Goal: Task Accomplishment & Management: Manage account settings

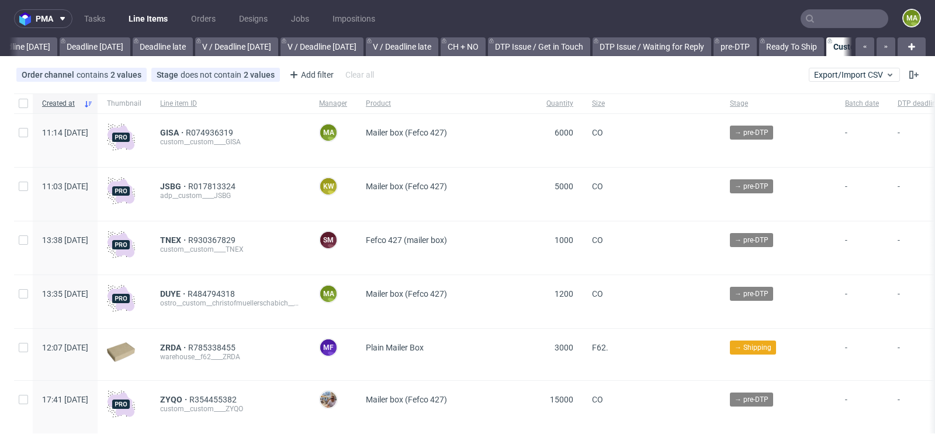
scroll to position [0, 1321]
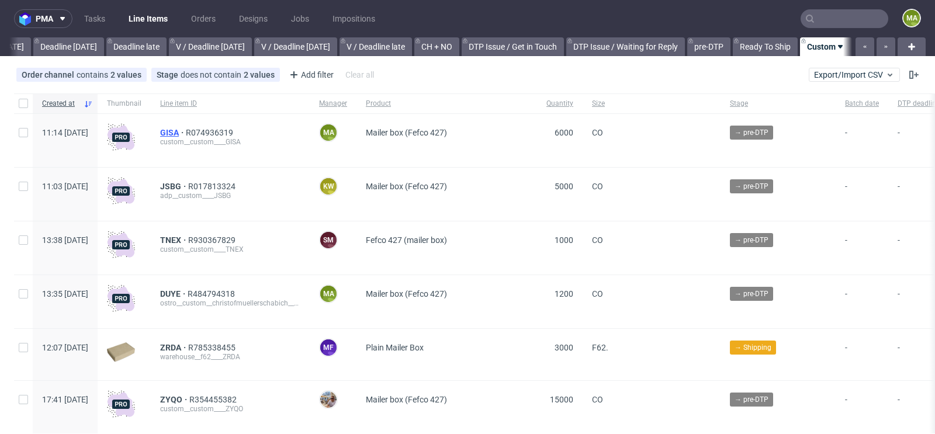
click at [186, 129] on span "GISA" at bounding box center [173, 132] width 26 height 9
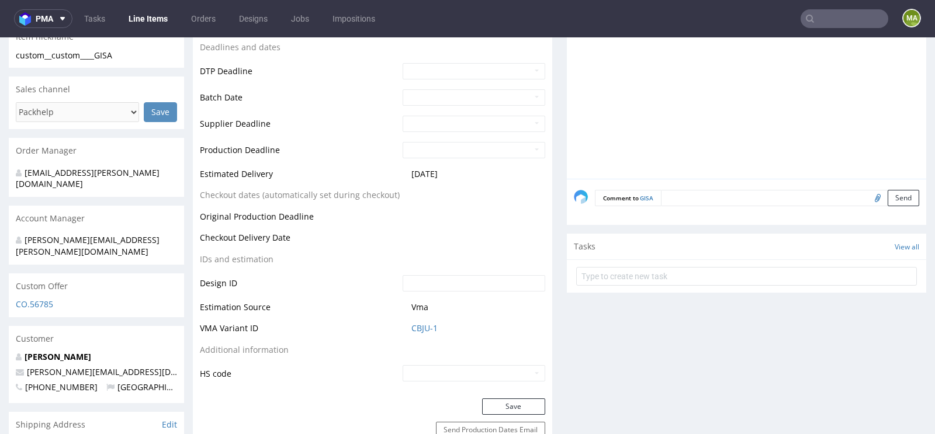
scroll to position [424, 0]
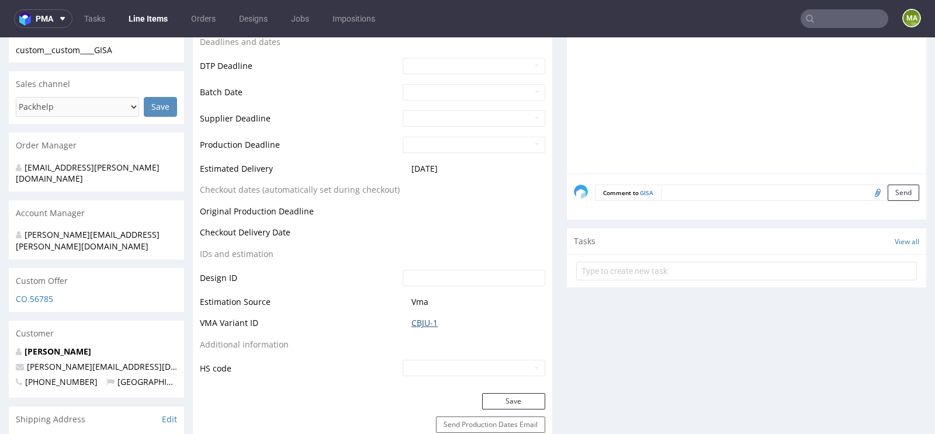
click at [421, 320] on link "CBJU-1" at bounding box center [424, 323] width 26 height 12
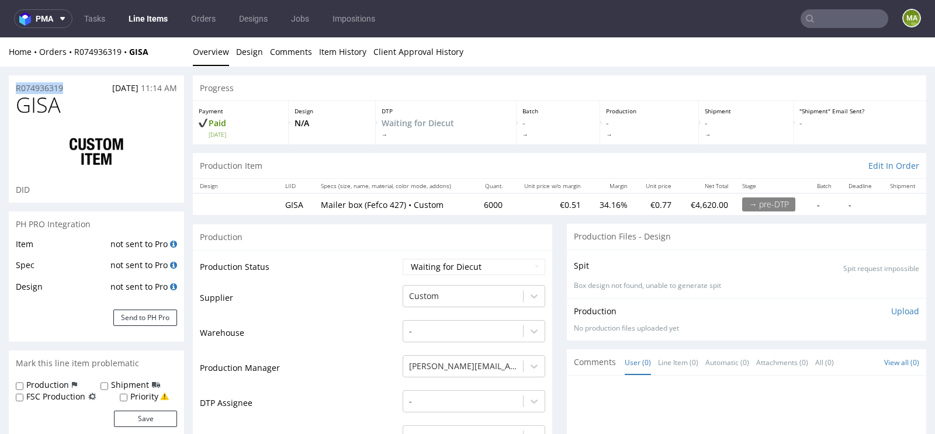
drag, startPoint x: 77, startPoint y: 87, endPoint x: 0, endPoint y: 87, distance: 77.1
click at [70, 85] on div "R074936319 22.09.2025 11:14 AM" at bounding box center [96, 84] width 175 height 19
drag, startPoint x: 70, startPoint y: 85, endPoint x: 0, endPoint y: 85, distance: 70.1
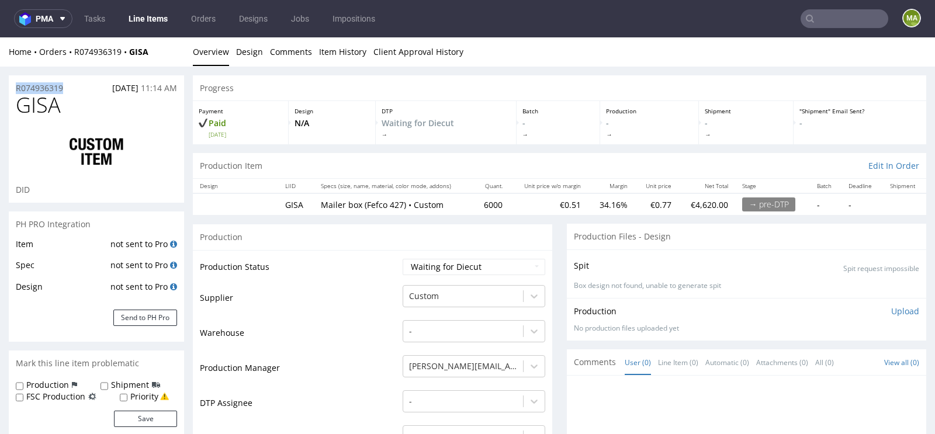
copy p "R074936319"
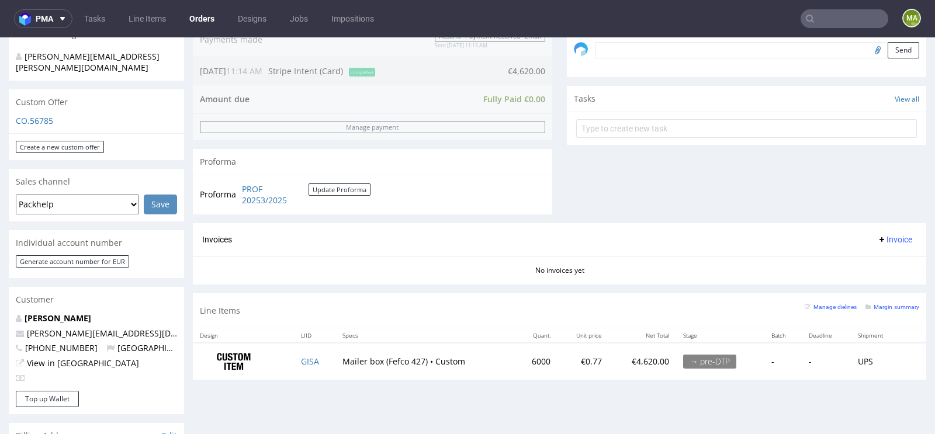
scroll to position [481, 0]
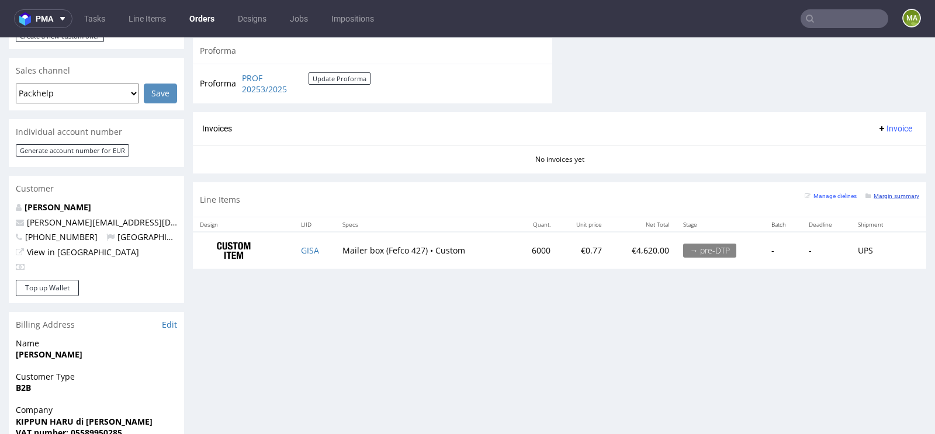
click at [877, 193] on small "Margin summary" at bounding box center [892, 196] width 54 height 6
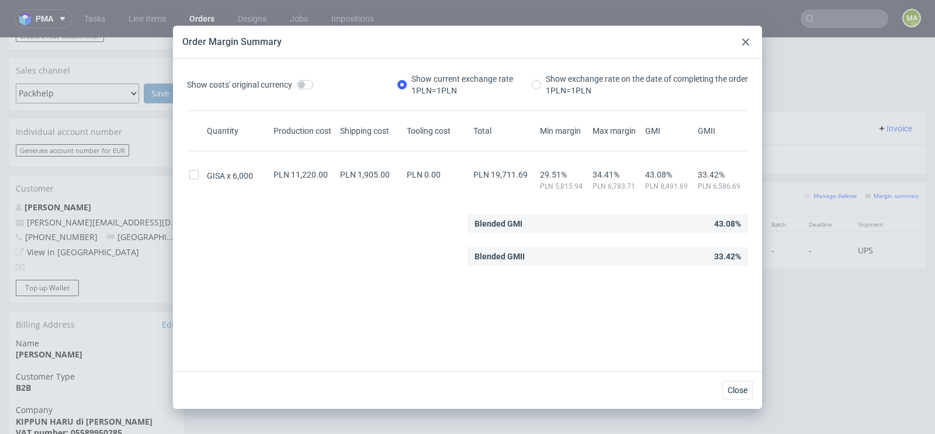
click at [745, 43] on icon at bounding box center [745, 42] width 7 height 7
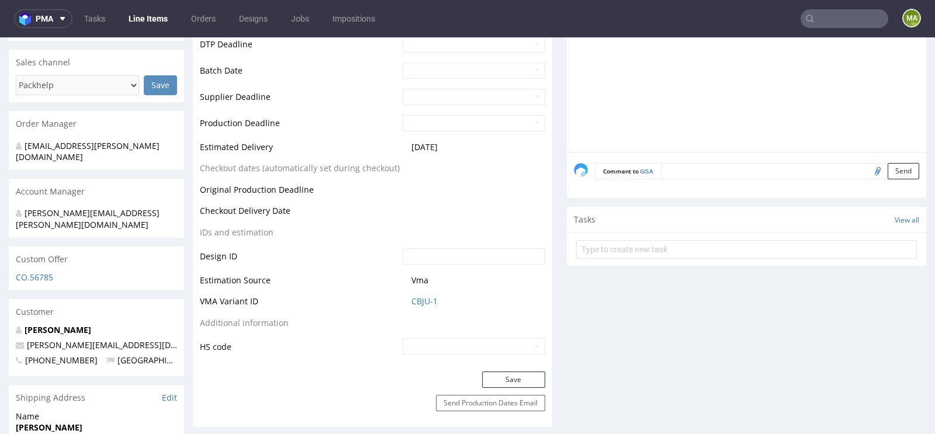
scroll to position [446, 0]
click at [415, 298] on link "CBJU-1" at bounding box center [424, 301] width 26 height 12
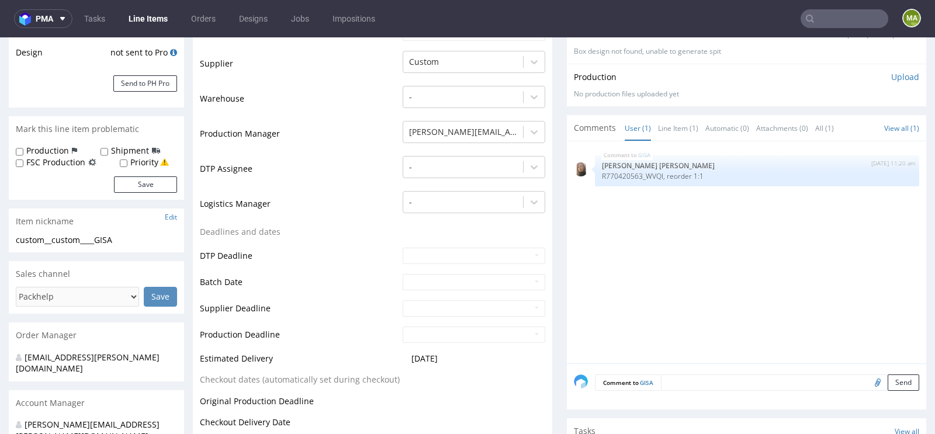
scroll to position [0, 0]
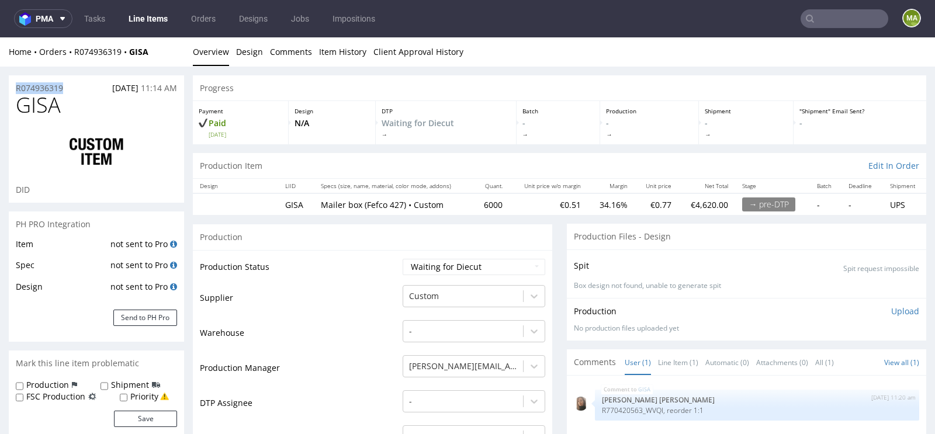
drag, startPoint x: 71, startPoint y: 89, endPoint x: 0, endPoint y: 89, distance: 71.3
copy p "R074936319"
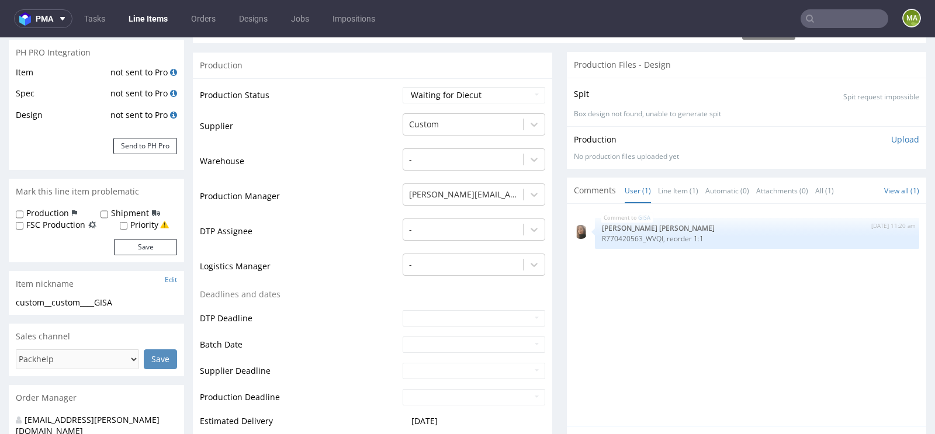
scroll to position [207, 0]
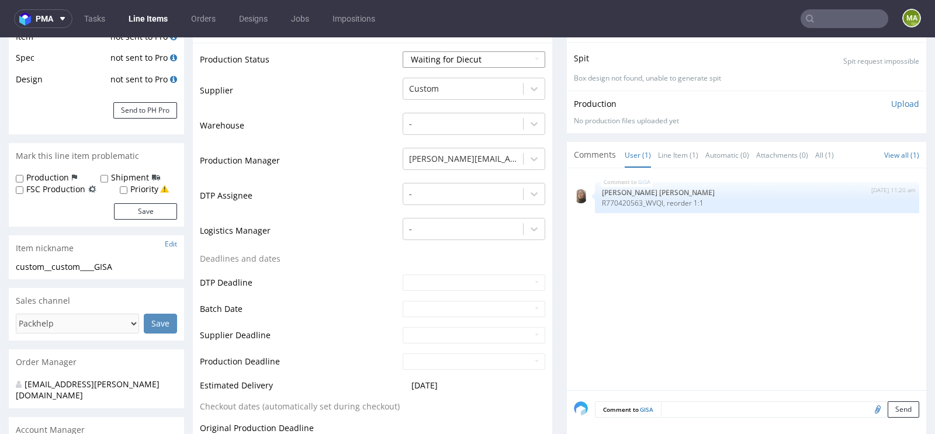
click at [463, 59] on select "Waiting for Artwork Waiting for Diecut Waiting for Mockup Waiting for DTP Waiti…" at bounding box center [474, 59] width 143 height 16
select select "production_in_process"
click at [403, 51] on select "Waiting for Artwork Waiting for Diecut Waiting for Mockup Waiting for DTP Waiti…" at bounding box center [474, 59] width 143 height 16
click at [454, 85] on div at bounding box center [463, 89] width 108 height 14
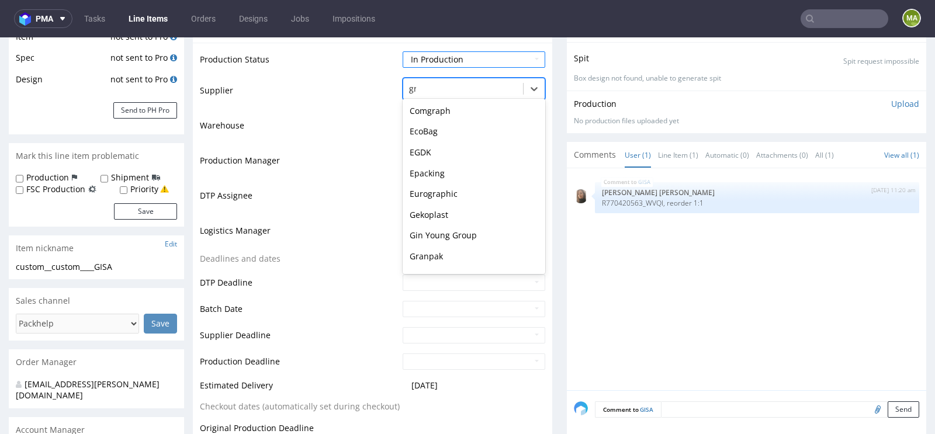
scroll to position [21, 0]
type input "gra"
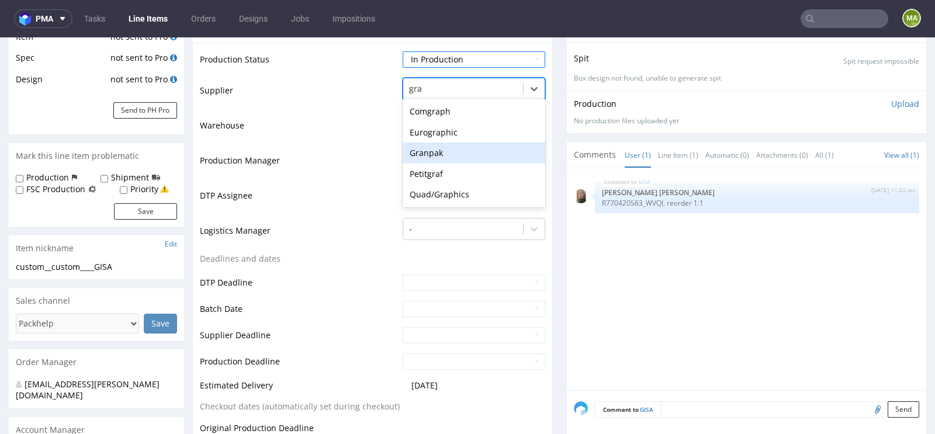
click at [426, 155] on div "Granpak" at bounding box center [474, 153] width 143 height 21
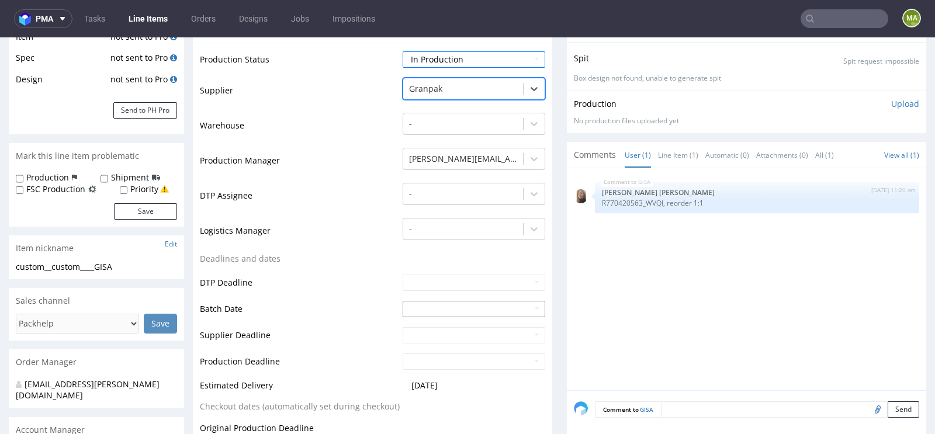
click at [410, 305] on input "text" at bounding box center [474, 309] width 143 height 16
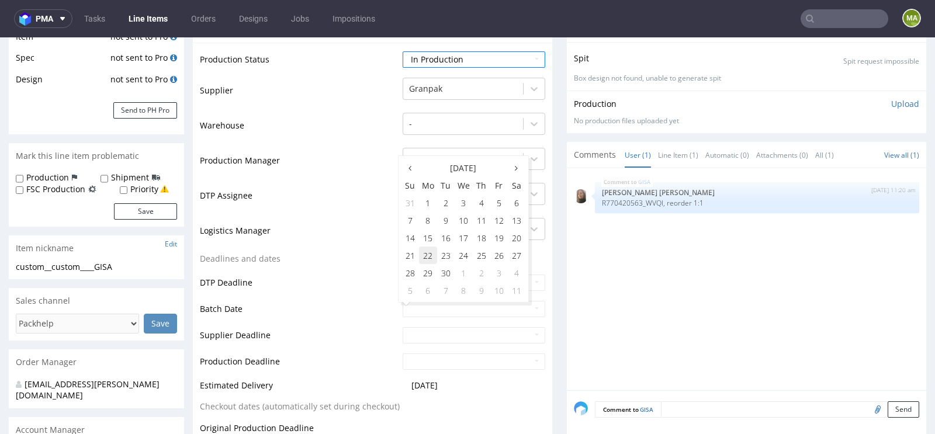
click at [432, 255] on td "22" at bounding box center [428, 256] width 18 height 18
type input "2025-09-22"
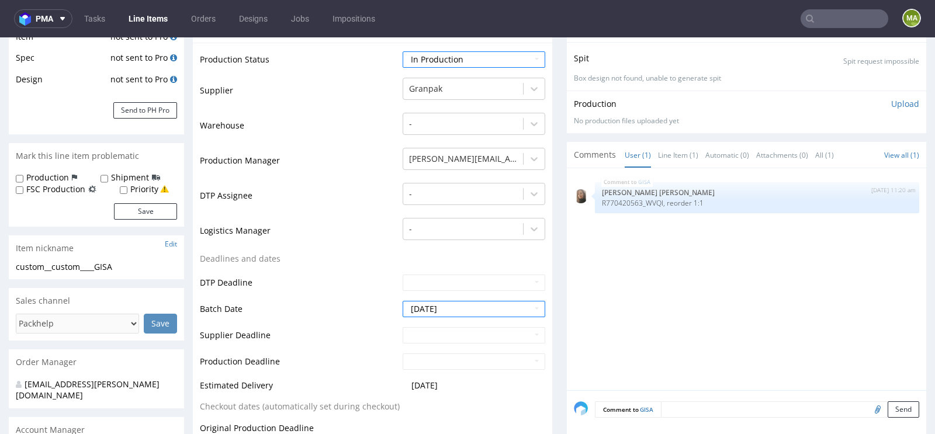
click at [340, 277] on td "DTP Deadline" at bounding box center [300, 286] width 200 height 26
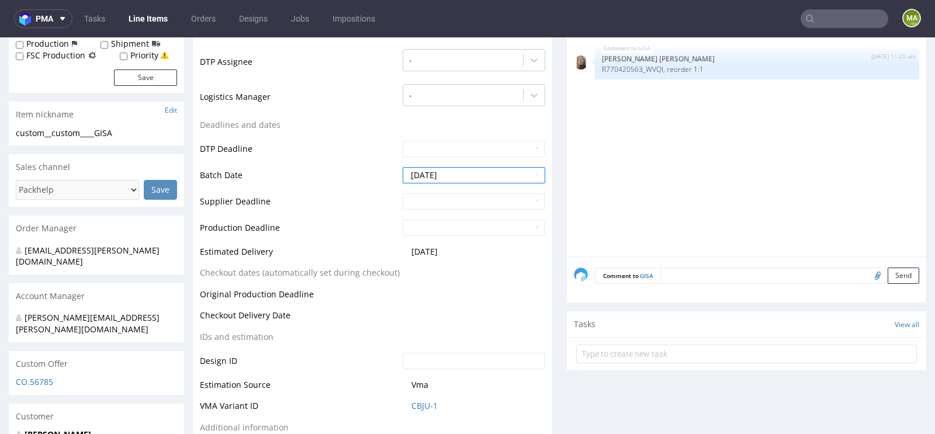
scroll to position [459, 0]
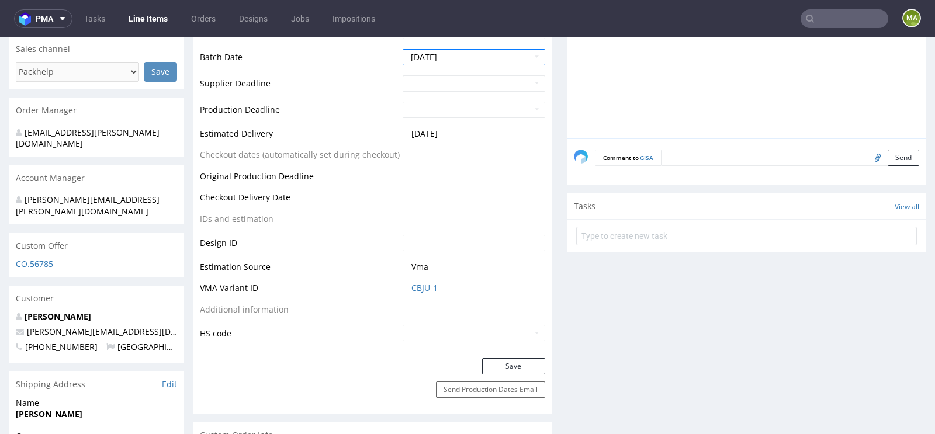
click at [526, 353] on div "Production Status Waiting for Artwork Waiting for Diecut Waiting for Mockup Wai…" at bounding box center [372, 74] width 359 height 567
click at [506, 366] on button "Save" at bounding box center [513, 366] width 63 height 16
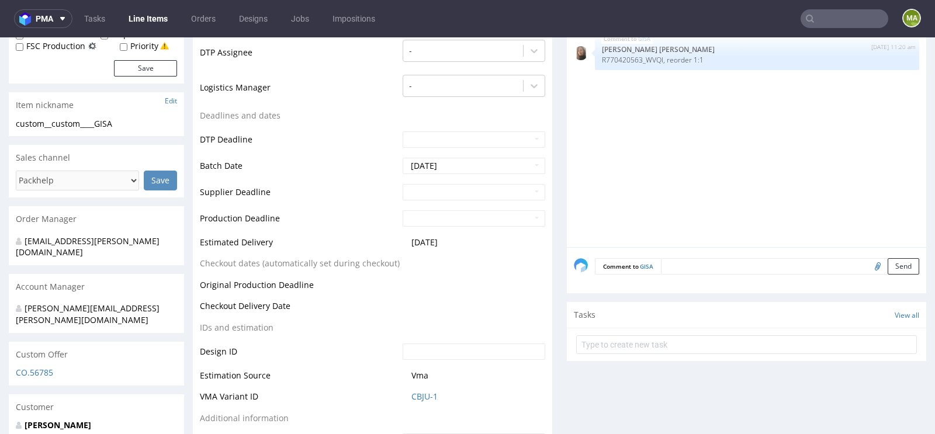
scroll to position [0, 0]
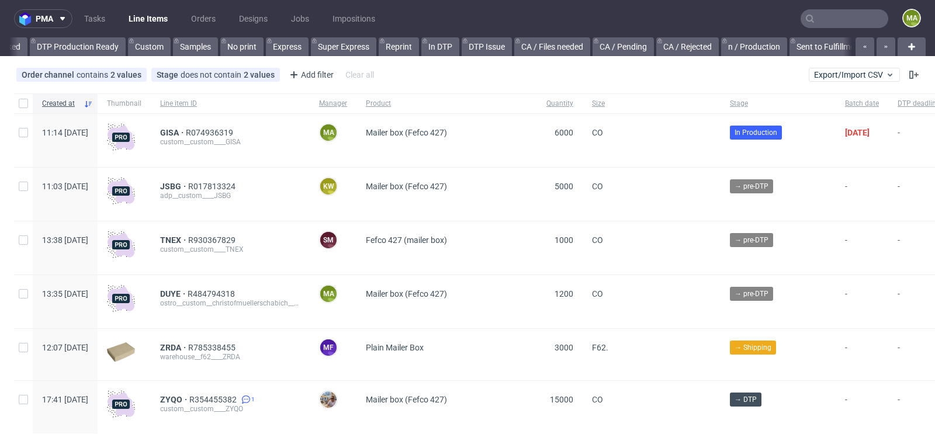
scroll to position [0, 1321]
click at [791, 6] on nav "pma Tasks Line Items Orders Designs Jobs Impositions ma" at bounding box center [467, 18] width 935 height 37
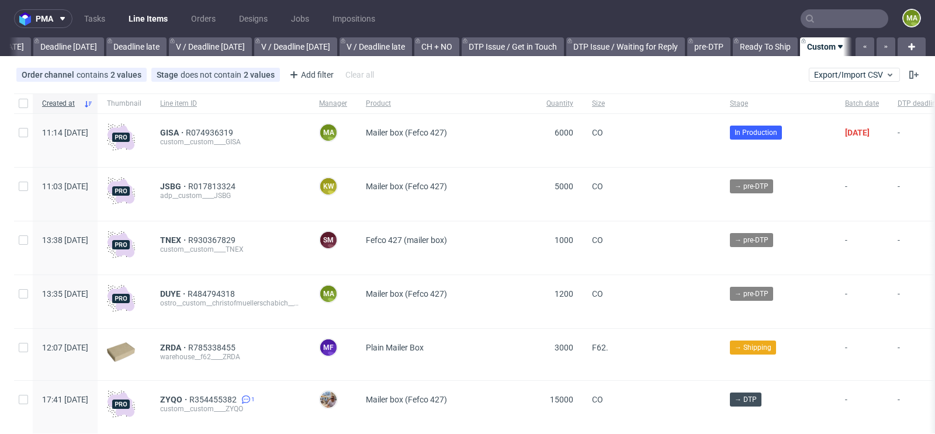
click at [813, 12] on input "text" at bounding box center [844, 18] width 88 height 19
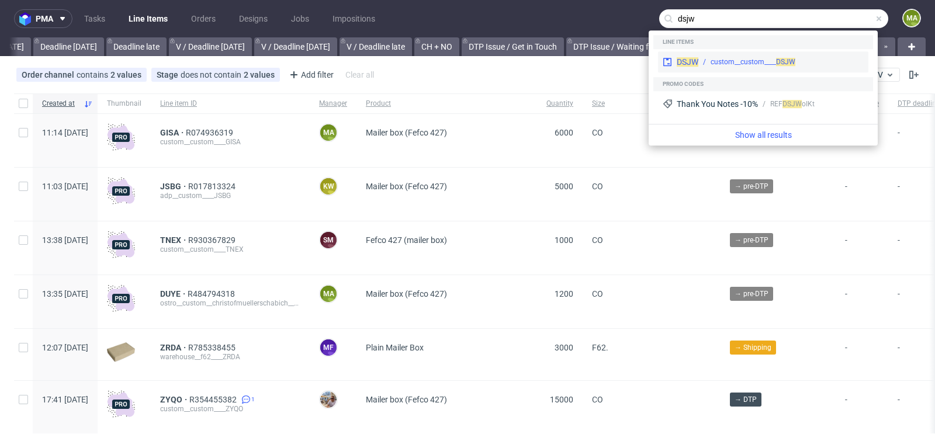
type input "dsjw"
click at [739, 63] on div "custom__custom____ DSJW" at bounding box center [752, 62] width 85 height 11
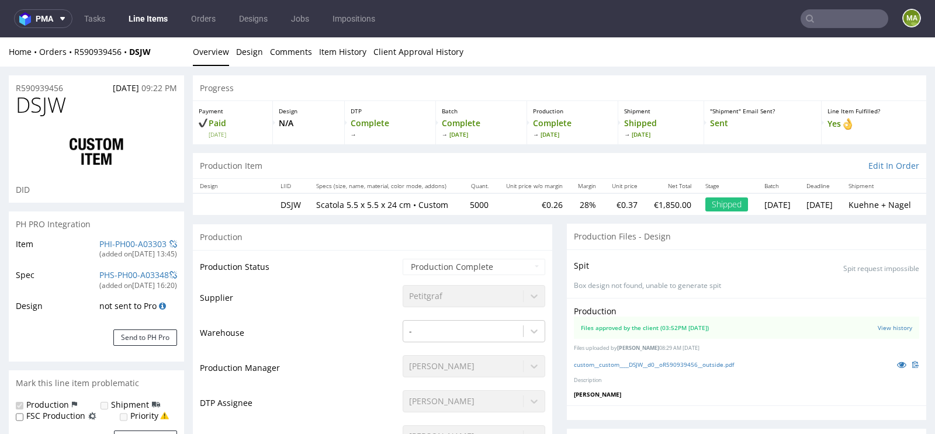
scroll to position [634, 0]
select select "in_progress"
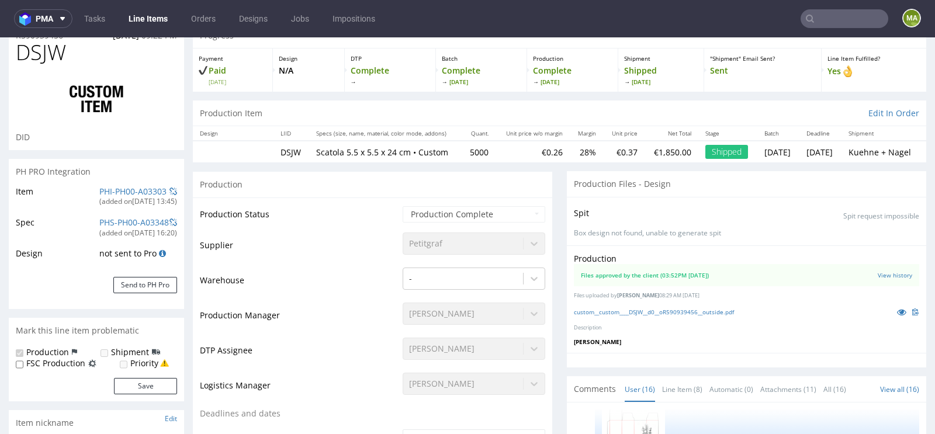
scroll to position [0, 0]
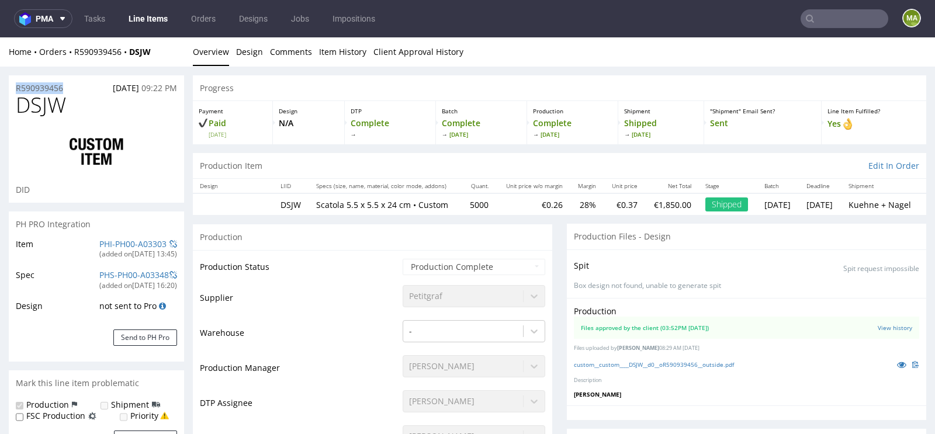
drag, startPoint x: 78, startPoint y: 86, endPoint x: 0, endPoint y: 86, distance: 78.3
copy p "R590939456"
click at [74, 88] on div "R590939456 20.10.2022 09:22 PM" at bounding box center [96, 84] width 175 height 19
drag, startPoint x: 74, startPoint y: 88, endPoint x: 0, endPoint y: 88, distance: 74.2
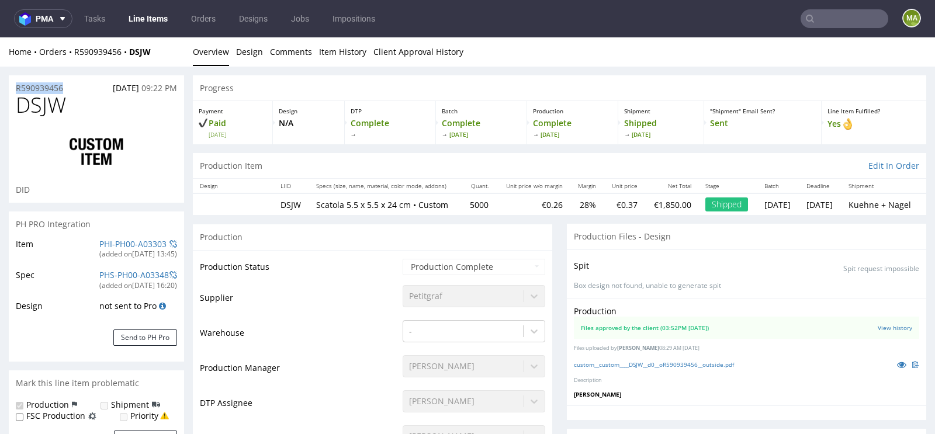
copy p "R590939456"
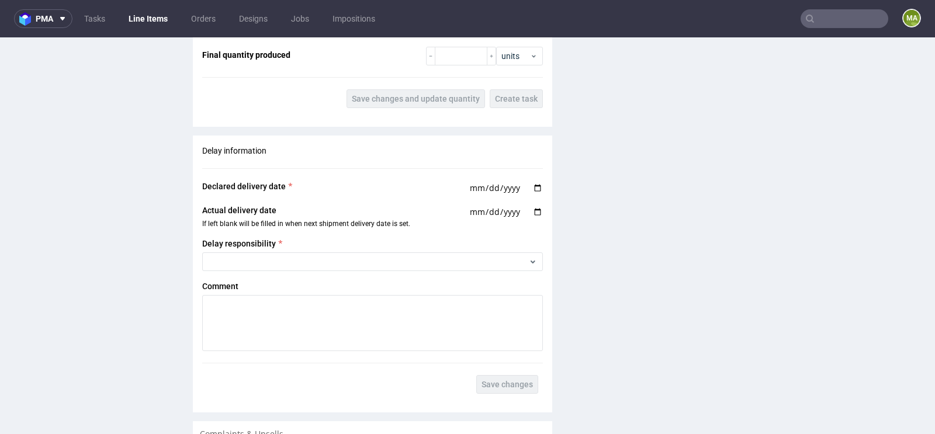
scroll to position [2182, 0]
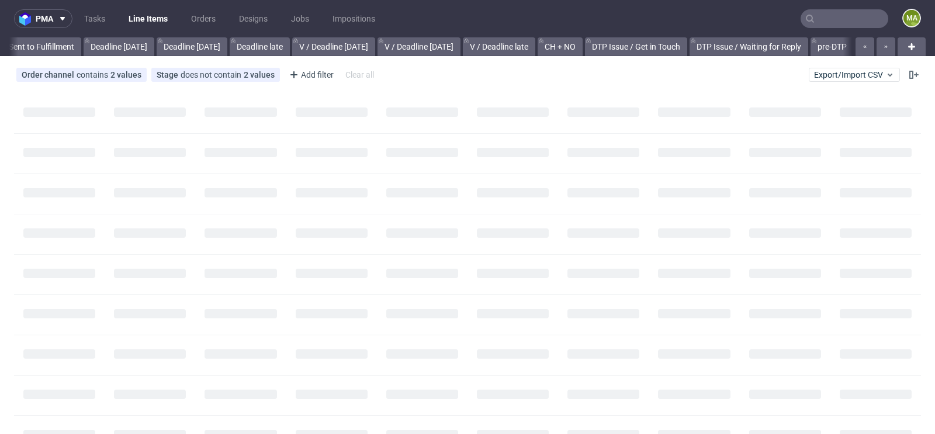
click at [818, 20] on input "text" at bounding box center [844, 18] width 88 height 19
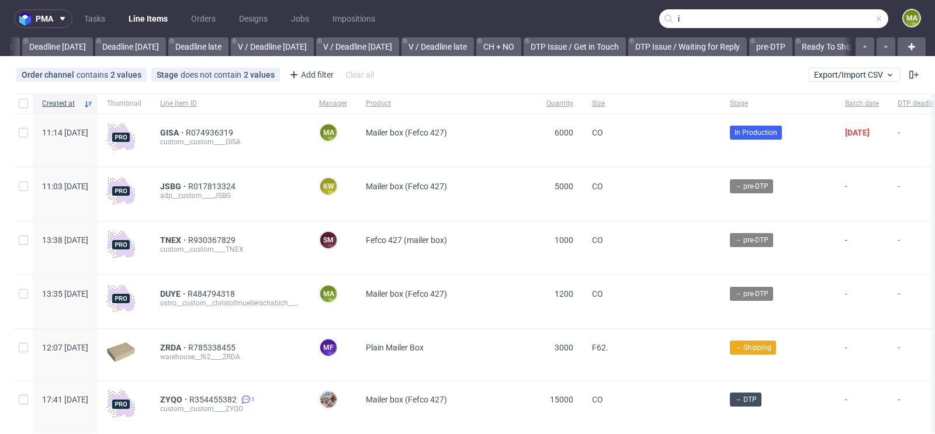
scroll to position [0, 1321]
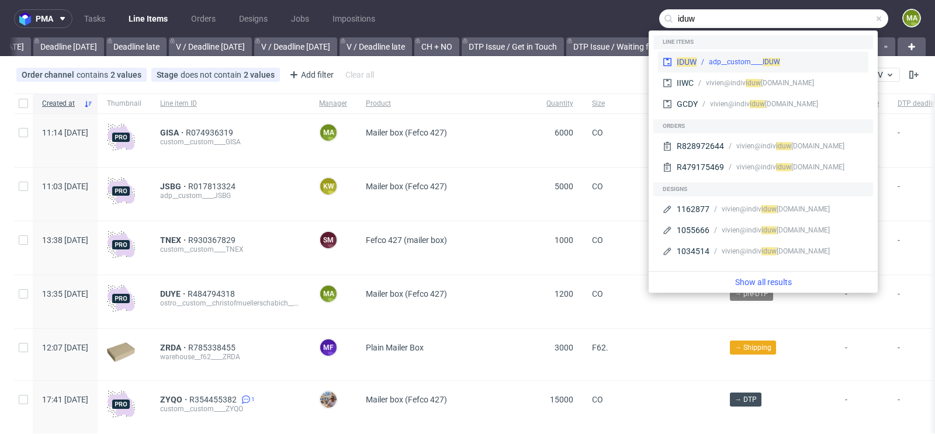
type input "iduw"
click at [743, 60] on div "adp__custom____ IDUW" at bounding box center [744, 62] width 71 height 11
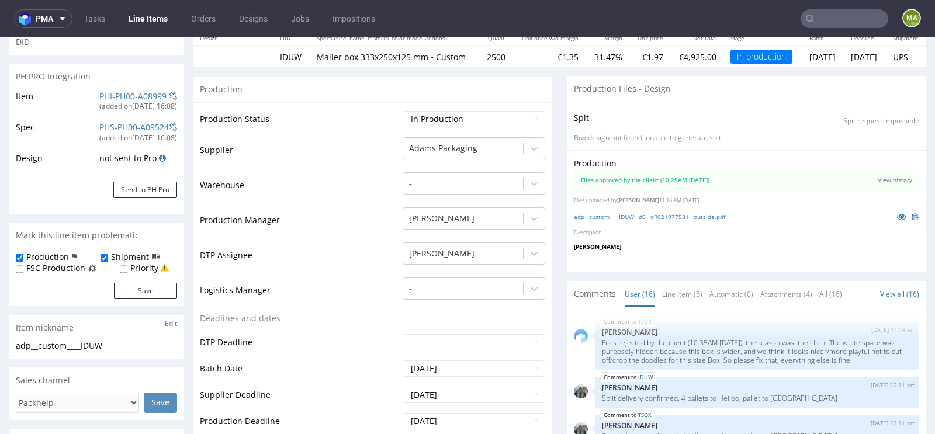
scroll to position [150, 0]
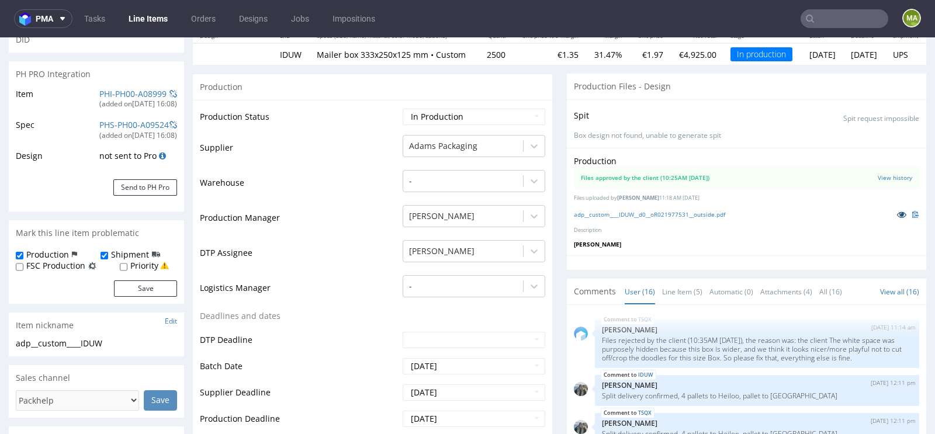
click at [897, 218] on icon at bounding box center [901, 214] width 9 height 8
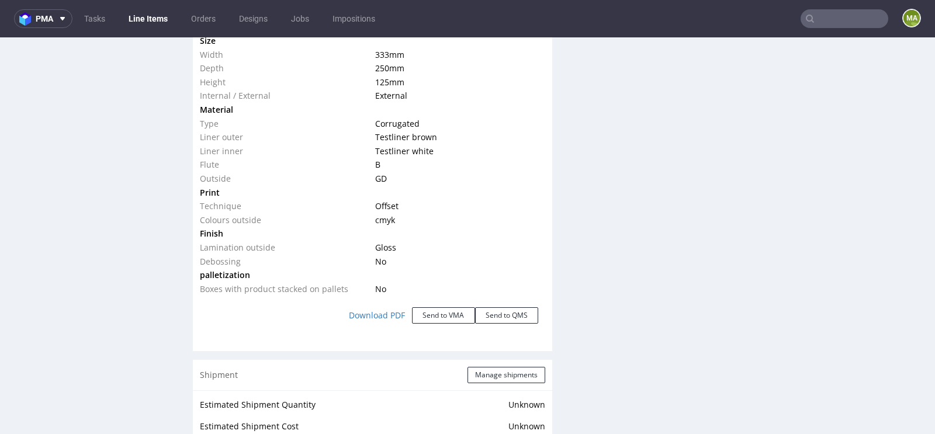
scroll to position [1181, 0]
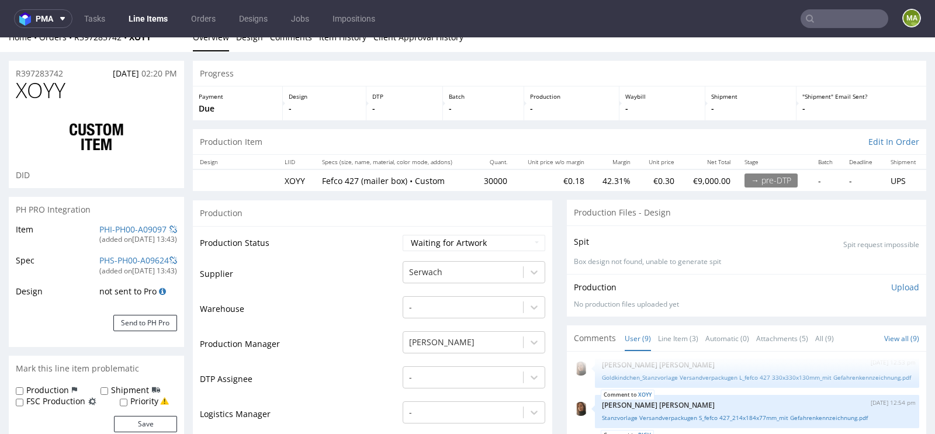
scroll to position [16, 0]
click at [134, 228] on link "PHI-PH00-A09097" at bounding box center [132, 227] width 67 height 11
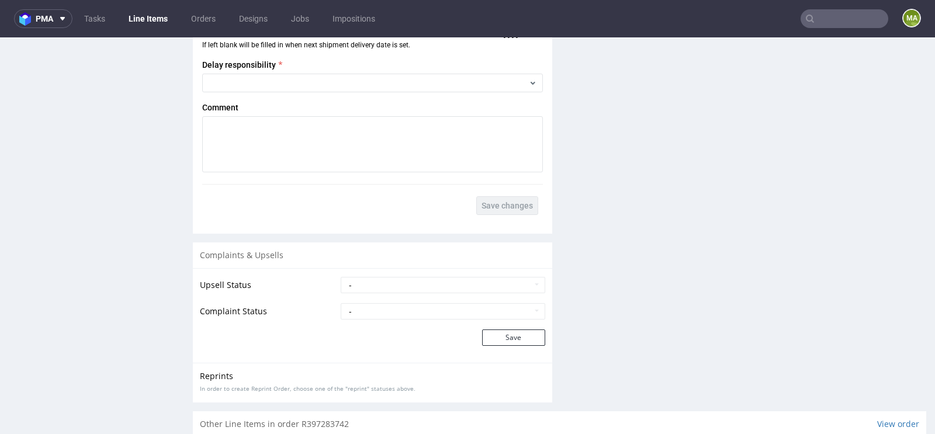
scroll to position [2128, 0]
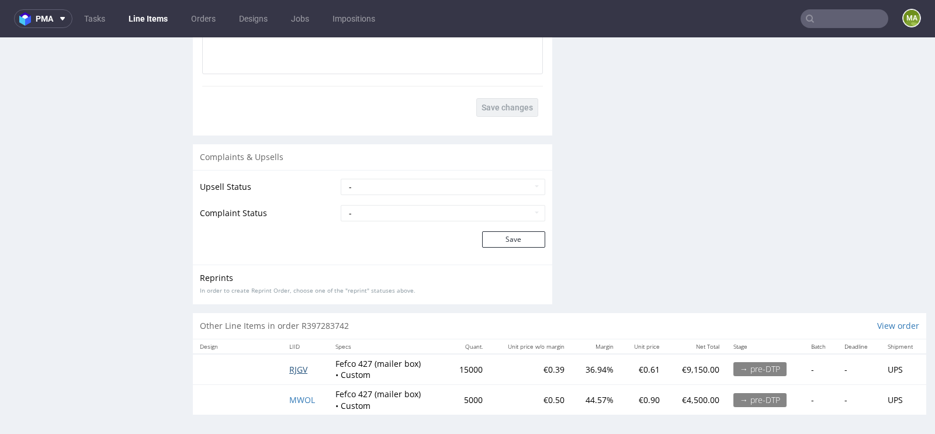
click at [292, 367] on span "RJGV" at bounding box center [298, 369] width 18 height 11
click at [300, 396] on span "MWOL" at bounding box center [302, 399] width 26 height 11
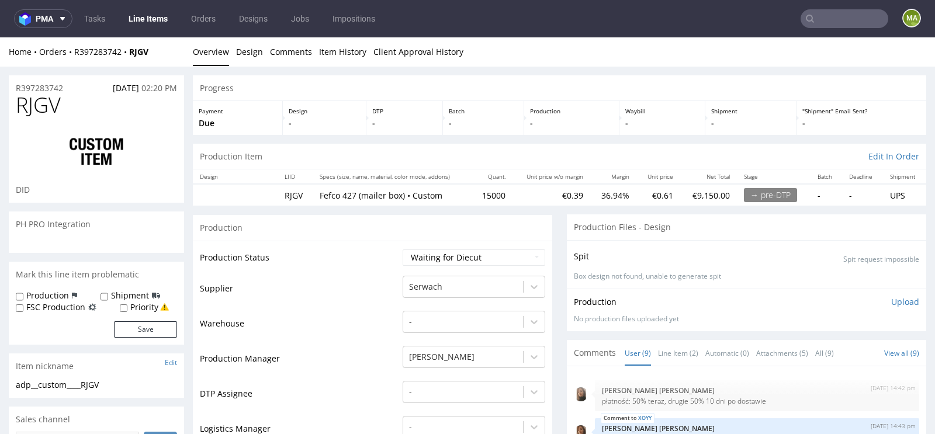
scroll to position [171, 0]
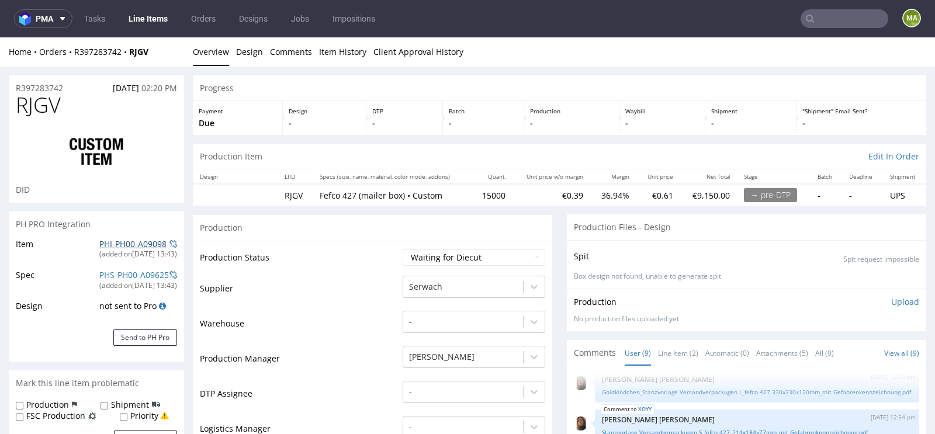
click at [112, 245] on link "PHI-PH00-A09098" at bounding box center [132, 243] width 67 height 11
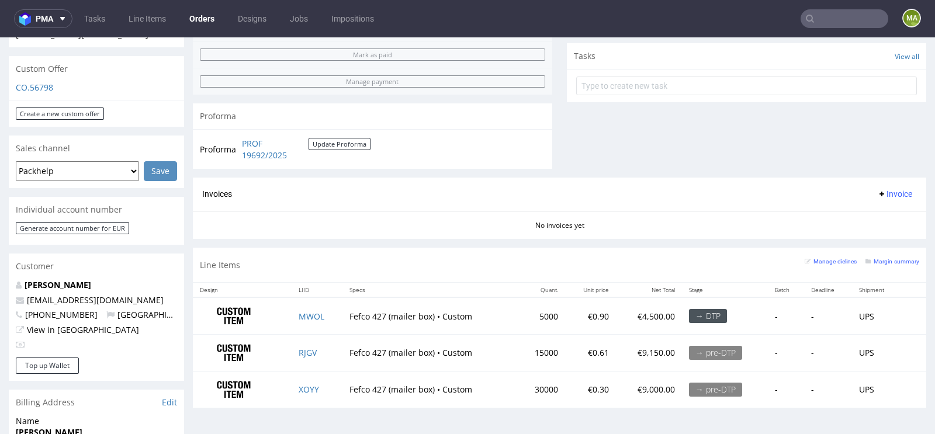
scroll to position [746, 0]
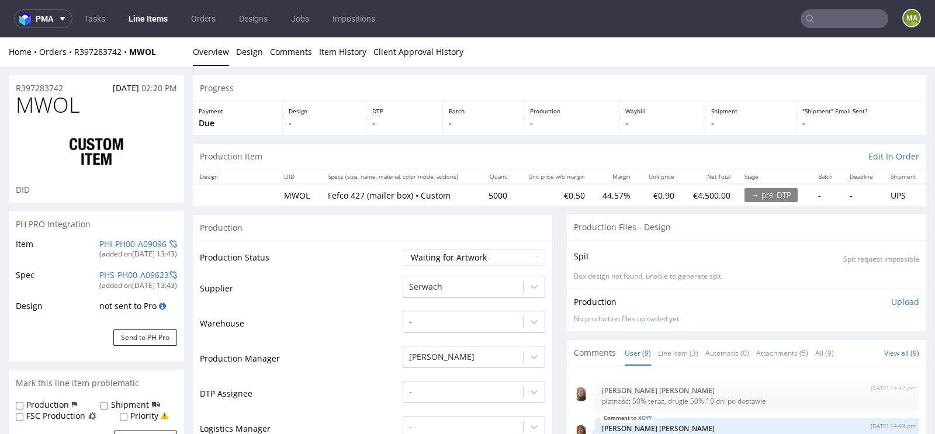
scroll to position [171, 0]
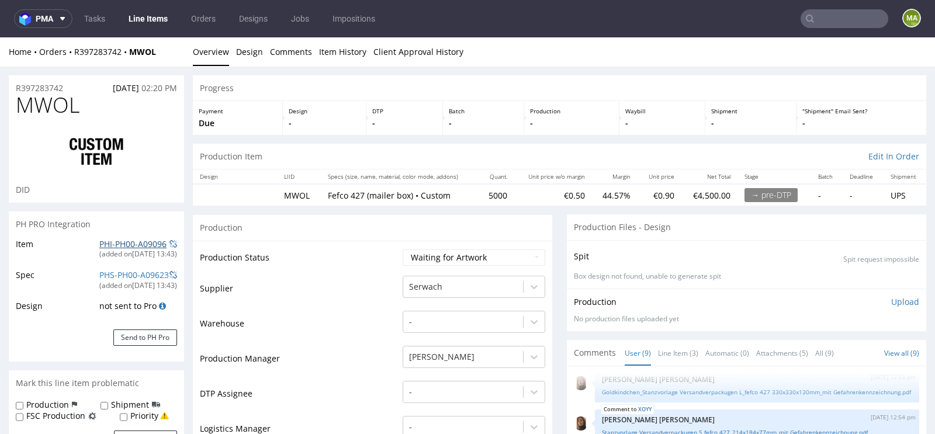
click at [128, 245] on link "PHI-PH00-A09096" at bounding box center [132, 243] width 67 height 11
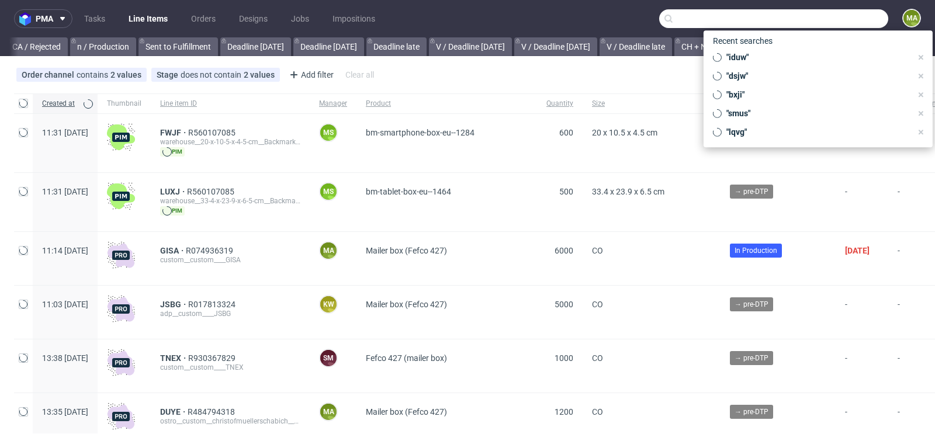
click at [816, 19] on input "text" at bounding box center [773, 18] width 229 height 19
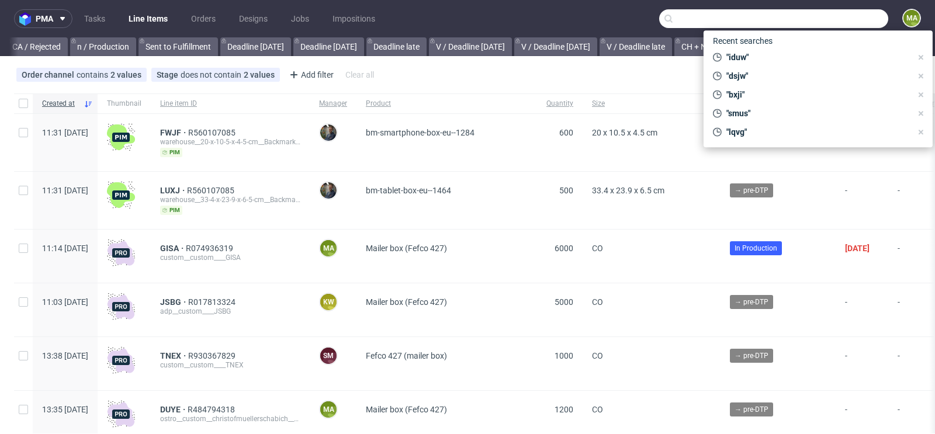
scroll to position [0, 1321]
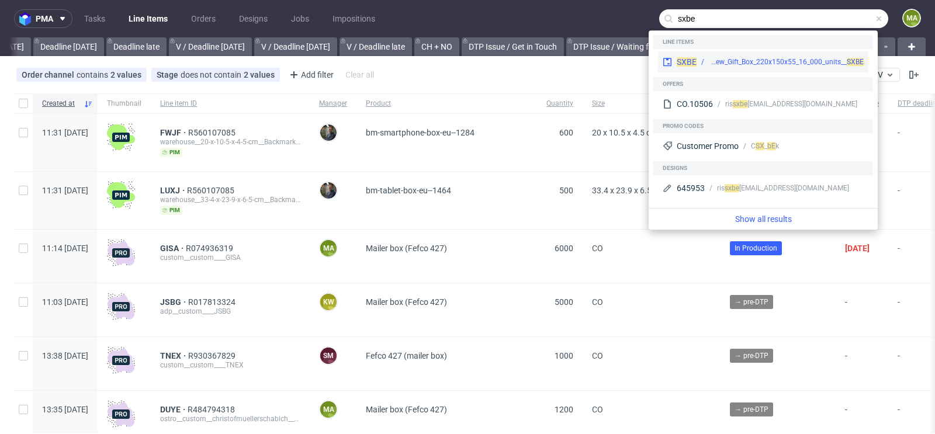
type input "sxbe"
click at [760, 59] on div "custom__custom__MOARS_-_reorder_of_New_Gift_Box_220x150x55_16_000_units__ SXBE" at bounding box center [786, 62] width 155 height 11
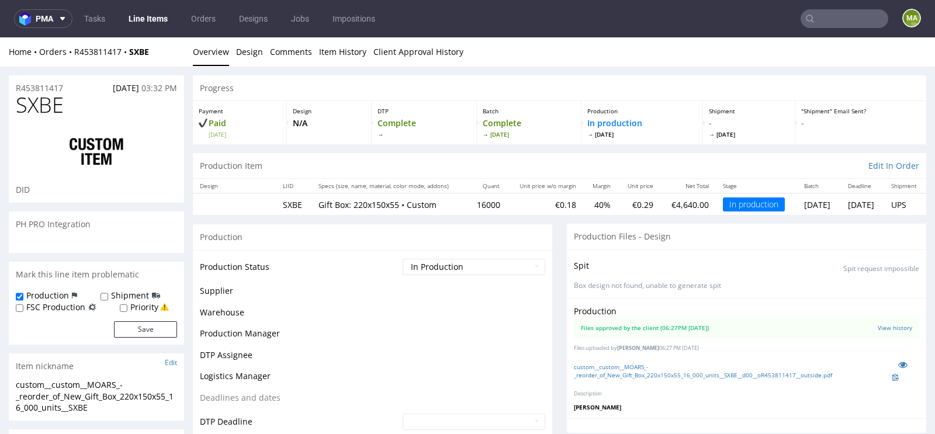
scroll to position [53, 0]
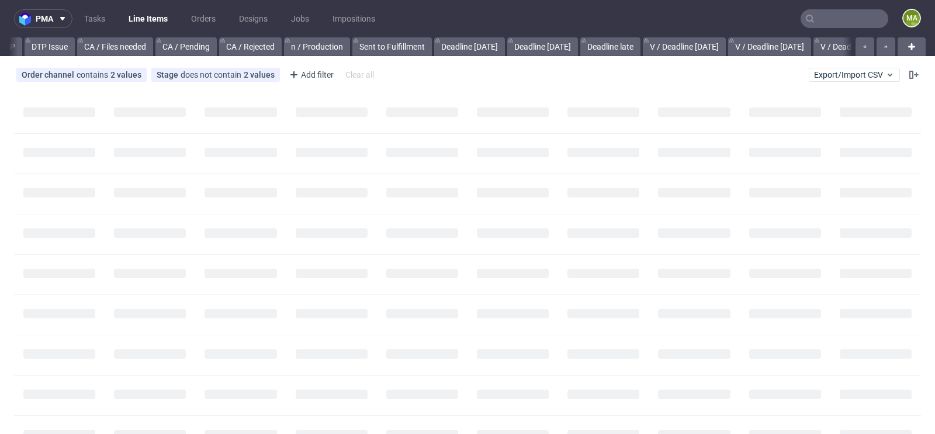
scroll to position [0, 1043]
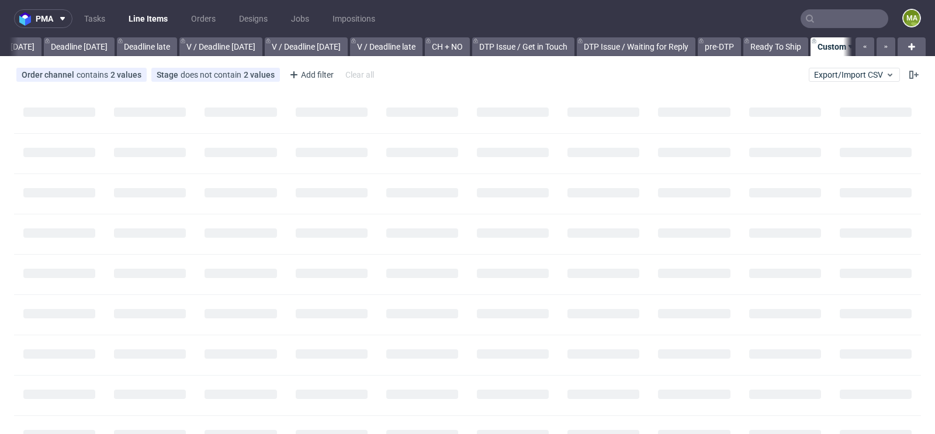
click at [832, 25] on input "text" at bounding box center [844, 18] width 88 height 19
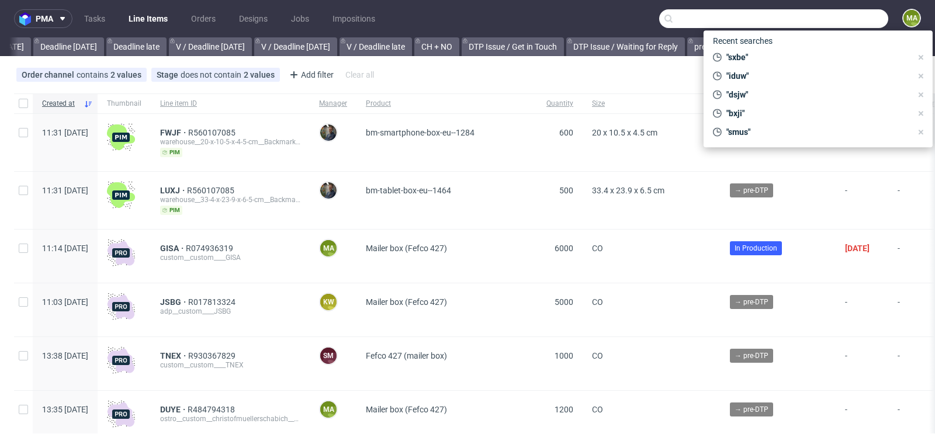
scroll to position [0, 1321]
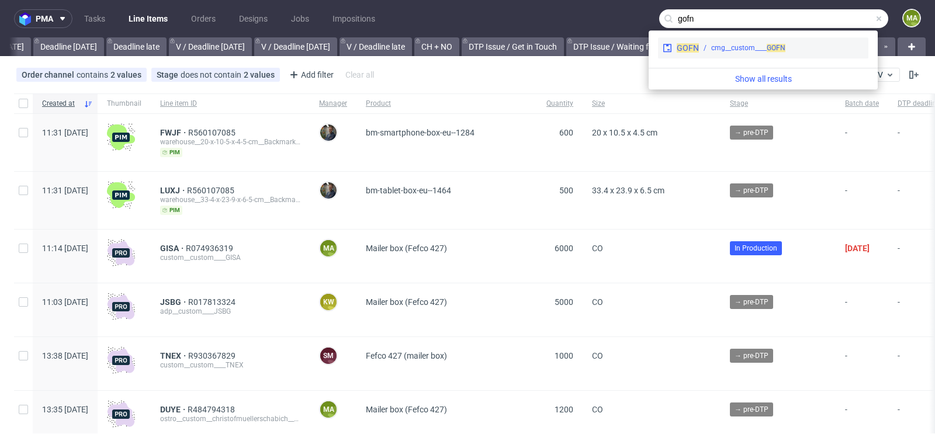
type input "gofn"
click at [745, 50] on div "cmg__custom____ GOFN" at bounding box center [748, 48] width 74 height 11
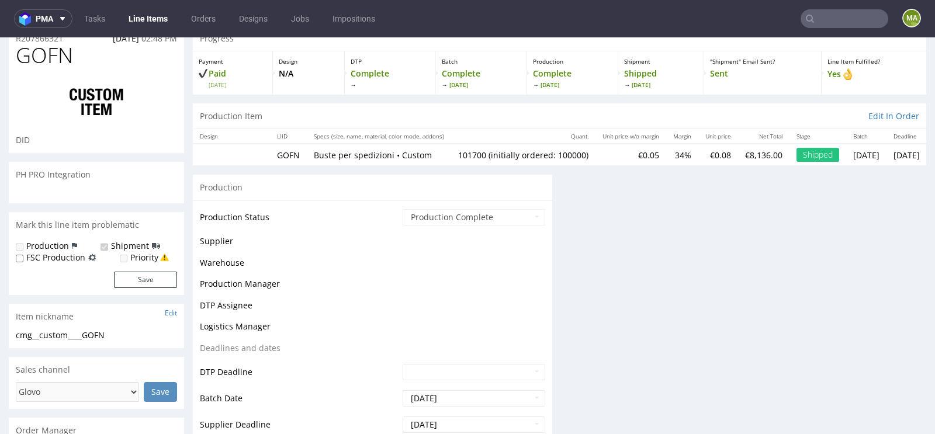
scroll to position [53, 0]
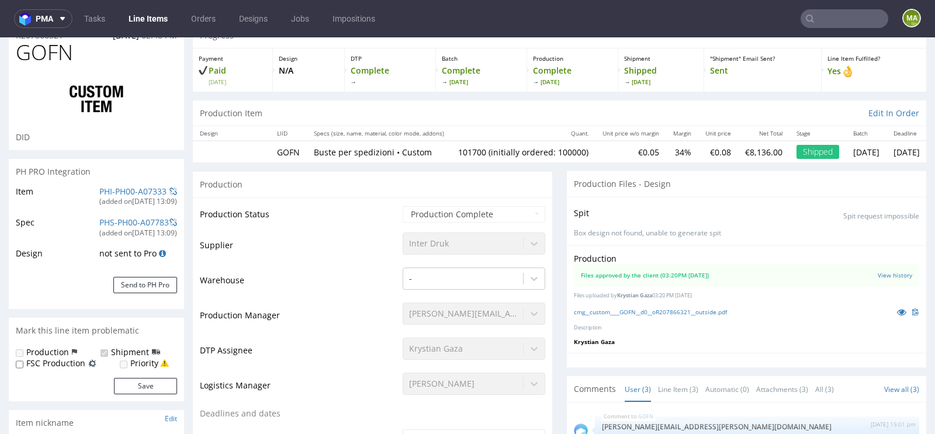
select select "in_progress"
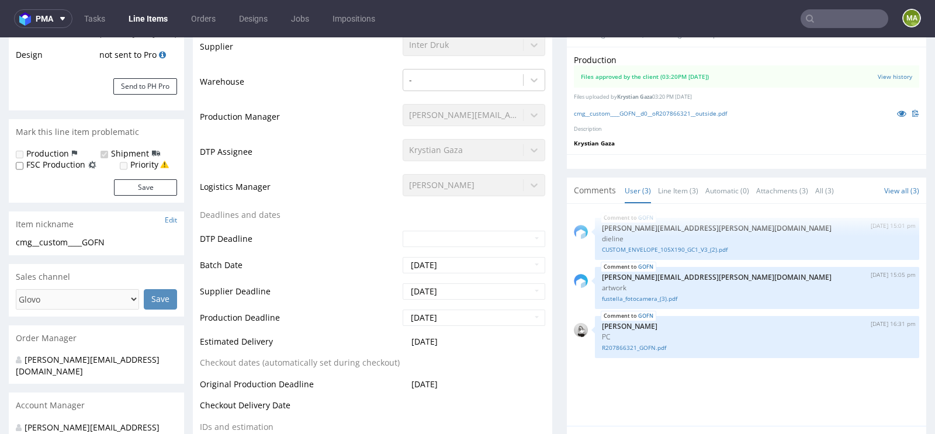
scroll to position [0, 0]
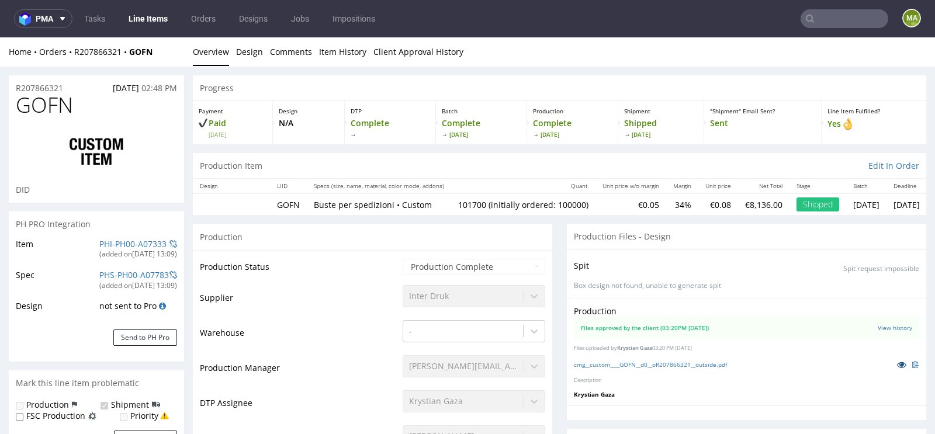
click at [897, 363] on icon at bounding box center [901, 364] width 9 height 8
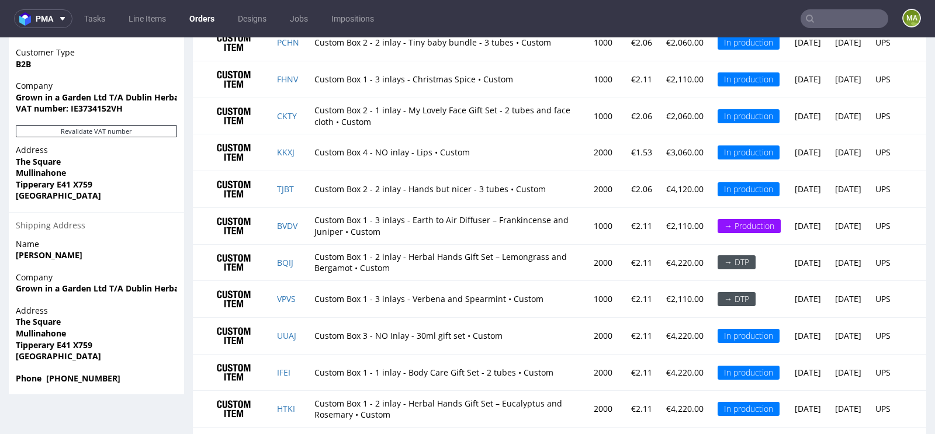
scroll to position [884, 0]
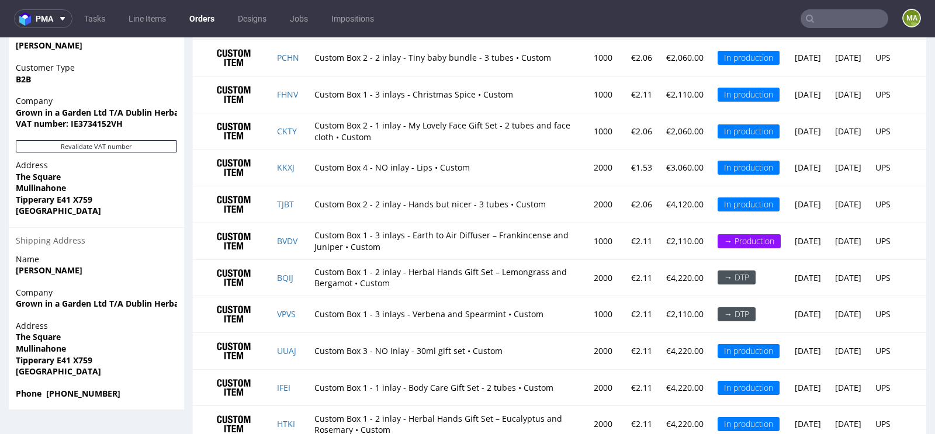
scroll to position [884, 0]
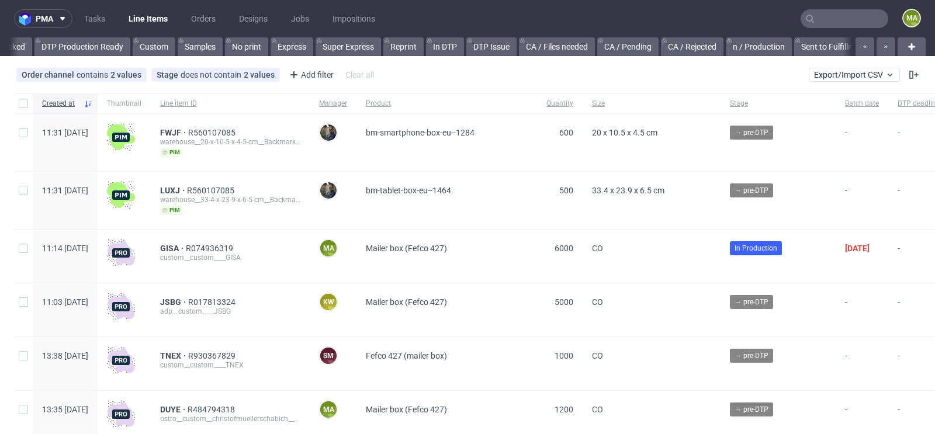
scroll to position [0, 1321]
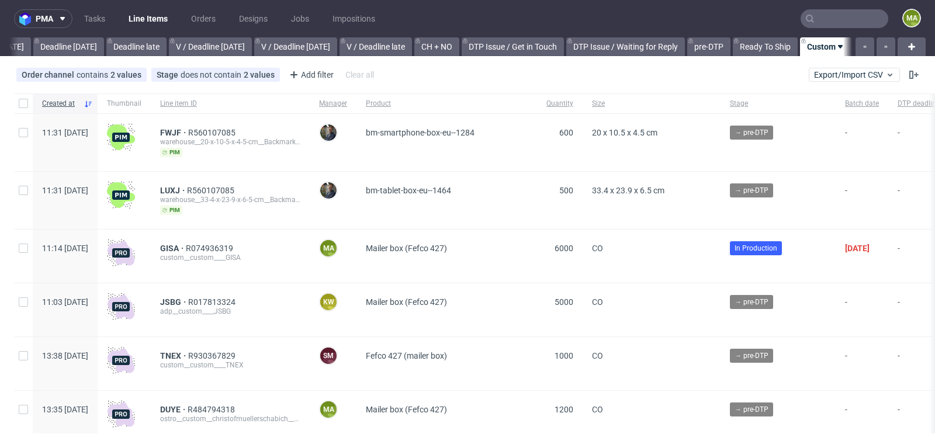
click at [810, 15] on input "text" at bounding box center [844, 18] width 88 height 19
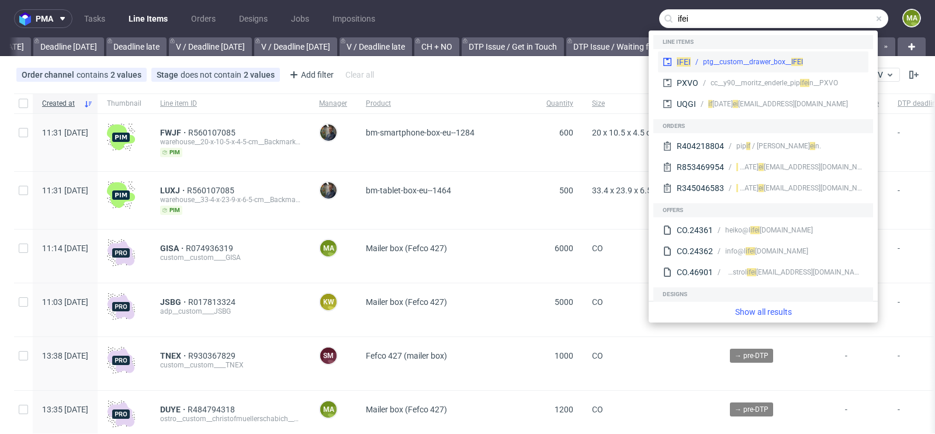
type input "ifei"
click at [728, 54] on div "IFEI ptg__custom__drawer_box__ IFEI" at bounding box center [763, 61] width 210 height 21
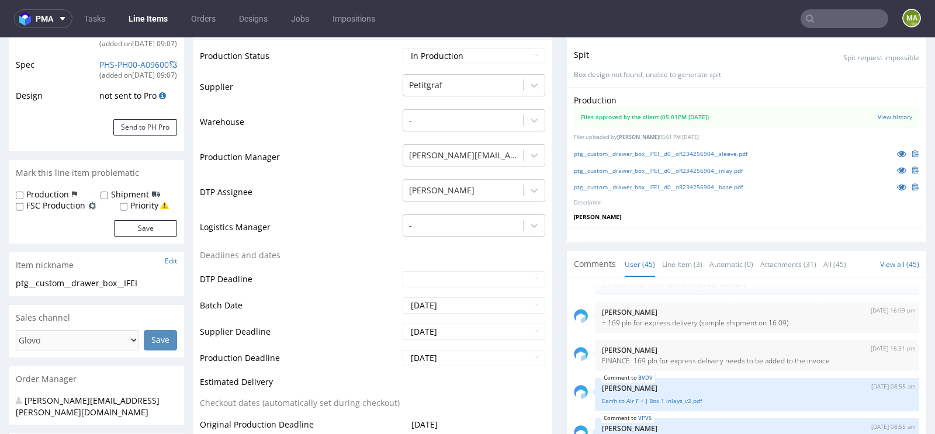
scroll to position [230, 0]
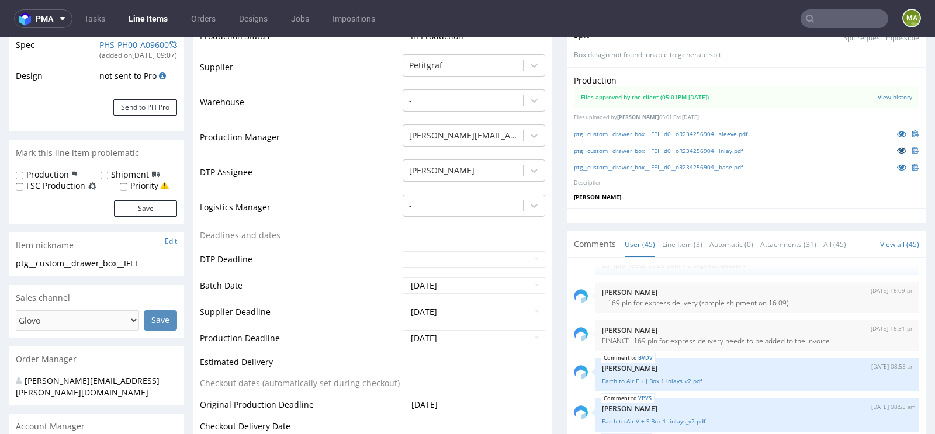
click at [891, 148] on link at bounding box center [901, 150] width 21 height 13
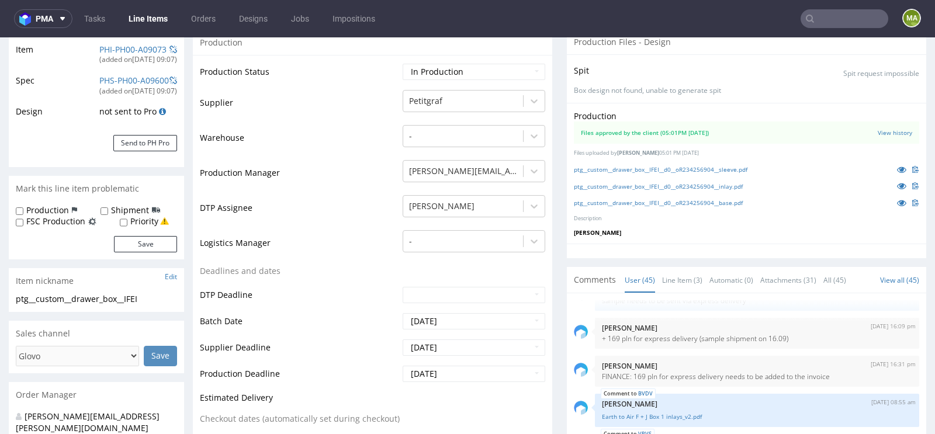
scroll to position [284, 0]
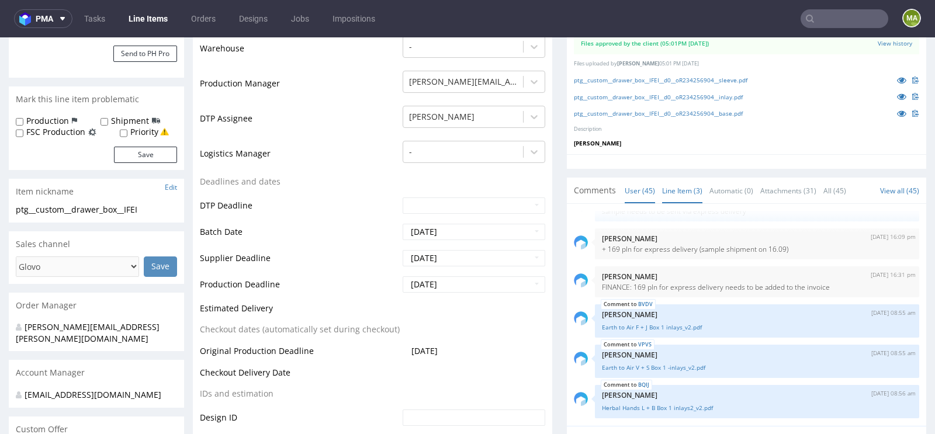
click at [693, 186] on link "Line Item (3)" at bounding box center [682, 190] width 40 height 25
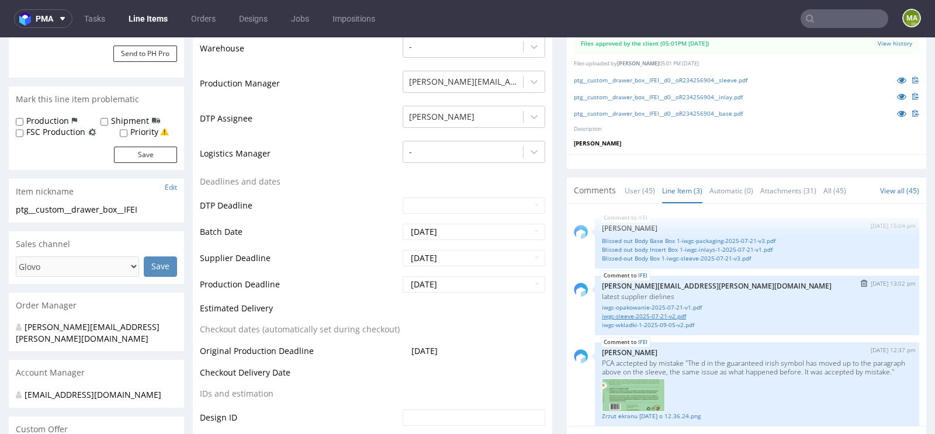
scroll to position [16, 0]
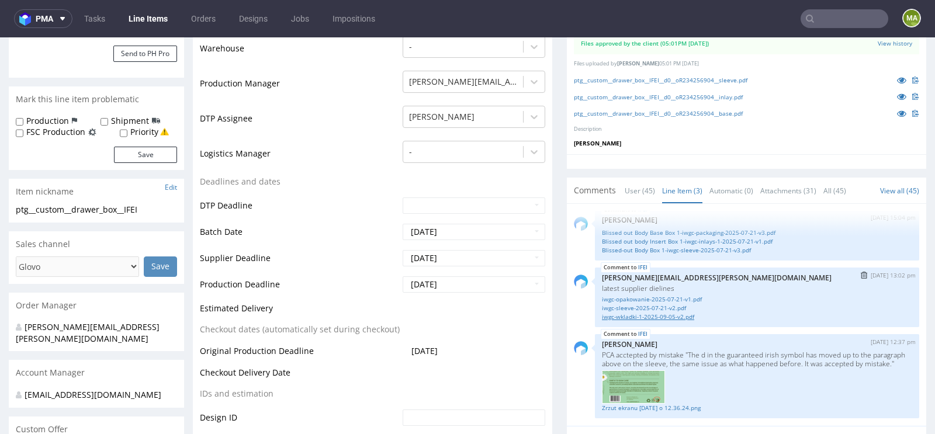
click at [645, 313] on link "iwgc-wkladki-1-2025-09-05-v2.pdf" at bounding box center [757, 317] width 310 height 9
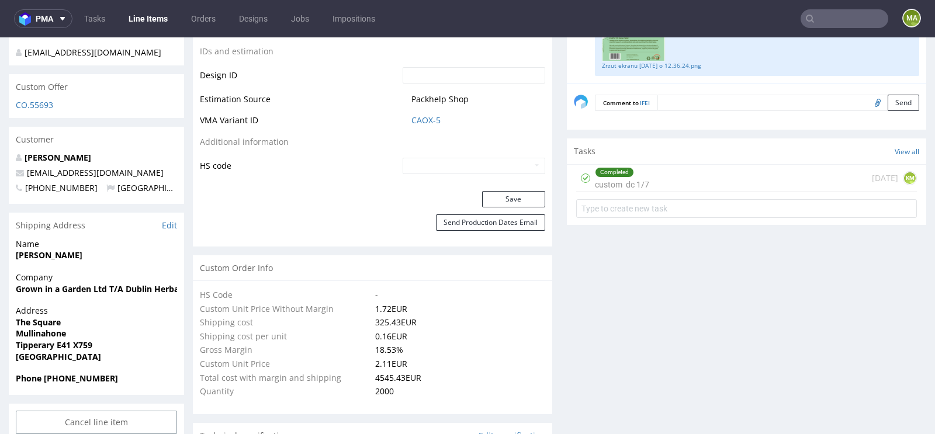
scroll to position [645, 0]
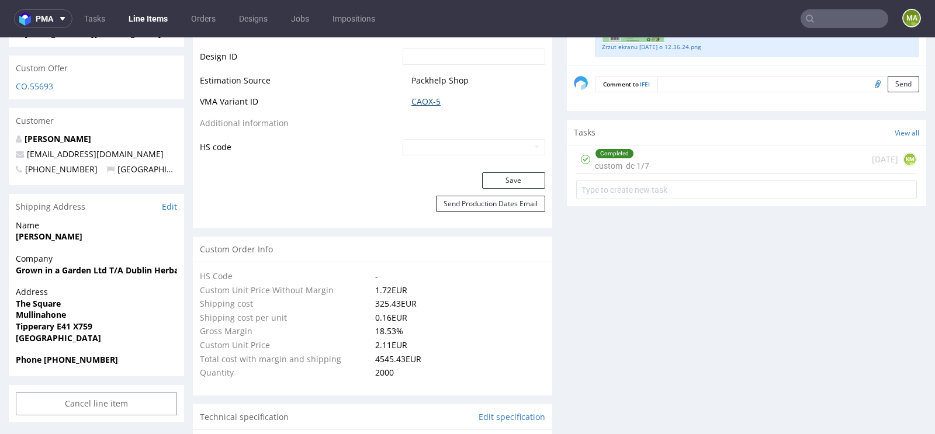
click at [420, 96] on link "CAOX-5" at bounding box center [425, 102] width 29 height 12
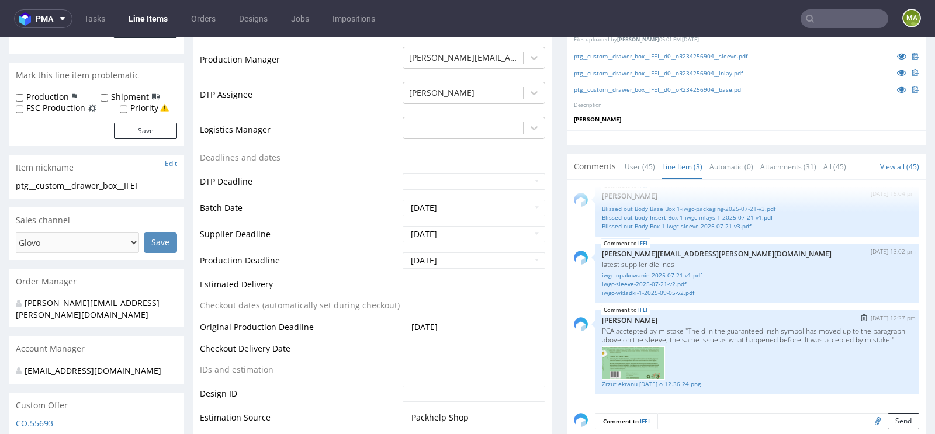
scroll to position [0, 0]
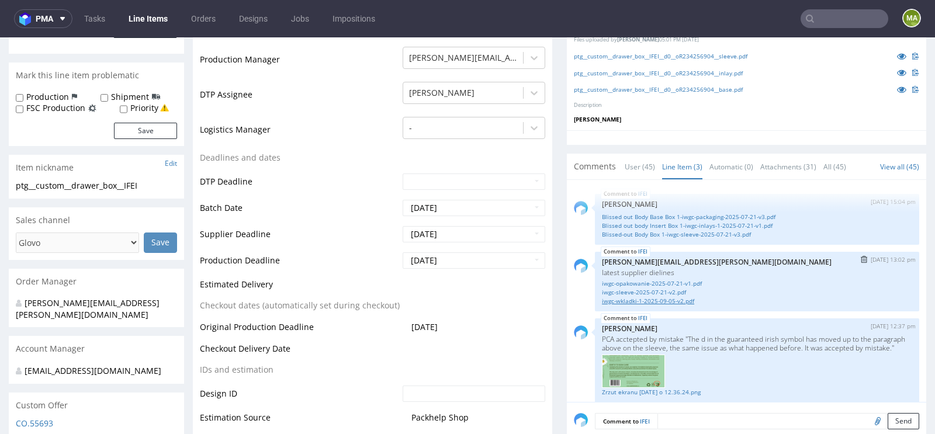
click at [687, 297] on link "iwgc-wkladki-1-2025-09-05-v2.pdf" at bounding box center [757, 301] width 310 height 9
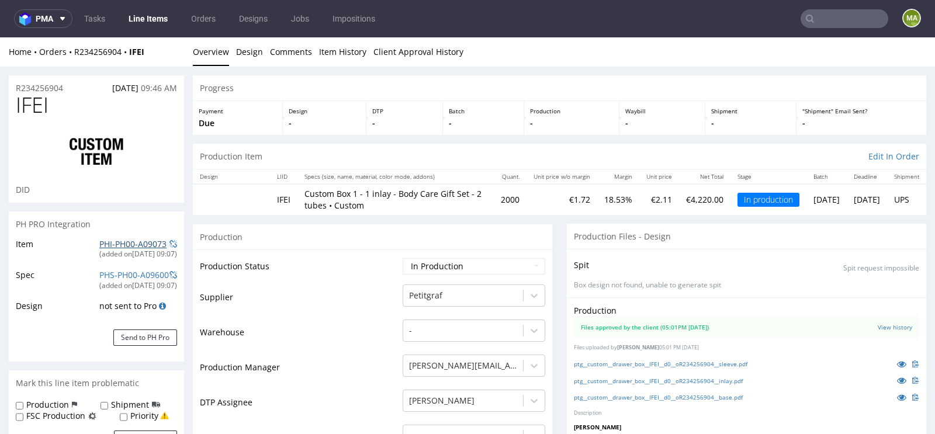
click at [147, 245] on link "PHI-PH00-A09073" at bounding box center [132, 243] width 67 height 11
drag, startPoint x: 71, startPoint y: 84, endPoint x: 0, endPoint y: 84, distance: 70.7
copy p "R234256904"
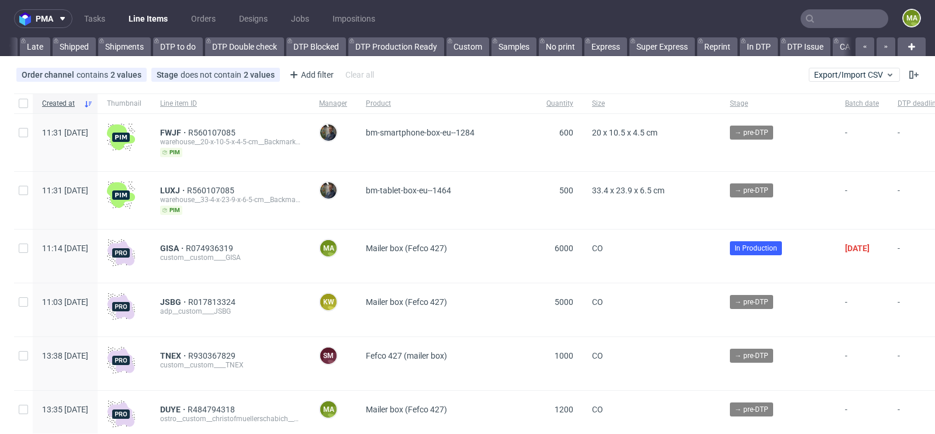
scroll to position [0, 1321]
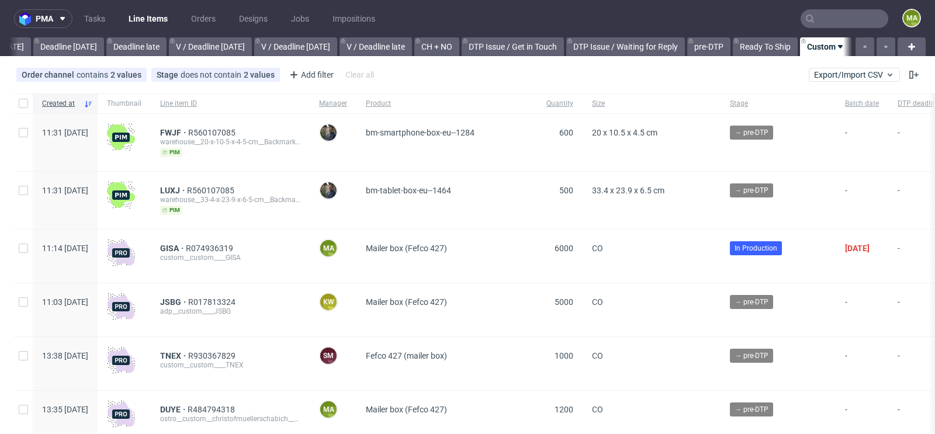
click at [827, 23] on input "text" at bounding box center [844, 18] width 88 height 19
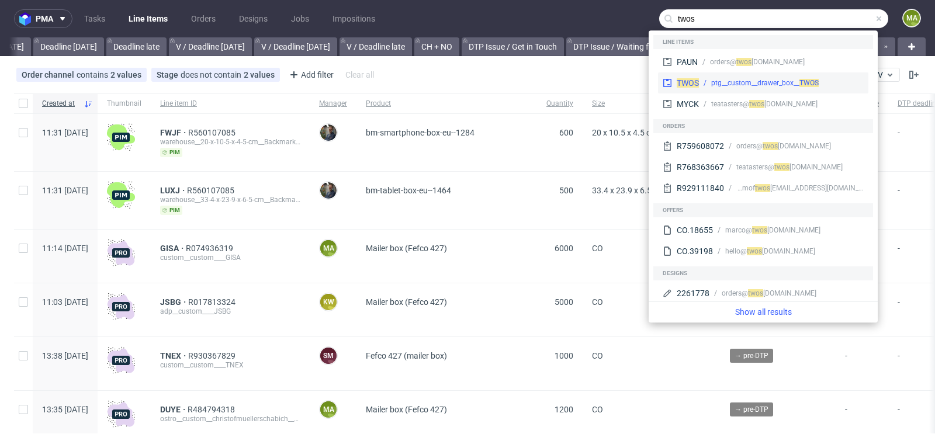
type input "twos"
click at [712, 81] on div "ptg__custom__drawer_box__ TWOS" at bounding box center [764, 83] width 107 height 11
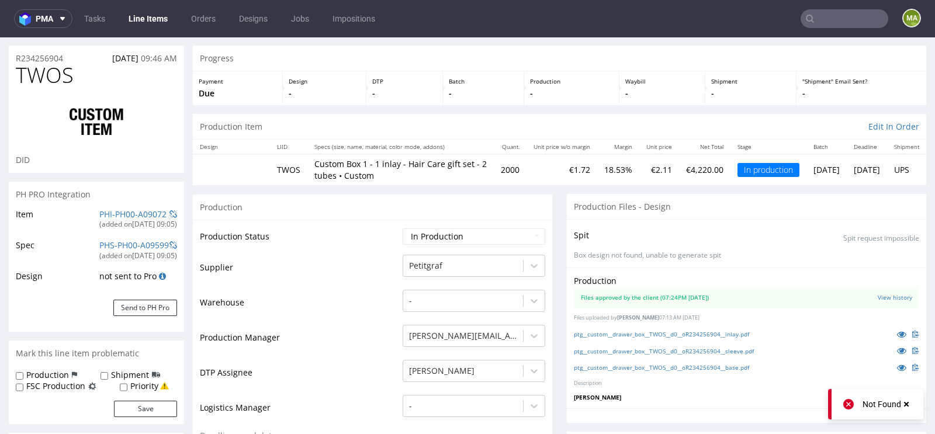
scroll to position [31, 0]
click at [897, 331] on icon at bounding box center [901, 333] width 9 height 8
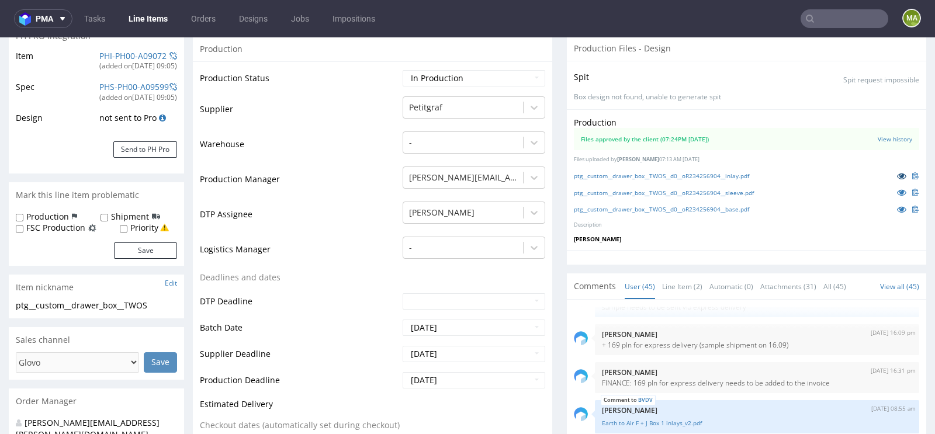
scroll to position [307, 0]
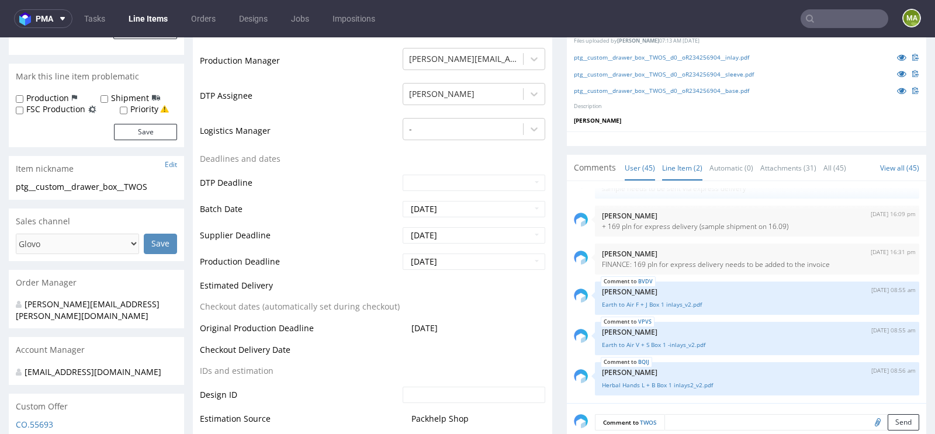
click at [684, 161] on link "Line Item (2)" at bounding box center [682, 167] width 40 height 25
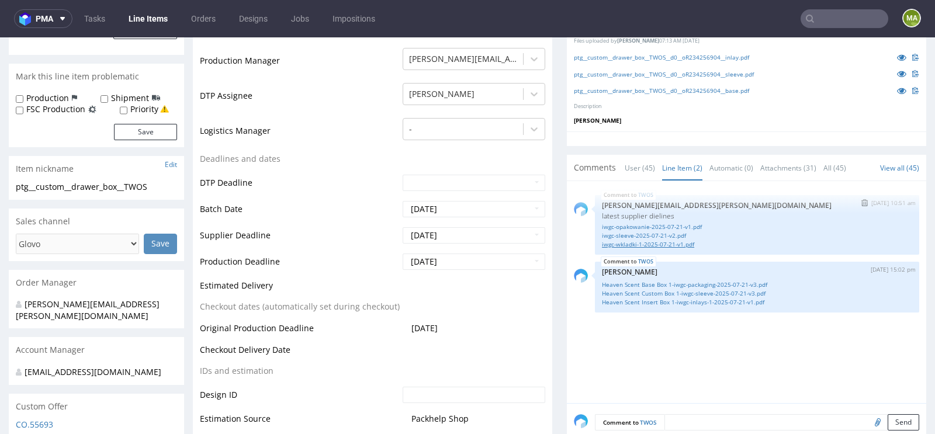
click at [622, 244] on link "iwgc-wkladki-1-2025-07-21-v1.pdf" at bounding box center [757, 244] width 310 height 9
click at [678, 301] on link "Heaven Scent Insert Box 1-iwgc-inlays-1-2025-07-21-v1.pdf" at bounding box center [757, 301] width 310 height 9
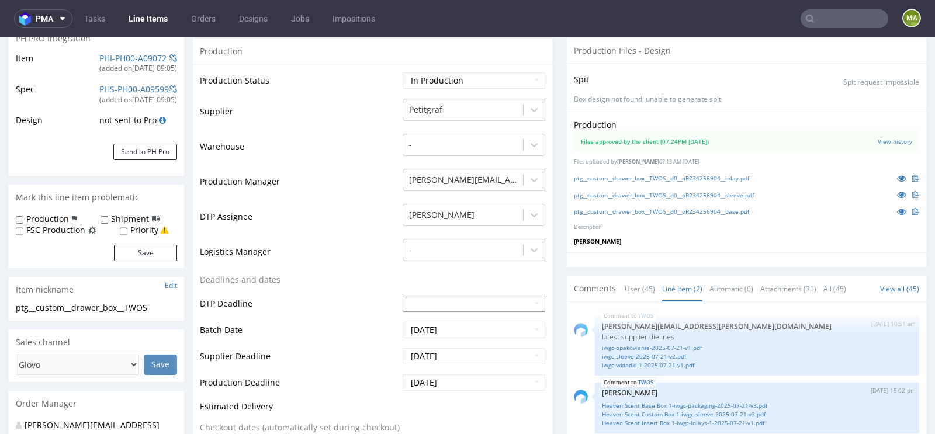
scroll to position [0, 0]
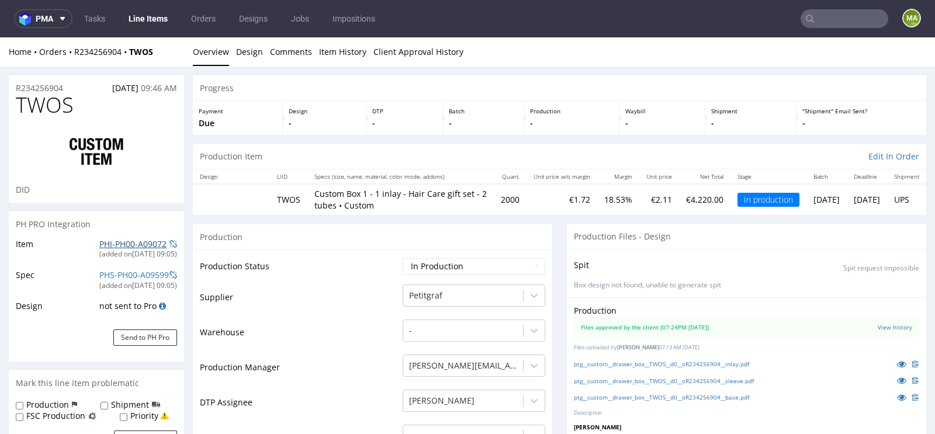
click at [120, 240] on link "PHI-PH00-A09072" at bounding box center [132, 243] width 67 height 11
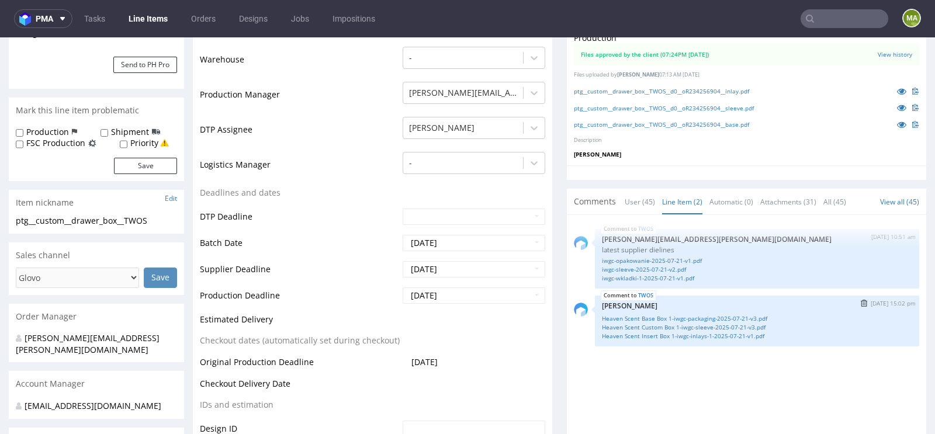
scroll to position [136, 0]
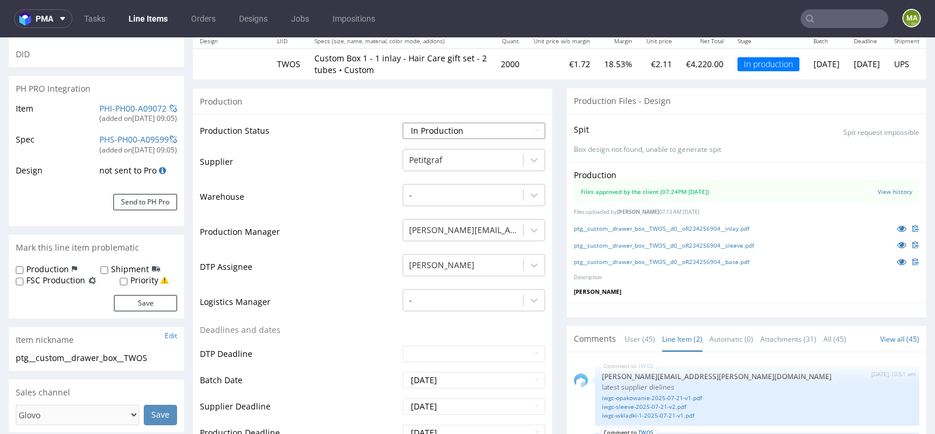
click at [476, 126] on select "Waiting for Artwork Waiting for Diecut Waiting for Mockup Waiting for DTP Waiti…" at bounding box center [474, 131] width 143 height 16
select select "back_for_dtp"
click at [403, 123] on select "Waiting for Artwork Waiting for Diecut Waiting for Mockup Waiting for DTP Waiti…" at bounding box center [474, 131] width 143 height 16
click at [315, 230] on td "Production Manager" at bounding box center [300, 235] width 200 height 35
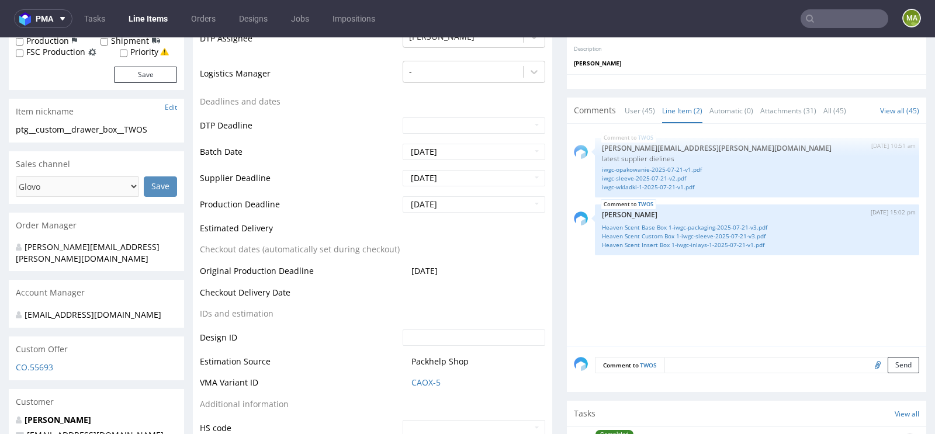
scroll to position [457, 0]
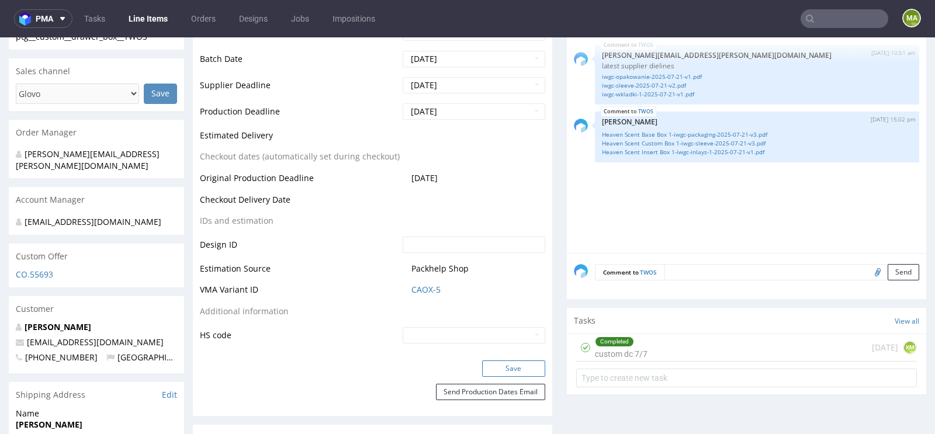
click at [504, 363] on button "Save" at bounding box center [513, 368] width 63 height 16
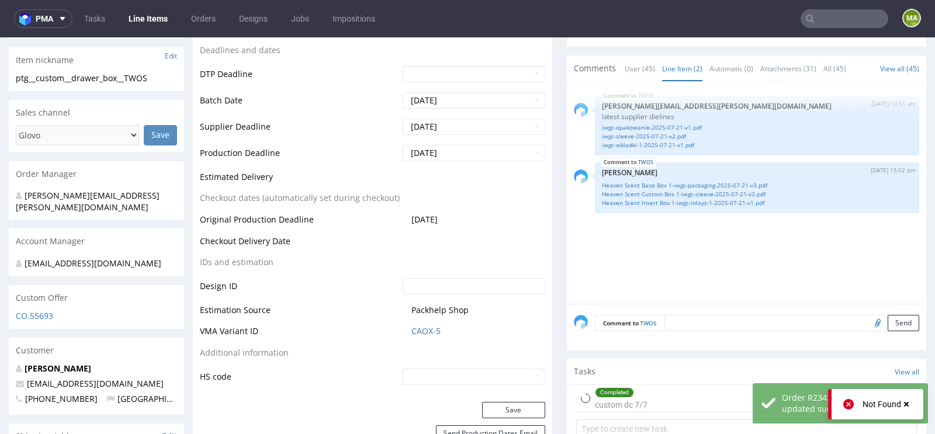
scroll to position [417, 0]
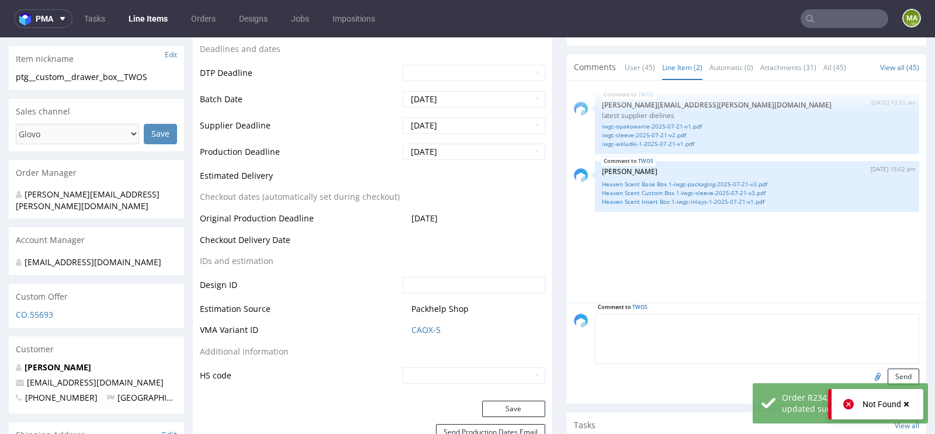
click at [726, 322] on textarea at bounding box center [757, 339] width 324 height 50
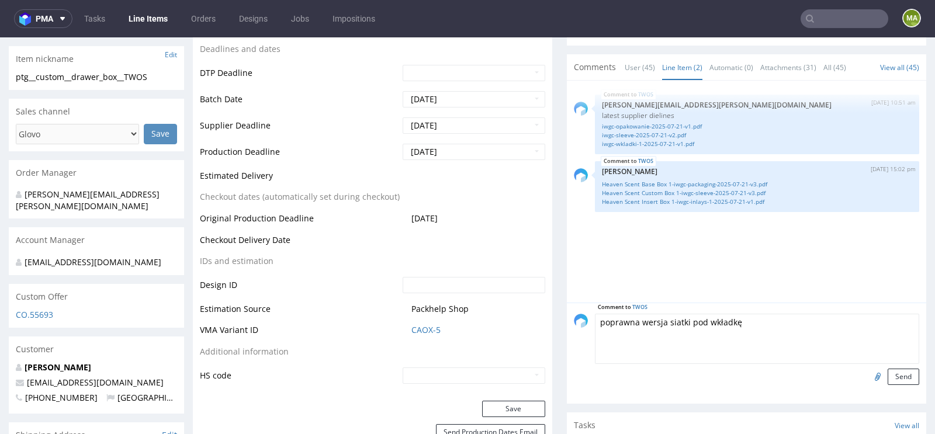
type textarea "poprawna wersja siatki pod wkładkę"
click at [871, 373] on input "file" at bounding box center [876, 376] width 16 height 15
type input "C:\fakepath\IWGC_wkladki 1 2025-09-05 v2.pdf"
click at [899, 375] on button "Send" at bounding box center [903, 377] width 32 height 16
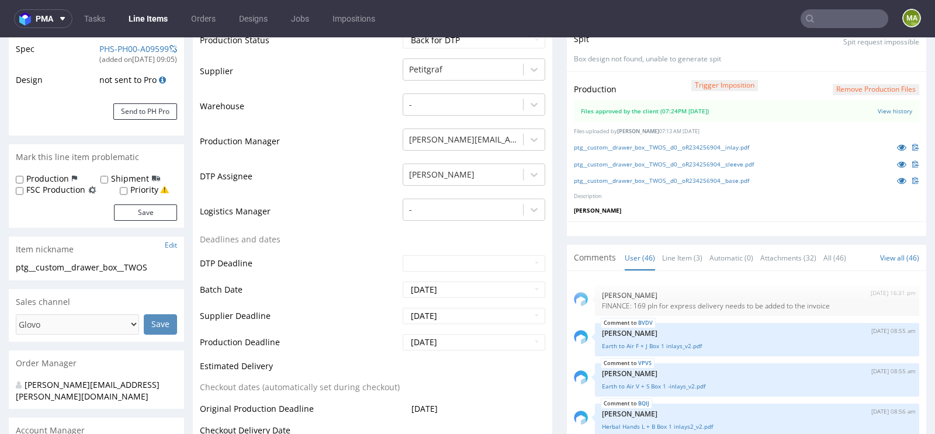
scroll to position [273, 0]
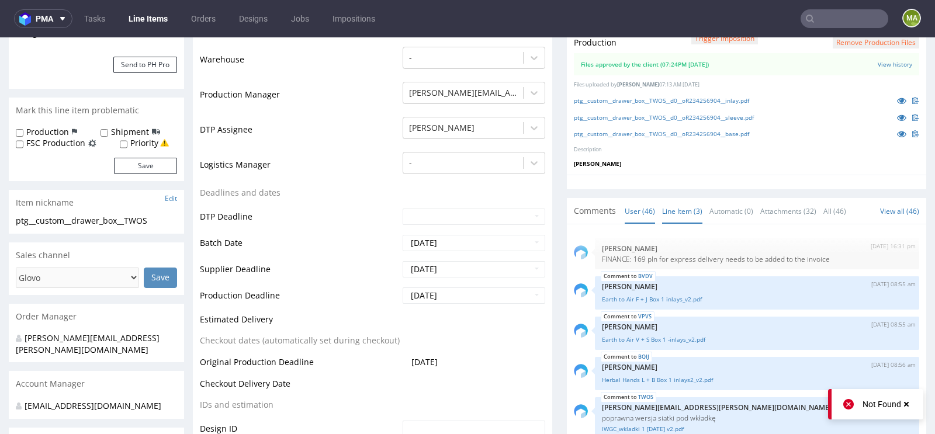
click at [689, 216] on link "Line Item (3)" at bounding box center [682, 211] width 40 height 25
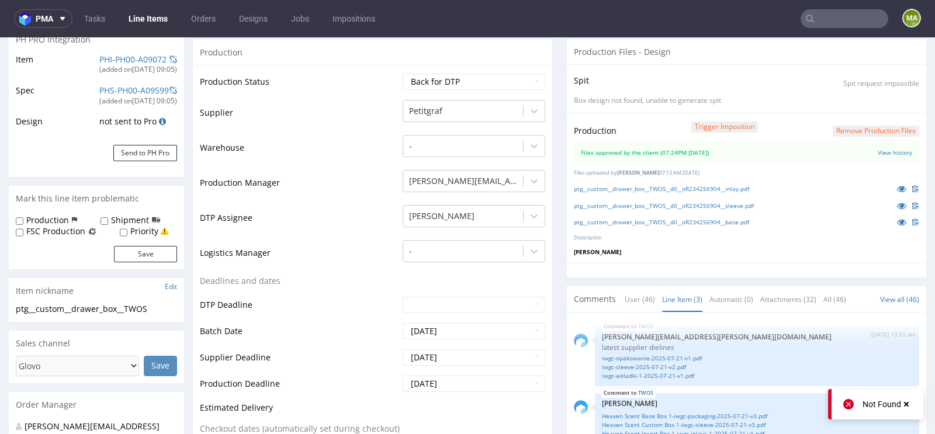
scroll to position [0, 0]
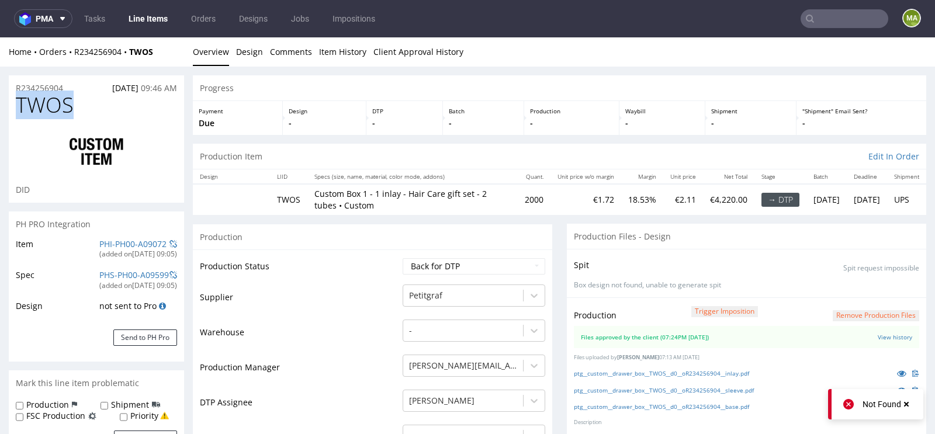
drag, startPoint x: 100, startPoint y: 113, endPoint x: 0, endPoint y: 113, distance: 100.5
copy span "TWOS"
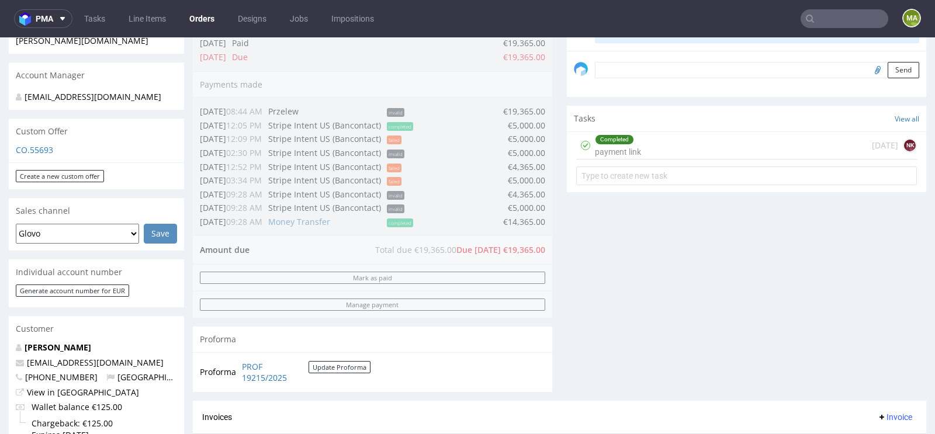
scroll to position [884, 0]
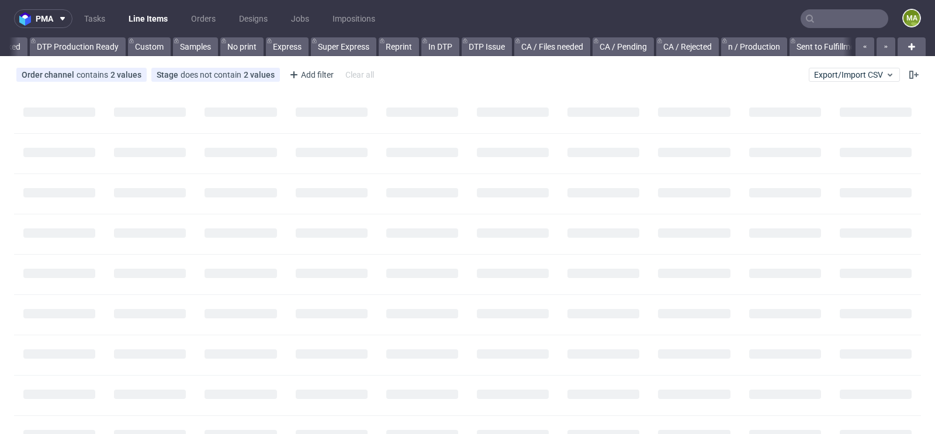
click at [821, 23] on input "text" at bounding box center [844, 18] width 88 height 19
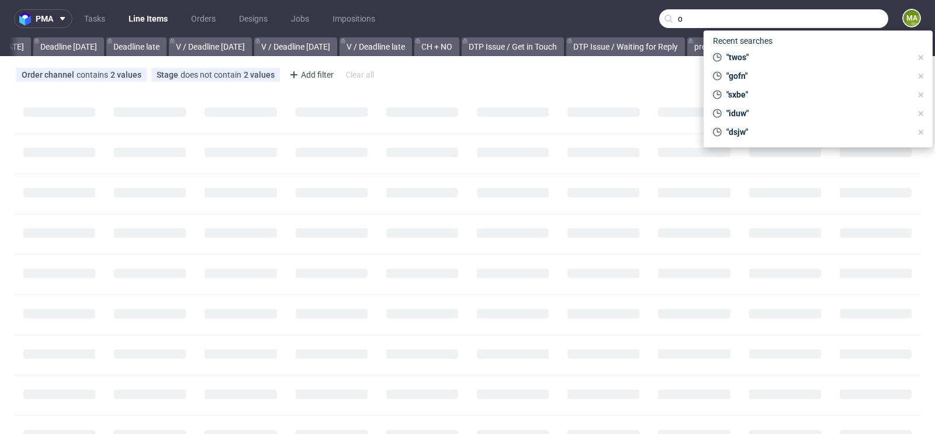
scroll to position [0, 1321]
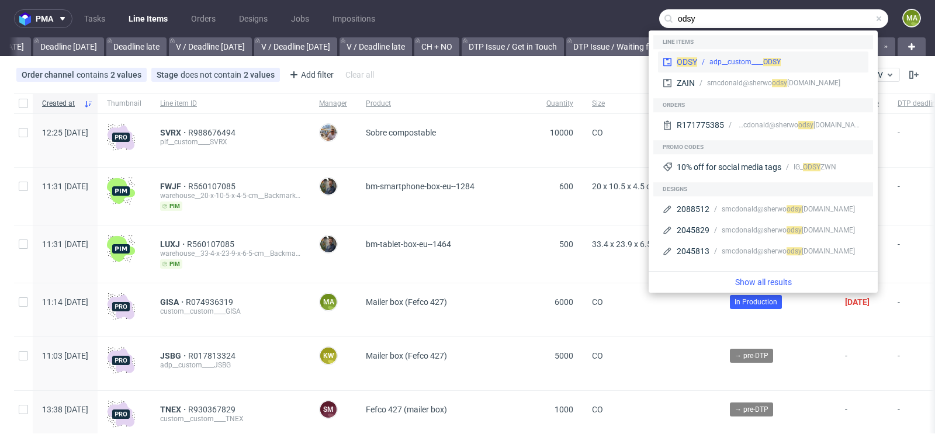
type input "odsy"
click at [738, 65] on div "adp__custom____ ODSY" at bounding box center [744, 62] width 71 height 11
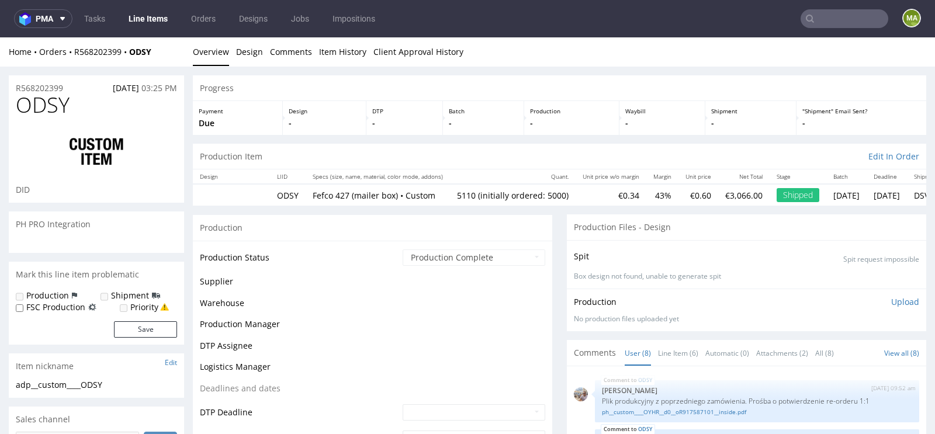
scroll to position [127, 0]
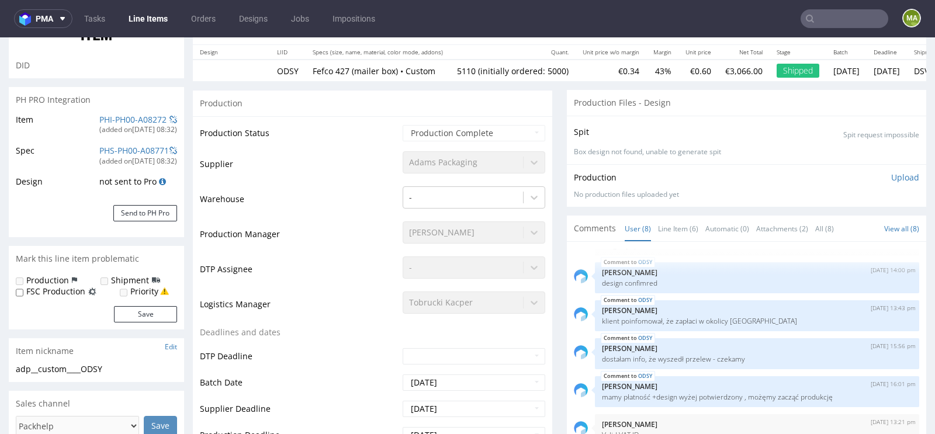
select select "in_progress"
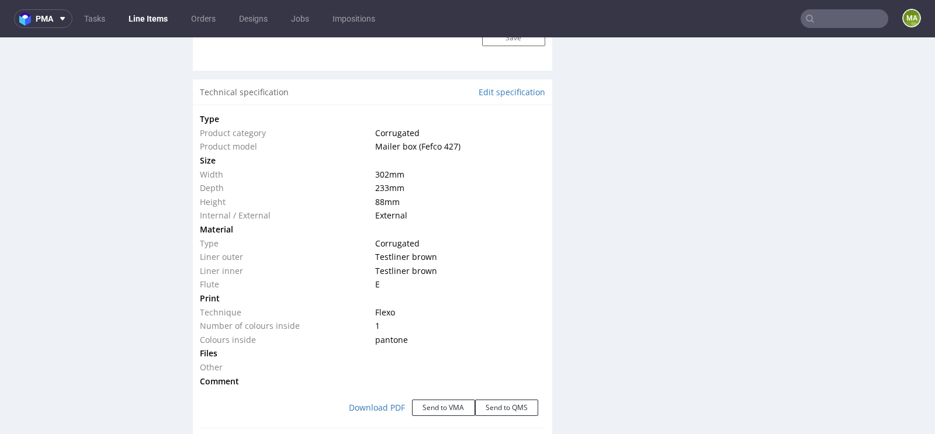
scroll to position [0, 0]
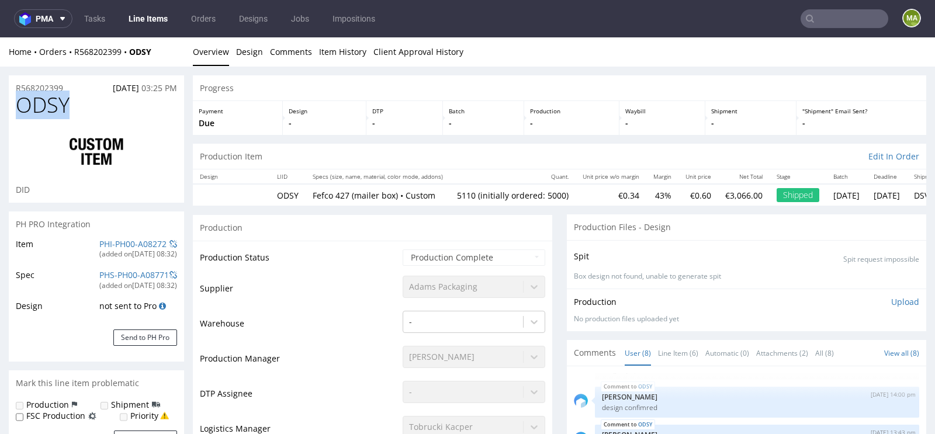
drag, startPoint x: 84, startPoint y: 106, endPoint x: 0, endPoint y: 106, distance: 84.1
copy span "ODSY"
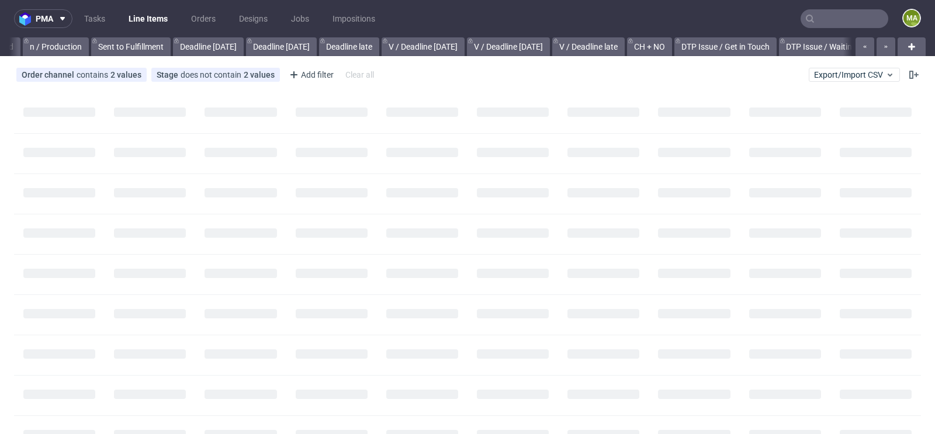
click at [817, 12] on input "text" at bounding box center [844, 18] width 88 height 19
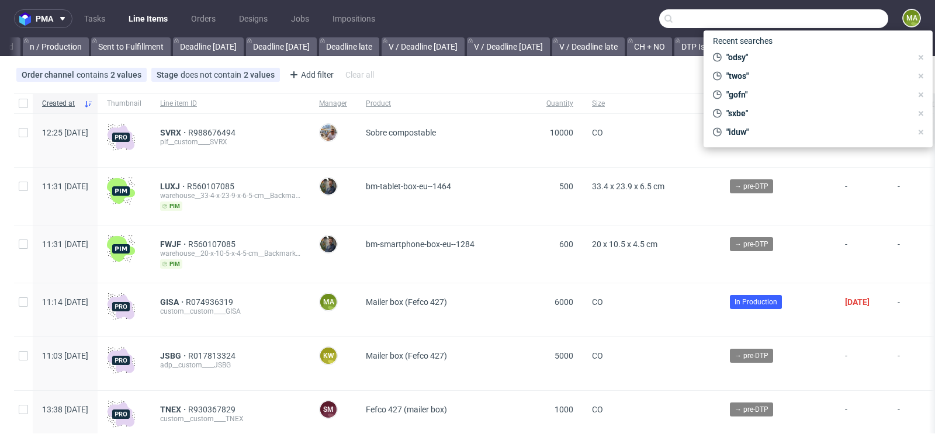
scroll to position [0, 1321]
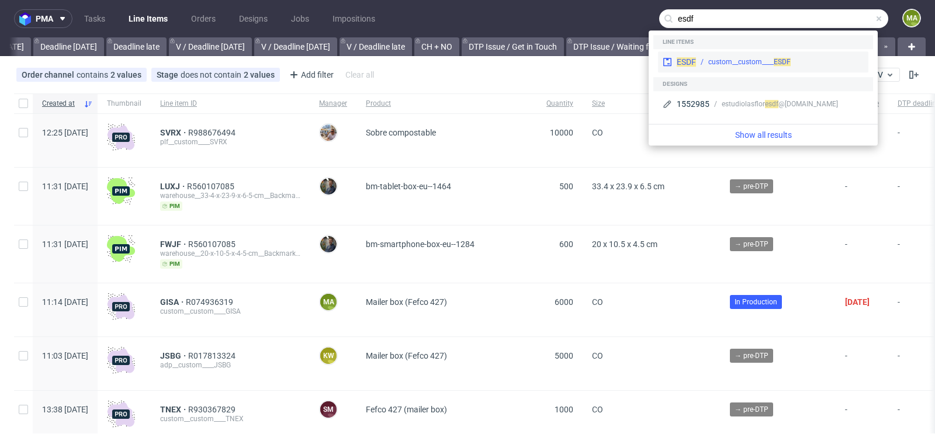
type input "esdf"
click at [710, 58] on div "custom__custom____ ESDF" at bounding box center [749, 62] width 82 height 11
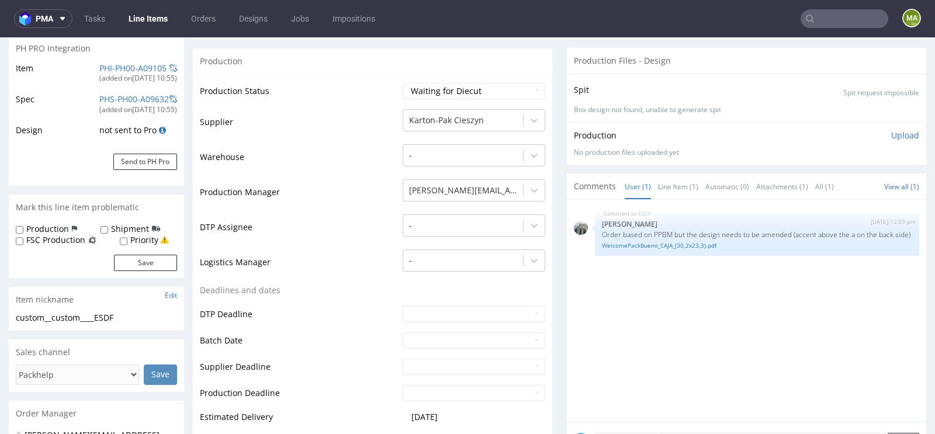
scroll to position [257, 0]
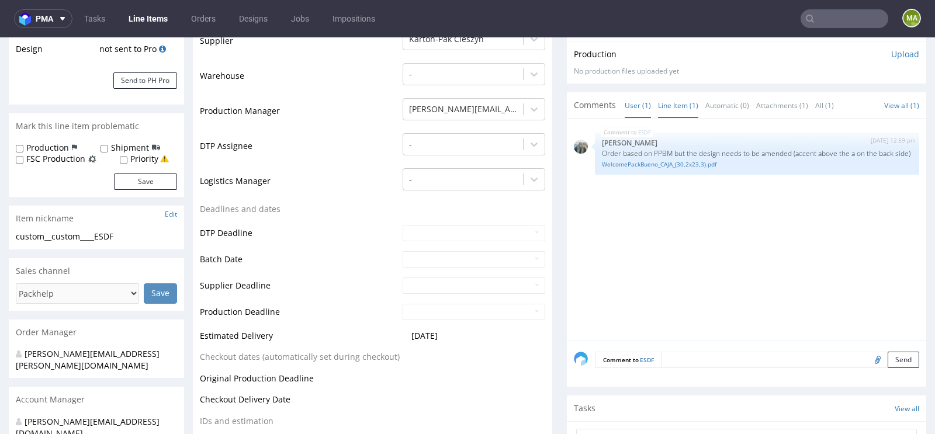
click at [666, 111] on link "Line Item (1)" at bounding box center [678, 105] width 40 height 25
click at [709, 359] on textarea at bounding box center [790, 360] width 258 height 16
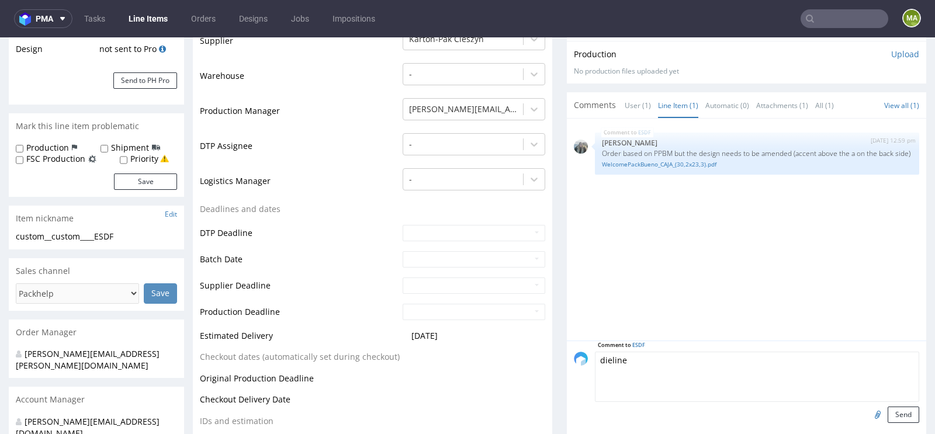
type textarea "dieline"
click at [868, 414] on input "file" at bounding box center [876, 414] width 16 height 15
type input "C:\fakepath\300x150x90-zew.pdf"
click at [876, 408] on div at bounding box center [878, 415] width 20 height 16
click at [887, 409] on button "Send" at bounding box center [903, 415] width 32 height 16
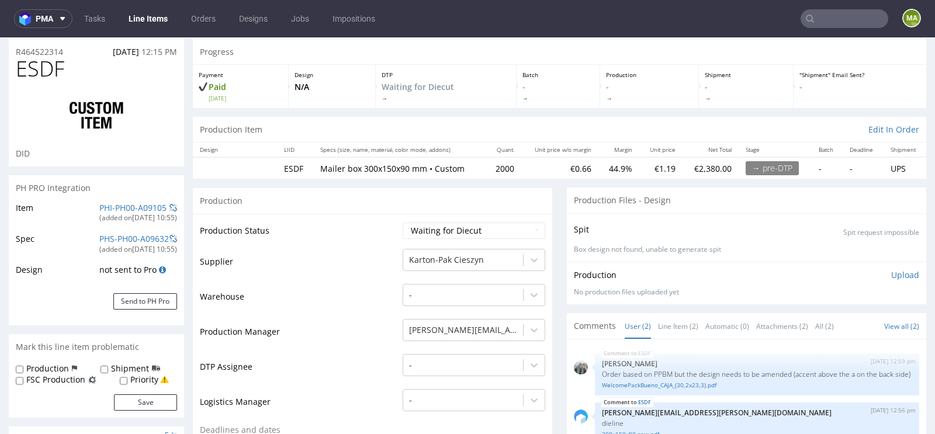
scroll to position [0, 0]
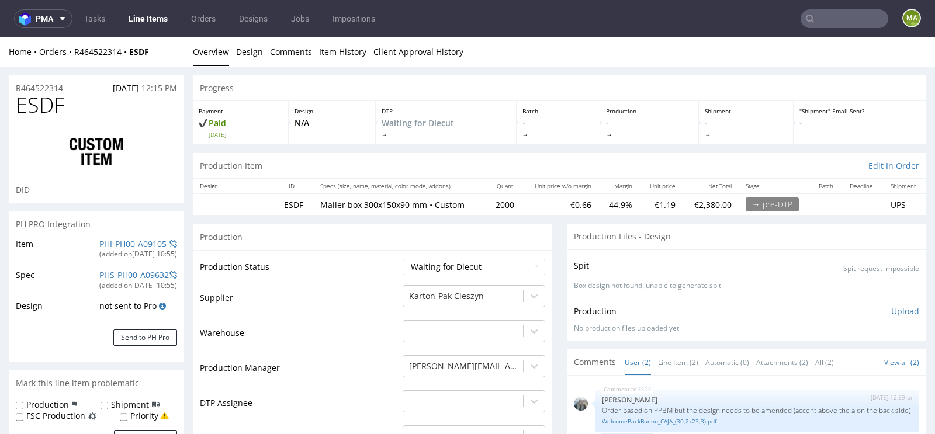
click at [442, 261] on select "Waiting for Artwork Waiting for Diecut Waiting for Mockup Waiting for DTP Waiti…" at bounding box center [474, 267] width 143 height 16
select select "dtp_waiting_for_check"
click at [403, 259] on select "Waiting for Artwork Waiting for Diecut Waiting for Mockup Waiting for DTP Waiti…" at bounding box center [474, 267] width 143 height 16
click at [329, 328] on td "Warehouse" at bounding box center [300, 336] width 200 height 35
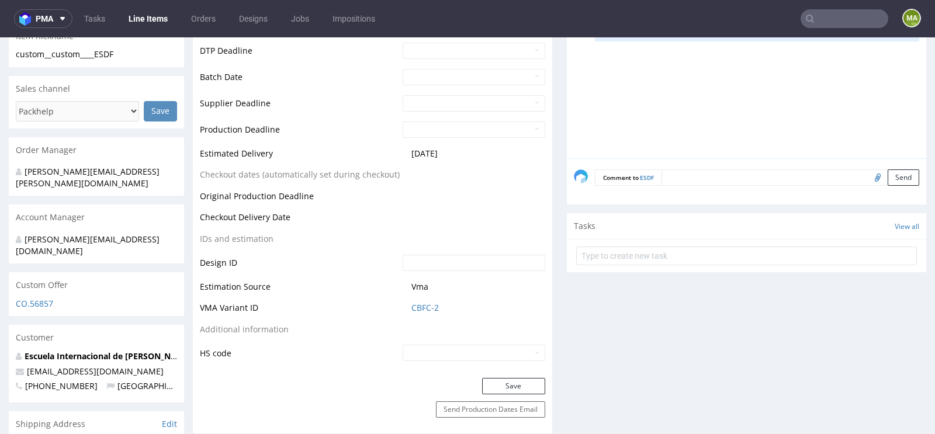
scroll to position [532, 0]
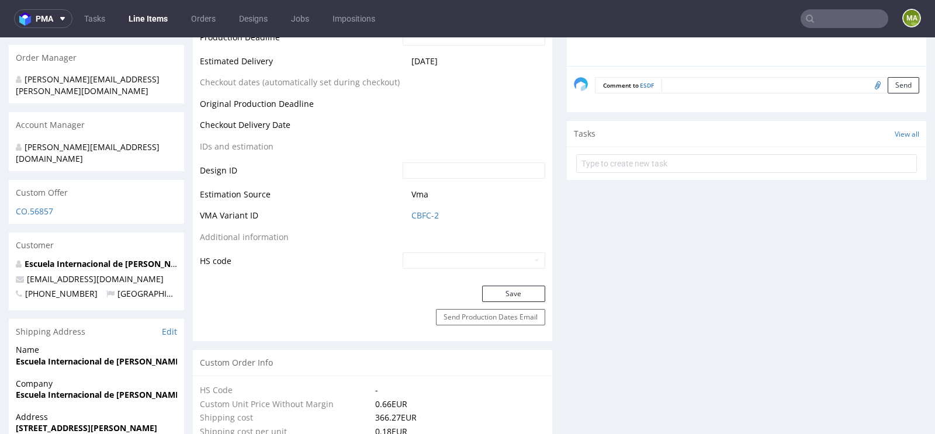
click at [515, 301] on div "Save" at bounding box center [372, 297] width 359 height 23
click at [518, 300] on button "Save" at bounding box center [513, 294] width 63 height 16
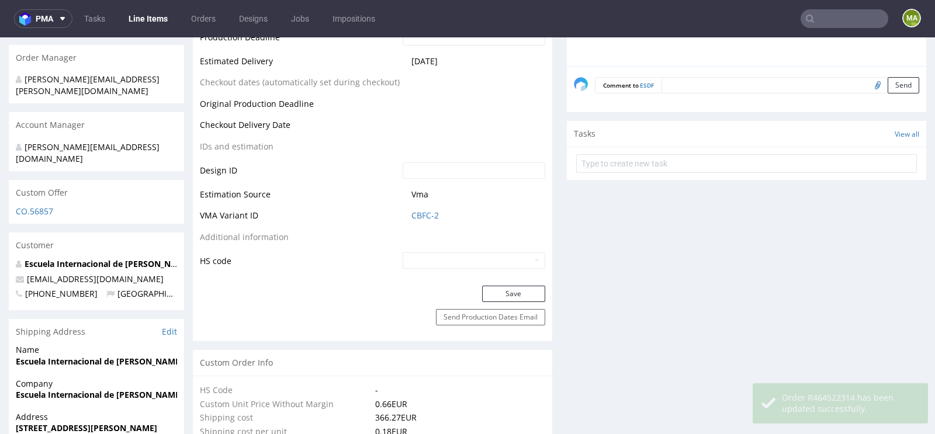
scroll to position [0, 0]
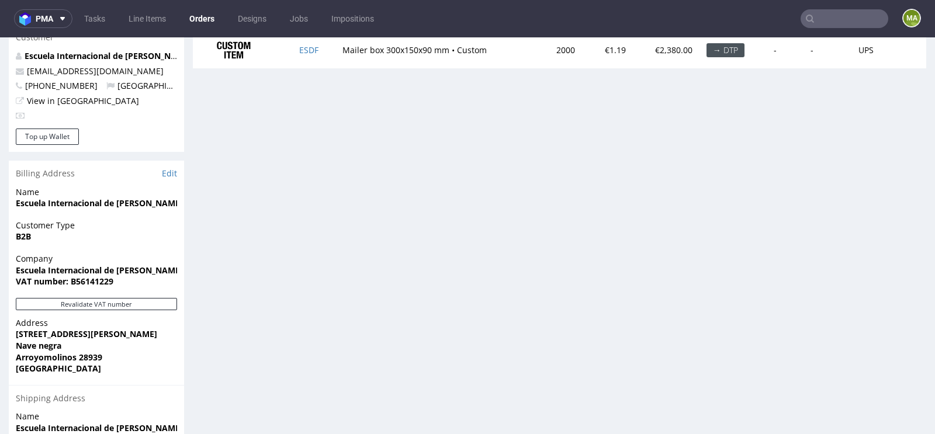
scroll to position [628, 0]
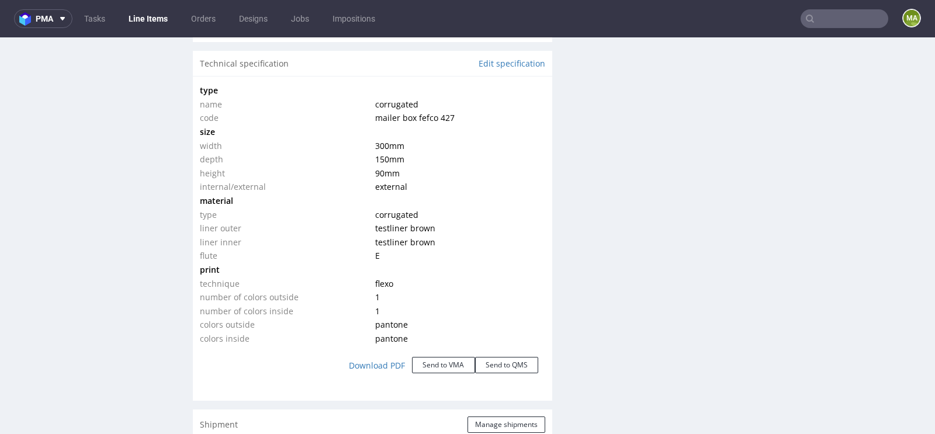
scroll to position [1122, 0]
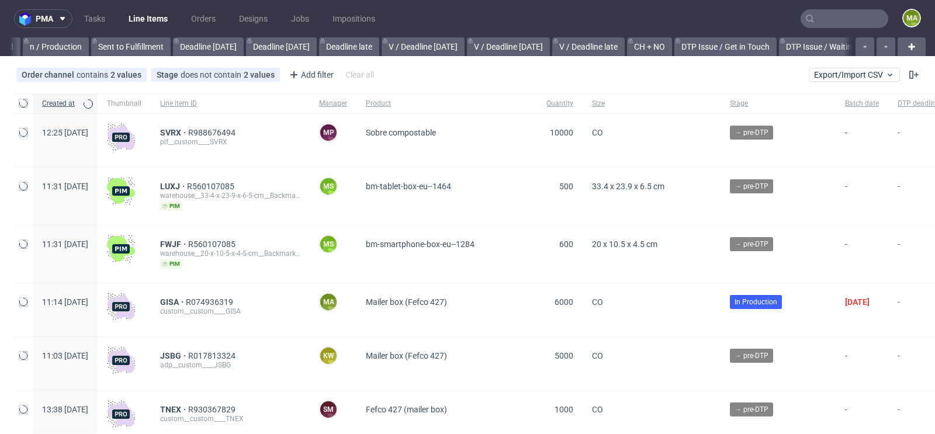
click at [807, 14] on input "text" at bounding box center [844, 18] width 88 height 19
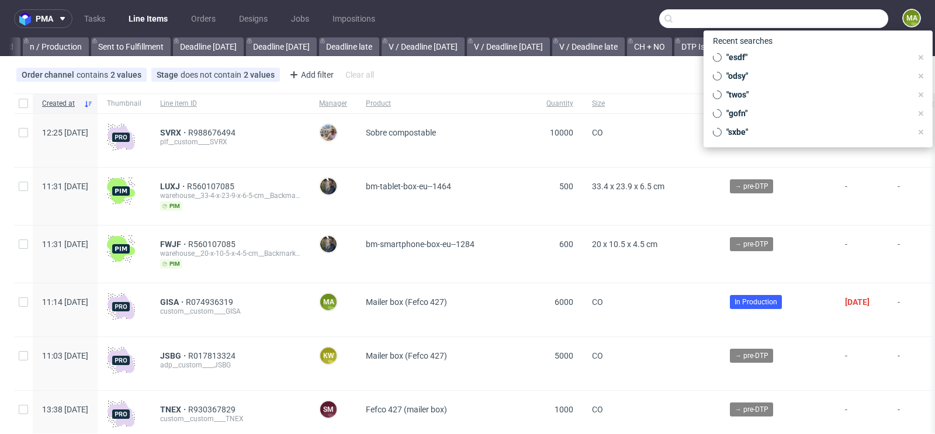
scroll to position [0, 1321]
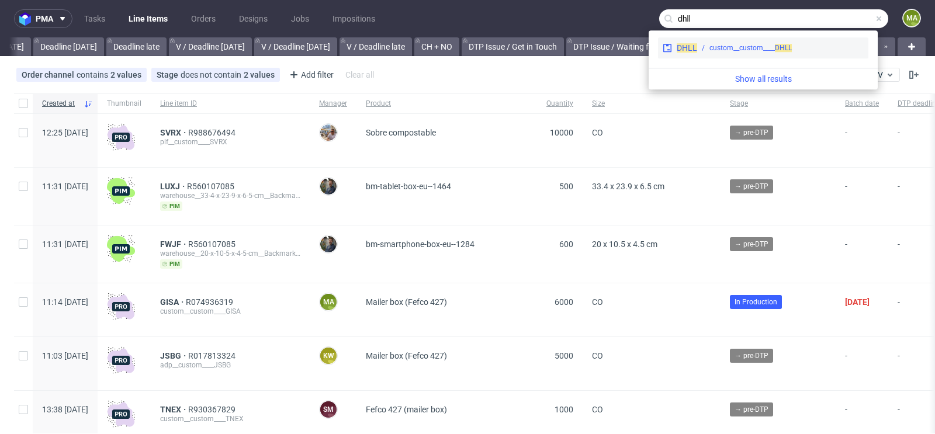
type input "dhll"
click at [705, 45] on div "custom__custom____ DHLL" at bounding box center [780, 48] width 166 height 11
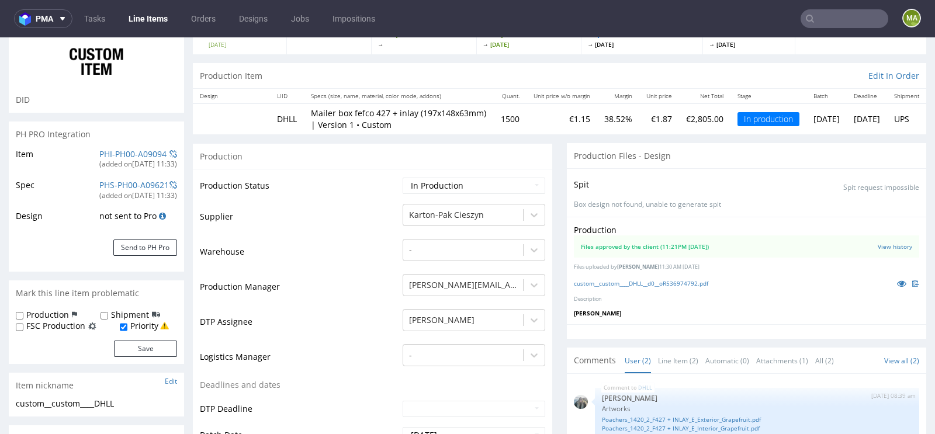
scroll to position [113, 0]
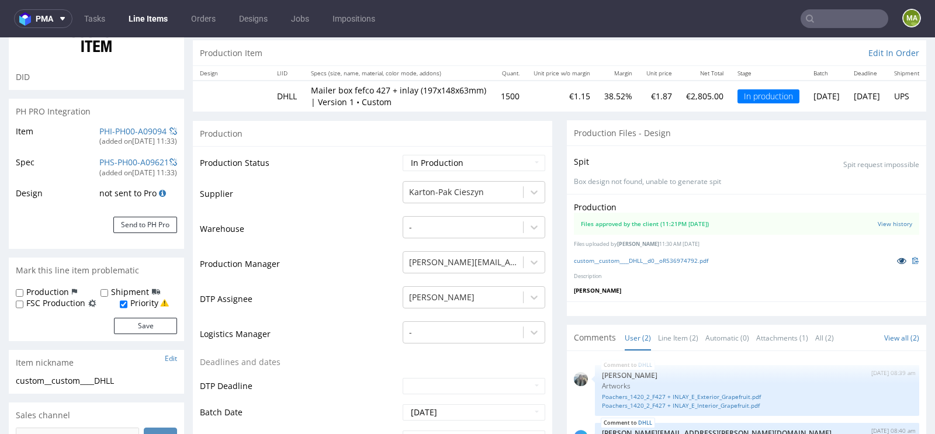
click at [891, 265] on link at bounding box center [901, 260] width 21 height 13
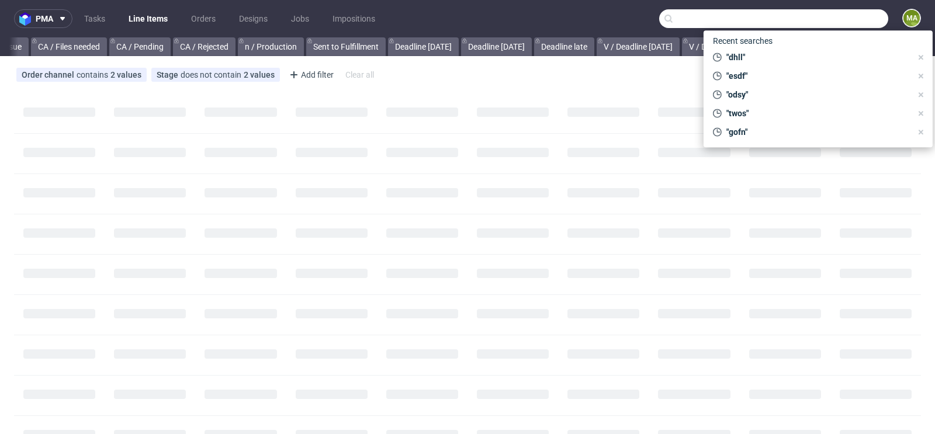
click at [849, 18] on input "text" at bounding box center [773, 18] width 229 height 19
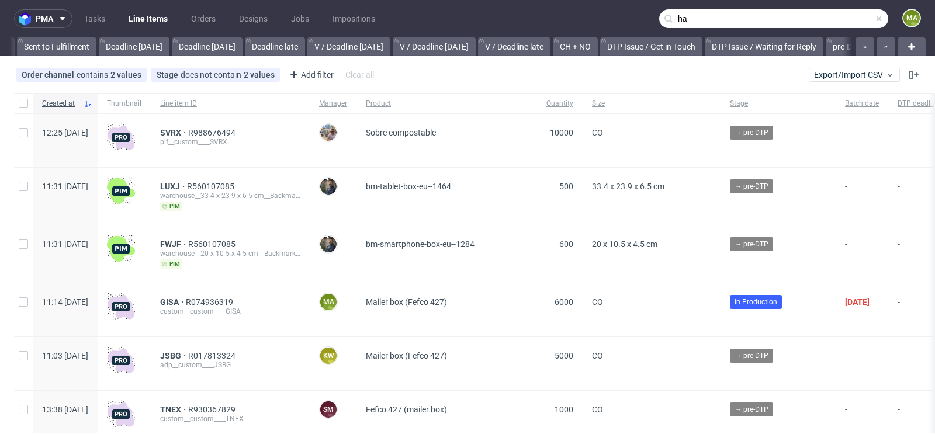
scroll to position [0, 1321]
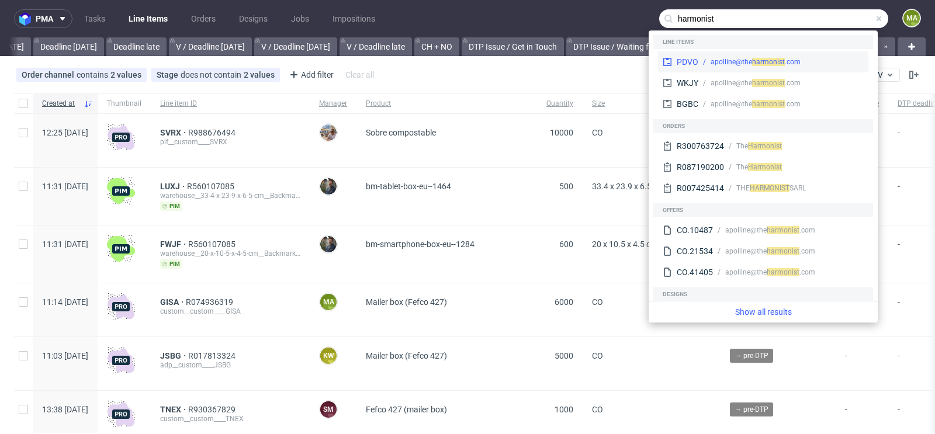
type input "harmonist"
click at [754, 65] on span "harmo" at bounding box center [762, 62] width 21 height 8
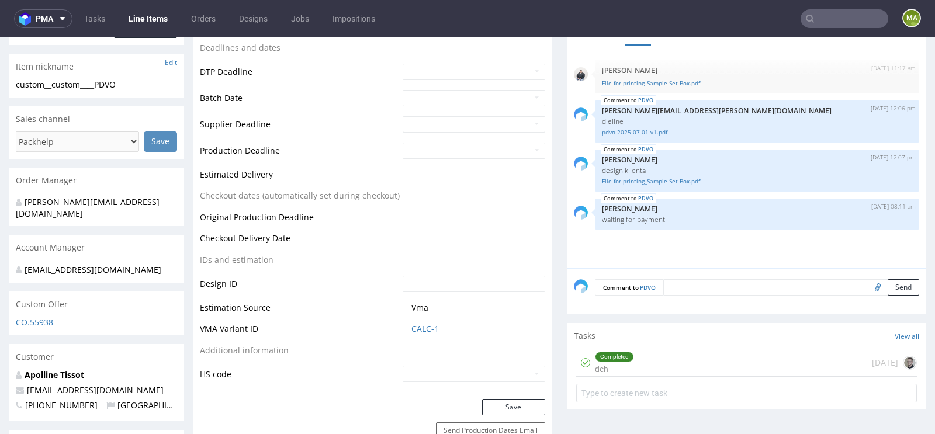
scroll to position [413, 0]
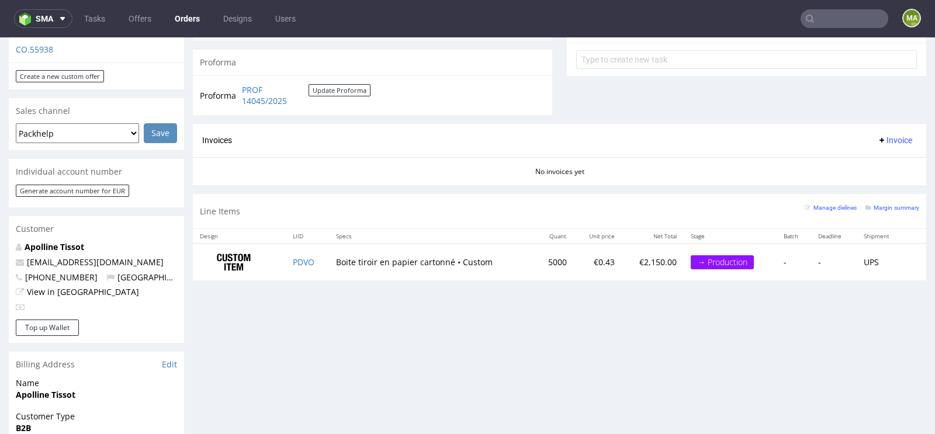
scroll to position [433, 0]
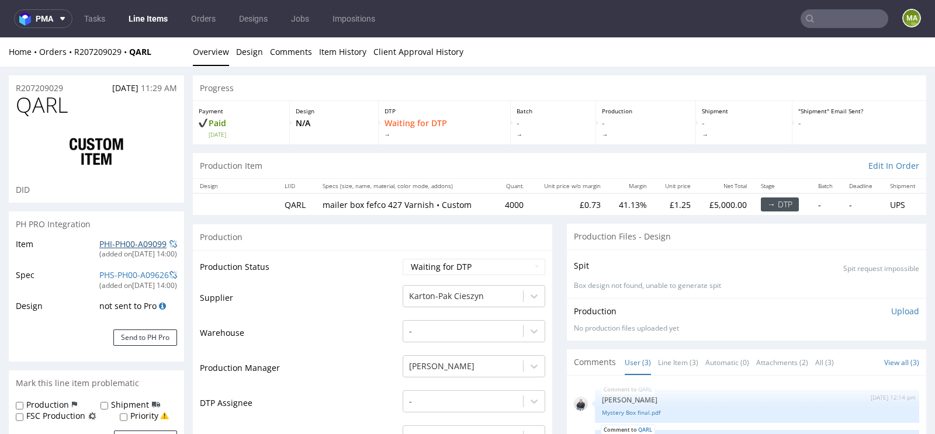
click at [136, 247] on link "PHI-PH00-A09099" at bounding box center [132, 243] width 67 height 11
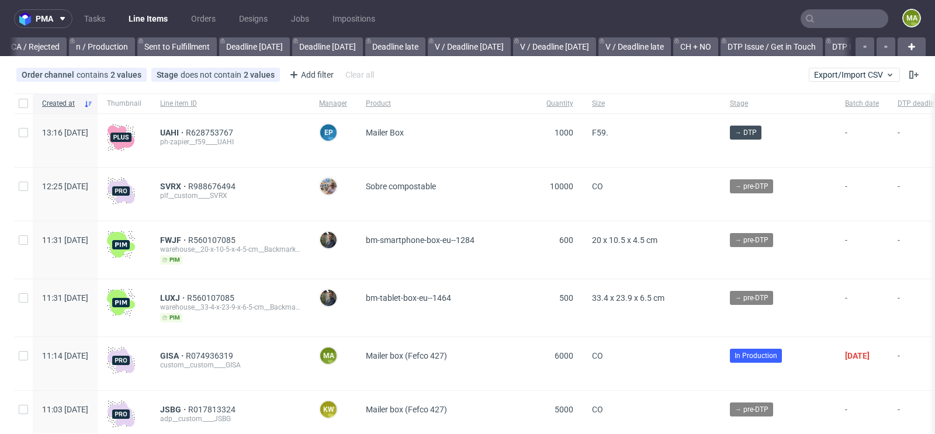
scroll to position [0, 1321]
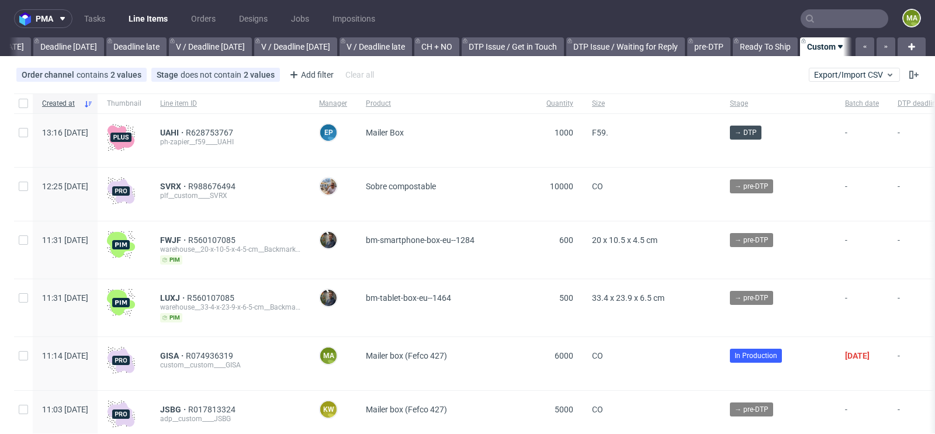
click at [827, 19] on input "text" at bounding box center [844, 18] width 88 height 19
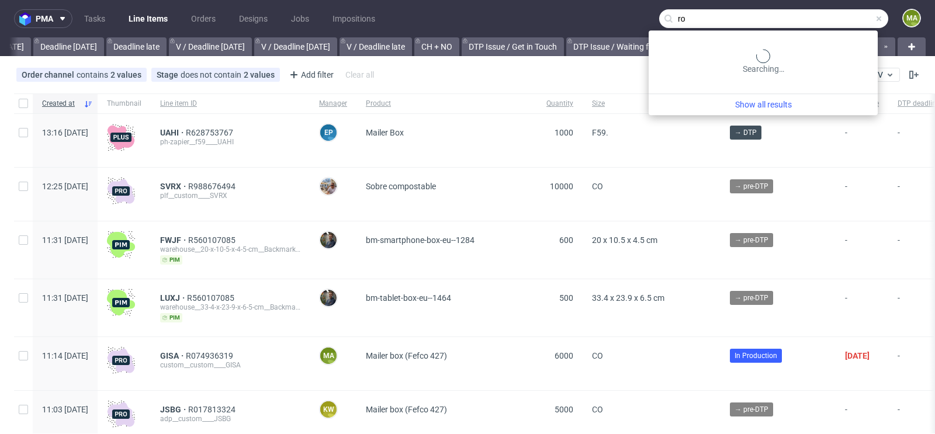
type input "r"
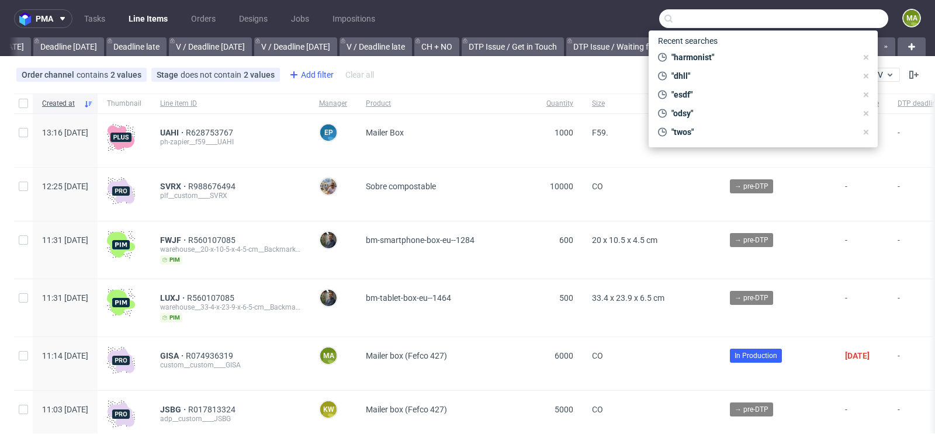
click at [308, 79] on div "Add filter" at bounding box center [309, 74] width 51 height 19
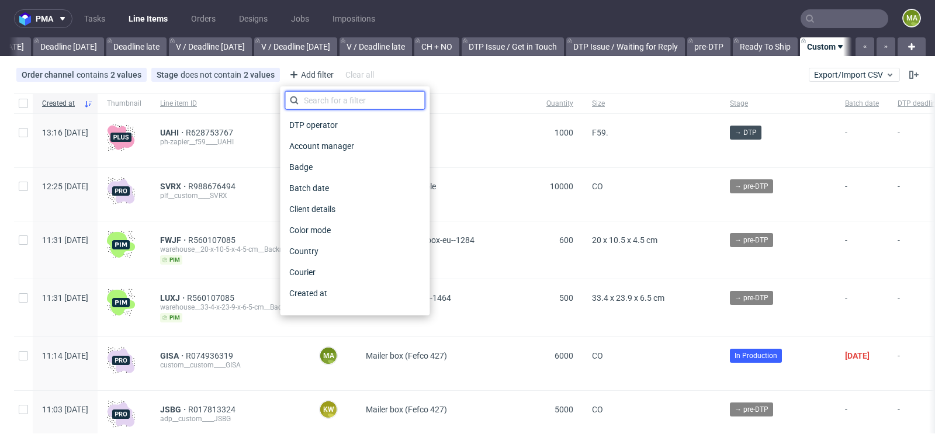
click at [328, 103] on input "text" at bounding box center [354, 100] width 140 height 19
type input "pro"
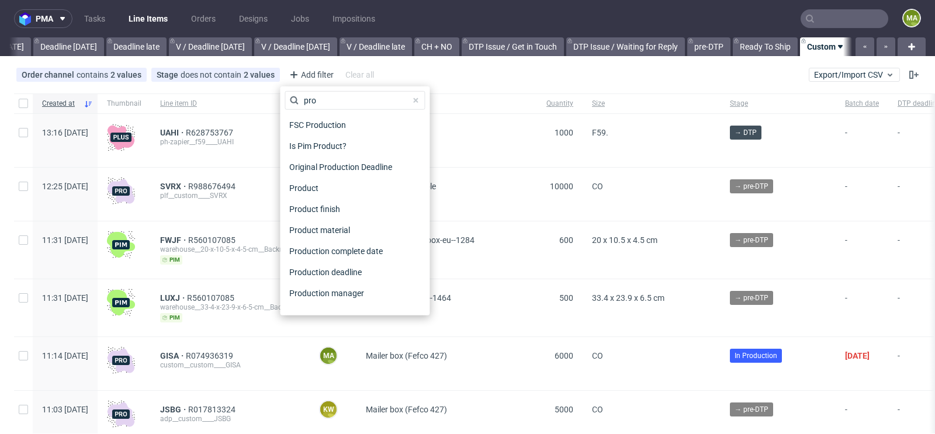
click at [320, 301] on div "Production manager" at bounding box center [354, 293] width 140 height 21
click at [328, 291] on span "Production manager" at bounding box center [326, 293] width 85 height 16
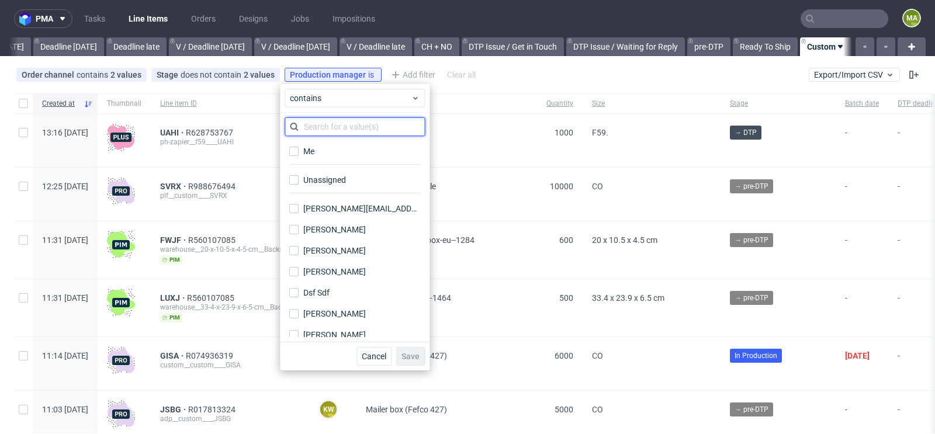
click at [352, 128] on input "text" at bounding box center [354, 126] width 140 height 19
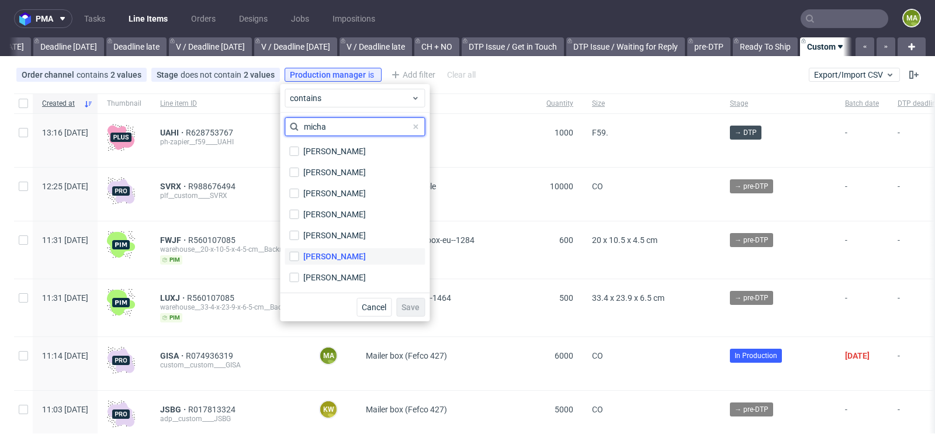
type input "micha"
click at [342, 252] on div "[PERSON_NAME]" at bounding box center [334, 257] width 63 height 12
click at [299, 252] on input "[PERSON_NAME]" at bounding box center [293, 256] width 9 height 9
checkbox input "true"
click at [411, 305] on span "Save" at bounding box center [410, 307] width 18 height 8
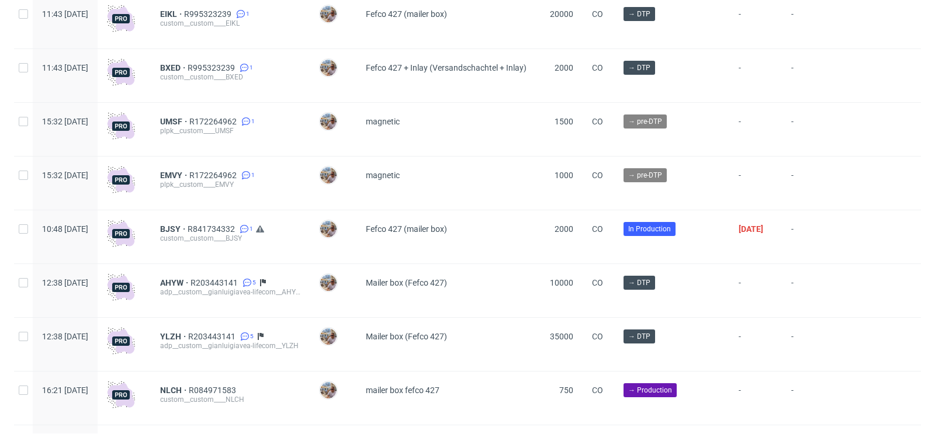
scroll to position [966, 0]
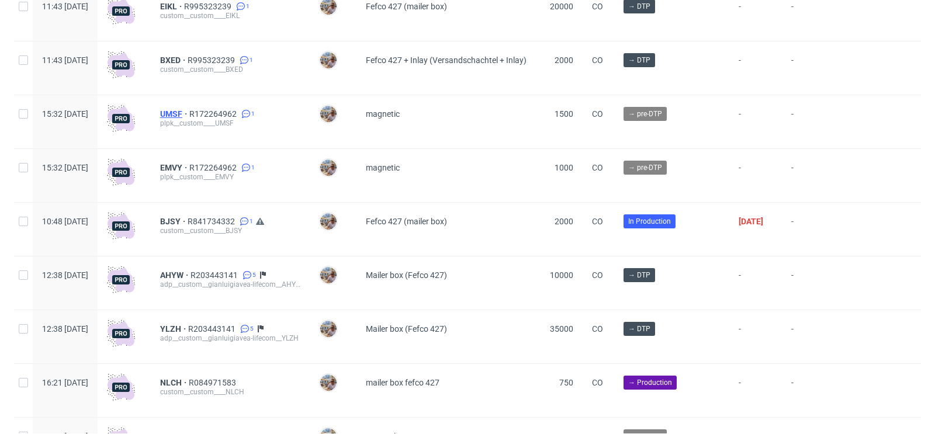
click at [189, 112] on span "UMSF" at bounding box center [174, 113] width 29 height 9
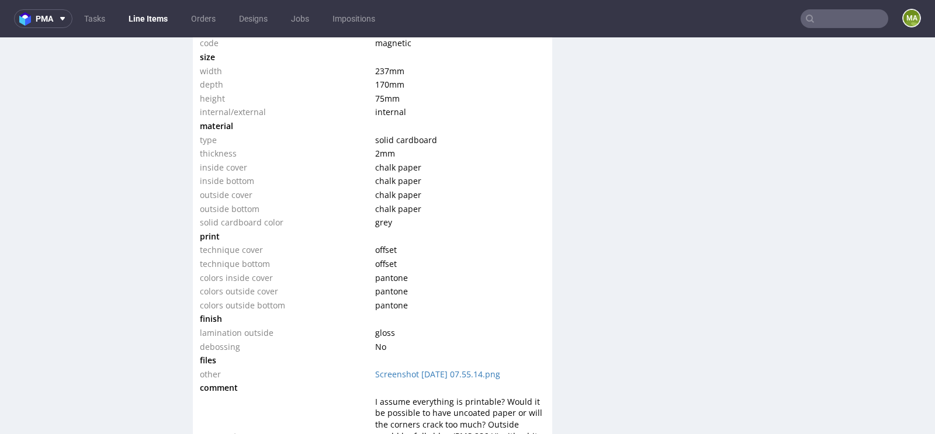
scroll to position [1160, 0]
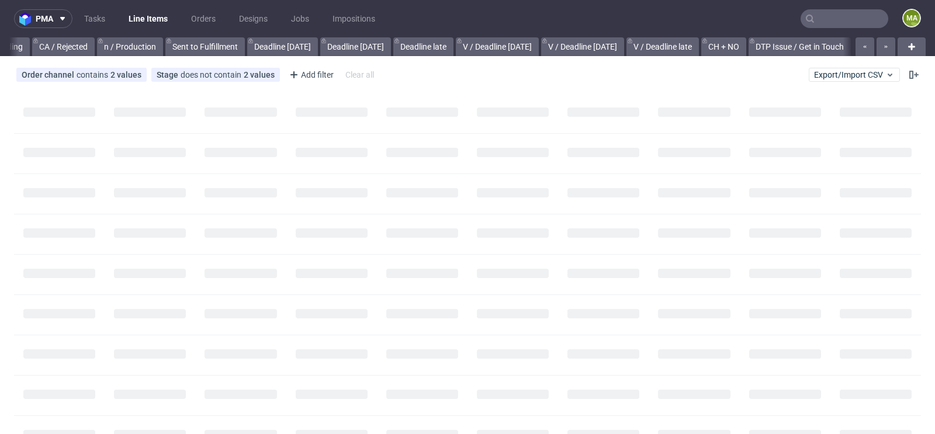
click at [847, 14] on input "text" at bounding box center [844, 18] width 88 height 19
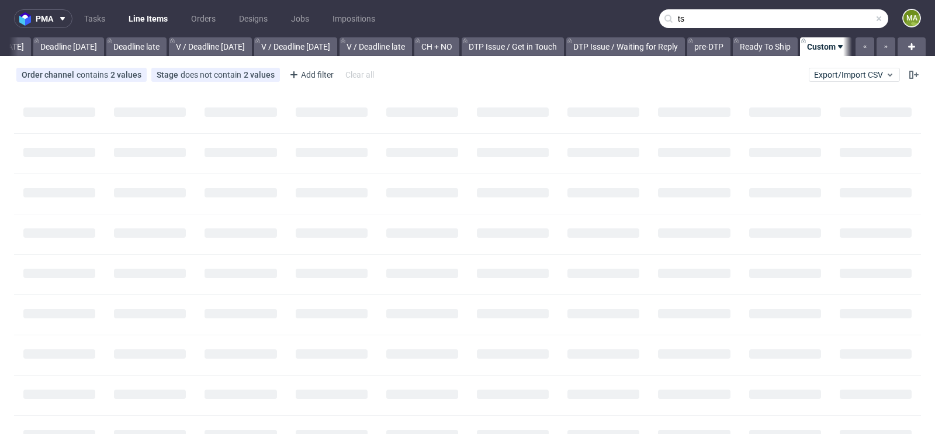
scroll to position [0, 1321]
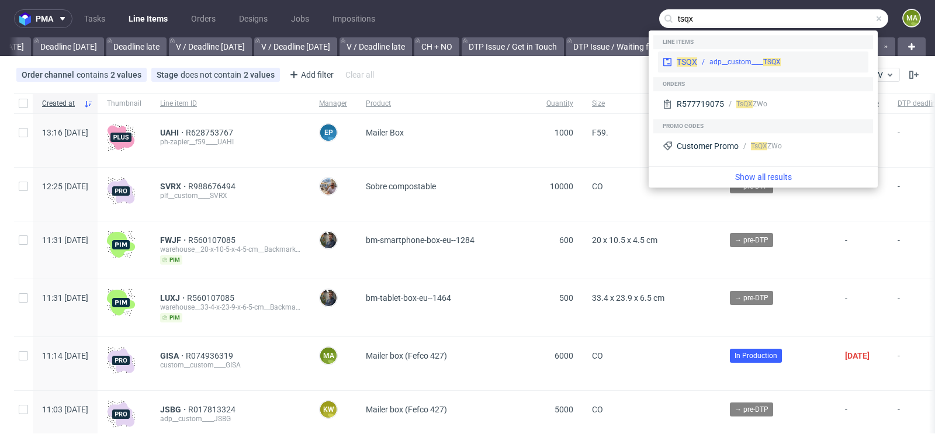
type input "tsqx"
click at [720, 61] on div "adp__custom____ TSQX" at bounding box center [744, 62] width 71 height 11
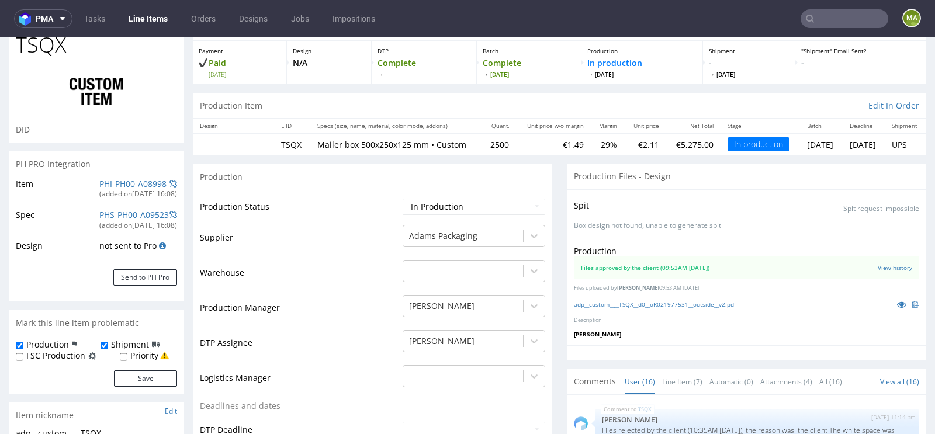
scroll to position [203, 0]
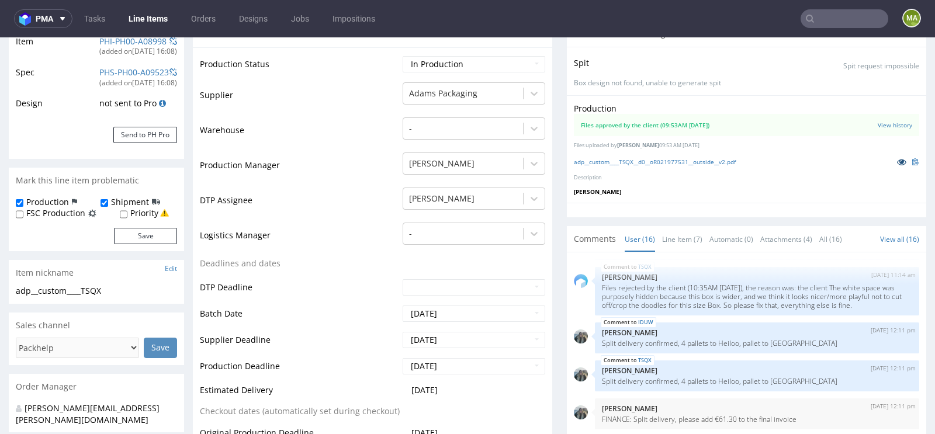
click at [897, 165] on icon at bounding box center [901, 162] width 9 height 8
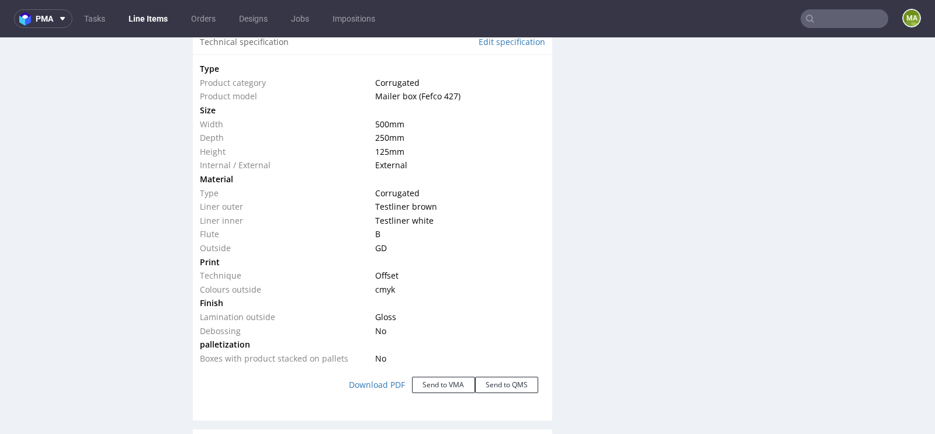
scroll to position [1123, 0]
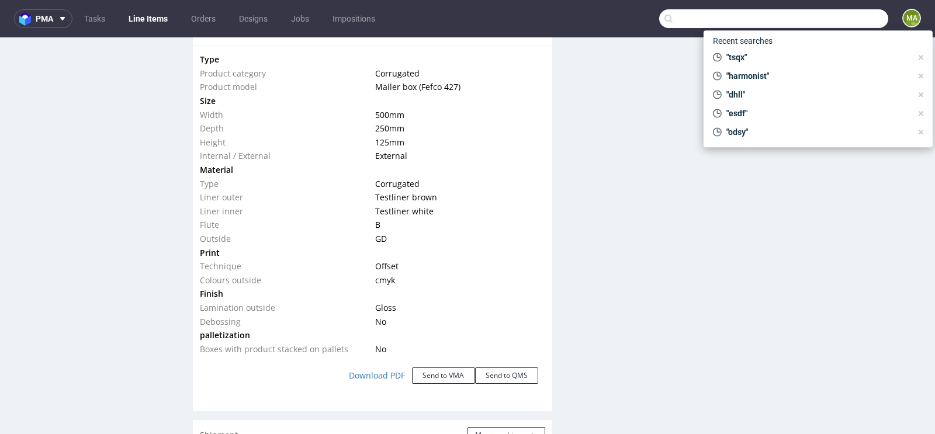
click at [844, 16] on input "text" at bounding box center [773, 18] width 229 height 19
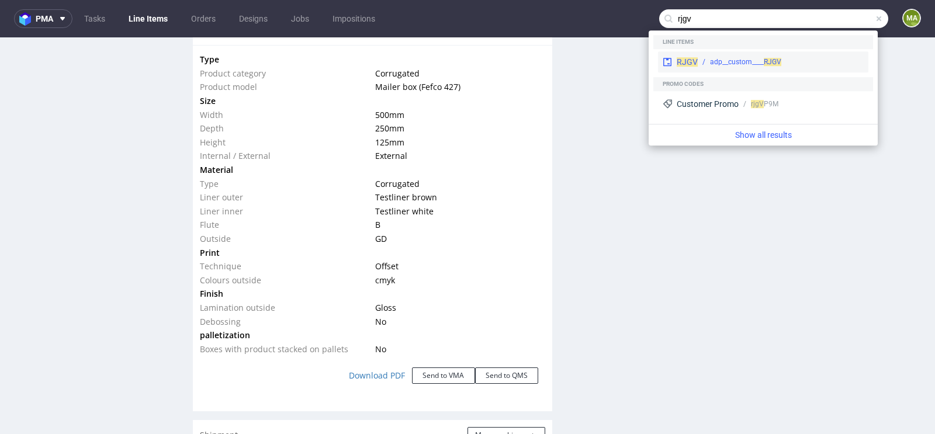
type input "rjgv"
click at [730, 62] on div "adp__custom____ RJGV" at bounding box center [745, 62] width 71 height 11
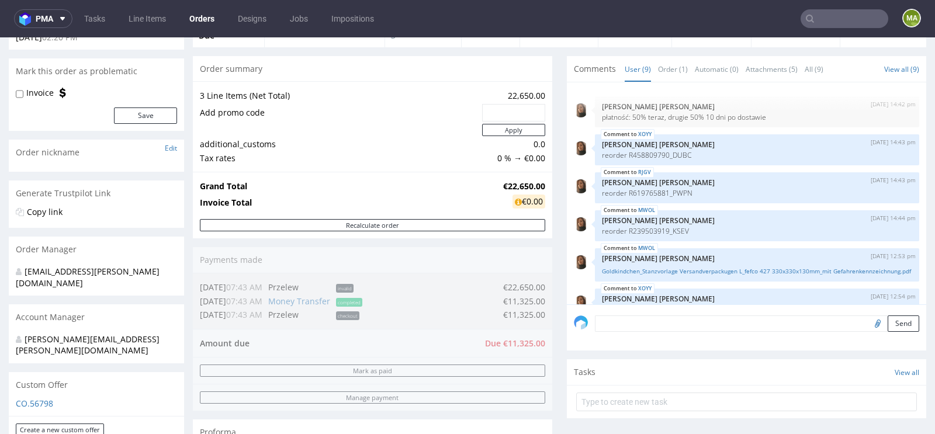
scroll to position [171, 0]
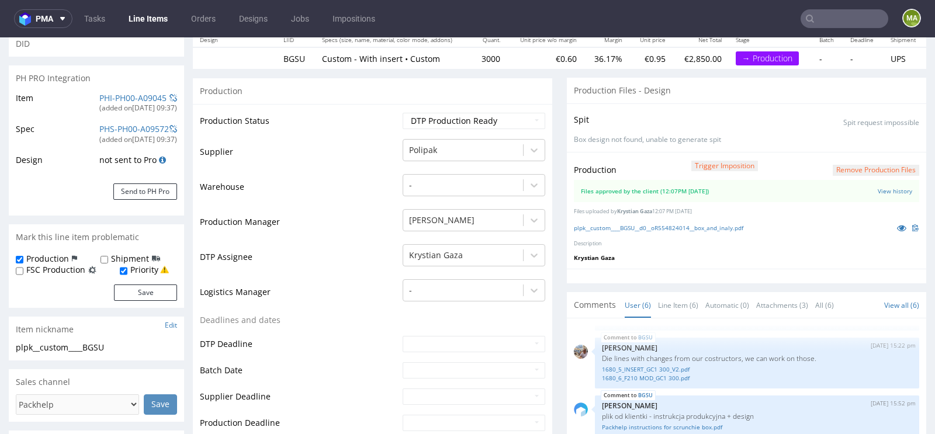
scroll to position [135, 0]
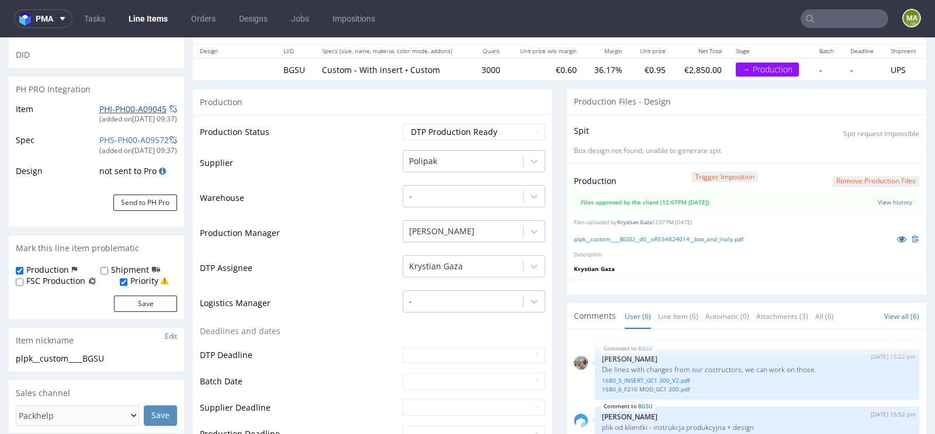
click at [127, 108] on link "PHI-PH00-A09045" at bounding box center [132, 108] width 67 height 11
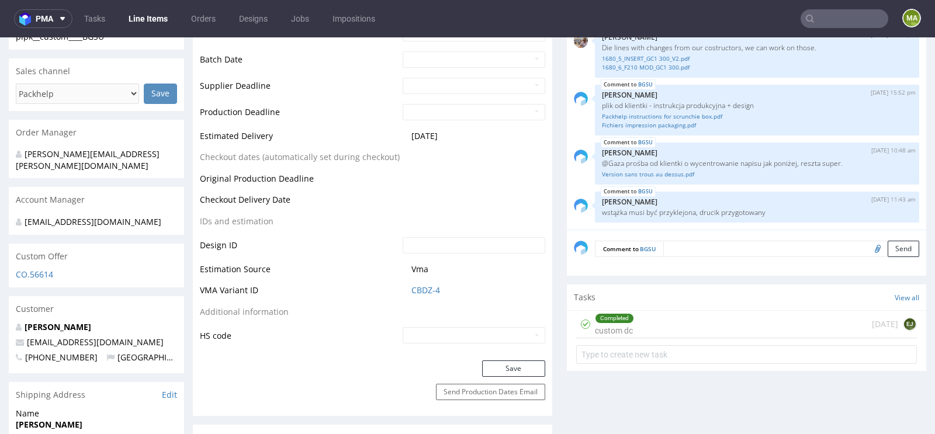
scroll to position [515, 0]
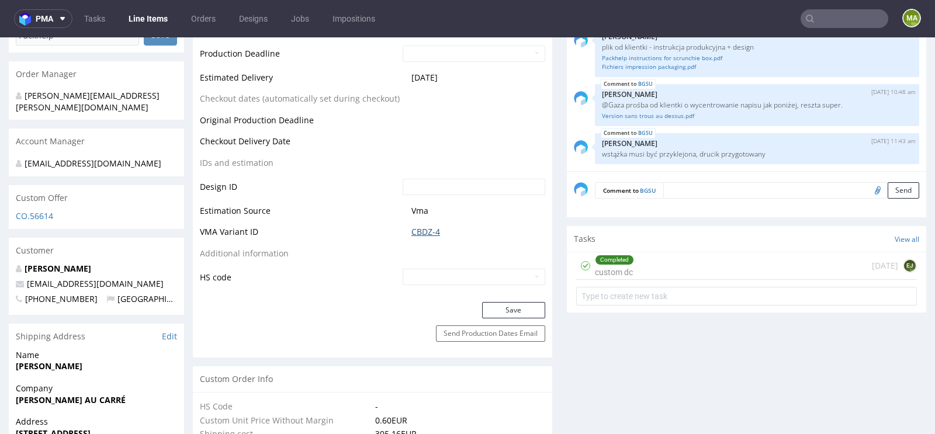
click at [421, 229] on link "CBDZ-4" at bounding box center [425, 232] width 29 height 12
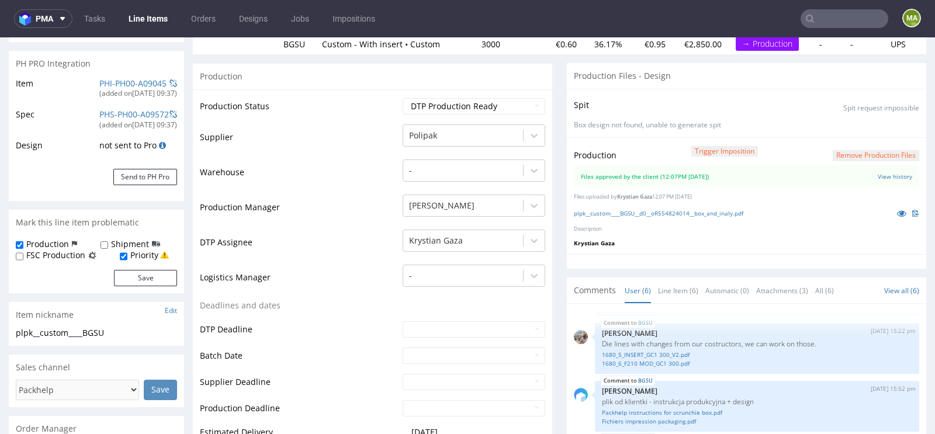
scroll to position [258, 0]
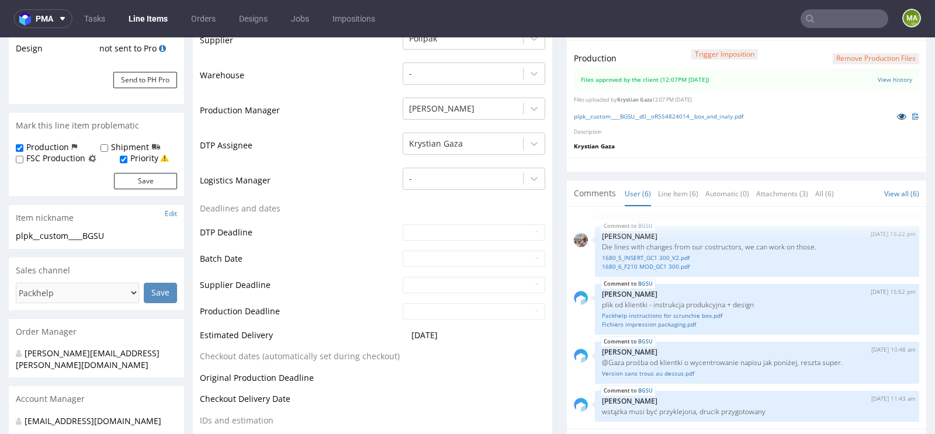
click at [897, 116] on icon at bounding box center [901, 116] width 9 height 8
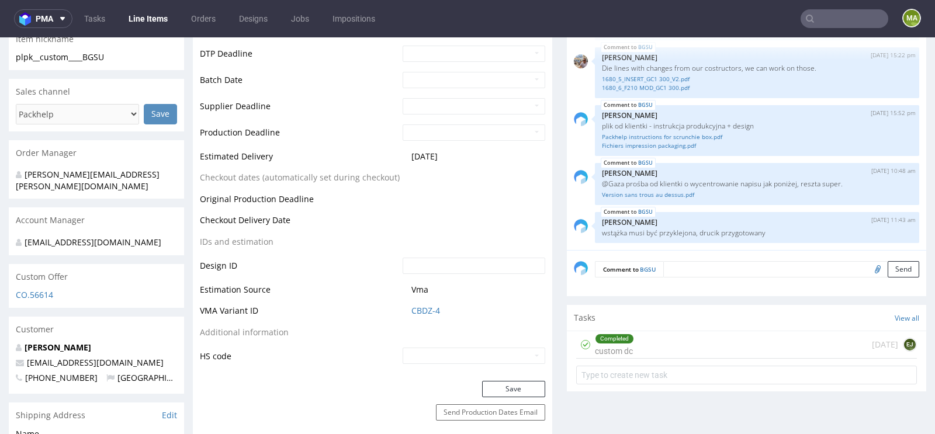
scroll to position [499, 0]
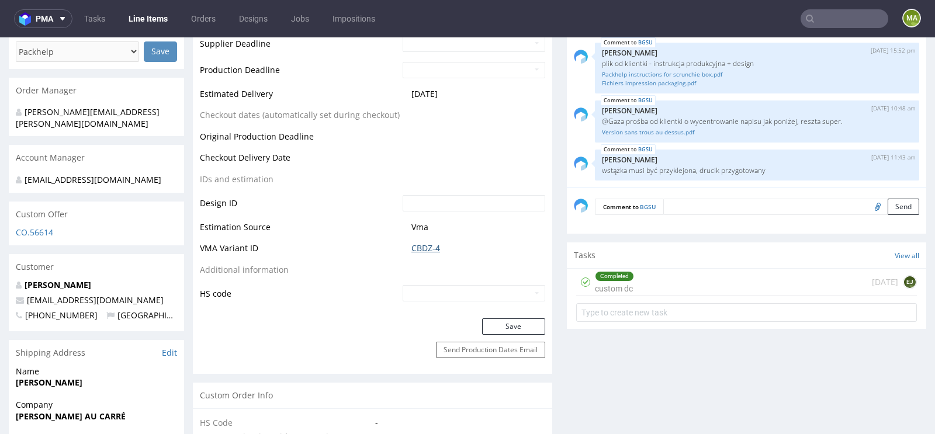
click at [433, 244] on link "CBDZ-4" at bounding box center [425, 248] width 29 height 12
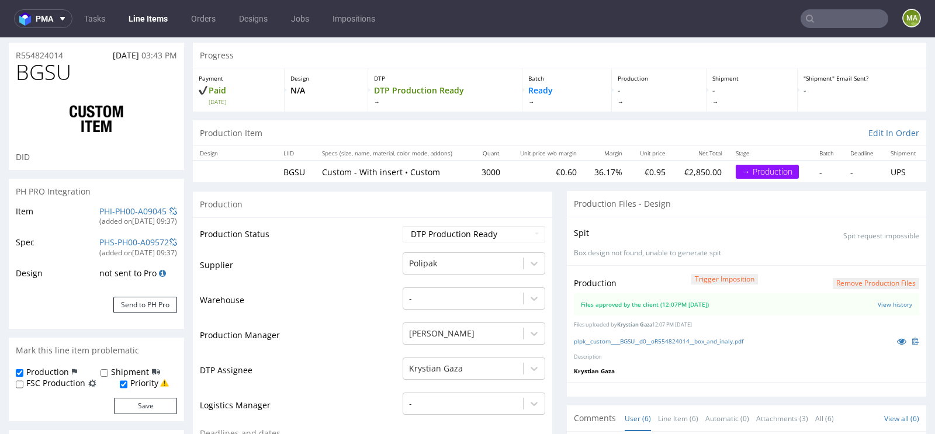
scroll to position [0, 0]
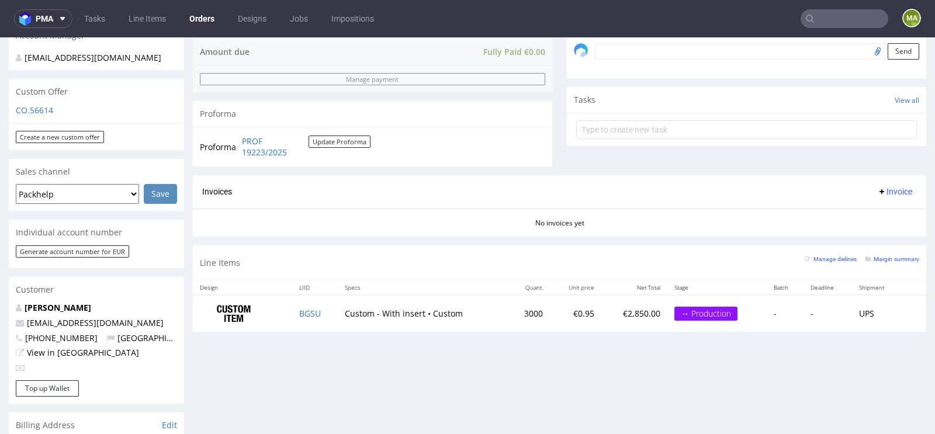
scroll to position [468, 0]
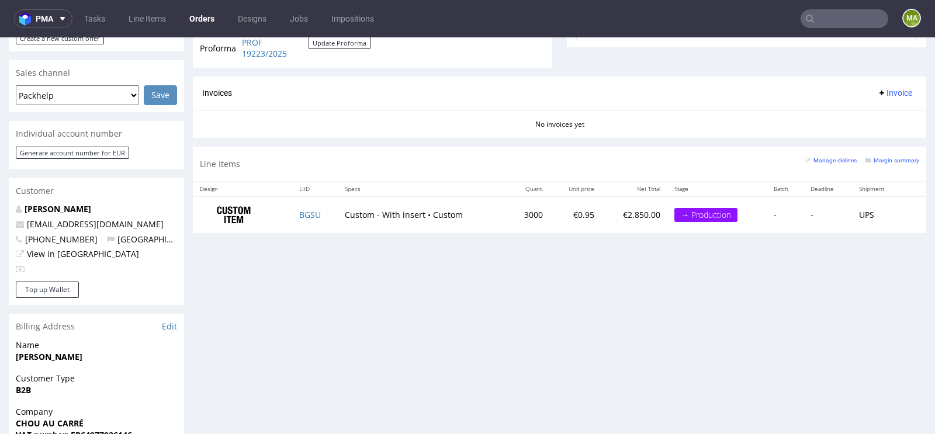
click at [889, 162] on div "Margin summary" at bounding box center [892, 160] width 54 height 12
click at [891, 158] on small "Margin summary" at bounding box center [892, 160] width 54 height 6
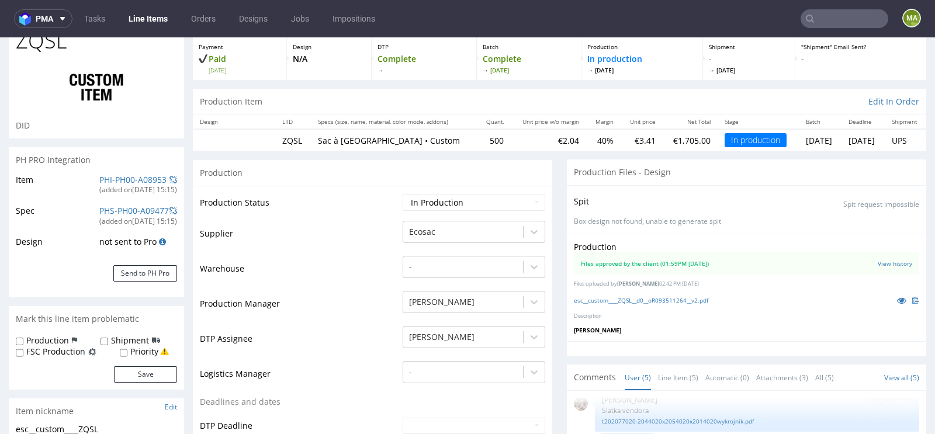
scroll to position [62, 0]
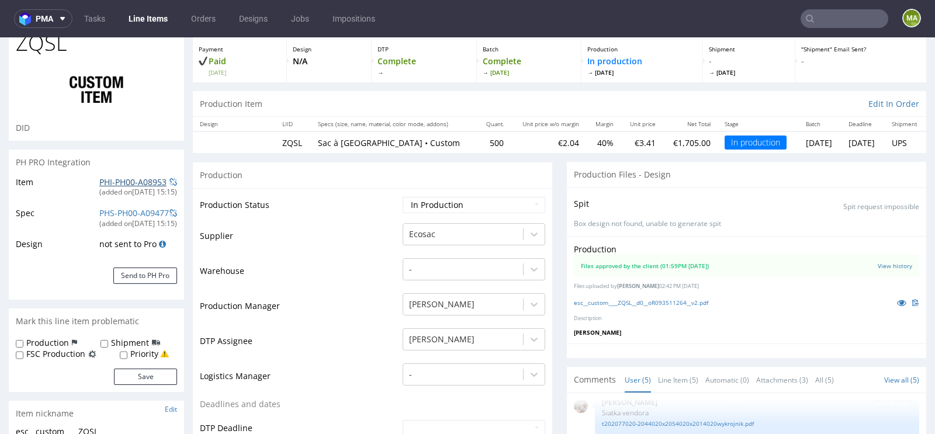
click at [143, 179] on link "PHI-PH00-A08953" at bounding box center [132, 181] width 67 height 11
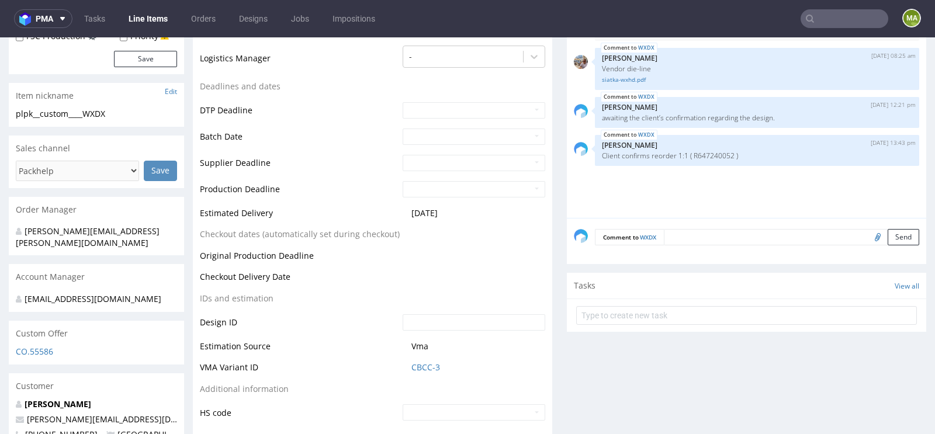
scroll to position [381, 0]
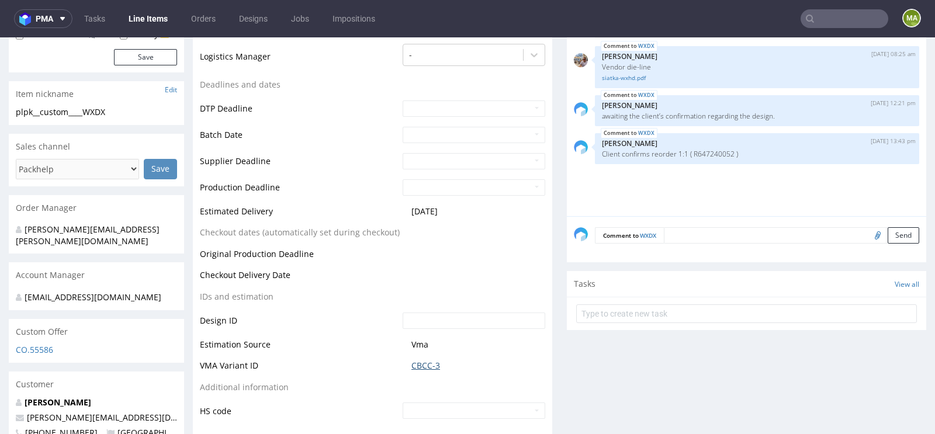
click at [435, 365] on link "CBCC-3" at bounding box center [425, 366] width 29 height 12
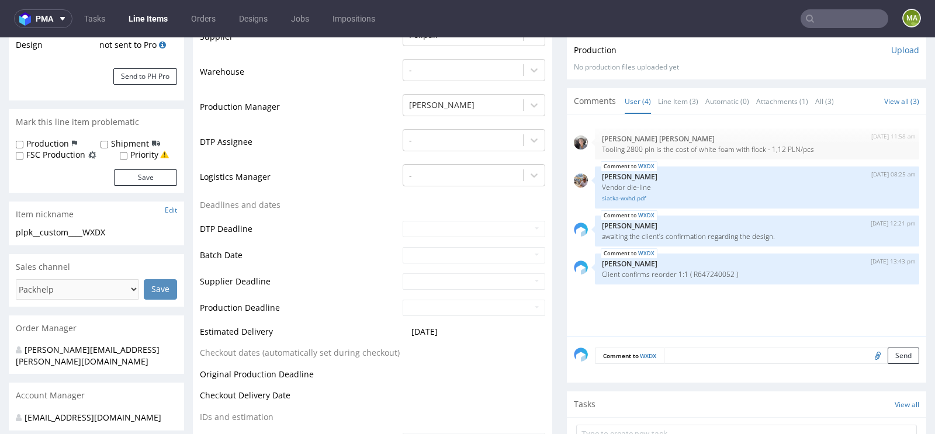
scroll to position [254, 0]
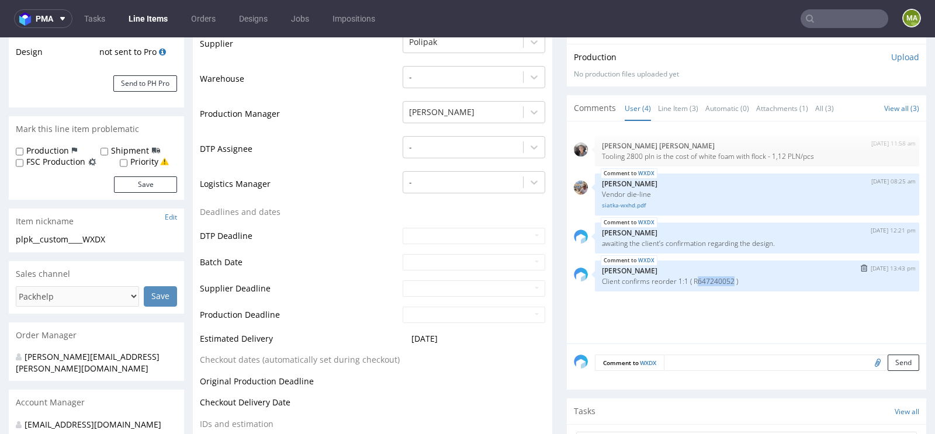
drag, startPoint x: 691, startPoint y: 279, endPoint x: 730, endPoint y: 277, distance: 39.2
click at [730, 277] on p "Client confirms reorder 1:1 ( R647240052 )" at bounding box center [757, 281] width 310 height 9
drag, startPoint x: 731, startPoint y: 277, endPoint x: 691, endPoint y: 277, distance: 40.3
click at [691, 277] on p "Client confirms reorder 1:1 ( R647240052 )" at bounding box center [757, 281] width 310 height 9
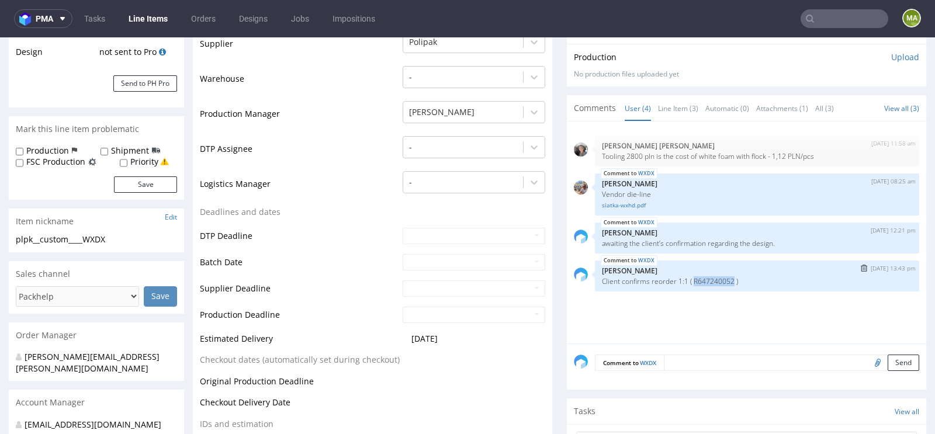
copy p "R647240052"
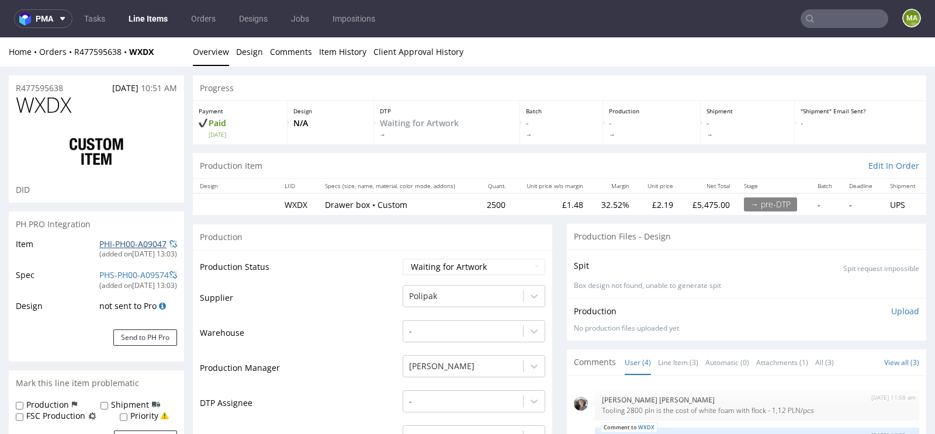
click at [116, 245] on link "PHI-PH00-A09047" at bounding box center [132, 243] width 67 height 11
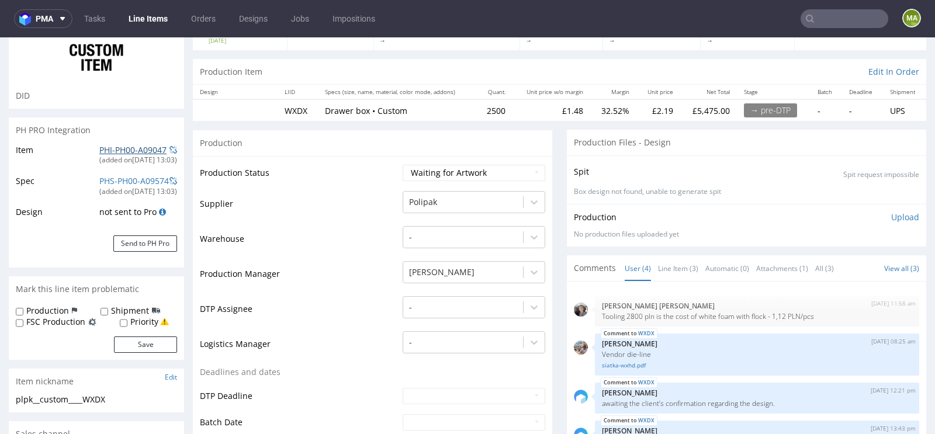
scroll to position [133, 0]
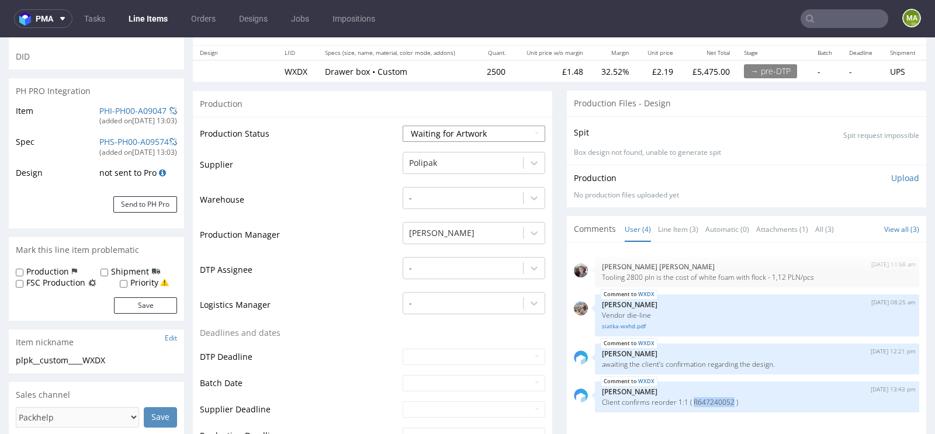
click at [430, 132] on select "Waiting for Artwork Waiting for Diecut Waiting for Mockup Waiting for DTP Waiti…" at bounding box center [474, 134] width 143 height 16
select select "dtp_waiting_for_check"
click at [403, 126] on select "Waiting for Artwork Waiting for Diecut Waiting for Mockup Waiting for DTP Waiti…" at bounding box center [474, 134] width 143 height 16
click at [340, 204] on td "Warehouse" at bounding box center [300, 203] width 200 height 35
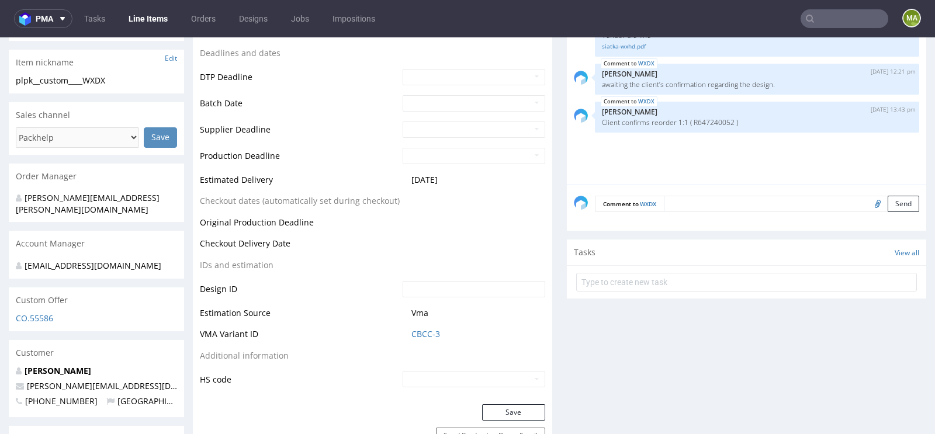
scroll to position [680, 0]
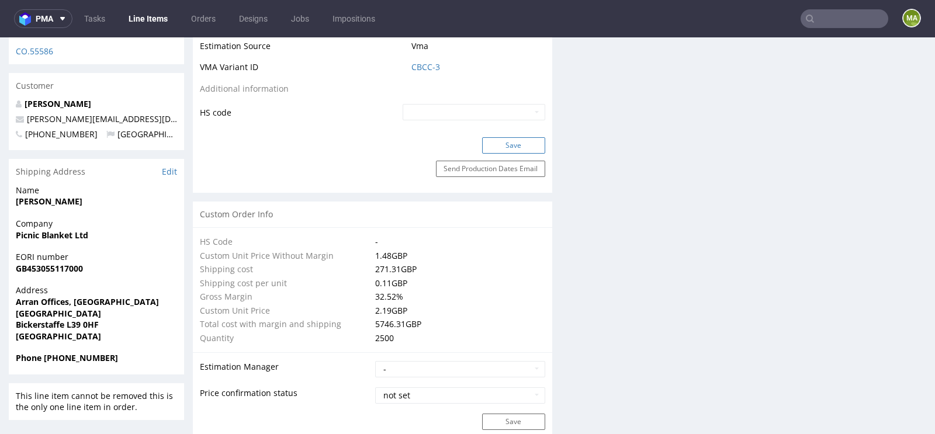
click at [514, 145] on button "Save" at bounding box center [513, 145] width 63 height 16
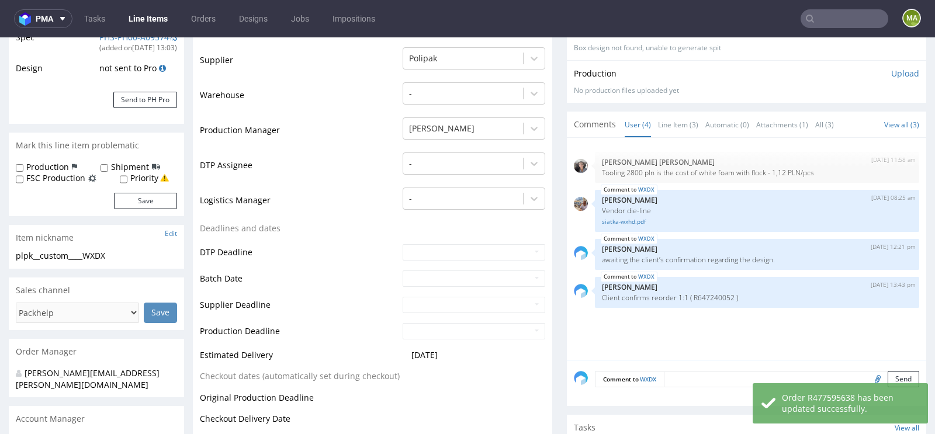
scroll to position [0, 0]
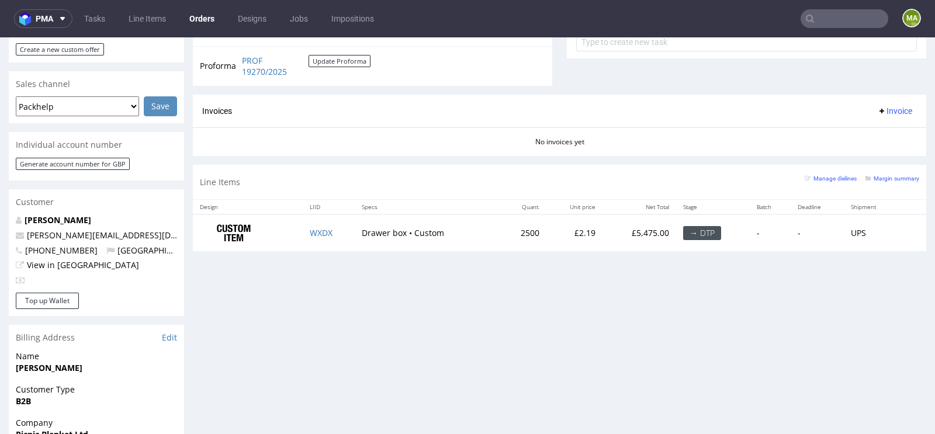
scroll to position [454, 0]
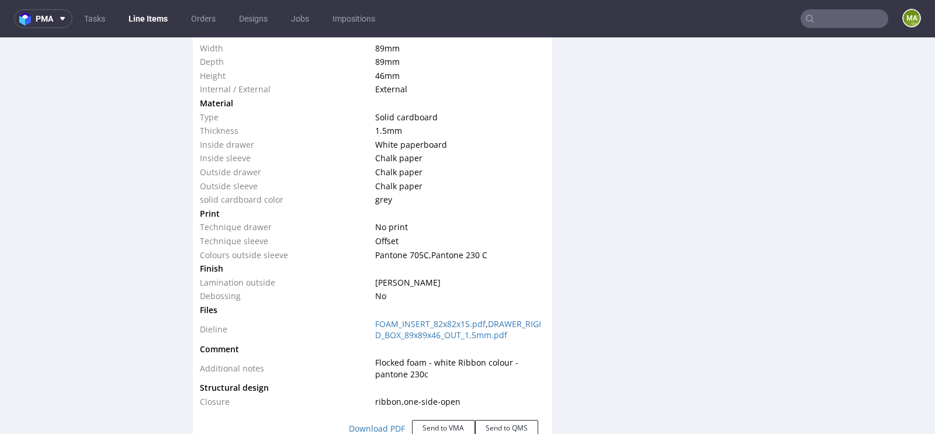
scroll to position [1193, 0]
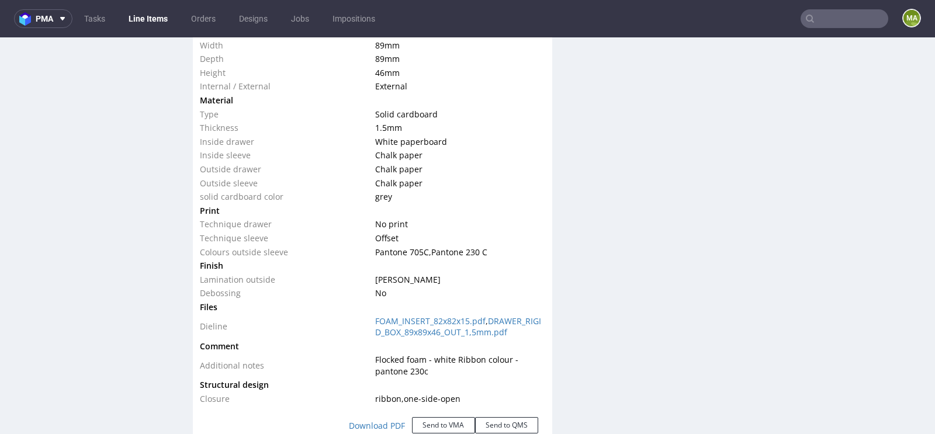
click at [851, 17] on input "text" at bounding box center [844, 18] width 88 height 19
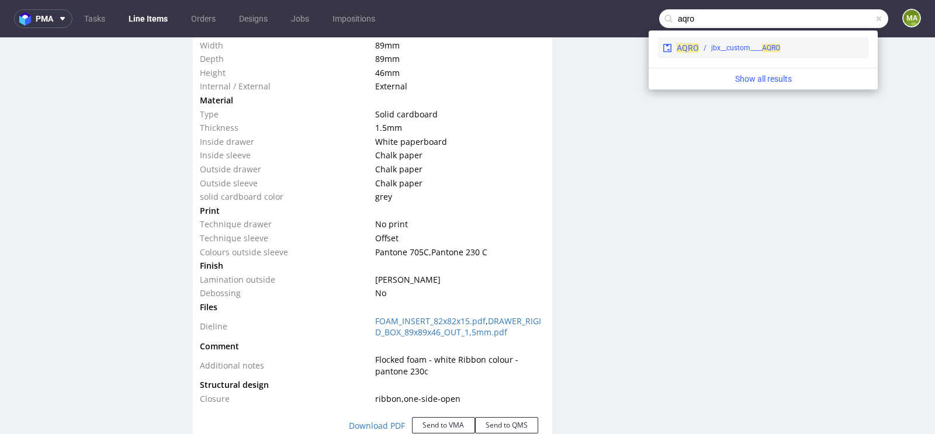
type input "aqro"
click at [768, 47] on span "AQRO" at bounding box center [771, 48] width 18 height 8
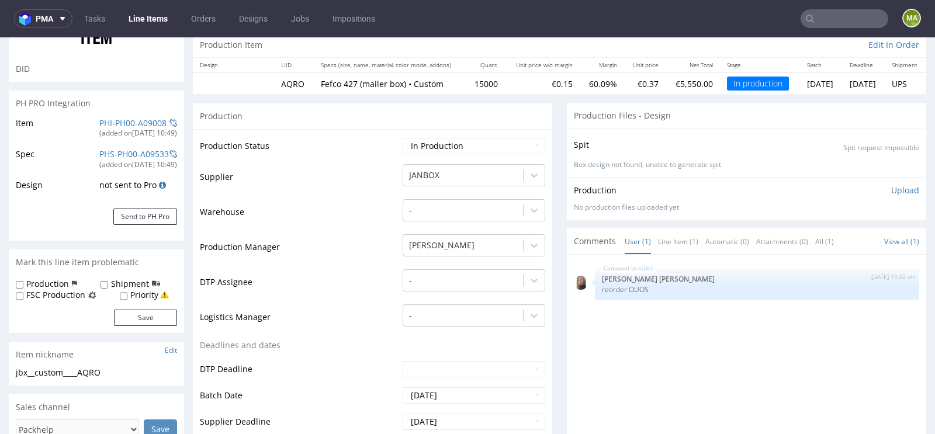
scroll to position [182, 0]
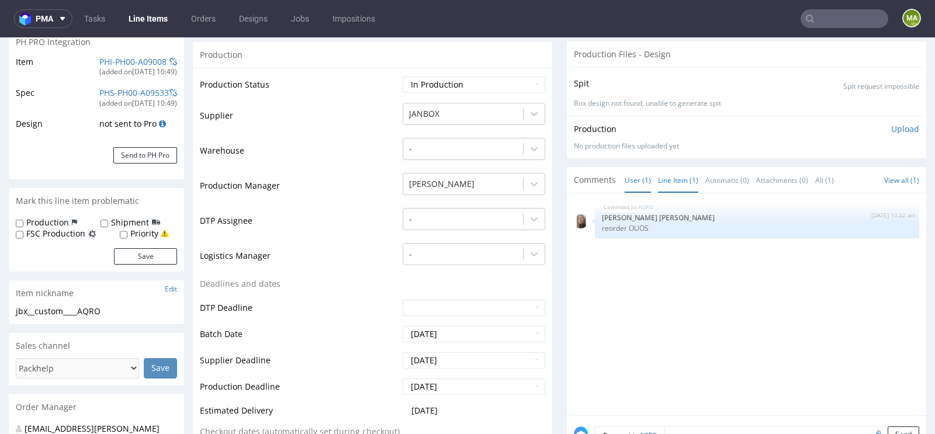
click at [675, 186] on link "Line Item (1)" at bounding box center [678, 180] width 40 height 25
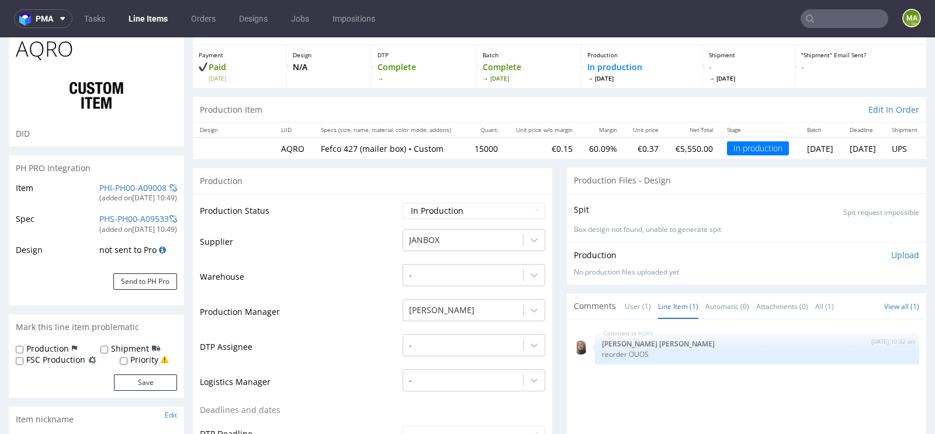
scroll to position [0, 0]
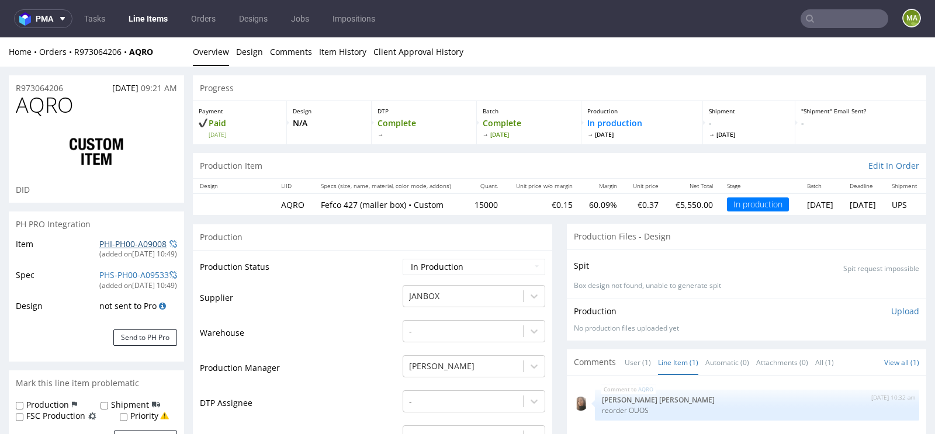
click at [131, 241] on link "PHI-PH00-A09008" at bounding box center [132, 243] width 67 height 11
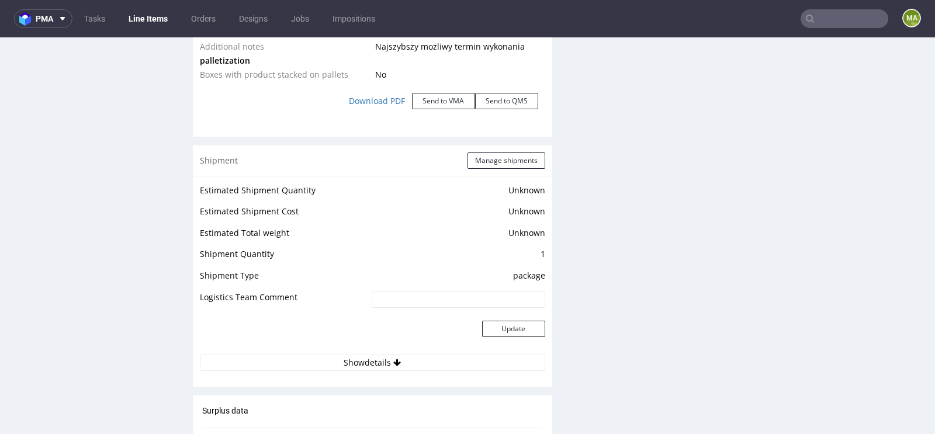
scroll to position [1426, 0]
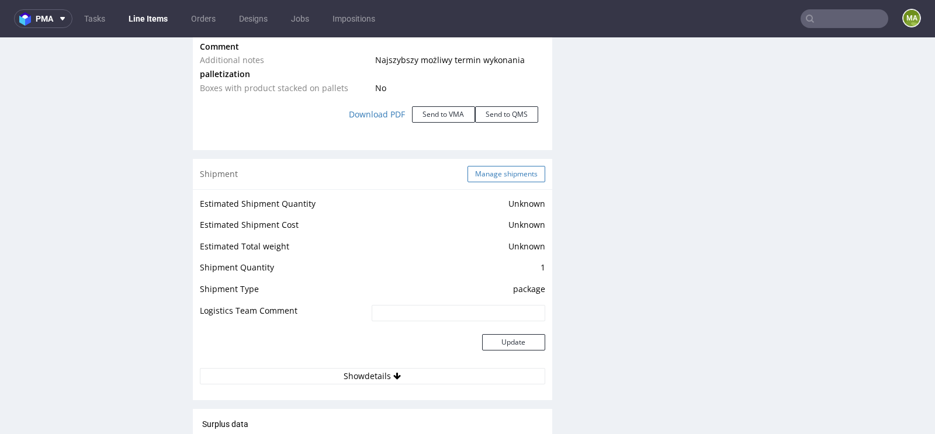
click at [509, 176] on button "Manage shipments" at bounding box center [506, 174] width 78 height 16
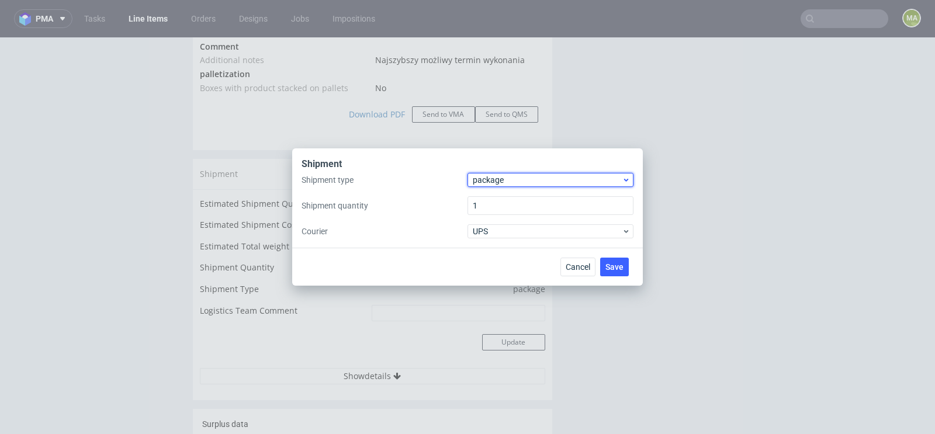
click at [525, 178] on span "package" at bounding box center [547, 180] width 149 height 12
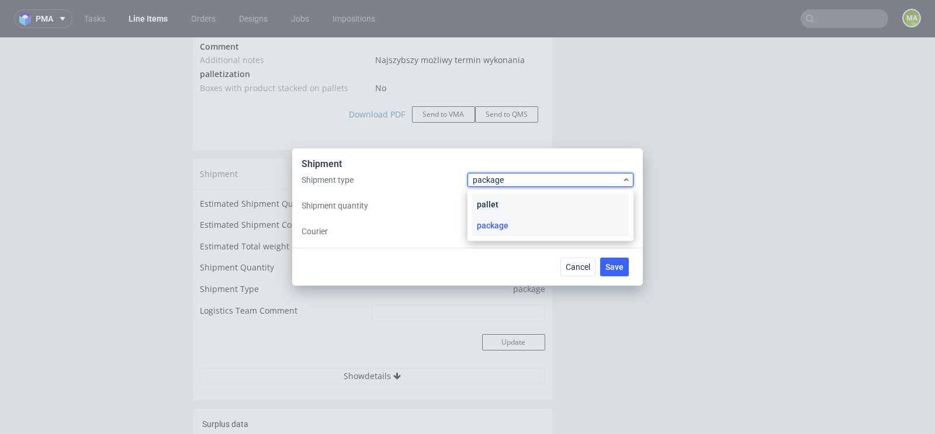
click at [509, 209] on div "pallet" at bounding box center [550, 204] width 157 height 21
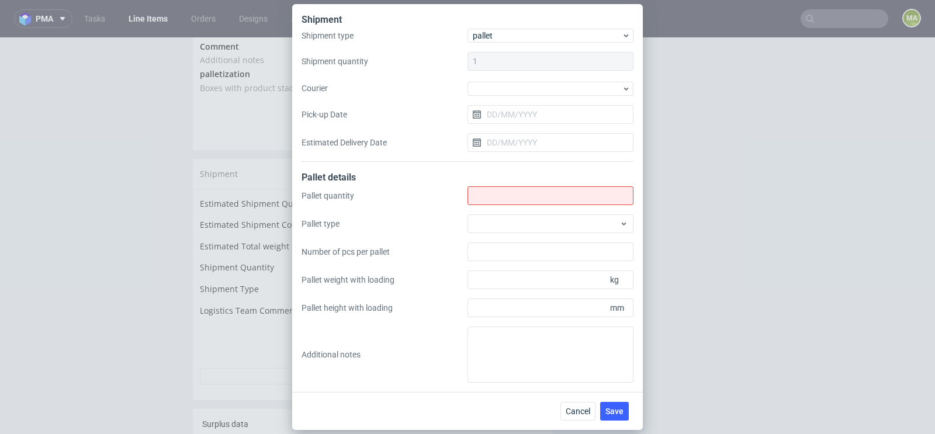
click at [509, 209] on div "Pallet quantity Pallet type Number of pcs per pallet Pallet weight with loading…" at bounding box center [467, 284] width 332 height 196
click at [517, 195] on input "Shipment type" at bounding box center [550, 195] width 166 height 19
type input "5"
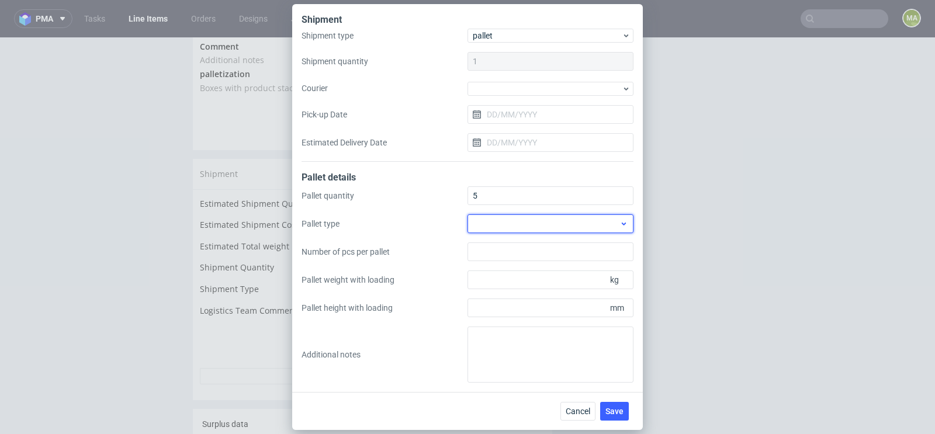
click at [497, 231] on div at bounding box center [550, 223] width 166 height 19
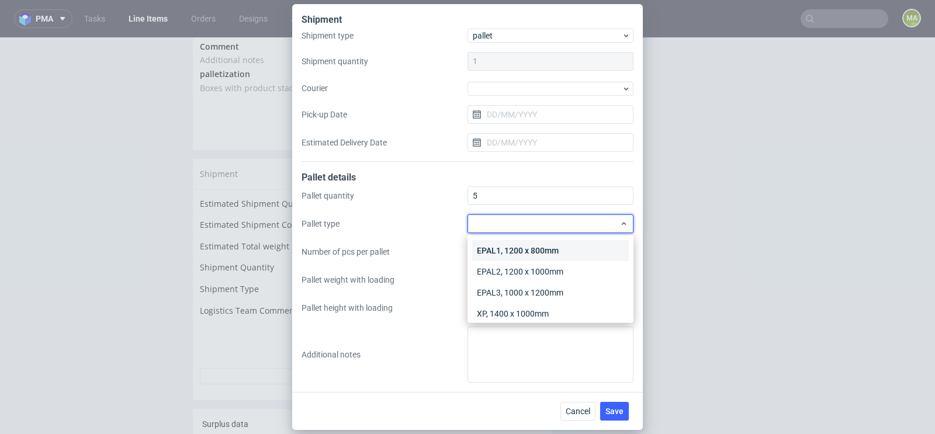
click at [522, 247] on div "EPAL1, 1200 x 800mm" at bounding box center [550, 250] width 157 height 21
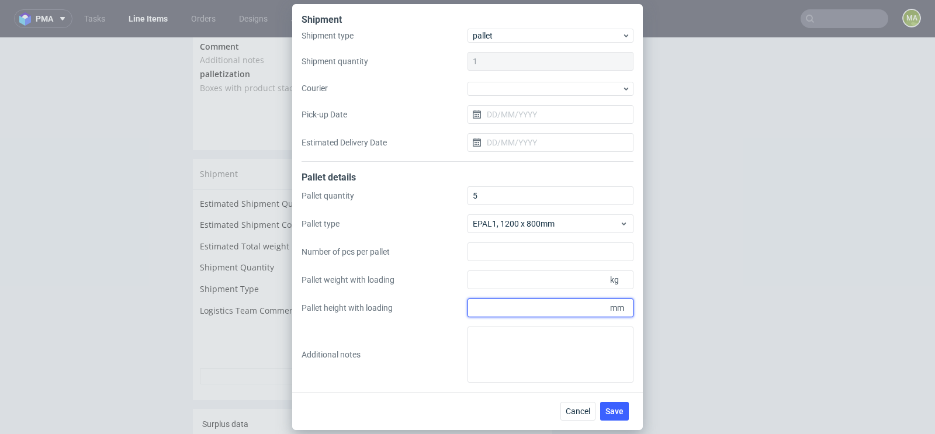
click at [558, 303] on input "Pallet height with loading" at bounding box center [550, 308] width 166 height 19
type input "1800"
click at [518, 290] on div "Pallet quantity 5 Pallet type EPAL1, 1200 x 800mm Number of pcs per pallet Pall…" at bounding box center [467, 284] width 332 height 196
click at [512, 280] on input "Pallet weight with loading" at bounding box center [550, 279] width 166 height 19
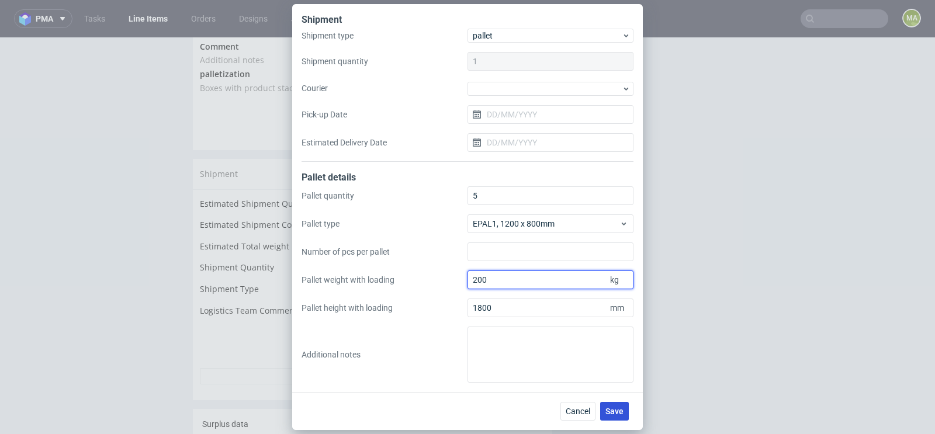
type input "200"
click at [621, 410] on span "Save" at bounding box center [614, 411] width 18 height 8
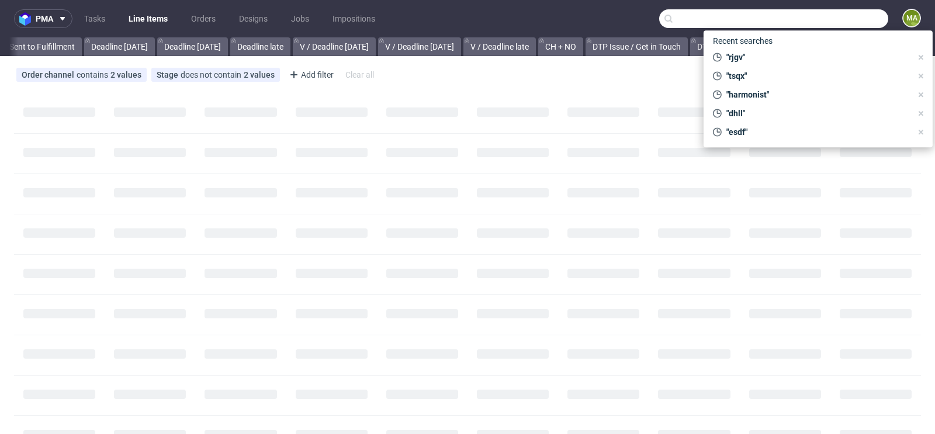
click at [835, 20] on input "text" at bounding box center [773, 18] width 229 height 19
paste input "R647240052"
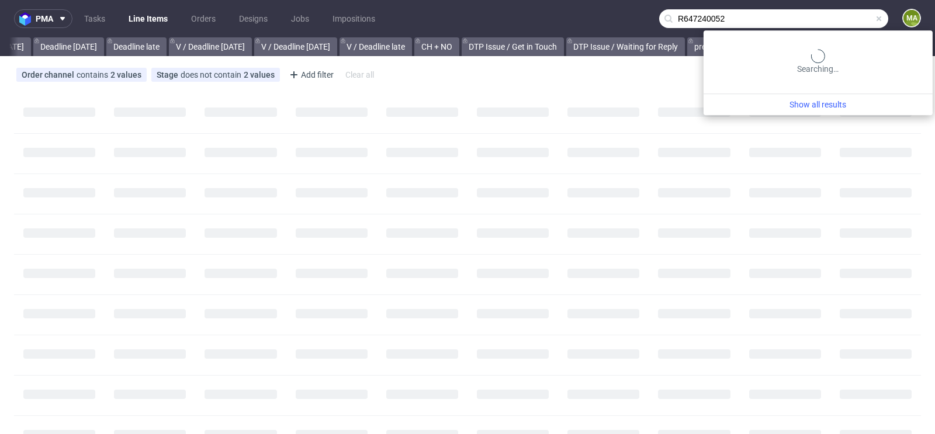
scroll to position [0, 1321]
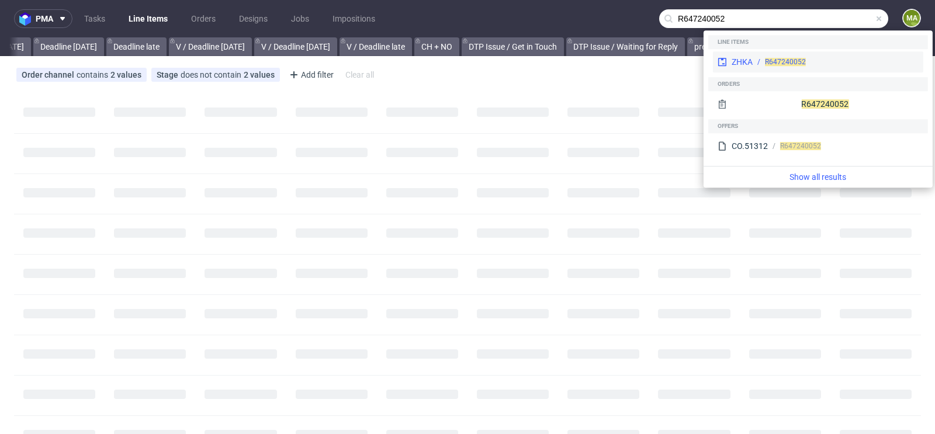
type input "R647240052"
click at [761, 60] on div "R647240052" at bounding box center [835, 62] width 166 height 11
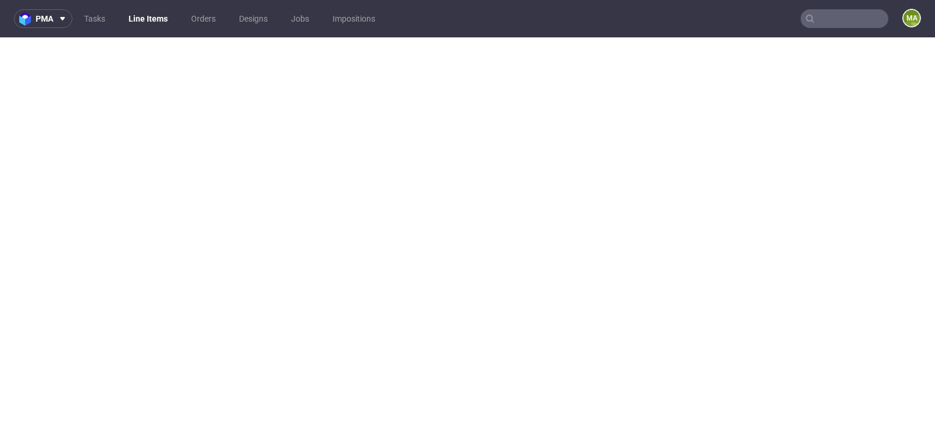
select select "in_progress"
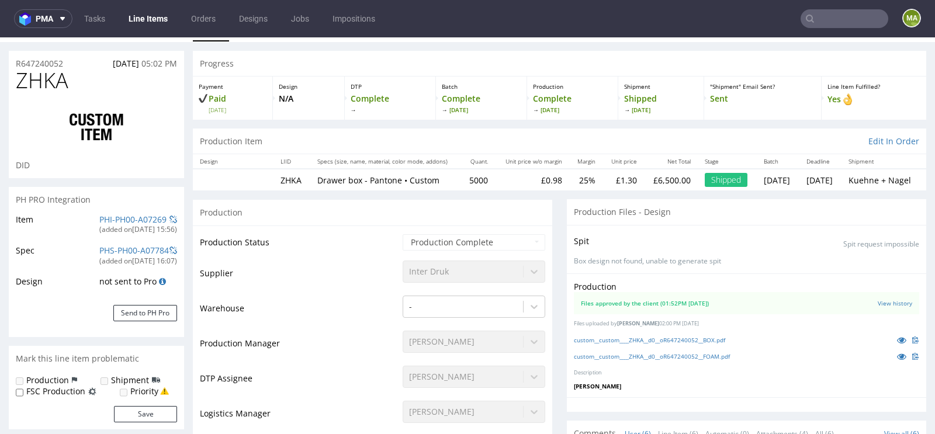
scroll to position [23, 0]
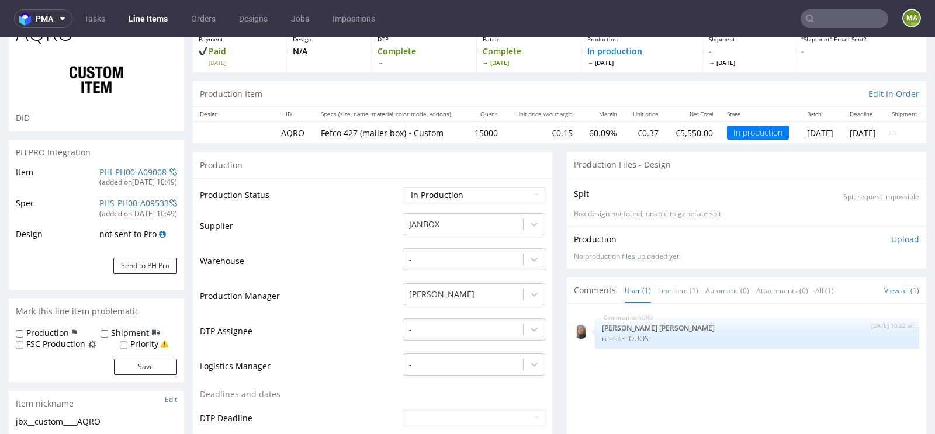
scroll to position [85, 0]
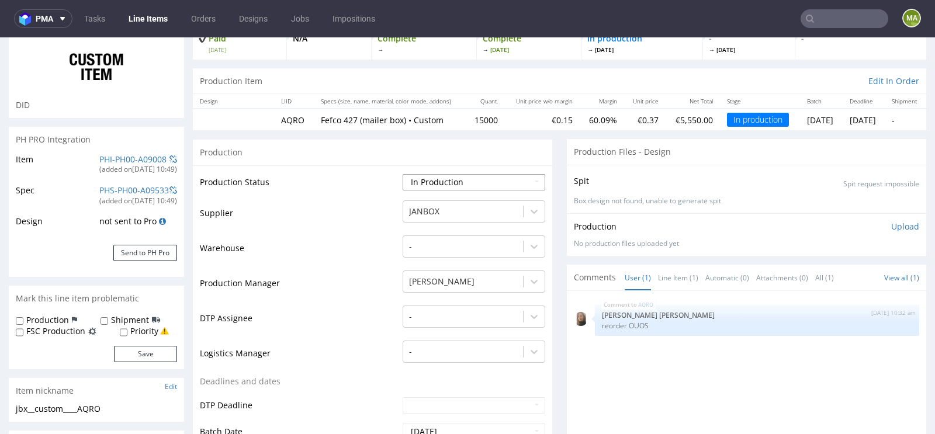
click at [458, 185] on select "Waiting for Artwork Waiting for Diecut Waiting for Mockup Waiting for DTP Waiti…" at bounding box center [474, 182] width 143 height 16
select select "production_complete"
click at [403, 174] on select "Waiting for Artwork Waiting for Diecut Waiting for Mockup Waiting for DTP Waiti…" at bounding box center [474, 182] width 143 height 16
click at [345, 265] on td "Warehouse" at bounding box center [300, 251] width 200 height 35
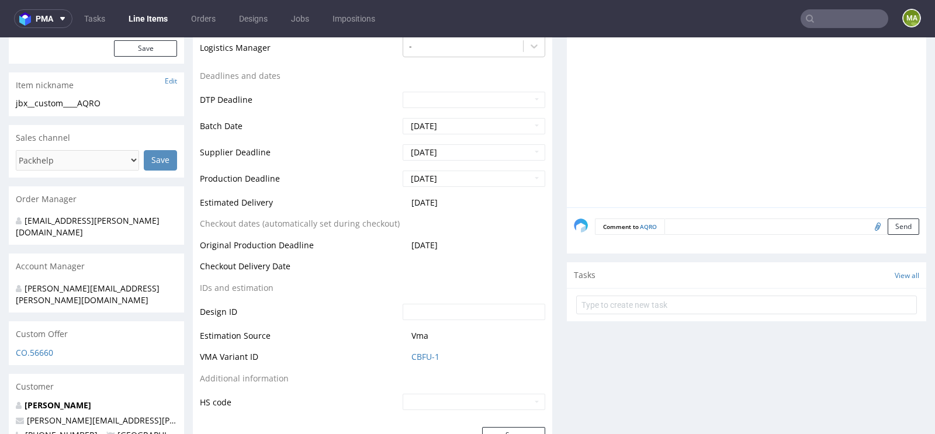
scroll to position [478, 0]
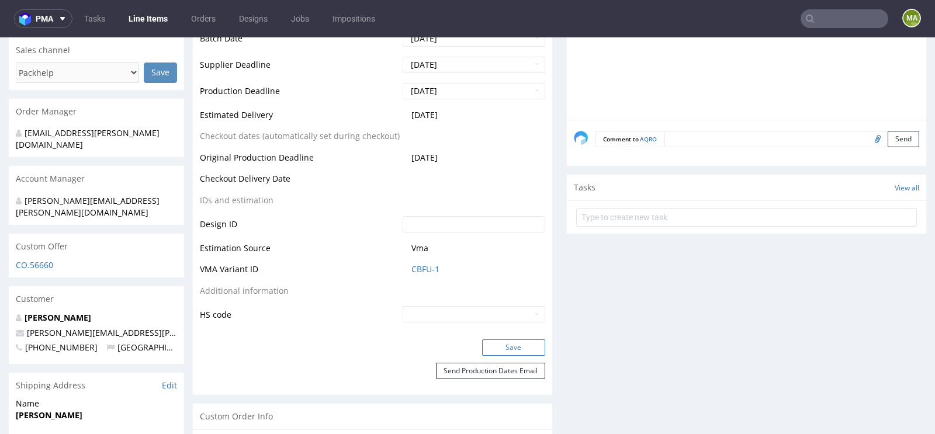
click at [482, 346] on button "Save" at bounding box center [513, 347] width 63 height 16
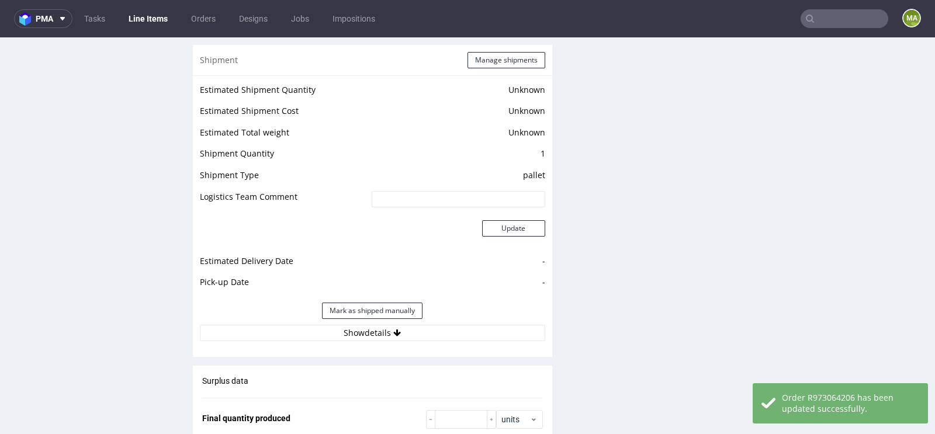
scroll to position [1602, 0]
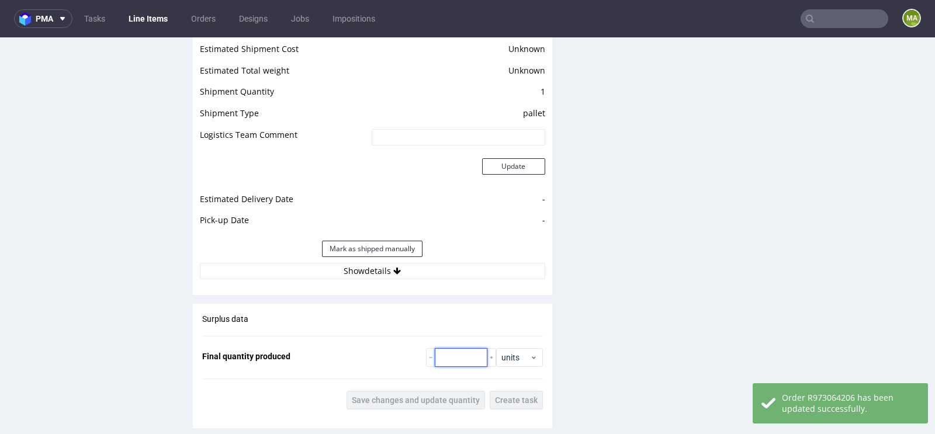
click at [447, 359] on input "number" at bounding box center [461, 357] width 53 height 19
paste input "15420"
type input "15420"
click at [437, 399] on span "Save changes and update quantity" at bounding box center [416, 400] width 128 height 8
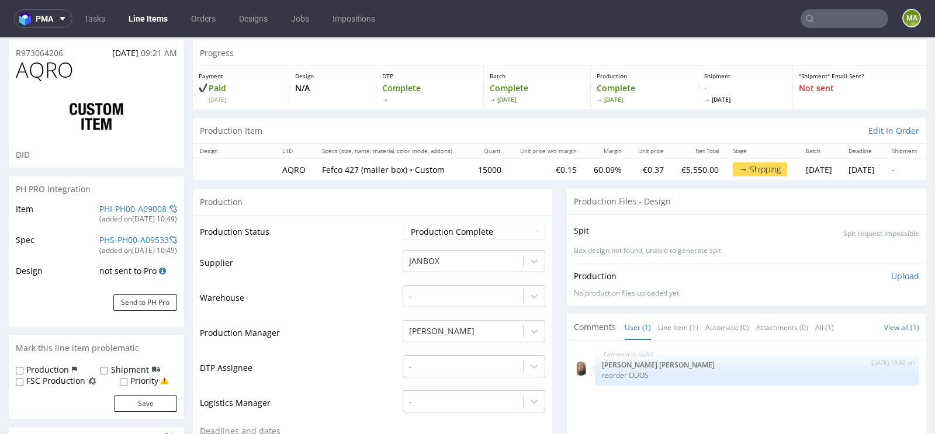
scroll to position [0, 0]
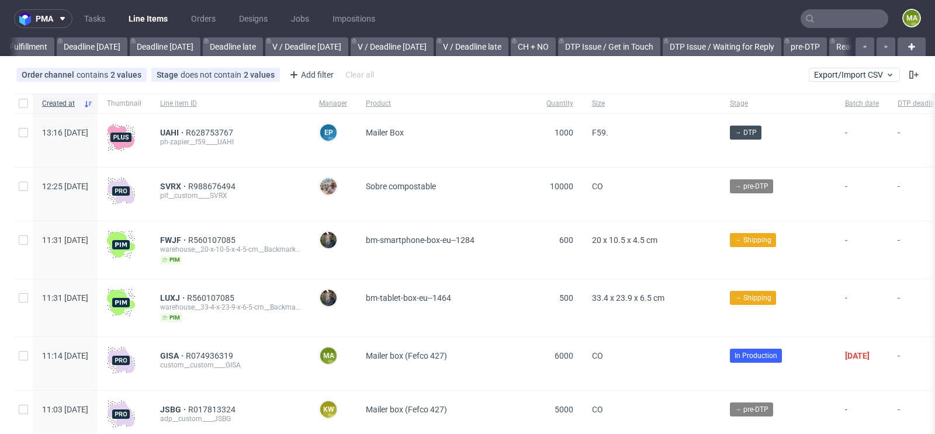
scroll to position [0, 1321]
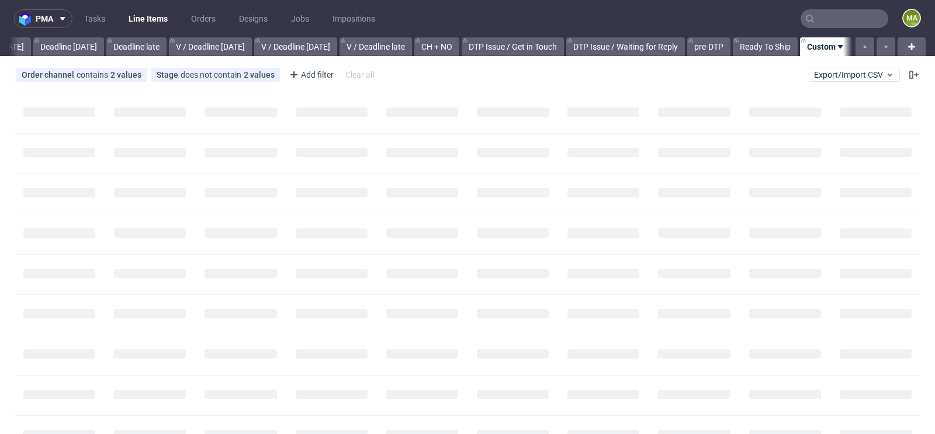
click at [843, 20] on input "text" at bounding box center [844, 18] width 88 height 19
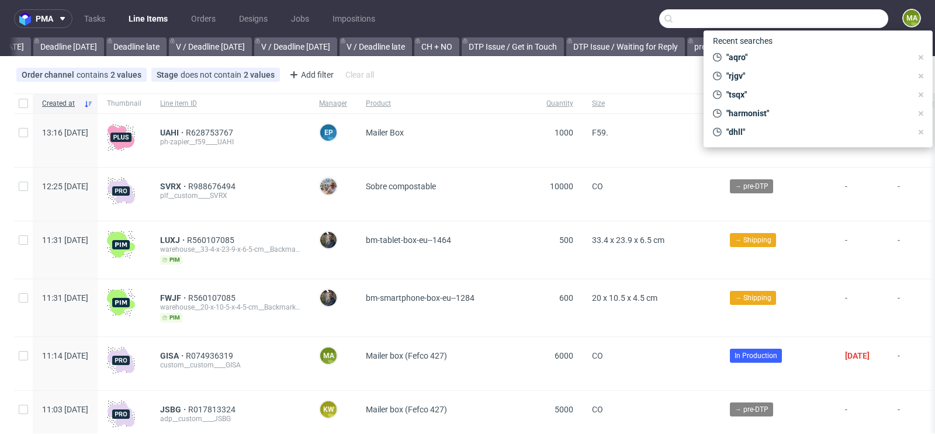
scroll to position [0, 1321]
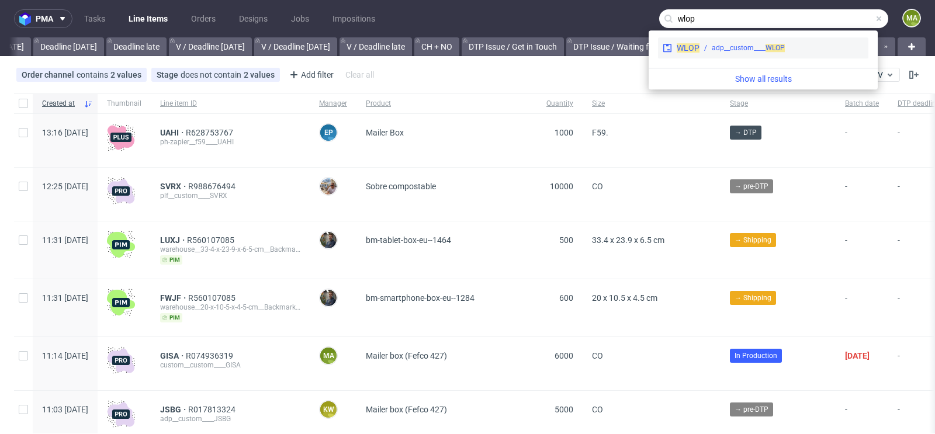
type input "wlop"
click at [764, 51] on div "adp__custom____ WLOP" at bounding box center [748, 48] width 73 height 11
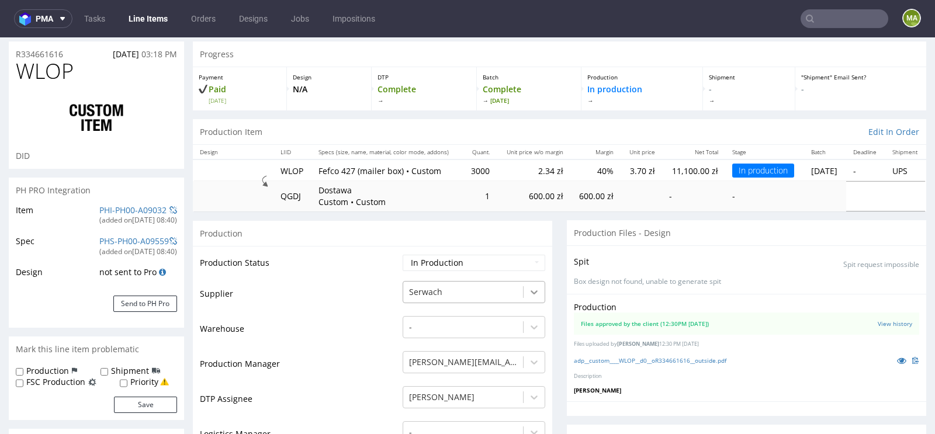
scroll to position [60, 0]
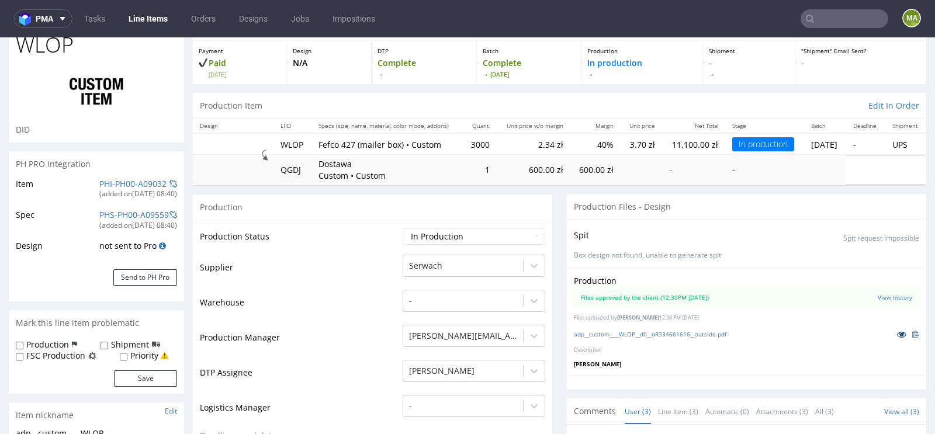
click at [897, 335] on icon at bounding box center [901, 334] width 9 height 8
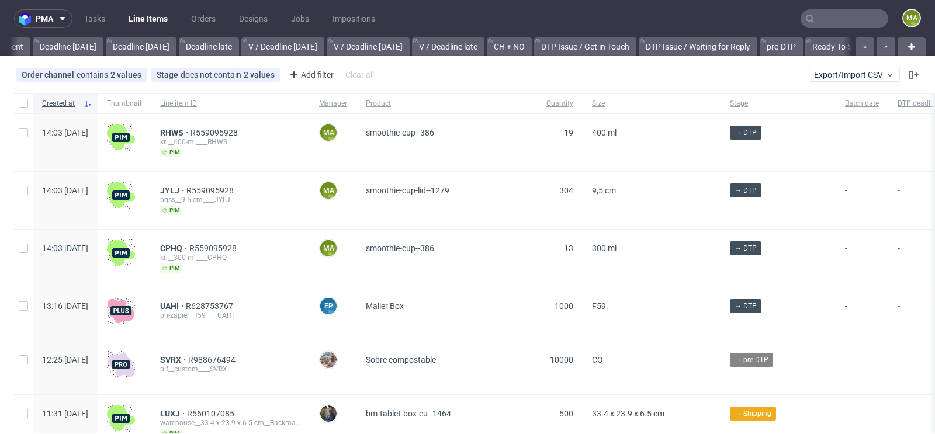
scroll to position [0, 1321]
click at [190, 133] on span "RHWS" at bounding box center [175, 132] width 30 height 9
click at [186, 186] on span "JYLJ" at bounding box center [173, 190] width 26 height 9
click at [189, 245] on span "CPHQ" at bounding box center [174, 248] width 29 height 9
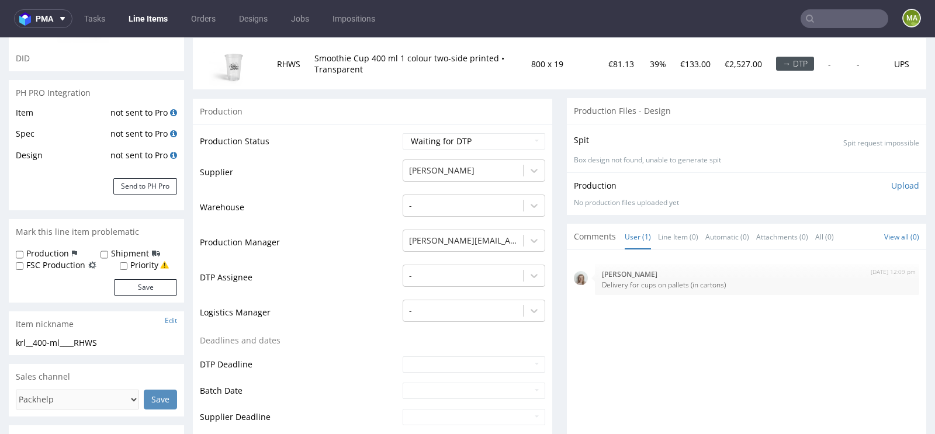
scroll to position [154, 0]
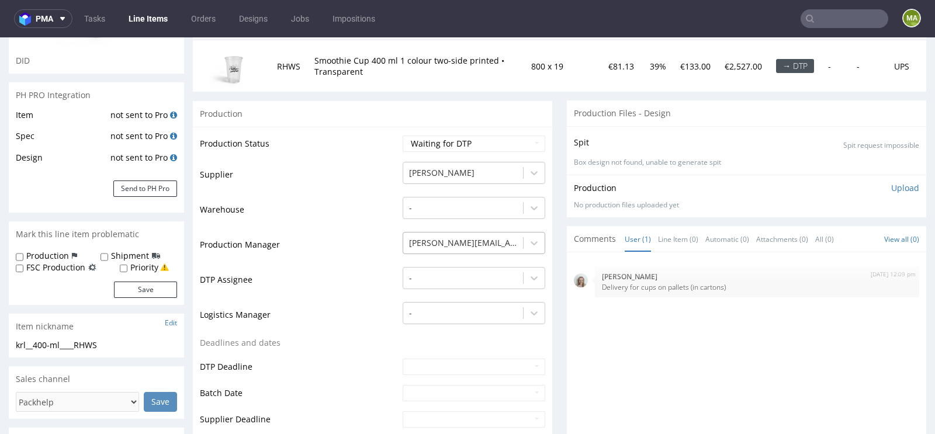
click at [463, 245] on div at bounding box center [463, 243] width 108 height 14
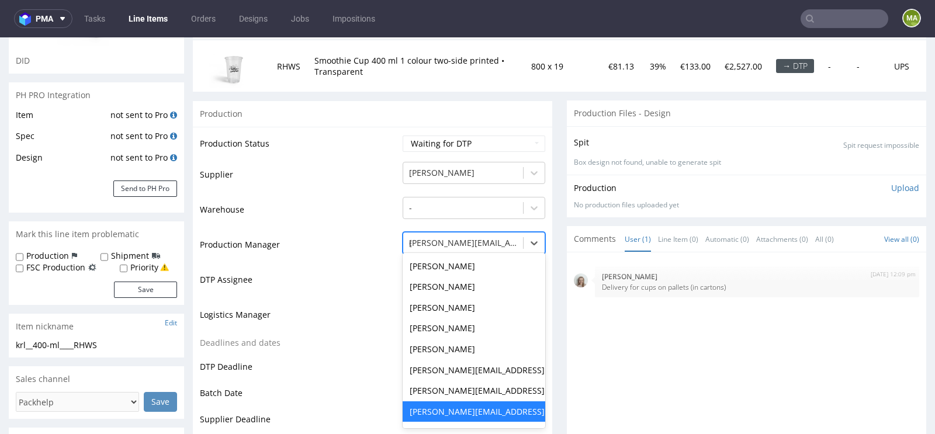
scroll to position [0, 0]
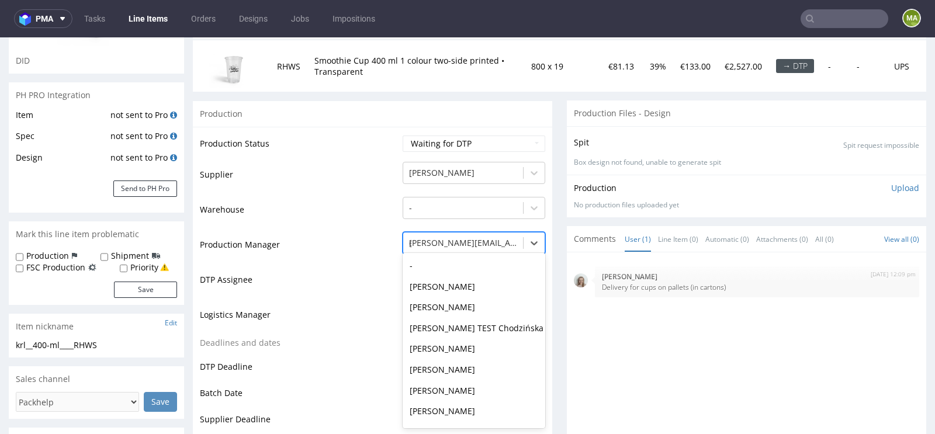
type input "ewa"
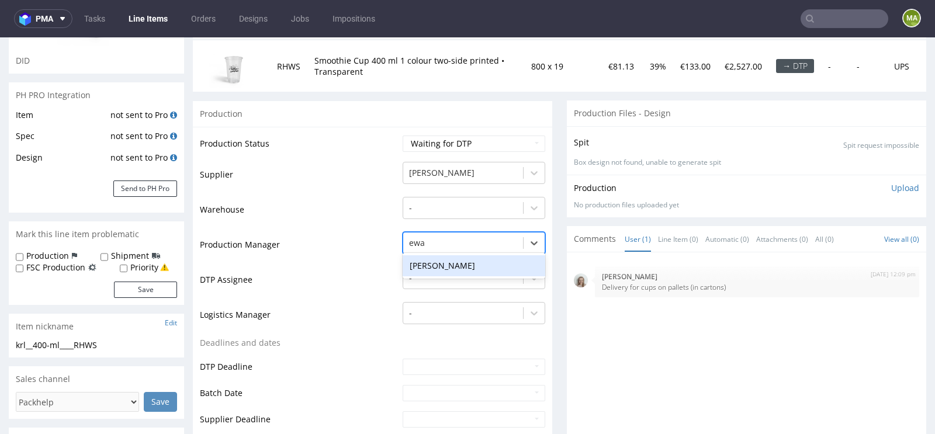
click at [445, 255] on div "[PERSON_NAME]" at bounding box center [474, 265] width 143 height 21
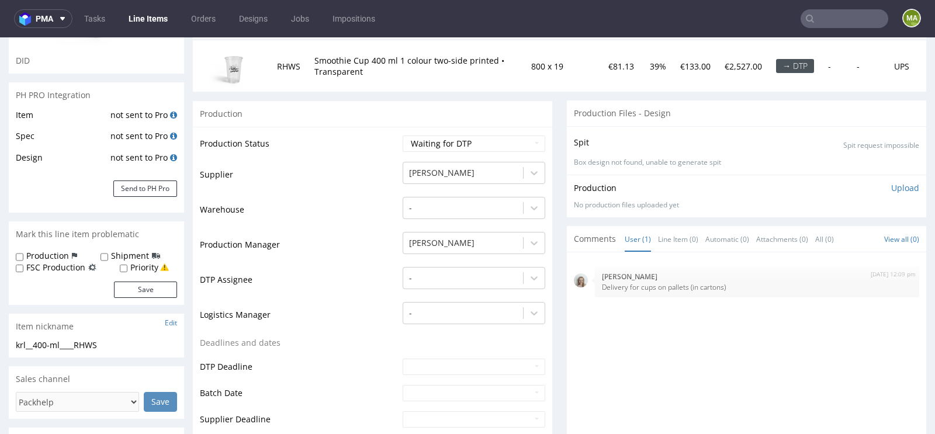
click at [367, 283] on td "DTP Assignee" at bounding box center [300, 283] width 200 height 35
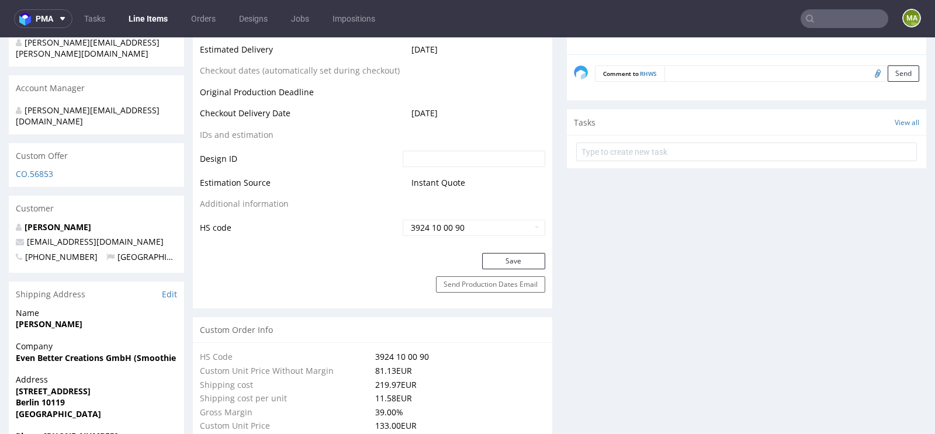
scroll to position [599, 0]
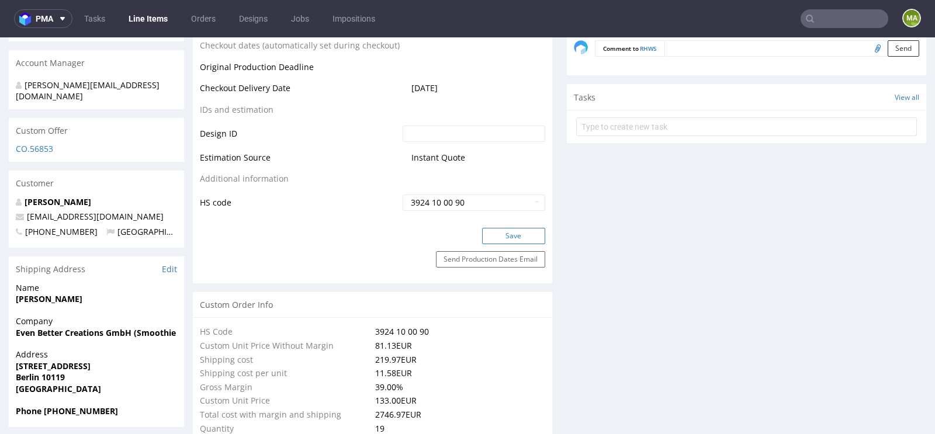
click at [485, 234] on button "Save" at bounding box center [513, 236] width 63 height 16
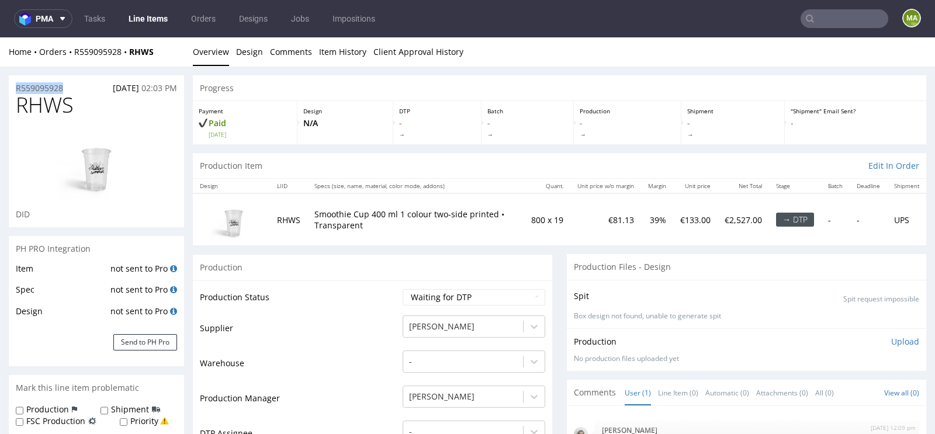
drag, startPoint x: 76, startPoint y: 87, endPoint x: 0, endPoint y: 87, distance: 75.9
copy p "R559095928"
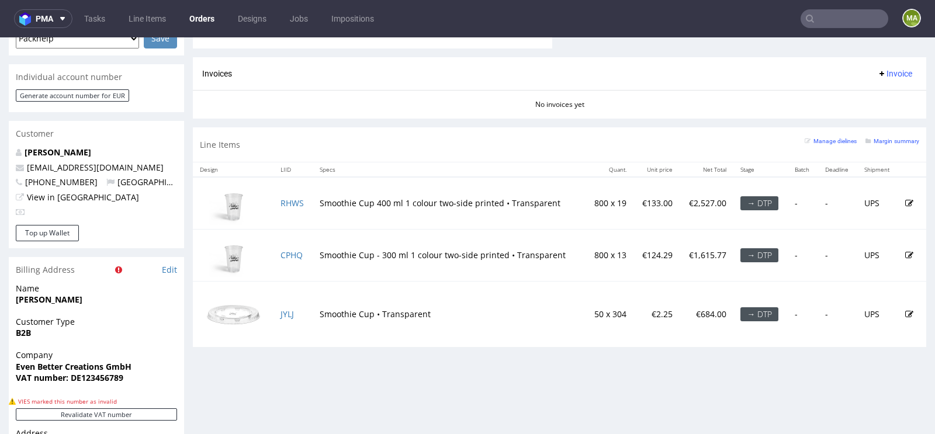
scroll to position [780, 0]
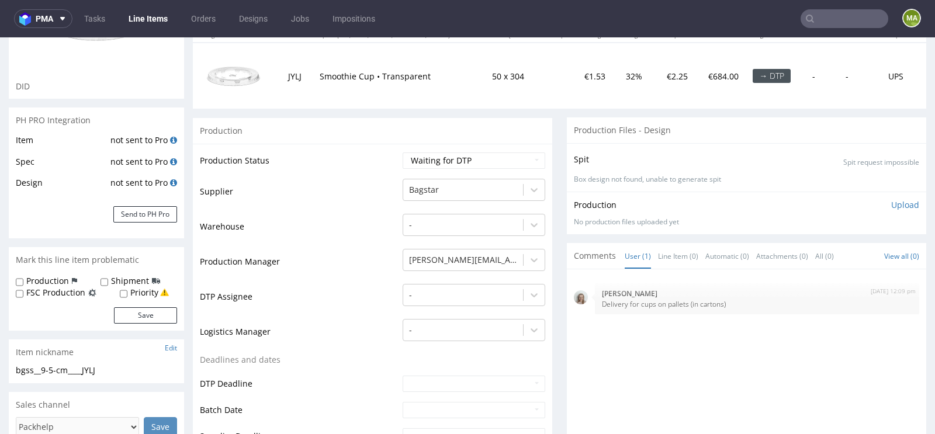
scroll to position [206, 0]
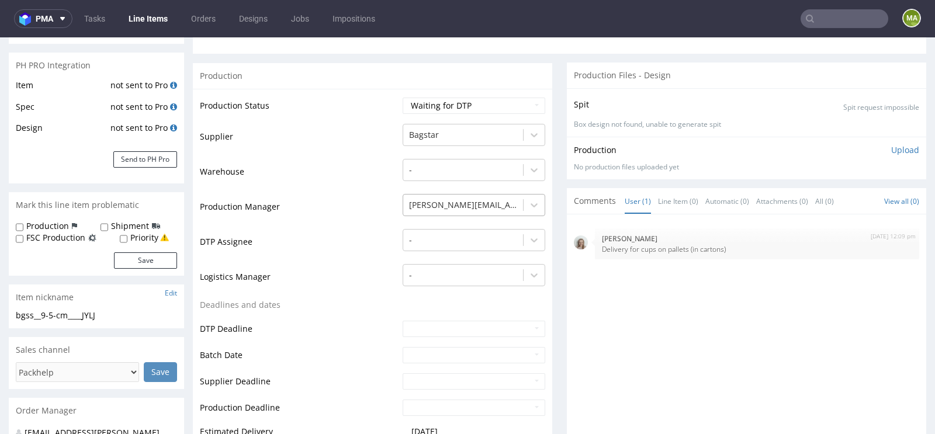
click at [433, 207] on div at bounding box center [463, 205] width 108 height 14
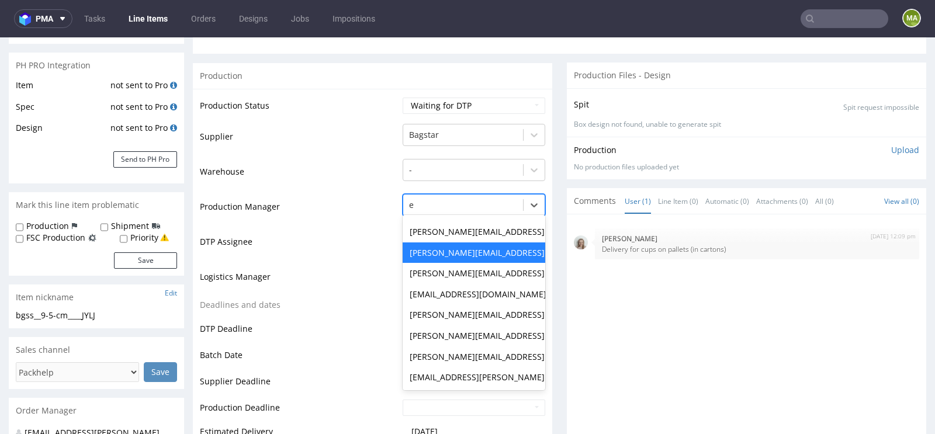
scroll to position [0, 0]
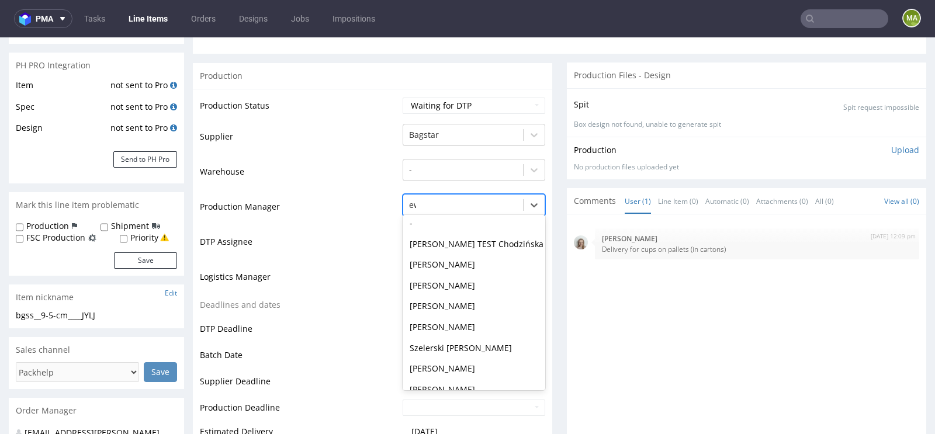
type input "ewa"
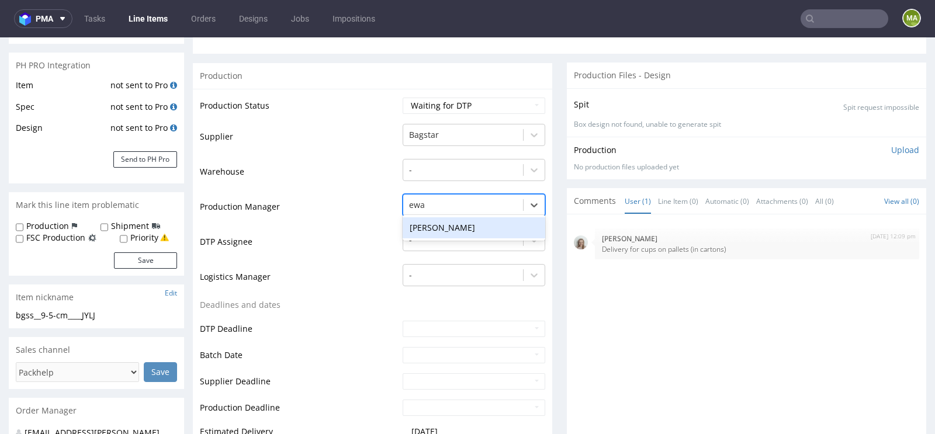
click at [426, 221] on div "[PERSON_NAME]" at bounding box center [474, 227] width 143 height 21
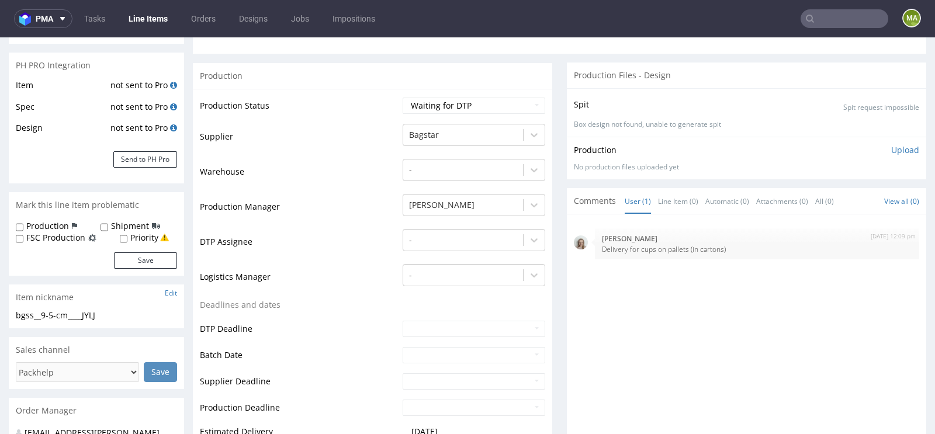
click at [350, 228] on td "DTP Assignee" at bounding box center [300, 245] width 200 height 35
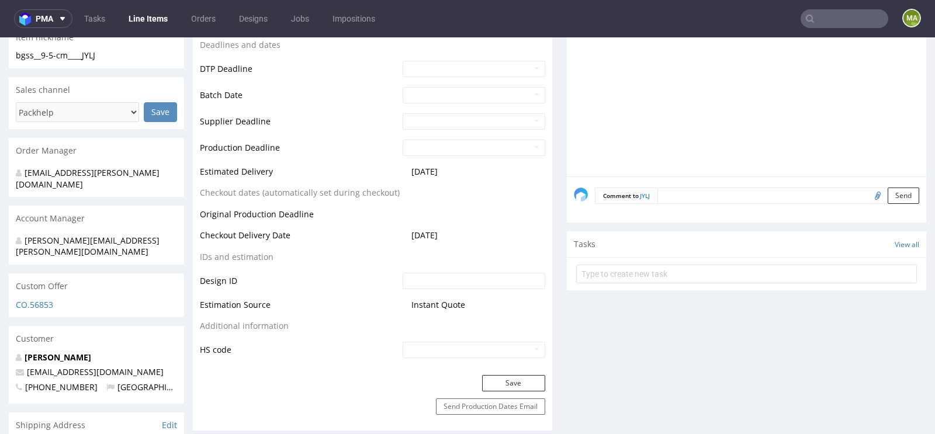
scroll to position [576, 0]
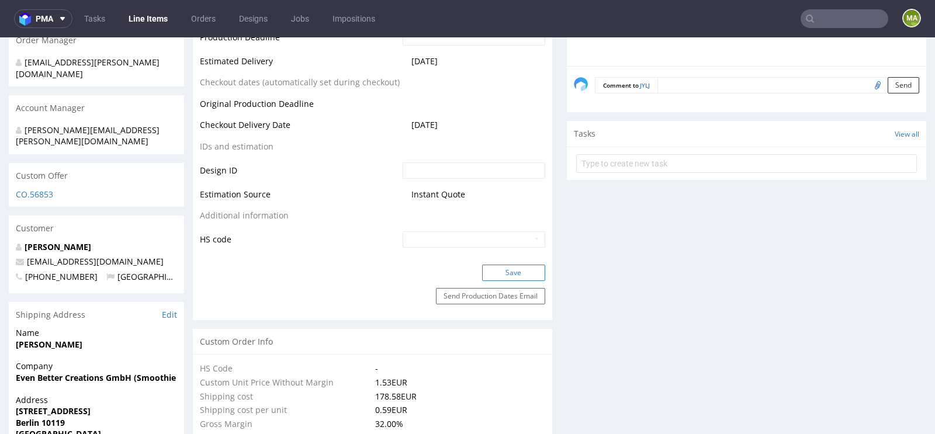
click at [496, 268] on button "Save" at bounding box center [513, 273] width 63 height 16
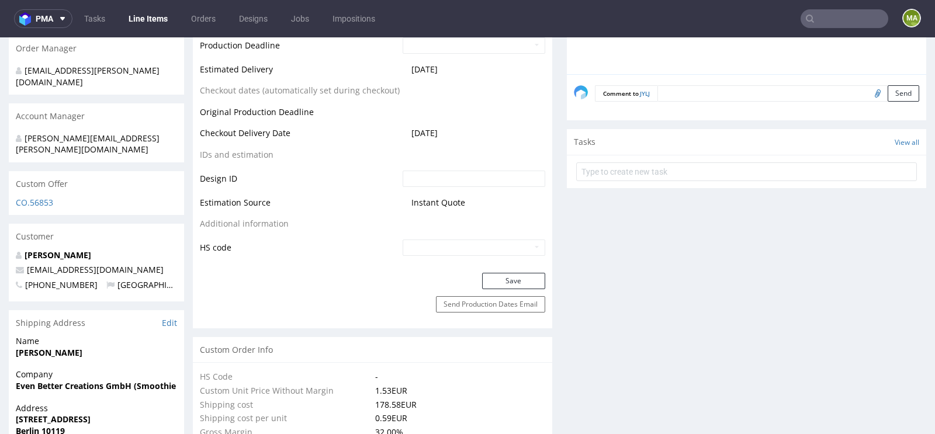
scroll to position [0, 0]
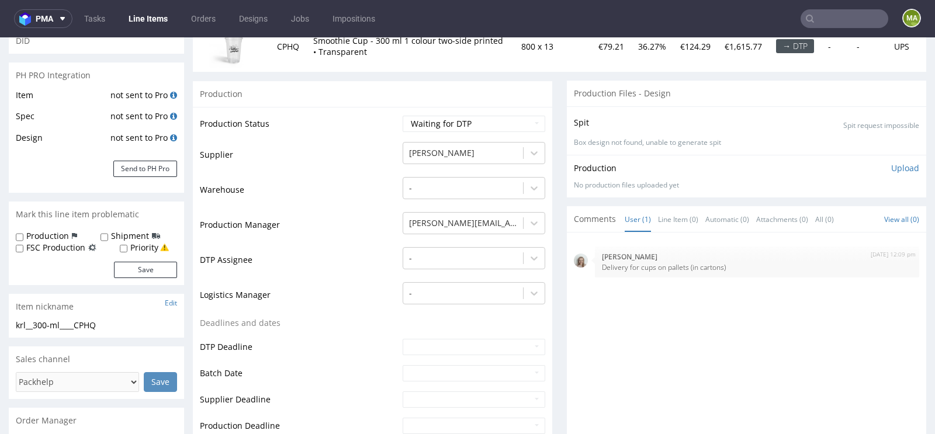
scroll to position [230, 0]
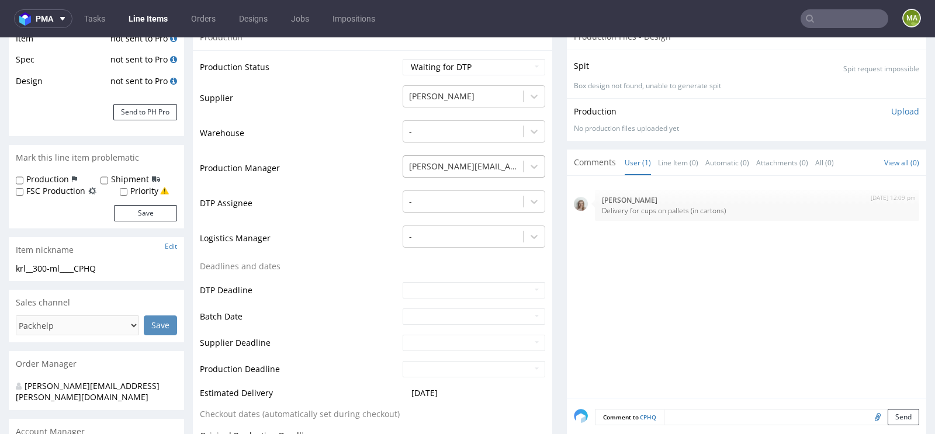
click at [455, 165] on div at bounding box center [463, 166] width 108 height 14
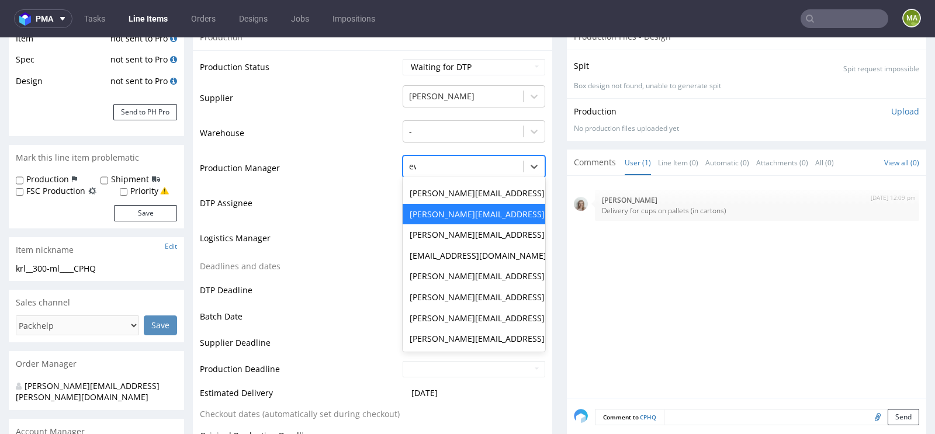
scroll to position [0, 0]
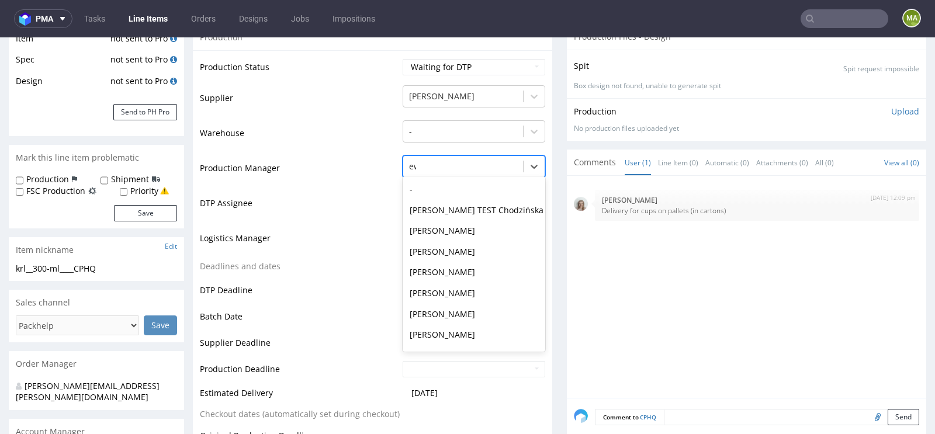
type input "ewa"
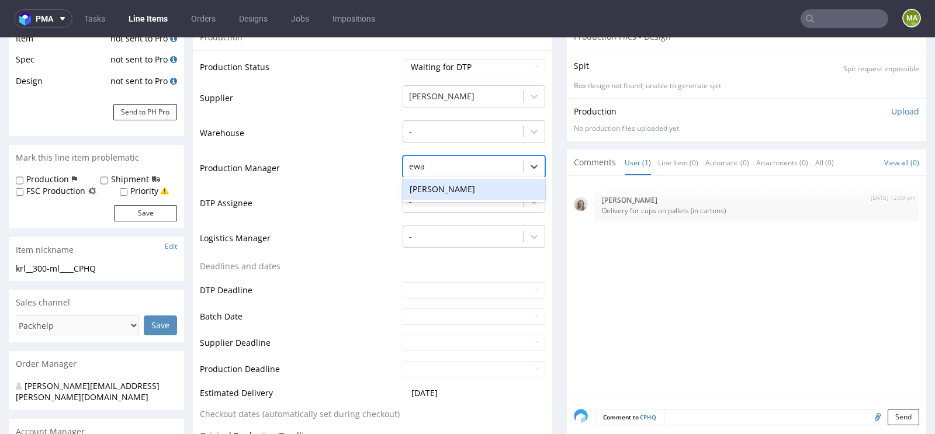
click at [428, 192] on div "[PERSON_NAME]" at bounding box center [474, 189] width 143 height 21
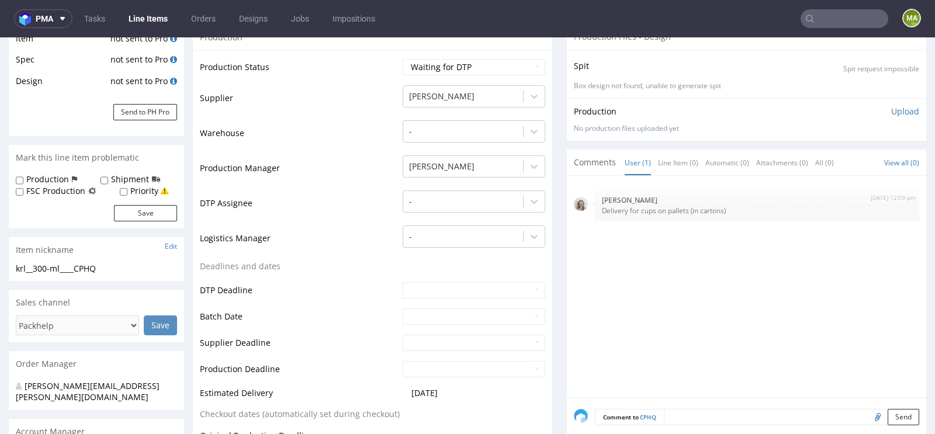
click at [348, 217] on td "DTP Assignee" at bounding box center [300, 206] width 200 height 35
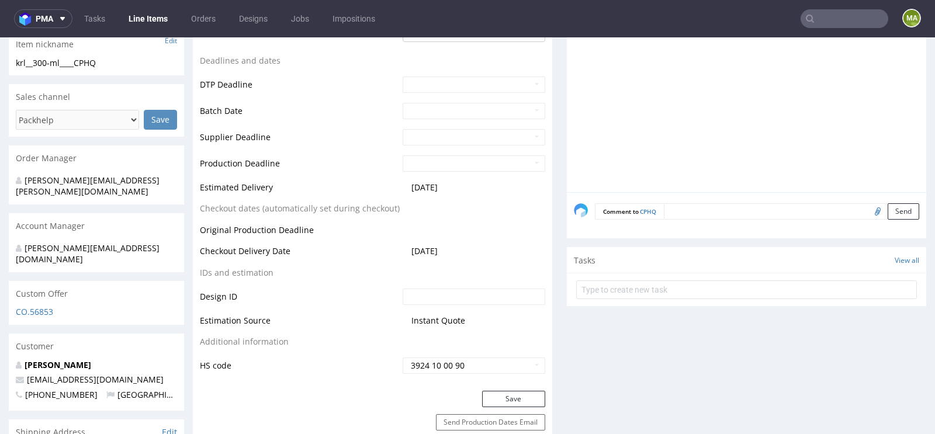
scroll to position [469, 0]
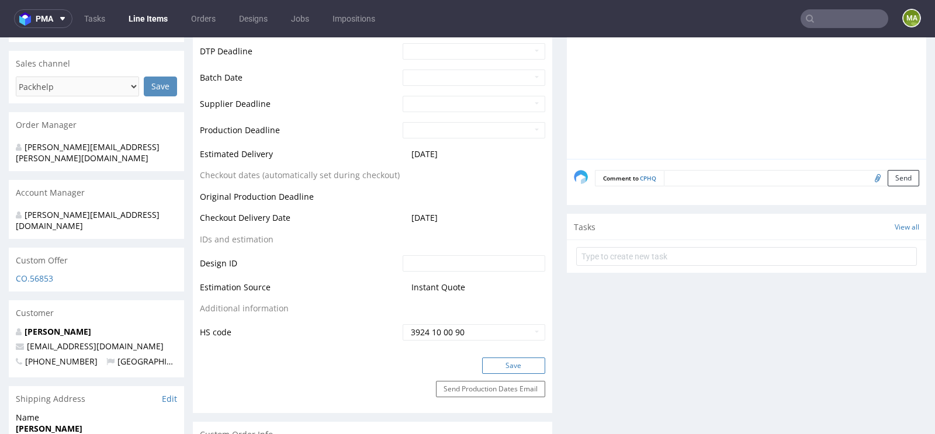
click at [498, 365] on button "Save" at bounding box center [513, 366] width 63 height 16
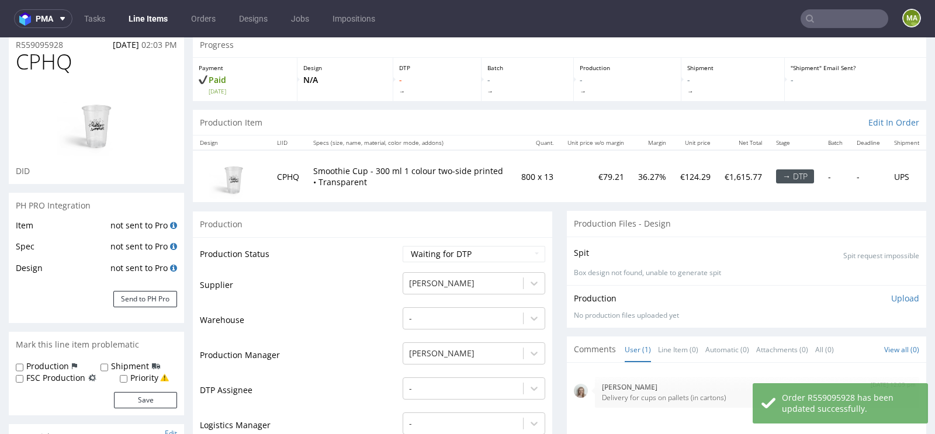
scroll to position [49, 0]
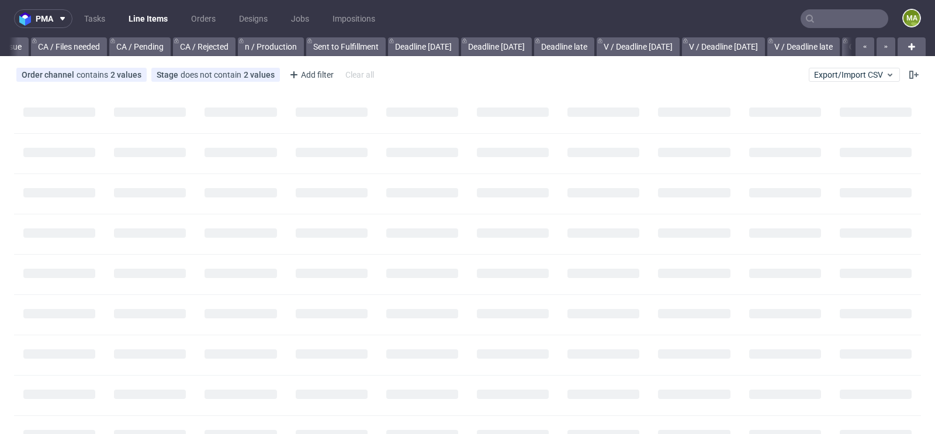
click at [813, 12] on input "text" at bounding box center [844, 18] width 88 height 19
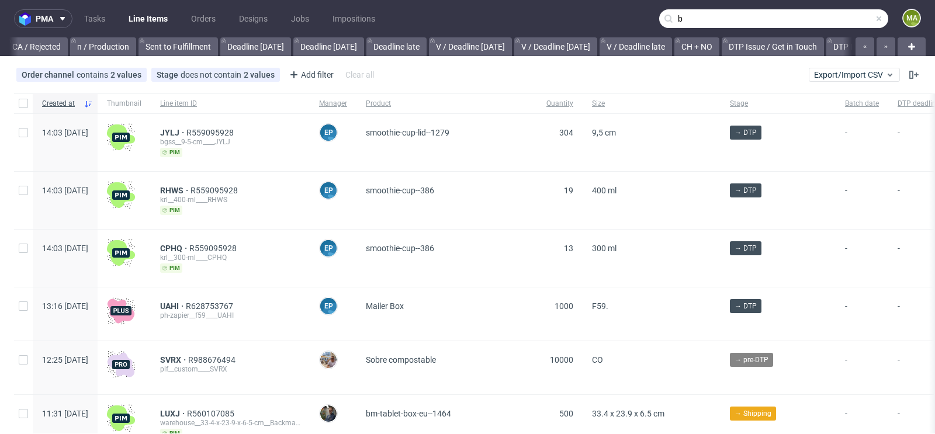
scroll to position [0, 1321]
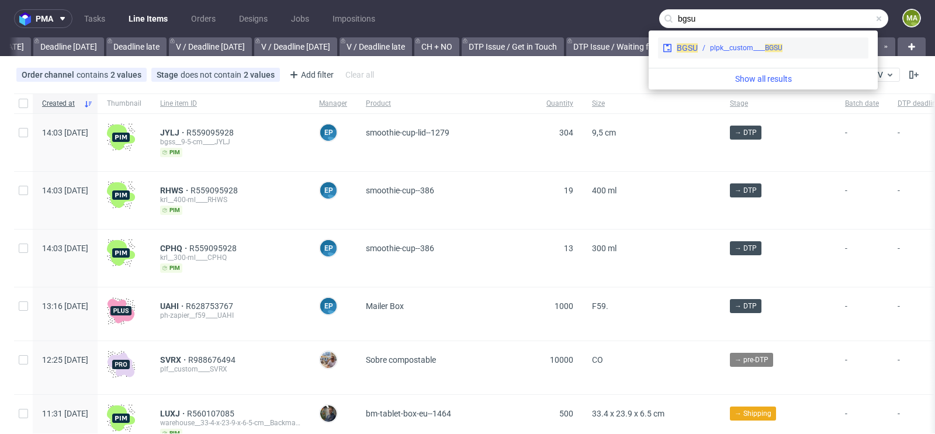
type input "bgsu"
click at [724, 53] on div "plpk__custom____ BGSU" at bounding box center [746, 48] width 72 height 11
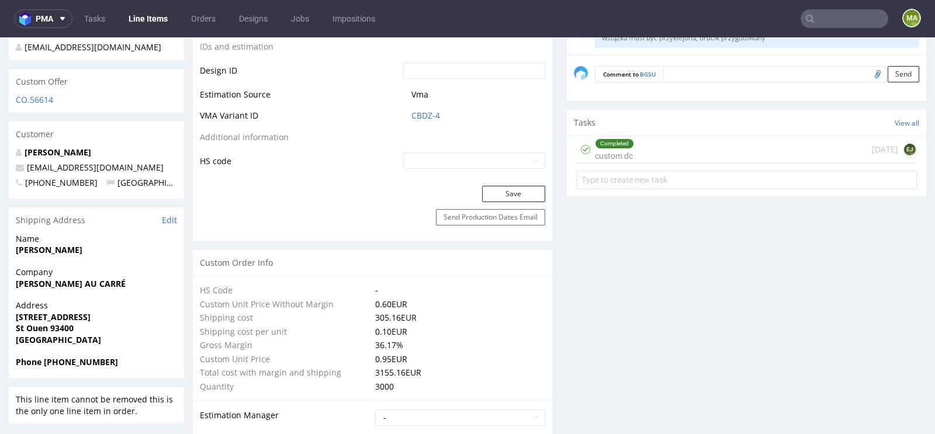
scroll to position [639, 0]
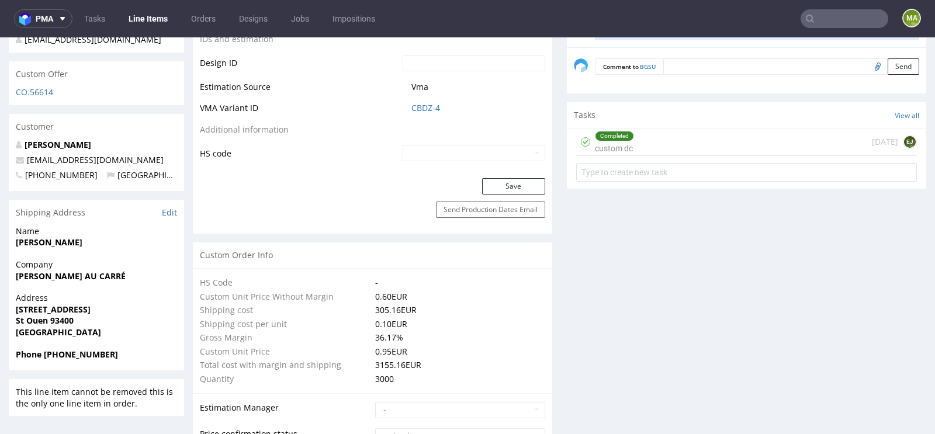
click at [419, 101] on td "CBDZ-4" at bounding box center [472, 112] width 145 height 22
click at [417, 104] on link "CBDZ-4" at bounding box center [425, 108] width 29 height 12
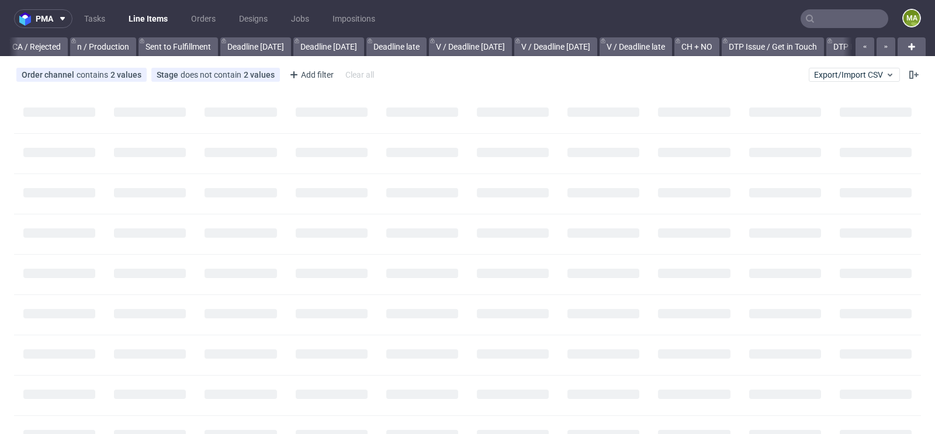
click at [833, 9] on input "text" at bounding box center [844, 18] width 88 height 19
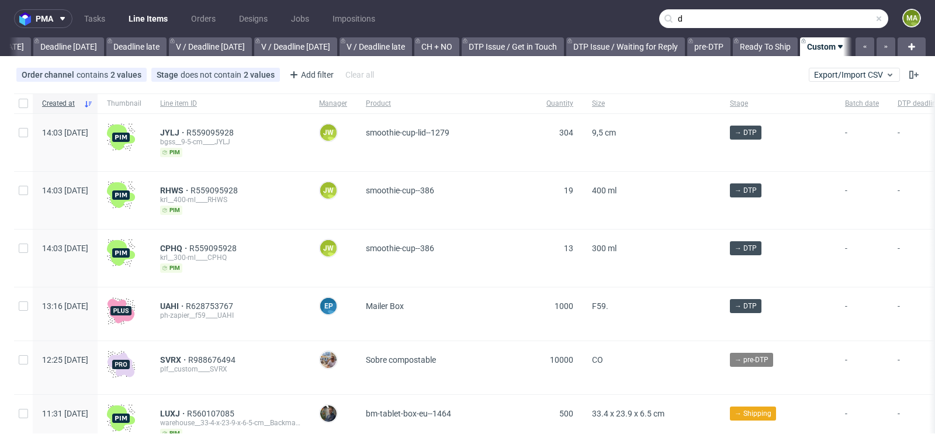
scroll to position [0, 1321]
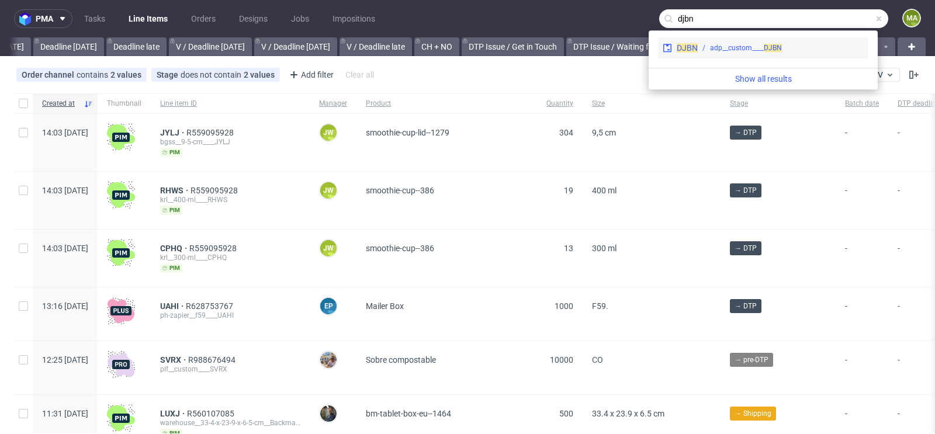
type input "djbn"
click at [764, 48] on span "DJBN" at bounding box center [773, 48] width 18 height 8
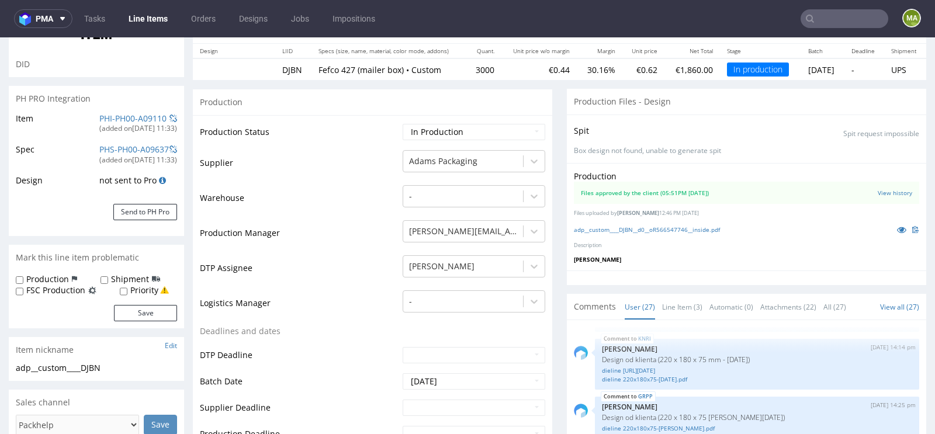
scroll to position [178, 0]
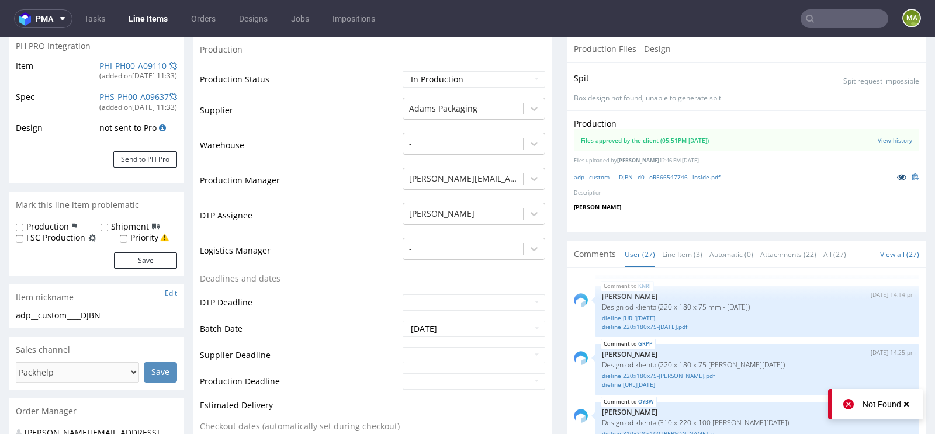
click at [897, 176] on icon at bounding box center [901, 177] width 9 height 8
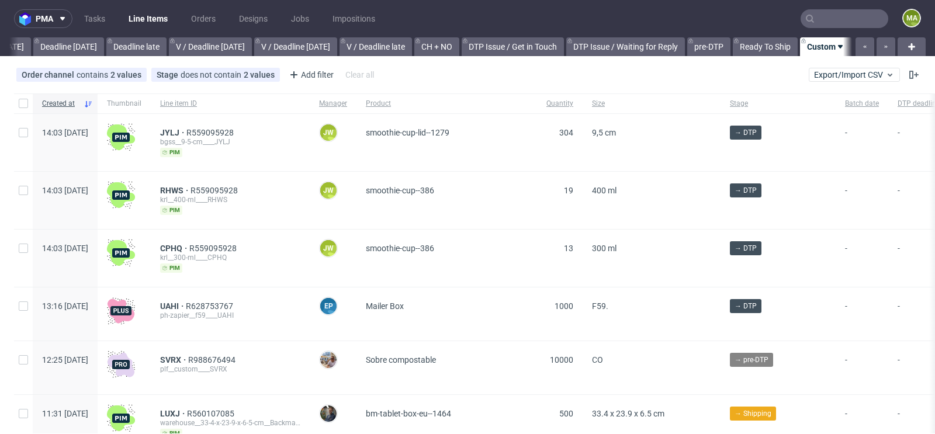
scroll to position [0, 1321]
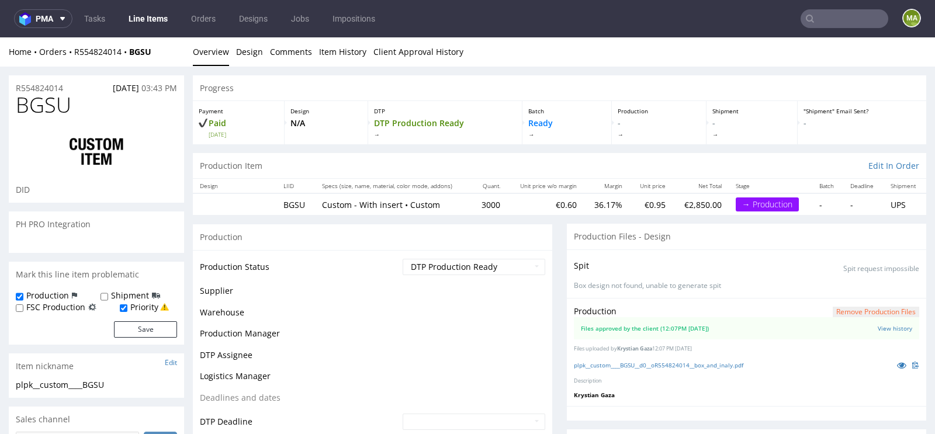
scroll to position [71, 0]
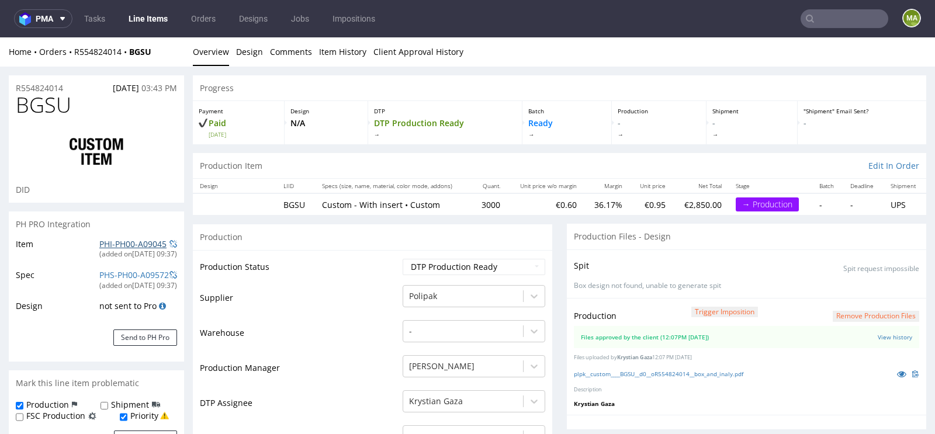
click at [111, 241] on link "PHI-PH00-A09045" at bounding box center [132, 243] width 67 height 11
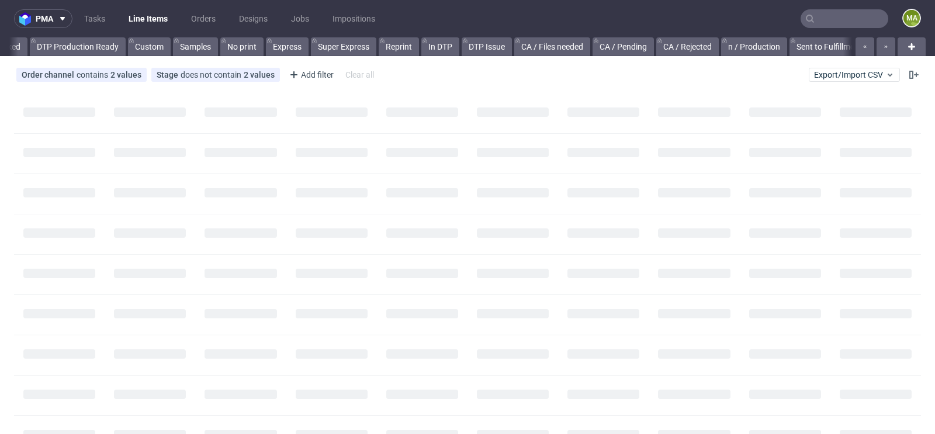
click at [823, 12] on input "text" at bounding box center [844, 18] width 88 height 19
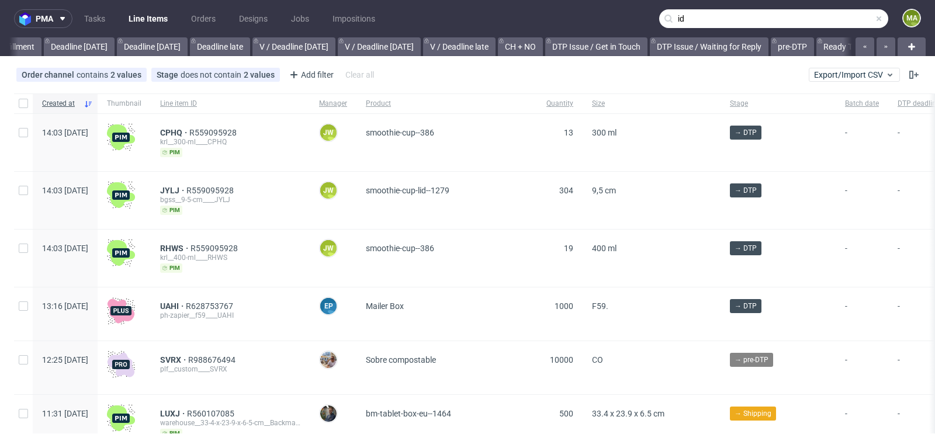
scroll to position [0, 1321]
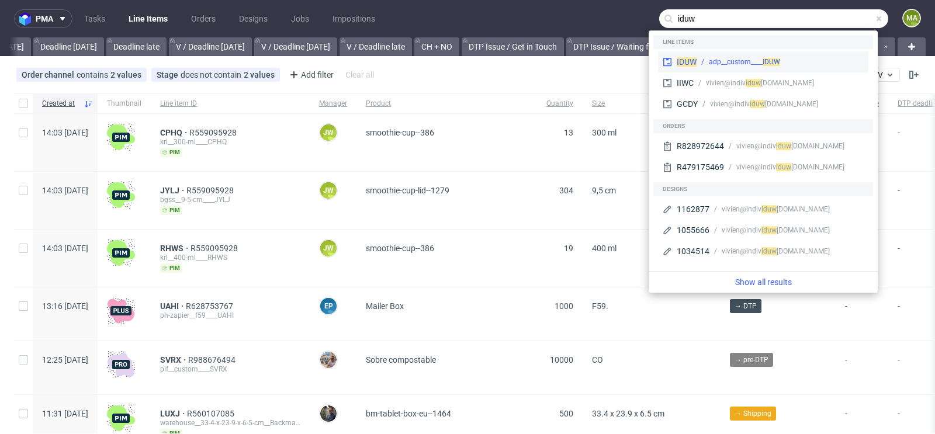
type input "iduw"
click at [738, 55] on div "IDUW adp__custom____ IDUW" at bounding box center [763, 61] width 210 height 21
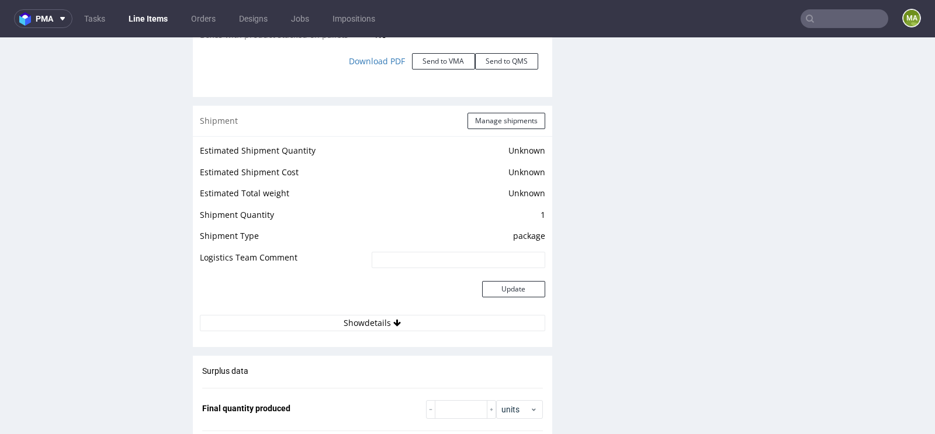
scroll to position [1402, 0]
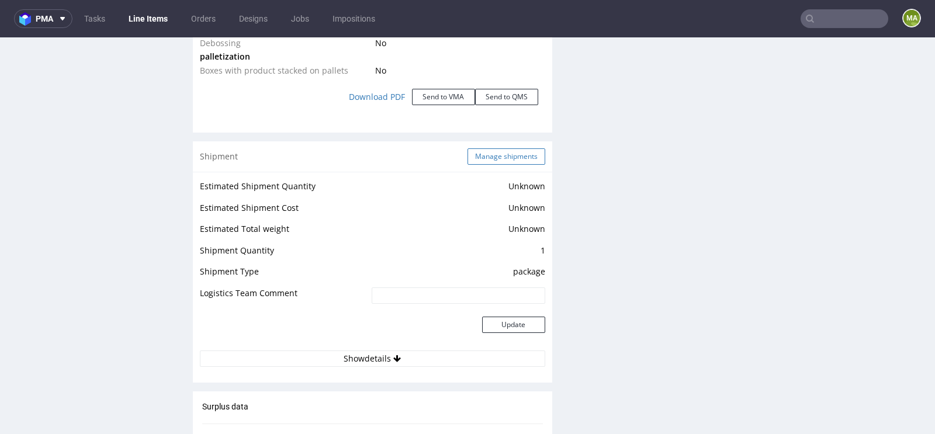
click at [495, 162] on button "Manage shipments" at bounding box center [506, 156] width 78 height 16
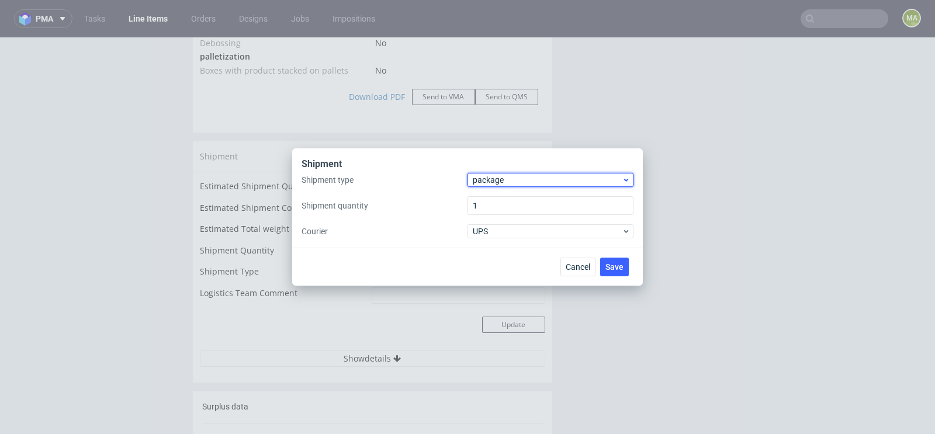
click at [502, 181] on span "package" at bounding box center [547, 180] width 149 height 12
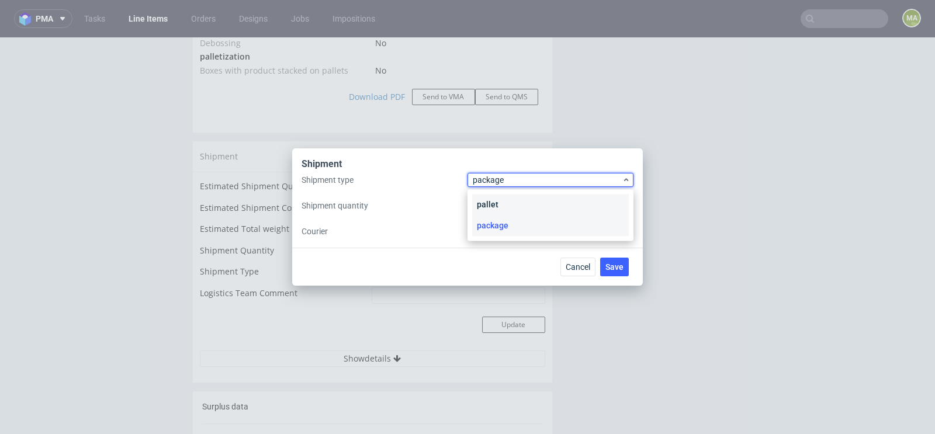
click at [499, 197] on div "pallet" at bounding box center [550, 204] width 157 height 21
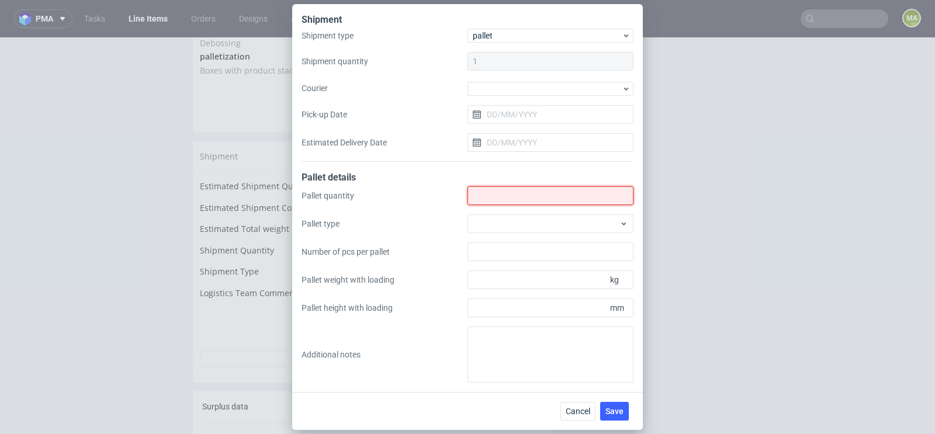
click at [499, 197] on input "Shipment type" at bounding box center [550, 195] width 166 height 19
type input "5"
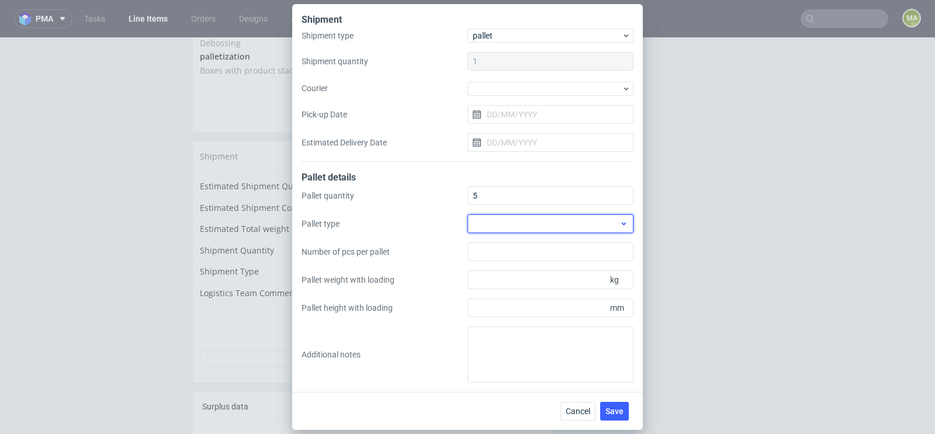
click at [554, 227] on div at bounding box center [550, 223] width 166 height 19
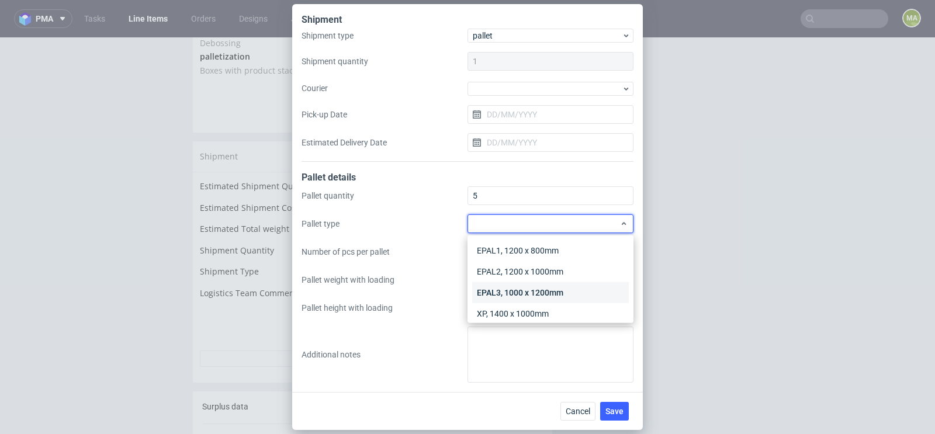
scroll to position [27, 0]
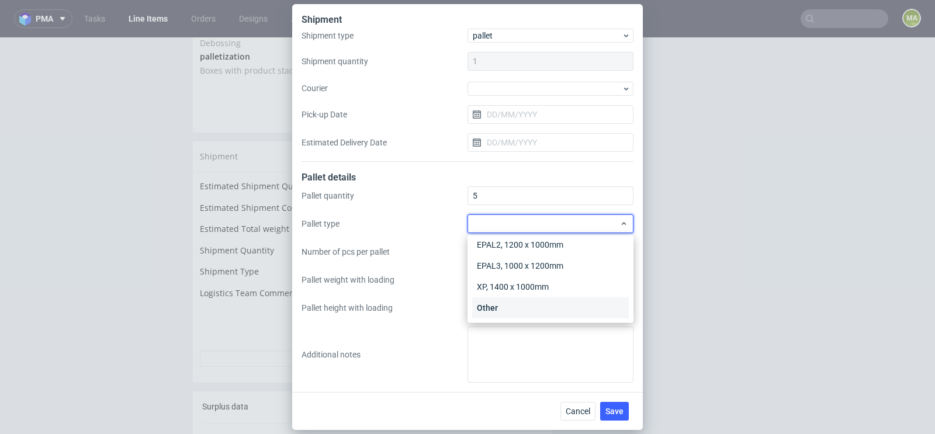
click at [511, 307] on div "Other" at bounding box center [550, 307] width 157 height 21
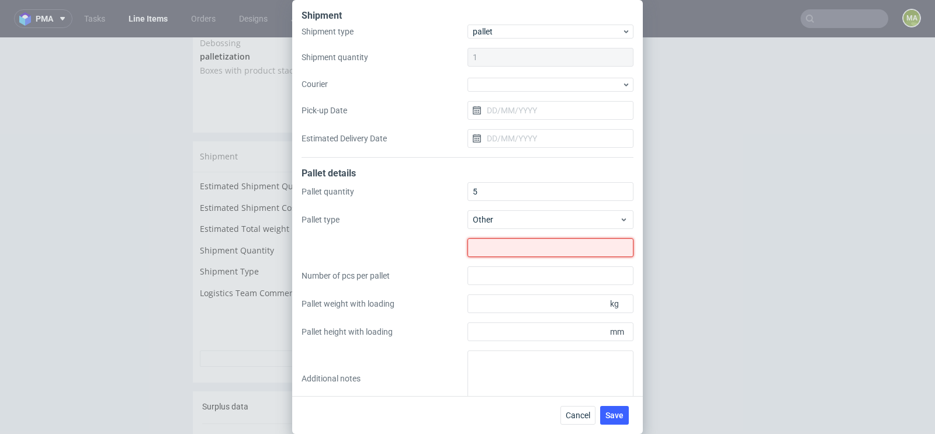
click at [509, 256] on input "text" at bounding box center [550, 247] width 166 height 19
type input "1200x838"
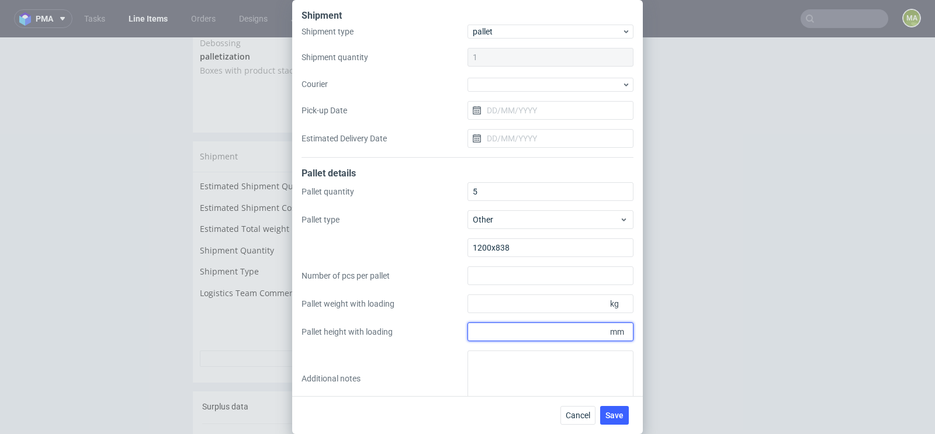
click at [497, 336] on input "Pallet height with loading" at bounding box center [550, 331] width 166 height 19
type input "1800"
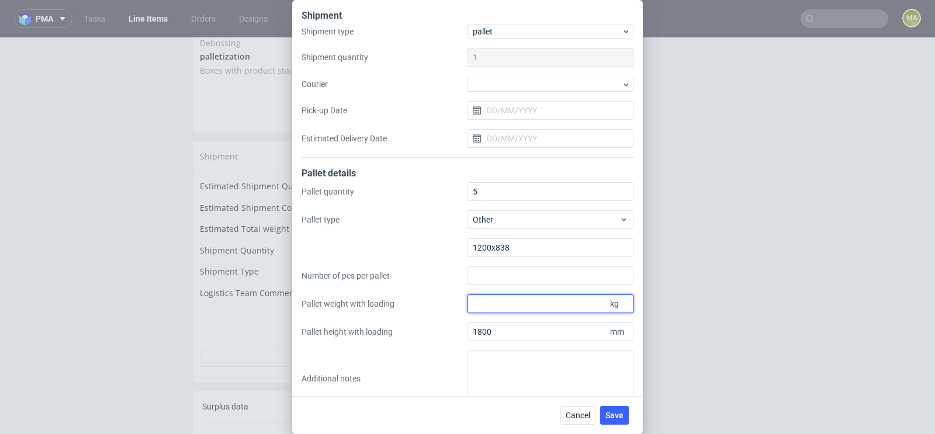
click at [519, 301] on input "Pallet weight with loading" at bounding box center [550, 303] width 166 height 19
type input "215"
click at [613, 408] on button "Save" at bounding box center [614, 415] width 29 height 19
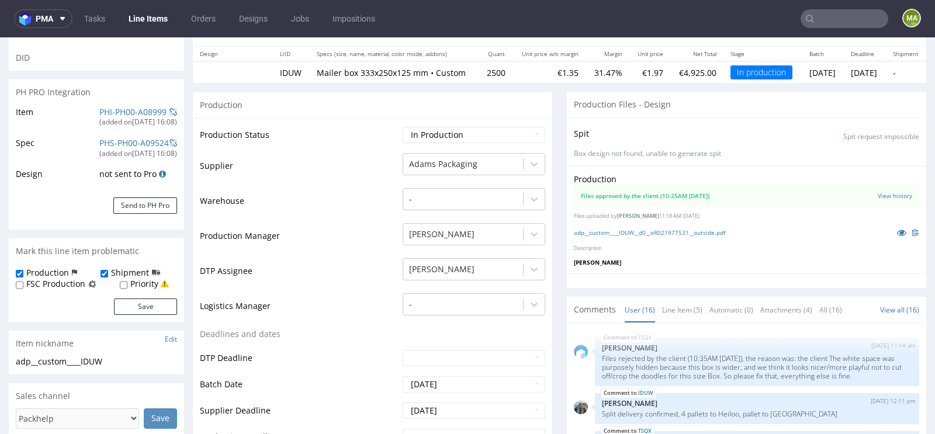
scroll to position [154, 0]
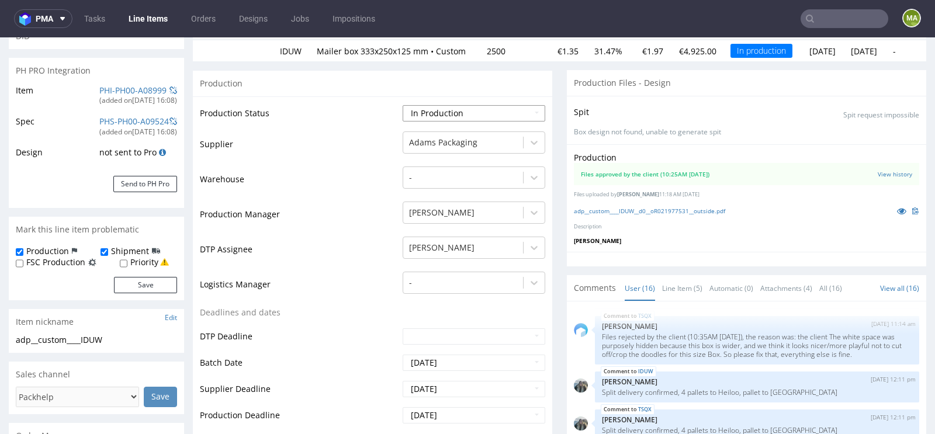
click at [439, 122] on select "Waiting for Artwork Waiting for Diecut Waiting for Mockup Waiting for DTP Waiti…" at bounding box center [474, 113] width 143 height 16
select select "production_complete"
click at [403, 105] on select "Waiting for Artwork Waiting for Diecut Waiting for Mockup Waiting for DTP Waiti…" at bounding box center [474, 113] width 143 height 16
click at [352, 200] on td "Warehouse" at bounding box center [300, 182] width 200 height 35
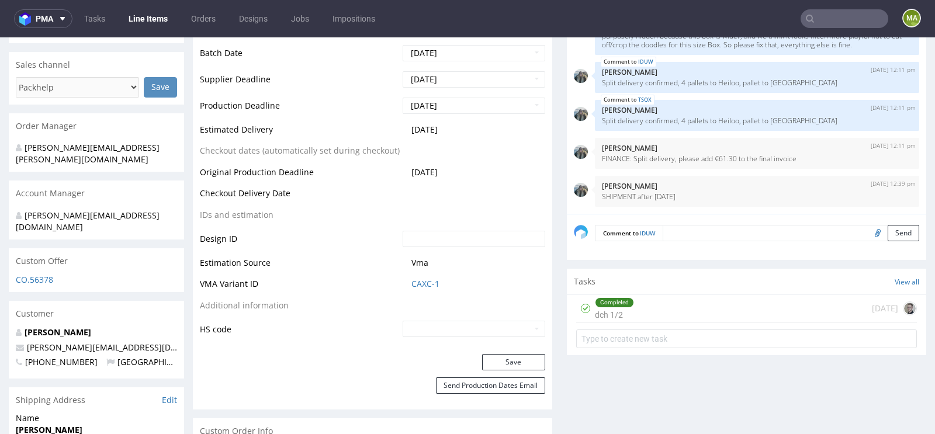
scroll to position [497, 0]
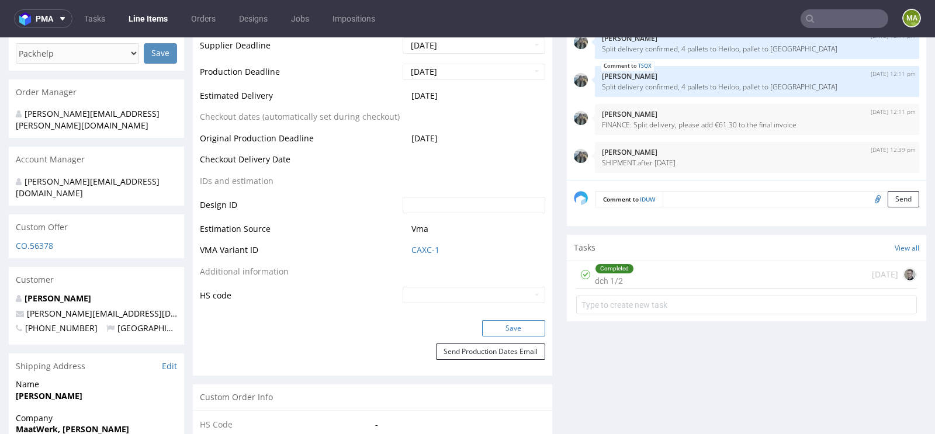
click at [485, 334] on button "Save" at bounding box center [513, 328] width 63 height 16
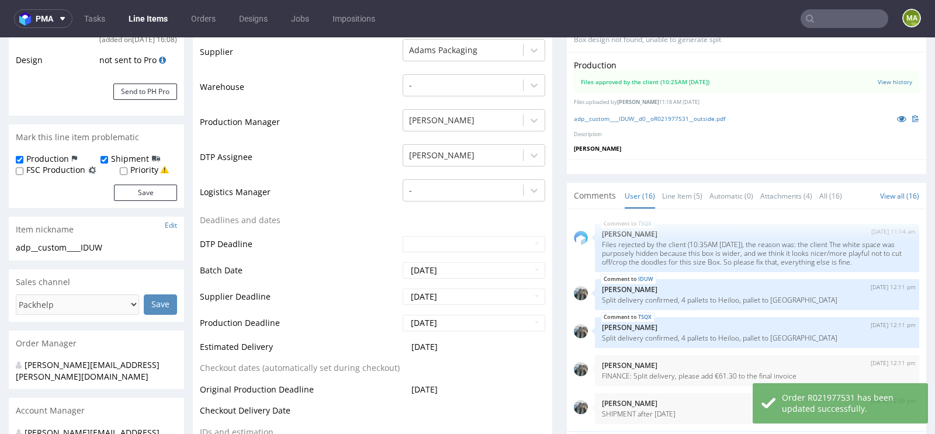
scroll to position [170, 0]
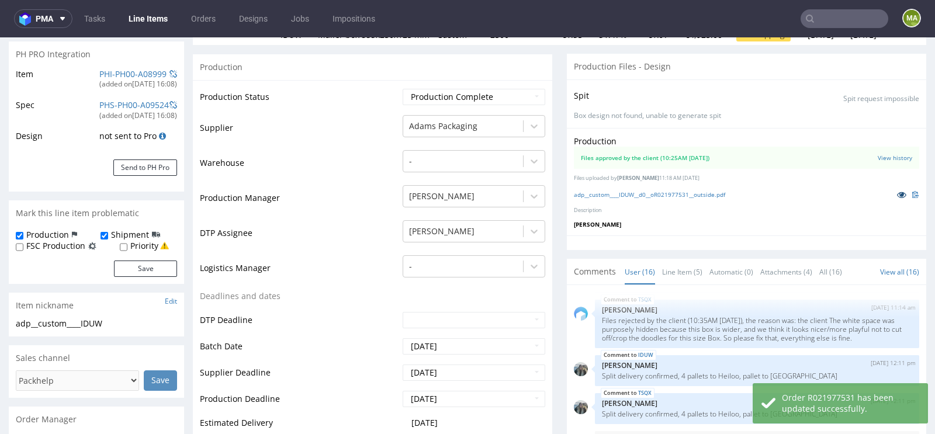
click at [891, 200] on link at bounding box center [901, 194] width 21 height 13
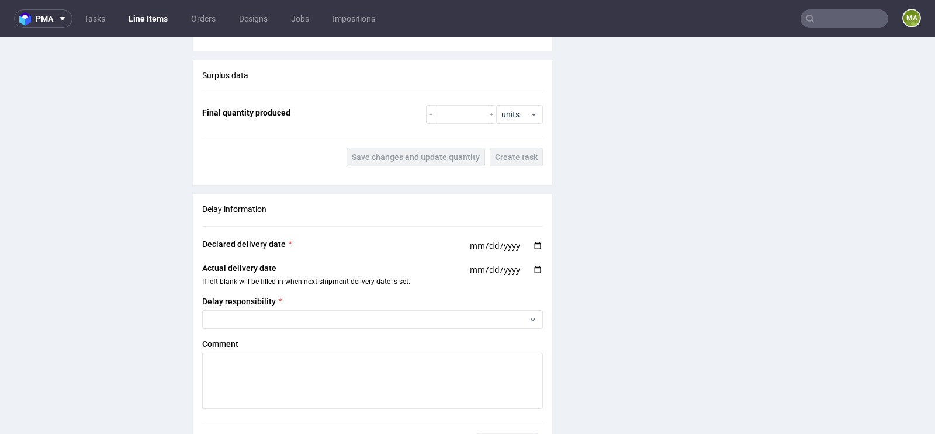
scroll to position [1680, 0]
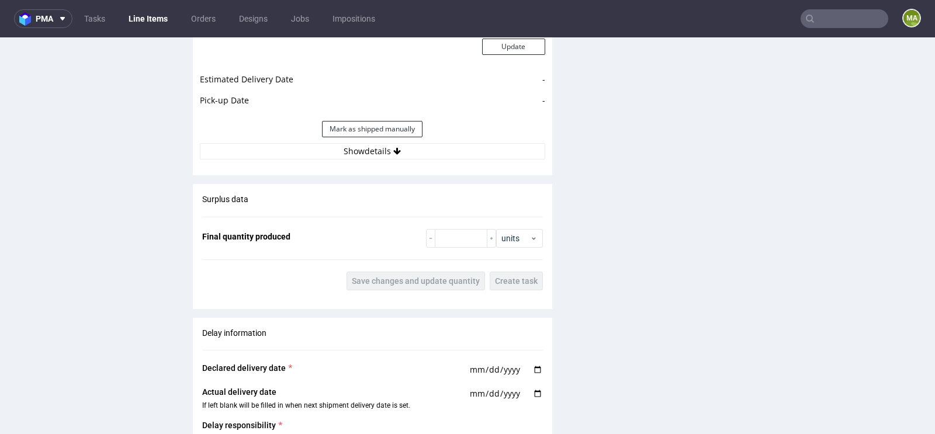
click at [438, 231] on div "Surplus data Final quantity produced units Save changes and update quantity Cre…" at bounding box center [372, 242] width 359 height 116
click at [439, 233] on div "Surplus data Final quantity produced units Save changes and update quantity Cre…" at bounding box center [372, 242] width 359 height 116
click at [440, 234] on input "number" at bounding box center [461, 238] width 53 height 19
click at [445, 237] on input "number" at bounding box center [461, 238] width 53 height 19
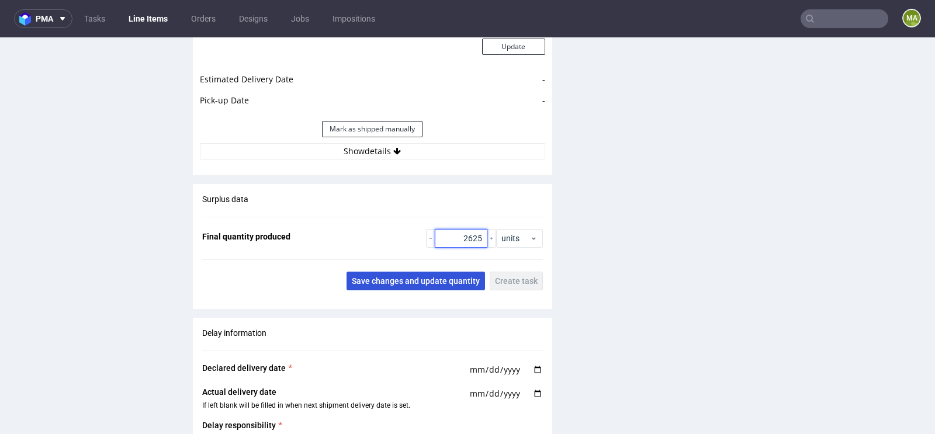
type input "2625"
click at [418, 290] on button "Save changes and update quantity" at bounding box center [415, 281] width 138 height 19
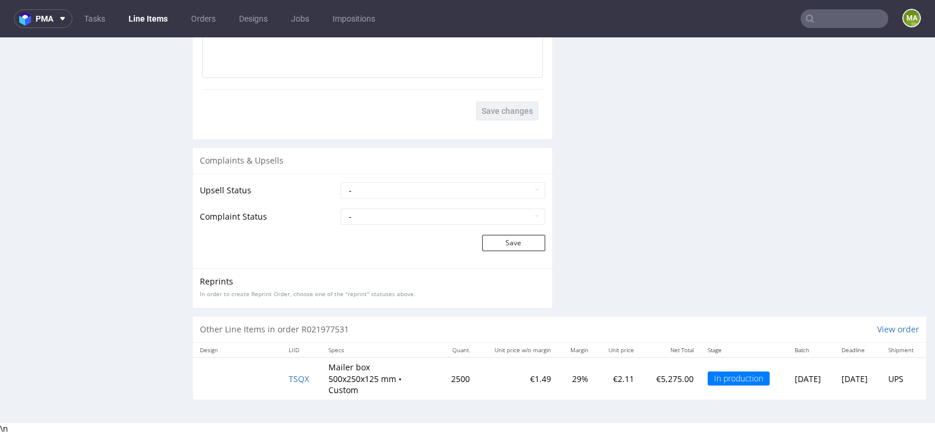
scroll to position [2141, 0]
click at [291, 380] on span "TSQX" at bounding box center [299, 378] width 20 height 11
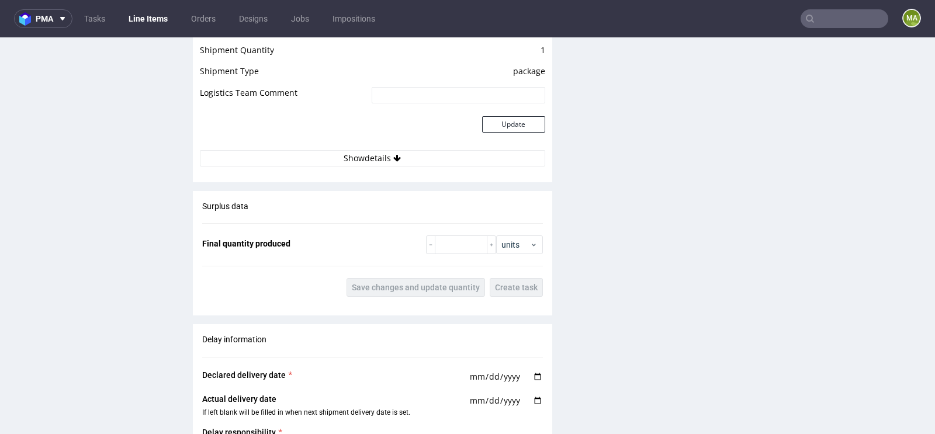
scroll to position [1498, 0]
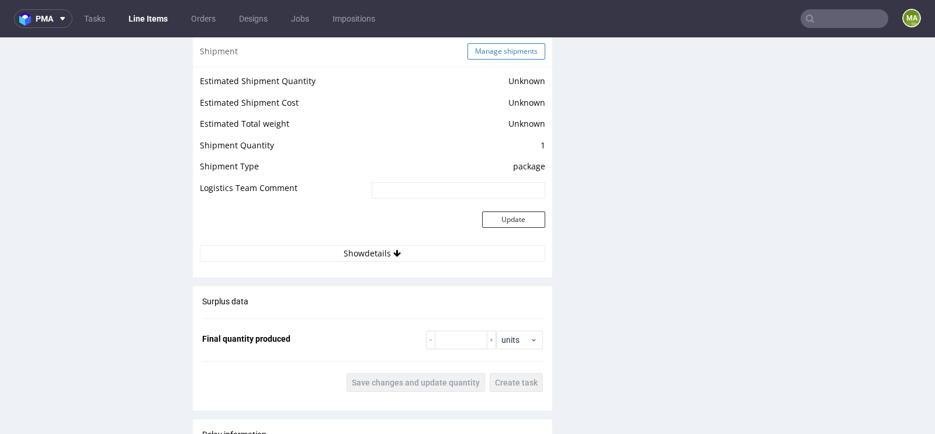
click at [532, 60] on button "Manage shipments" at bounding box center [506, 51] width 78 height 16
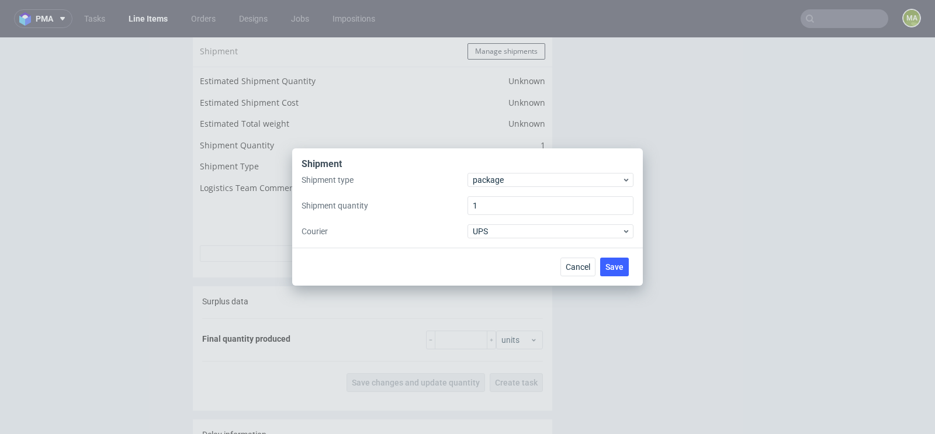
click at [513, 193] on div "Shipment type package Shipment quantity 1 Courier UPS" at bounding box center [467, 205] width 332 height 65
click at [518, 182] on span "package" at bounding box center [547, 180] width 149 height 12
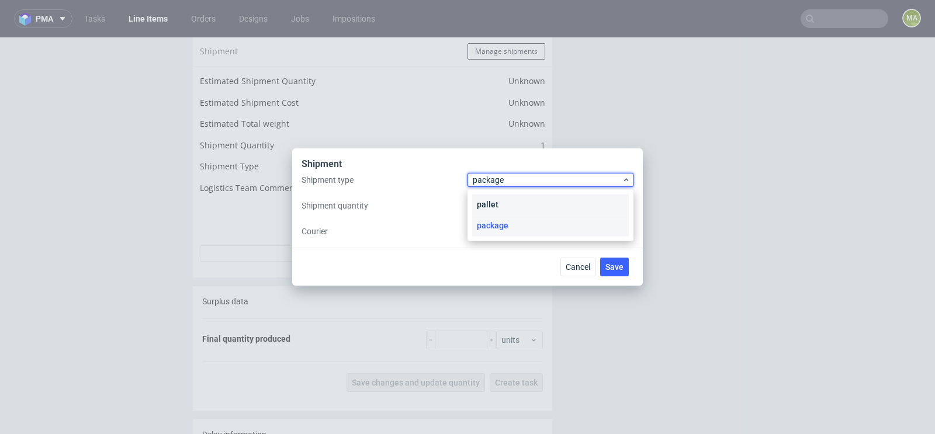
click at [504, 206] on div "pallet" at bounding box center [550, 204] width 157 height 21
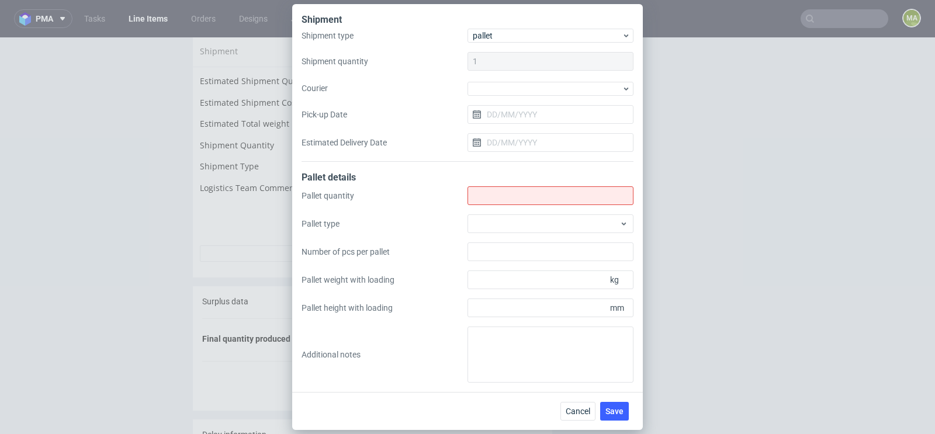
click at [504, 206] on div "Pallet quantity Pallet type Number of pcs per pallet Pallet weight with loading…" at bounding box center [467, 284] width 332 height 196
click at [509, 192] on input "Shipment type" at bounding box center [550, 195] width 166 height 19
type input "5"
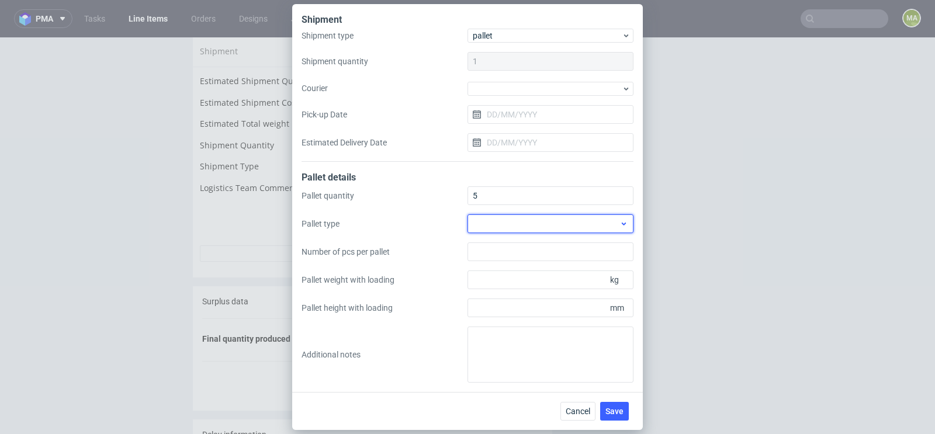
click at [522, 225] on div at bounding box center [550, 223] width 166 height 19
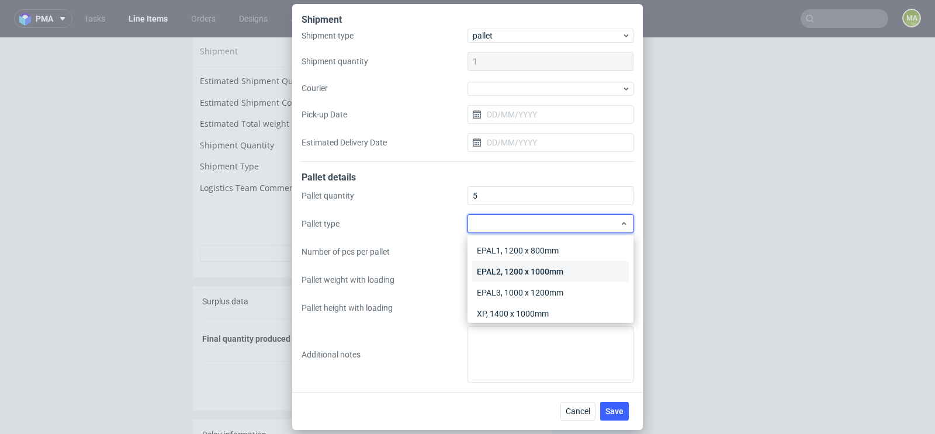
click at [518, 273] on div "EPAL2, 1200 x 1000mm" at bounding box center [550, 271] width 157 height 21
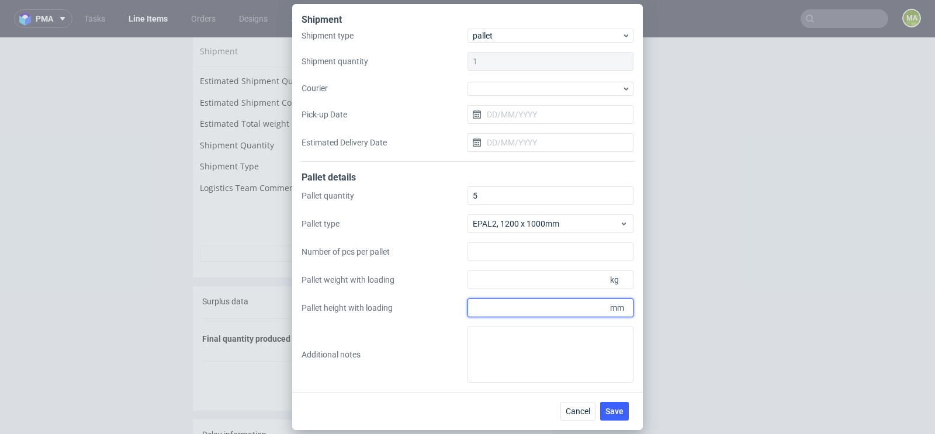
click at [508, 303] on input "Pallet height with loading" at bounding box center [550, 308] width 166 height 19
type input "1800"
click at [493, 283] on input "Pallet weight with loading" at bounding box center [550, 279] width 166 height 19
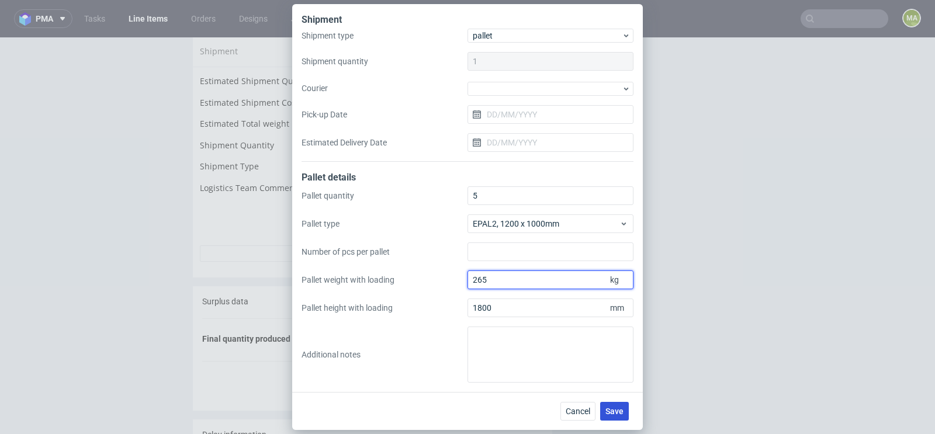
type input "265"
click at [612, 408] on span "Save" at bounding box center [614, 411] width 18 height 8
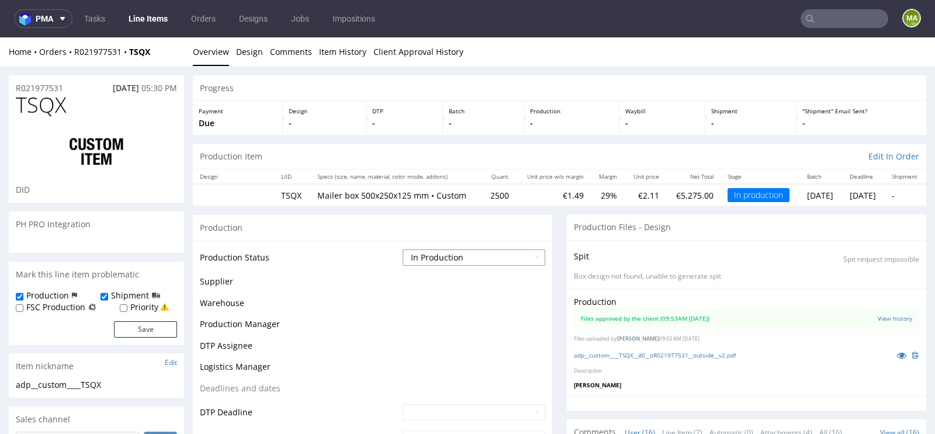
scroll to position [558, 0]
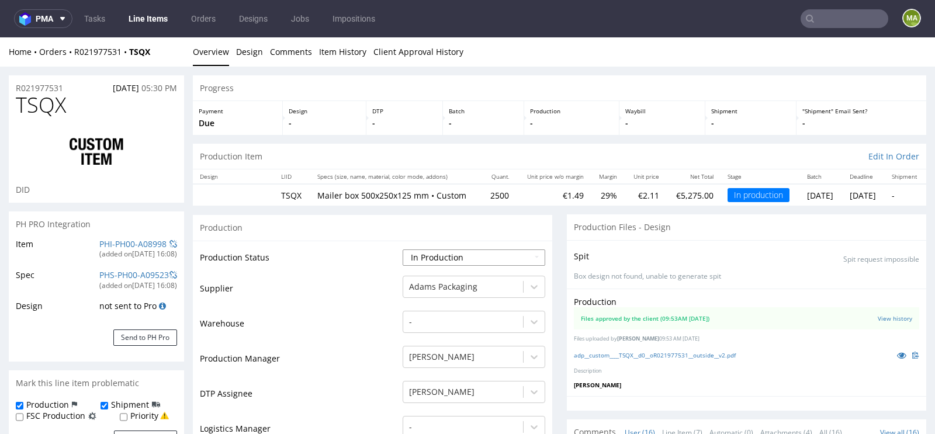
click at [432, 263] on select "Waiting for Artwork Waiting for Diecut Waiting for Mockup Waiting for DTP Waiti…" at bounding box center [474, 257] width 143 height 16
select select "production_complete"
click at [403, 249] on select "Waiting for Artwork Waiting for Diecut Waiting for Mockup Waiting for DTP Waiti…" at bounding box center [474, 257] width 143 height 16
click at [345, 336] on td "Warehouse" at bounding box center [300, 327] width 200 height 35
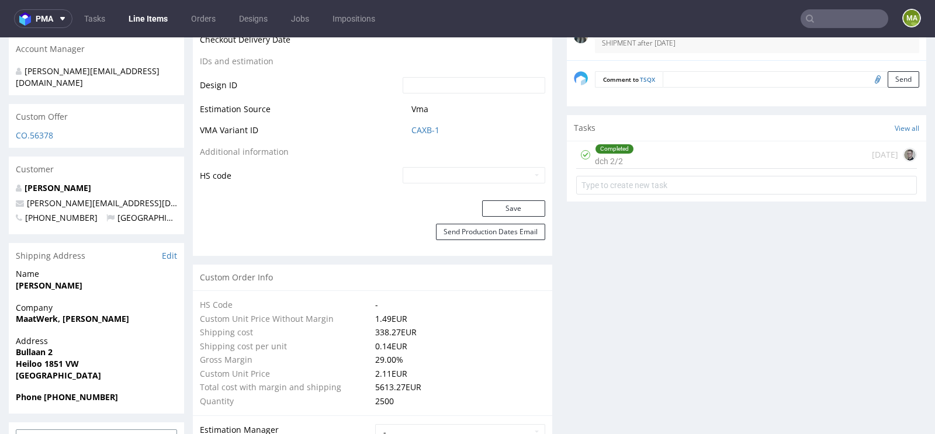
scroll to position [621, 0]
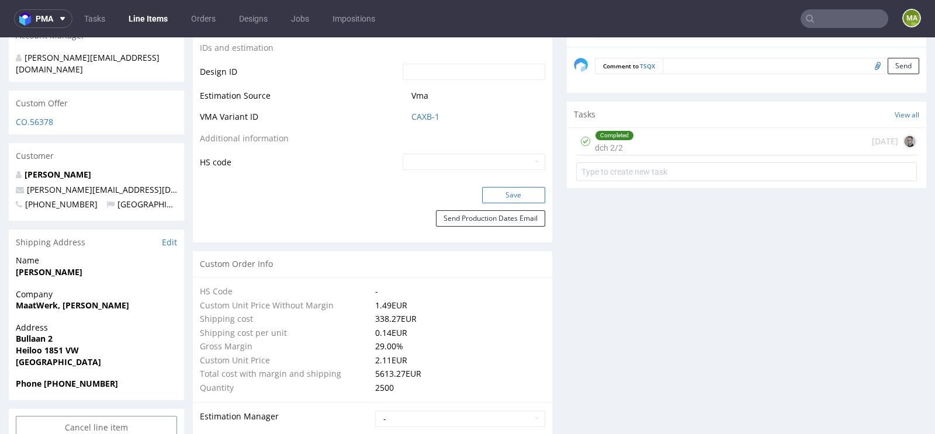
click at [502, 203] on button "Save" at bounding box center [513, 195] width 63 height 16
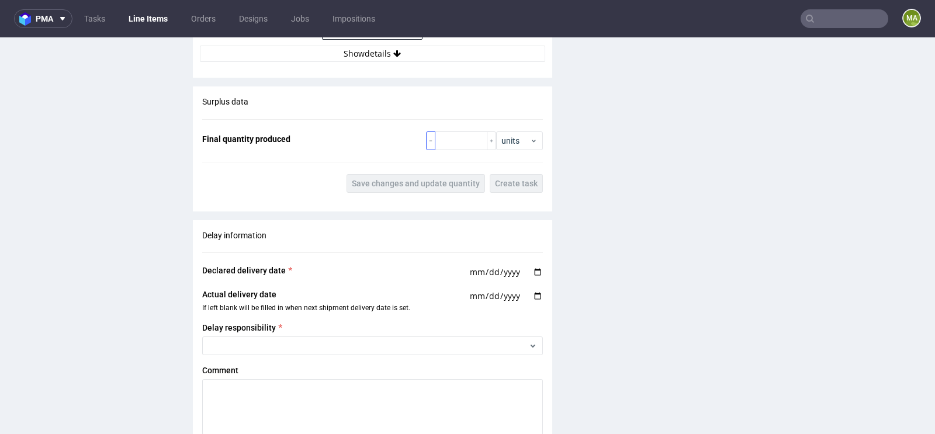
scroll to position [1760, 0]
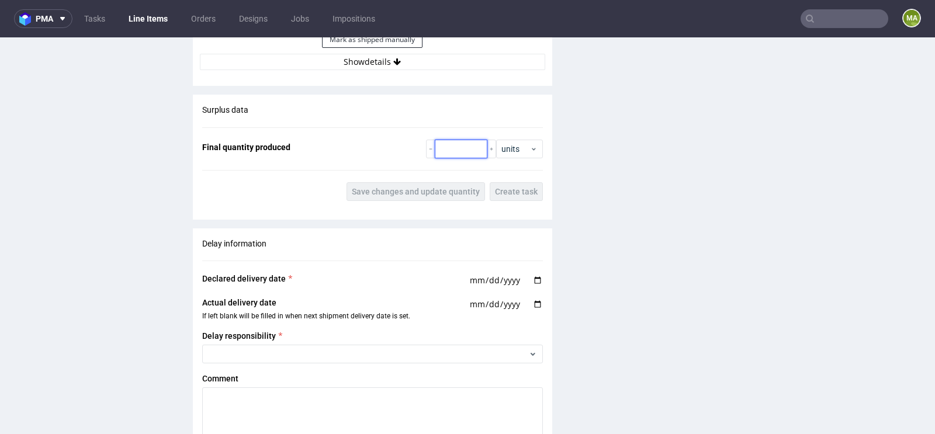
click at [448, 154] on input "number" at bounding box center [461, 149] width 53 height 19
type input "2580"
click at [408, 201] on button "Save changes and update quantity" at bounding box center [415, 191] width 138 height 19
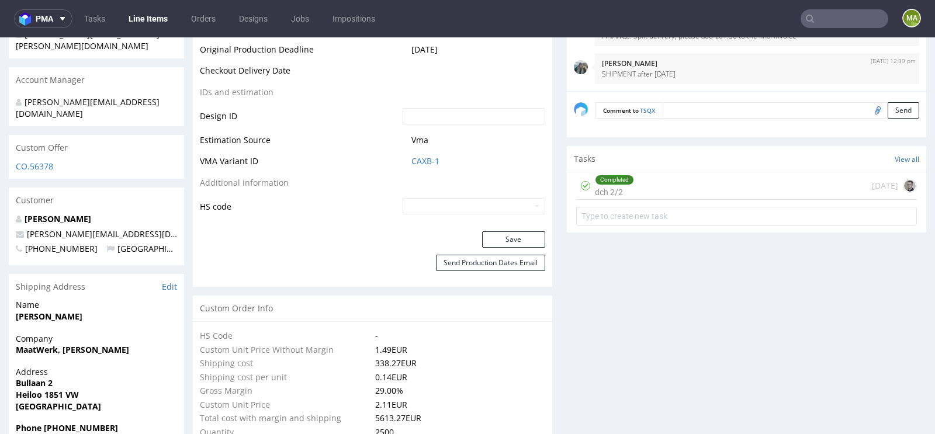
scroll to position [0, 0]
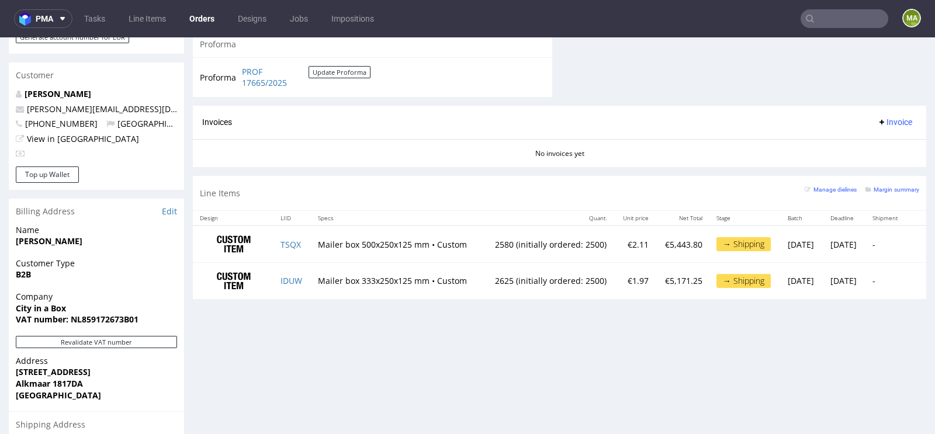
scroll to position [599, 0]
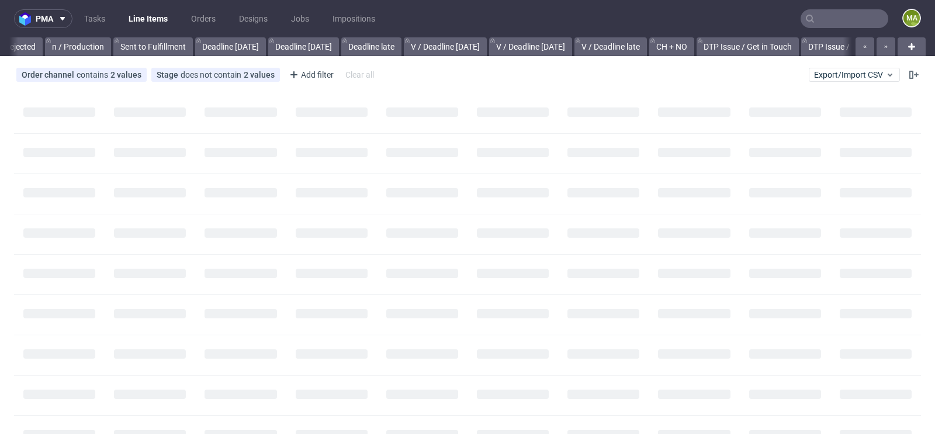
click at [835, 16] on input "text" at bounding box center [844, 18] width 88 height 19
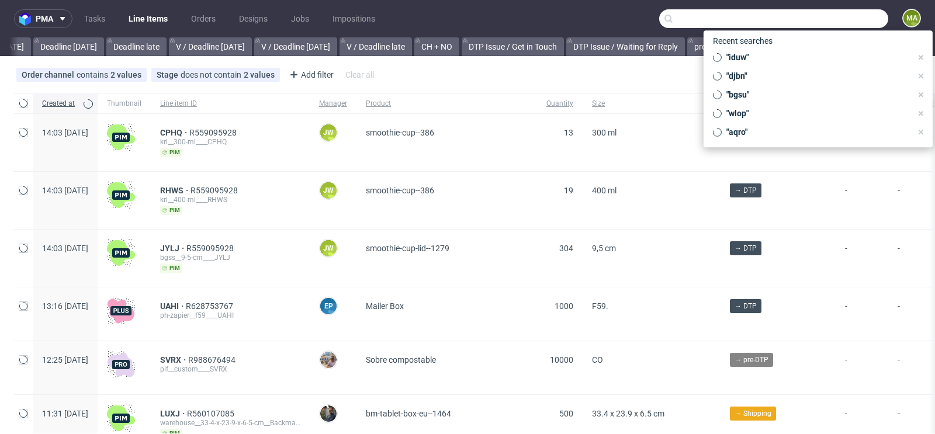
scroll to position [0, 1321]
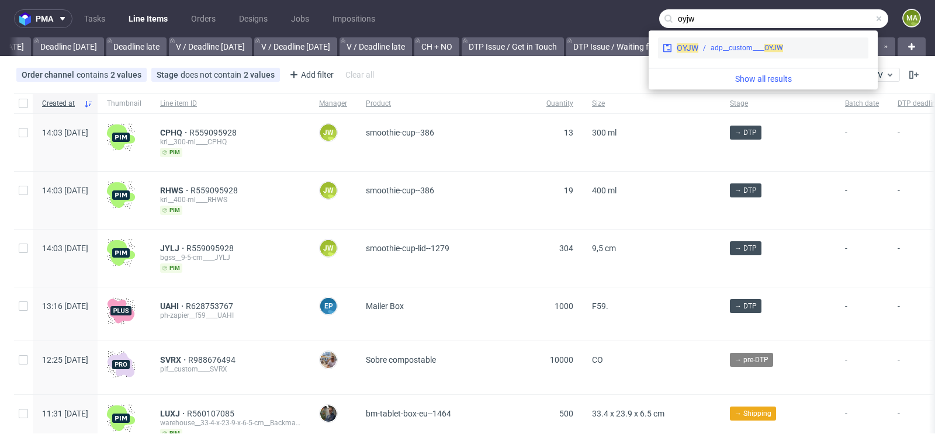
type input "oyjw"
click at [776, 44] on span "OYJW" at bounding box center [773, 48] width 19 height 8
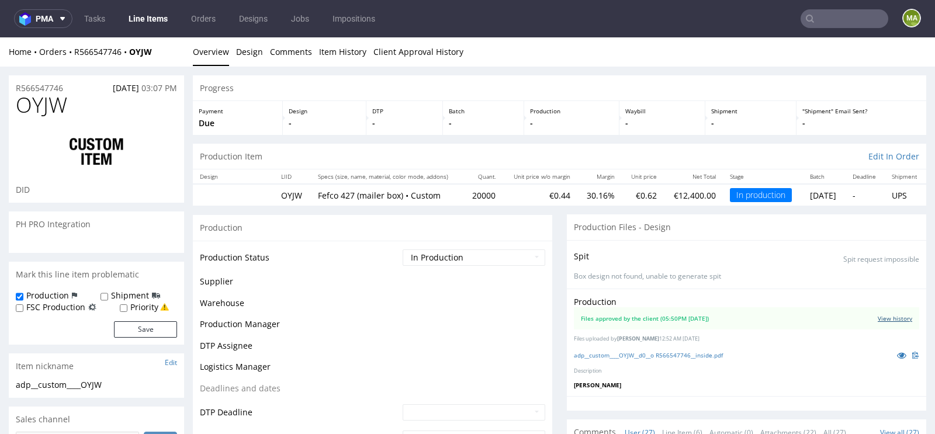
scroll to position [1416, 0]
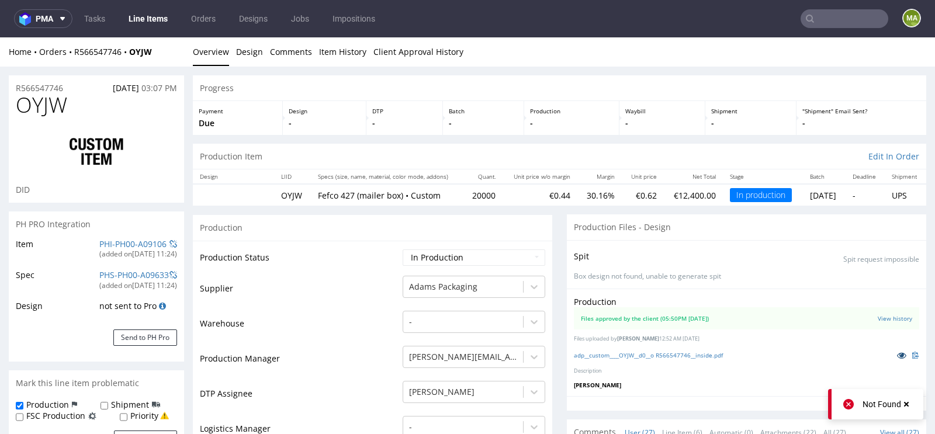
click at [897, 352] on icon at bounding box center [901, 355] width 9 height 8
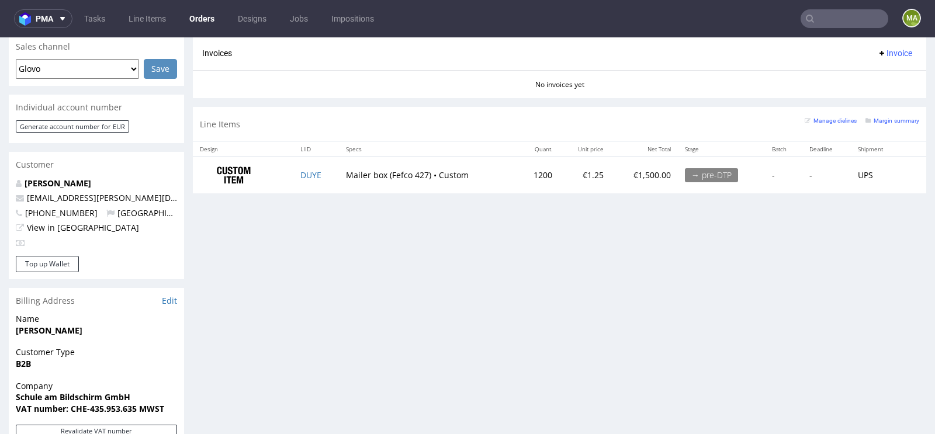
scroll to position [519, 0]
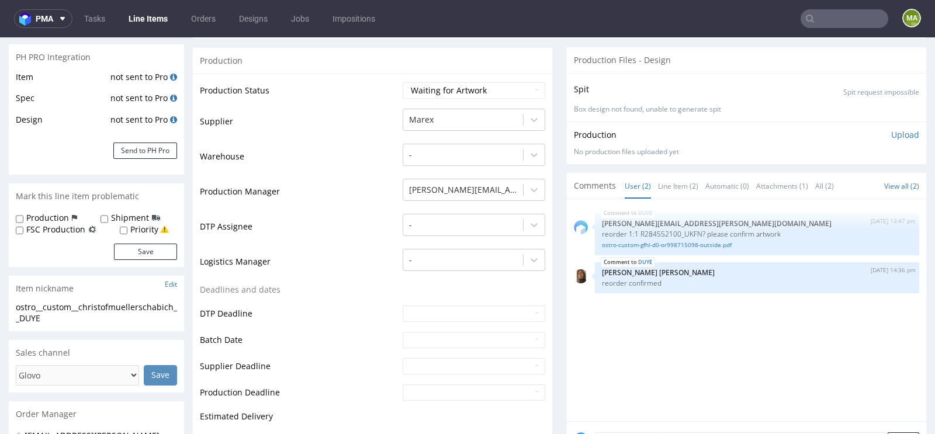
scroll to position [185, 0]
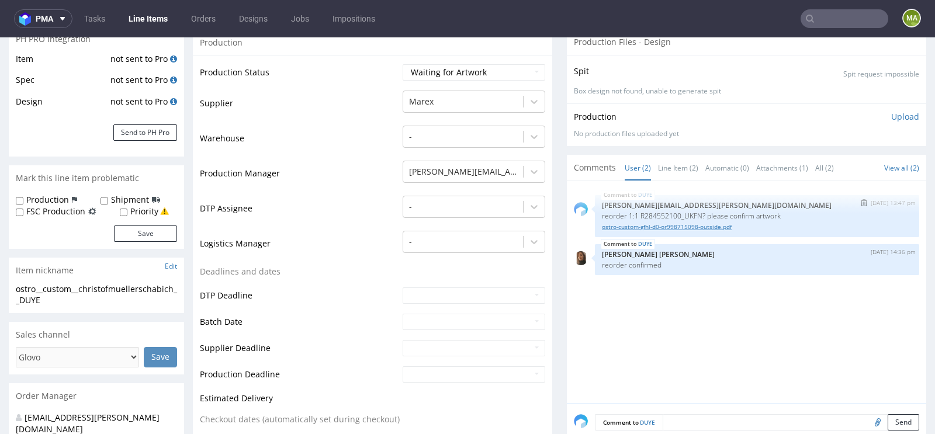
click at [650, 227] on link "ostro-custom-gfhl-d0-or998715098-outside.pdf" at bounding box center [757, 227] width 310 height 9
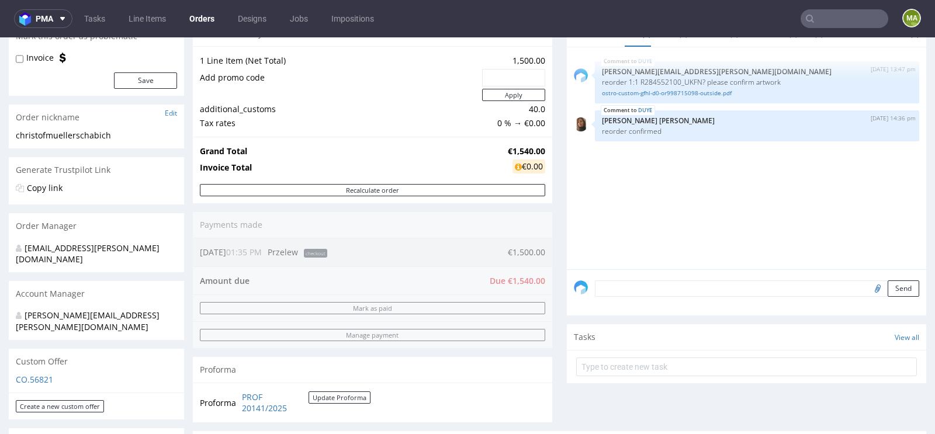
scroll to position [84, 0]
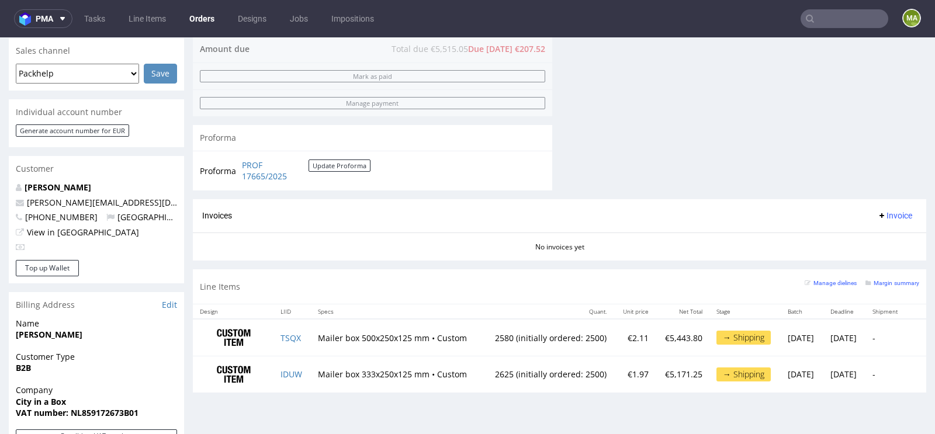
scroll to position [512, 0]
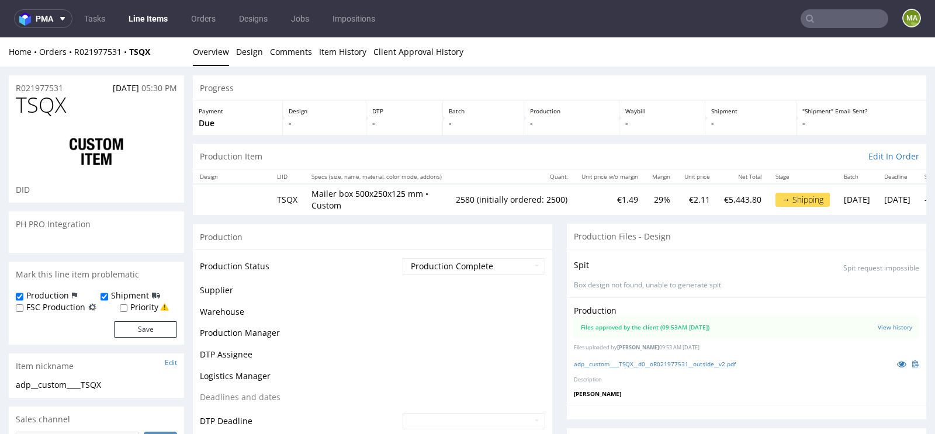
scroll to position [558, 0]
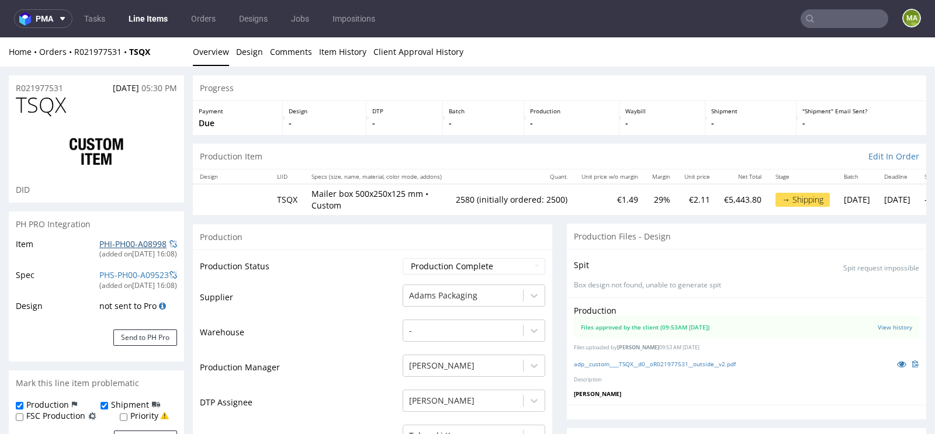
click at [99, 246] on link "PHI-PH00-A08998" at bounding box center [132, 243] width 67 height 11
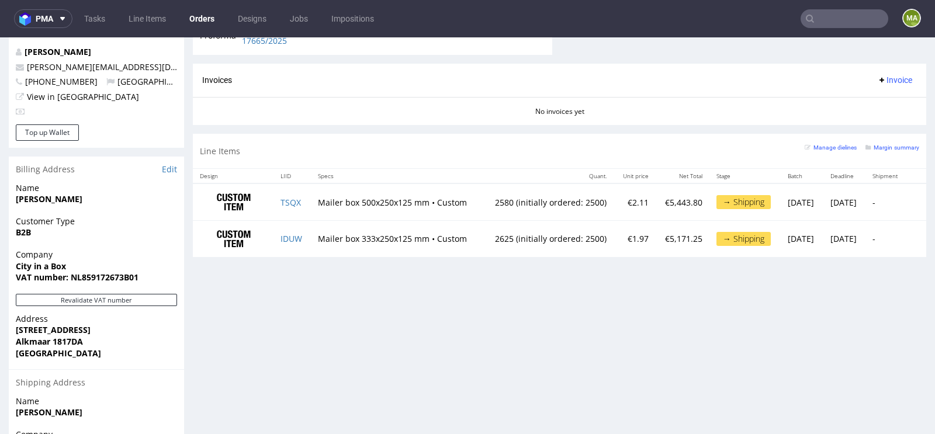
scroll to position [734, 0]
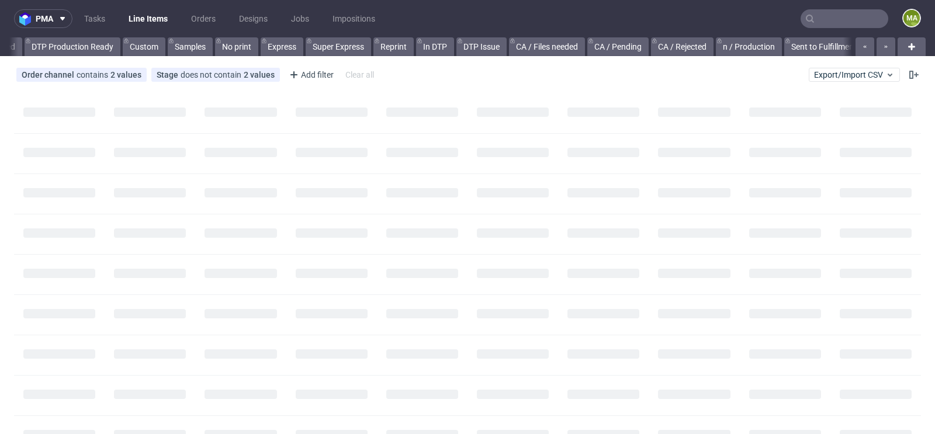
click at [821, 21] on input "text" at bounding box center [844, 18] width 88 height 19
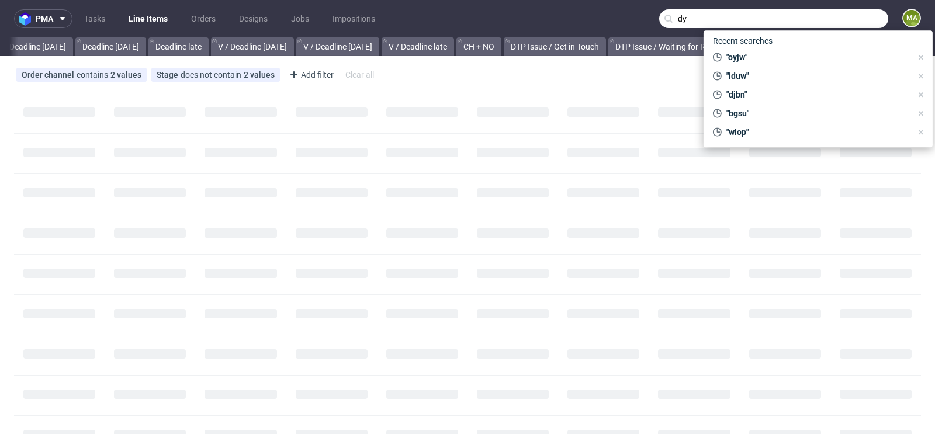
scroll to position [0, 1321]
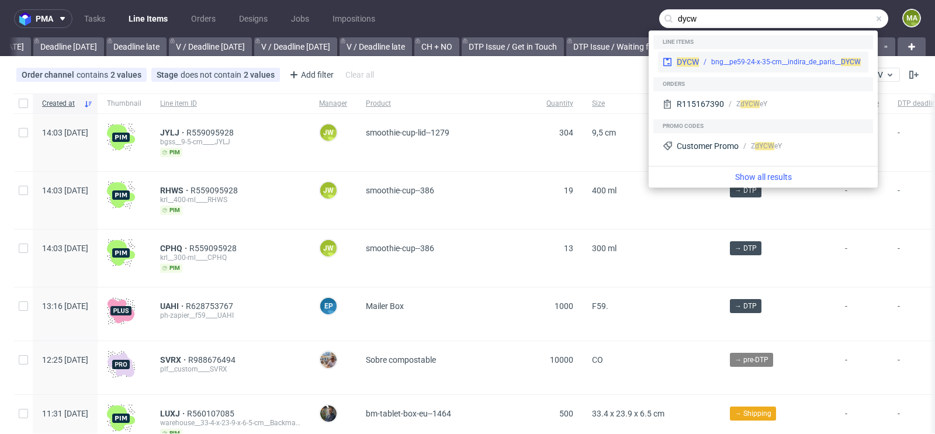
type input "dycw"
click at [711, 58] on div "bng__pe59-24-x-35-cm__indira_de_paris__ DYCW" at bounding box center [786, 62] width 150 height 11
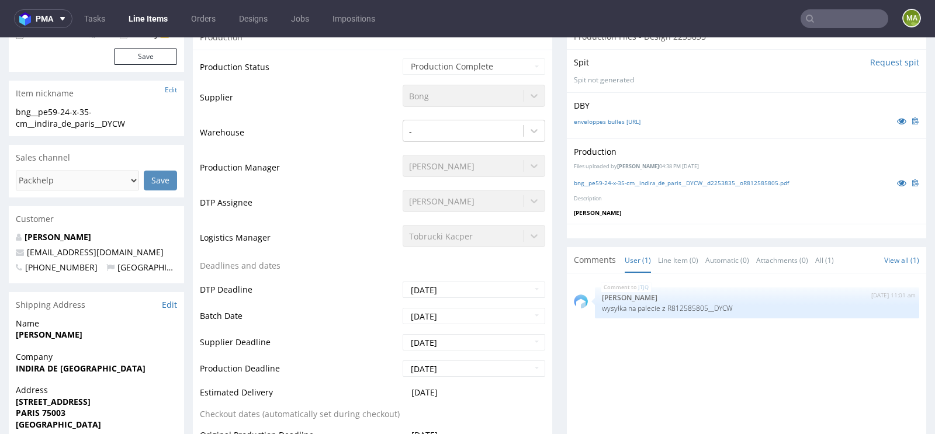
scroll to position [313, 0]
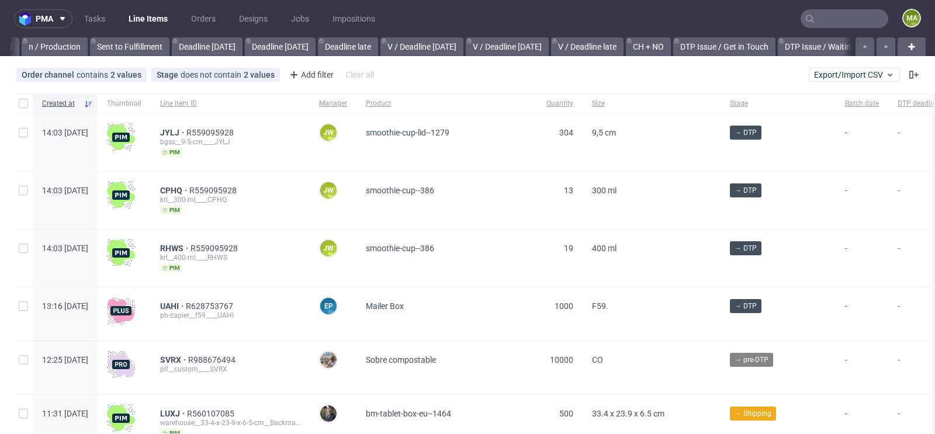
scroll to position [0, 1321]
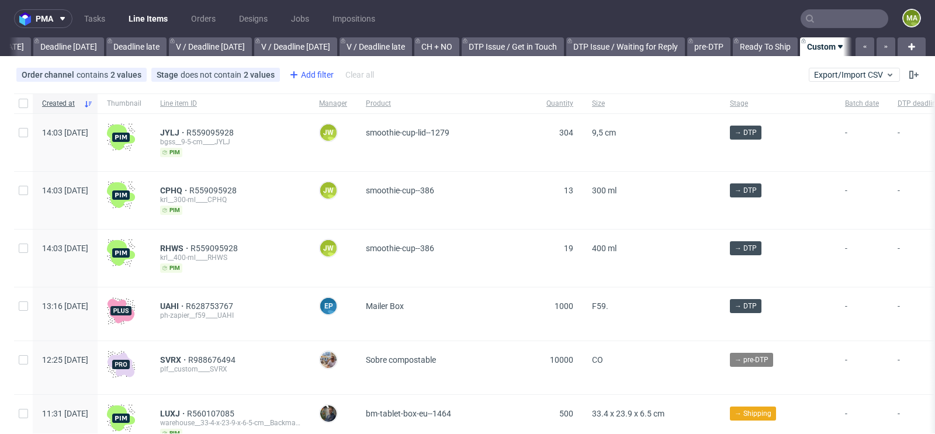
click at [297, 70] on div "Add filter" at bounding box center [309, 74] width 51 height 19
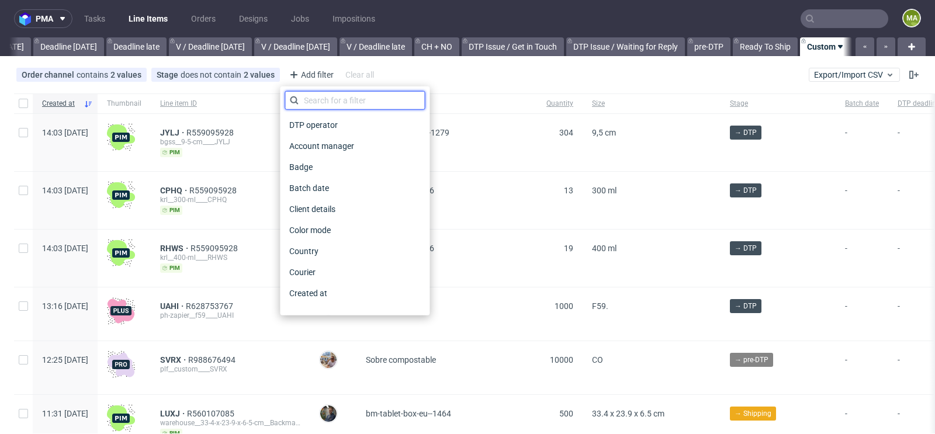
click at [332, 101] on input "text" at bounding box center [354, 100] width 140 height 19
type input "pro"
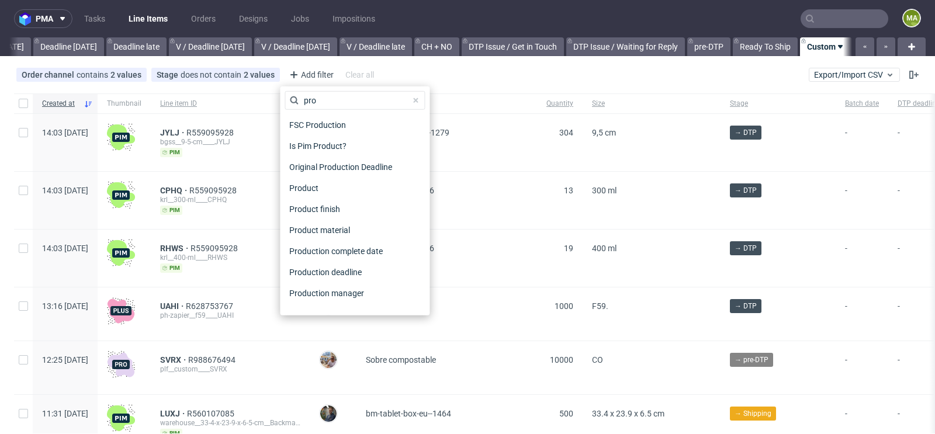
click at [382, 302] on div "Production manager" at bounding box center [354, 293] width 140 height 21
click at [381, 290] on div "Production manager" at bounding box center [354, 293] width 140 height 16
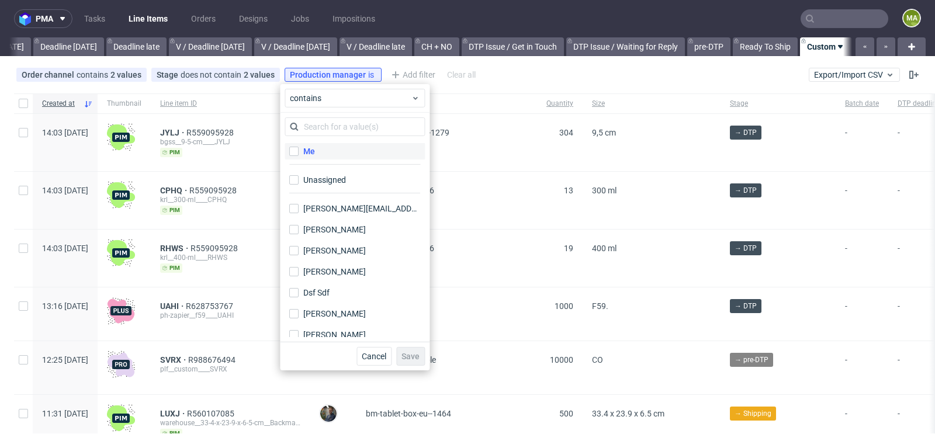
click at [338, 154] on label "Me" at bounding box center [354, 151] width 140 height 16
click at [299, 154] on input "Me" at bounding box center [293, 151] width 9 height 9
checkbox input "true"
click at [414, 350] on button "Save" at bounding box center [410, 356] width 29 height 19
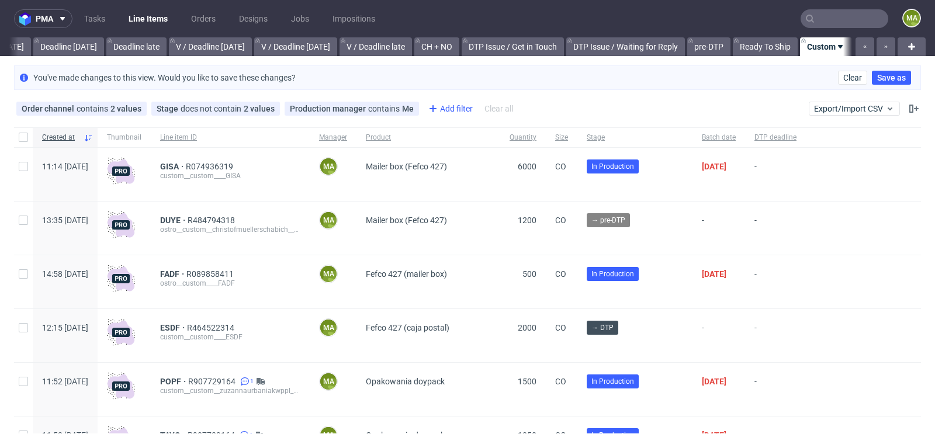
click at [455, 109] on div "Add filter" at bounding box center [449, 108] width 51 height 19
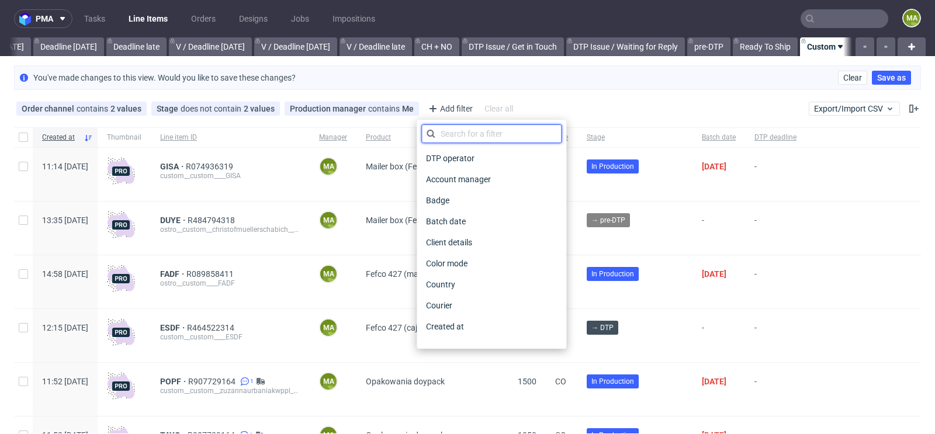
click at [474, 137] on input "text" at bounding box center [491, 133] width 140 height 19
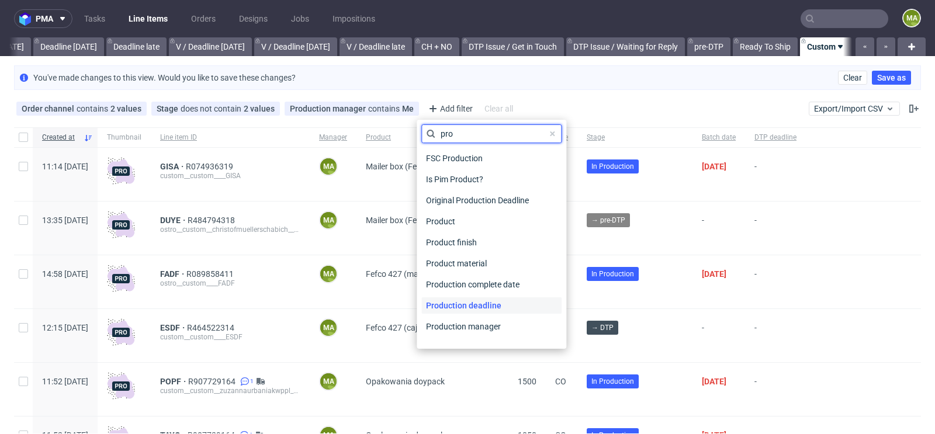
type input "pro"
click at [467, 303] on span "Production deadline" at bounding box center [463, 305] width 85 height 16
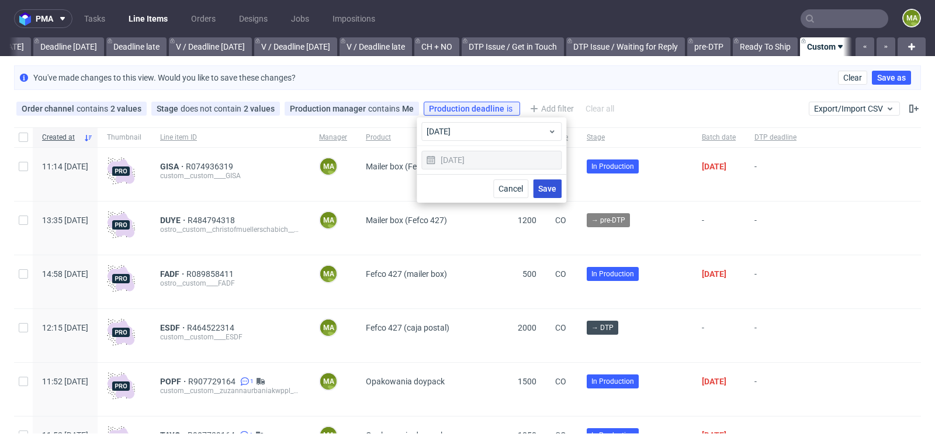
click at [546, 193] on button "Save" at bounding box center [547, 188] width 29 height 19
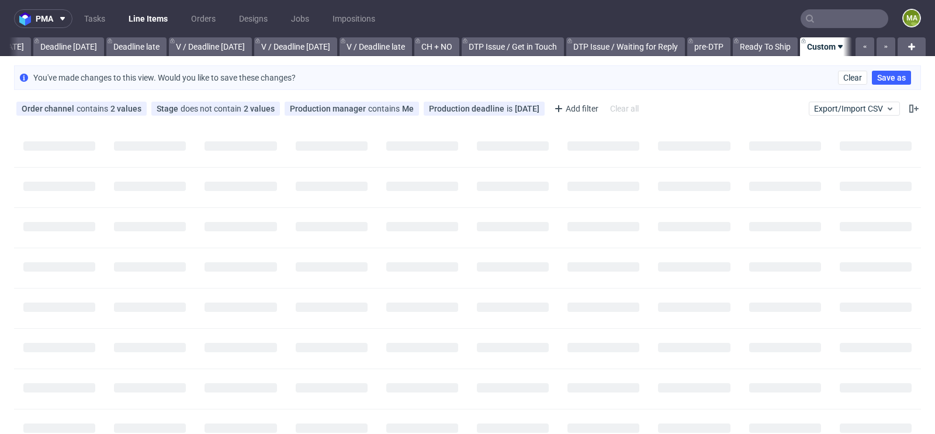
scroll to position [0, 1310]
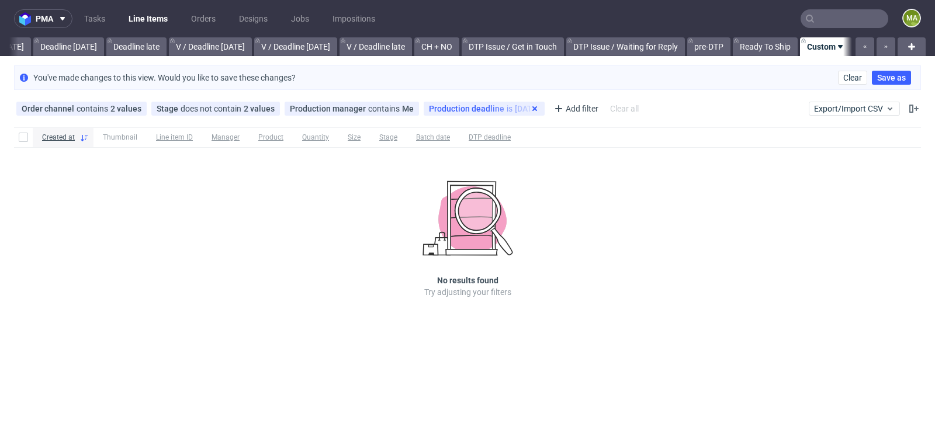
click at [532, 106] on use at bounding box center [534, 108] width 5 height 5
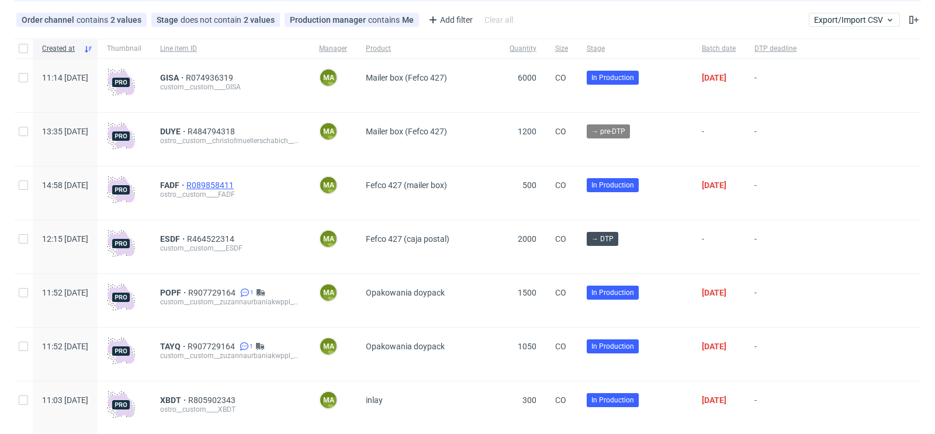
scroll to position [127, 0]
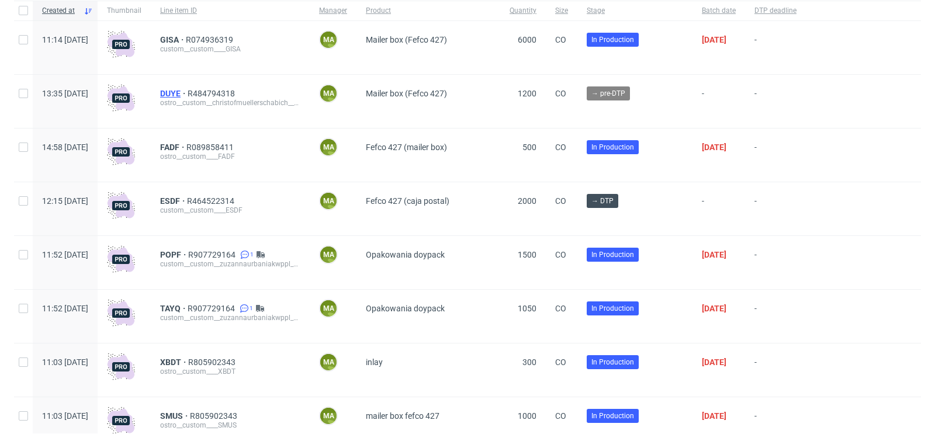
click at [188, 91] on span "DUYE" at bounding box center [173, 93] width 27 height 9
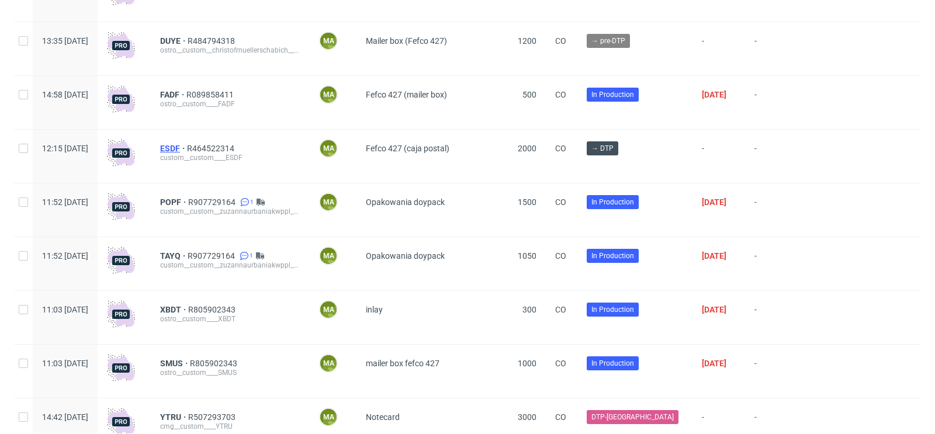
click at [187, 145] on span "ESDF" at bounding box center [173, 148] width 27 height 9
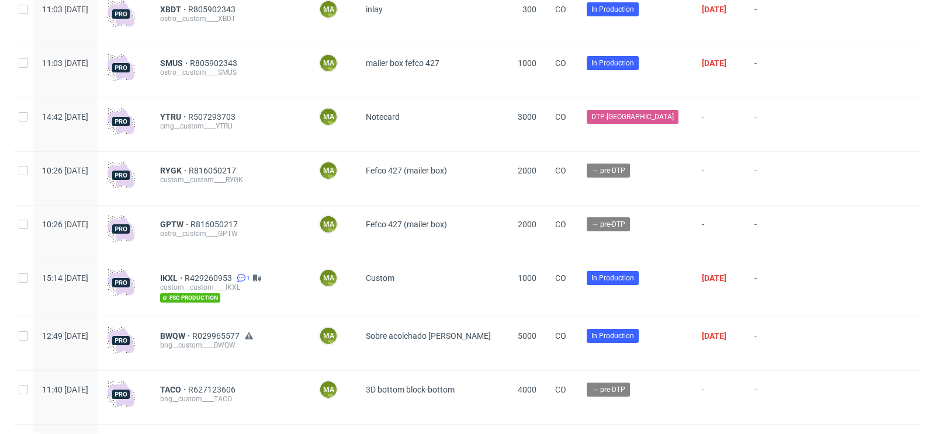
scroll to position [494, 0]
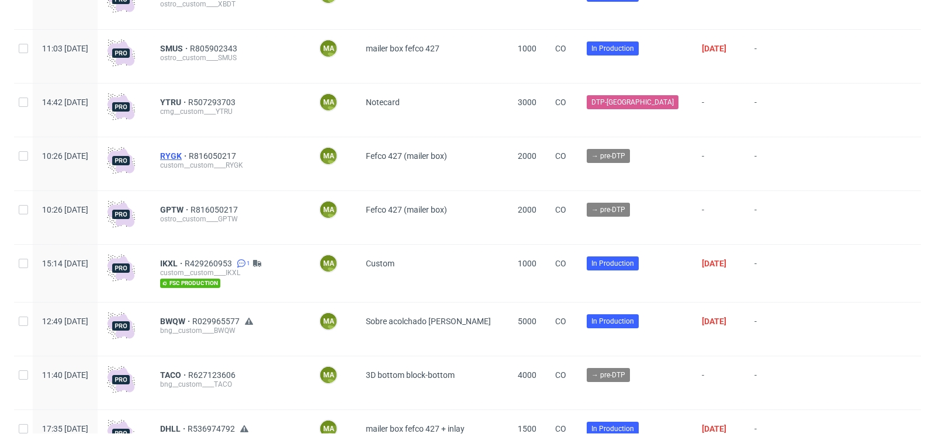
click at [189, 152] on span "RYGK" at bounding box center [174, 155] width 29 height 9
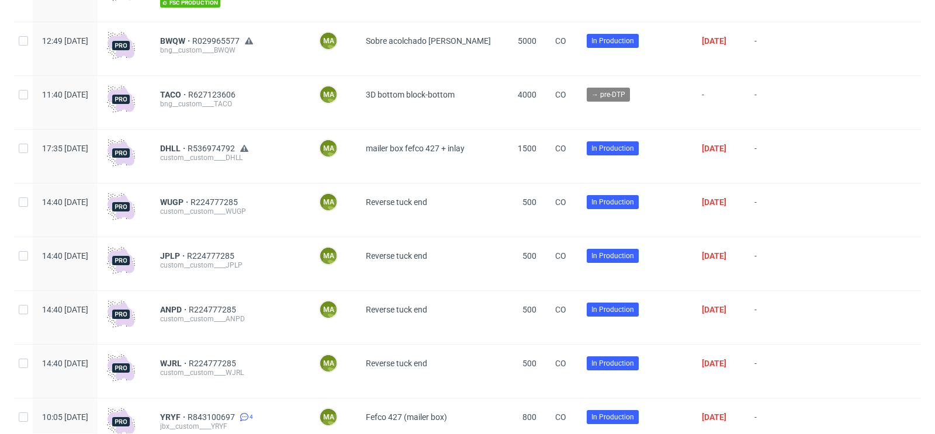
scroll to position [754, 0]
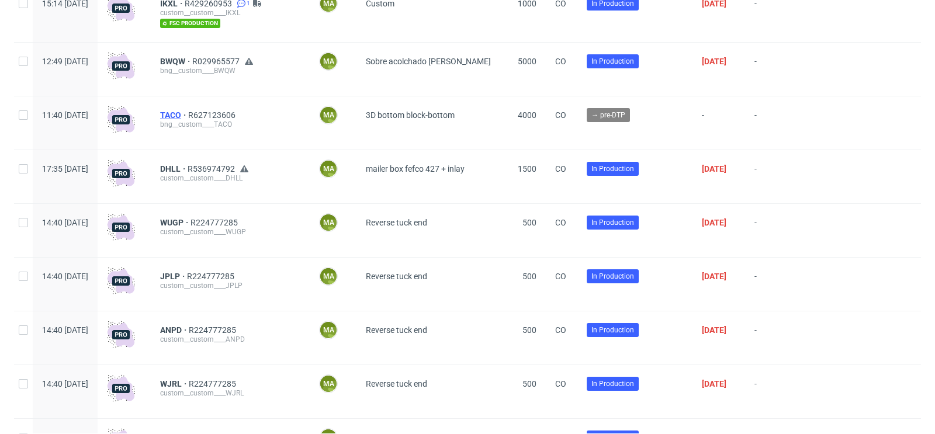
click at [188, 114] on span "TACO" at bounding box center [174, 114] width 28 height 9
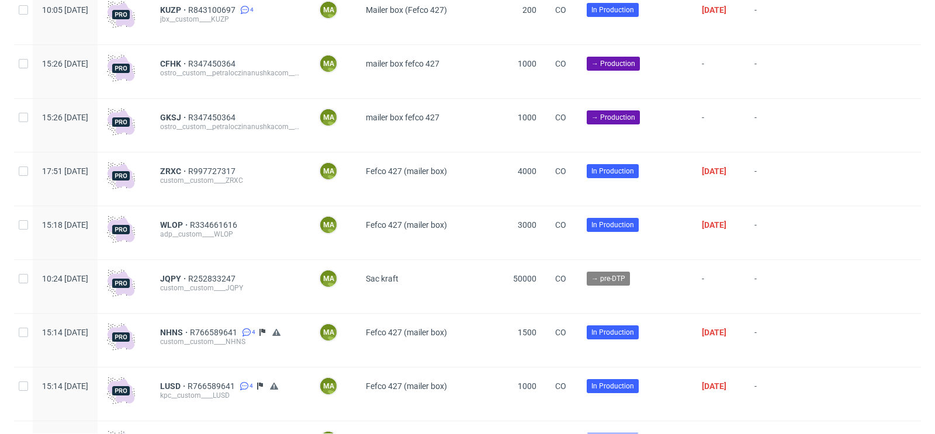
scroll to position [1222, 0]
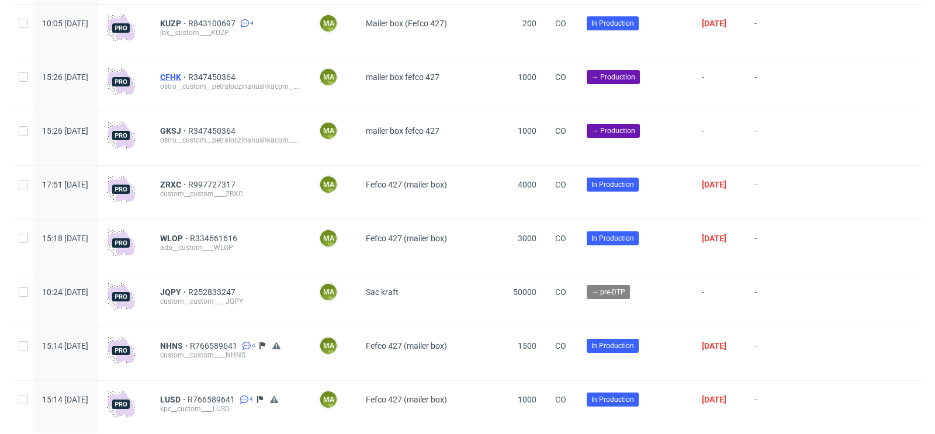
click at [188, 79] on span "CFHK" at bounding box center [174, 76] width 28 height 9
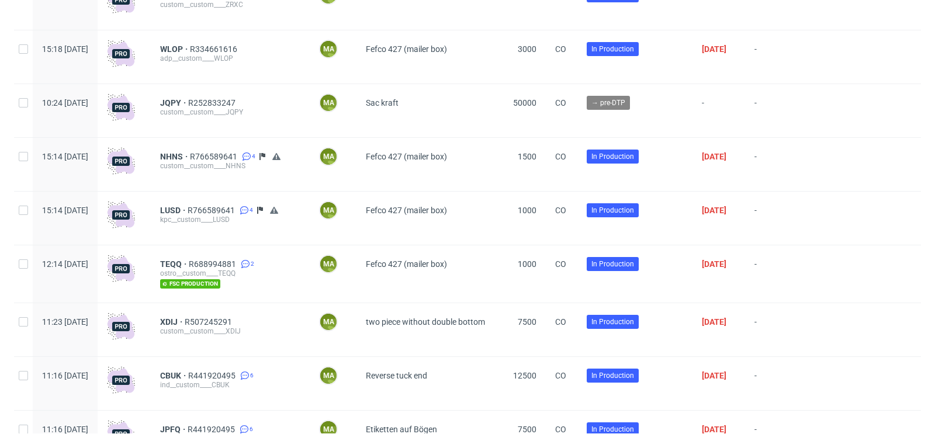
scroll to position [1414, 0]
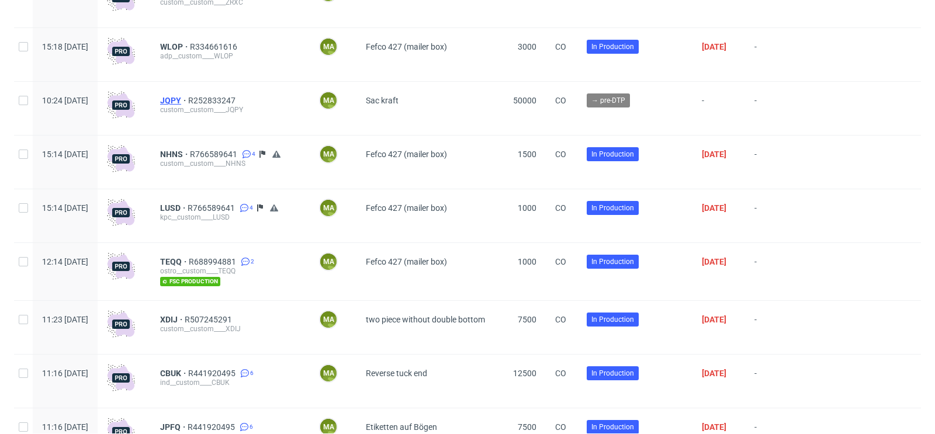
click at [188, 105] on span "JQPY" at bounding box center [174, 100] width 28 height 9
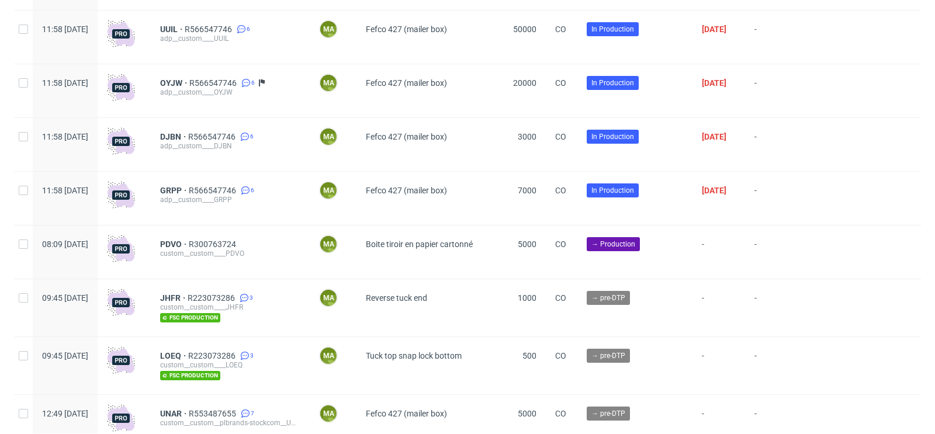
scroll to position [3164, 0]
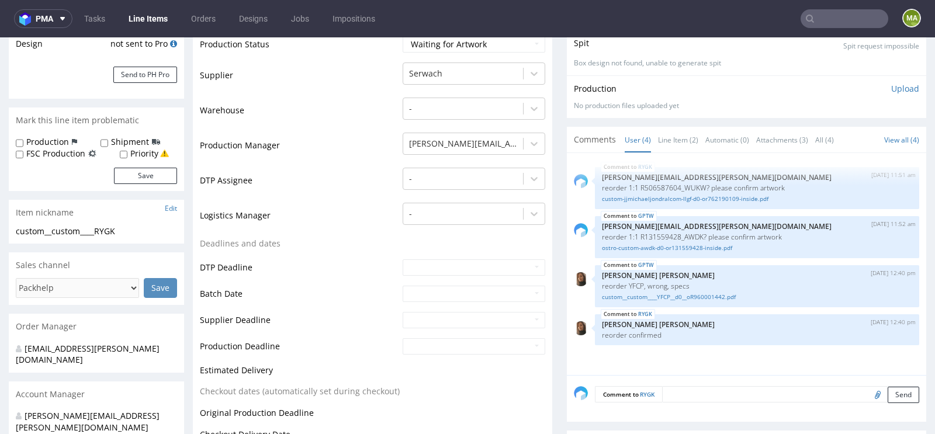
scroll to position [427, 0]
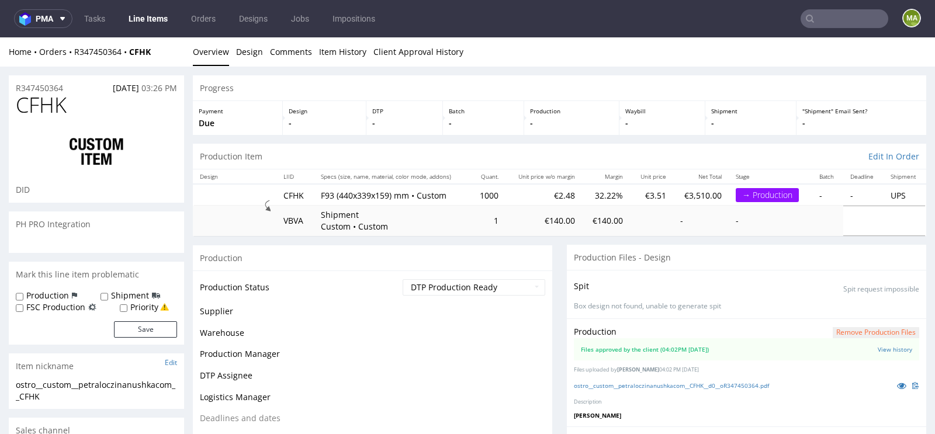
scroll to position [123, 0]
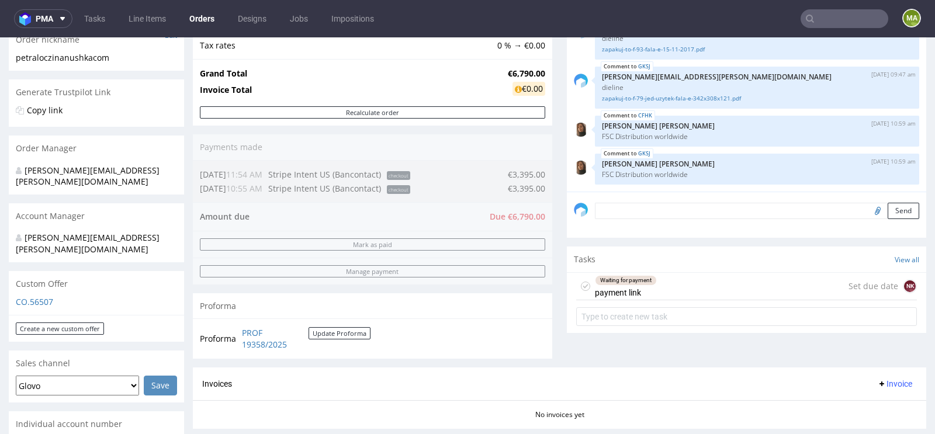
scroll to position [213, 0]
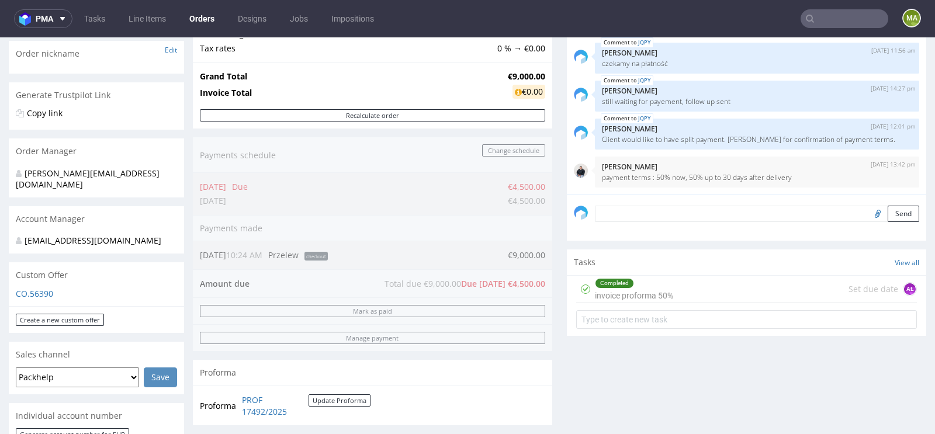
scroll to position [202, 0]
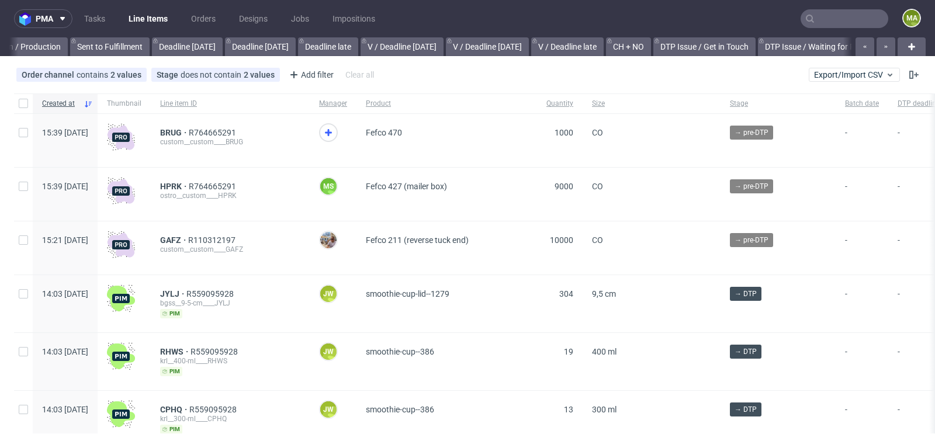
scroll to position [0, 1321]
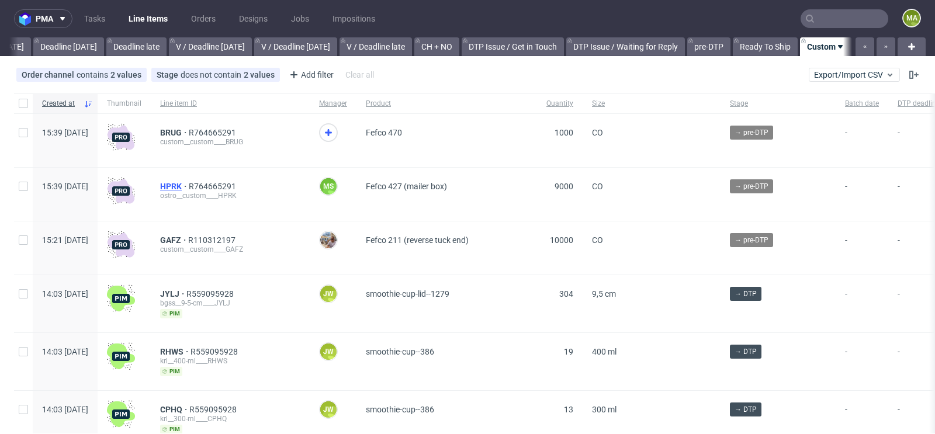
click at [189, 182] on span "HPRK" at bounding box center [174, 186] width 29 height 9
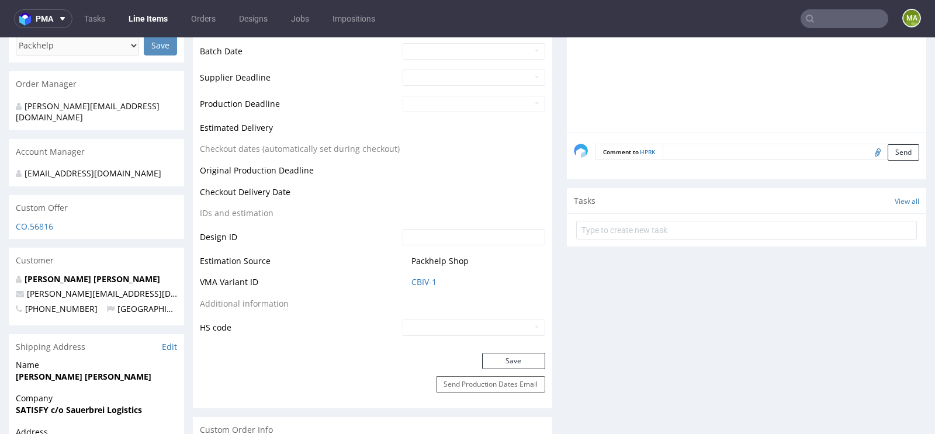
scroll to position [506, 0]
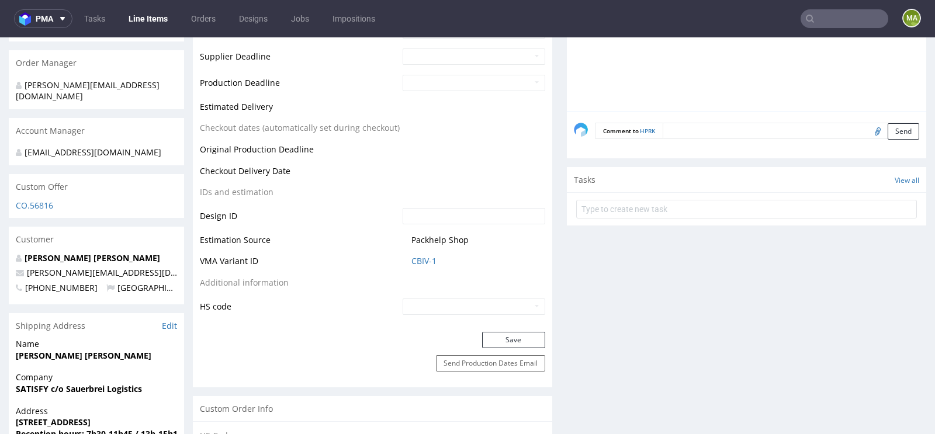
click at [403, 258] on td "CBIV-1" at bounding box center [472, 265] width 145 height 22
click at [411, 258] on link "CBIV-1" at bounding box center [423, 261] width 25 height 12
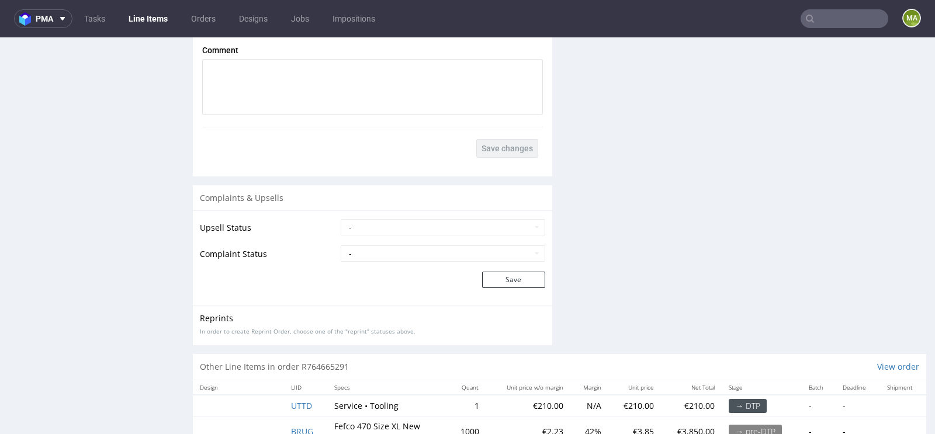
scroll to position [1833, 0]
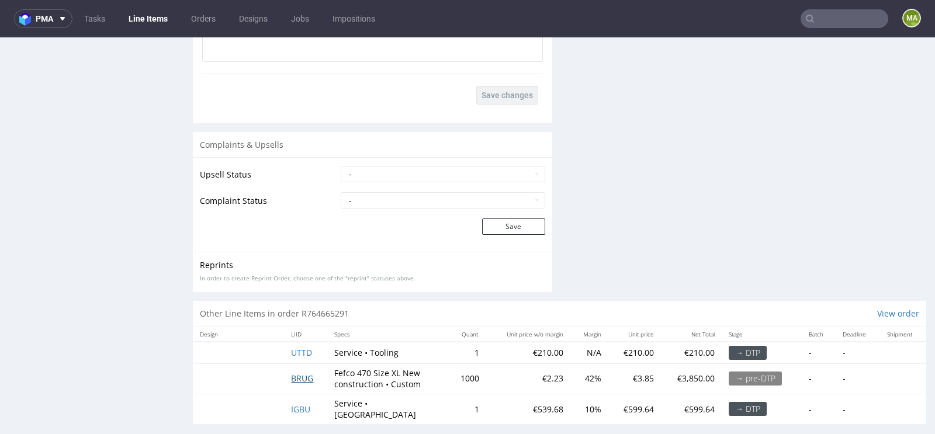
click at [299, 373] on span "BRUG" at bounding box center [302, 378] width 22 height 11
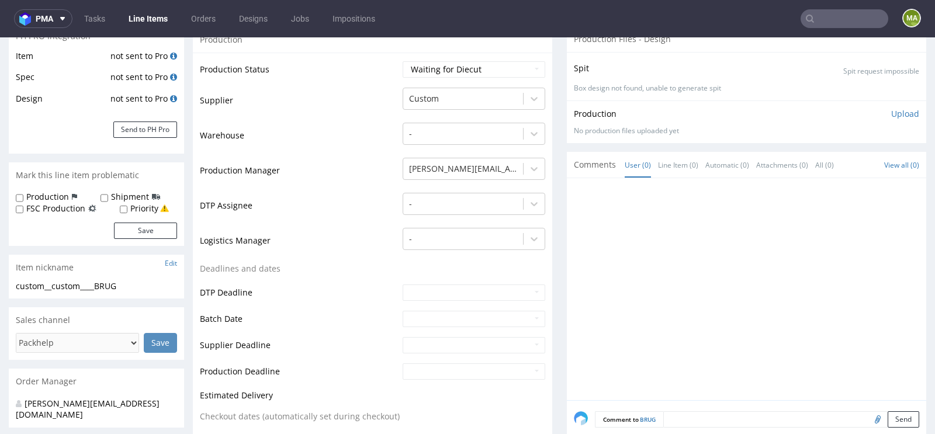
scroll to position [376, 0]
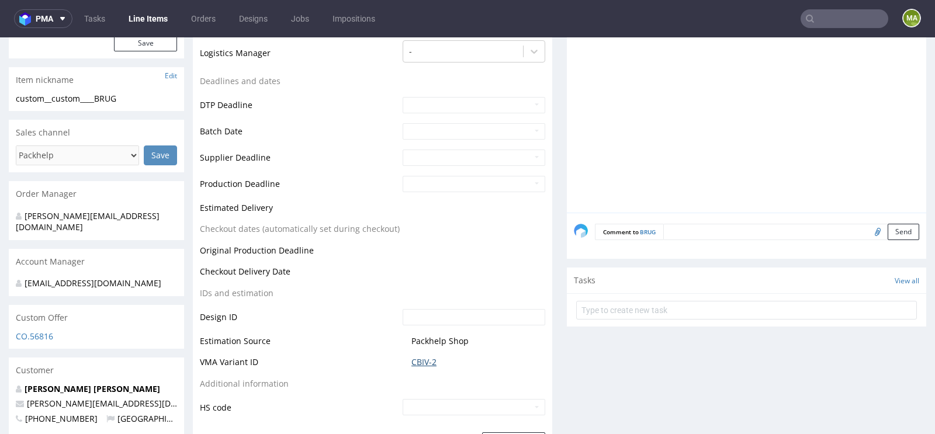
click at [421, 363] on link "CBIV-2" at bounding box center [423, 362] width 25 height 12
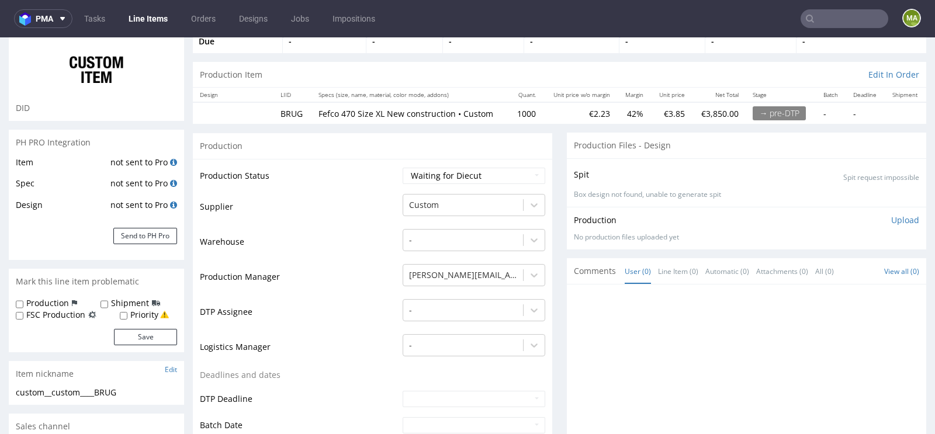
scroll to position [0, 0]
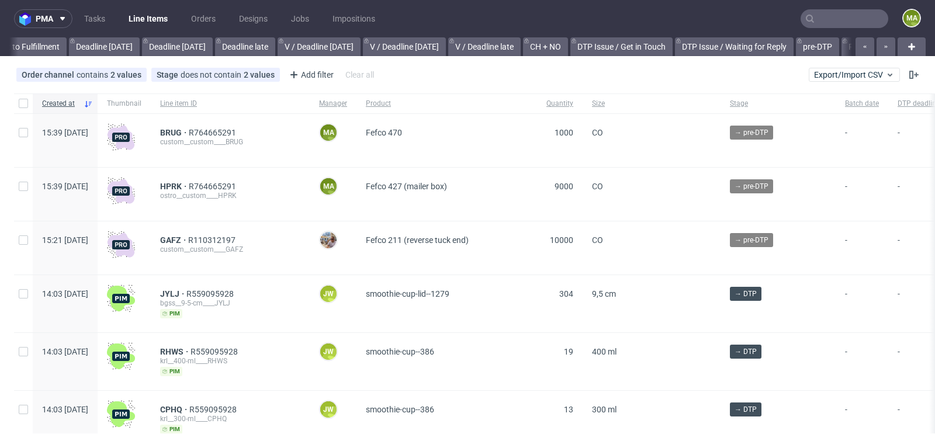
scroll to position [0, 1321]
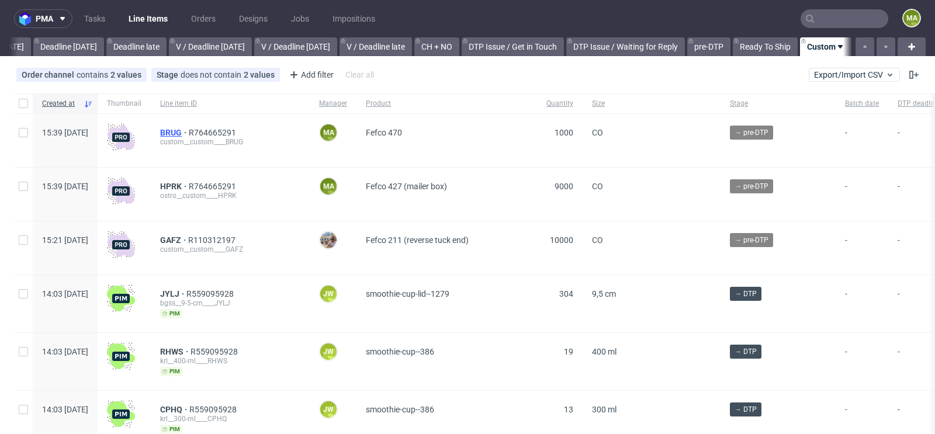
click at [189, 133] on span "BRUG" at bounding box center [174, 132] width 29 height 9
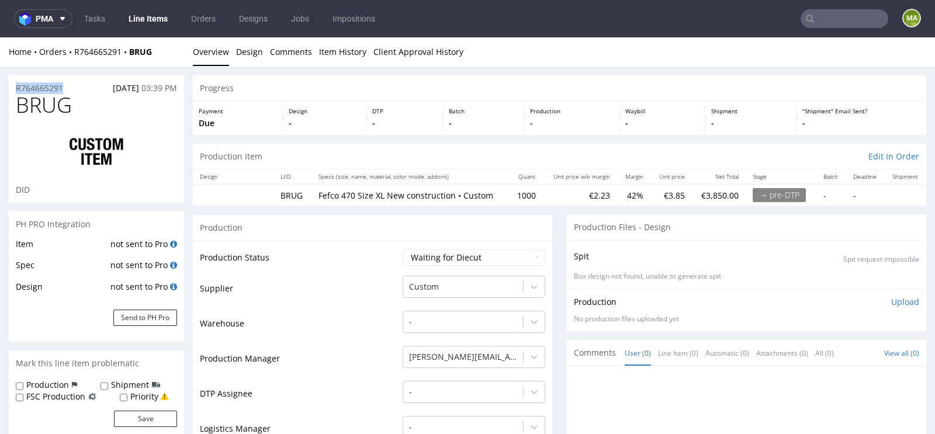
drag, startPoint x: 80, startPoint y: 91, endPoint x: 0, endPoint y: 91, distance: 80.0
copy p "R764665291"
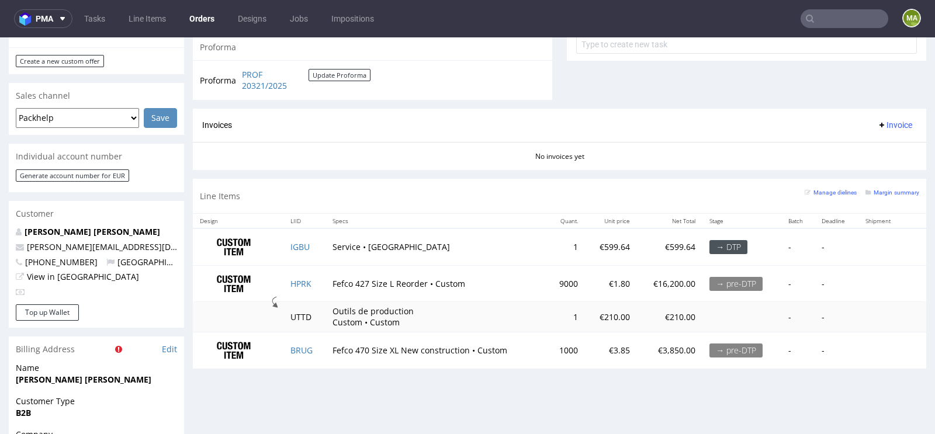
scroll to position [506, 0]
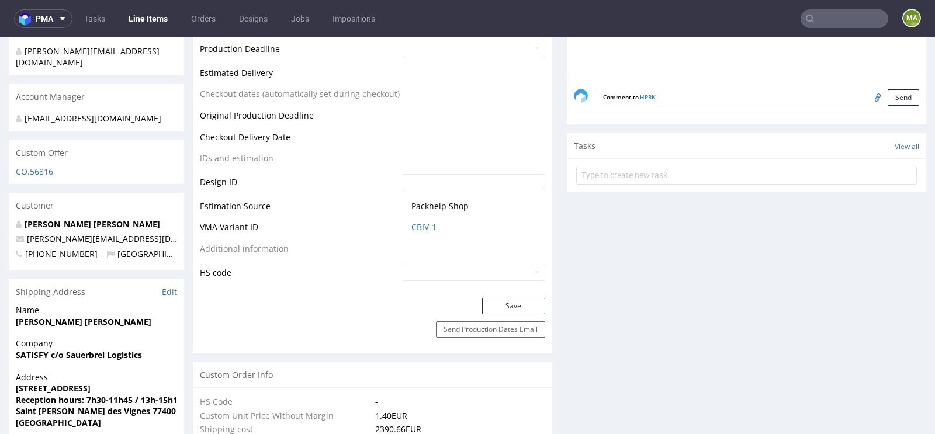
scroll to position [546, 0]
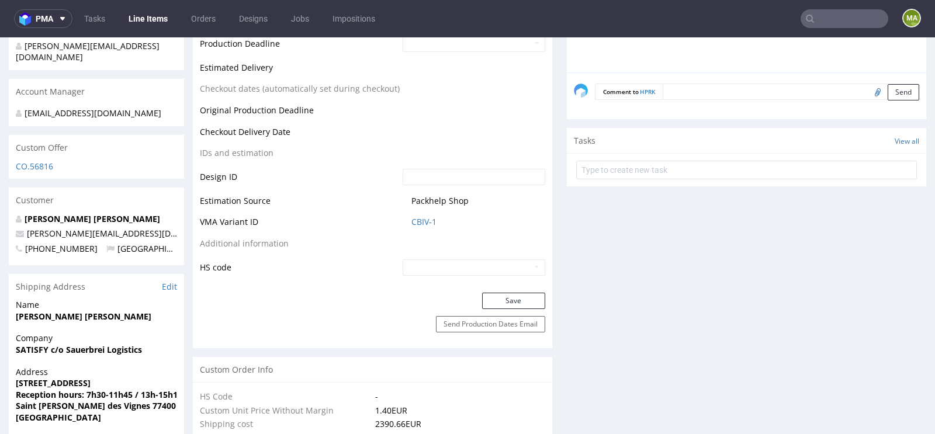
click at [417, 212] on td "Packhelp Shop" at bounding box center [472, 205] width 145 height 22
click at [417, 213] on tbody "Production Status Waiting for Artwork Waiting for Diecut Waiting for Mockup Wai…" at bounding box center [372, 4] width 345 height 544
click at [411, 222] on link "CBIV-1" at bounding box center [423, 222] width 25 height 12
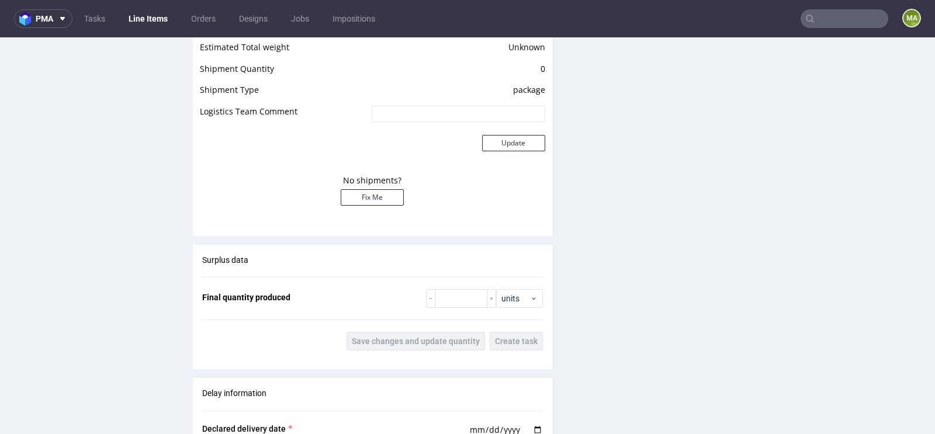
scroll to position [0, 0]
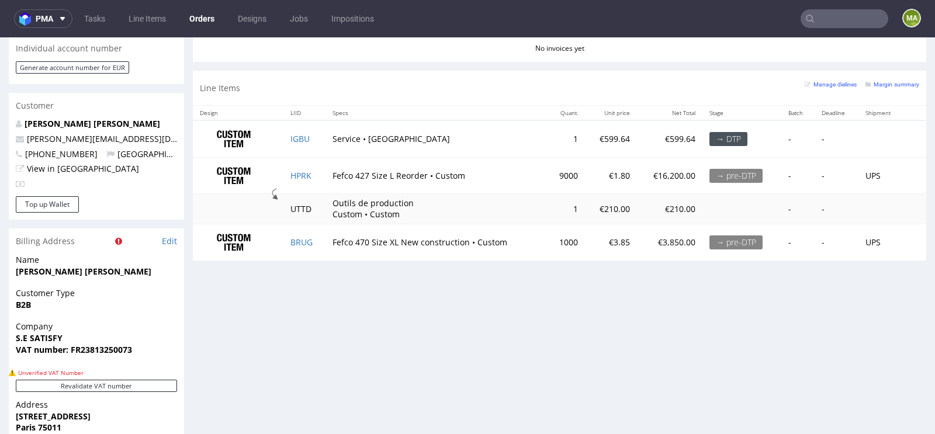
scroll to position [425, 0]
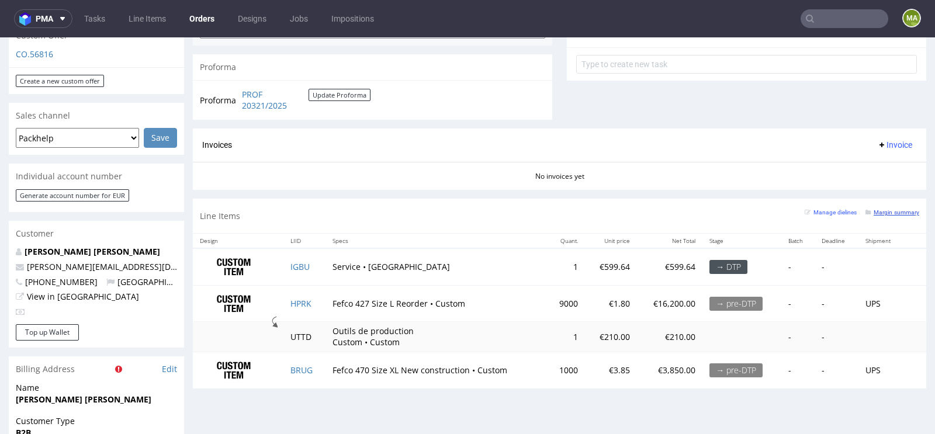
click at [886, 210] on small "Margin summary" at bounding box center [892, 212] width 54 height 6
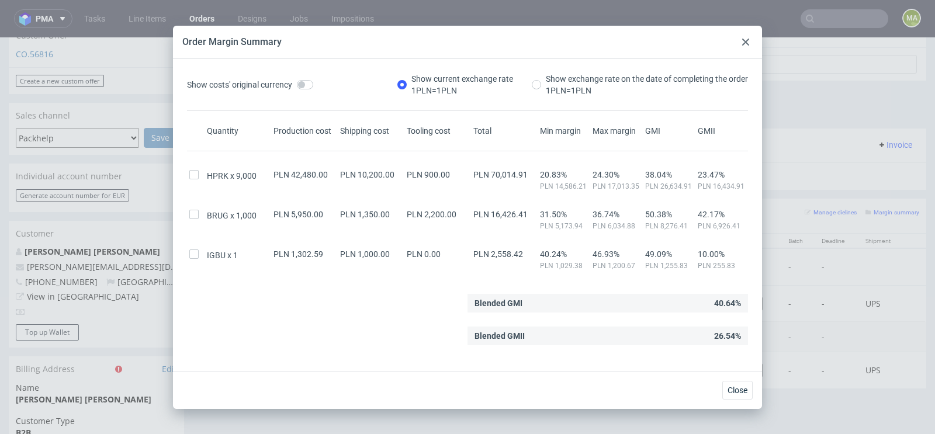
click at [745, 43] on icon at bounding box center [745, 42] width 7 height 7
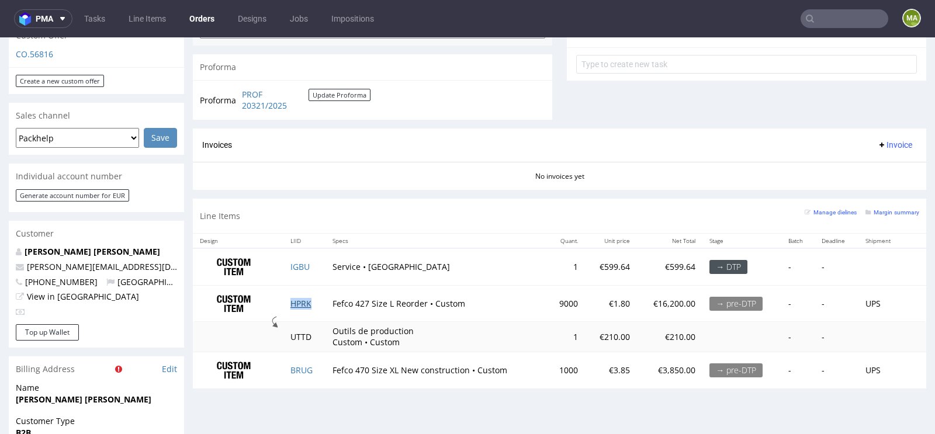
click at [301, 301] on link "HPRK" at bounding box center [300, 303] width 21 height 11
click at [301, 365] on link "BRUG" at bounding box center [301, 370] width 22 height 11
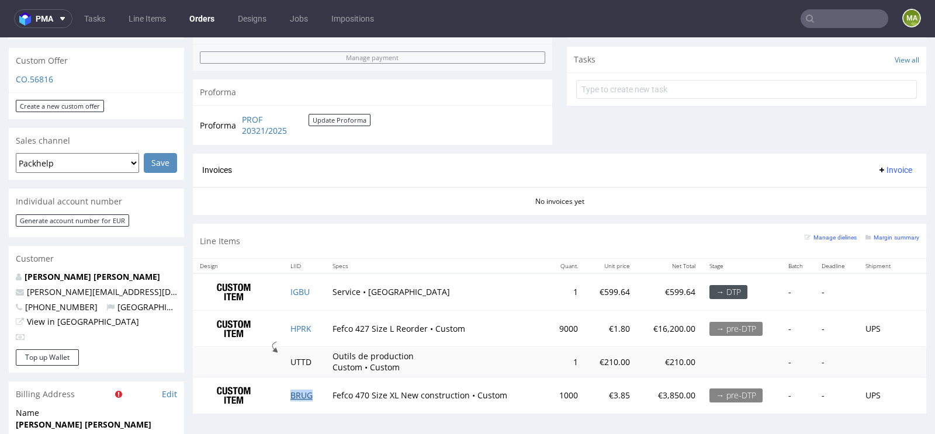
scroll to position [394, 0]
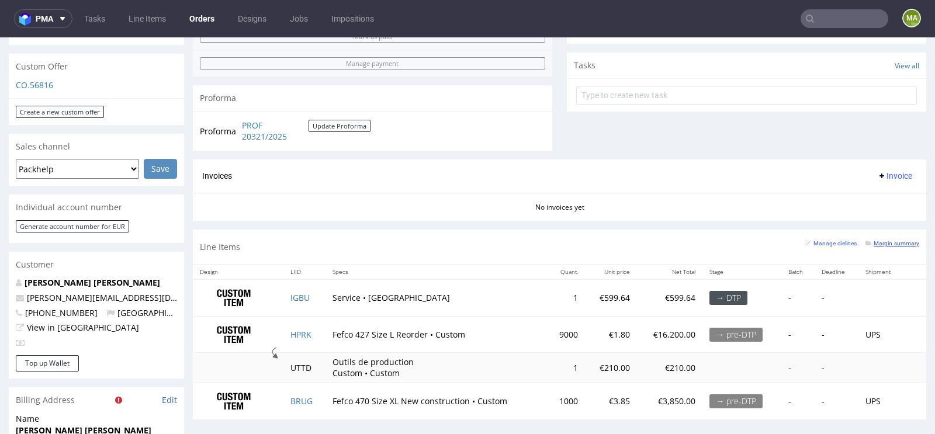
click at [882, 243] on small "Margin summary" at bounding box center [892, 243] width 54 height 6
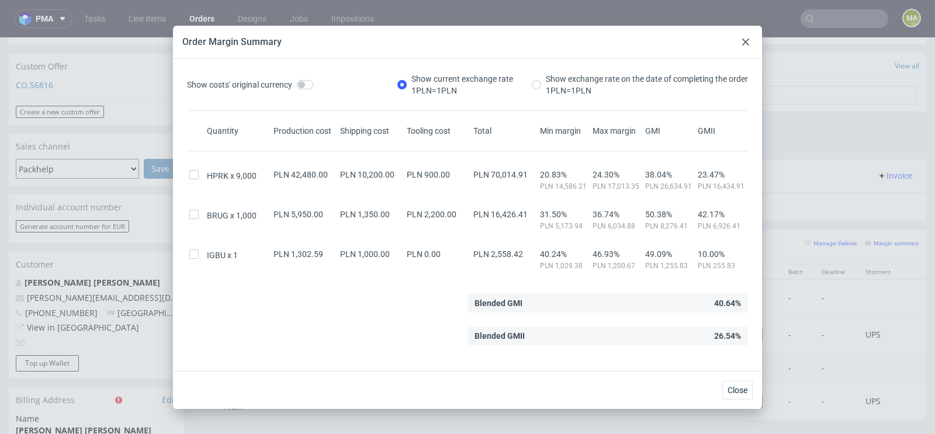
click at [742, 43] on icon at bounding box center [745, 42] width 7 height 7
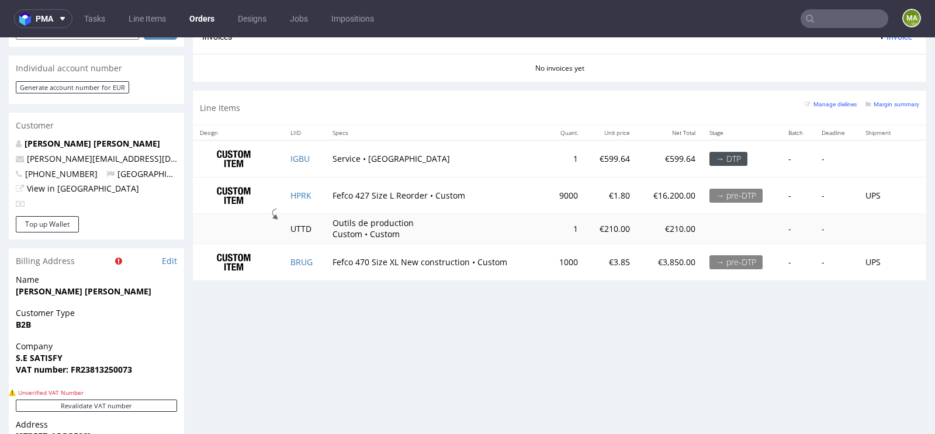
scroll to position [538, 0]
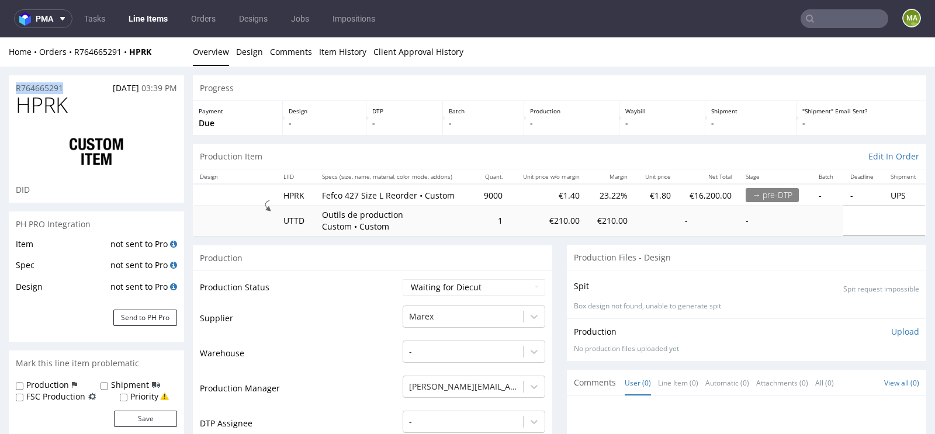
drag, startPoint x: 70, startPoint y: 84, endPoint x: 0, endPoint y: 84, distance: 69.5
copy p "R764665291"
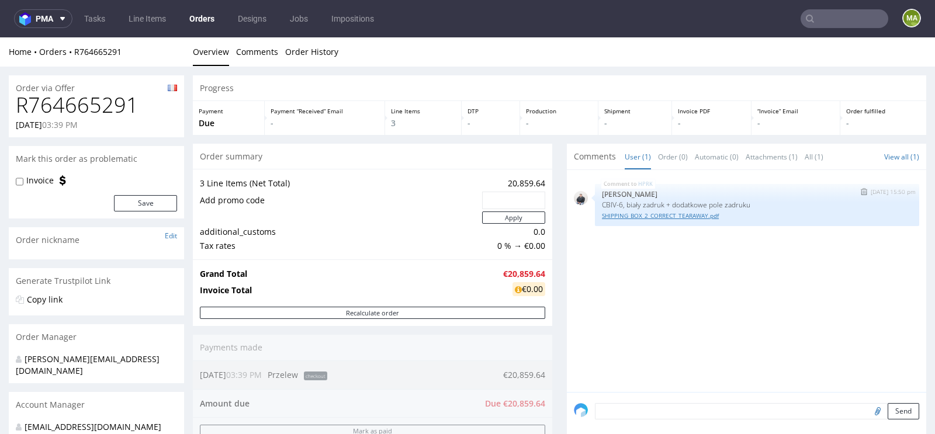
click at [639, 213] on link "SHIPPING_BOX_2_CORRECT_TEARAWAY.pdf" at bounding box center [757, 215] width 310 height 9
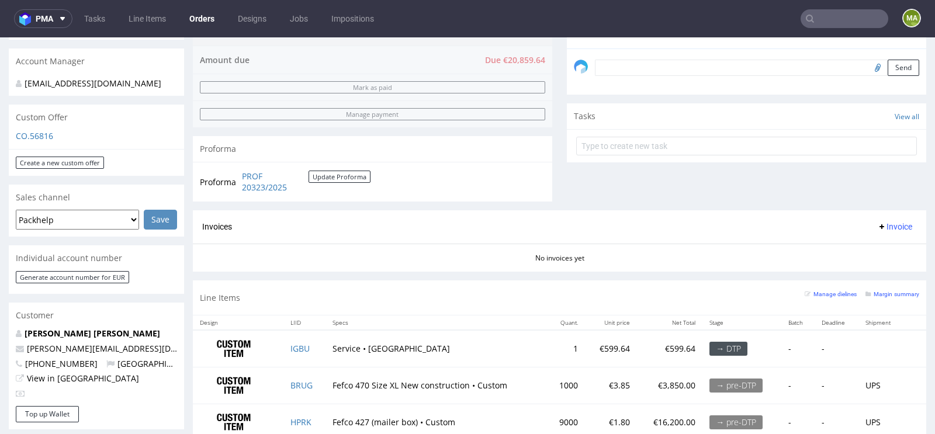
scroll to position [530, 0]
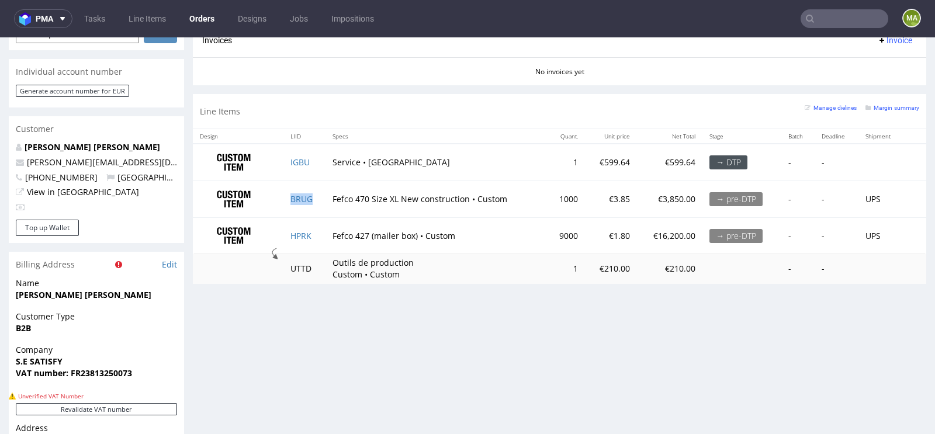
click at [308, 200] on td "BRUG" at bounding box center [304, 199] width 43 height 37
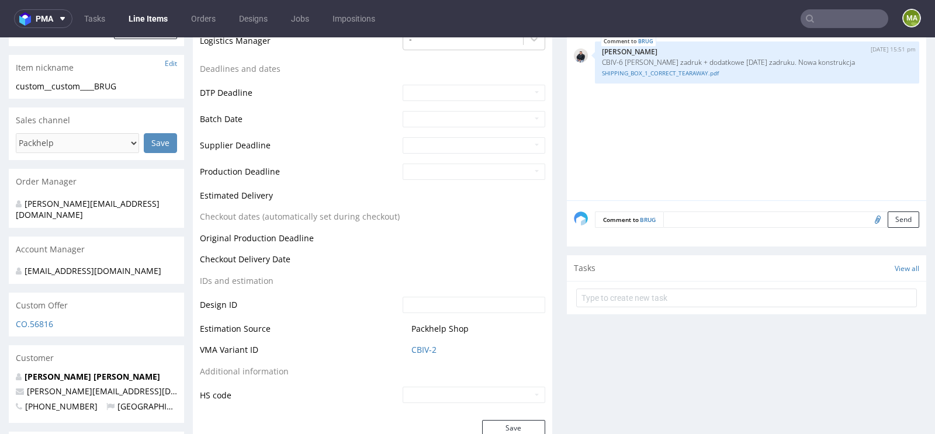
scroll to position [413, 0]
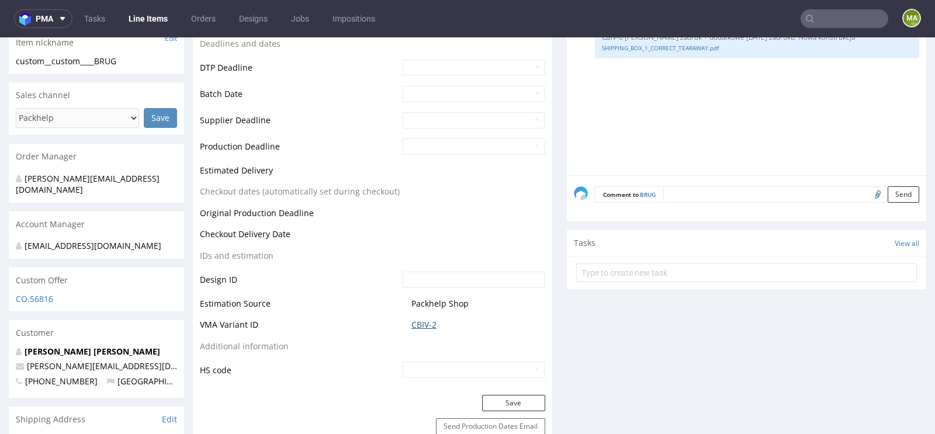
click at [411, 320] on link "CBIV-2" at bounding box center [423, 325] width 25 height 12
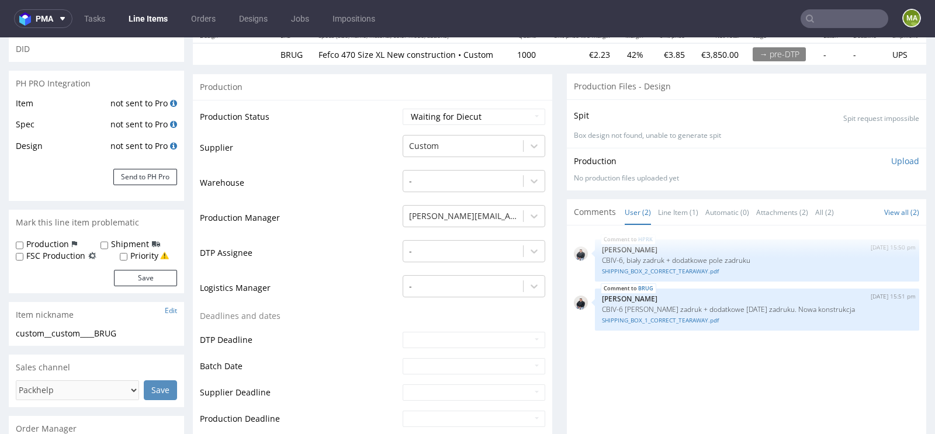
scroll to position [155, 0]
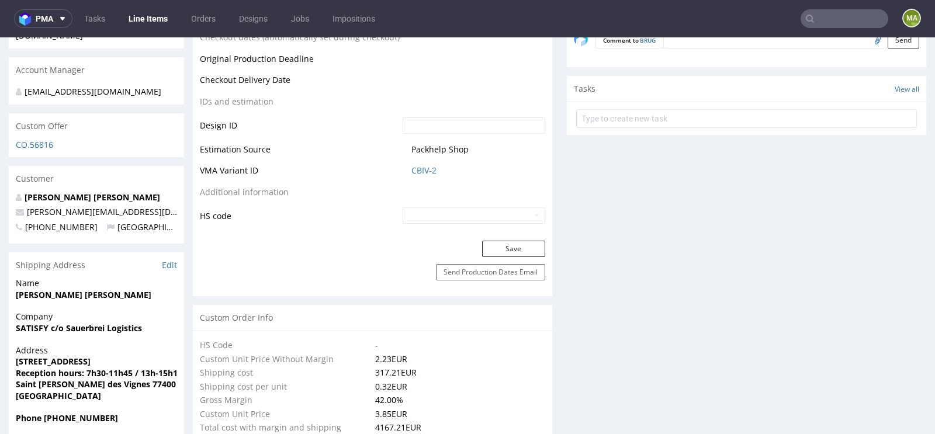
scroll to position [570, 0]
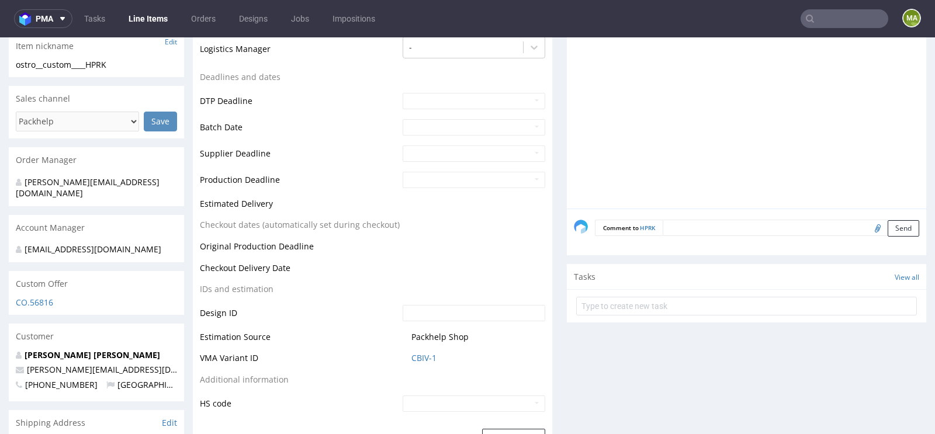
scroll to position [433, 0]
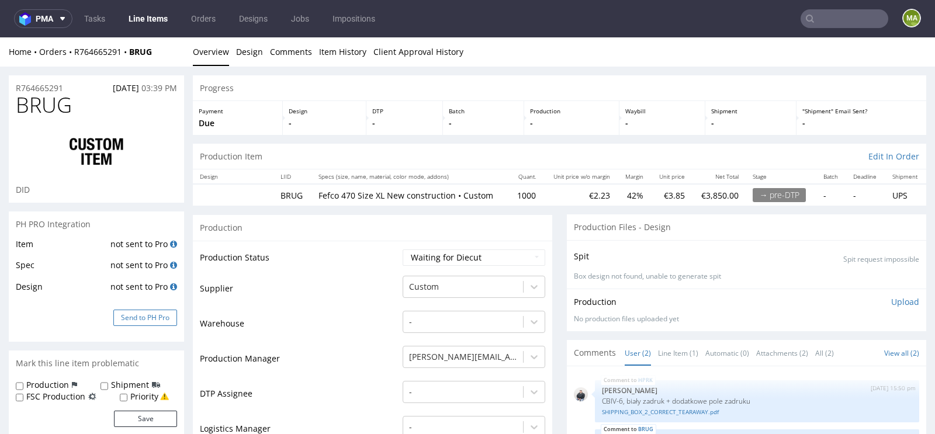
click at [150, 320] on button "Send to PH Pro" at bounding box center [145, 318] width 64 height 16
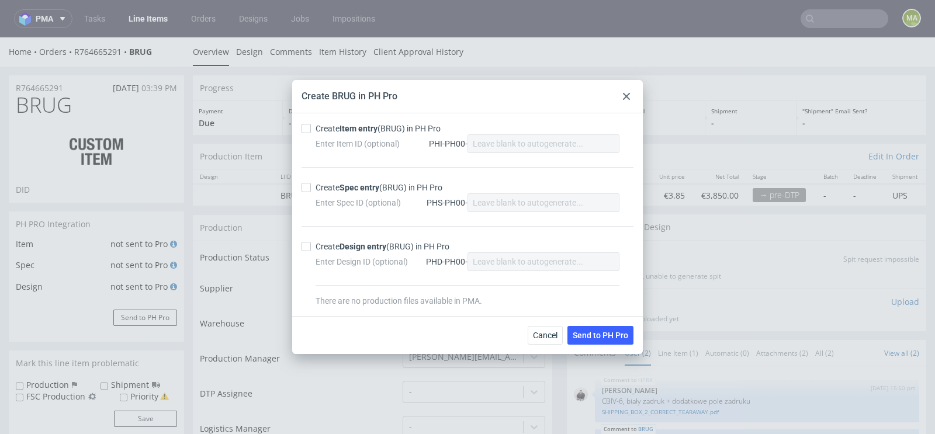
click at [375, 119] on div "Create Item entry (BRUG) in PH Pro Enter Item ID (optional) PHI-PH00- Create Sp…" at bounding box center [467, 214] width 351 height 203
click at [363, 130] on strong "Item entry" at bounding box center [358, 128] width 38 height 9
click at [311, 130] on input "Create Item entry (BRUG) in PH Pro" at bounding box center [305, 128] width 9 height 9
checkbox input "true"
click at [362, 188] on strong "Spec entry" at bounding box center [359, 187] width 40 height 9
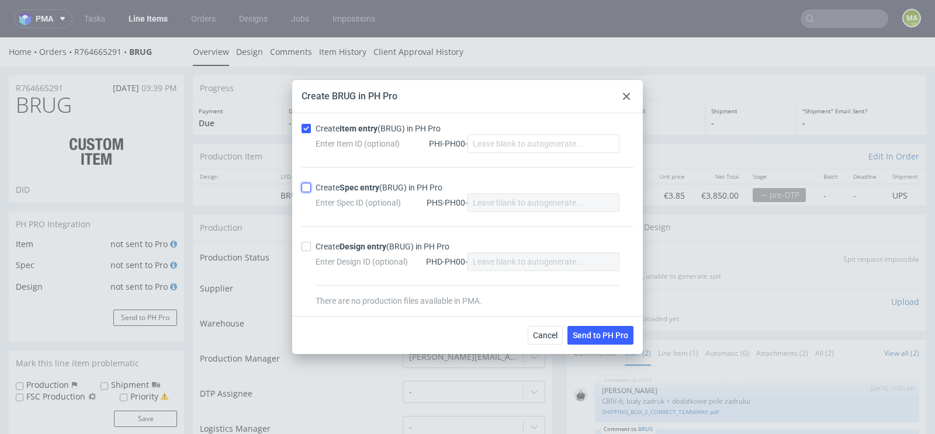
click at [311, 188] on input "Create Spec entry (BRUG) in PH Pro" at bounding box center [305, 187] width 9 height 9
checkbox input "true"
click at [596, 326] on button "Send to PH Pro" at bounding box center [600, 335] width 66 height 19
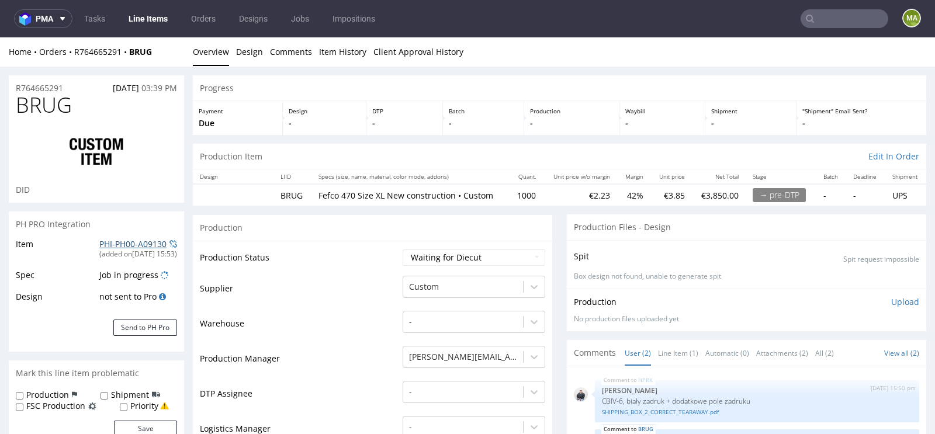
click at [108, 241] on link "PHI-PH00-A09130" at bounding box center [132, 243] width 67 height 11
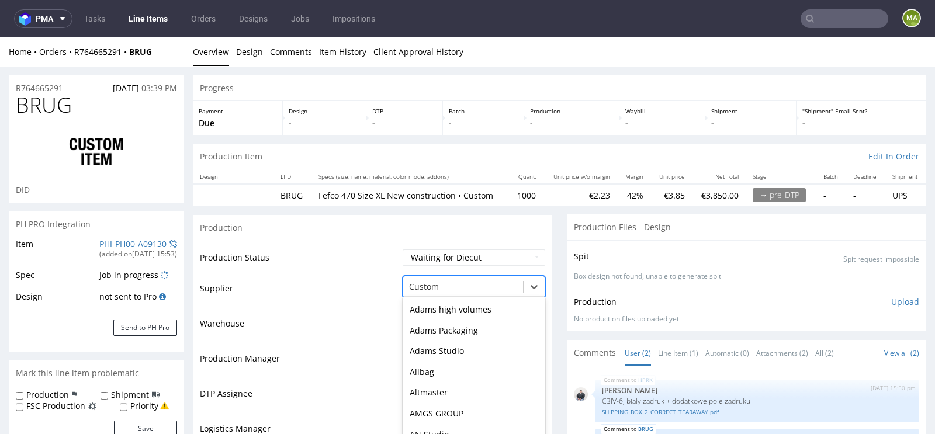
click at [451, 286] on div "Boxmaker, 16 of 172. 172 results available. Use Up and Down to choose options, …" at bounding box center [474, 284] width 143 height 16
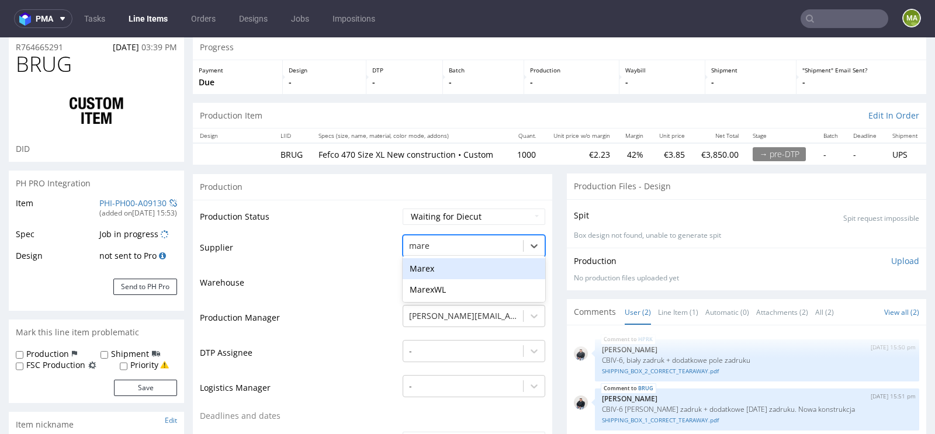
type input "marex"
click at [429, 267] on div "Marex" at bounding box center [474, 268] width 143 height 21
click at [313, 290] on td "Warehouse" at bounding box center [300, 286] width 200 height 35
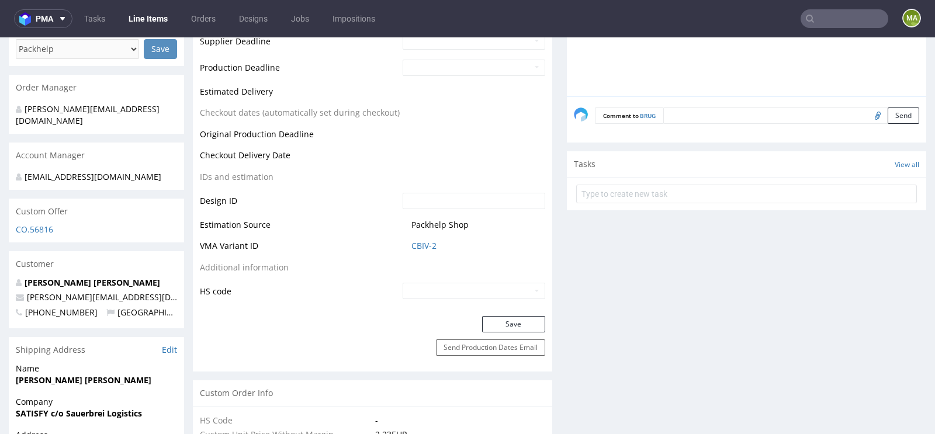
scroll to position [509, 0]
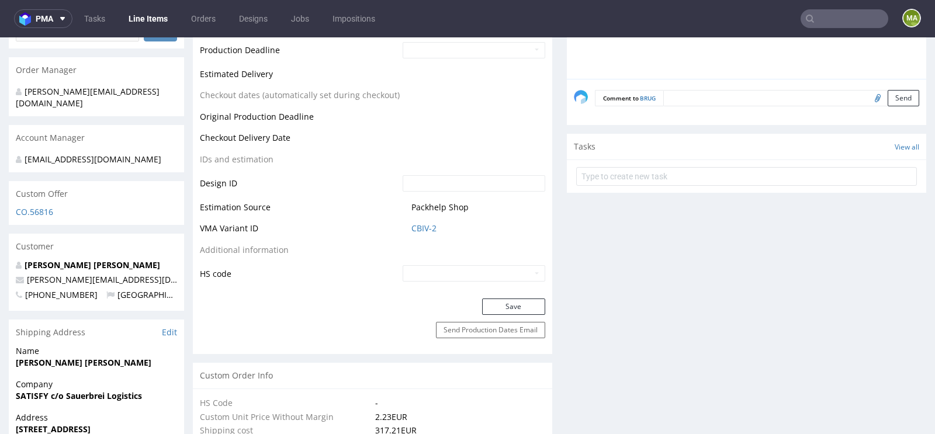
click at [499, 294] on div "Production Status Waiting for Artwork Waiting for Diecut Waiting for Mockup Wai…" at bounding box center [372, 14] width 359 height 567
click at [497, 301] on button "Save" at bounding box center [513, 307] width 63 height 16
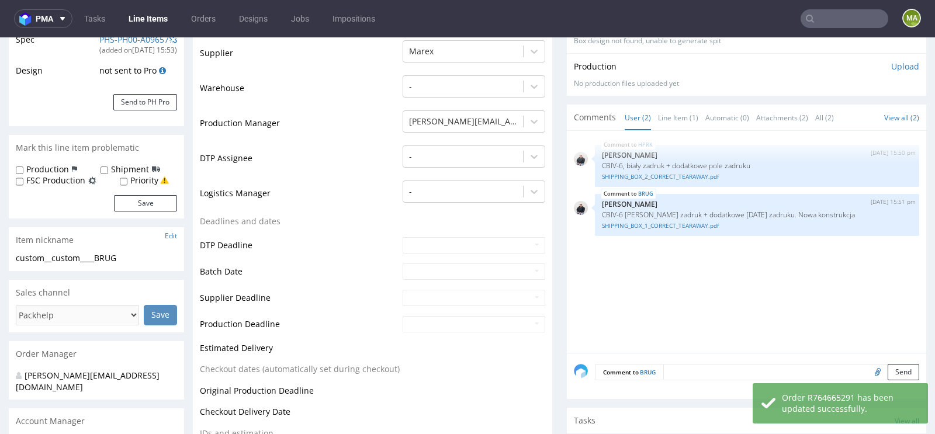
scroll to position [0, 0]
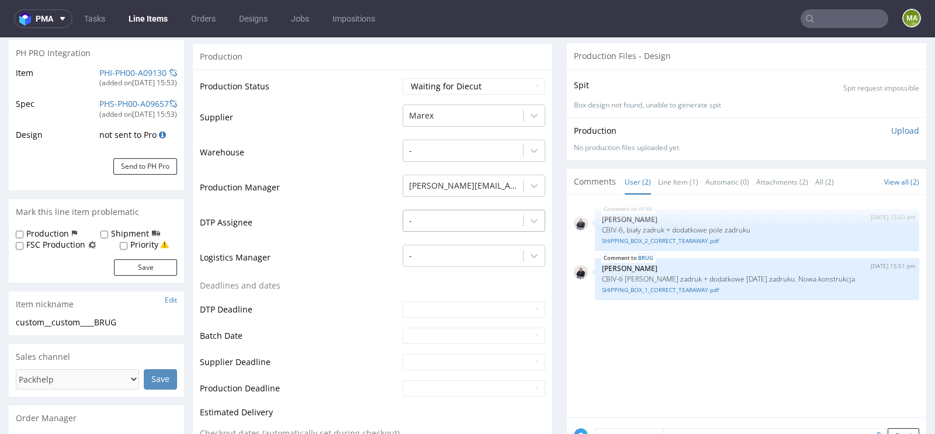
scroll to position [179, 0]
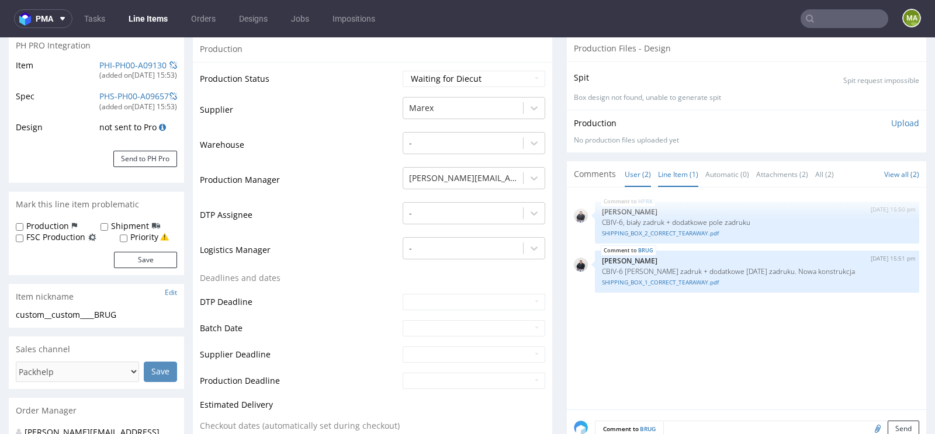
click at [661, 178] on link "Line Item (1)" at bounding box center [678, 174] width 40 height 25
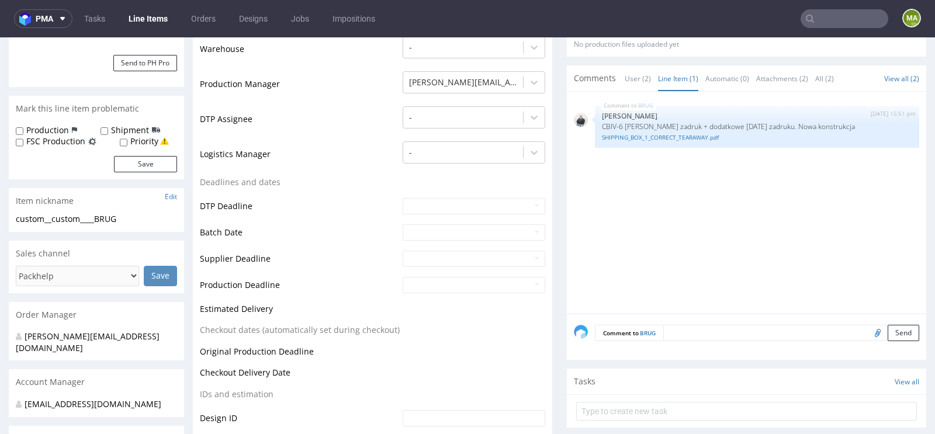
scroll to position [273, 0]
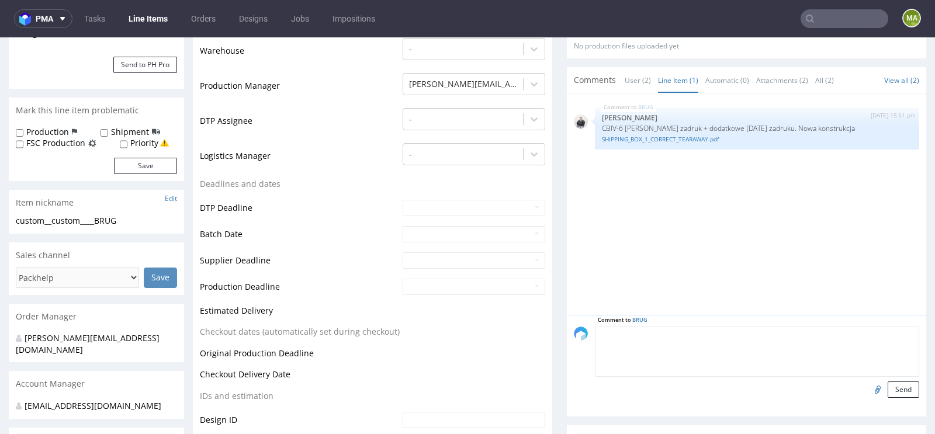
click at [716, 328] on textarea at bounding box center [757, 352] width 324 height 50
type textarea "*CBIV-4"
click at [911, 386] on div "Comment to BRUG *CBIV-4 Send" at bounding box center [746, 365] width 359 height 101
click at [904, 387] on button "Send" at bounding box center [903, 389] width 32 height 16
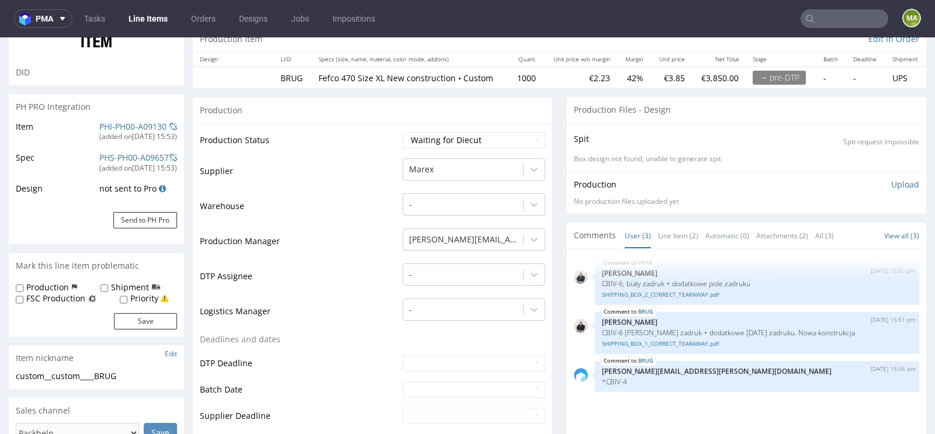
scroll to position [166, 0]
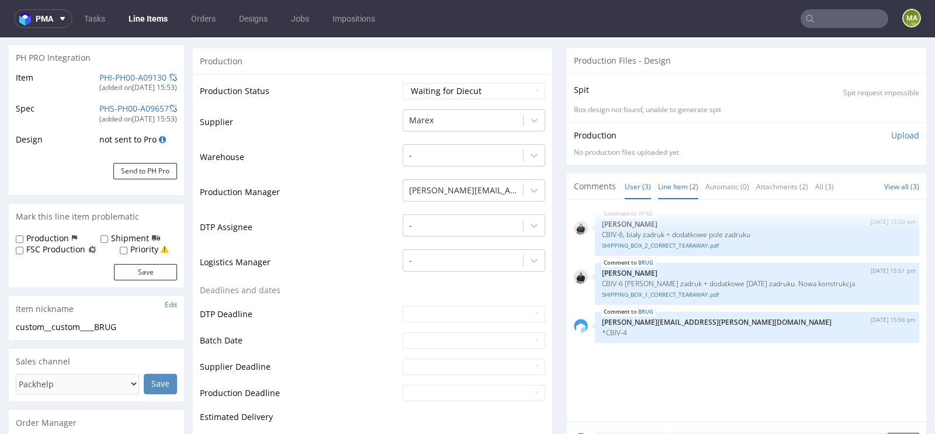
click at [685, 184] on link "Line Item (2)" at bounding box center [678, 186] width 40 height 25
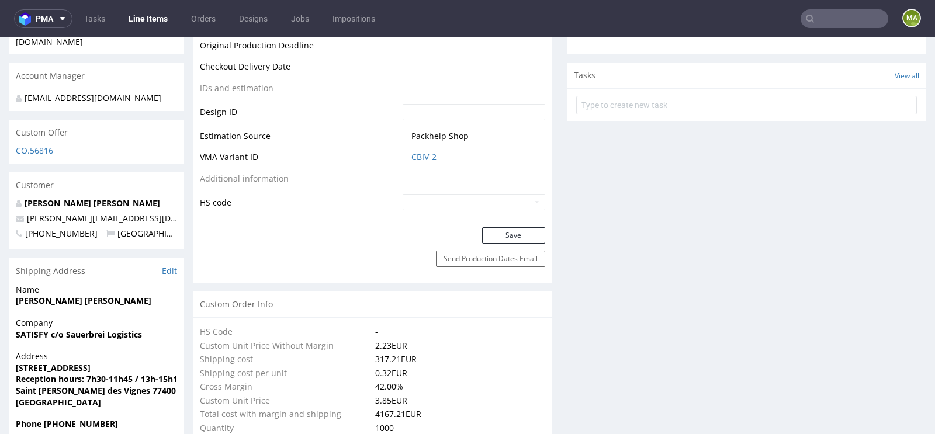
scroll to position [609, 0]
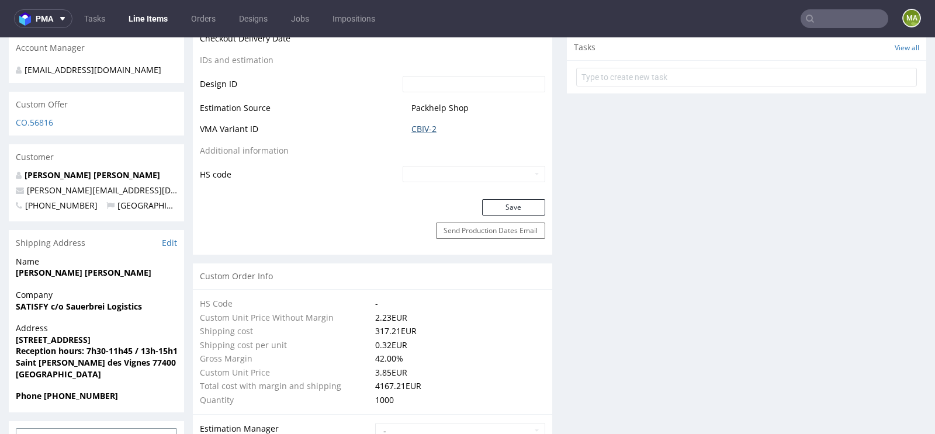
click at [425, 126] on link "CBIV-2" at bounding box center [423, 129] width 25 height 12
click at [429, 130] on link "CBIV-2" at bounding box center [423, 129] width 25 height 12
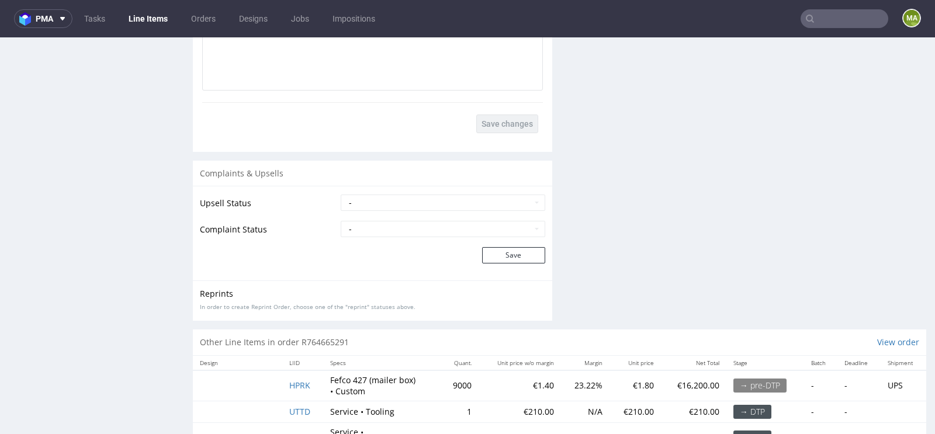
scroll to position [2113, 0]
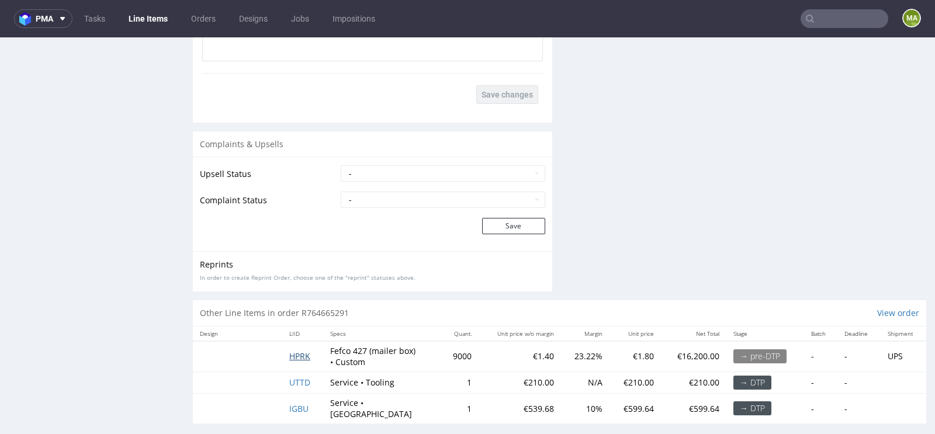
click at [302, 351] on span "HPRK" at bounding box center [299, 356] width 21 height 11
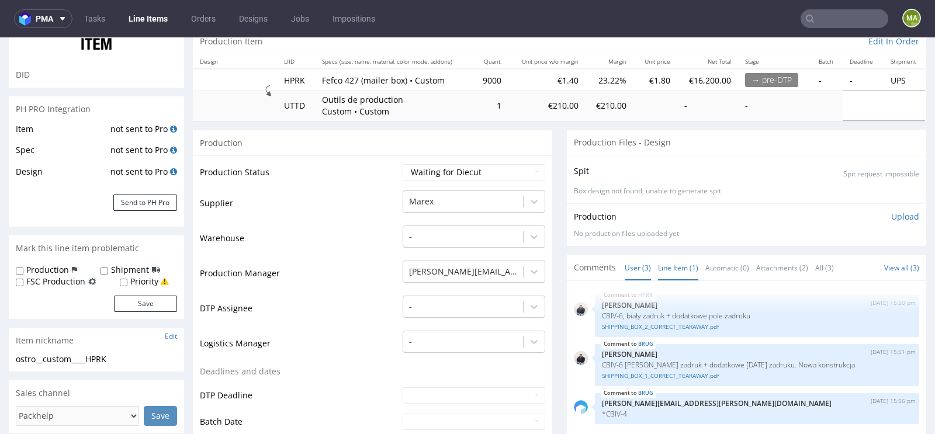
scroll to position [147, 0]
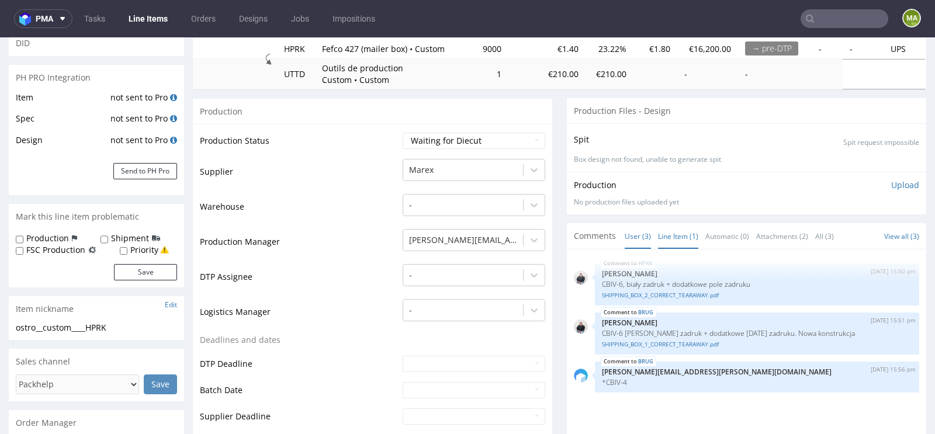
click at [679, 239] on link "Line Item (1)" at bounding box center [678, 236] width 40 height 25
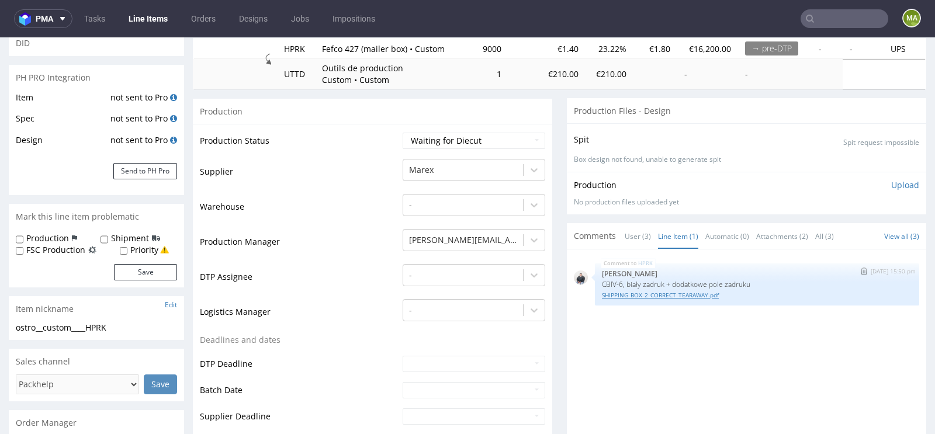
click at [668, 294] on link "SHIPPING_BOX_2_CORRECT_TEARAWAY.pdf" at bounding box center [757, 295] width 310 height 9
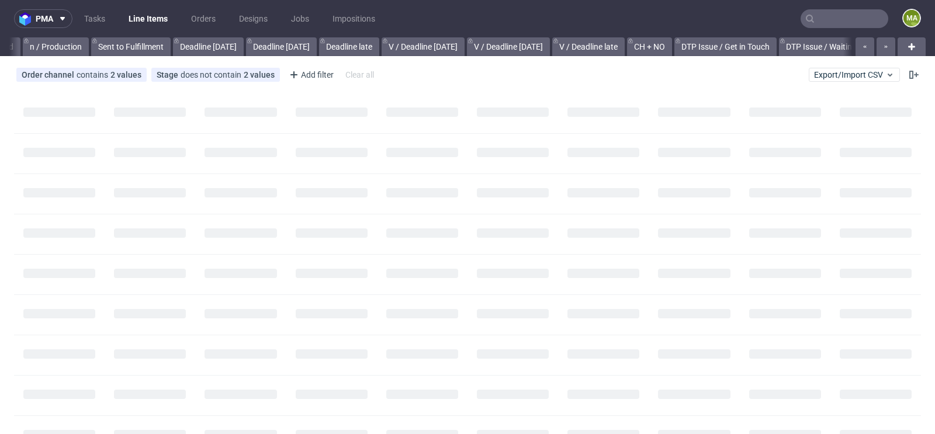
click at [815, 16] on input "text" at bounding box center [844, 18] width 88 height 19
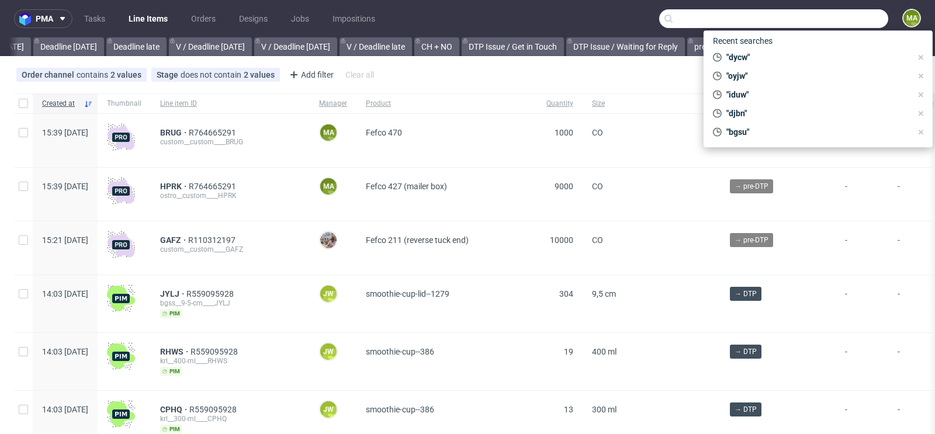
scroll to position [0, 1321]
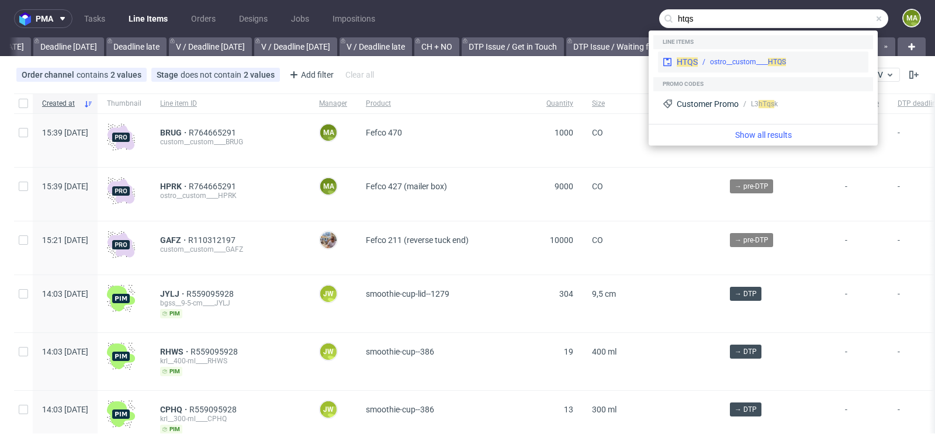
type input "htqs"
click at [708, 52] on div "HTQS ostro__custom____ HTQS" at bounding box center [763, 61] width 210 height 21
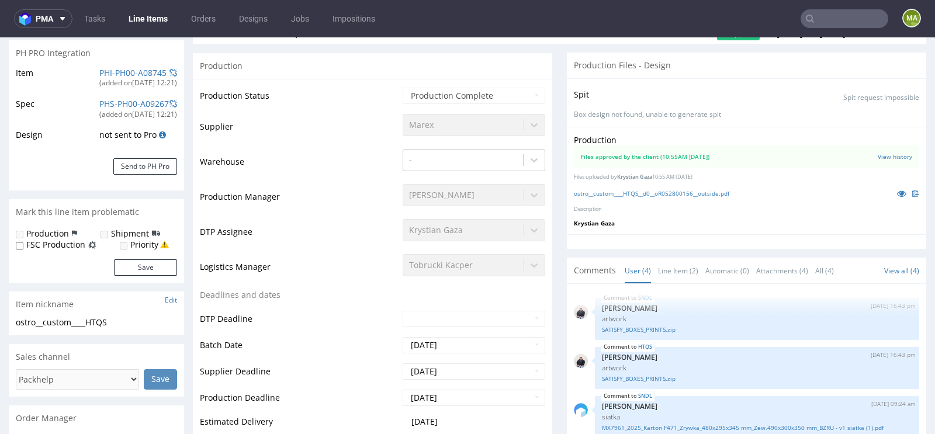
select select "in_progress"
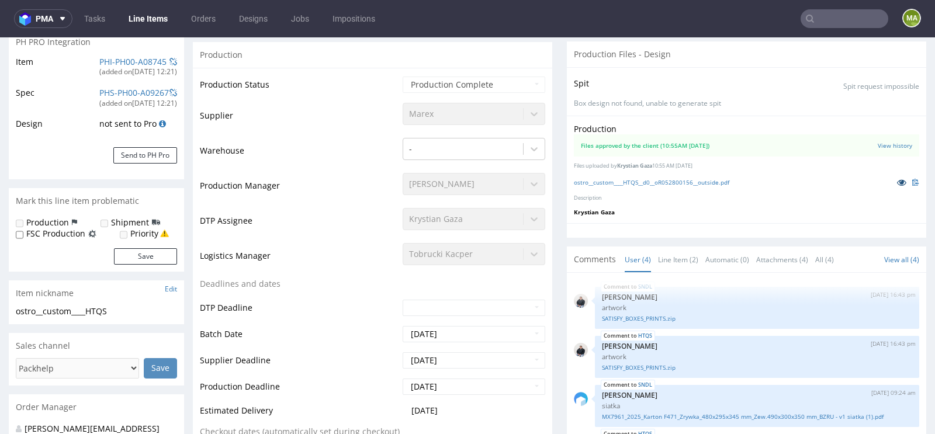
click at [891, 186] on link at bounding box center [901, 182] width 21 height 13
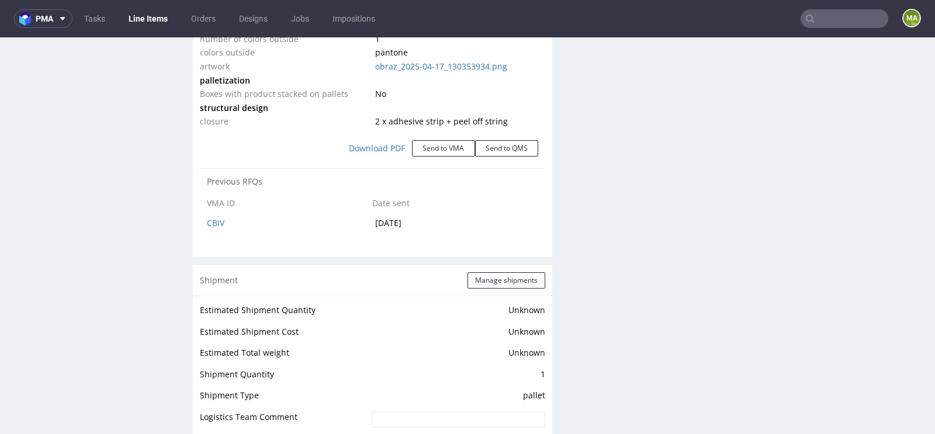
scroll to position [1365, 0]
click at [487, 281] on button "Manage shipments" at bounding box center [506, 280] width 78 height 16
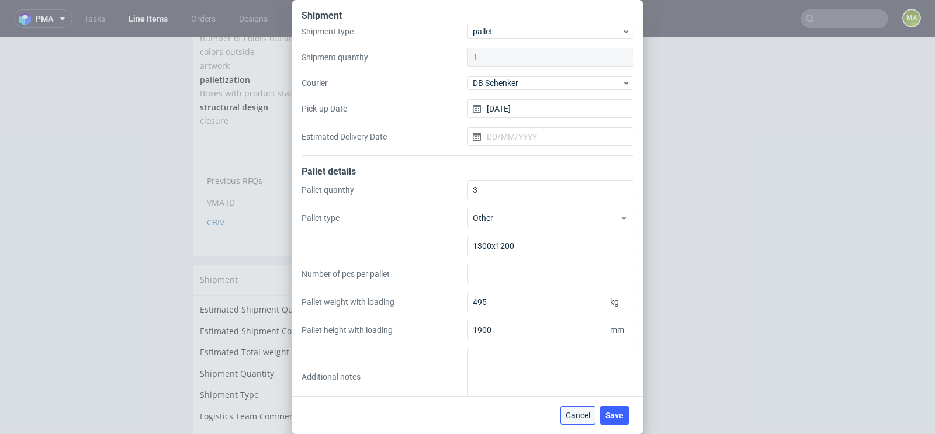
click at [574, 408] on button "Cancel" at bounding box center [577, 415] width 35 height 19
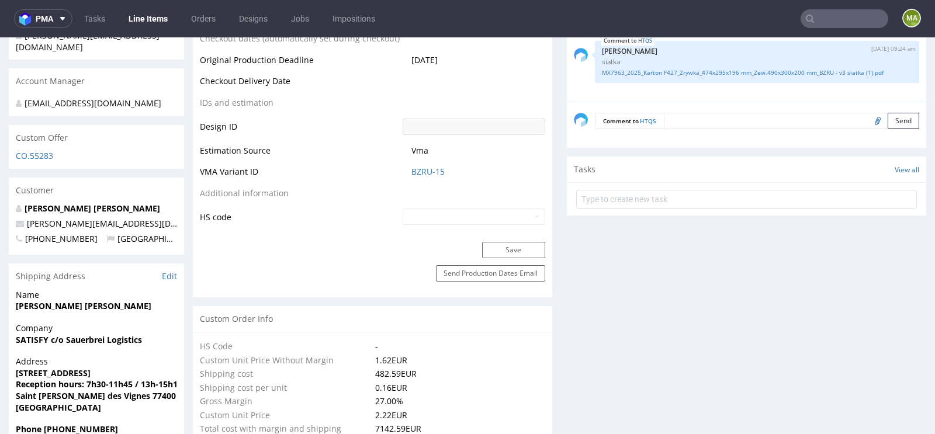
scroll to position [571, 0]
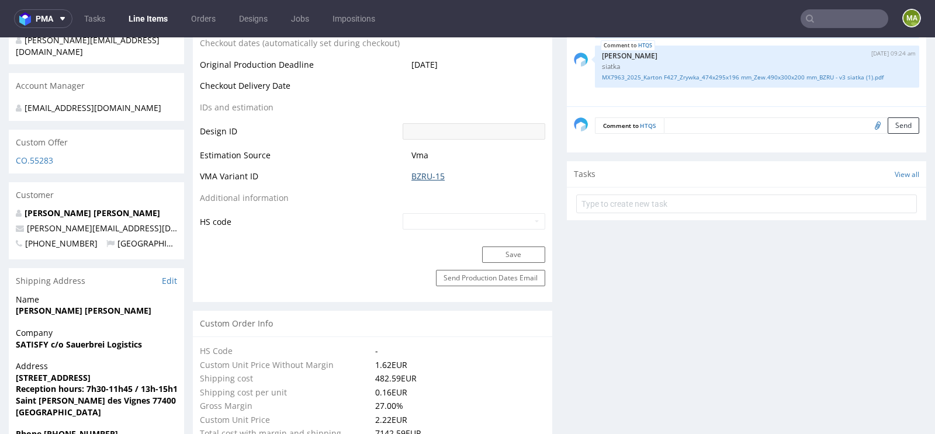
click at [431, 181] on link "BZRU-15" at bounding box center [427, 177] width 33 height 12
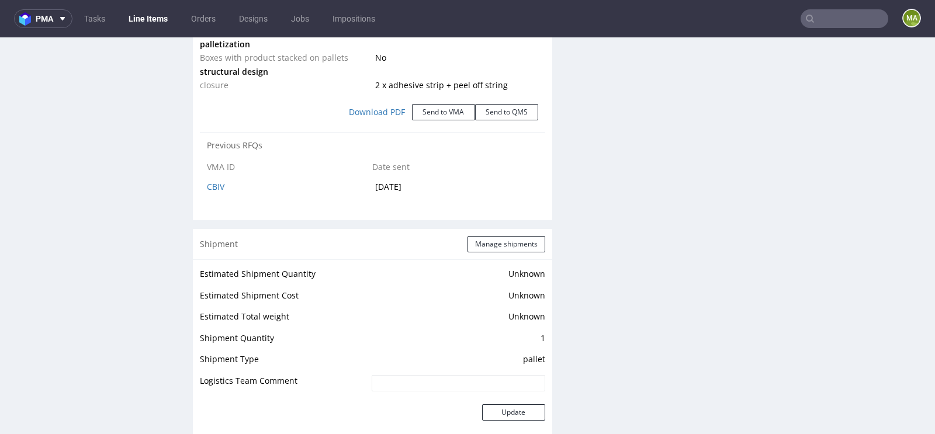
scroll to position [1402, 0]
click at [494, 251] on button "Manage shipments" at bounding box center [506, 243] width 78 height 16
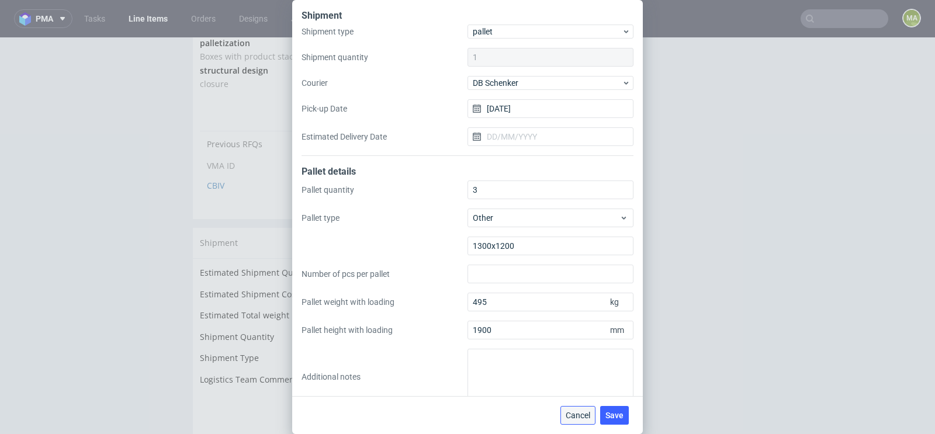
click at [580, 414] on span "Cancel" at bounding box center [577, 415] width 25 height 8
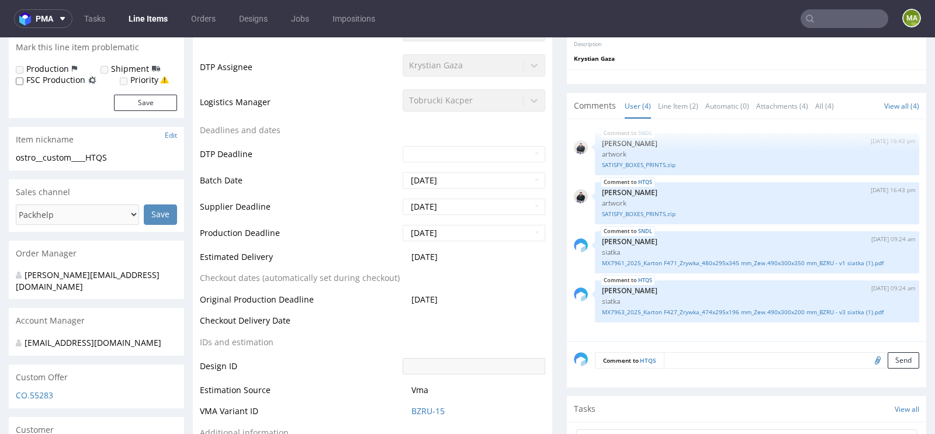
scroll to position [0, 0]
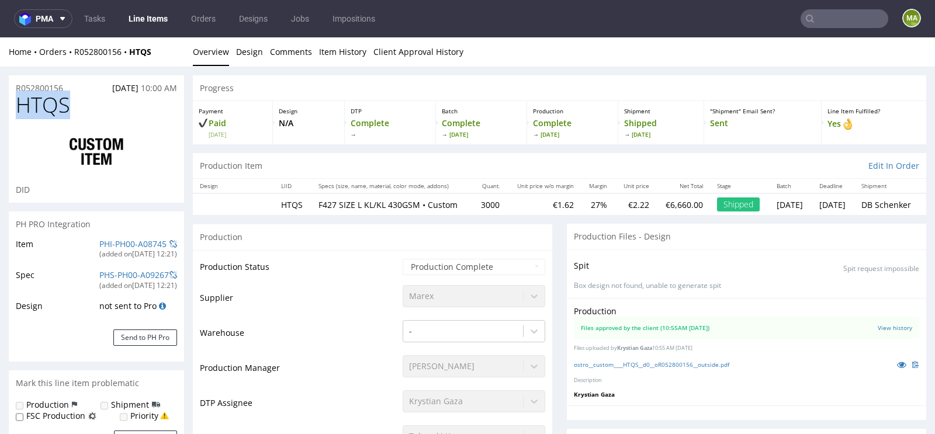
drag, startPoint x: 77, startPoint y: 109, endPoint x: 0, endPoint y: 109, distance: 77.1
copy span "HTQS"
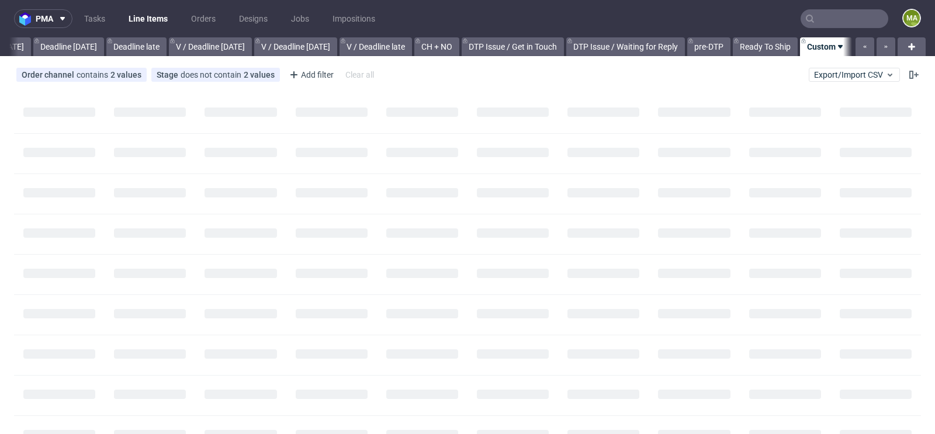
scroll to position [0, 1321]
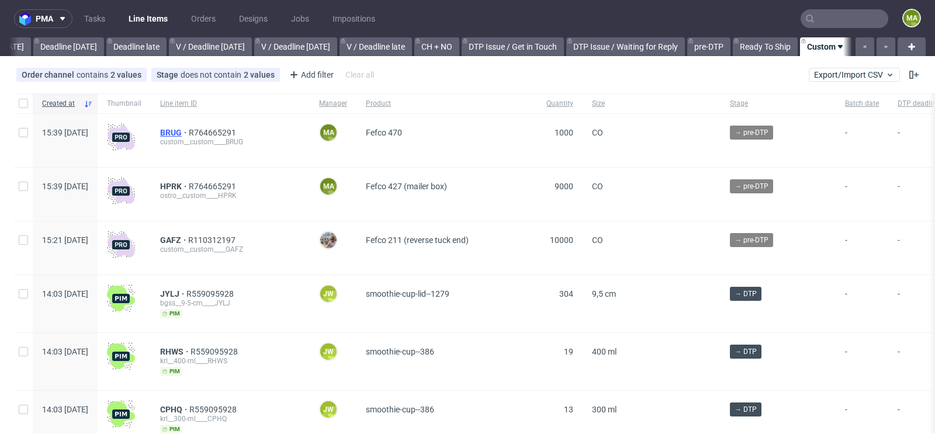
click at [189, 135] on span "BRUG" at bounding box center [174, 132] width 29 height 9
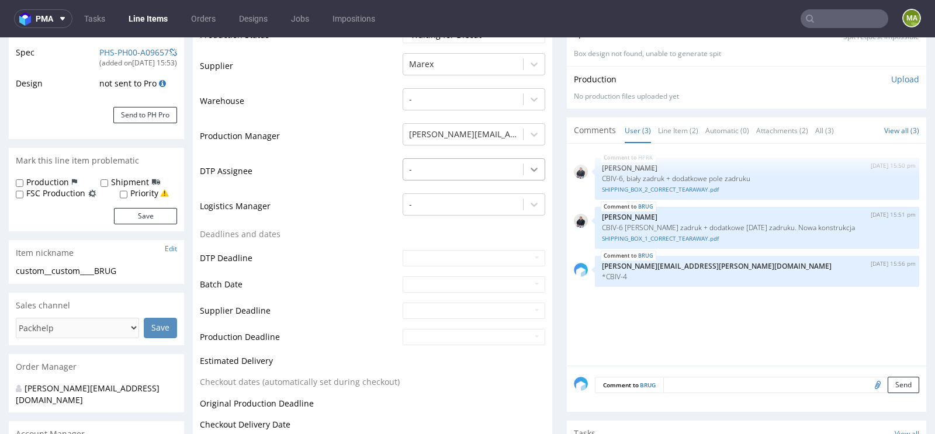
scroll to position [234, 0]
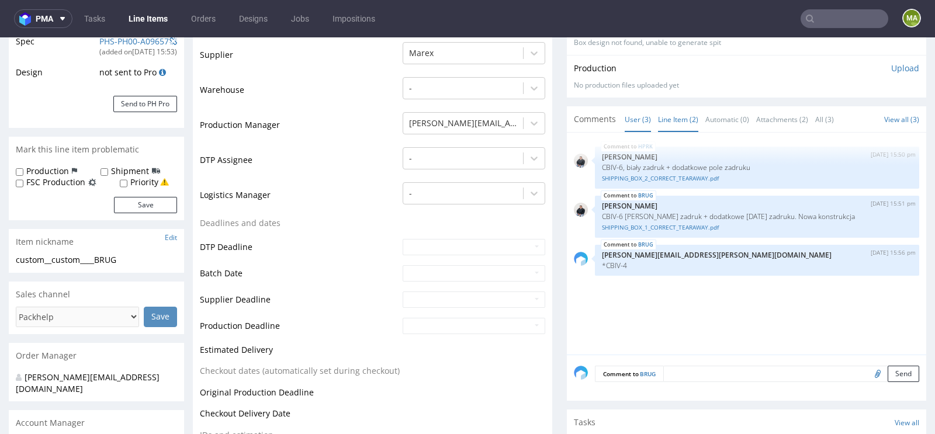
click at [668, 118] on link "Line Item (2)" at bounding box center [678, 119] width 40 height 25
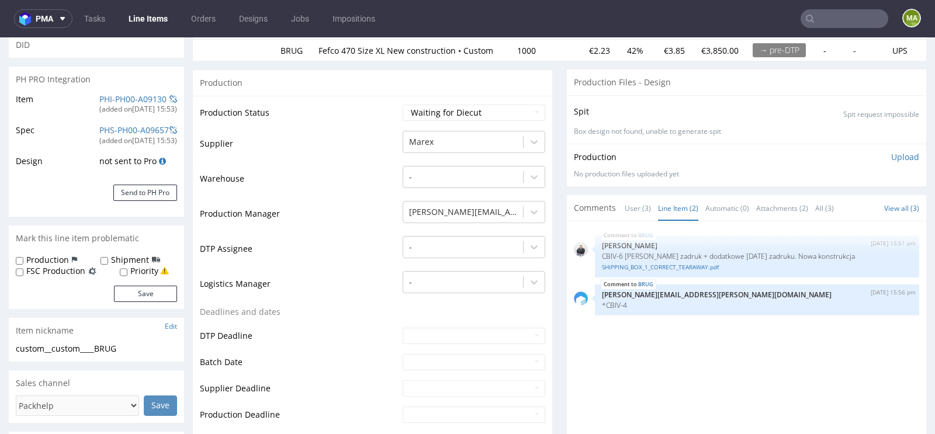
scroll to position [70, 0]
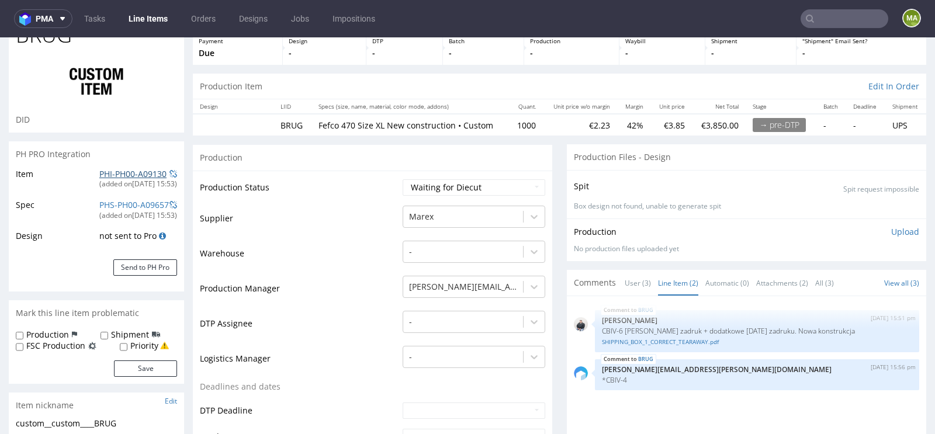
click at [137, 176] on link "PHI-PH00-A09130" at bounding box center [132, 173] width 67 height 11
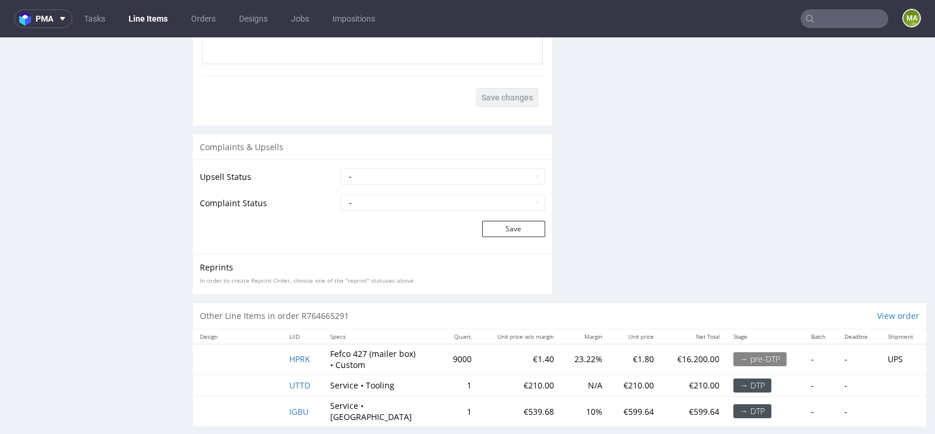
scroll to position [2113, 0]
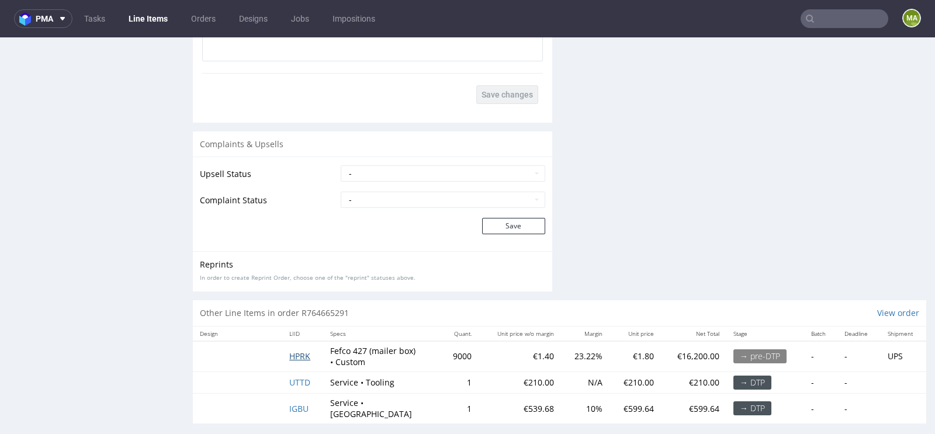
click at [302, 353] on span "HPRK" at bounding box center [299, 356] width 21 height 11
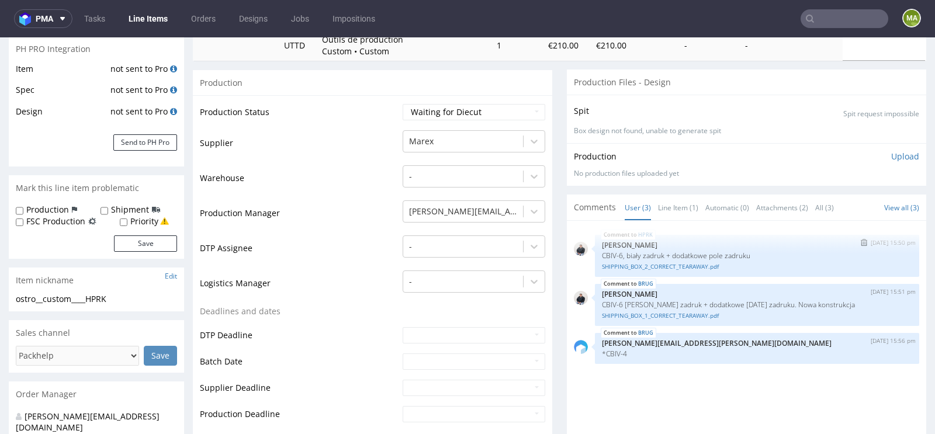
scroll to position [195, 0]
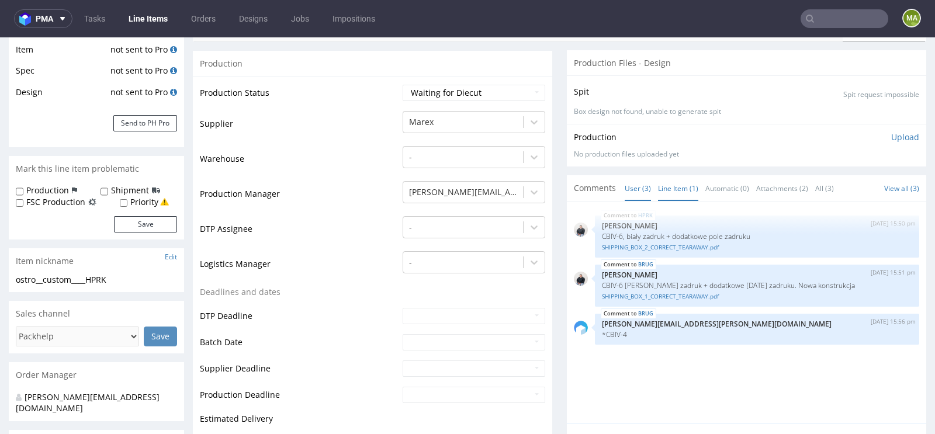
click at [680, 189] on link "Line Item (1)" at bounding box center [678, 188] width 40 height 25
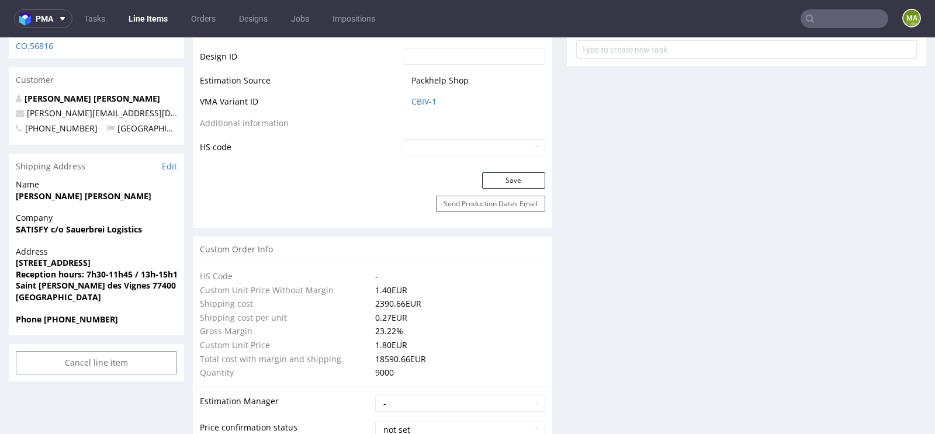
scroll to position [667, 0]
click at [422, 105] on link "CBIV-1" at bounding box center [423, 101] width 25 height 12
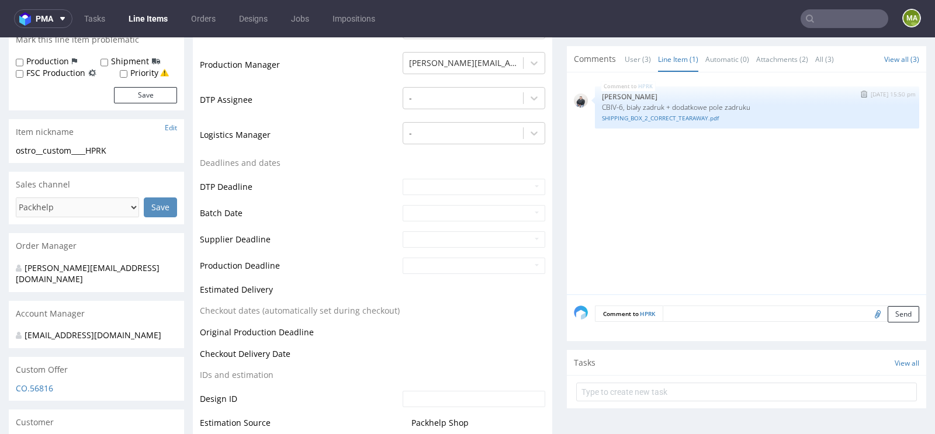
scroll to position [331, 0]
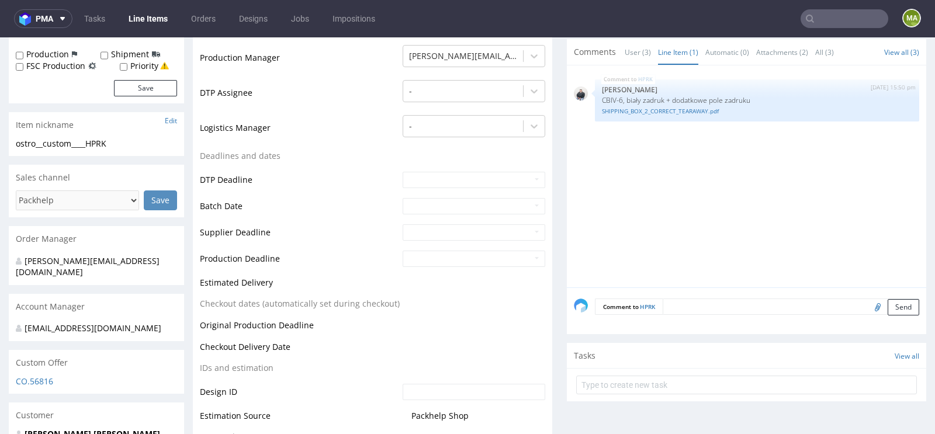
click at [696, 304] on textarea at bounding box center [790, 307] width 256 height 16
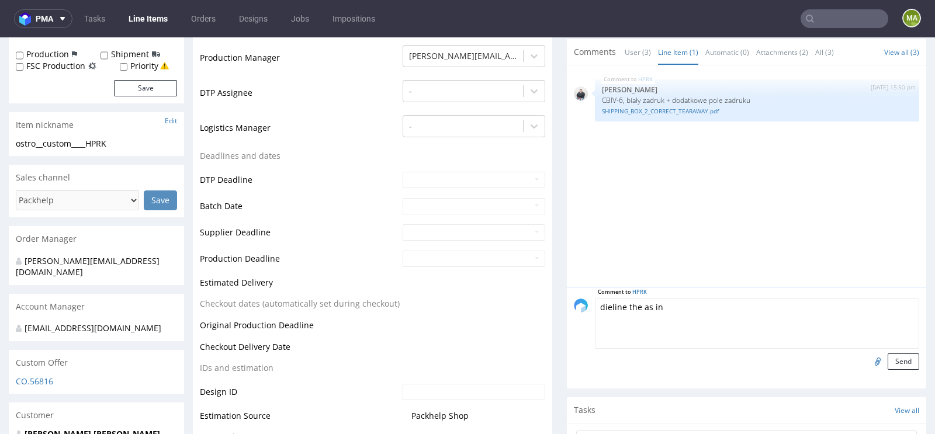
paste textarea "HTQS"
type textarea "dieline the as in HTQS"
click at [898, 358] on button "Send" at bounding box center [903, 361] width 32 height 16
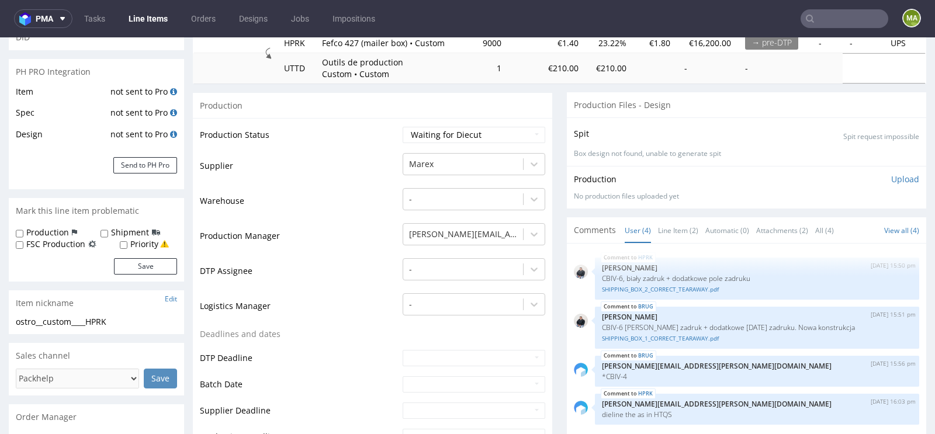
scroll to position [182, 0]
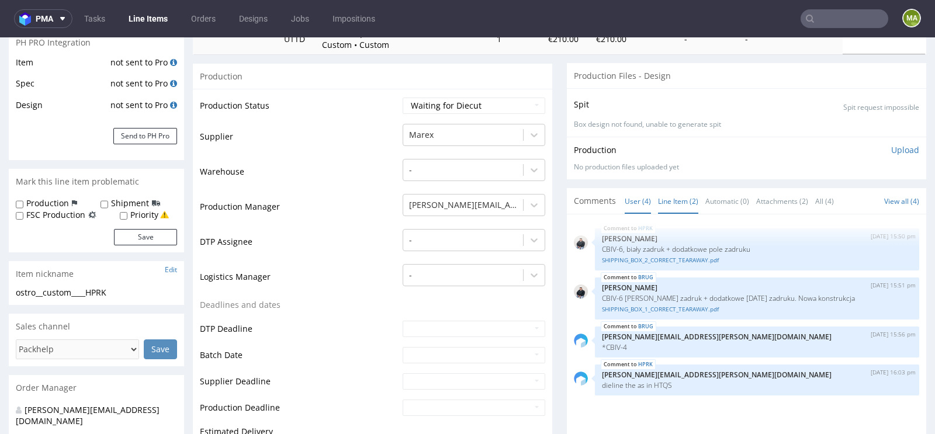
click at [684, 204] on link "Line Item (2)" at bounding box center [678, 201] width 40 height 25
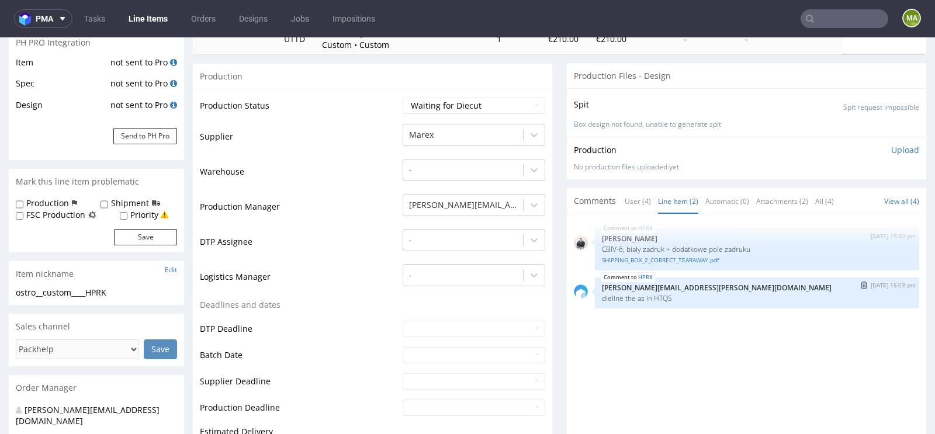
click at [861, 282] on img "submit" at bounding box center [864, 285] width 6 height 7
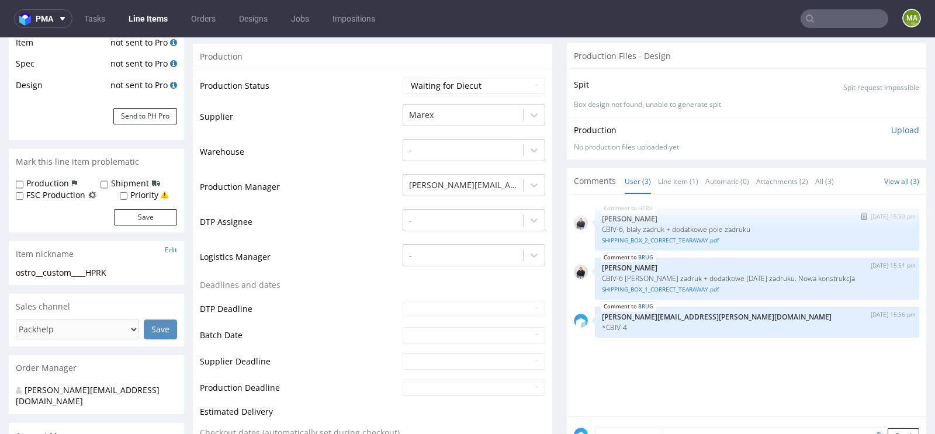
scroll to position [223, 0]
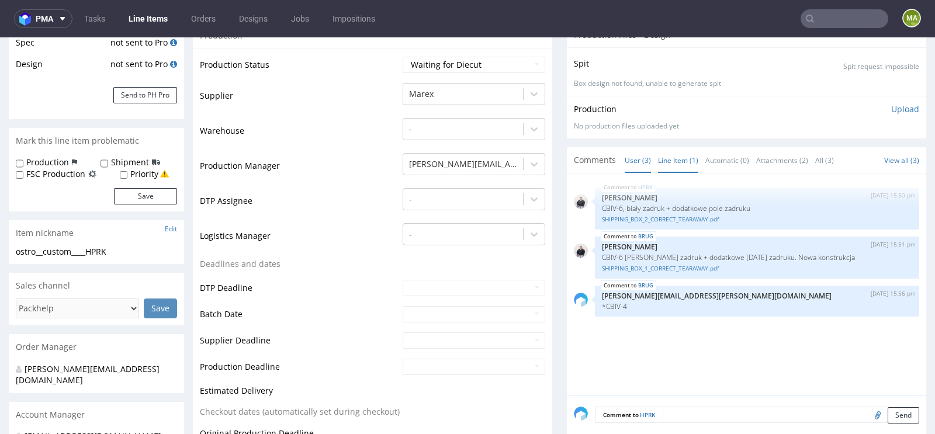
click at [676, 167] on link "Line Item (1)" at bounding box center [678, 160] width 40 height 25
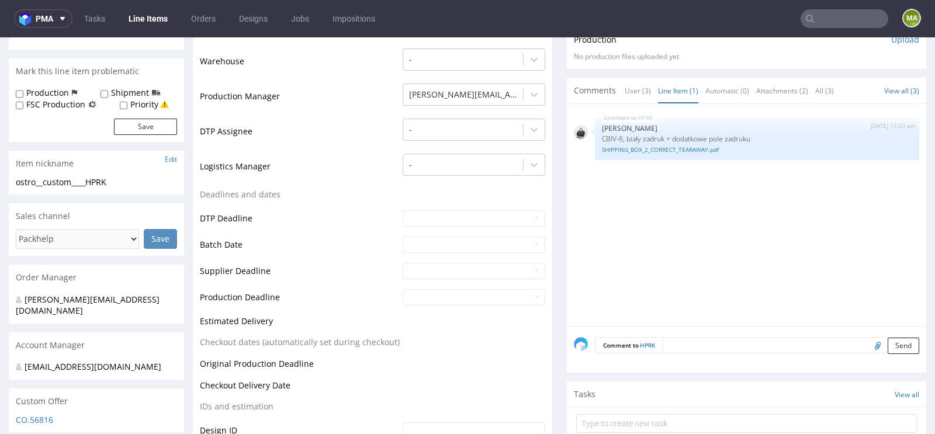
scroll to position [315, 0]
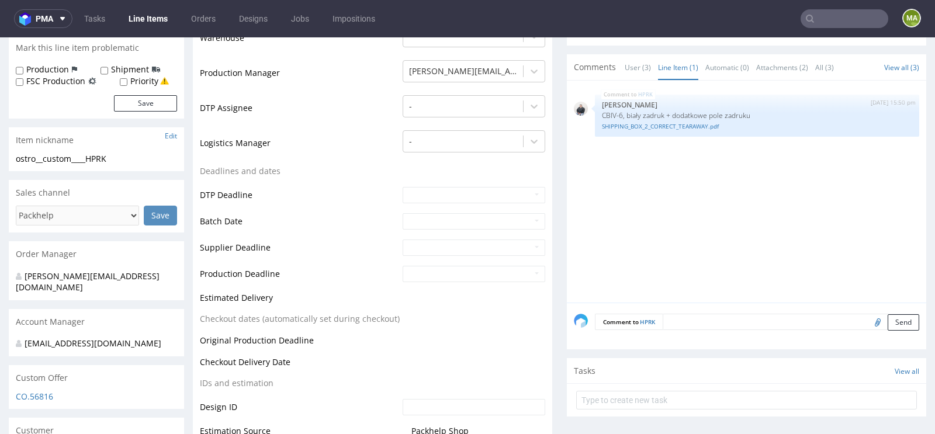
click at [698, 317] on textarea at bounding box center [790, 322] width 256 height 16
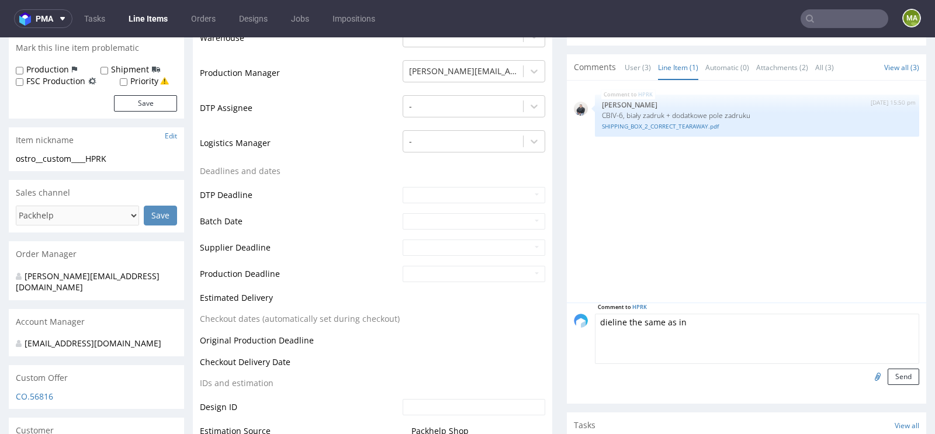
paste textarea "HTQS"
type textarea "dieline the same as in HTQS"
click at [897, 375] on button "Send" at bounding box center [903, 377] width 32 height 16
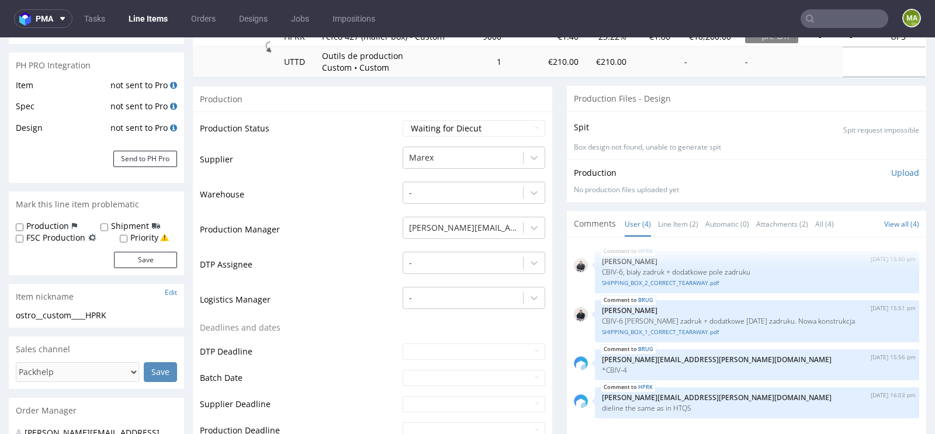
scroll to position [177, 0]
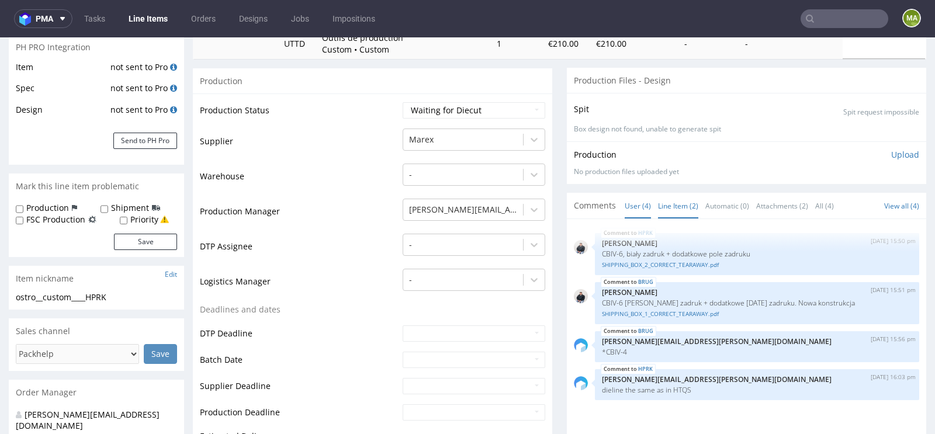
click at [676, 208] on link "Line Item (2)" at bounding box center [678, 205] width 40 height 25
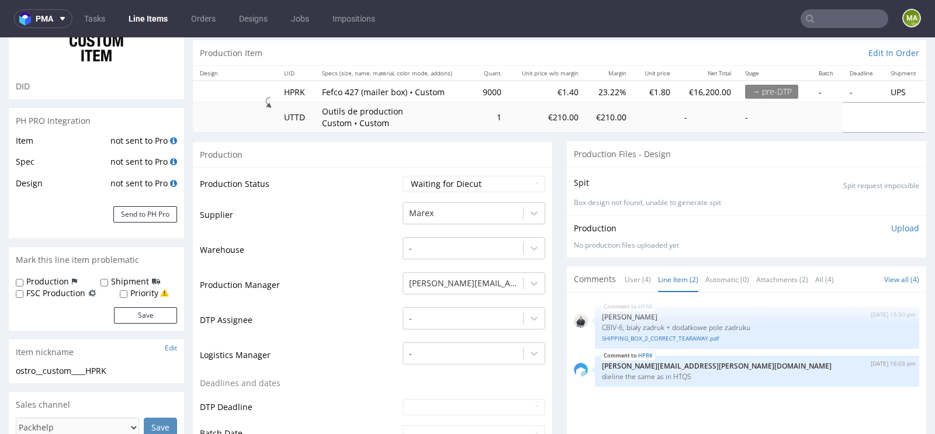
scroll to position [100, 0]
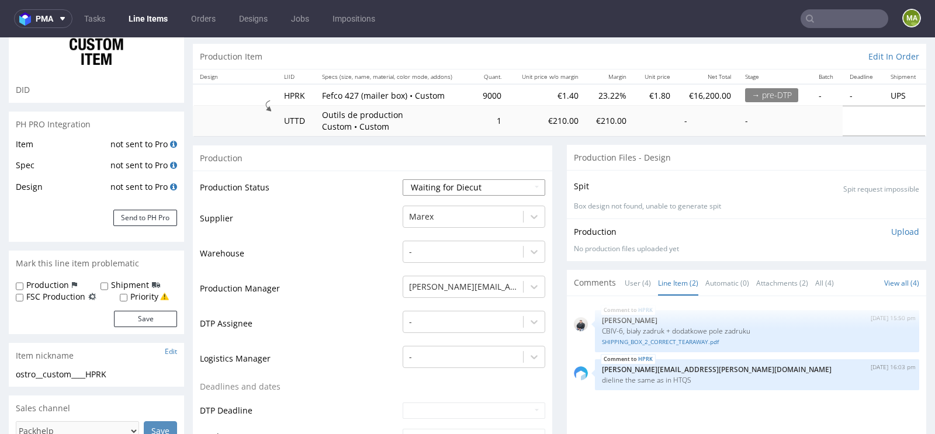
click at [423, 187] on select "Waiting for Artwork Waiting for Diecut Waiting for Mockup Waiting for DTP Waiti…" at bounding box center [474, 187] width 143 height 16
select select "dtp_waiting_for_check"
click at [403, 179] on select "Waiting for Artwork Waiting for Diecut Waiting for Mockup Waiting for DTP Waiti…" at bounding box center [474, 187] width 143 height 16
click at [284, 252] on td "Warehouse" at bounding box center [300, 257] width 200 height 35
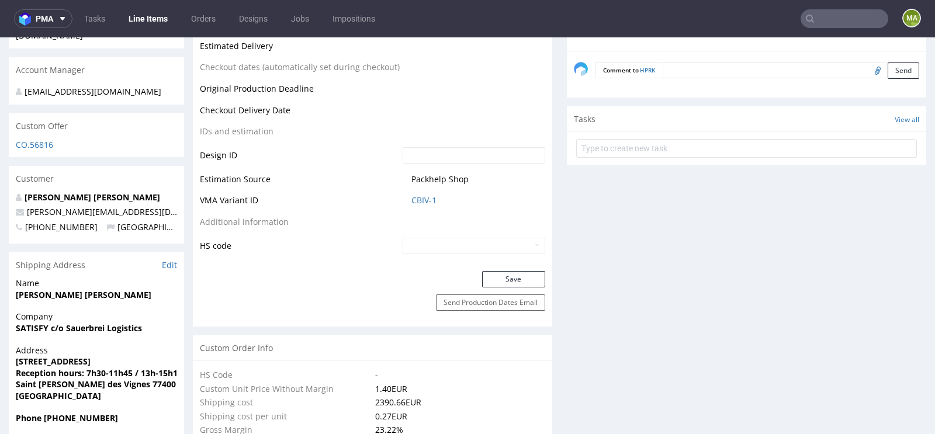
scroll to position [582, 0]
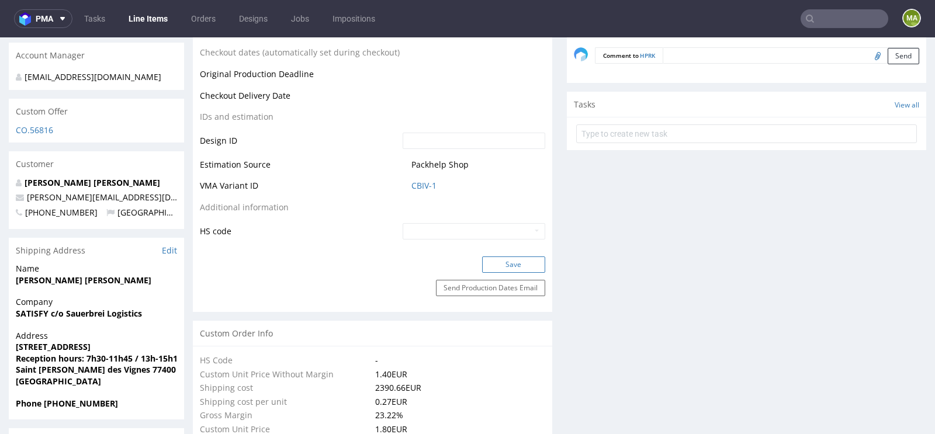
click at [497, 261] on button "Save" at bounding box center [513, 264] width 63 height 16
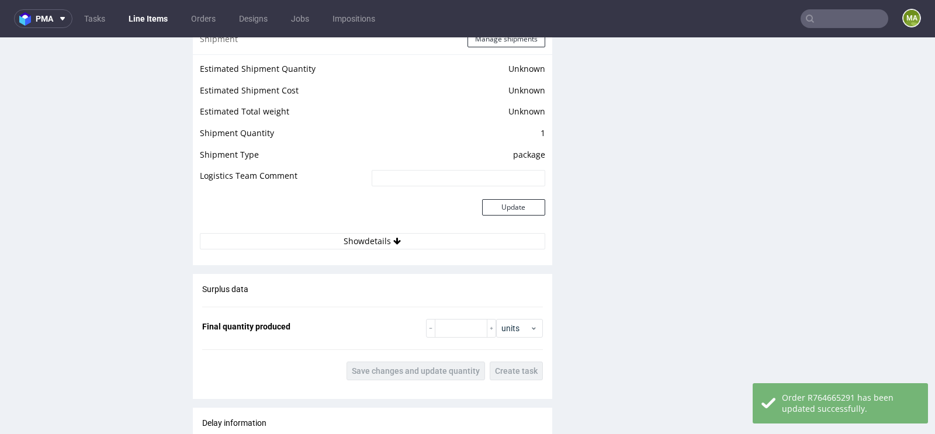
scroll to position [2140, 0]
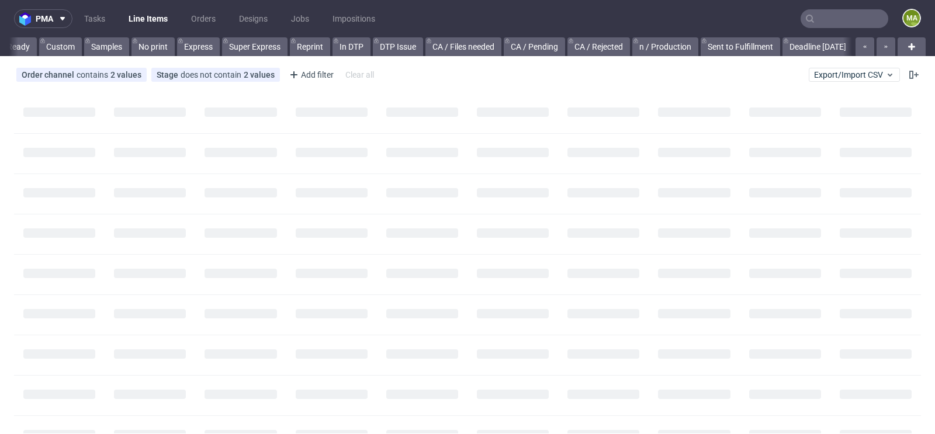
click at [837, 15] on input "text" at bounding box center [844, 18] width 88 height 19
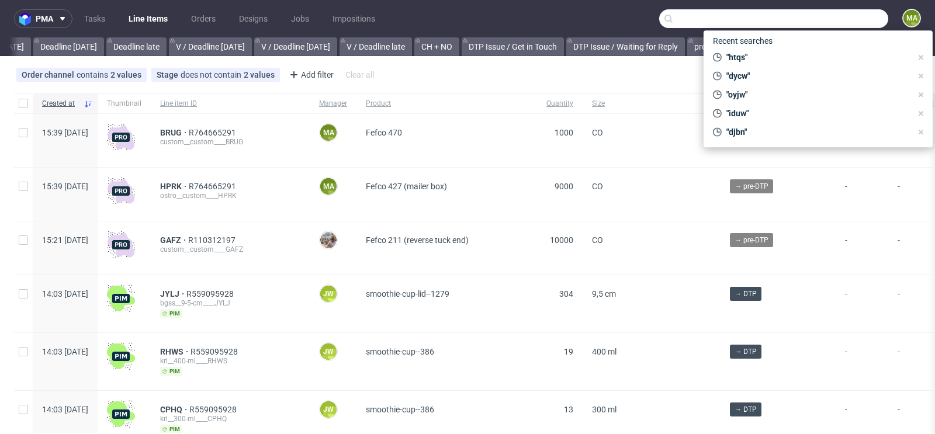
scroll to position [0, 1321]
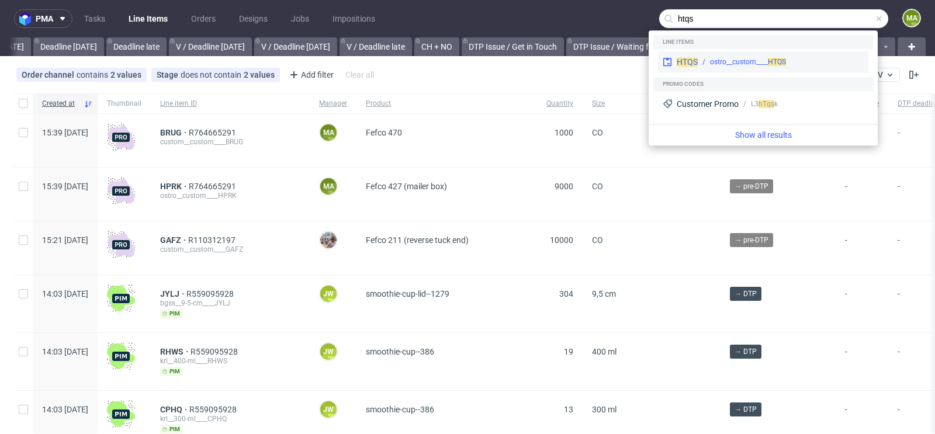
type input "htqs"
click at [733, 65] on div "ostro__custom____ HTQS" at bounding box center [748, 62] width 76 height 11
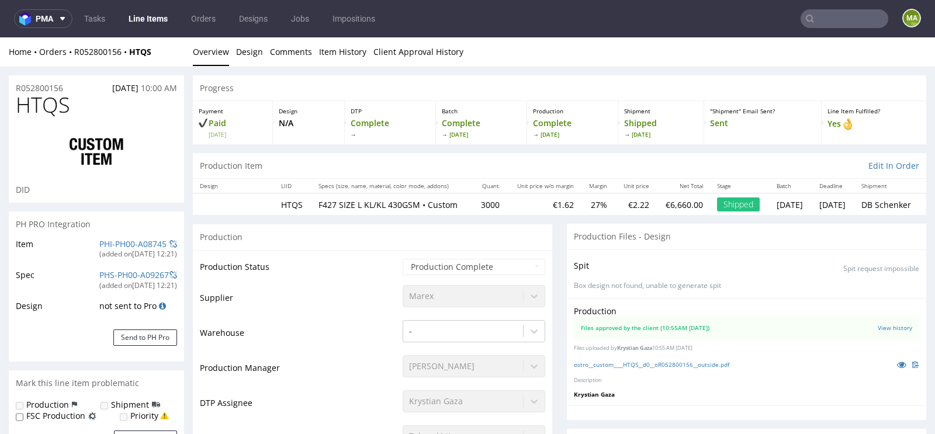
select select "in_progress"
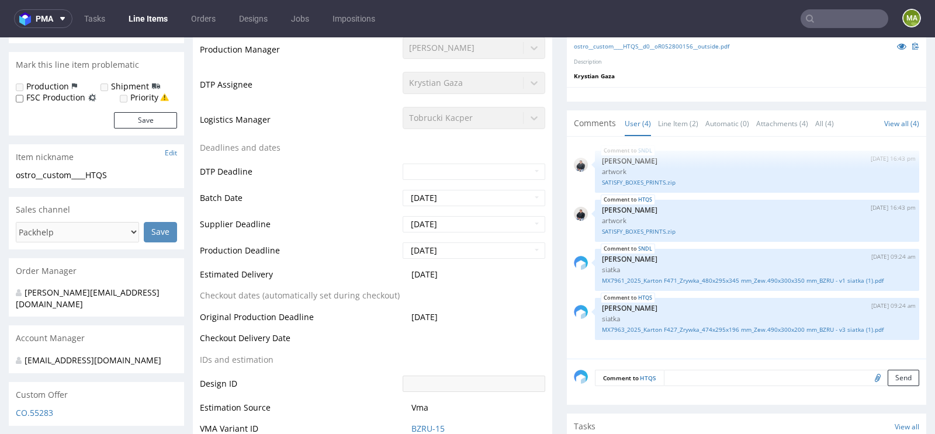
scroll to position [333, 0]
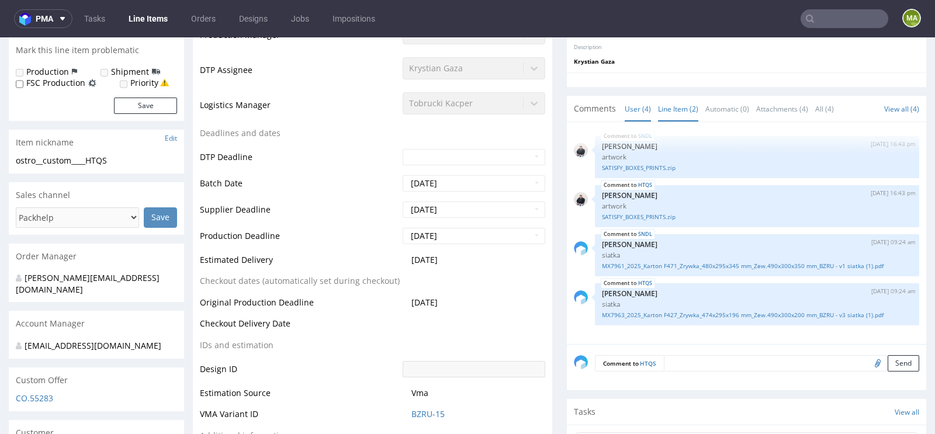
click at [676, 114] on link "Line Item (2)" at bounding box center [678, 108] width 40 height 25
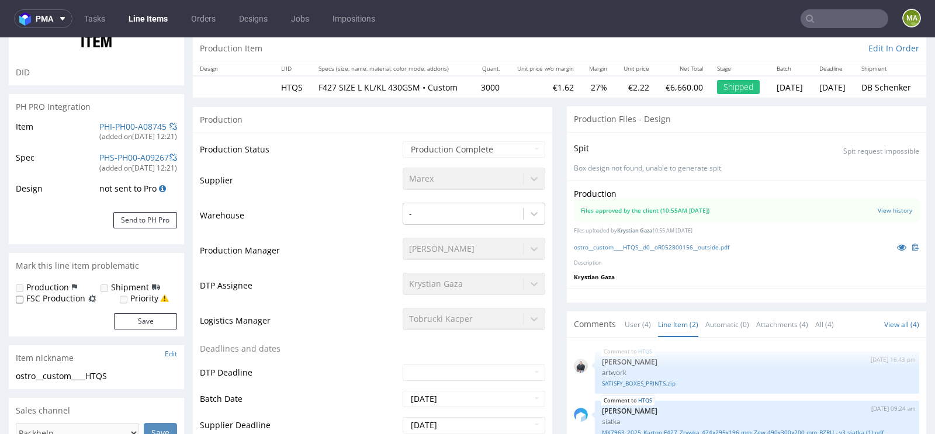
scroll to position [0, 0]
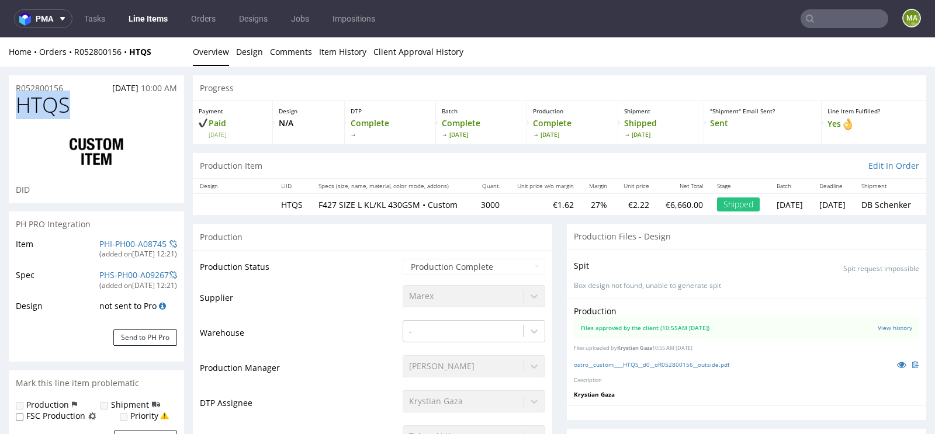
drag, startPoint x: 76, startPoint y: 106, endPoint x: 0, endPoint y: 106, distance: 75.9
copy span "HTQS"
click at [81, 107] on h1 "HTQS" at bounding box center [96, 104] width 161 height 23
drag, startPoint x: 81, startPoint y: 107, endPoint x: 0, endPoint y: 107, distance: 80.6
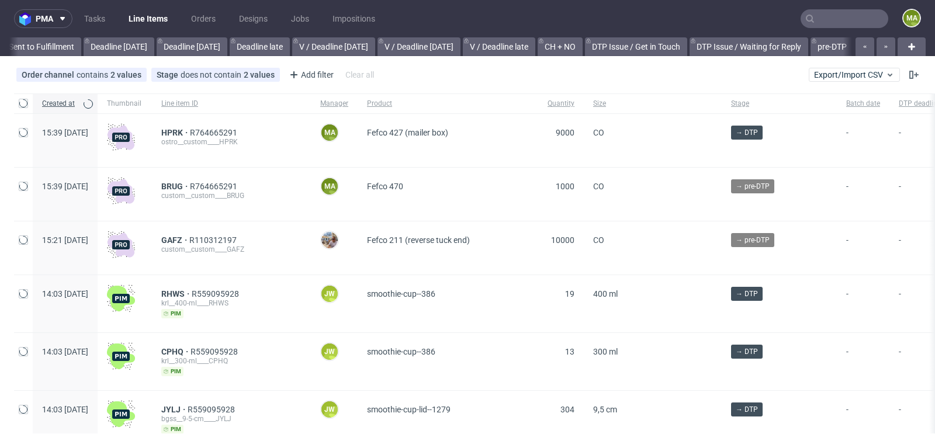
scroll to position [0, 1321]
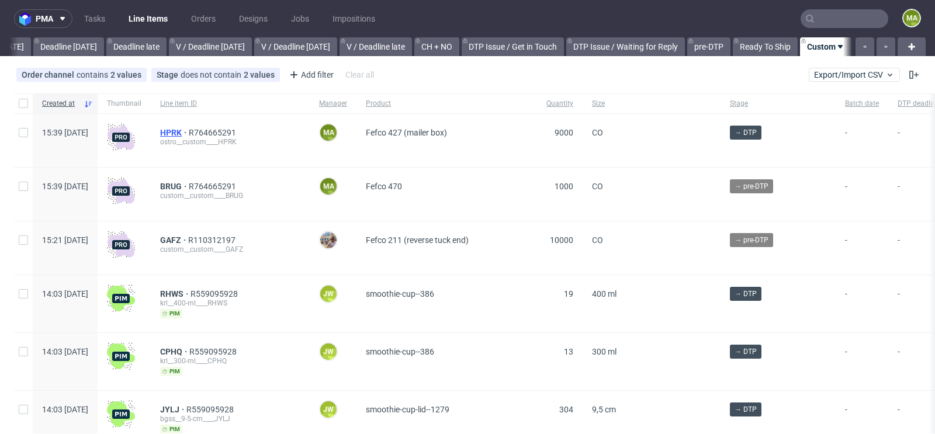
click at [189, 130] on span "HPRK" at bounding box center [174, 132] width 29 height 9
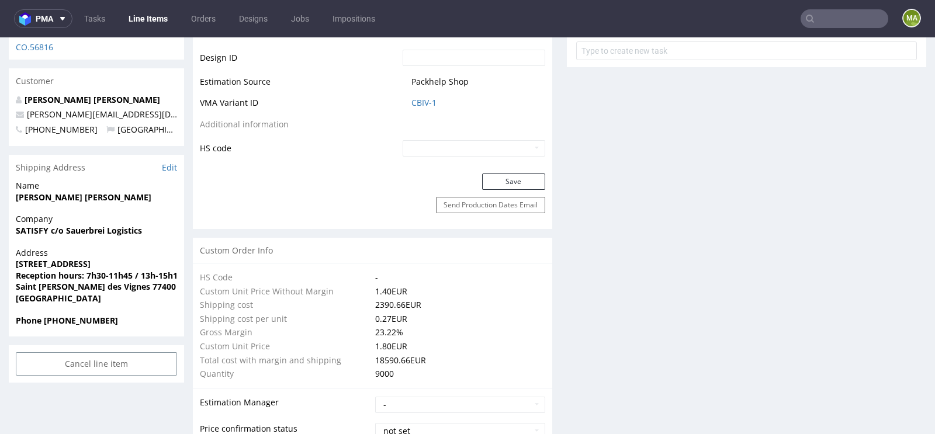
scroll to position [666, 0]
click at [419, 97] on link "CBIV-1" at bounding box center [423, 102] width 25 height 12
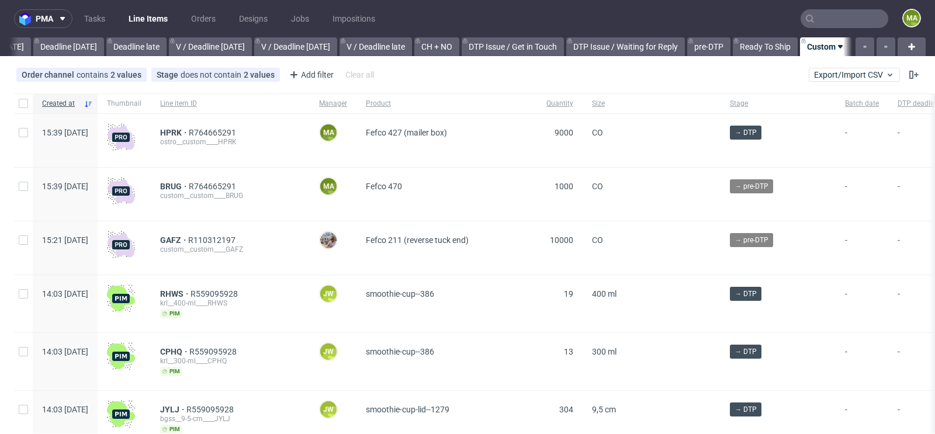
scroll to position [0, 1321]
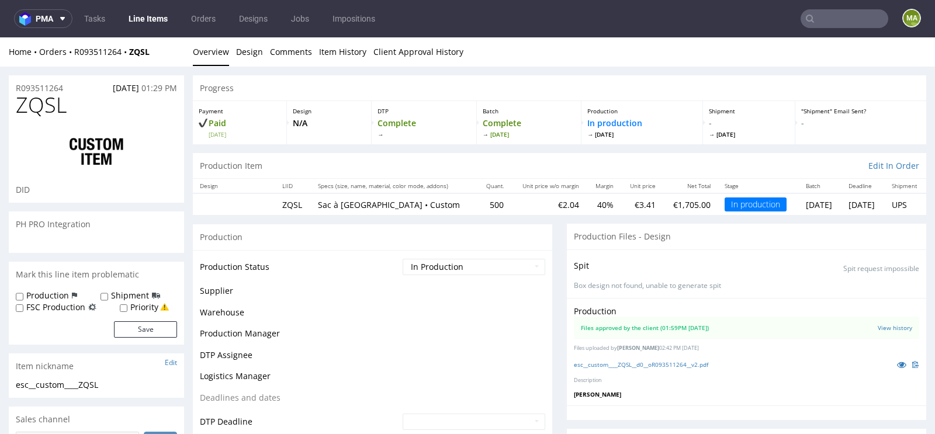
scroll to position [15, 0]
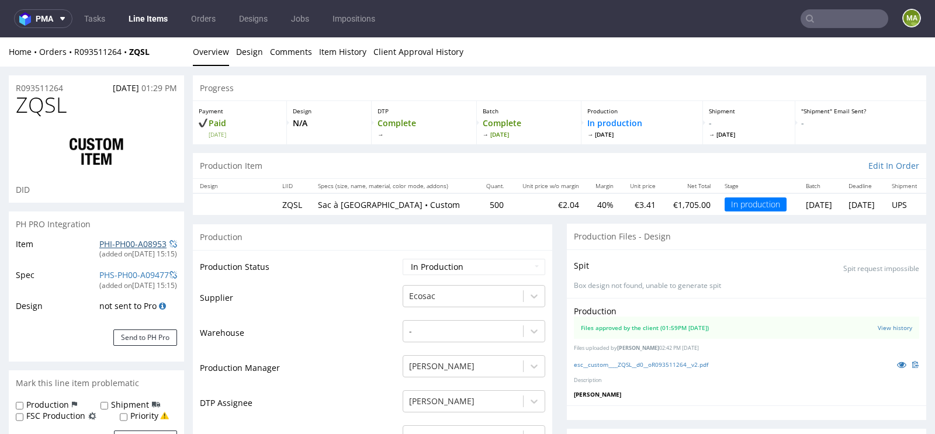
click at [102, 239] on link "PHI-PH00-A08953" at bounding box center [132, 243] width 67 height 11
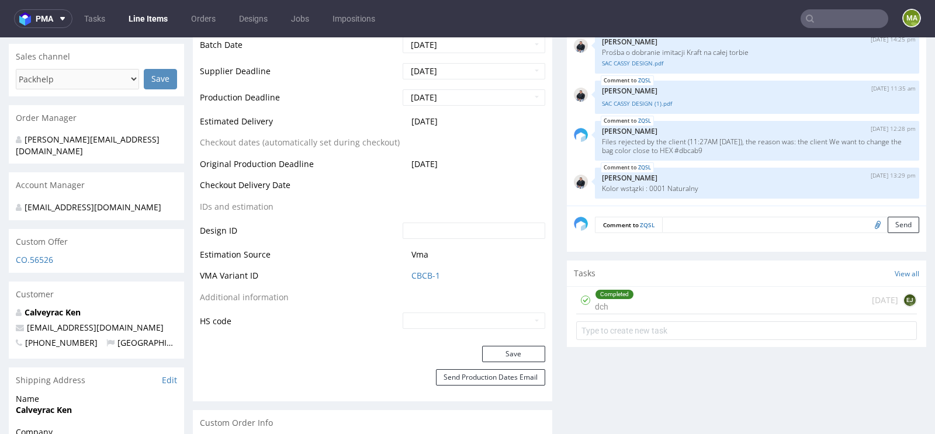
scroll to position [472, 0]
click at [420, 262] on td "Vma" at bounding box center [472, 258] width 145 height 22
click at [412, 276] on link "CBCB-1" at bounding box center [425, 275] width 29 height 12
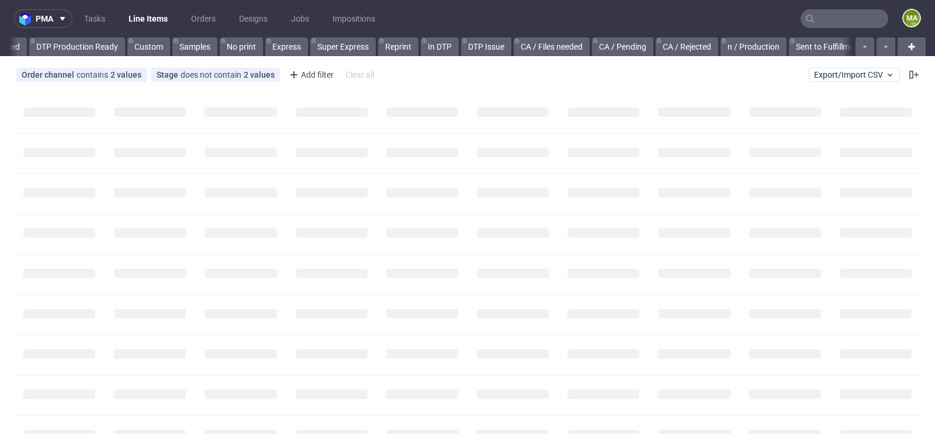
click at [838, 23] on input "text" at bounding box center [844, 18] width 88 height 19
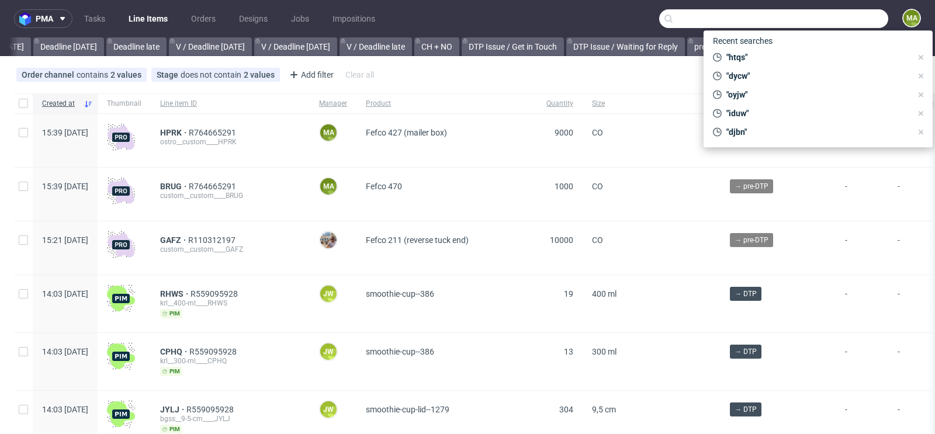
scroll to position [0, 1321]
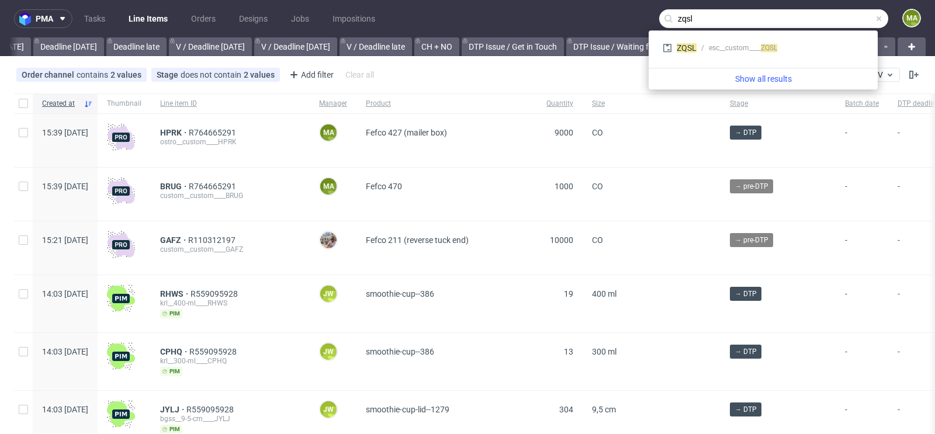
type input "zqsl"
click at [755, 61] on div "ZQSL esc__custom____ ZQSL" at bounding box center [763, 49] width 220 height 28
click at [755, 55] on div "ZQSL esc__custom____ ZQSL" at bounding box center [763, 47] width 210 height 21
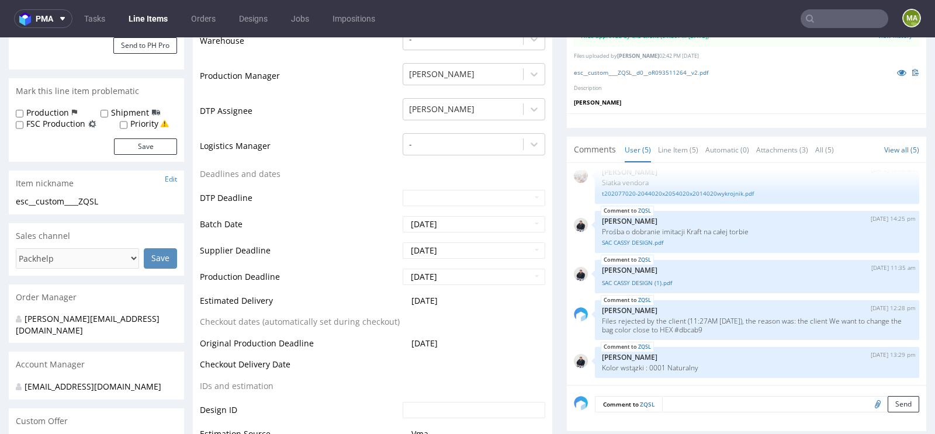
scroll to position [294, 0]
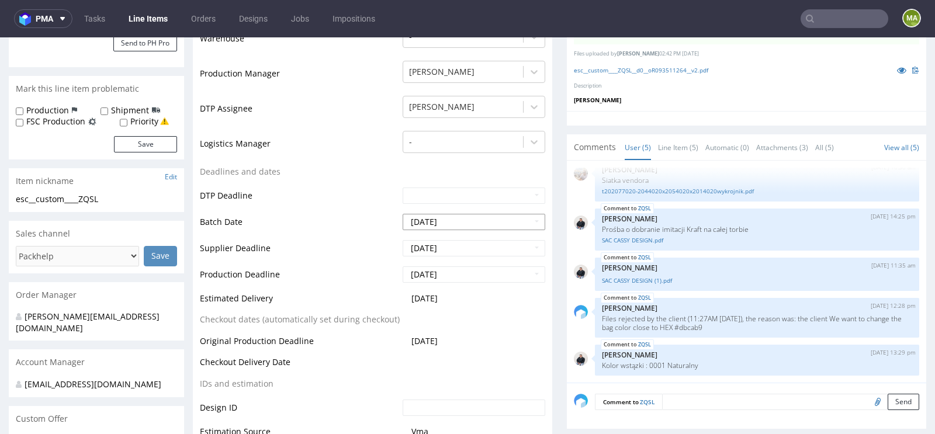
click at [447, 224] on input "2025-09-02" at bounding box center [474, 222] width 143 height 16
click at [228, 243] on td "Supplier Deadline" at bounding box center [300, 252] width 200 height 26
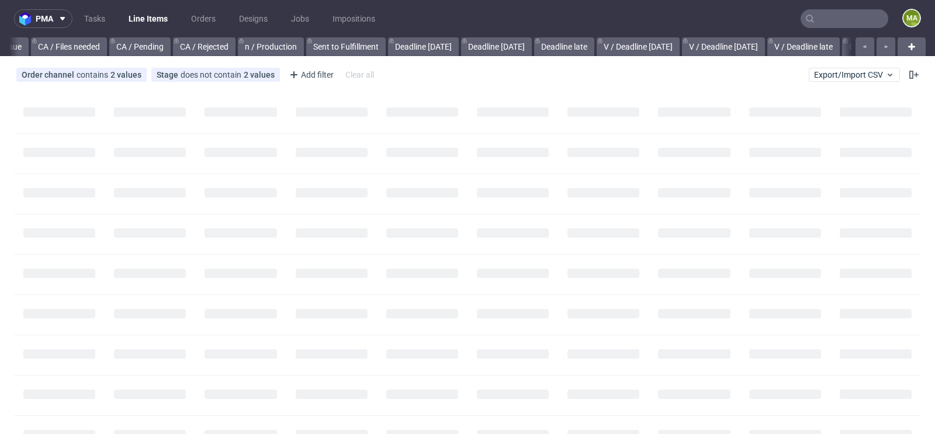
click at [842, 18] on input "text" at bounding box center [844, 18] width 88 height 19
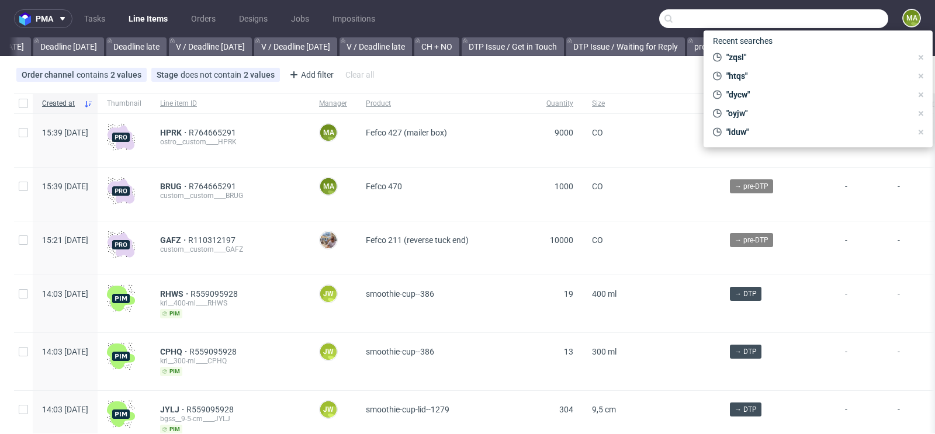
scroll to position [0, 1321]
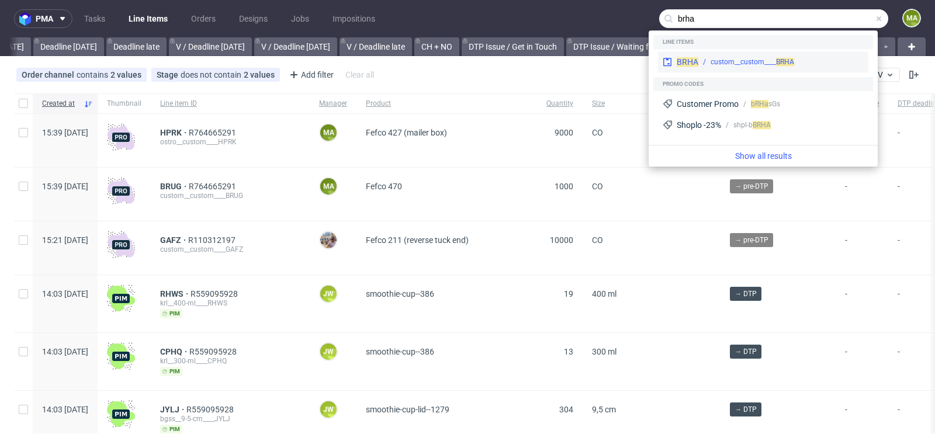
type input "brha"
click at [750, 54] on div "BRHA custom__custom____ BRHA" at bounding box center [763, 61] width 210 height 21
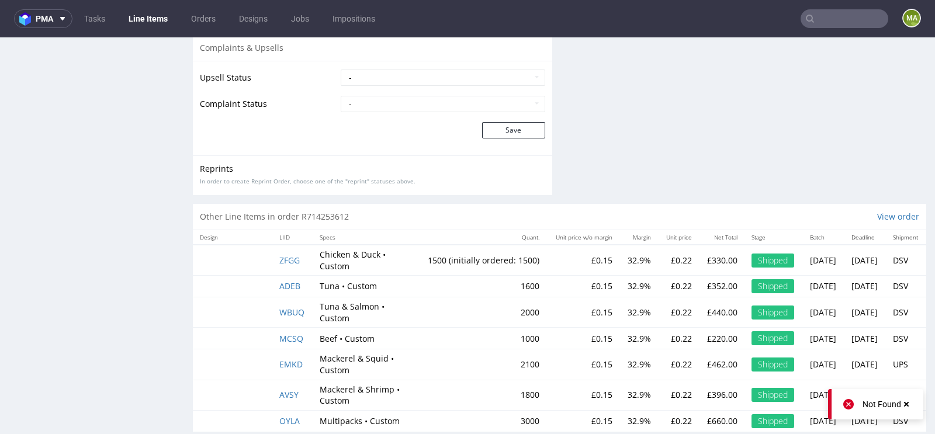
scroll to position [2291, 0]
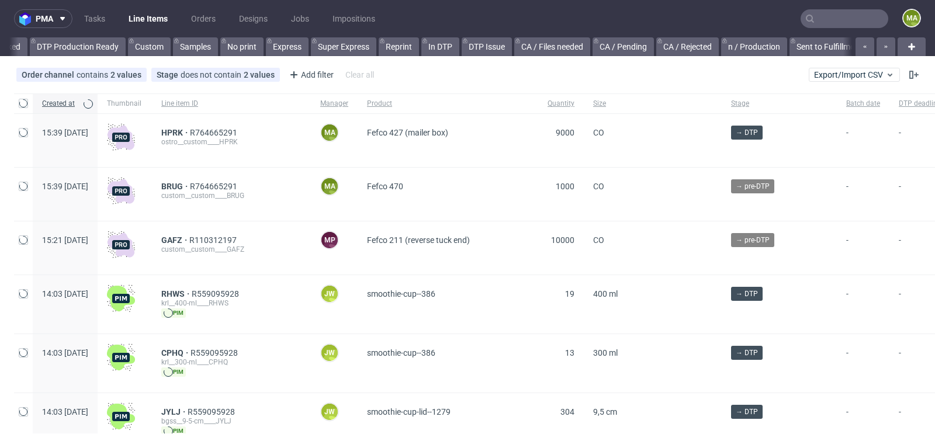
click at [834, 18] on input "text" at bounding box center [844, 18] width 88 height 19
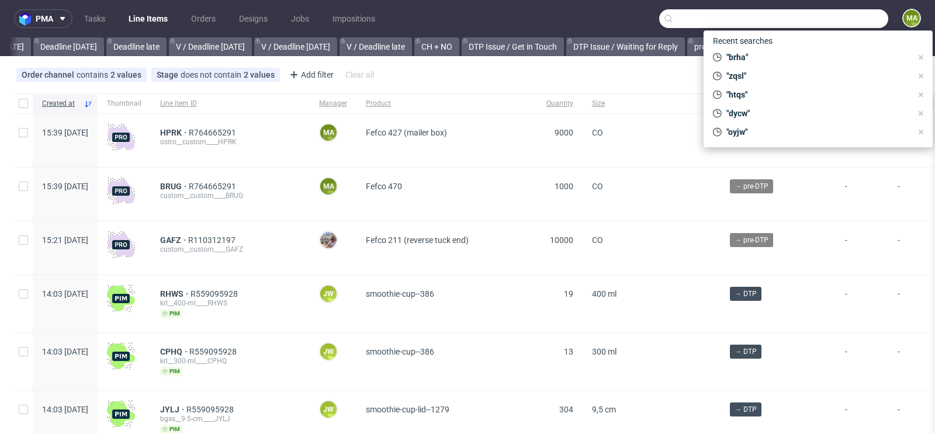
scroll to position [0, 1321]
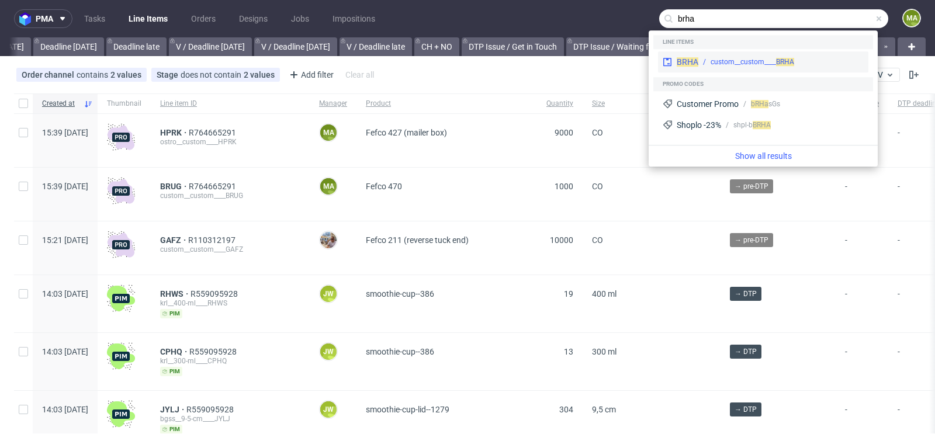
type input "brha"
click at [765, 57] on div "custom__custom____ BRHA" at bounding box center [752, 62] width 84 height 11
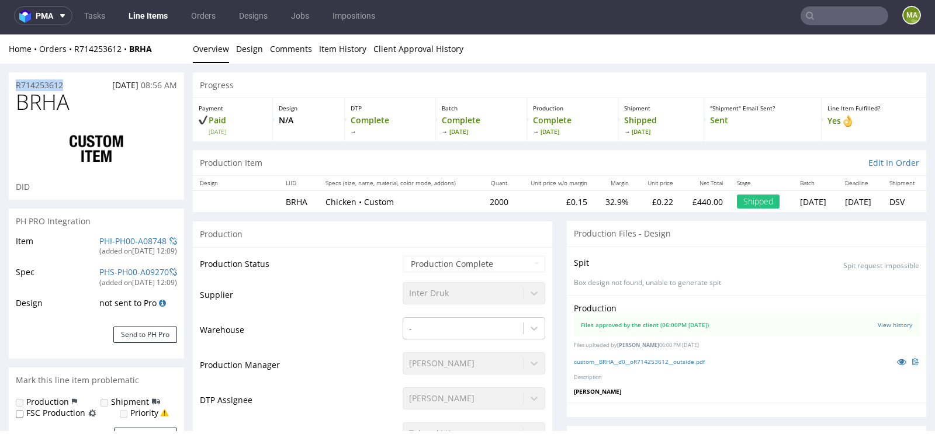
drag, startPoint x: 73, startPoint y: 85, endPoint x: 0, endPoint y: 77, distance: 73.5
copy p "R714253612"
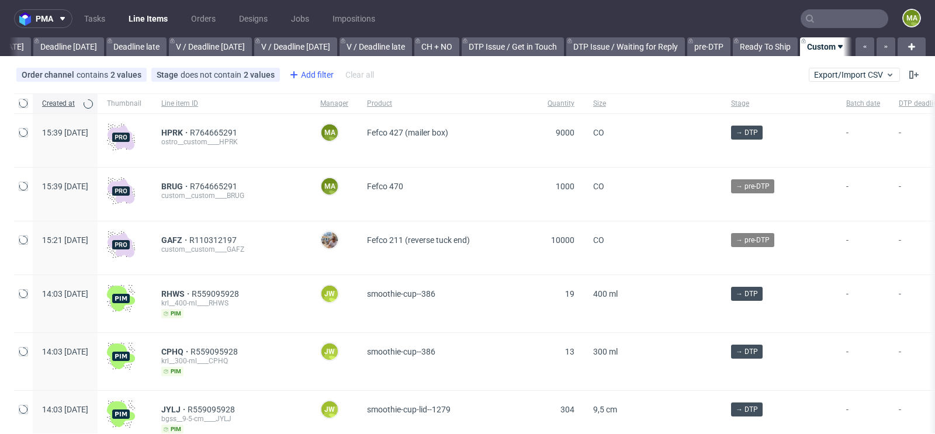
scroll to position [0, 1321]
click at [322, 79] on div "Add filter" at bounding box center [309, 74] width 51 height 19
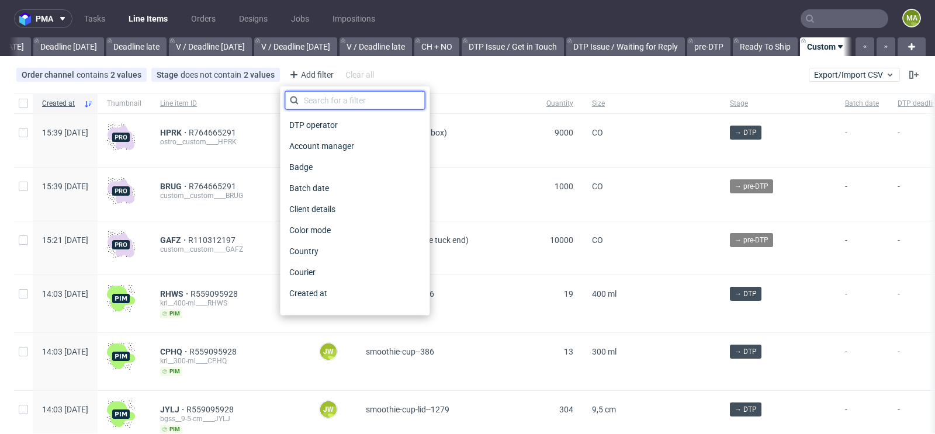
click at [329, 101] on input "text" at bounding box center [354, 100] width 140 height 19
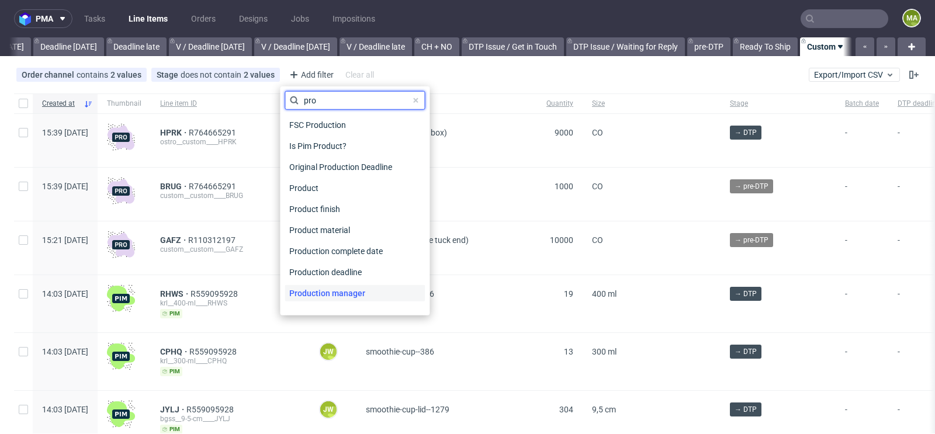
type input "pro"
click at [341, 290] on span "Production manager" at bounding box center [326, 293] width 85 height 16
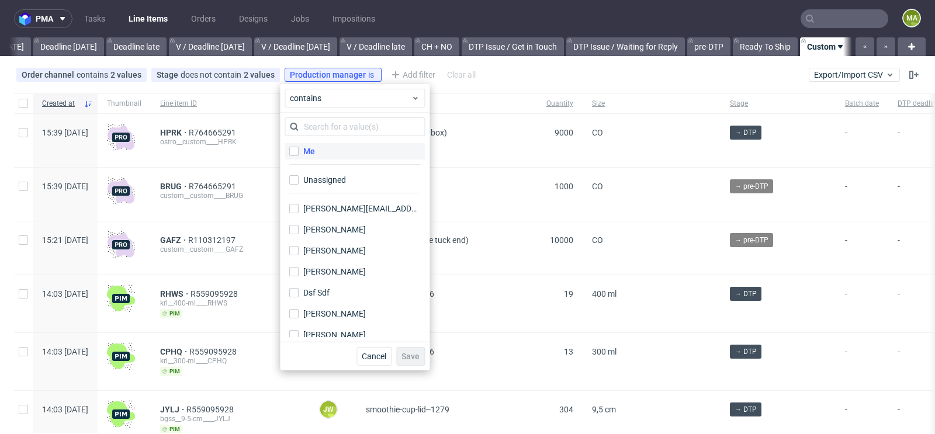
click at [317, 150] on label "Me" at bounding box center [354, 151] width 140 height 16
click at [299, 150] on input "Me" at bounding box center [293, 151] width 9 height 9
checkbox input "true"
click at [415, 358] on span "Save" at bounding box center [410, 356] width 18 height 8
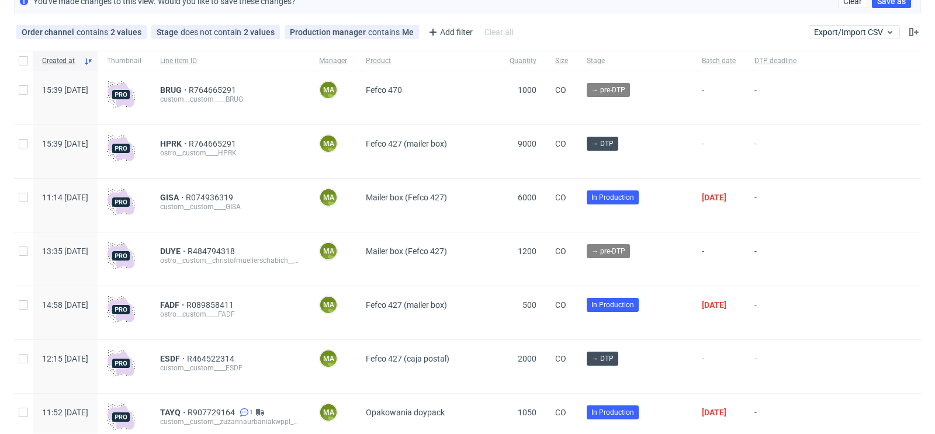
scroll to position [80, 0]
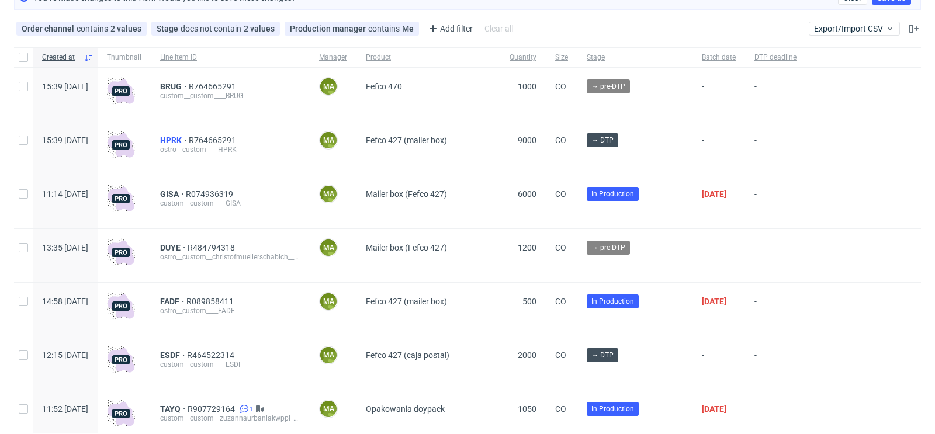
click at [189, 137] on span "HPRK" at bounding box center [174, 140] width 29 height 9
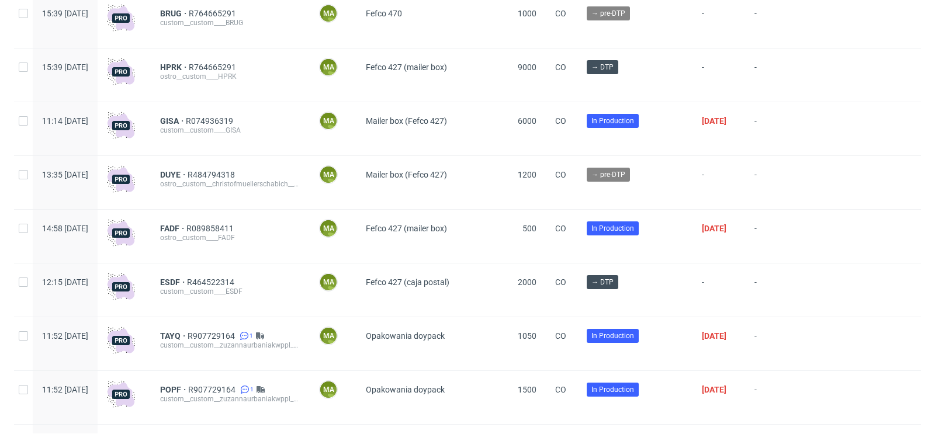
scroll to position [165, 0]
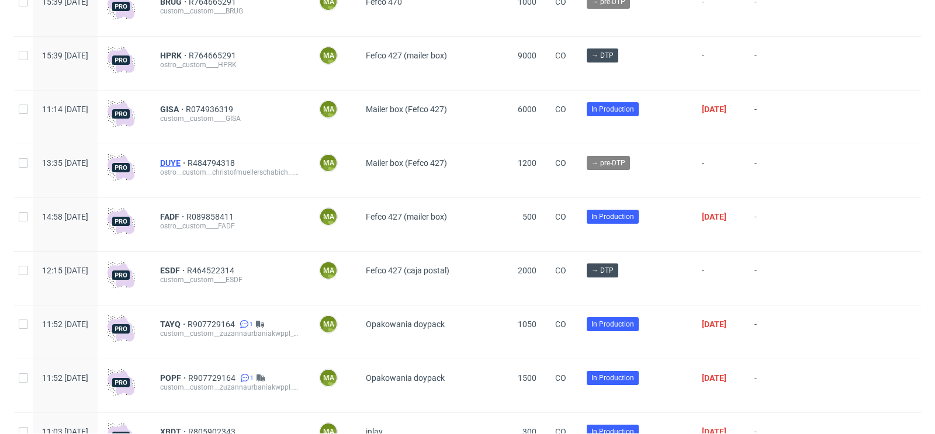
click at [188, 162] on span "DUYE" at bounding box center [173, 162] width 27 height 9
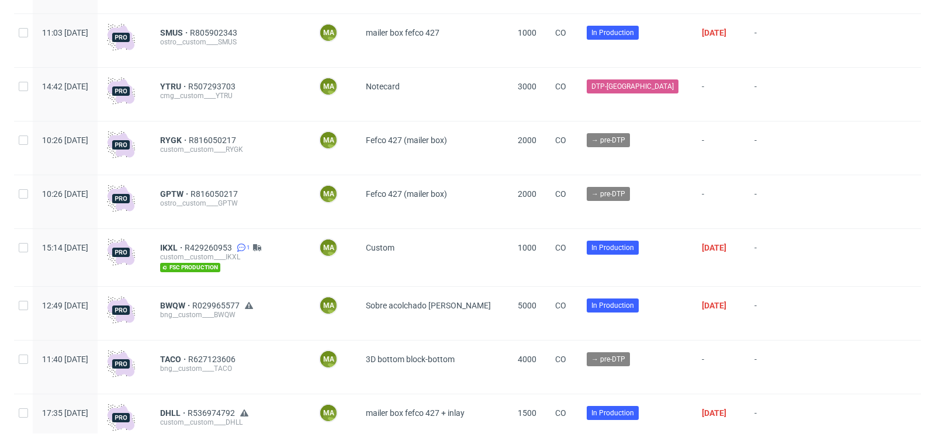
scroll to position [620, 0]
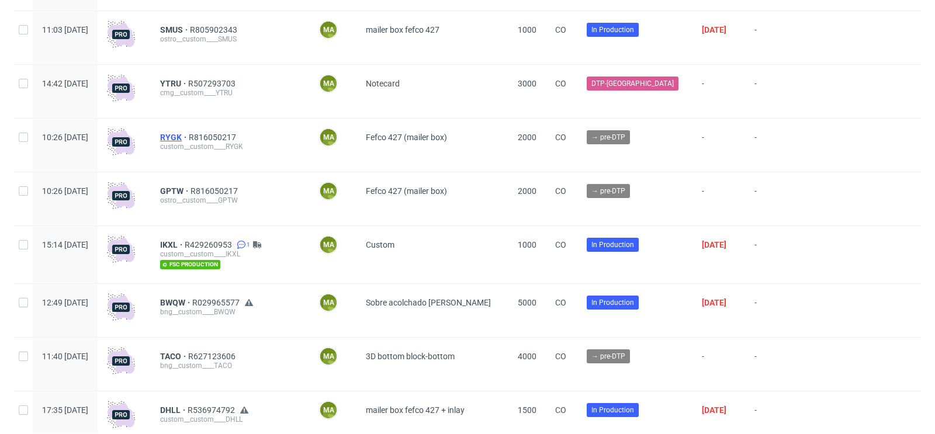
click at [189, 136] on span "RYGK" at bounding box center [174, 137] width 29 height 9
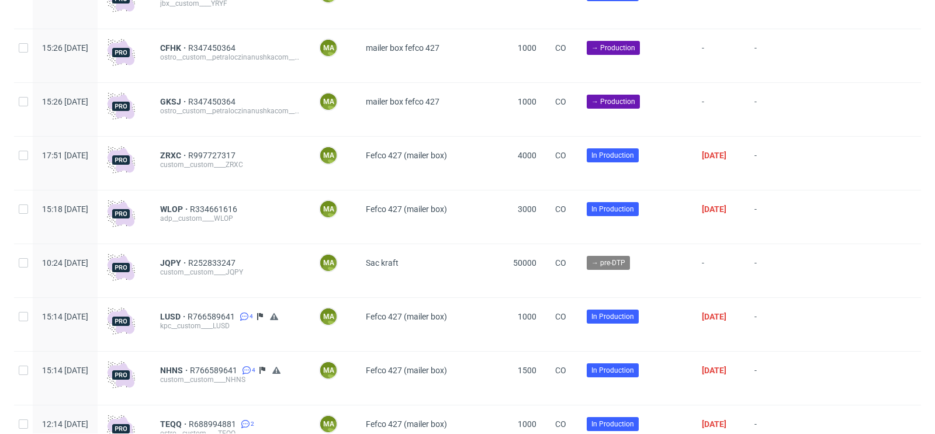
scroll to position [1363, 0]
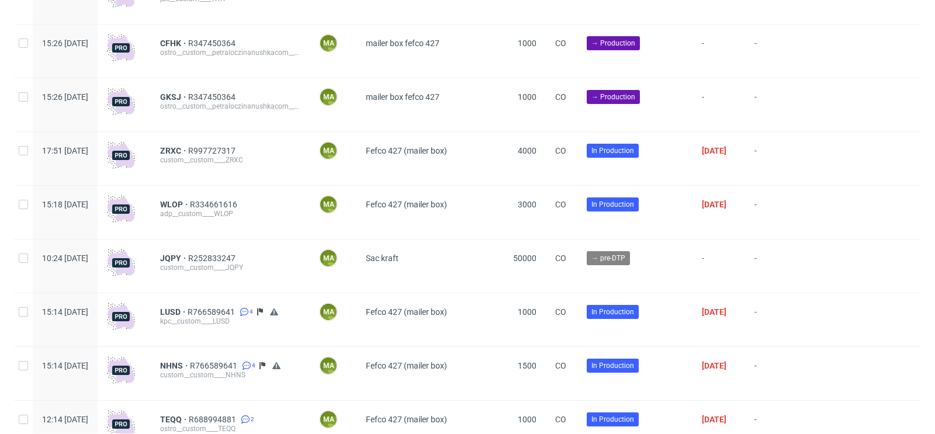
click at [259, 39] on div "CFHK R347450364 ostro__custom__petraloczinanushkacom__CFHK" at bounding box center [230, 51] width 159 height 53
click at [238, 43] on span "R347450364" at bounding box center [213, 43] width 50 height 9
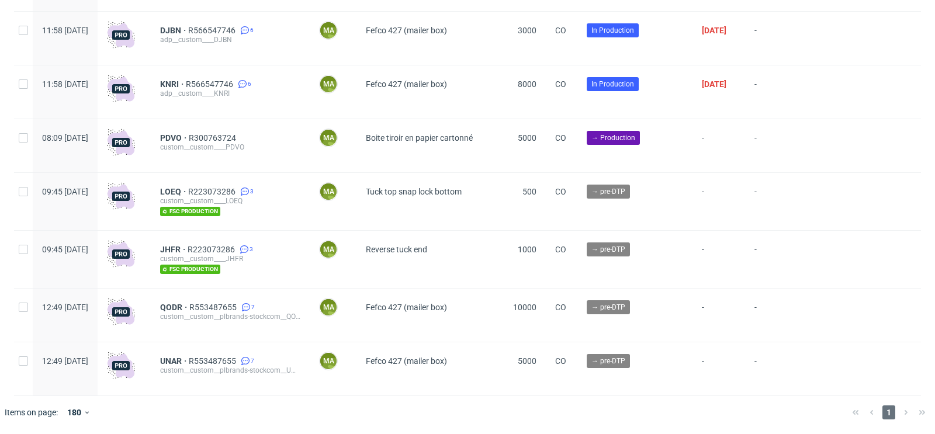
scroll to position [3271, 0]
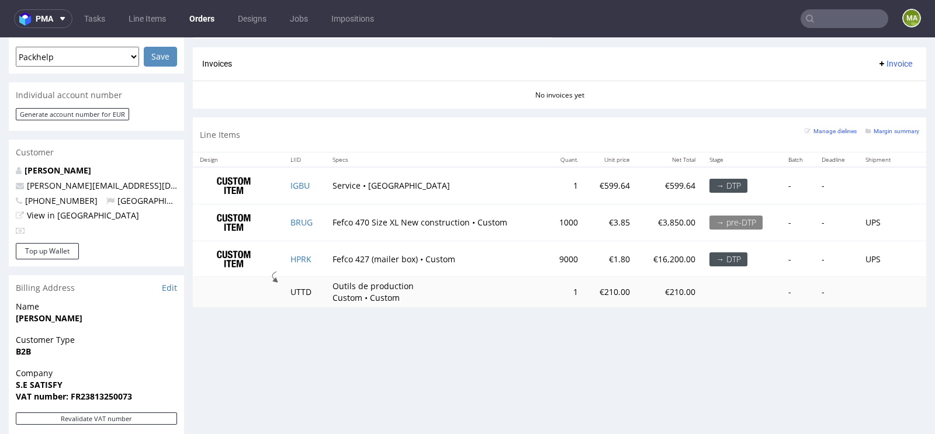
scroll to position [508, 0]
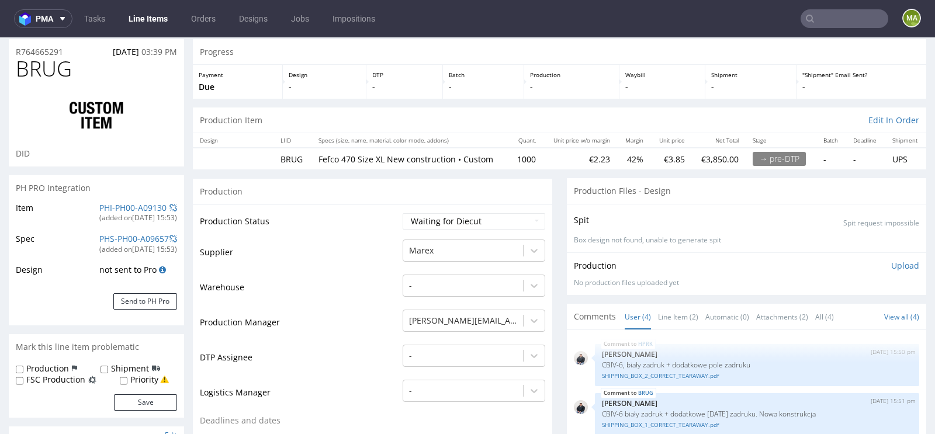
scroll to position [153, 0]
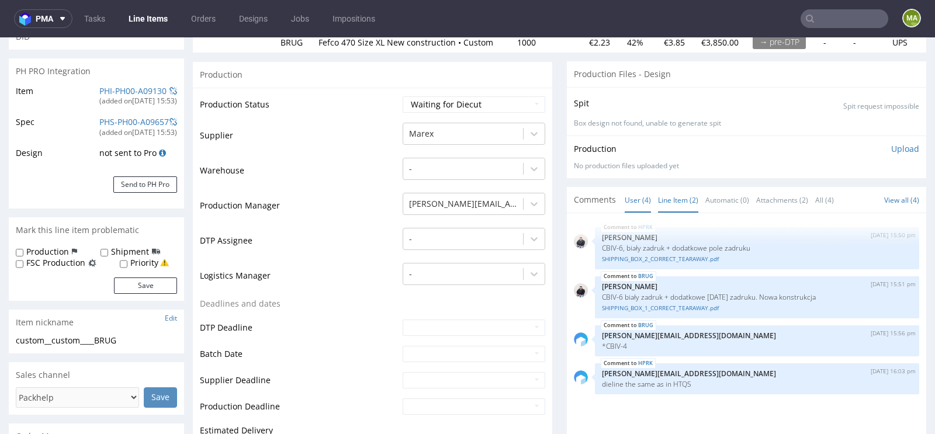
click at [678, 200] on link "Line Item (2)" at bounding box center [678, 200] width 40 height 25
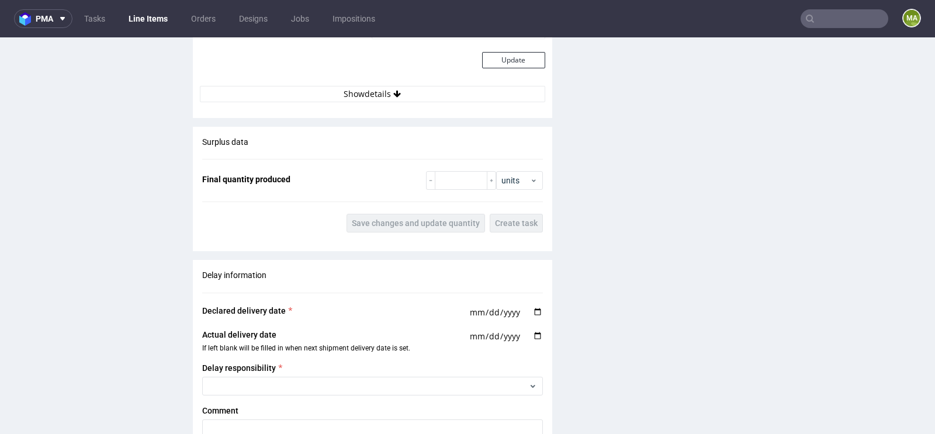
scroll to position [2113, 0]
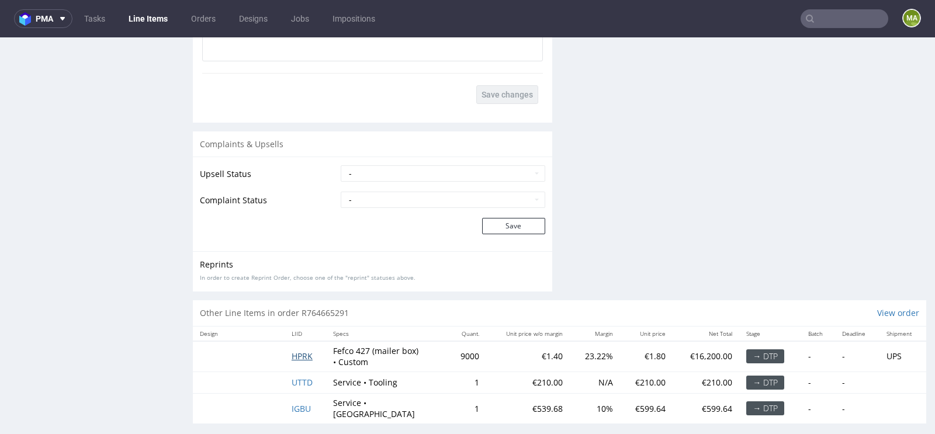
click at [299, 351] on span "HPRK" at bounding box center [302, 356] width 21 height 11
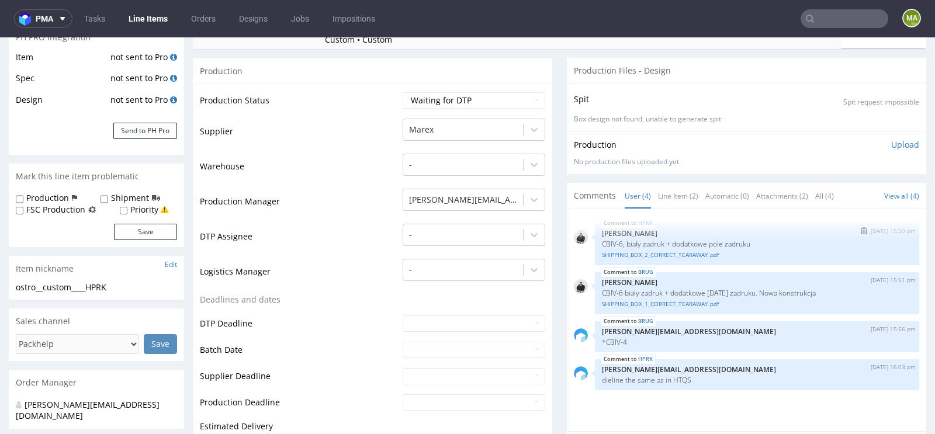
scroll to position [202, 0]
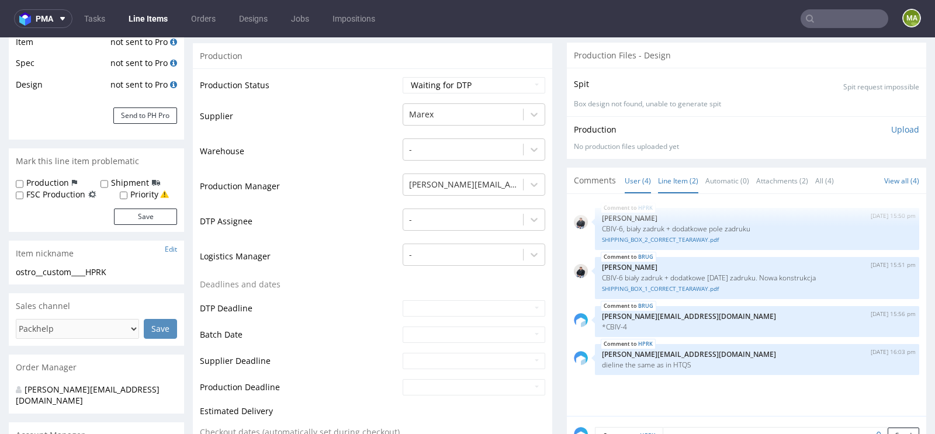
click at [676, 186] on link "Line Item (2)" at bounding box center [678, 180] width 40 height 25
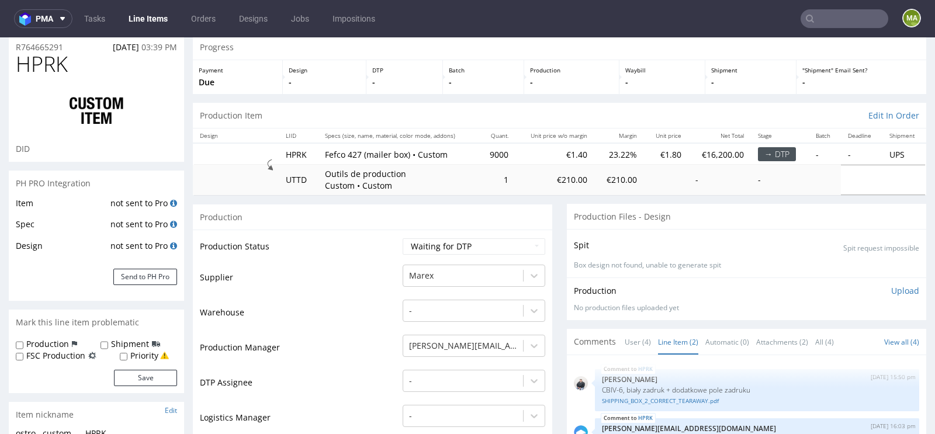
scroll to position [30, 0]
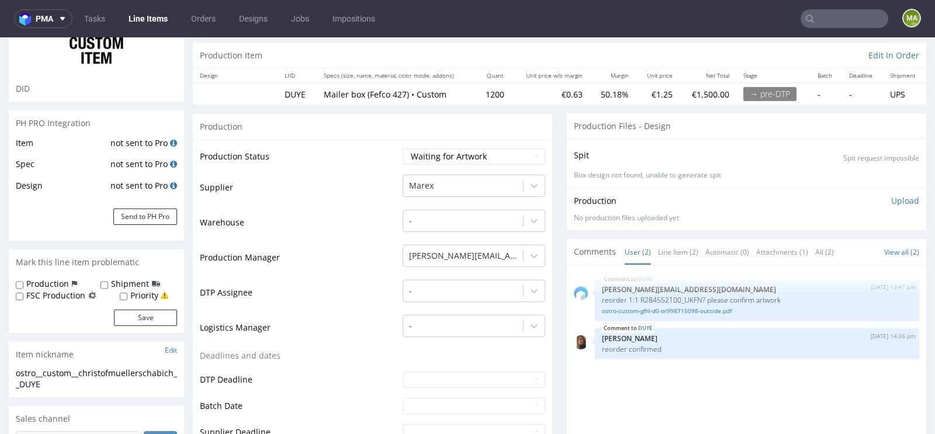
scroll to position [105, 0]
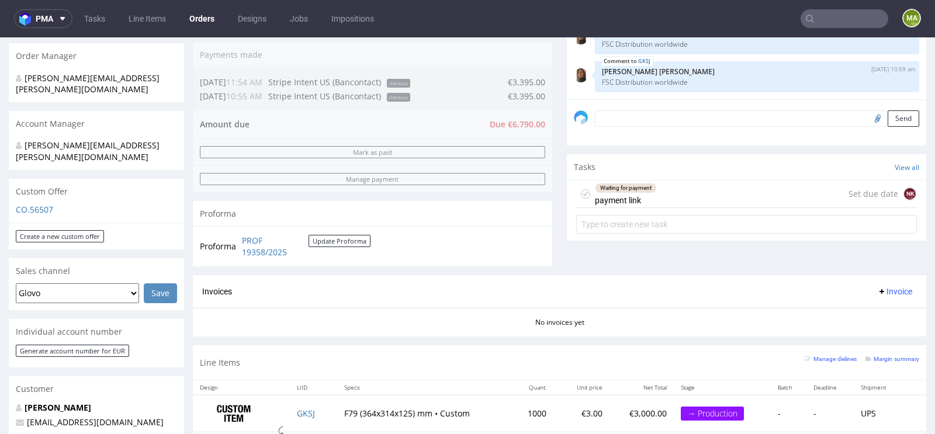
scroll to position [290, 0]
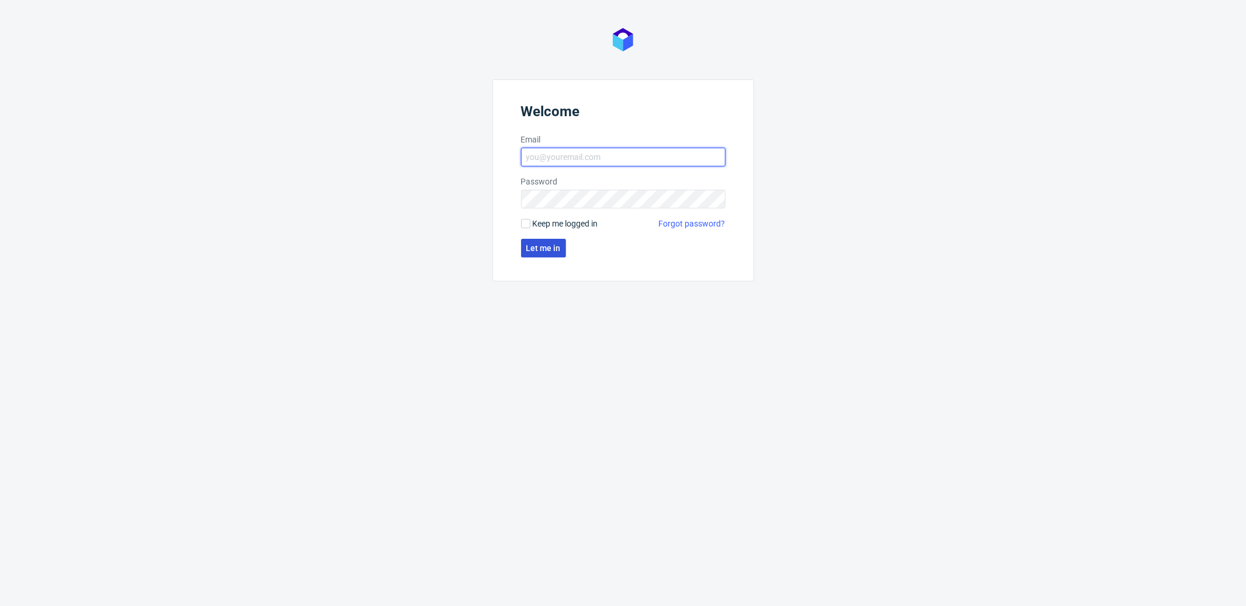
type input "[PERSON_NAME][EMAIL_ADDRESS][PERSON_NAME][DOMAIN_NAME]"
click at [530, 248] on span "Let me in" at bounding box center [543, 248] width 34 height 8
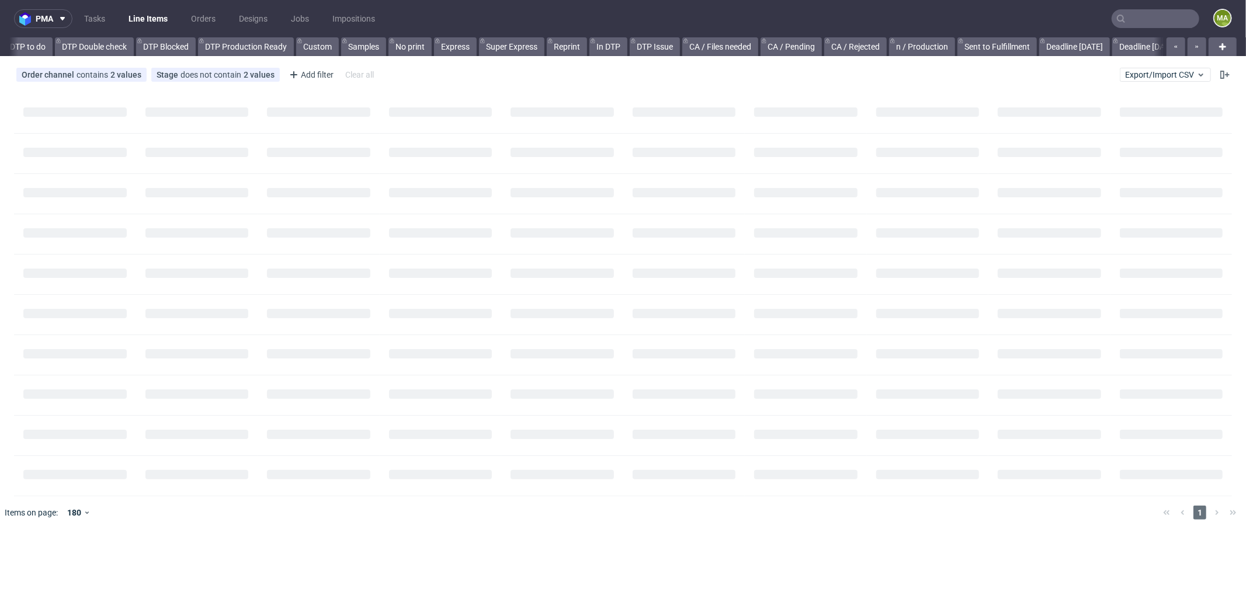
click at [1136, 11] on input "text" at bounding box center [1156, 18] width 88 height 19
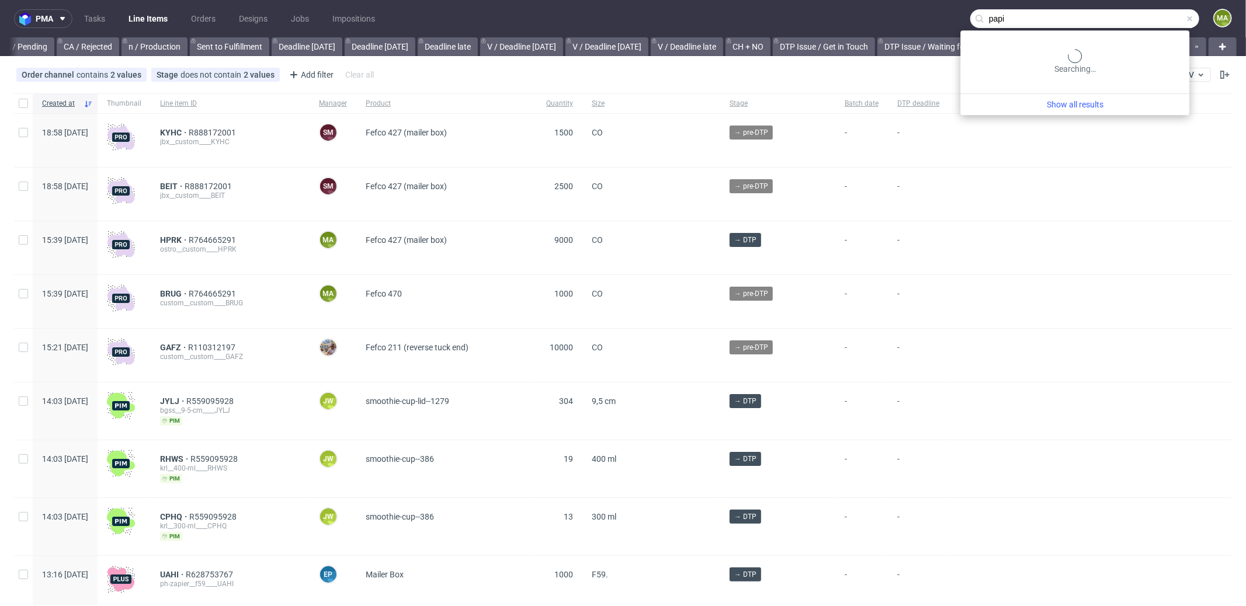
scroll to position [0, 1008]
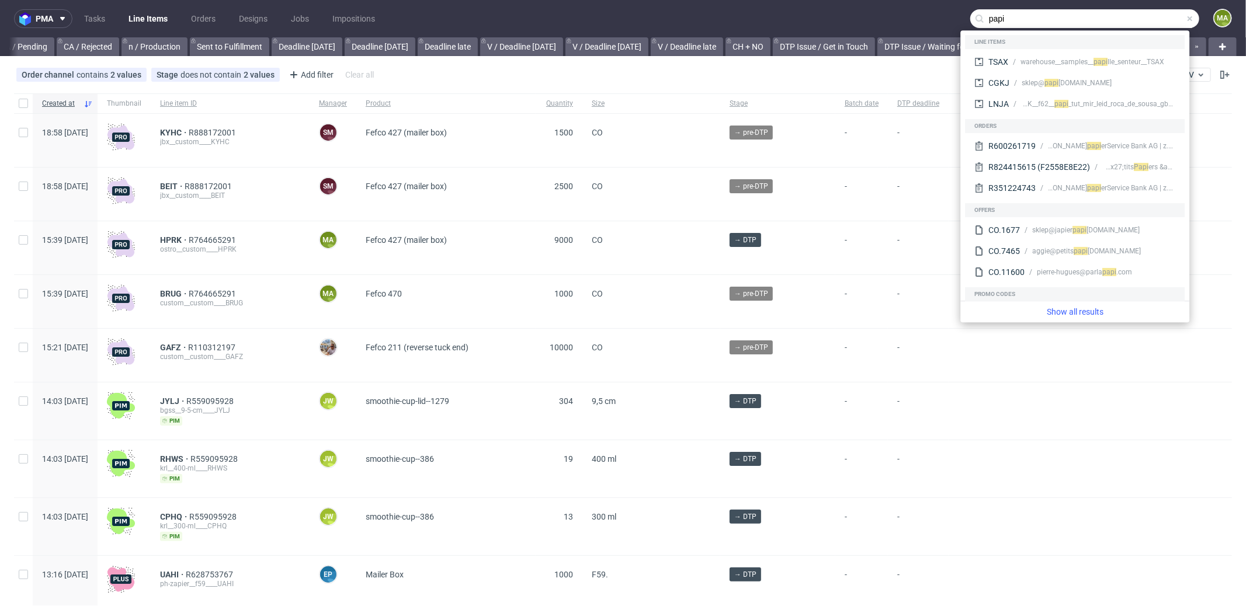
type input "papi"
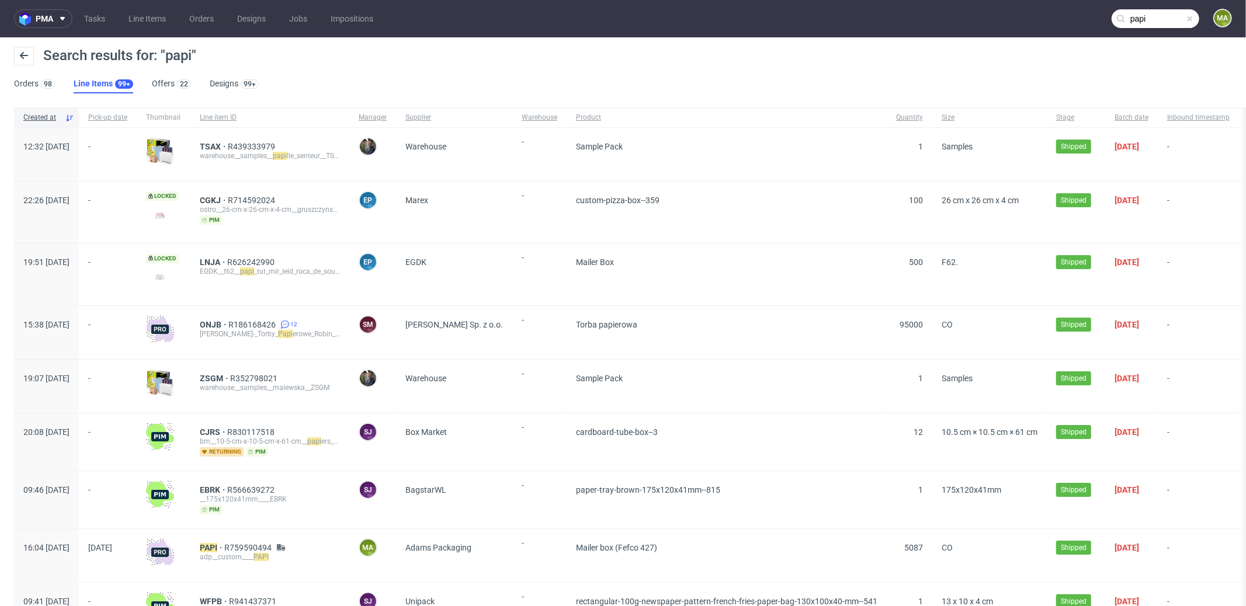
scroll to position [109, 0]
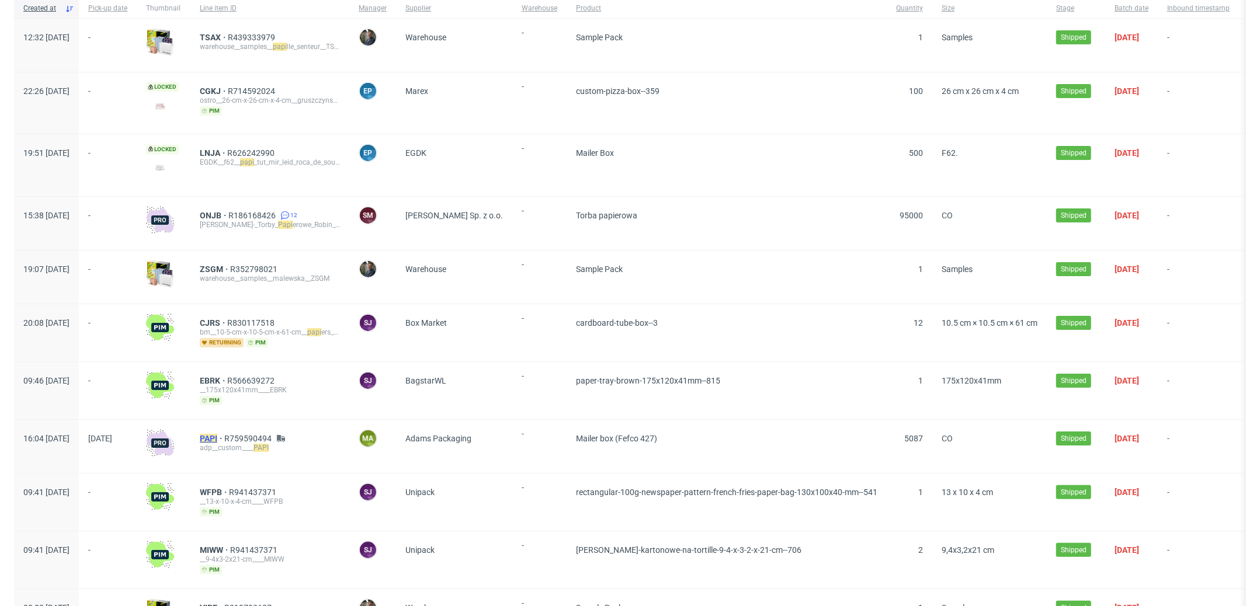
click at [217, 438] on mark "PAPI" at bounding box center [209, 438] width 18 height 9
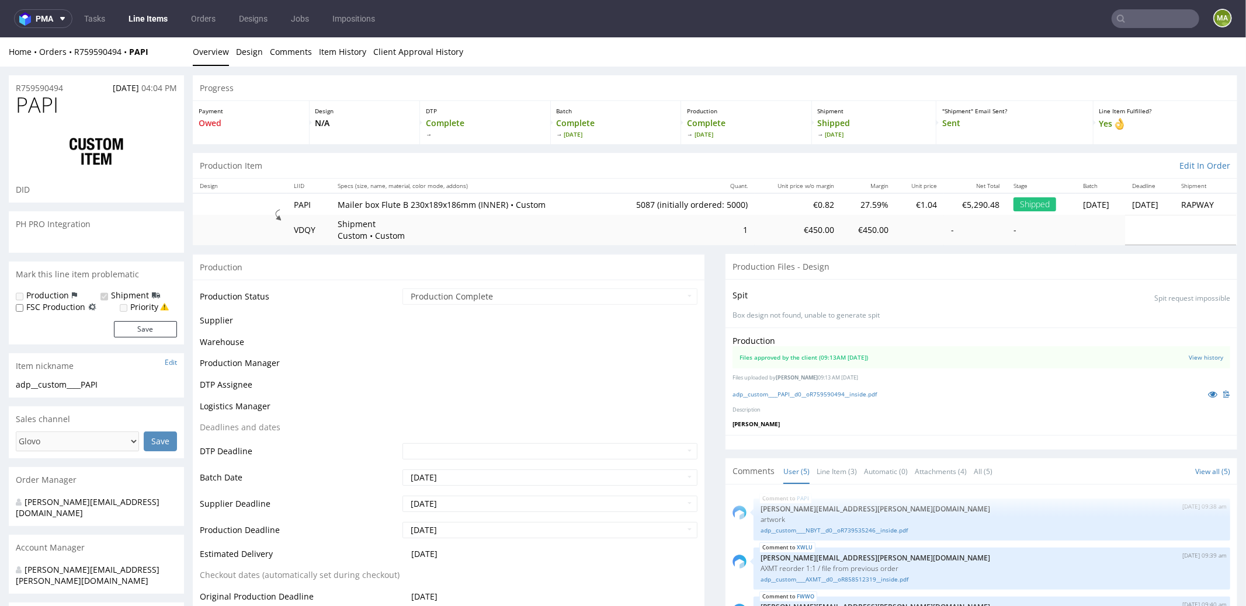
scroll to position [35, 0]
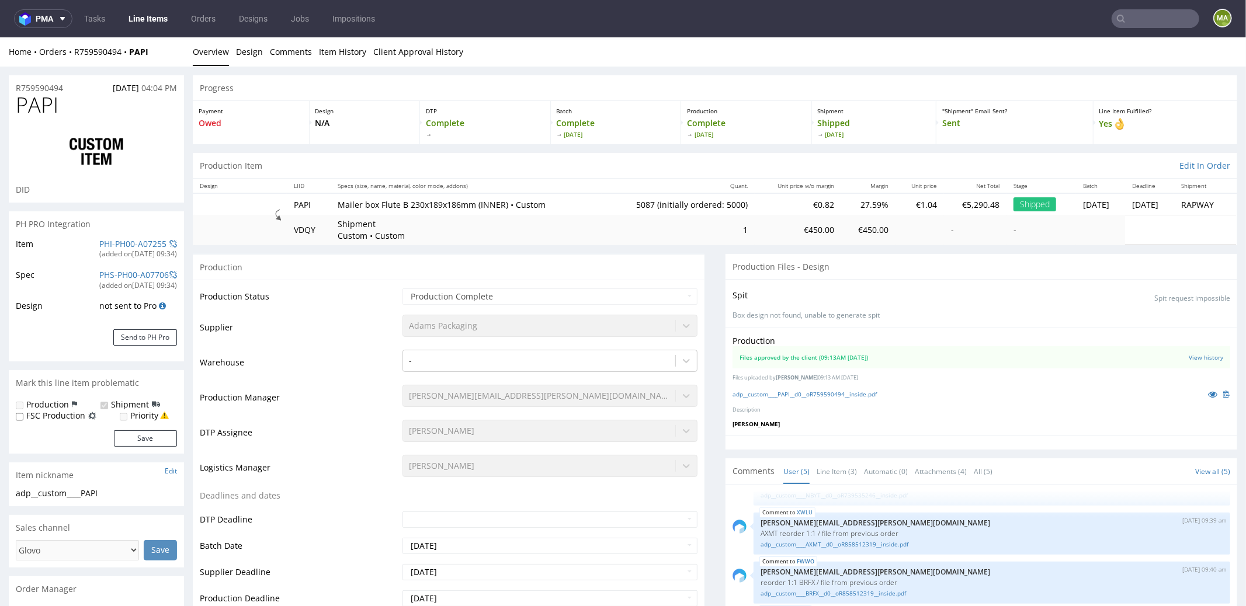
select select "in_progress"
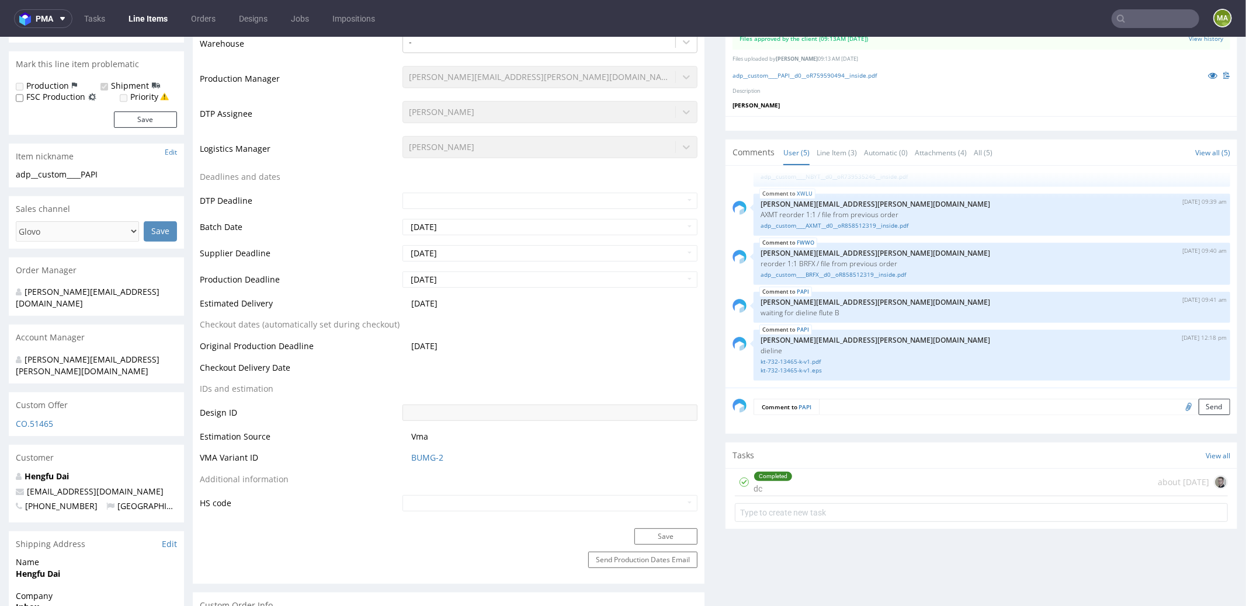
scroll to position [325, 0]
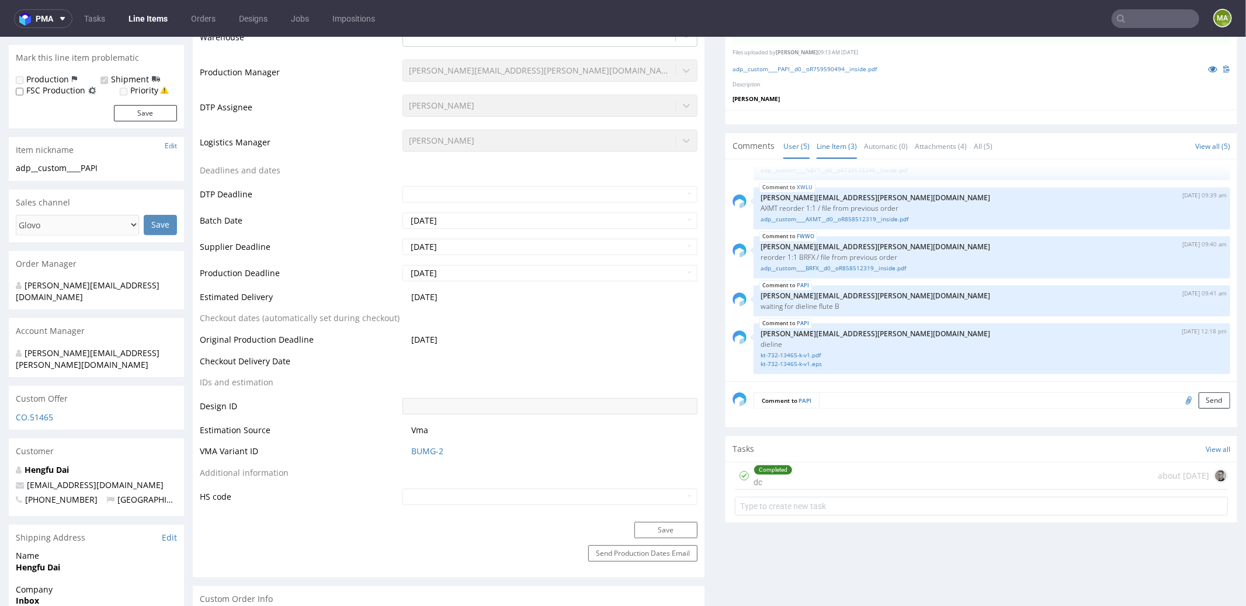
click at [827, 144] on link "Line Item (3)" at bounding box center [837, 145] width 40 height 25
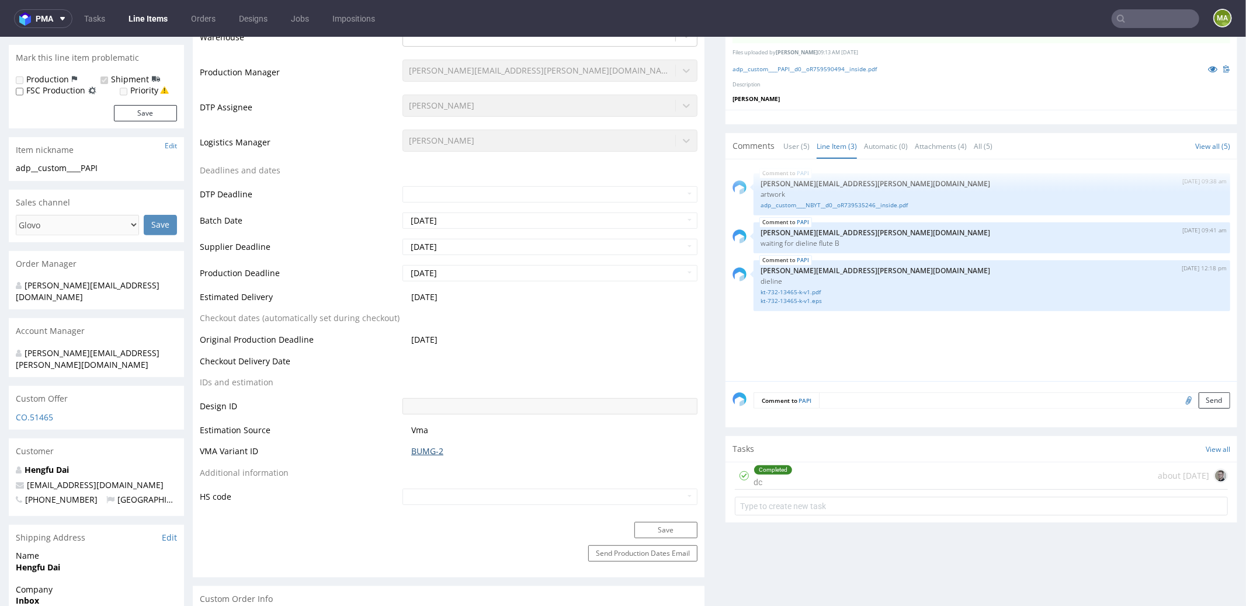
click at [421, 453] on link "BUMG-2" at bounding box center [427, 451] width 32 height 12
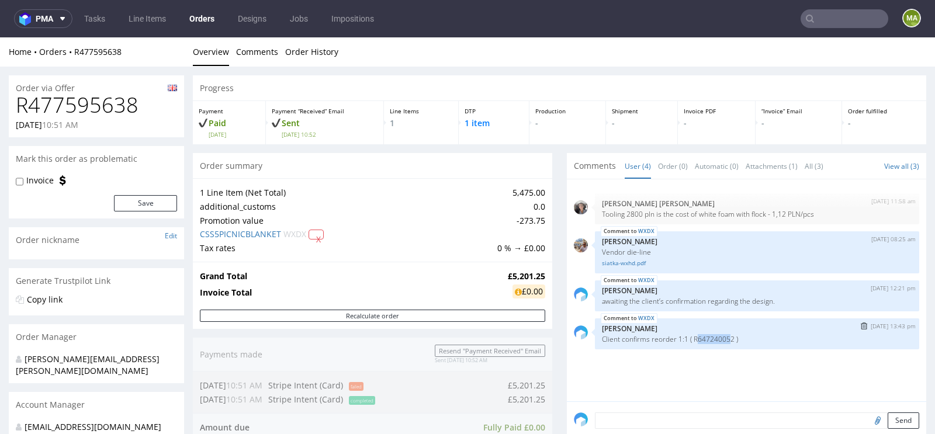
drag, startPoint x: 692, startPoint y: 339, endPoint x: 724, endPoint y: 336, distance: 31.7
click at [724, 336] on p "Client confirms reorder 1:1 ( R647240052 )" at bounding box center [757, 339] width 310 height 9
drag, startPoint x: 722, startPoint y: 336, endPoint x: 692, endPoint y: 336, distance: 29.8
click at [720, 336] on p "Client confirms reorder 1:1 ( R647240052 )" at bounding box center [757, 339] width 310 height 9
drag, startPoint x: 684, startPoint y: 337, endPoint x: 726, endPoint y: 337, distance: 41.5
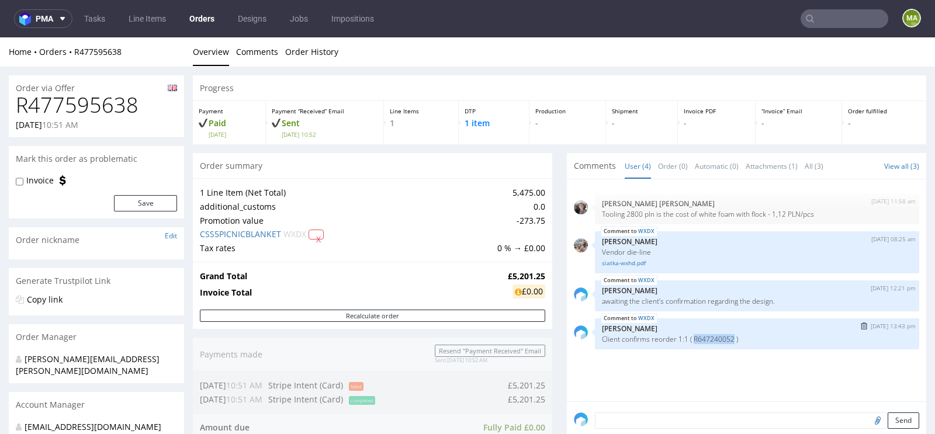
click at [726, 337] on p "Client confirms reorder 1:1 ( R647240052 )" at bounding box center [757, 339] width 310 height 9
copy p "R647240052"
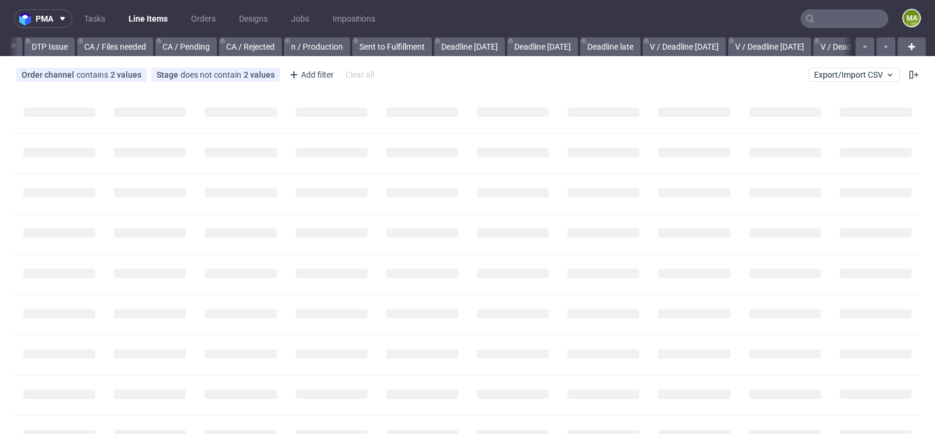
click at [839, 11] on input "text" at bounding box center [844, 18] width 88 height 19
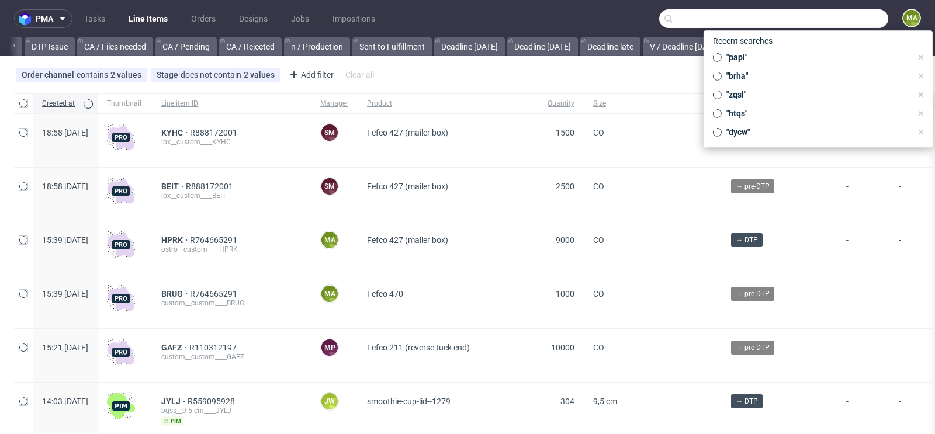
click at [838, 13] on input "text" at bounding box center [773, 18] width 229 height 19
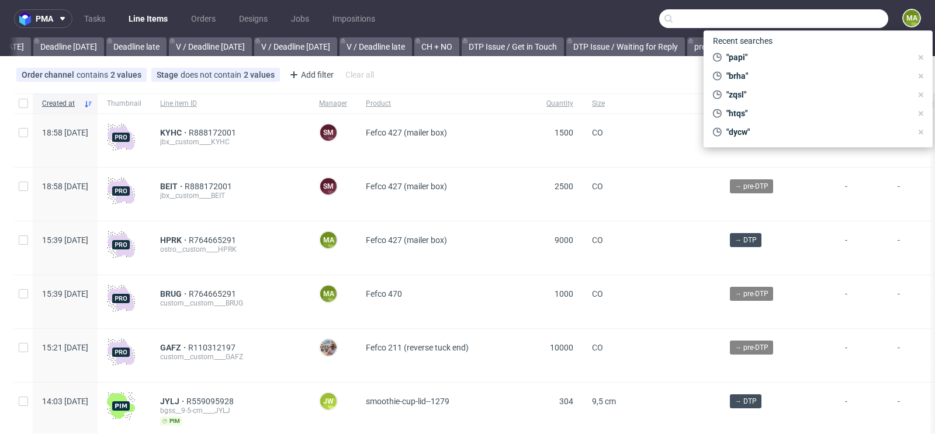
paste input "R647240052"
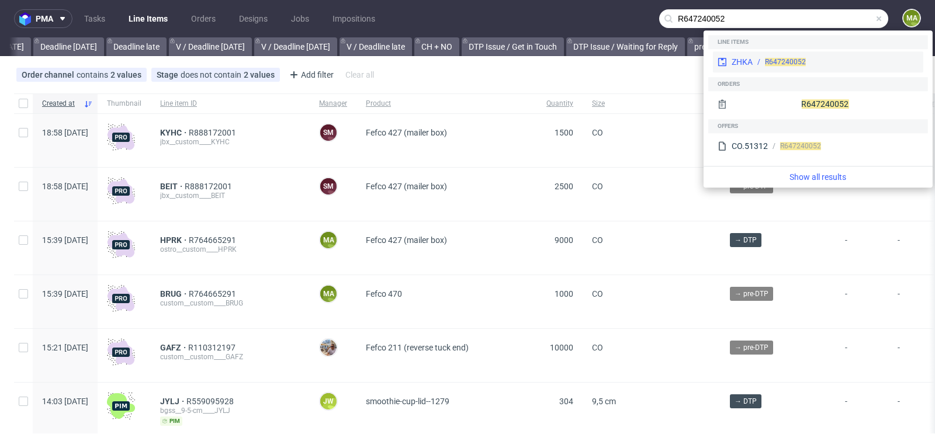
type input "R647240052"
click at [765, 54] on div "ZHKA R647240052" at bounding box center [818, 61] width 210 height 21
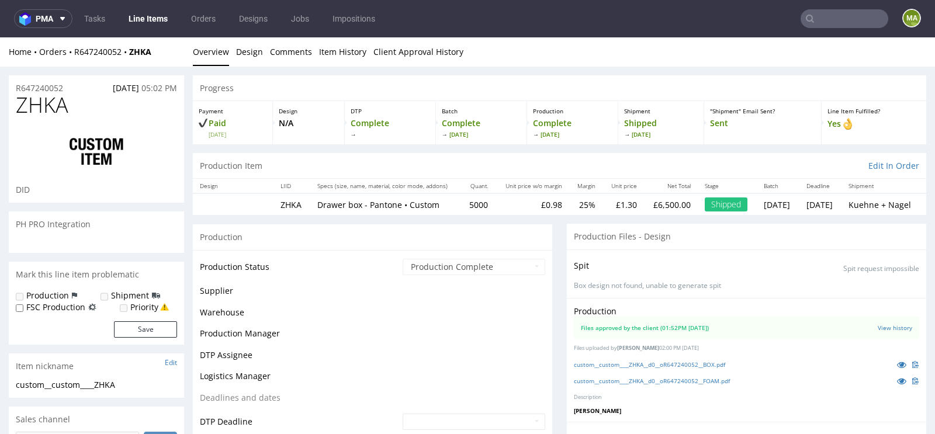
scroll to position [405, 0]
select select "in_progress"
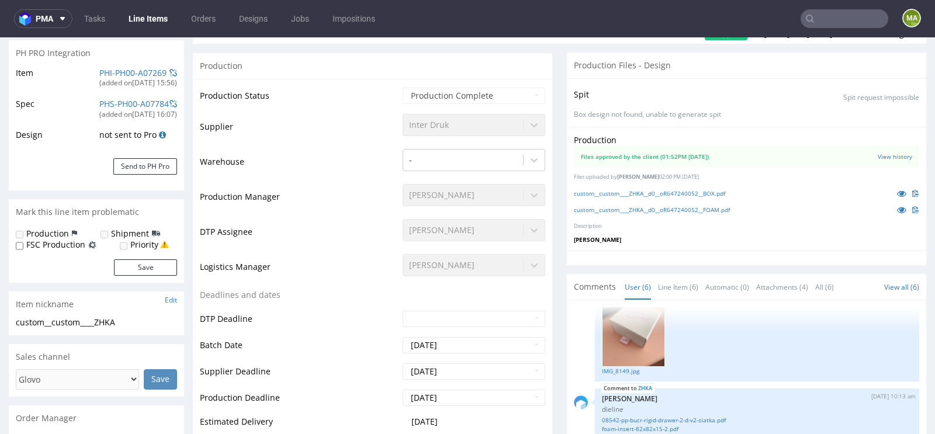
scroll to position [252, 0]
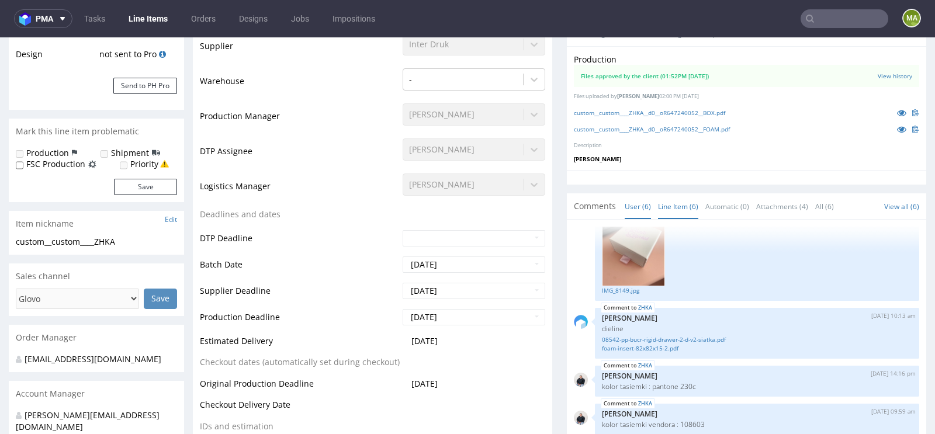
click at [670, 204] on link "Line Item (6)" at bounding box center [678, 206] width 40 height 25
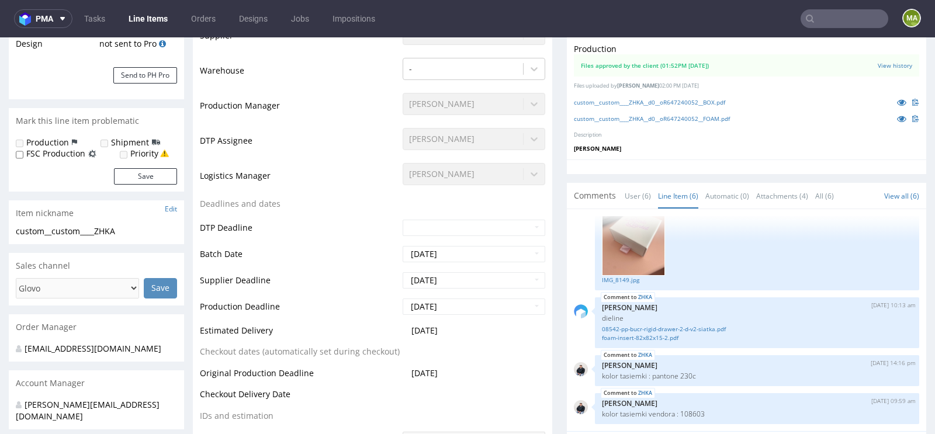
scroll to position [274, 0]
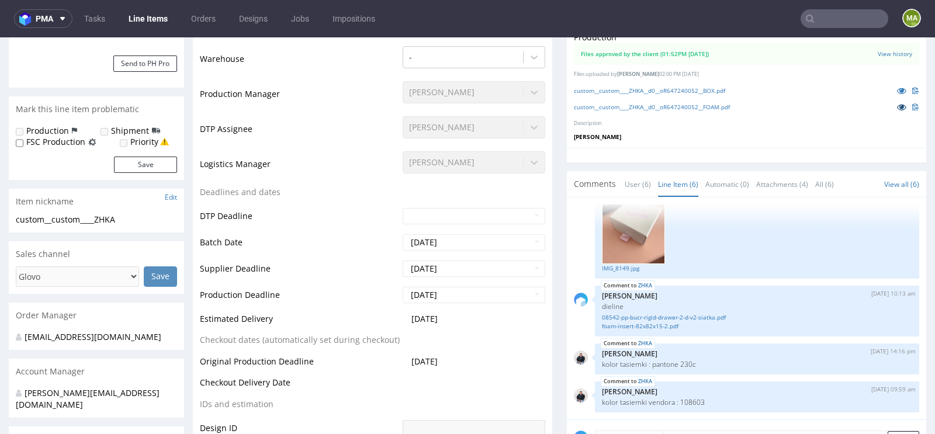
click at [897, 103] on icon at bounding box center [901, 107] width 9 height 8
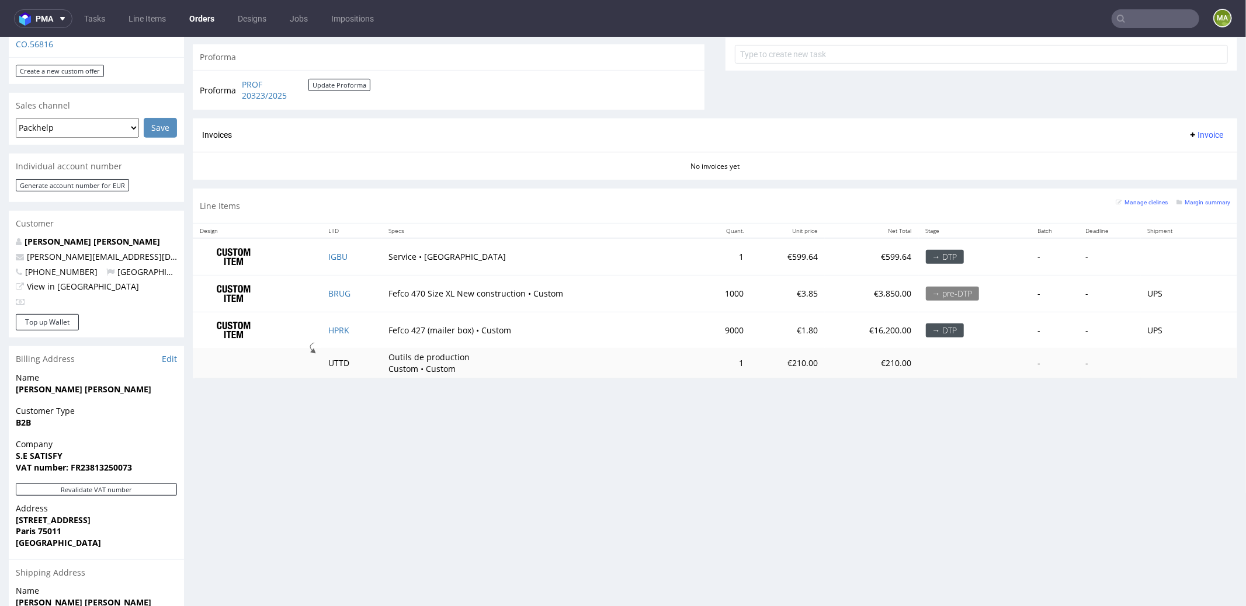
scroll to position [436, 0]
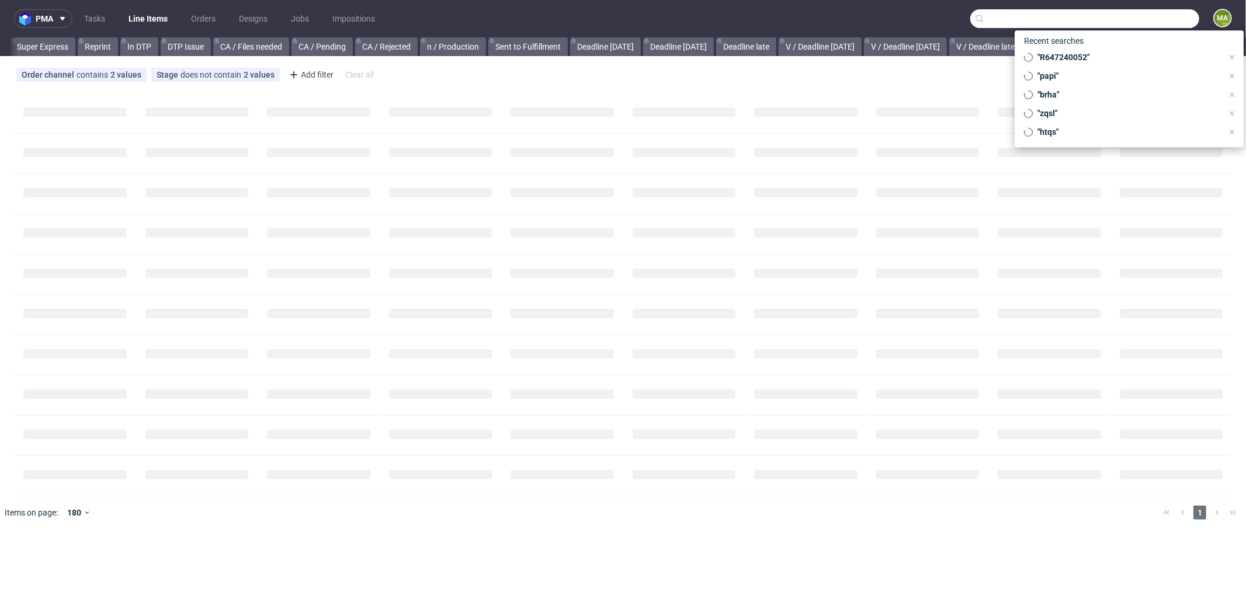
click at [1147, 17] on input "text" at bounding box center [1084, 18] width 229 height 19
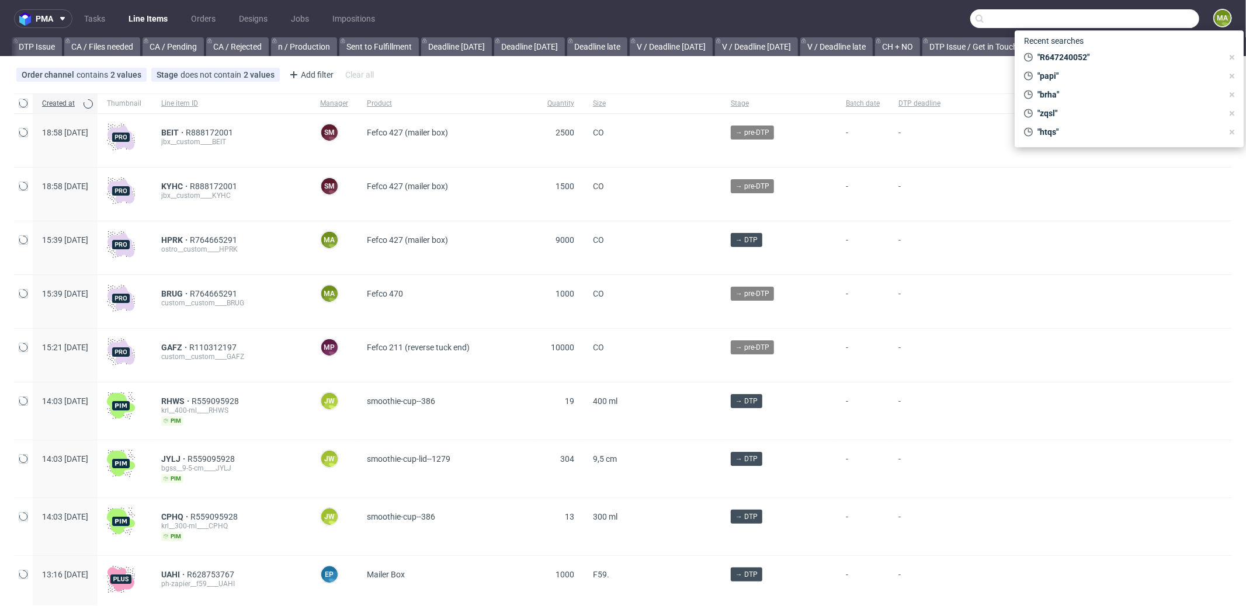
paste input "R446793271"
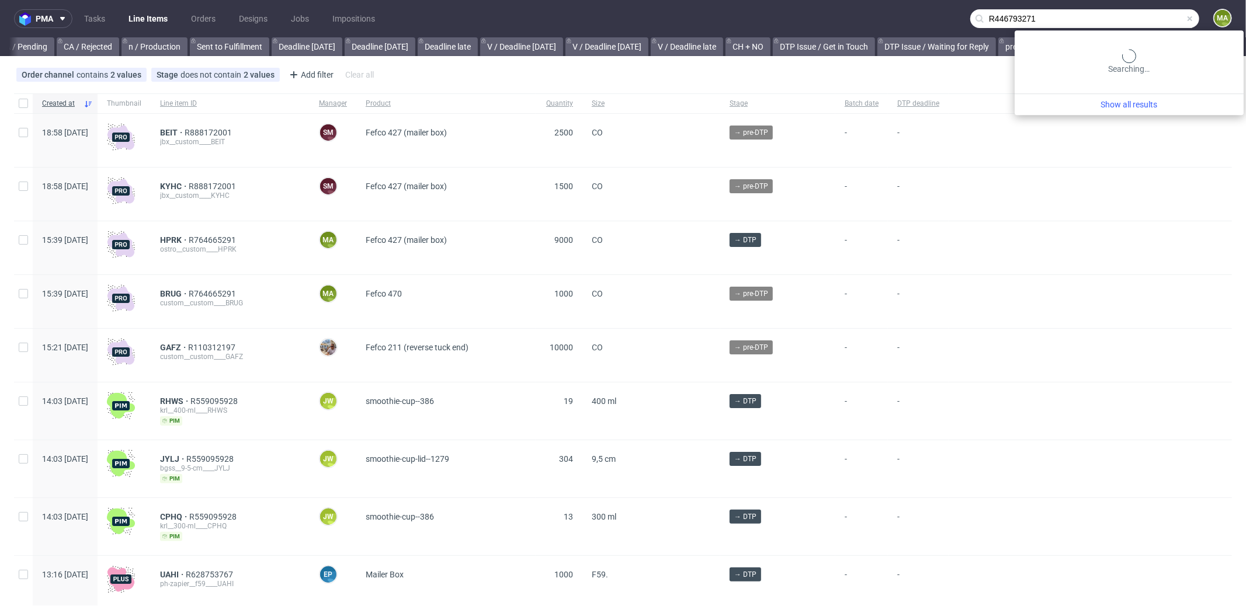
scroll to position [0, 1008]
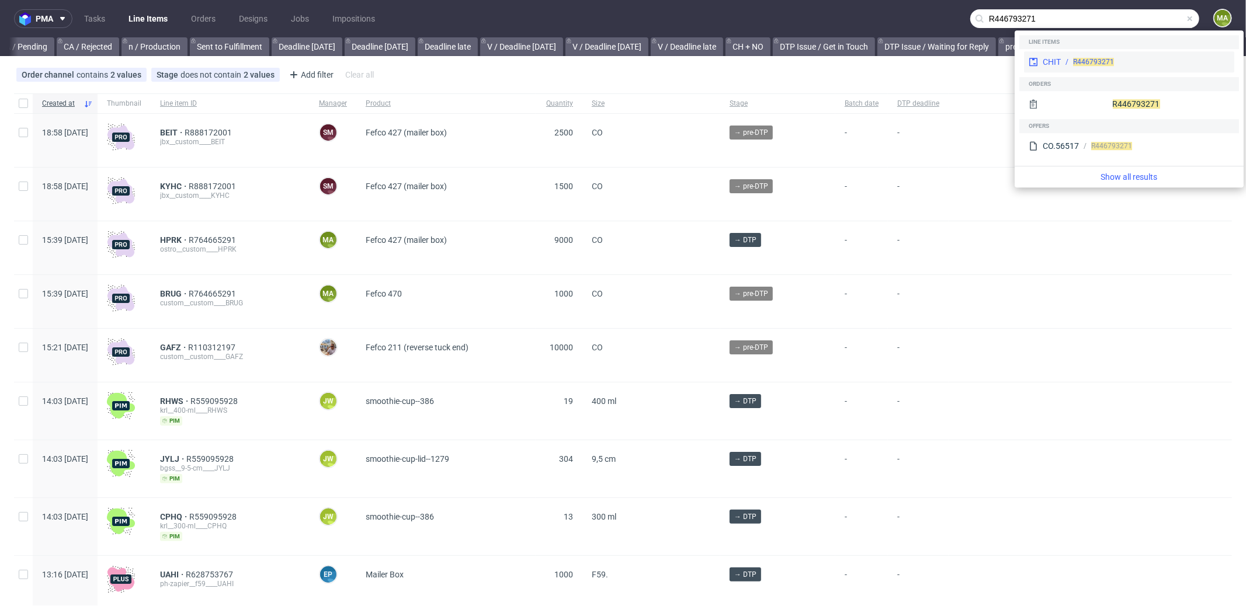
type input "R446793271"
click at [1067, 58] on div "R446793271" at bounding box center [1145, 62] width 169 height 11
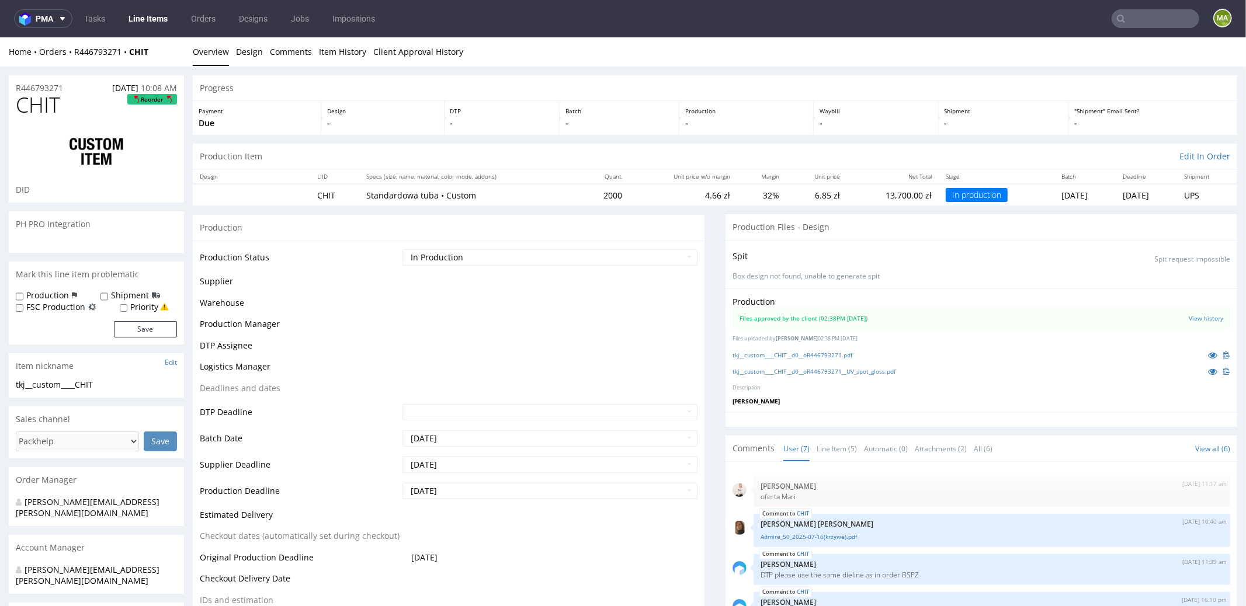
scroll to position [98, 0]
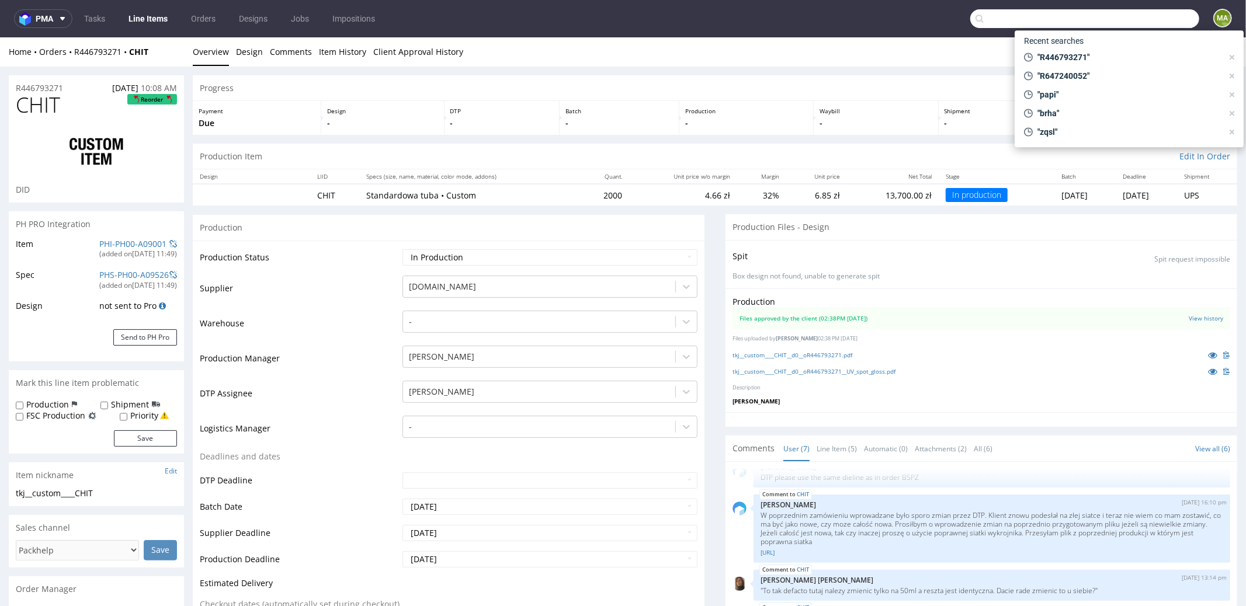
click at [1176, 20] on input "text" at bounding box center [1084, 18] width 229 height 19
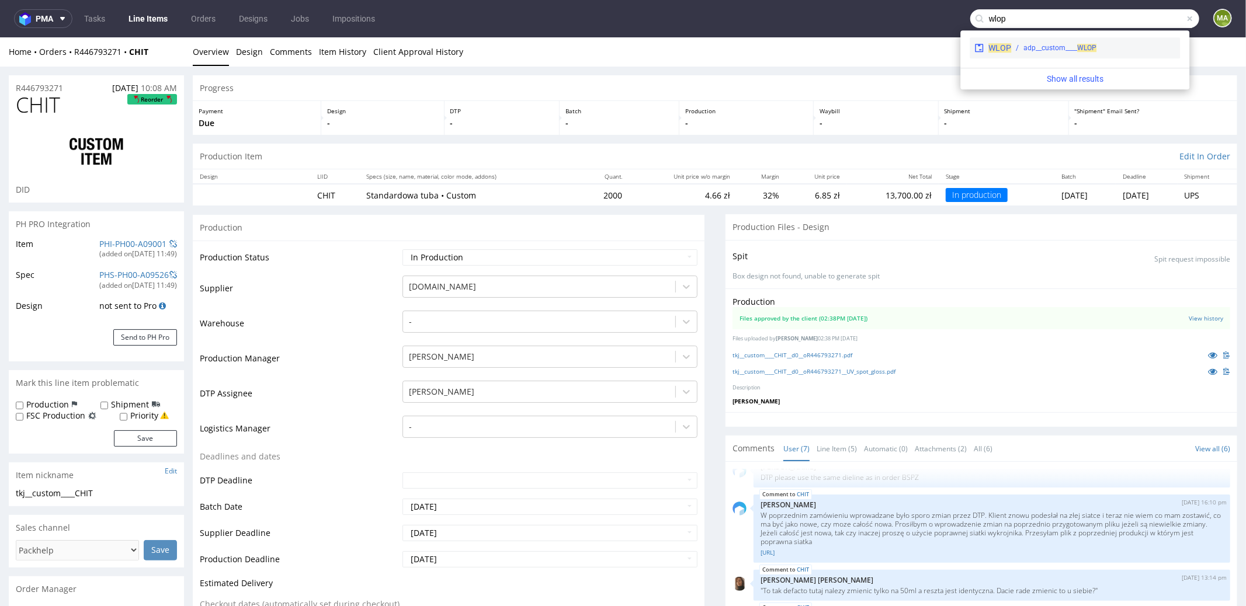
type input "wlop"
click at [1069, 45] on div "adp__custom____ WLOP" at bounding box center [1059, 48] width 73 height 11
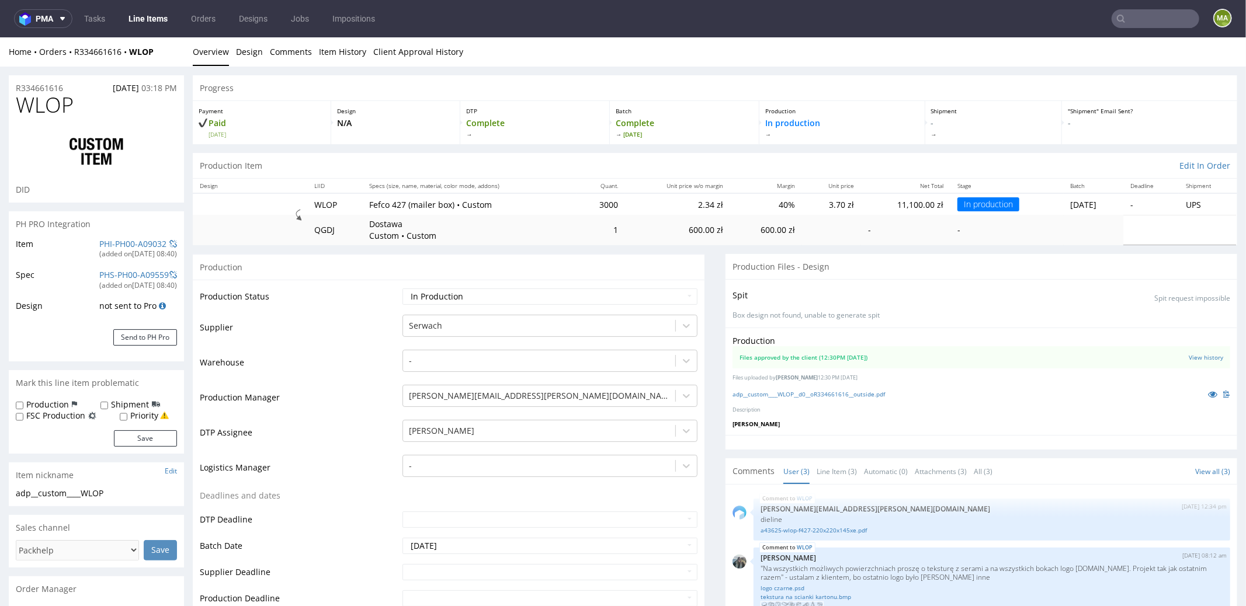
scroll to position [230, 0]
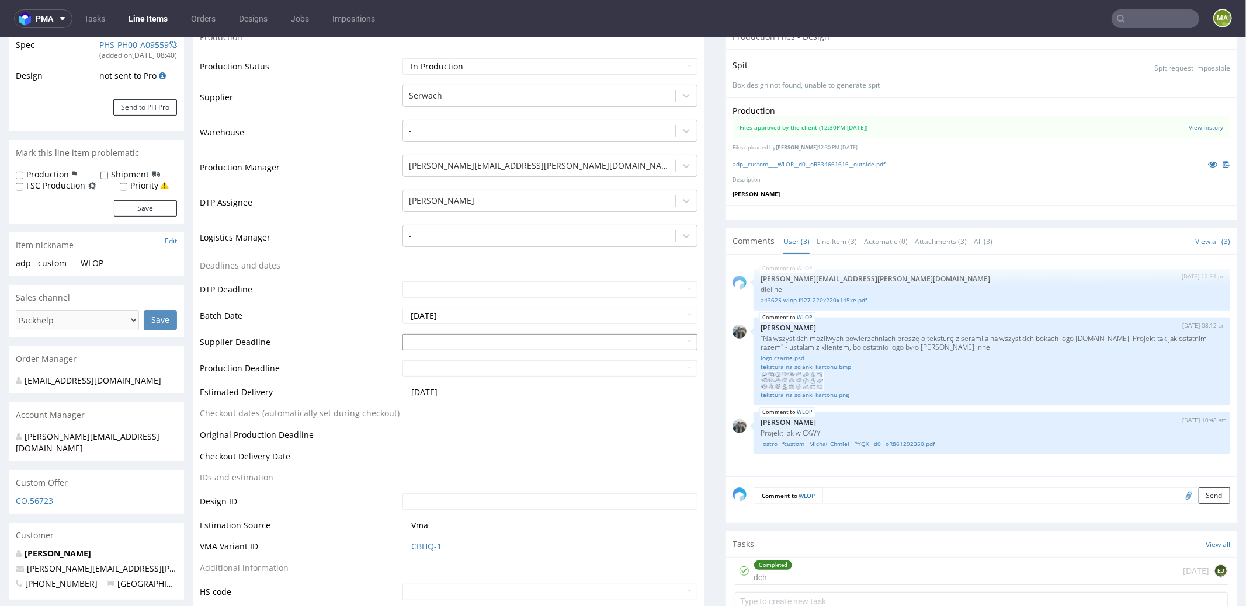
click at [483, 344] on input "text" at bounding box center [550, 342] width 295 height 16
click at [484, 325] on td "9" at bounding box center [482, 324] width 18 height 18
type input "2025-10-09"
click at [484, 346] on td "9" at bounding box center [482, 350] width 18 height 18
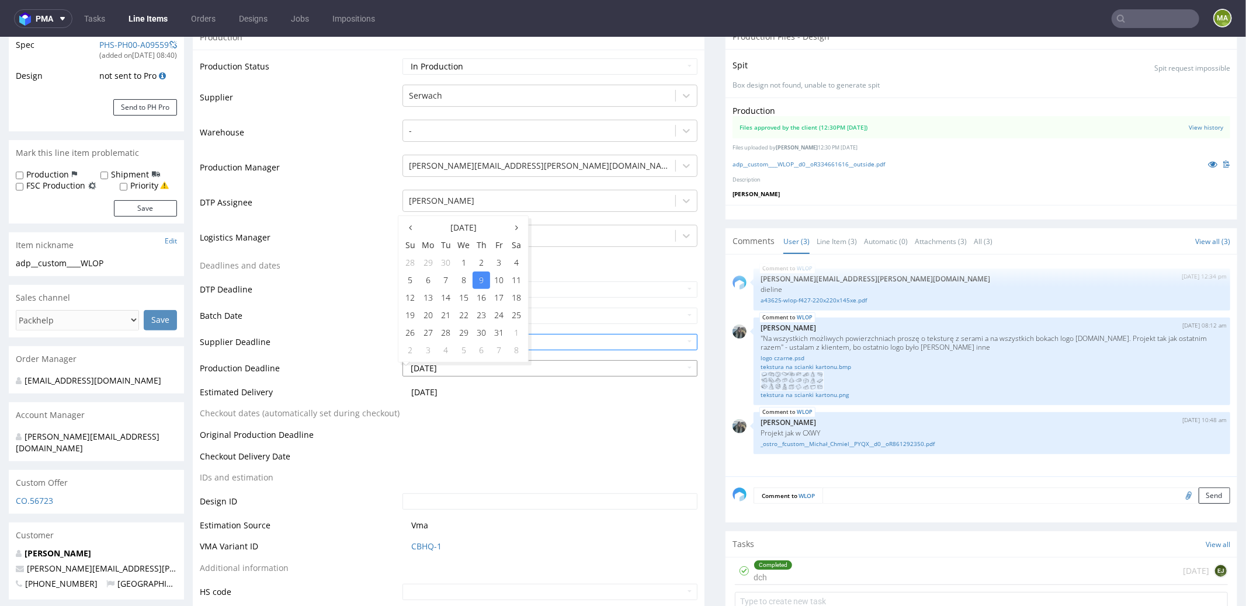
click at [432, 294] on td "13" at bounding box center [428, 298] width 18 height 18
type input "2025-10-13"
click at [335, 332] on td "Supplier Deadline" at bounding box center [300, 345] width 200 height 26
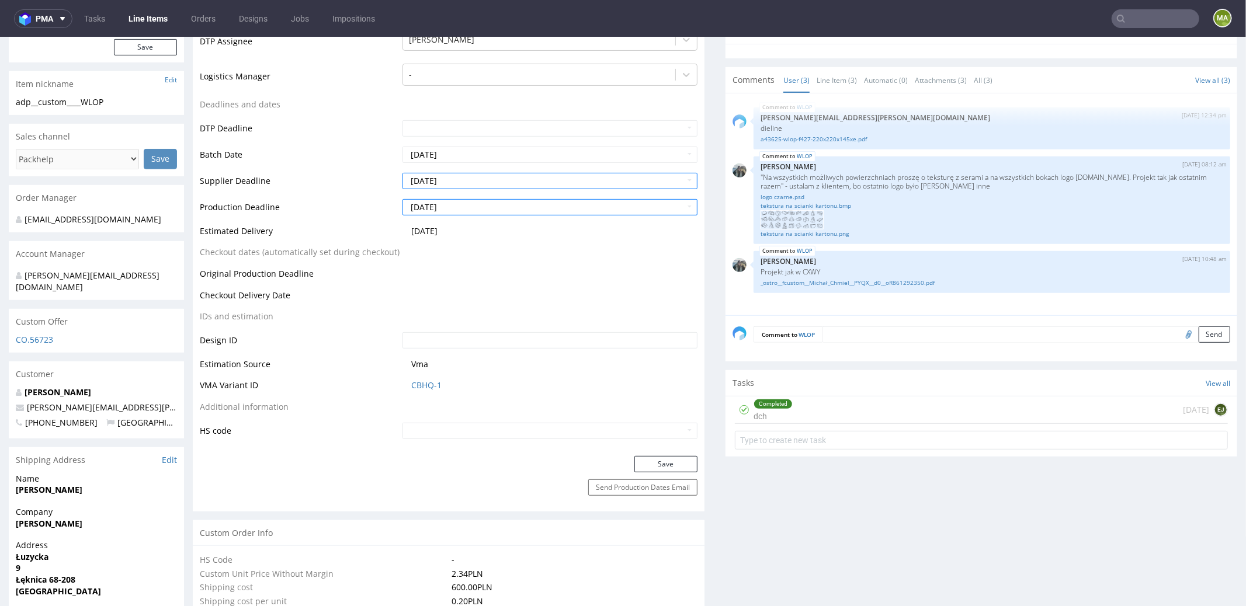
scroll to position [470, 0]
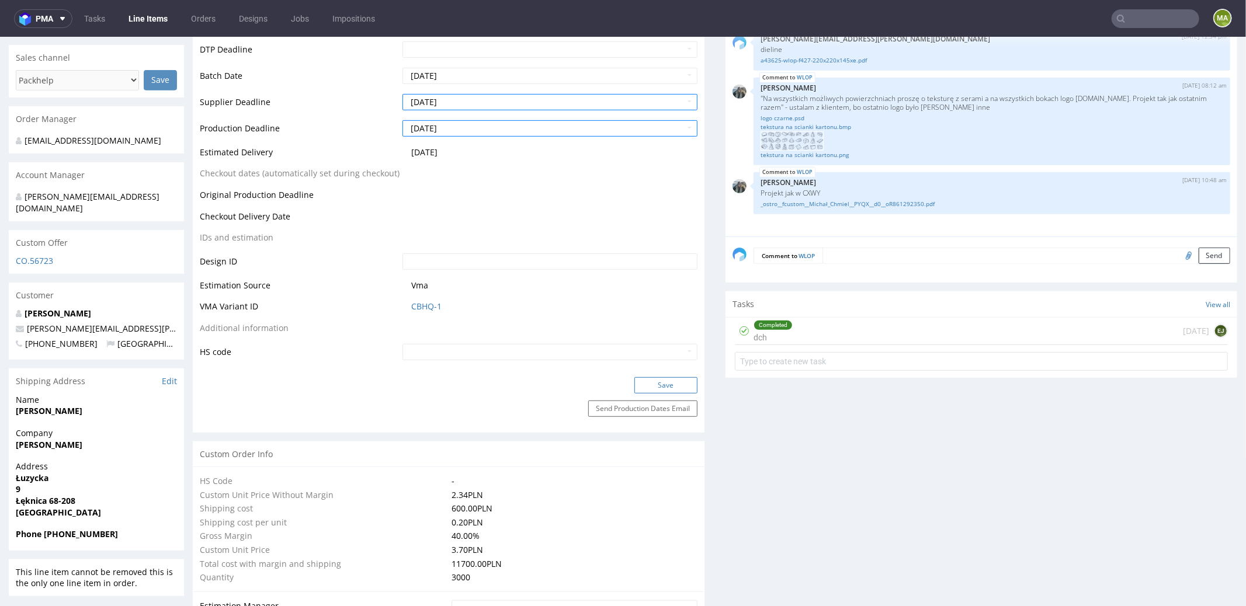
click at [651, 384] on button "Save" at bounding box center [665, 385] width 63 height 16
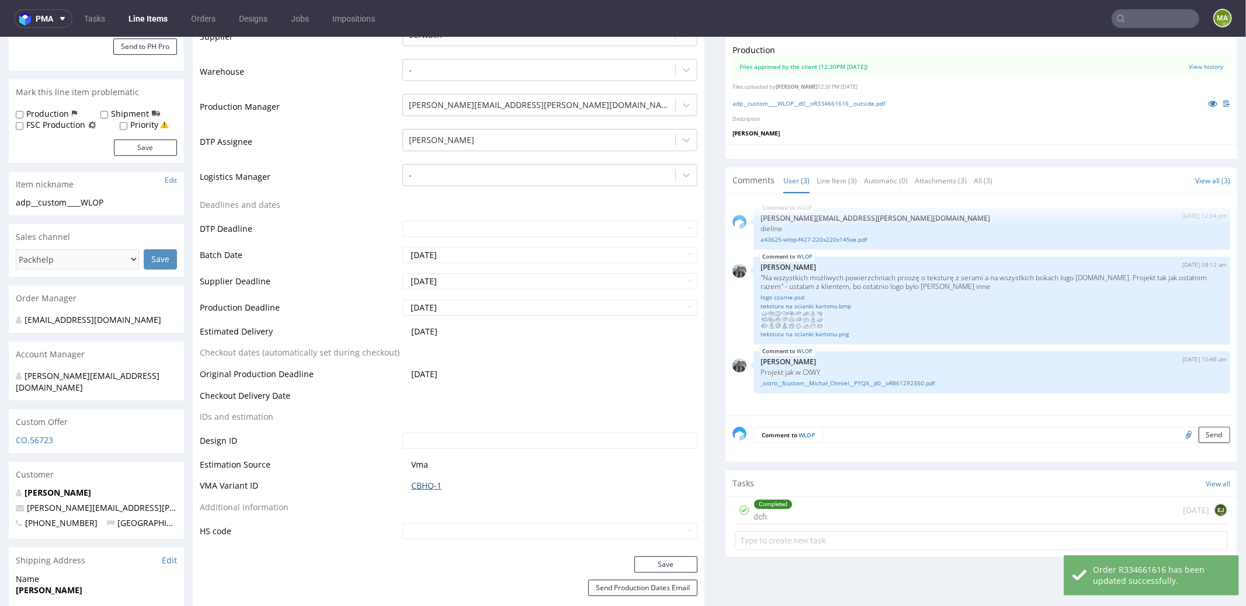
scroll to position [257, 0]
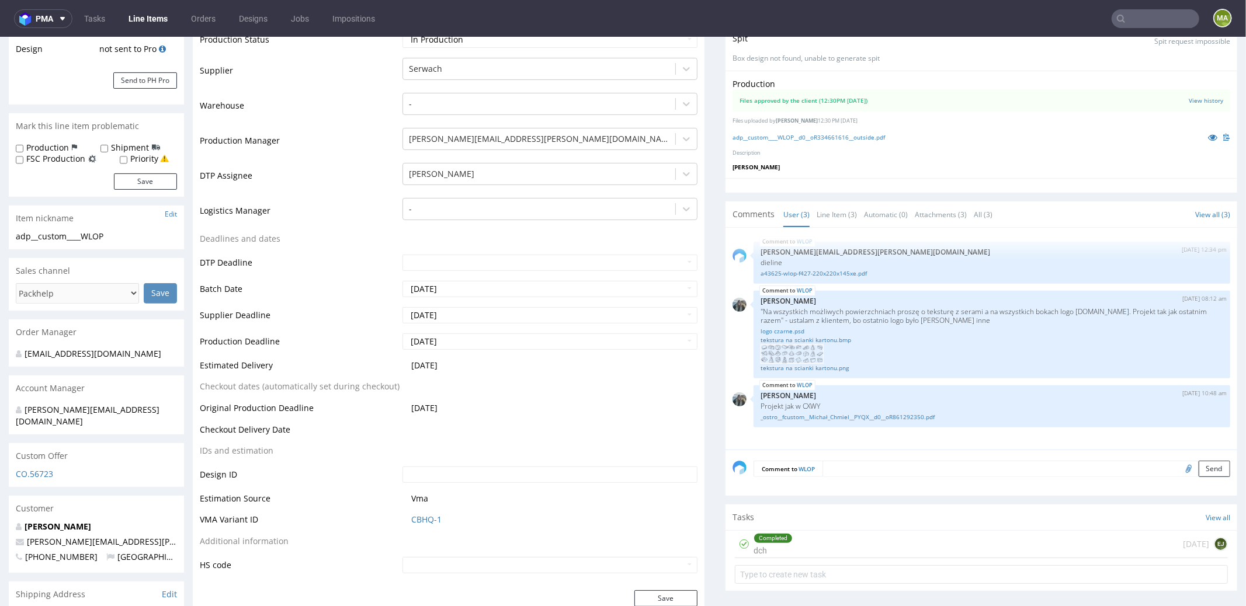
click at [1151, 17] on input "text" at bounding box center [1156, 18] width 88 height 19
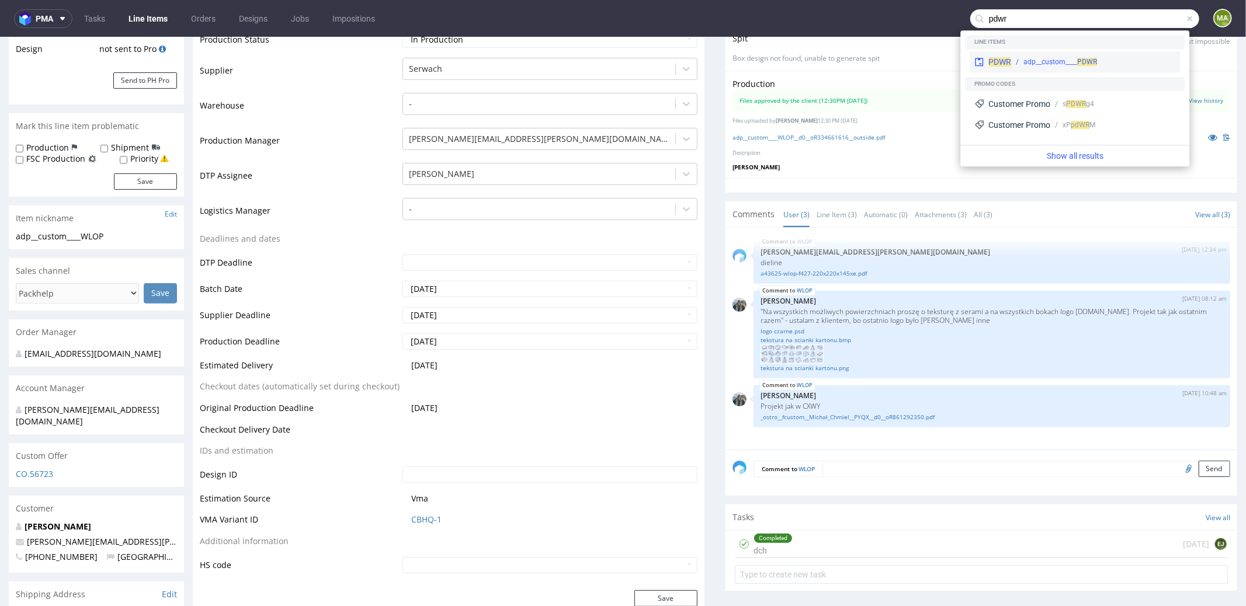
type input "pdwr"
click at [1014, 53] on div "PDWR adp__custom____ PDWR" at bounding box center [1075, 61] width 210 height 21
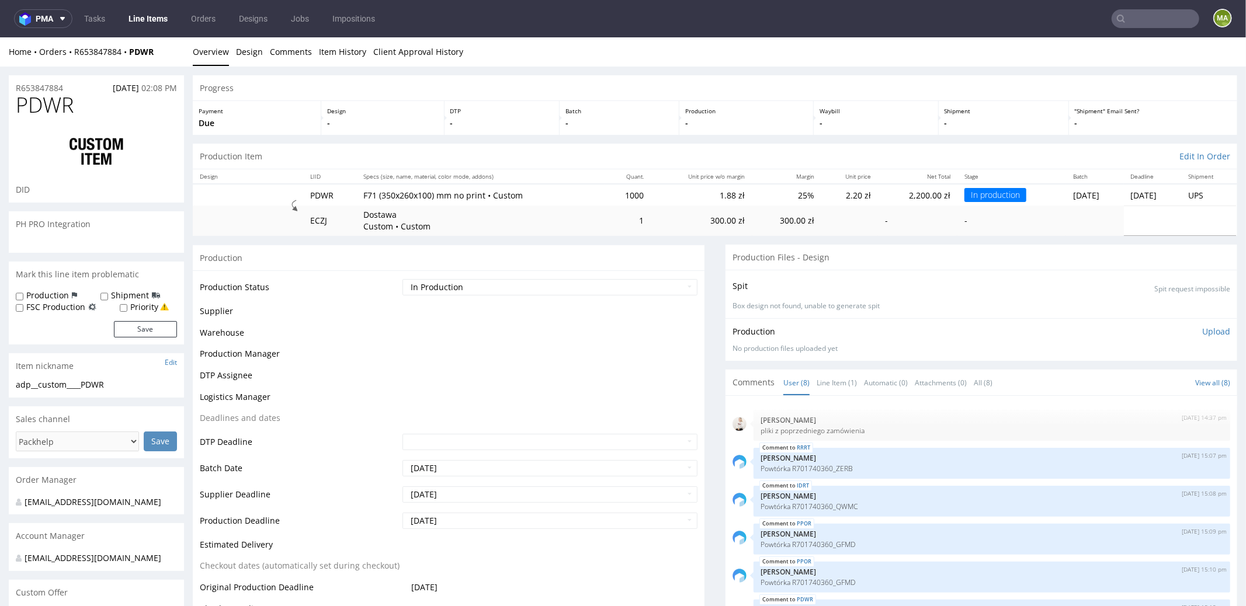
scroll to position [95, 0]
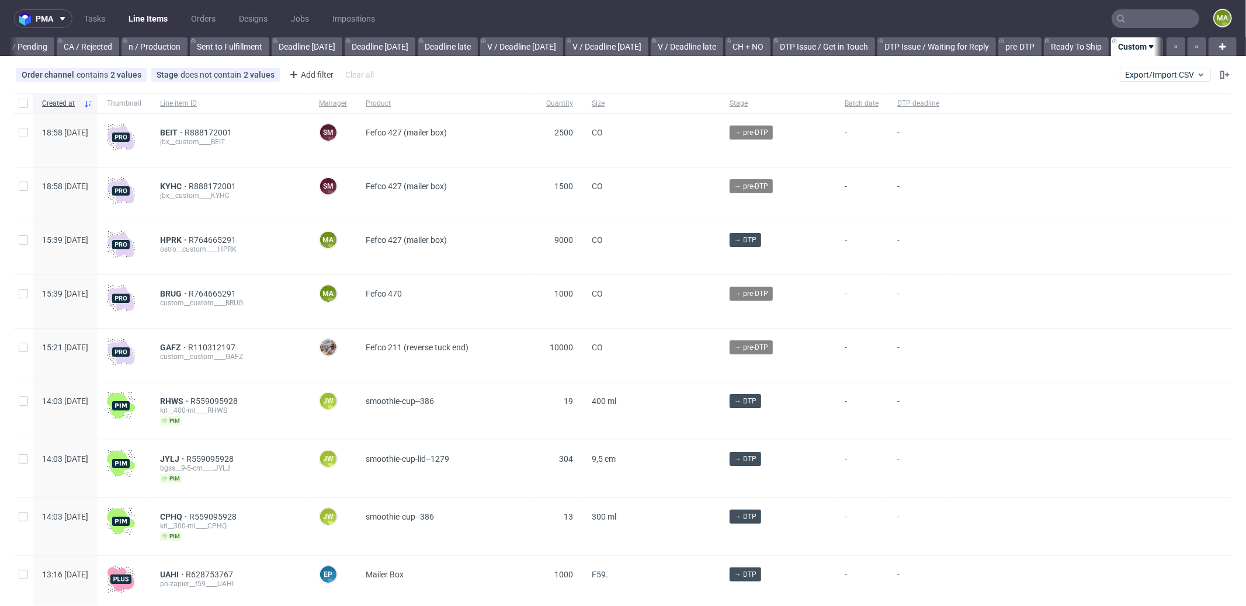
scroll to position [0, 1008]
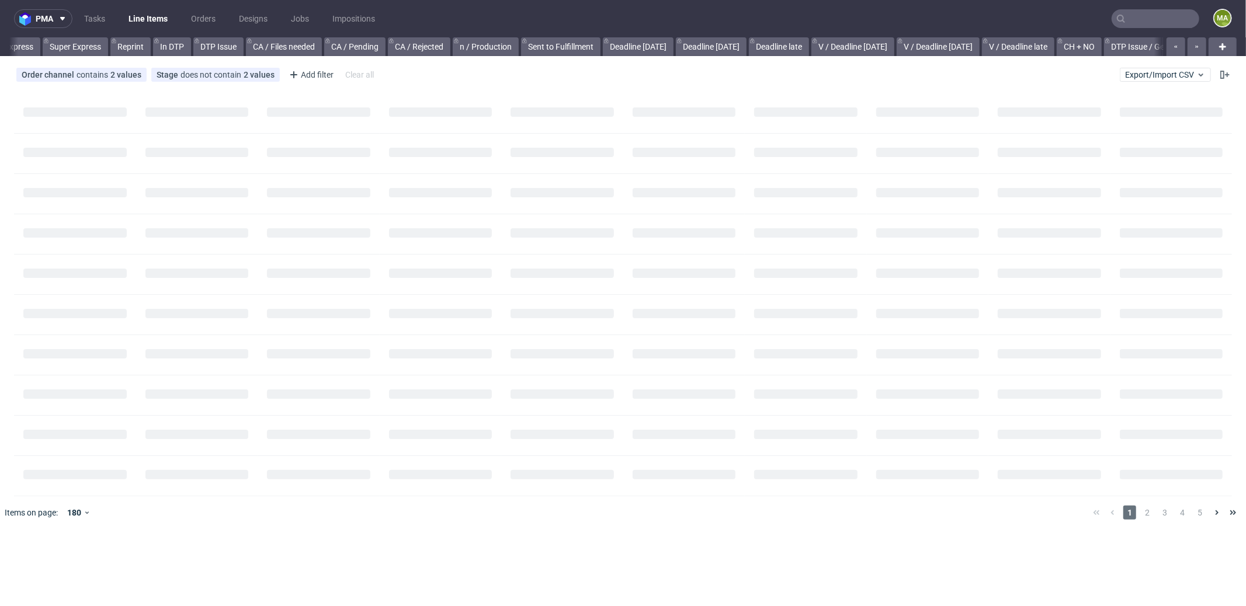
click at [1158, 10] on input "text" at bounding box center [1156, 18] width 88 height 19
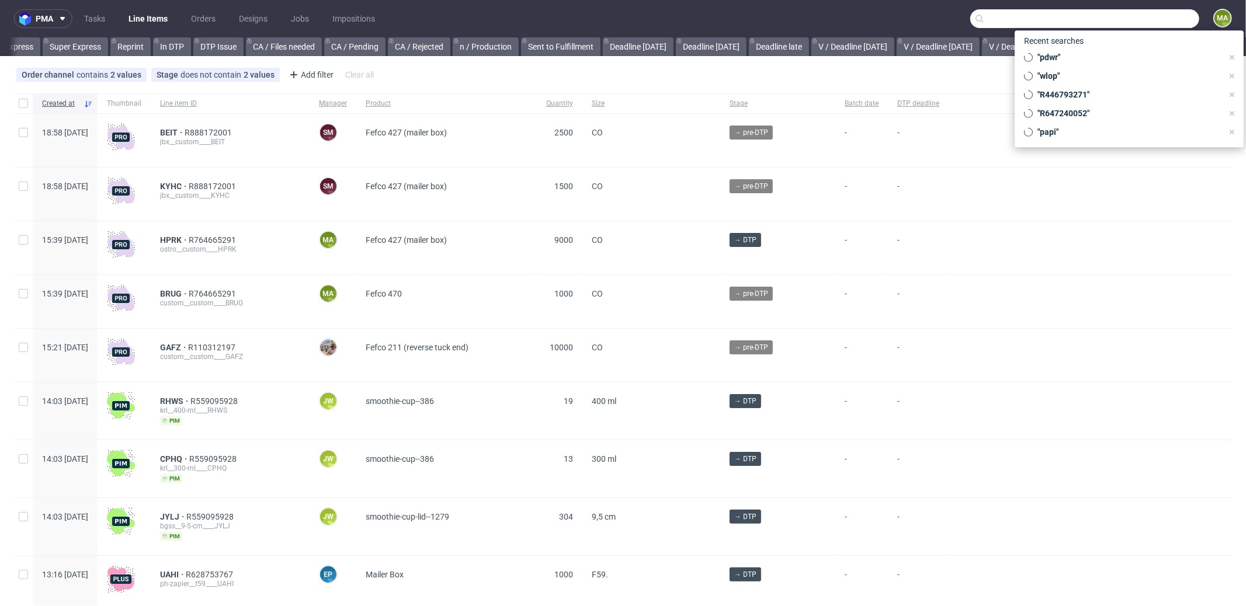
scroll to position [0, 1008]
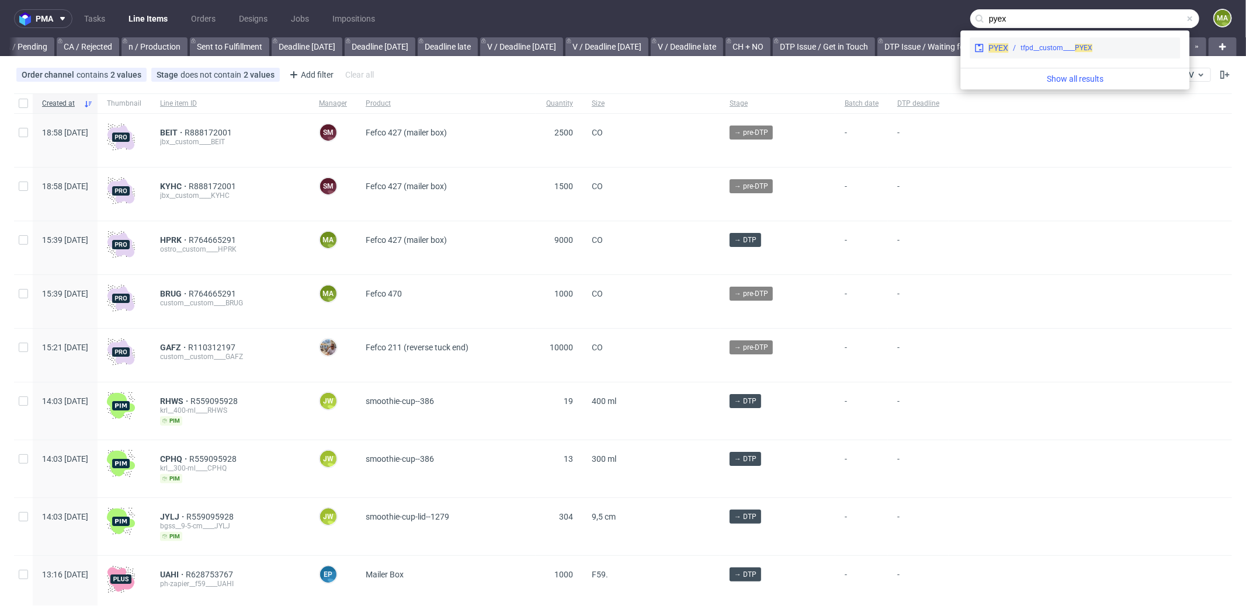
type input "pyex"
click at [1060, 45] on div "tfpd__custom____ PYEX" at bounding box center [1057, 48] width 72 height 11
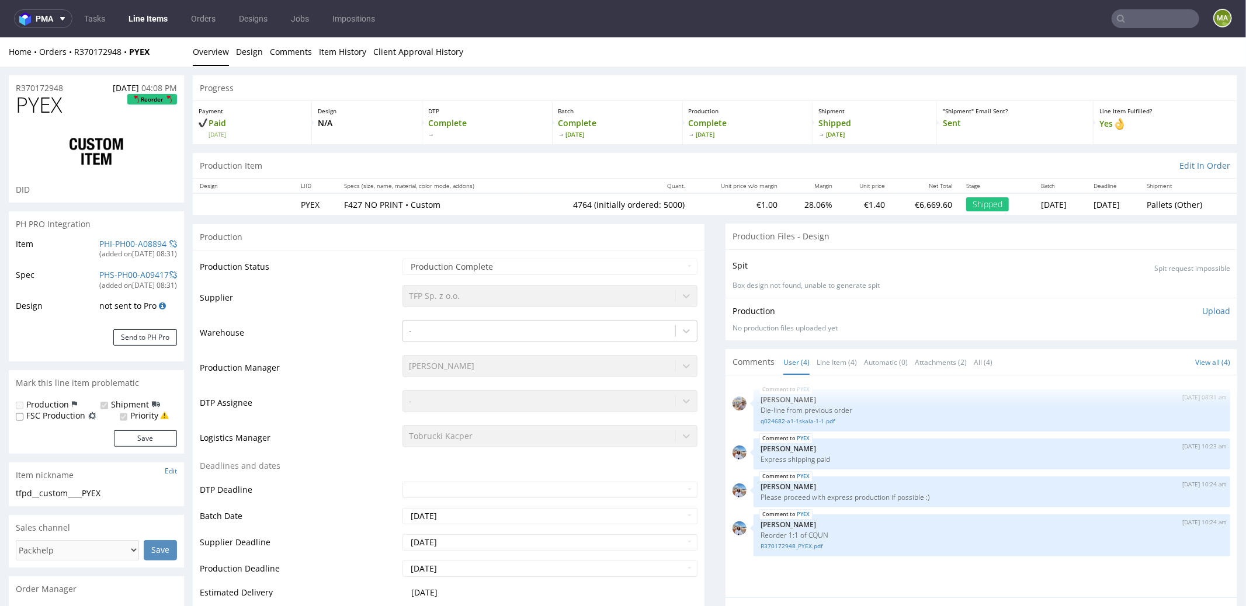
select select "in_progress"
drag, startPoint x: 68, startPoint y: 106, endPoint x: 0, endPoint y: 102, distance: 67.9
drag, startPoint x: 54, startPoint y: 119, endPoint x: 56, endPoint y: 103, distance: 15.9
click at [53, 119] on div at bounding box center [96, 151] width 161 height 65
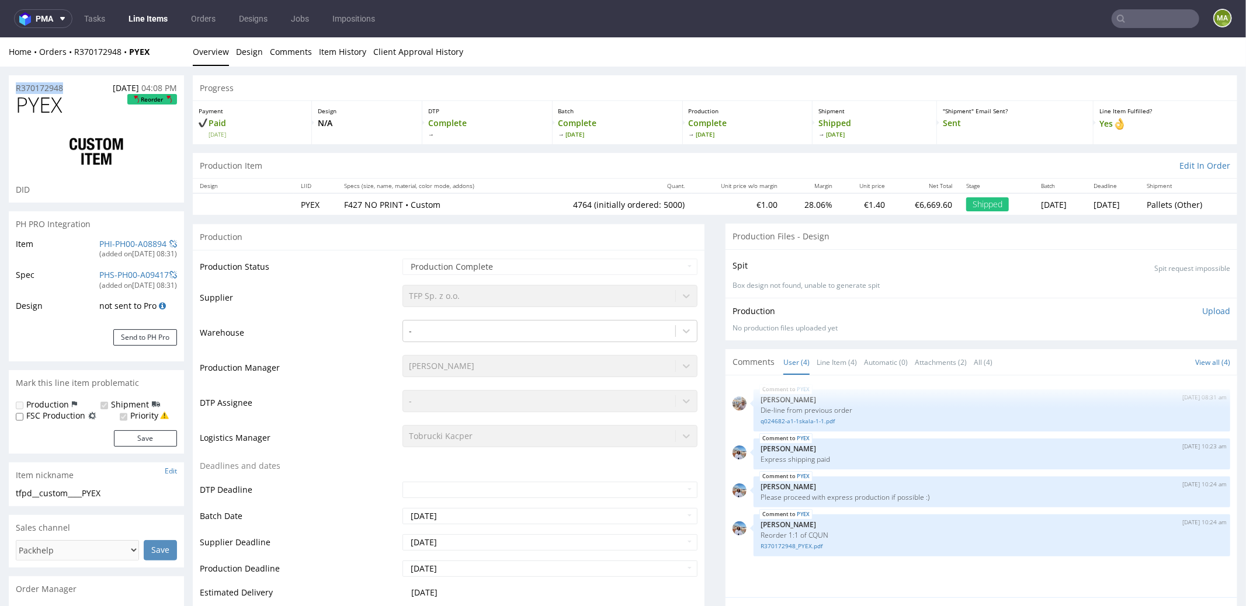
drag, startPoint x: 14, startPoint y: 83, endPoint x: 0, endPoint y: 81, distance: 14.2
copy p "R370172948"
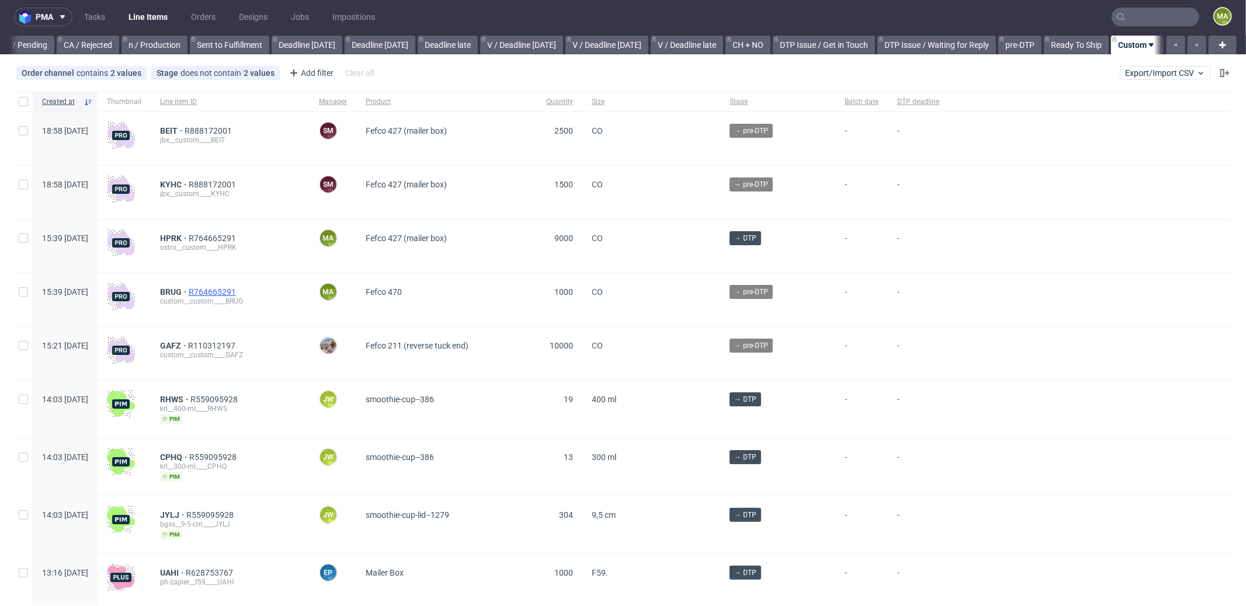
scroll to position [2, 0]
click at [304, 68] on div "Add filter" at bounding box center [309, 72] width 51 height 19
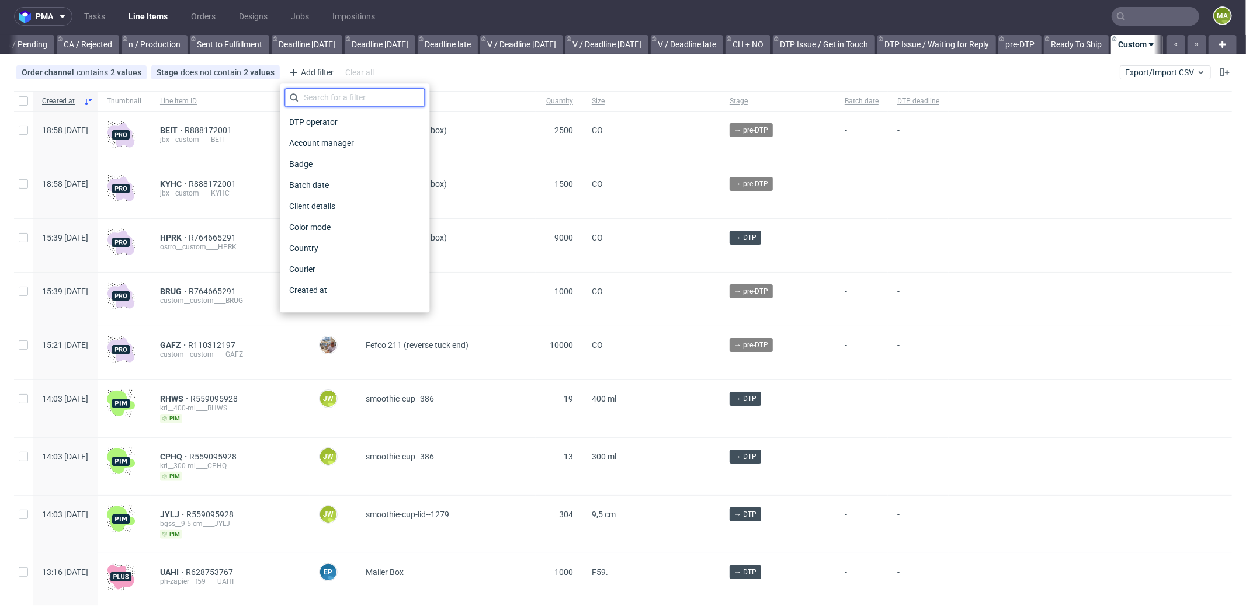
click at [329, 92] on input "text" at bounding box center [354, 97] width 140 height 19
type input "pro"
click at [358, 300] on div "Production manager" at bounding box center [354, 290] width 140 height 21
click at [356, 296] on span "Production manager" at bounding box center [326, 290] width 85 height 16
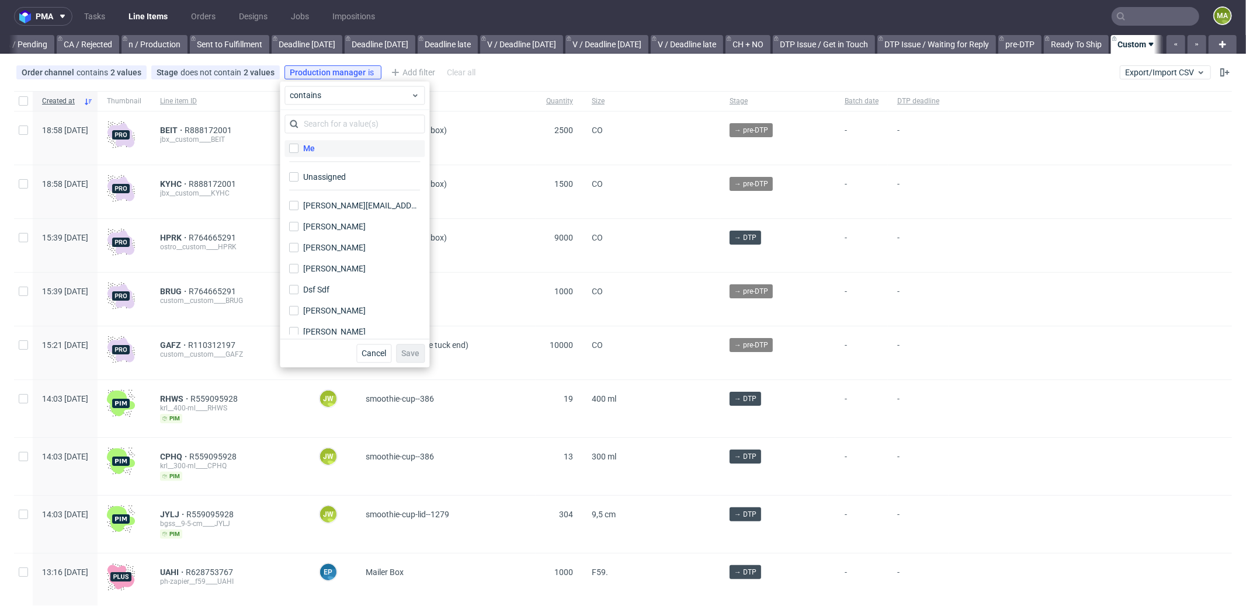
click at [318, 149] on label "Me" at bounding box center [354, 148] width 140 height 16
click at [299, 149] on input "Me" at bounding box center [293, 148] width 9 height 9
checkbox input "true"
click at [409, 356] on span "Save" at bounding box center [410, 353] width 18 height 8
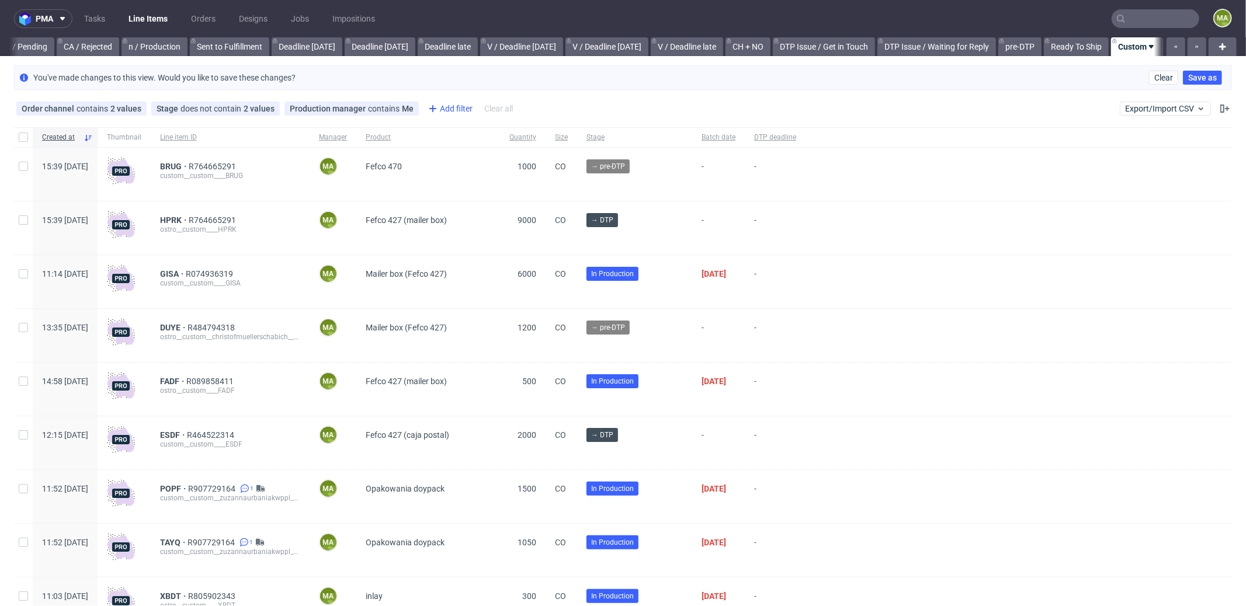
click at [450, 106] on div "Add filter" at bounding box center [449, 108] width 51 height 19
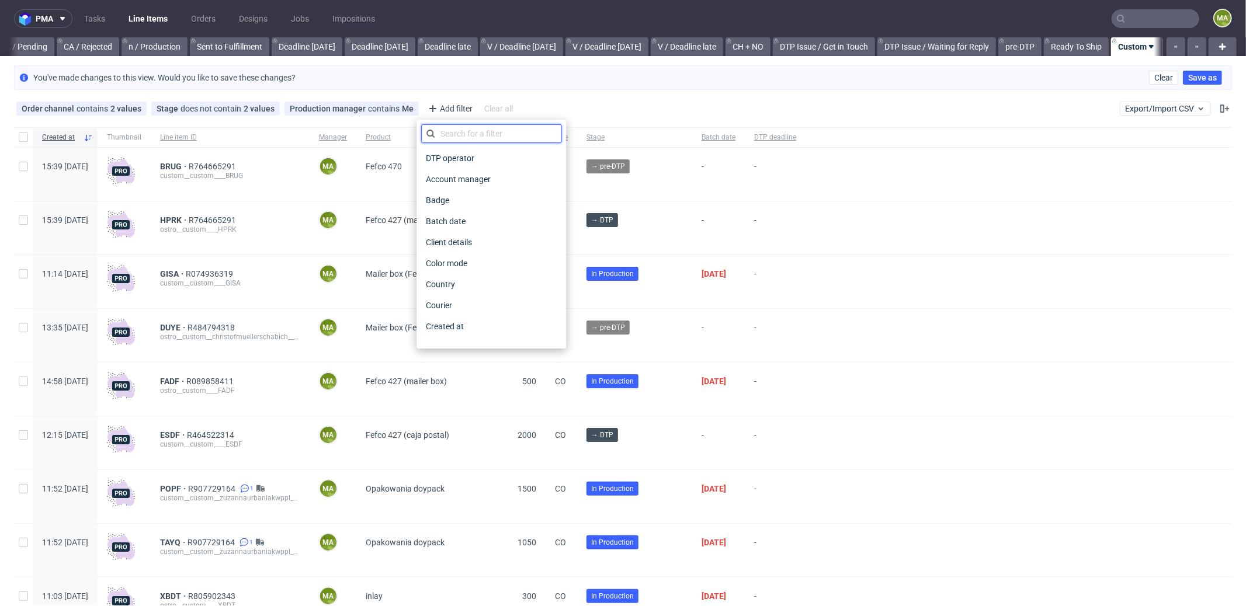
click at [473, 130] on input "text" at bounding box center [491, 133] width 140 height 19
type input "pro"
click at [506, 310] on div "Production deadline" at bounding box center [491, 305] width 140 height 16
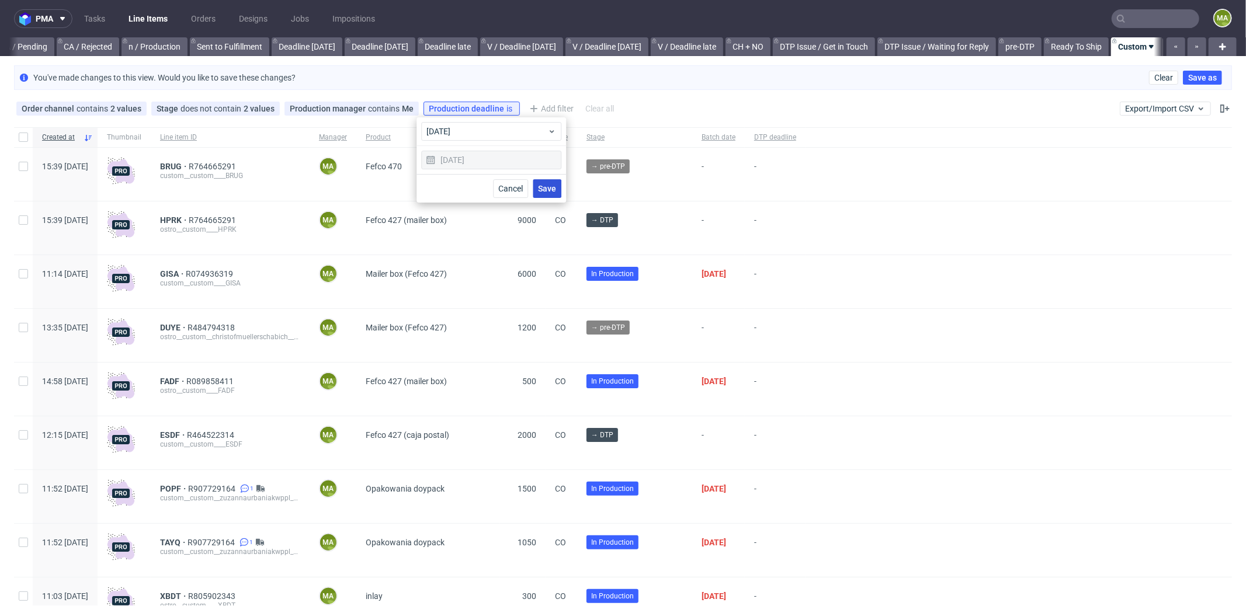
click at [546, 189] on span "Save" at bounding box center [547, 189] width 18 height 8
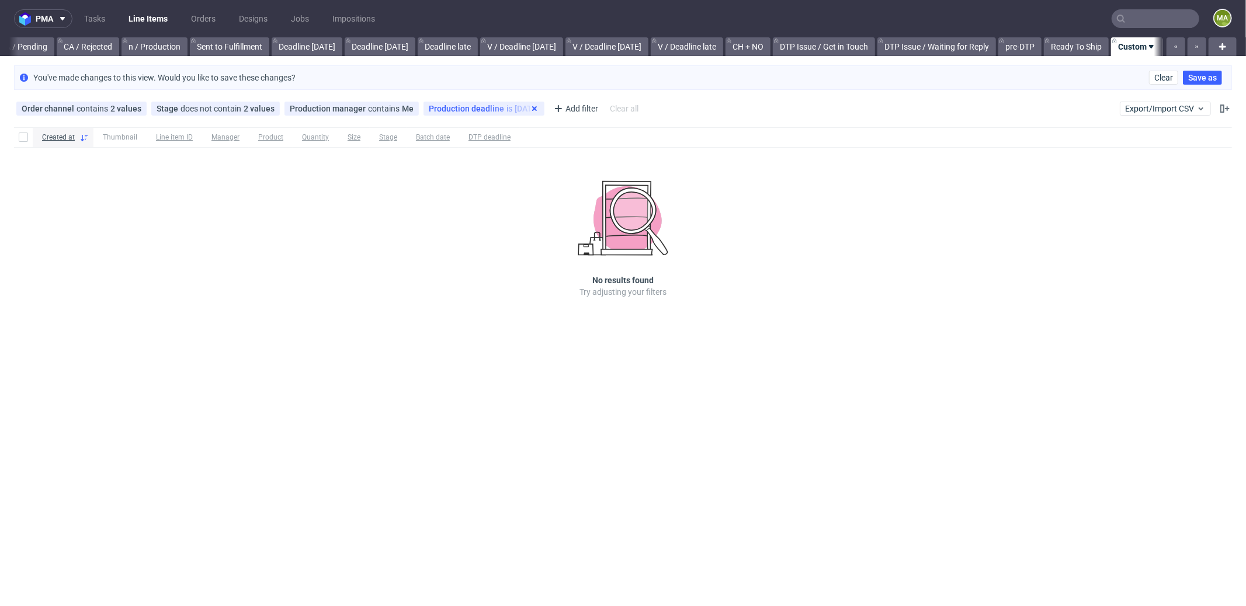
click at [532, 107] on use at bounding box center [534, 108] width 5 height 5
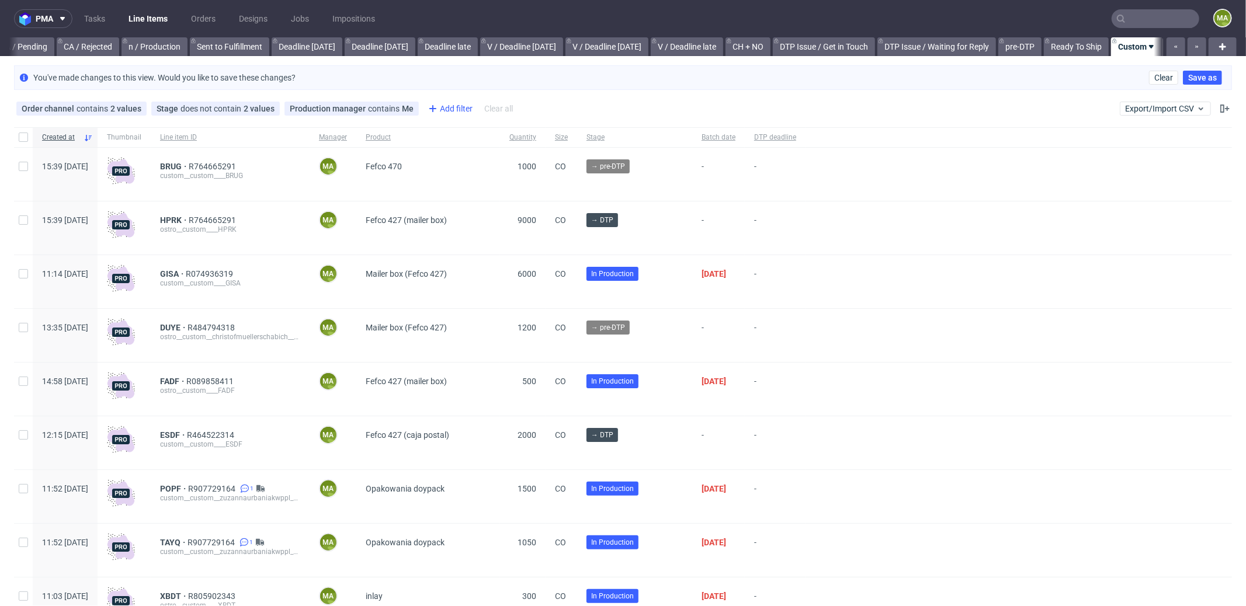
click at [459, 110] on div "Add filter" at bounding box center [449, 108] width 51 height 19
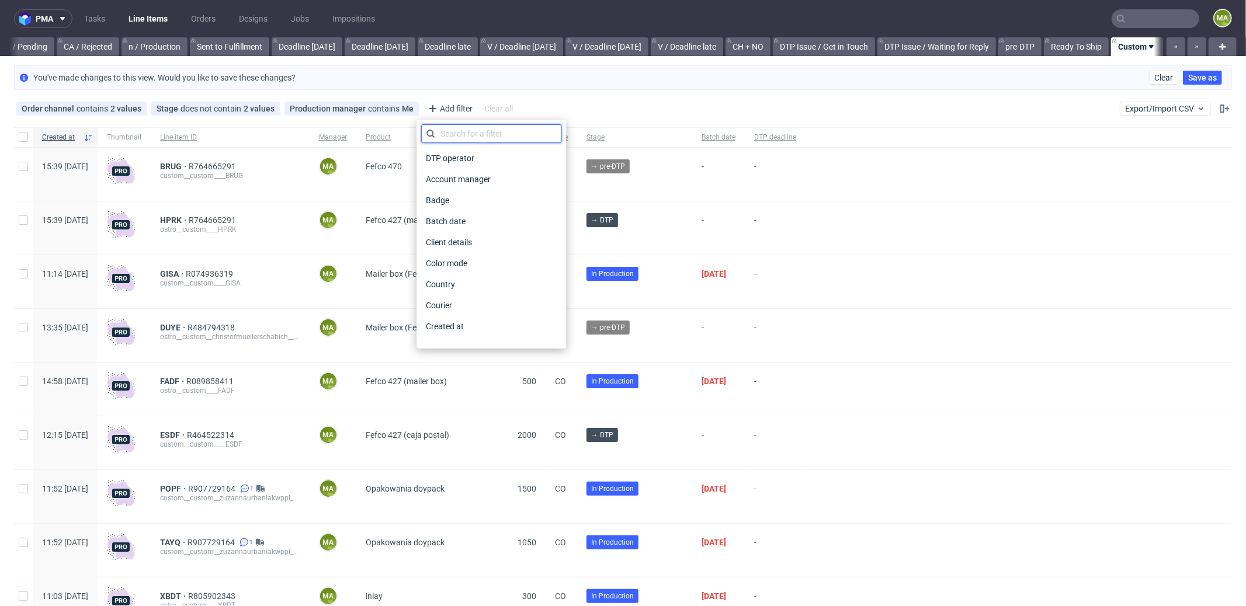
click at [464, 127] on input "text" at bounding box center [491, 133] width 140 height 19
type input "su"
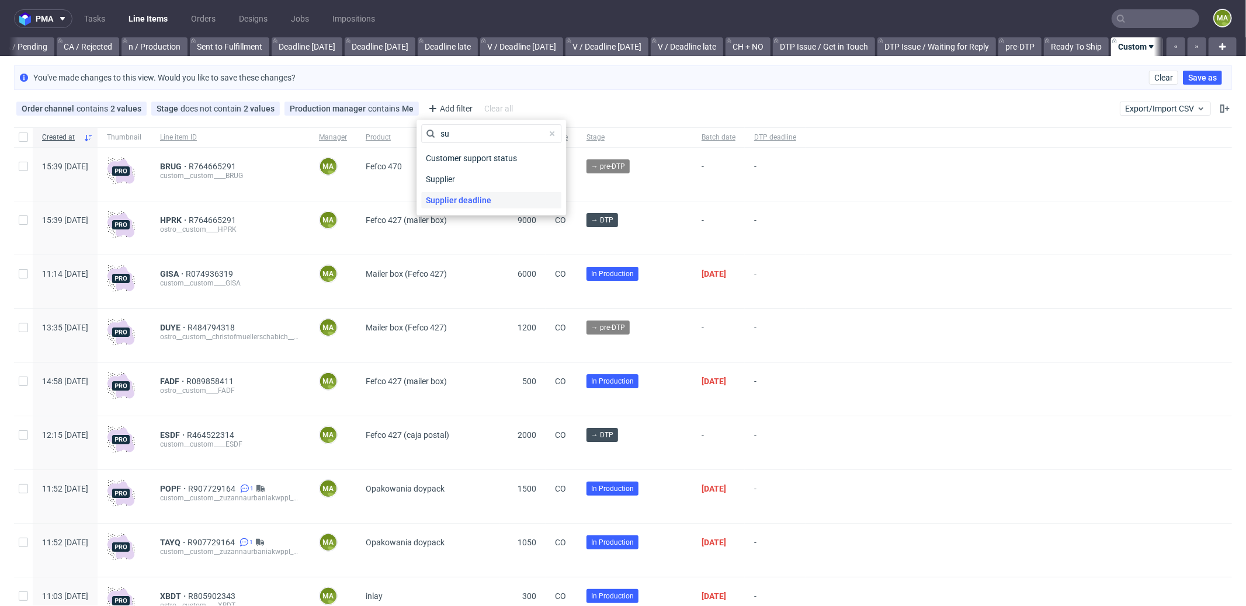
click at [453, 197] on span "Supplier deadline" at bounding box center [458, 200] width 75 height 16
click at [544, 185] on span "Save" at bounding box center [547, 189] width 18 height 8
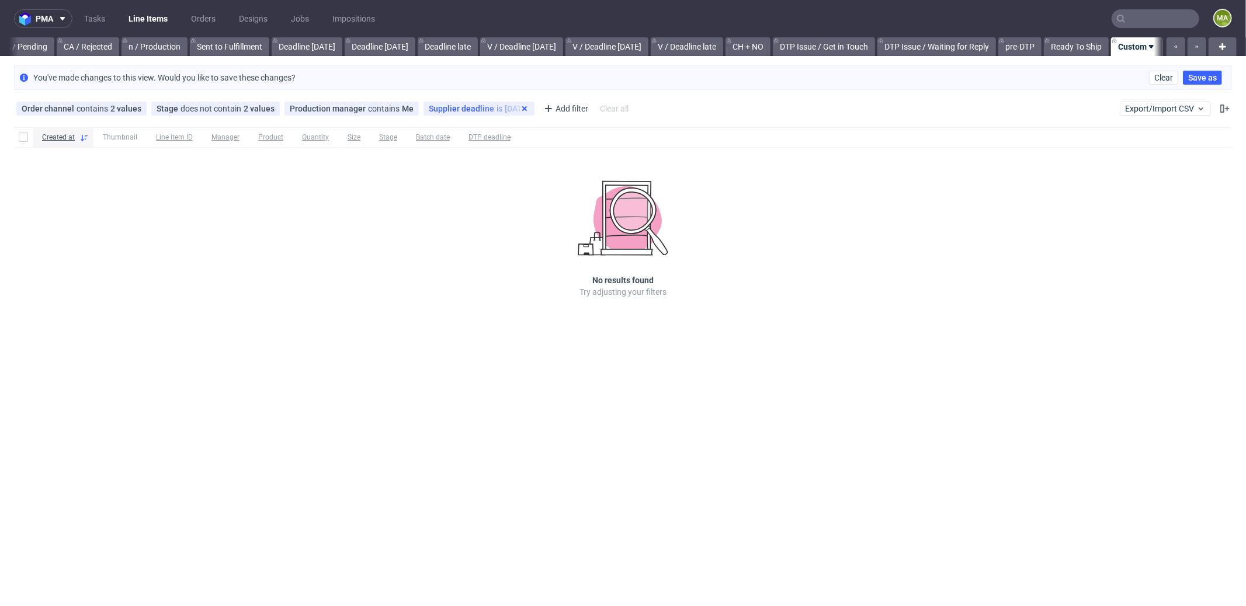
click at [522, 107] on use at bounding box center [524, 108] width 5 height 5
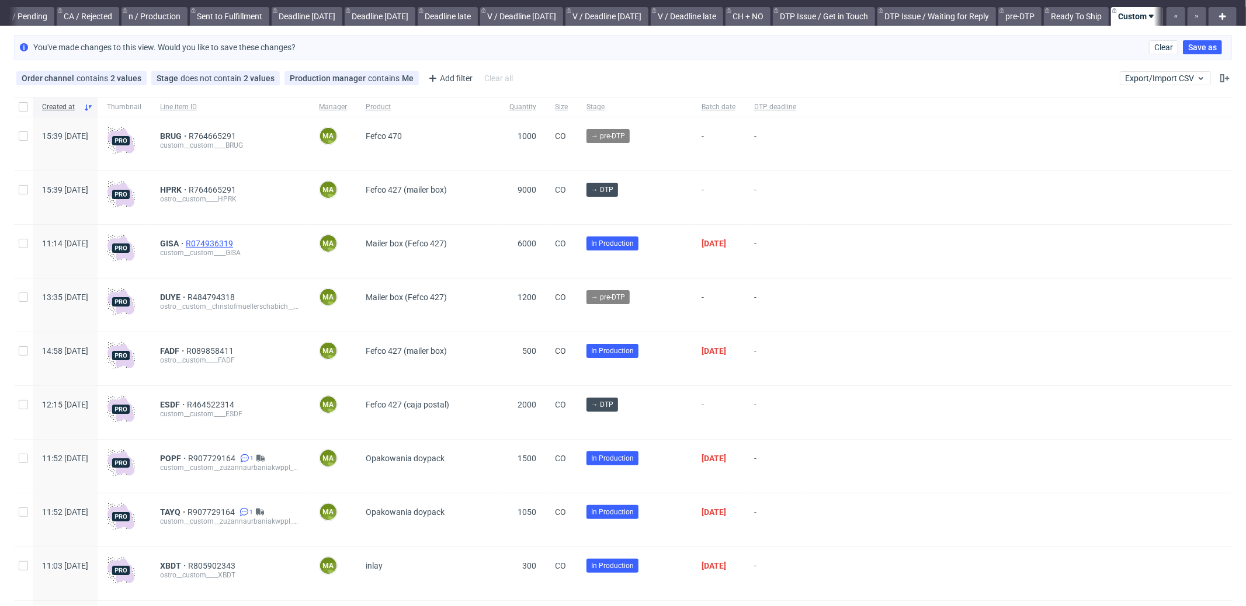
scroll to position [102, 0]
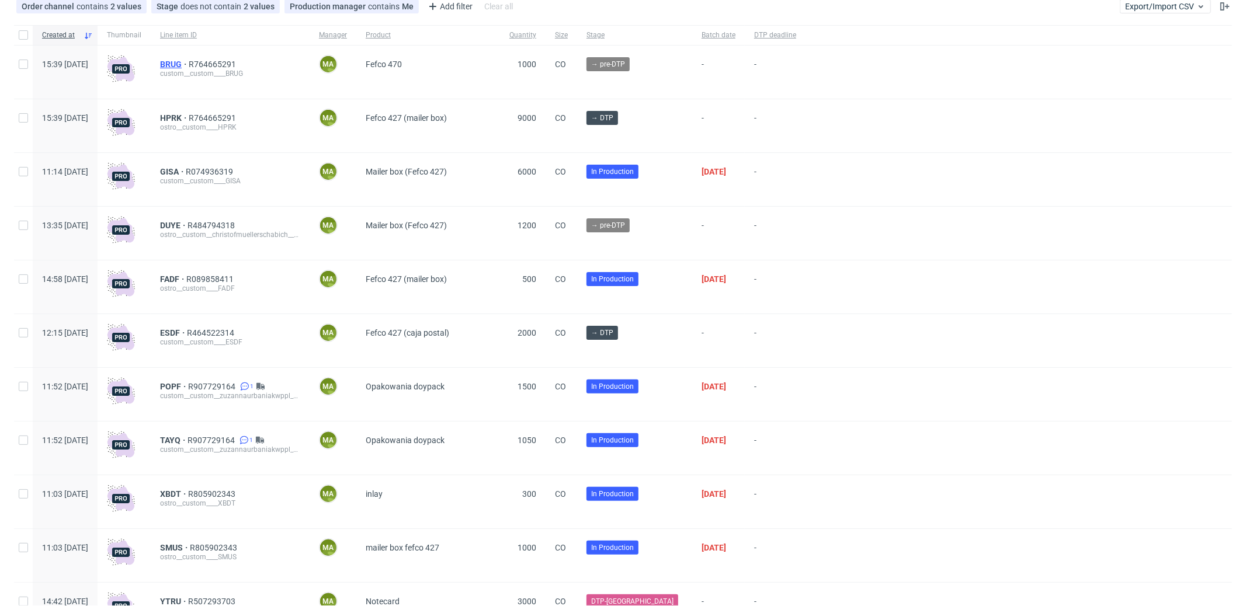
click at [189, 64] on span "BRUG" at bounding box center [174, 64] width 29 height 9
click at [188, 224] on span "DUYE" at bounding box center [173, 225] width 27 height 9
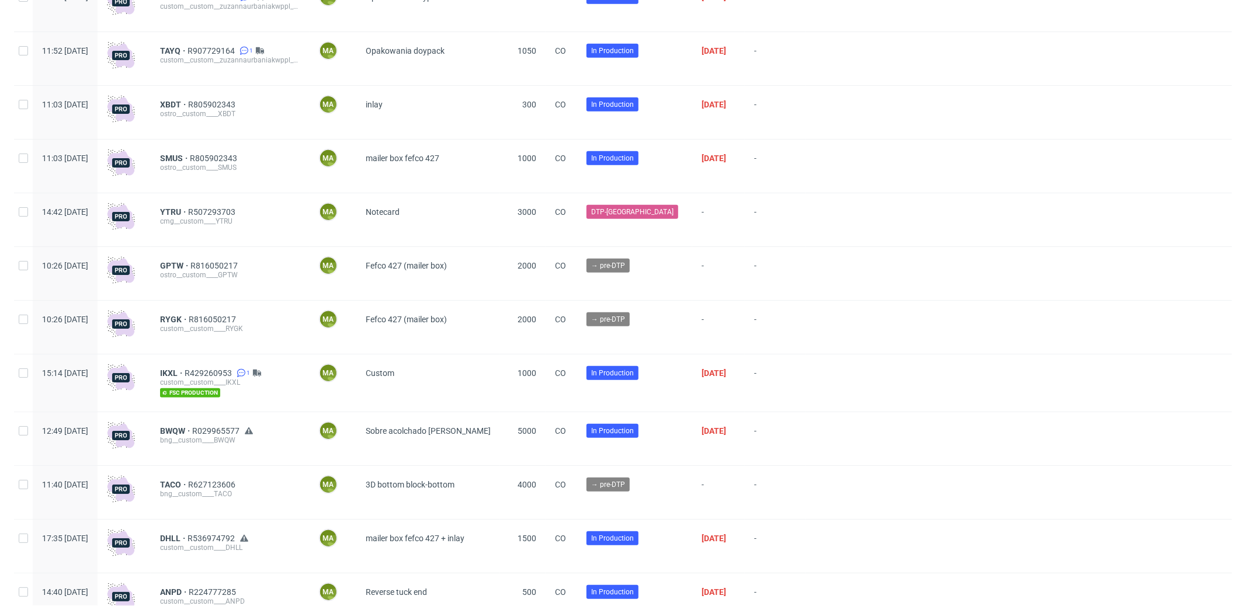
scroll to position [585, 0]
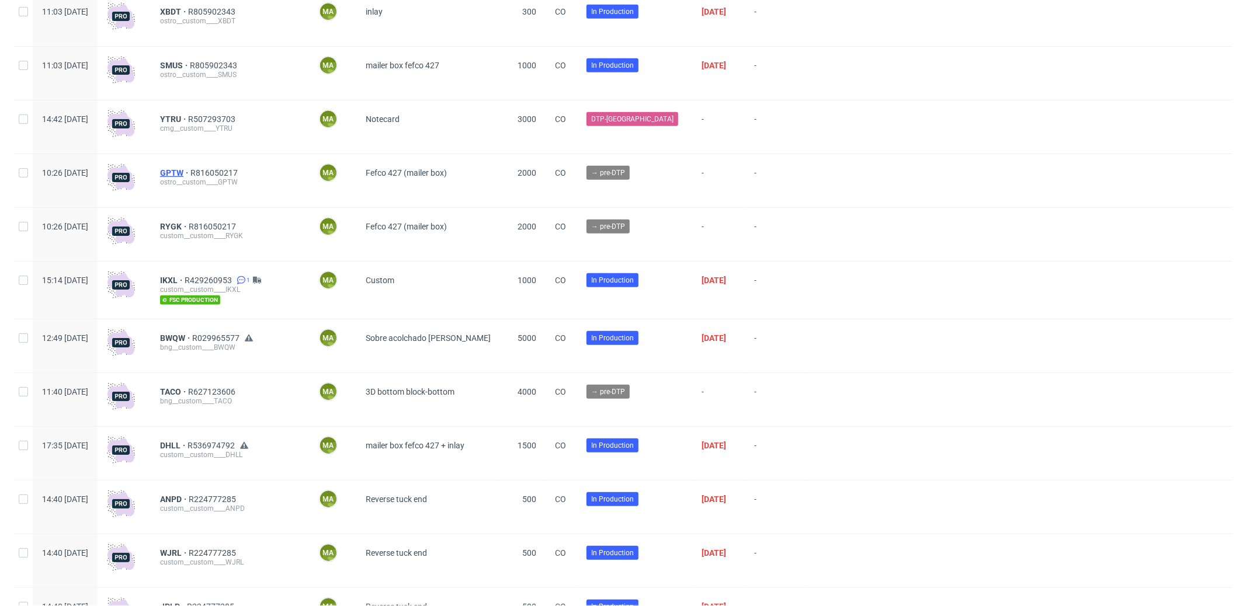
click at [190, 175] on span "GPTW" at bounding box center [175, 172] width 30 height 9
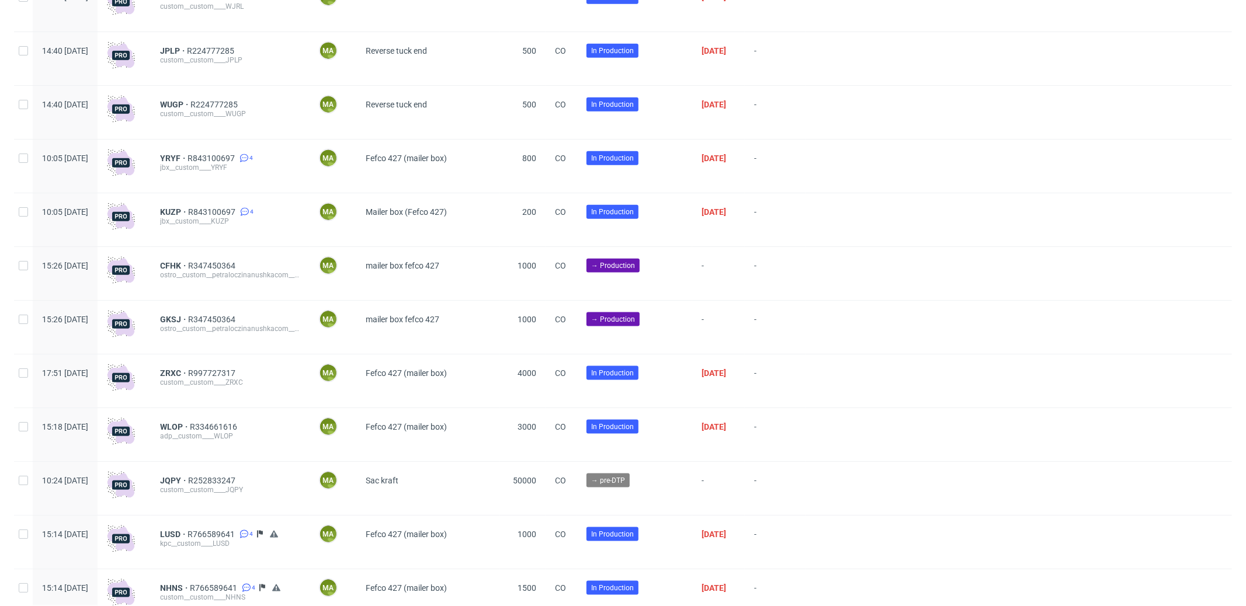
scroll to position [1151, 0]
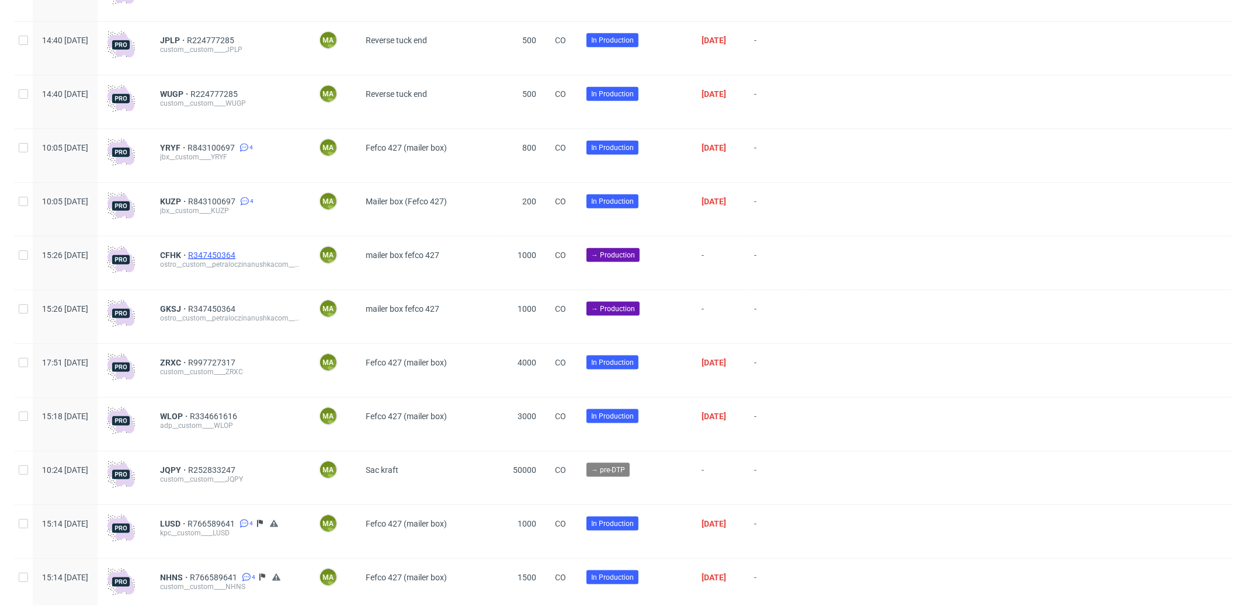
click at [238, 255] on span "R347450364" at bounding box center [213, 255] width 50 height 9
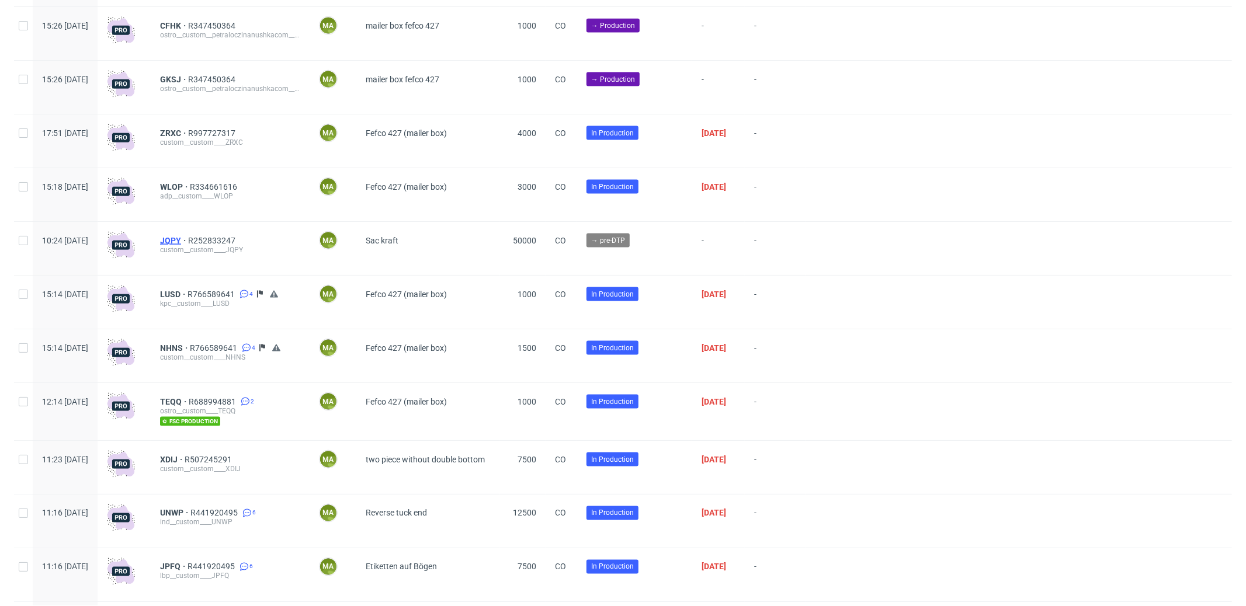
click at [188, 245] on span "JQPY" at bounding box center [174, 240] width 28 height 9
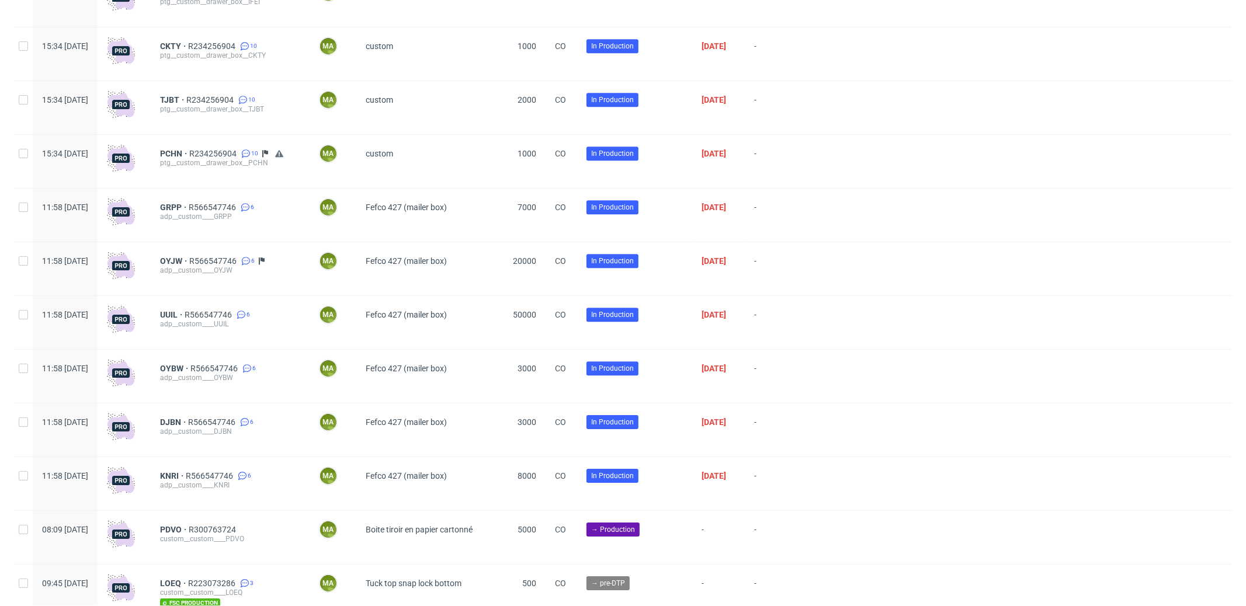
scroll to position [3100, 0]
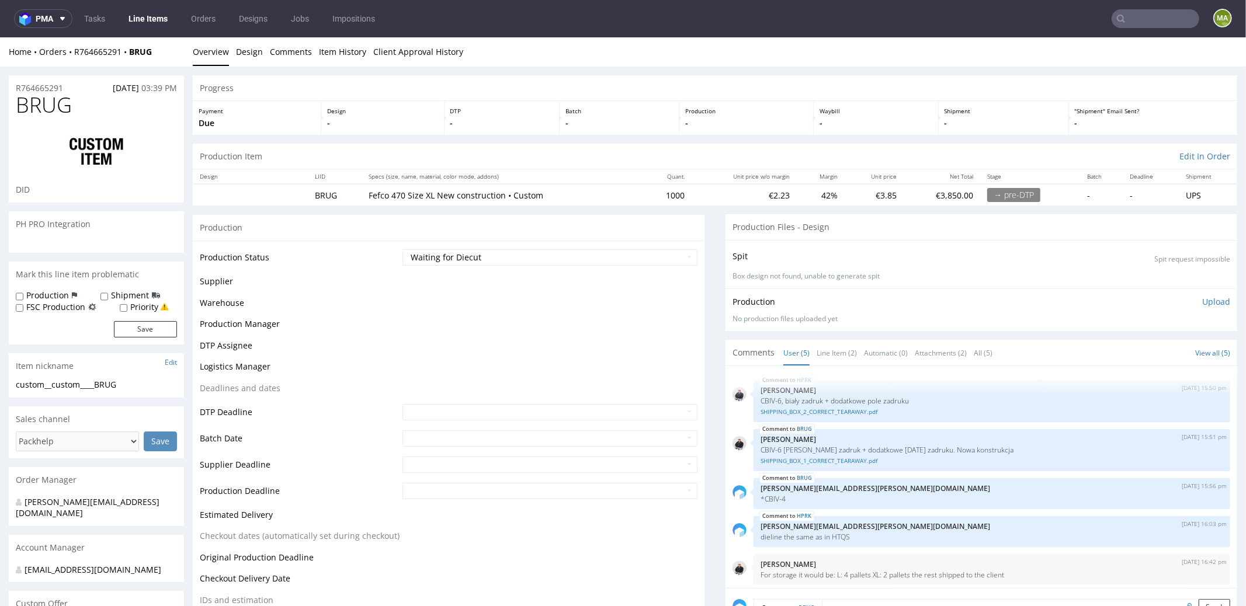
scroll to position [4, 0]
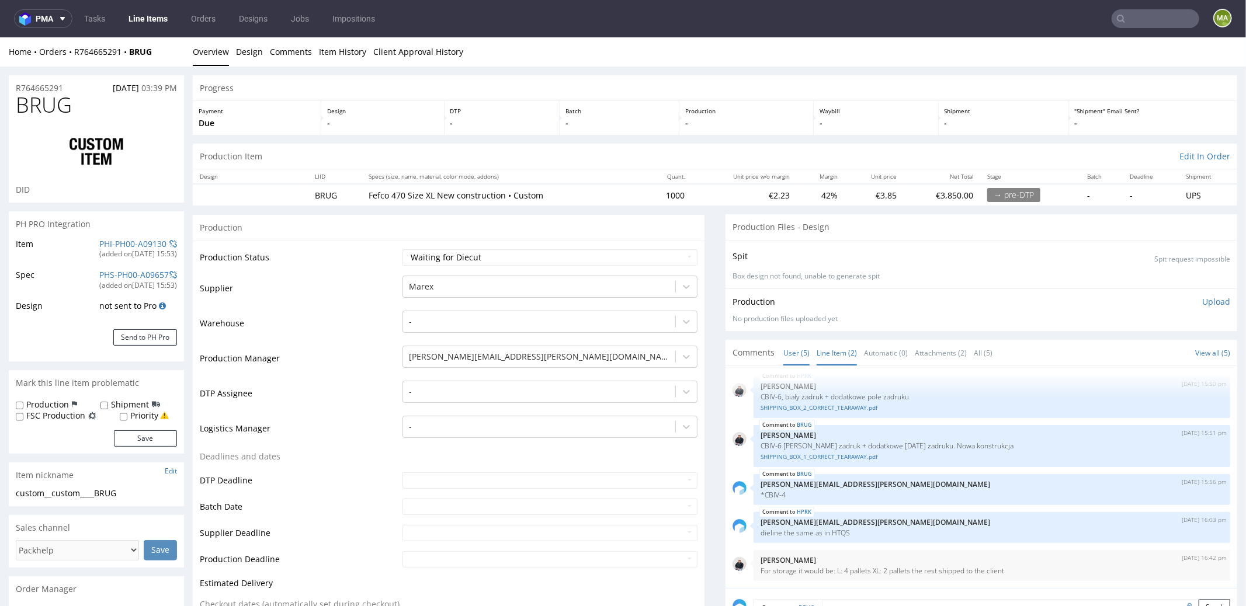
click at [823, 351] on link "Line Item (2)" at bounding box center [837, 352] width 40 height 25
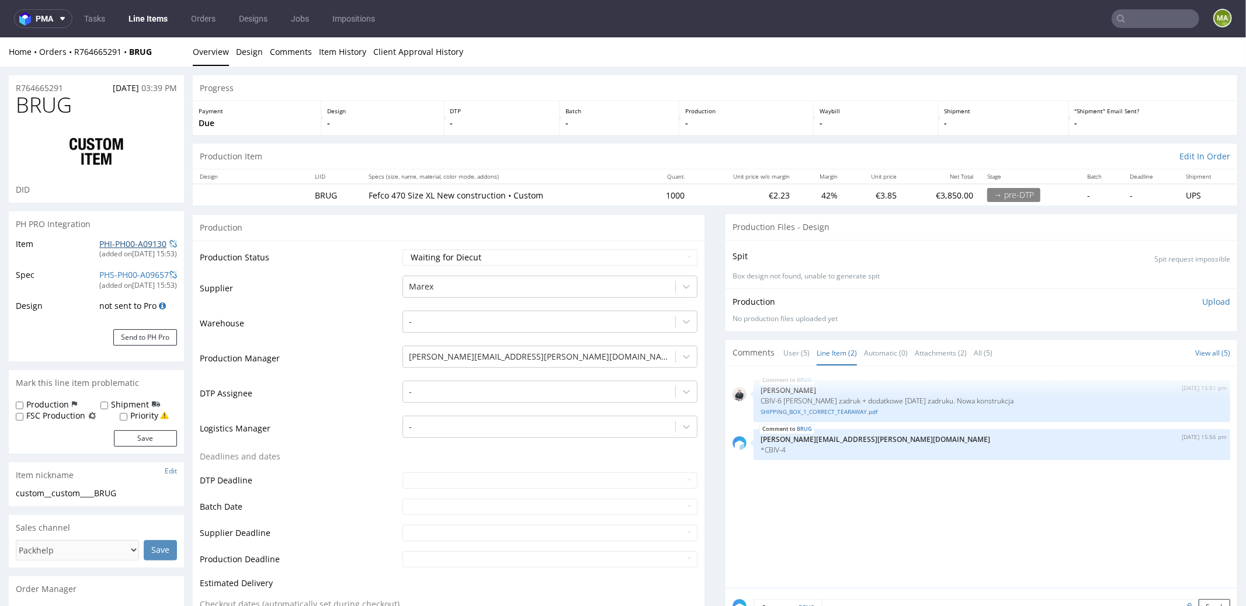
click at [127, 241] on link "PHI-PH00-A09130" at bounding box center [132, 243] width 67 height 11
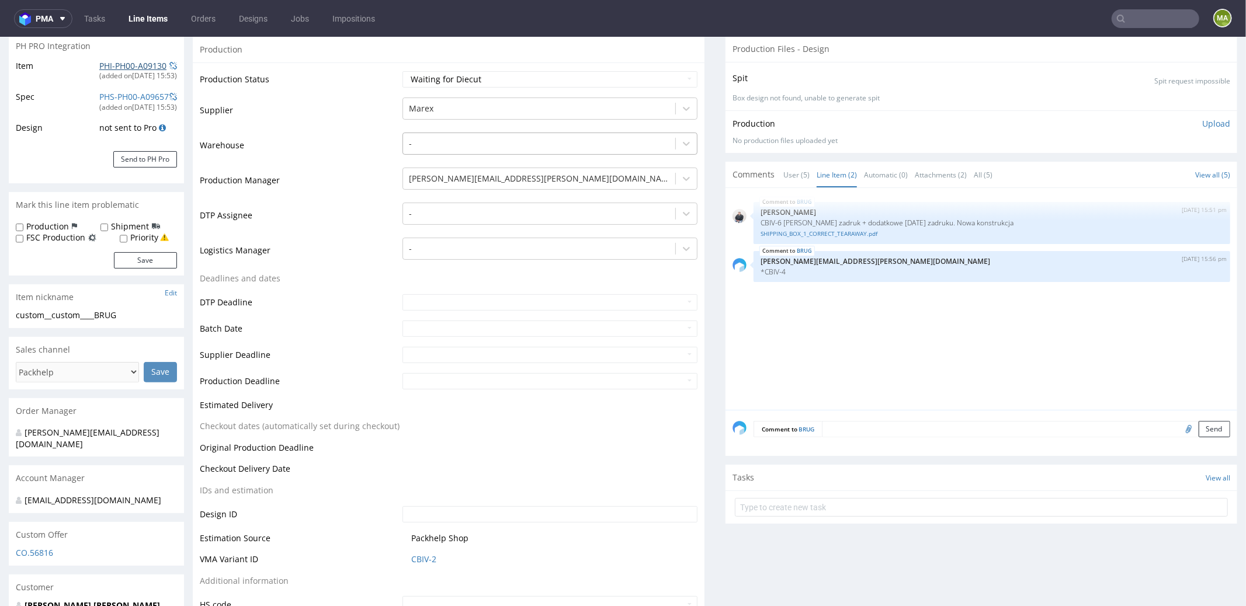
scroll to position [276, 0]
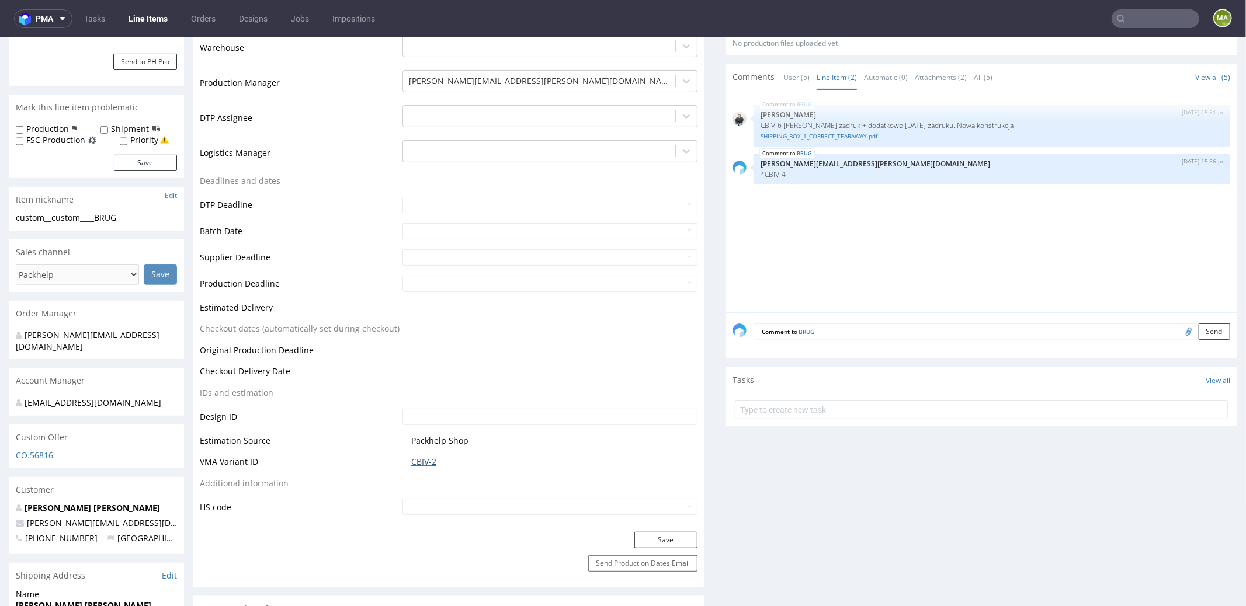
click at [425, 461] on link "CBIV-2" at bounding box center [423, 462] width 25 height 12
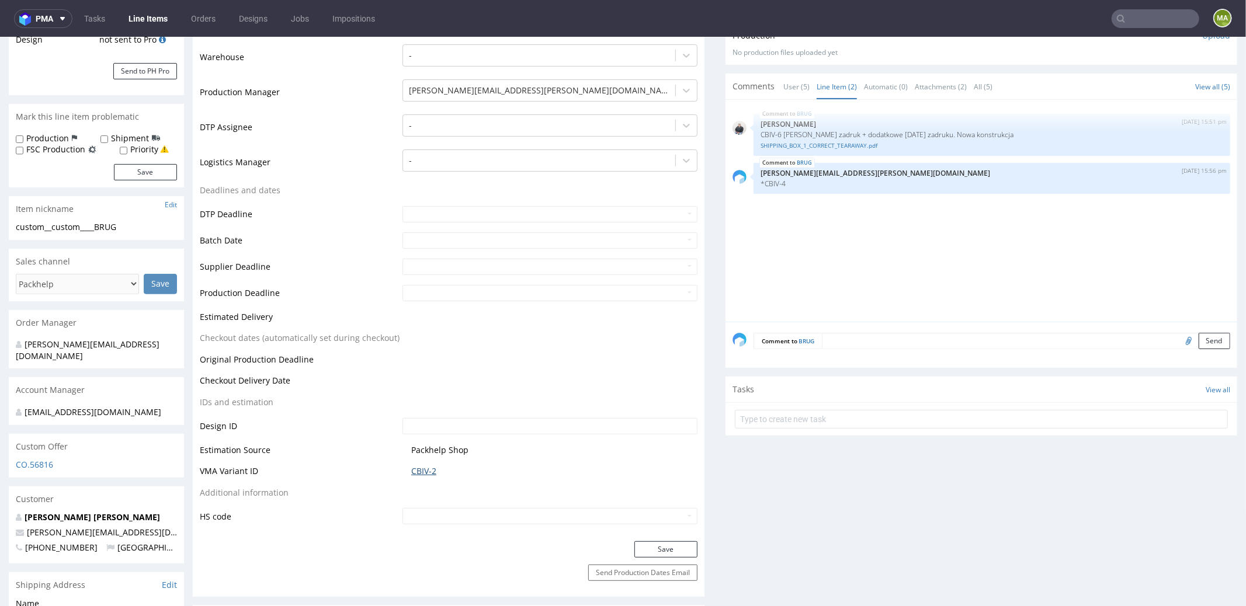
scroll to position [213, 0]
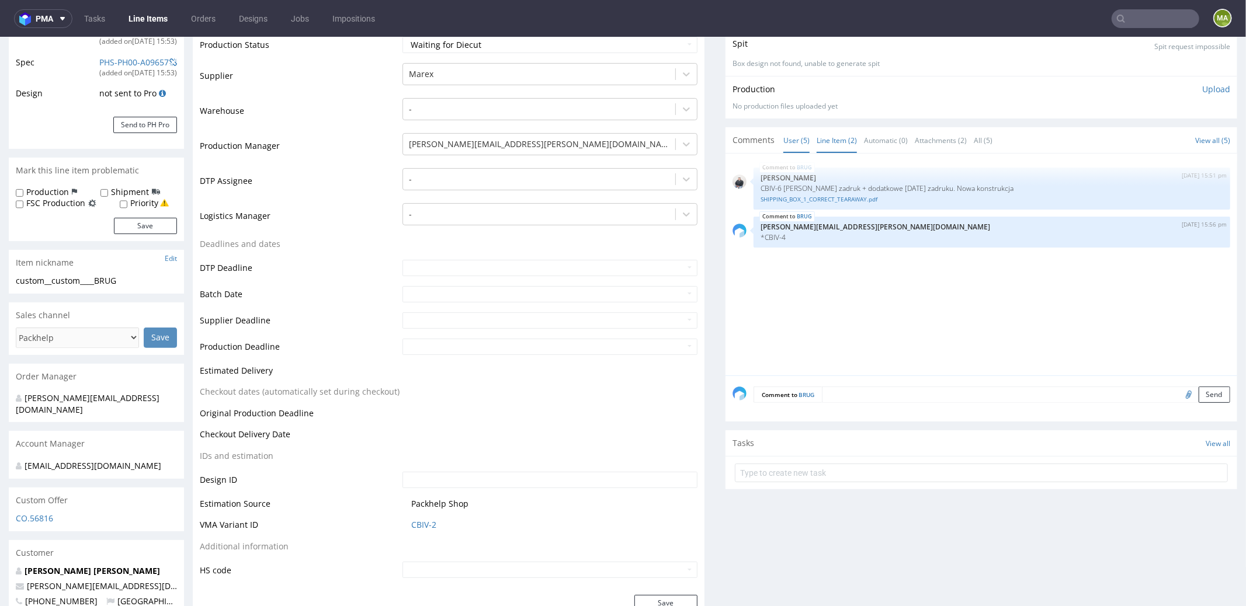
click at [790, 138] on link "User (5)" at bounding box center [796, 139] width 26 height 25
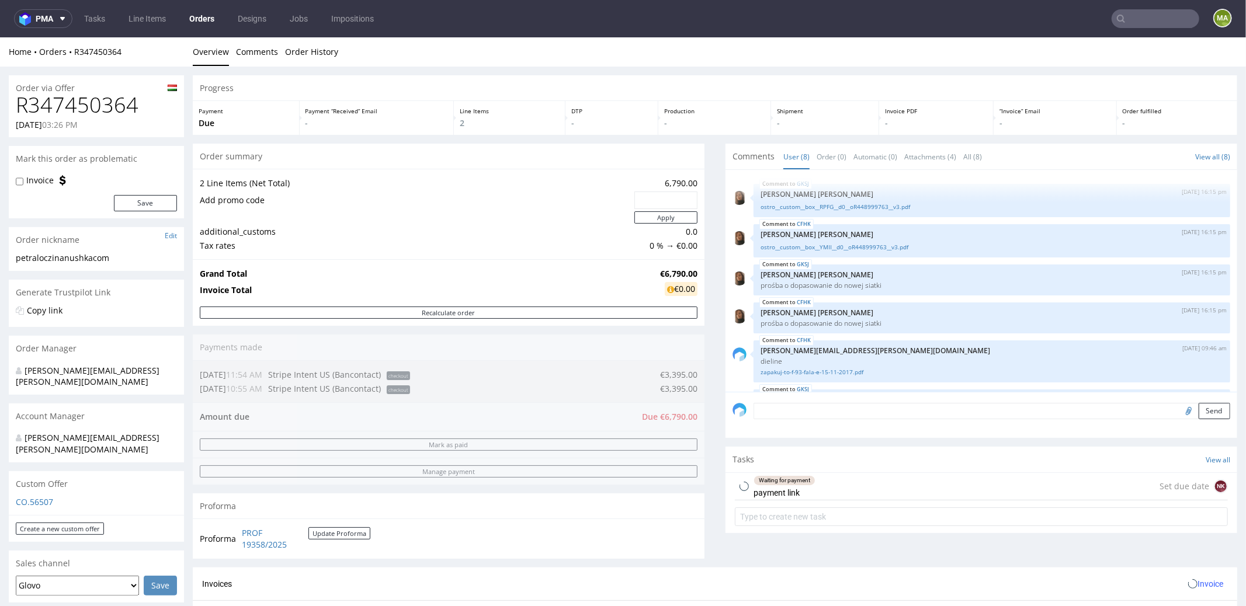
scroll to position [123, 0]
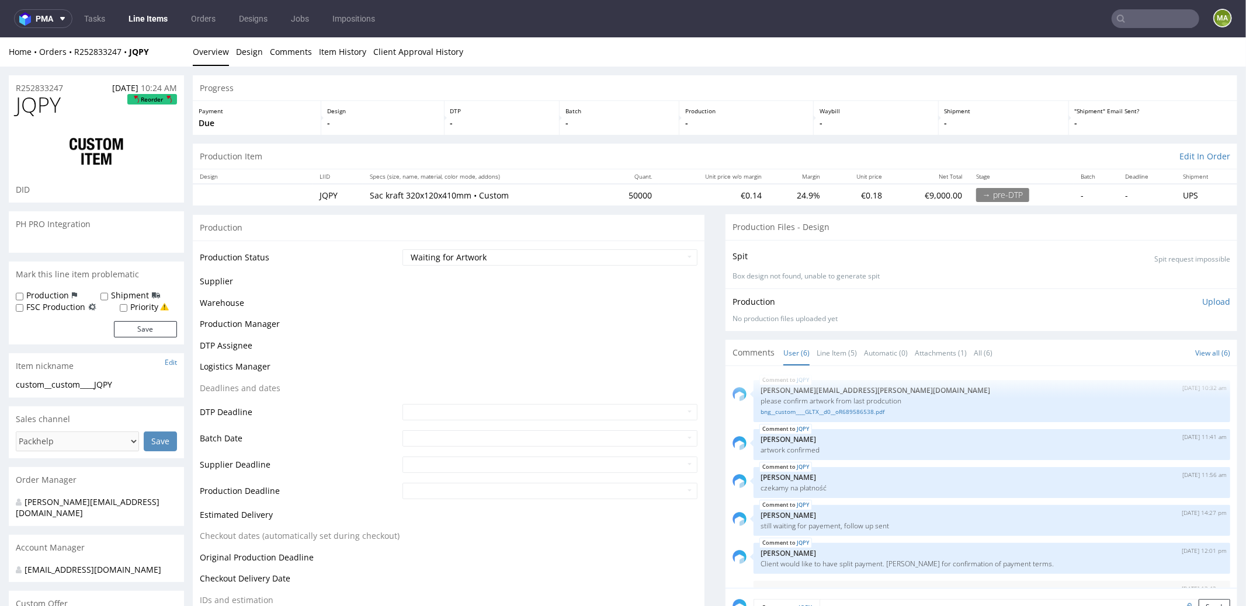
scroll to position [31, 0]
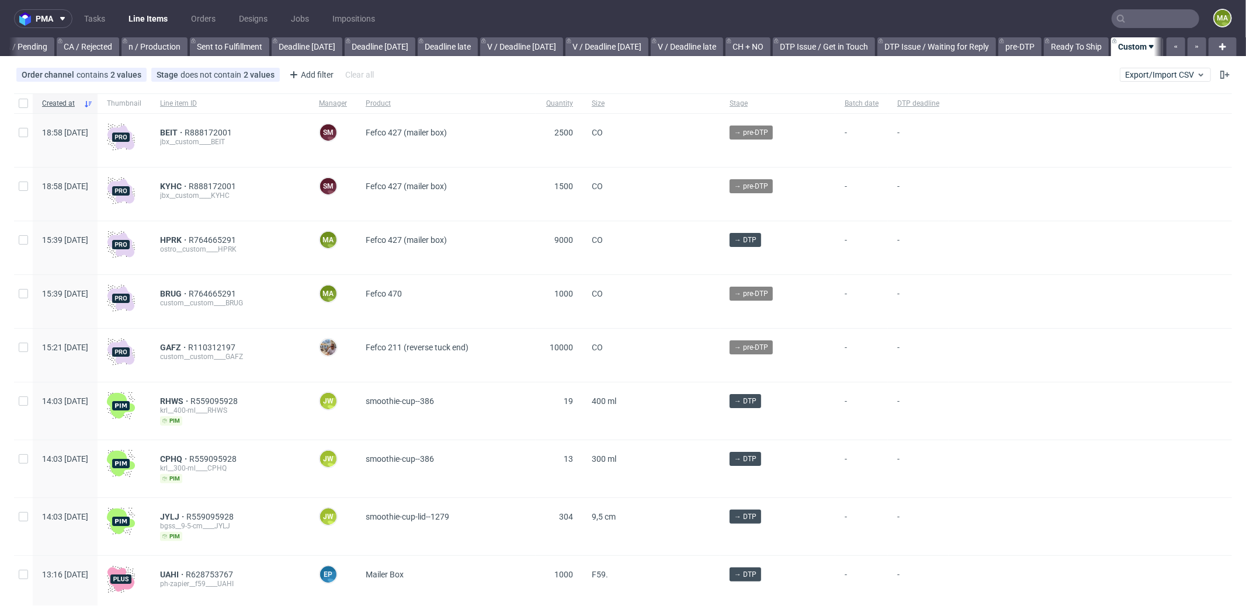
scroll to position [0, 1008]
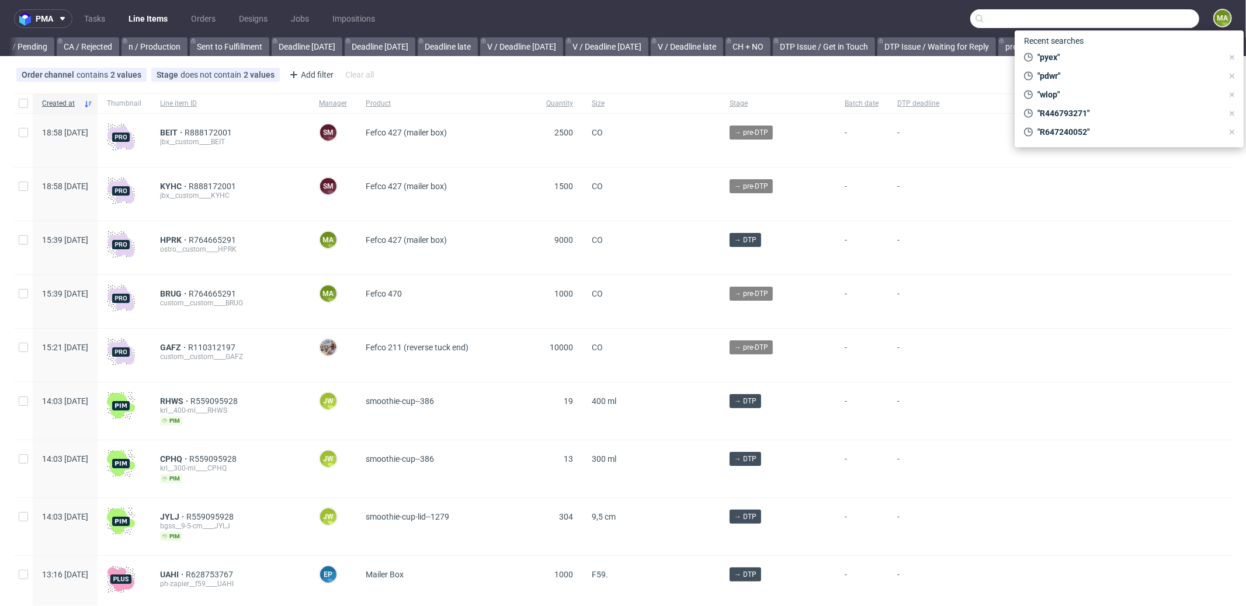
click at [1141, 16] on input "text" at bounding box center [1084, 18] width 229 height 19
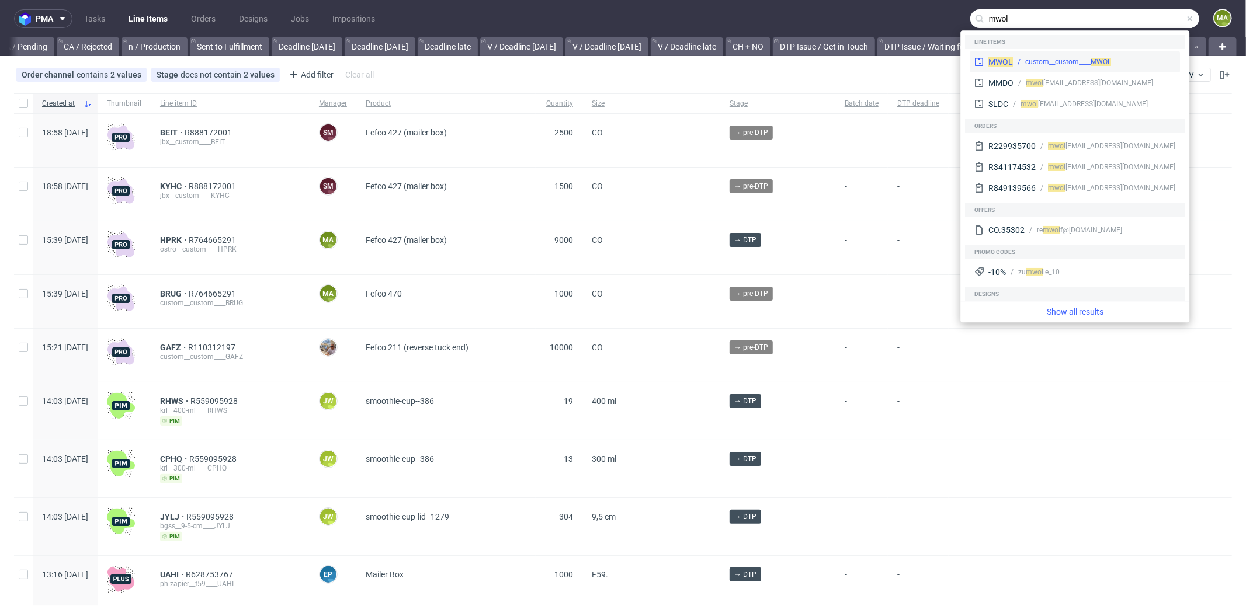
type input "mwol"
click at [1018, 57] on div "custom__custom____ MWOL" at bounding box center [1094, 62] width 162 height 11
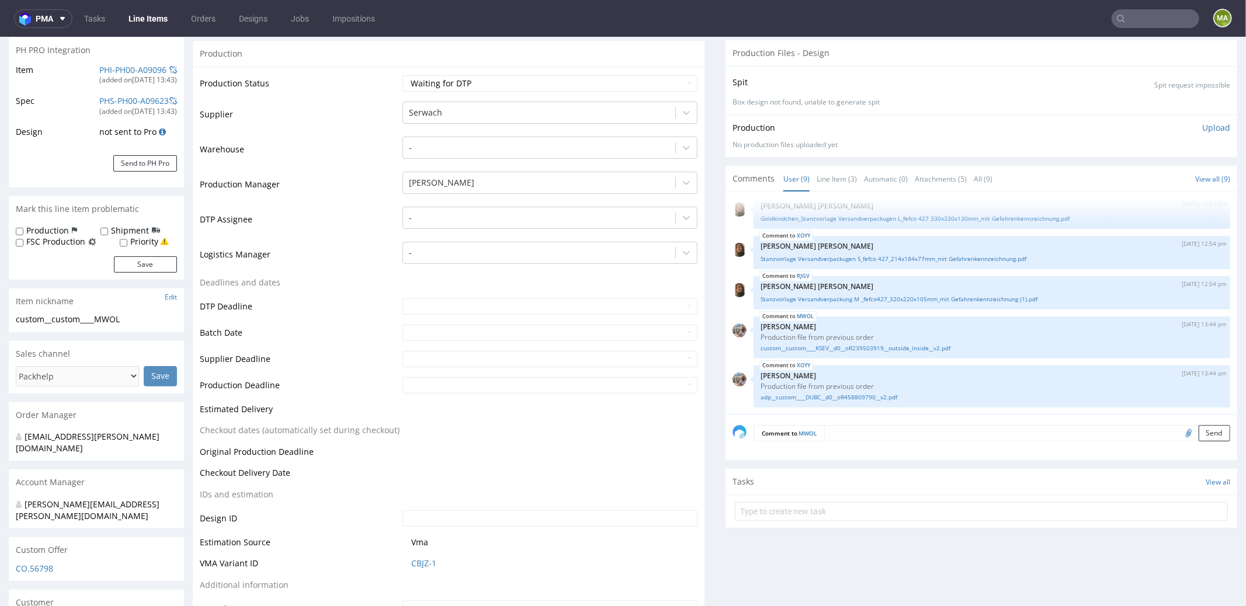
scroll to position [272, 0]
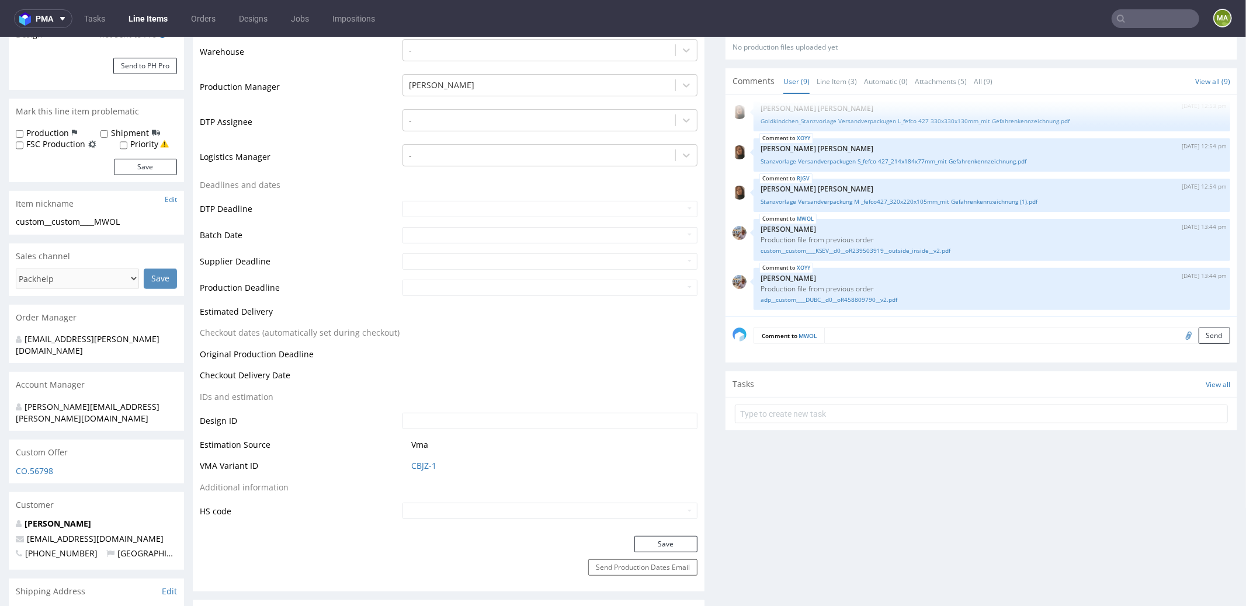
click at [1144, 26] on input "text" at bounding box center [1156, 18] width 88 height 19
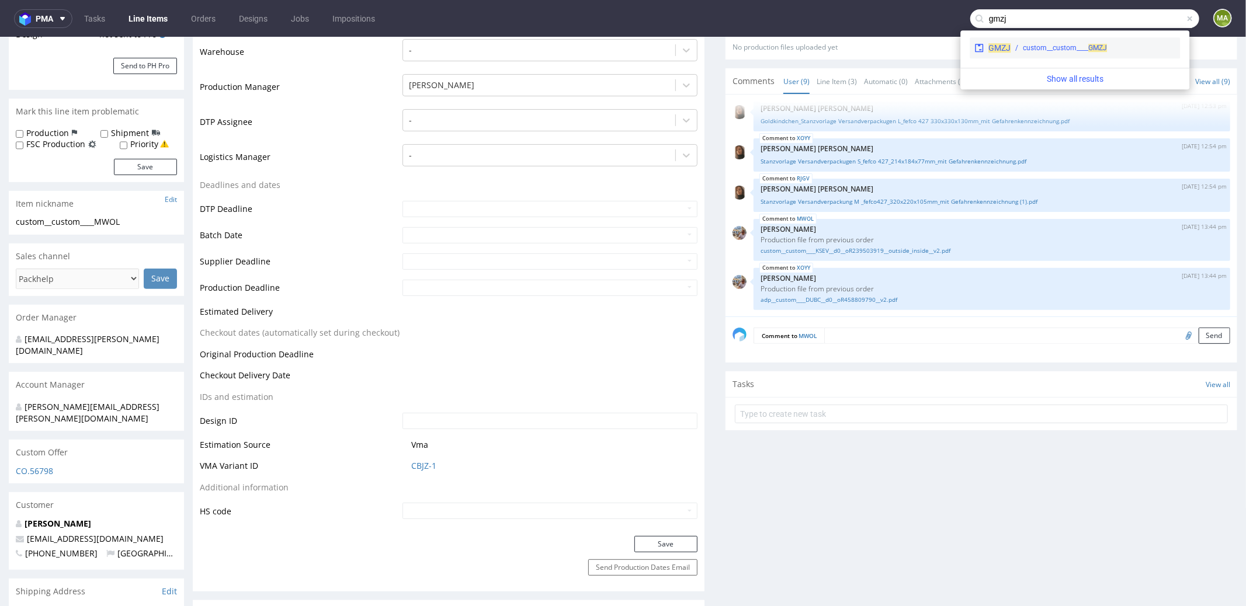
type input "gmzj"
click at [1045, 53] on div "custom__custom____ GMZJ" at bounding box center [1065, 48] width 84 height 11
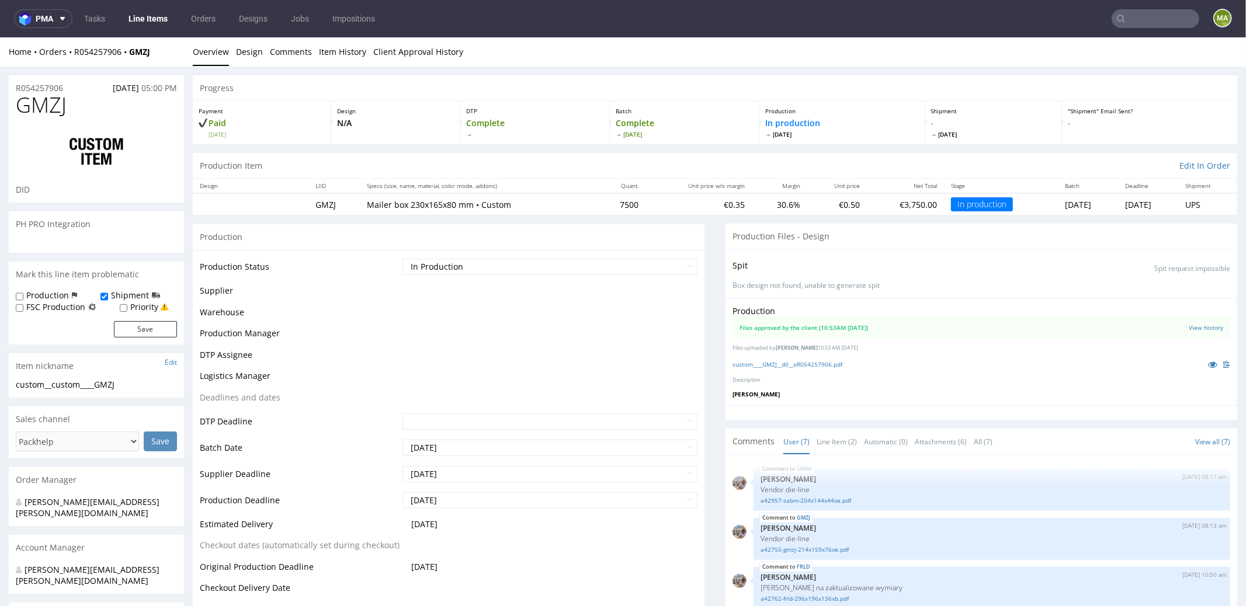
scroll to position [107, 0]
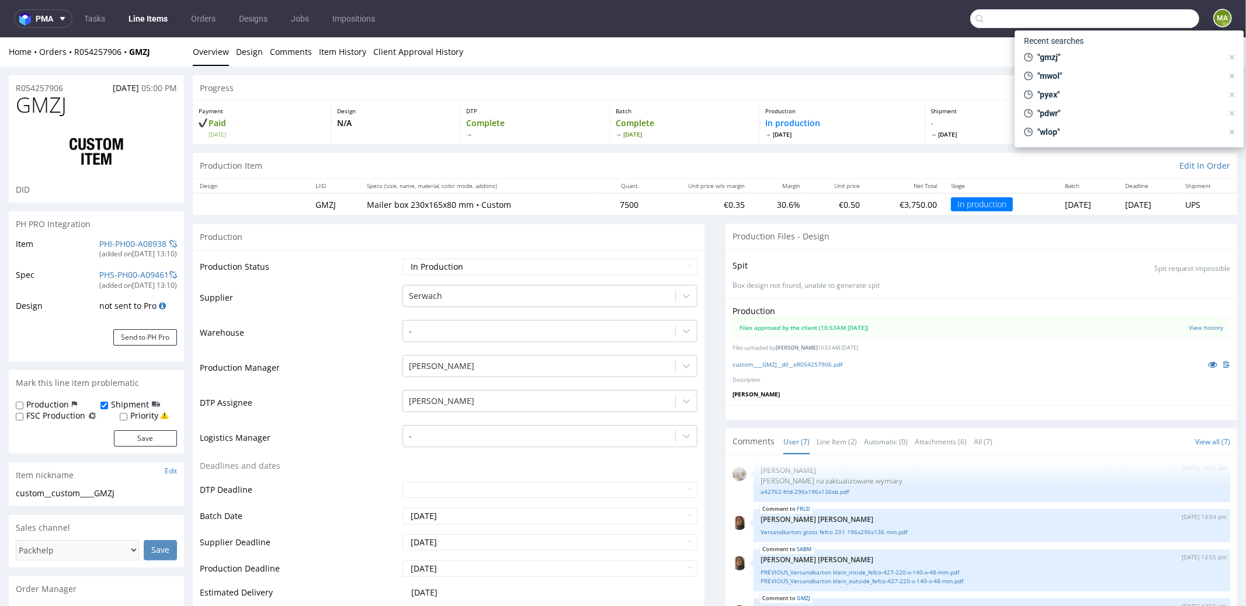
click at [1144, 18] on input "text" at bounding box center [1084, 18] width 229 height 19
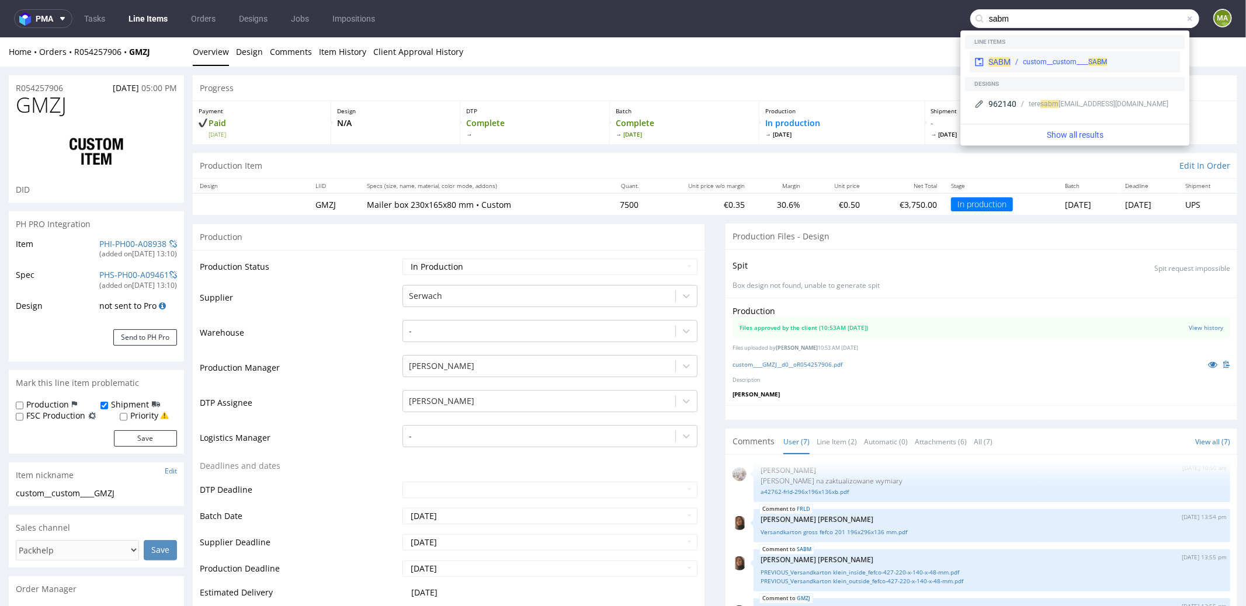
type input "sabm"
click at [1038, 53] on div "SABM custom__custom____ SABM" at bounding box center [1075, 61] width 210 height 21
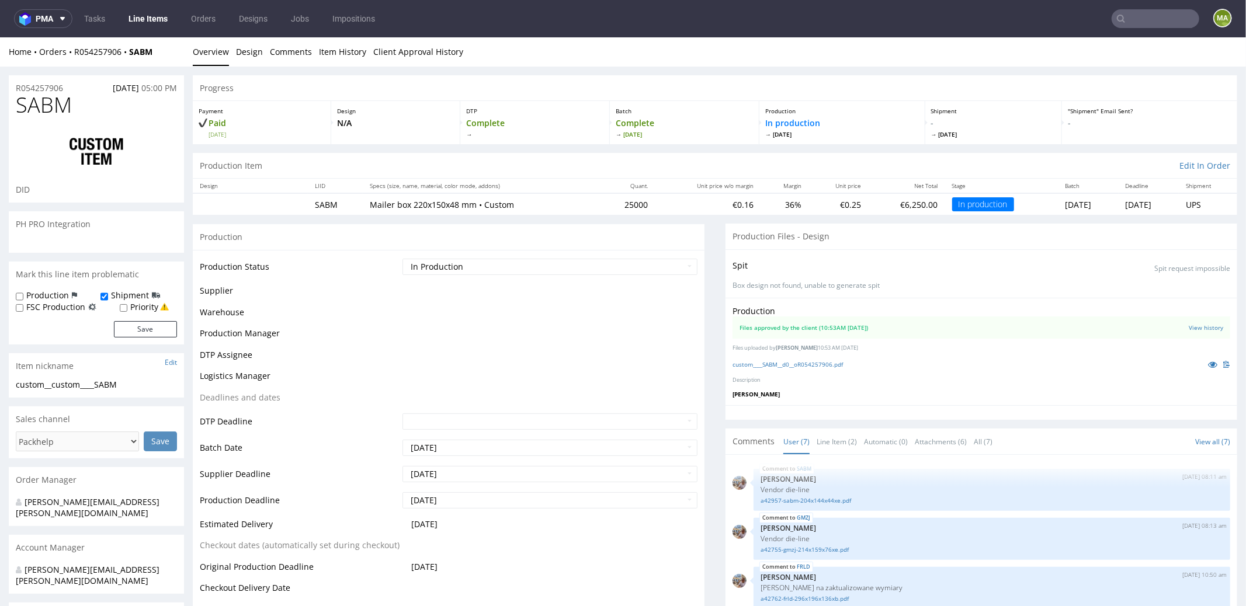
scroll to position [107, 0]
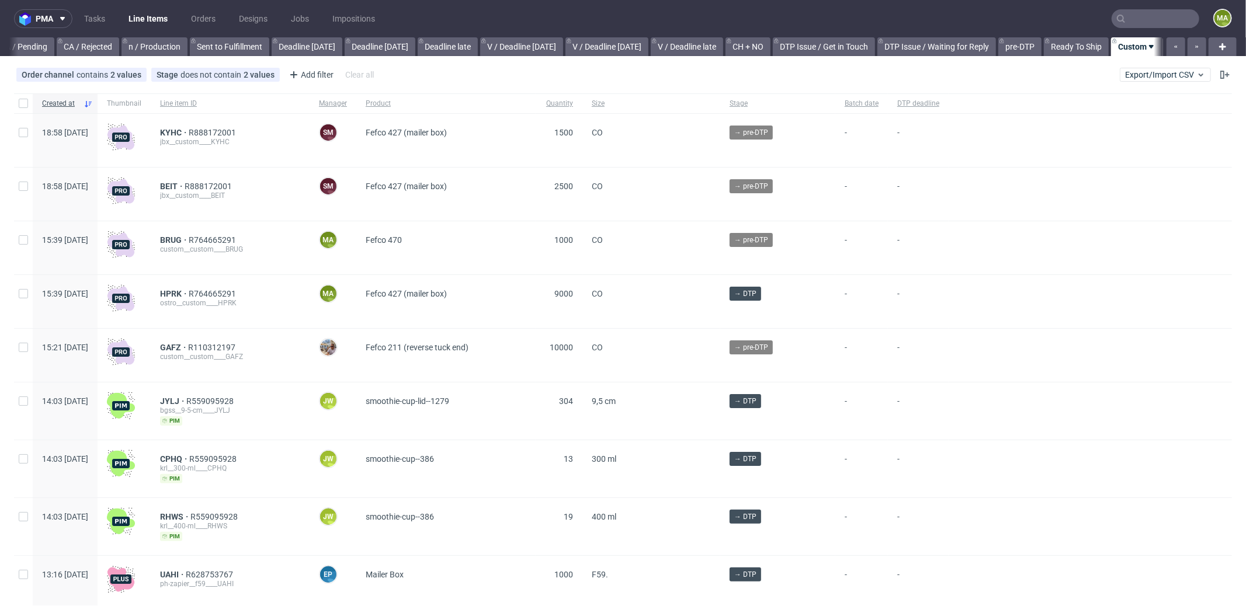
scroll to position [0, 1008]
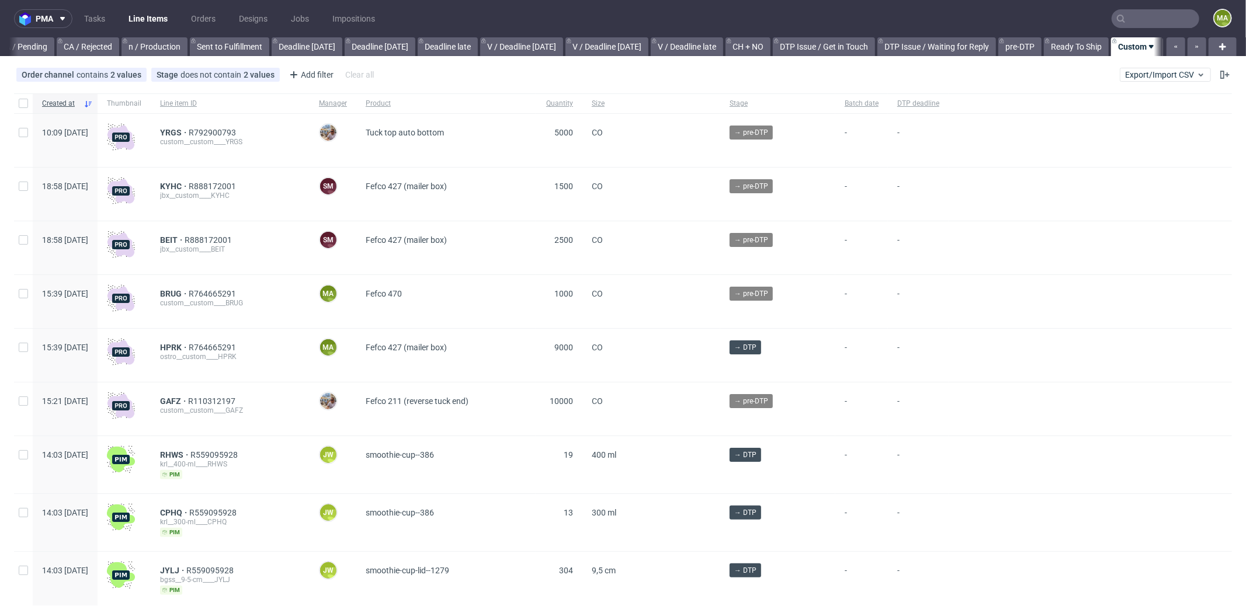
scroll to position [0, 1008]
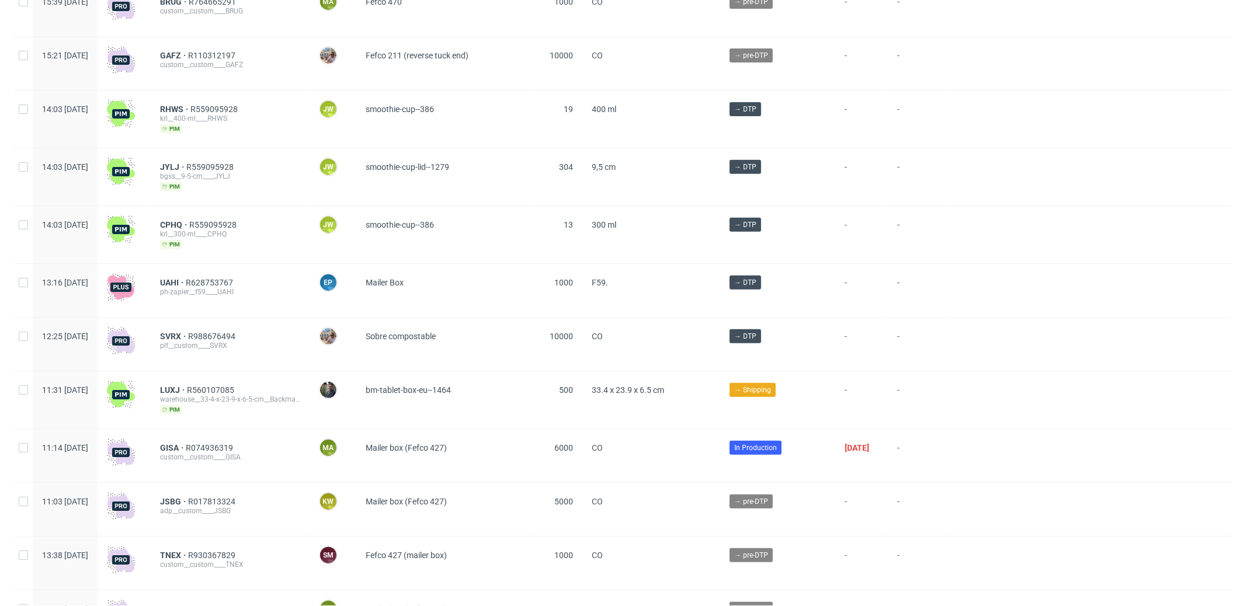
scroll to position [384, 0]
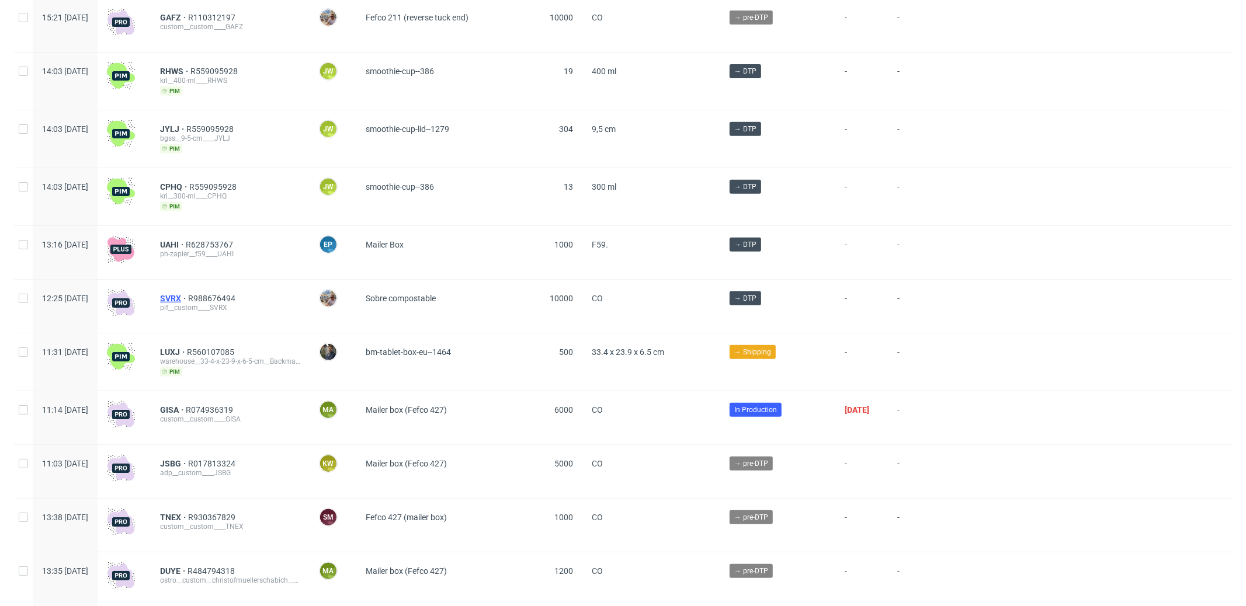
click at [188, 294] on span "SVRX" at bounding box center [174, 298] width 28 height 9
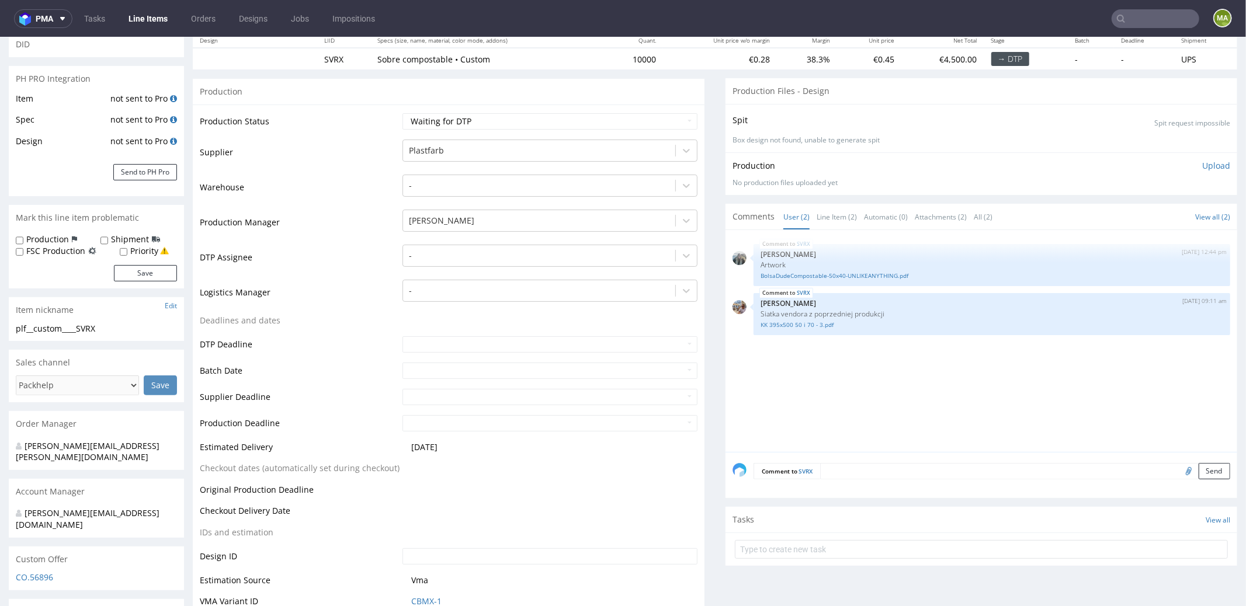
scroll to position [144, 0]
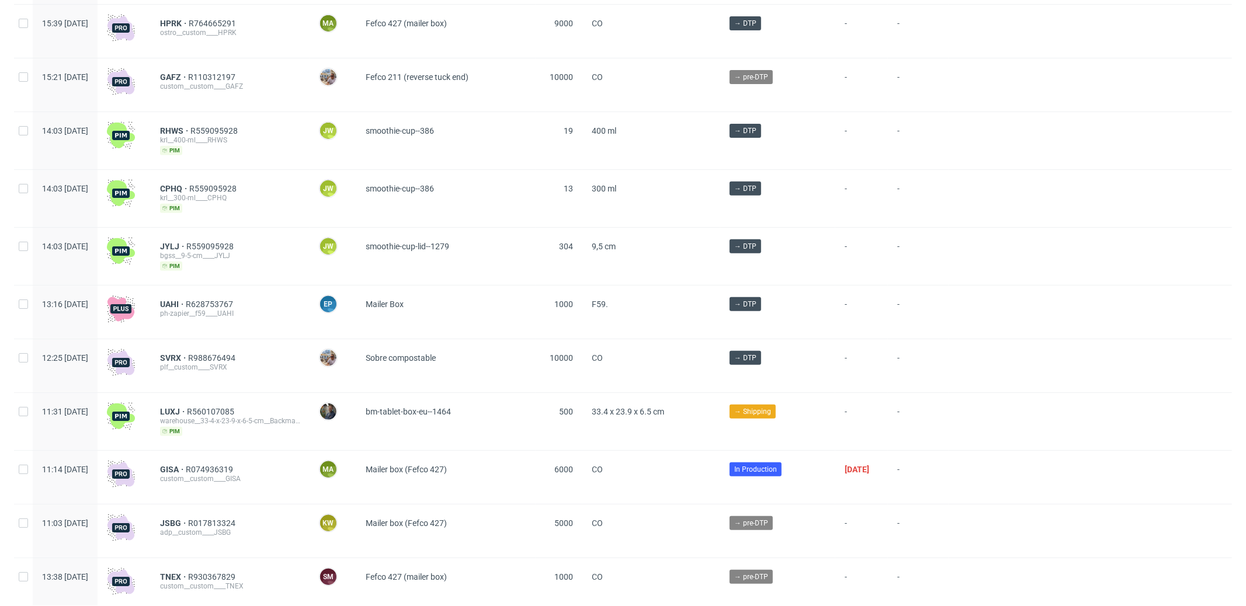
scroll to position [224, 0]
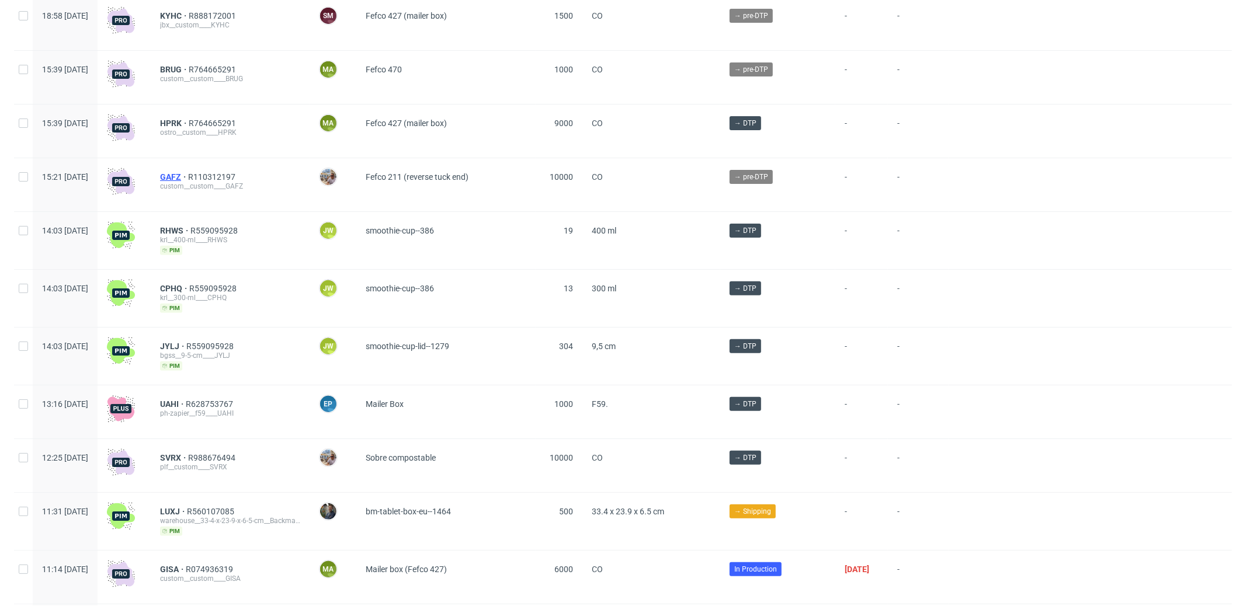
click at [188, 177] on span "GAFZ" at bounding box center [174, 176] width 28 height 9
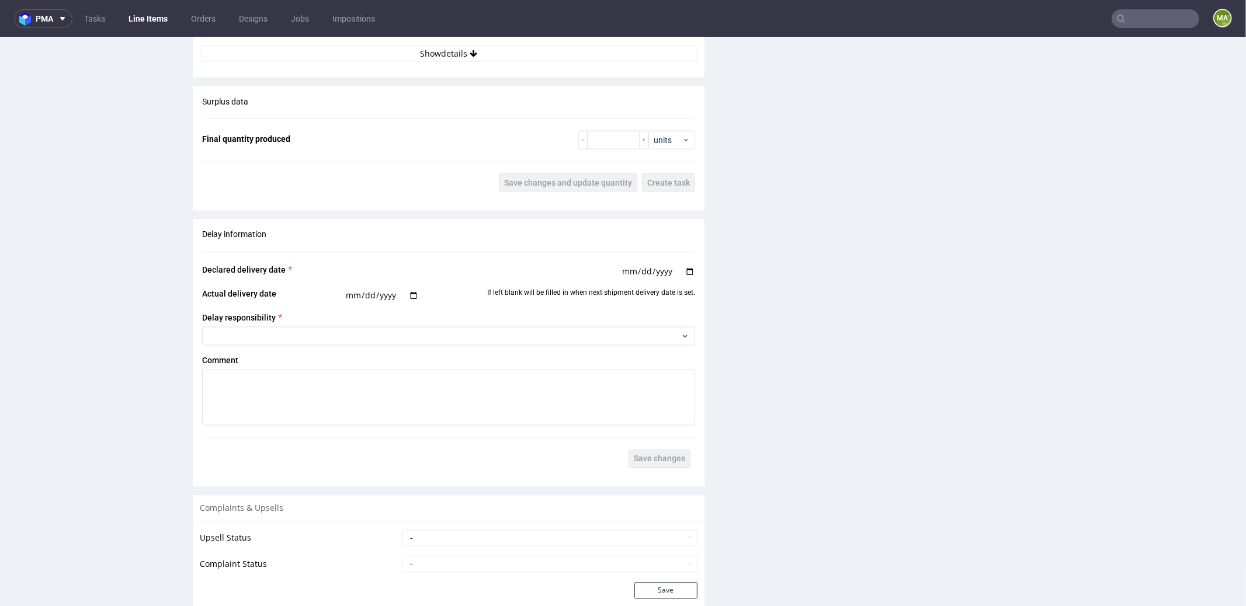
scroll to position [1864, 0]
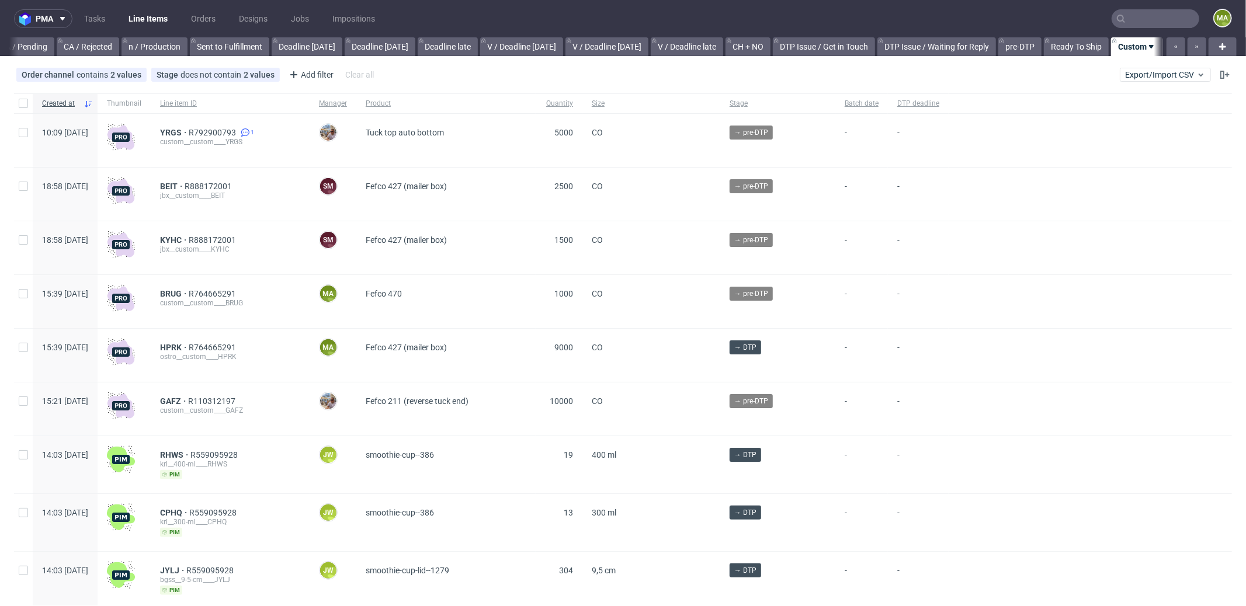
scroll to position [0, 1008]
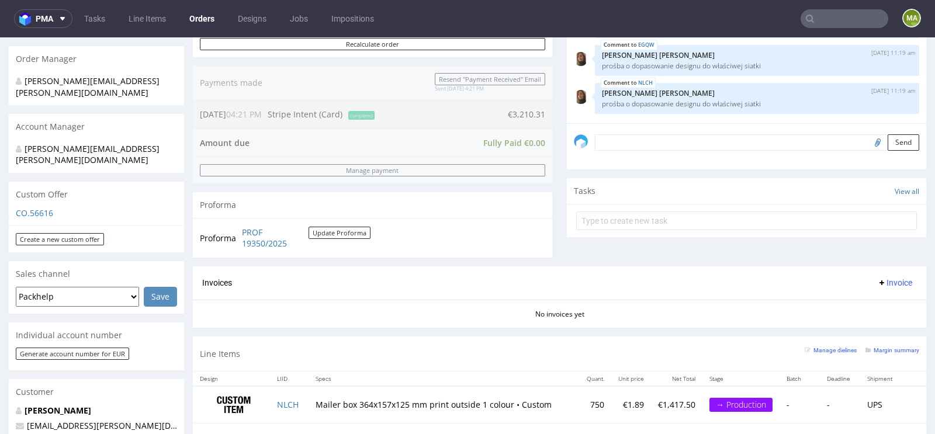
scroll to position [421, 0]
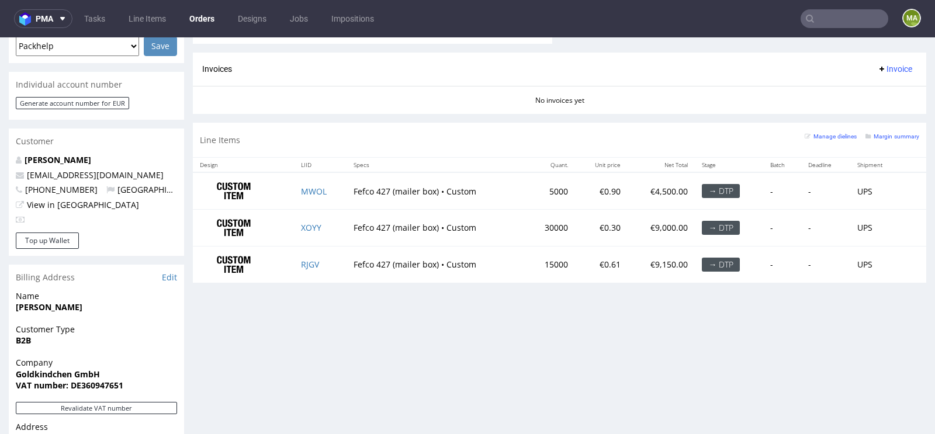
scroll to position [580, 0]
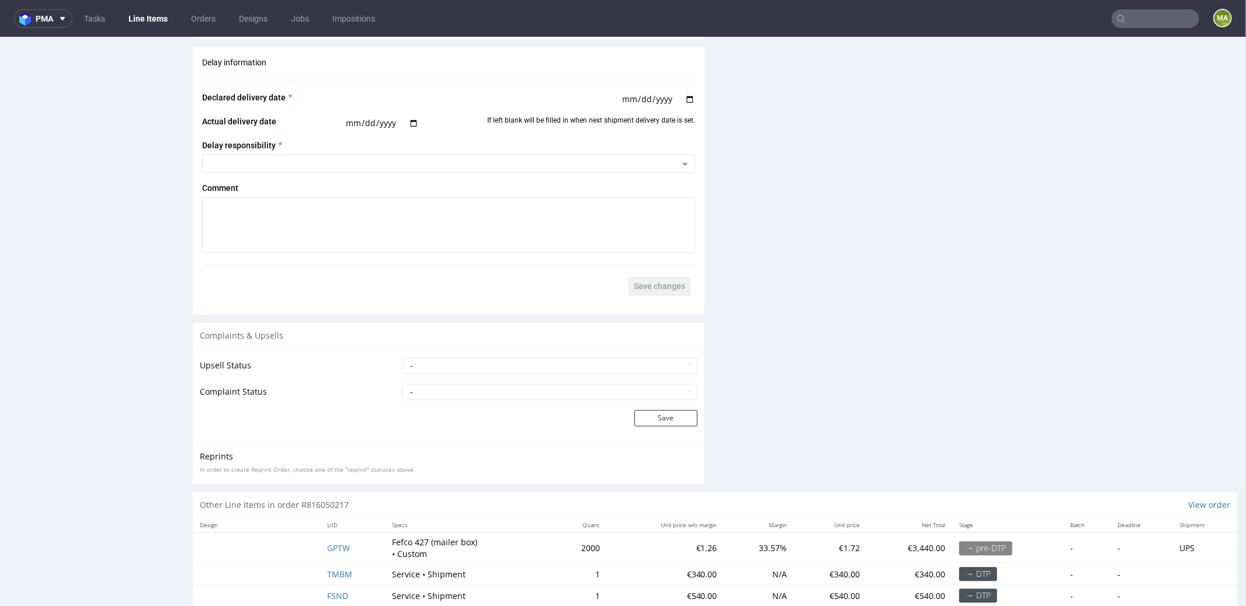
scroll to position [1948, 0]
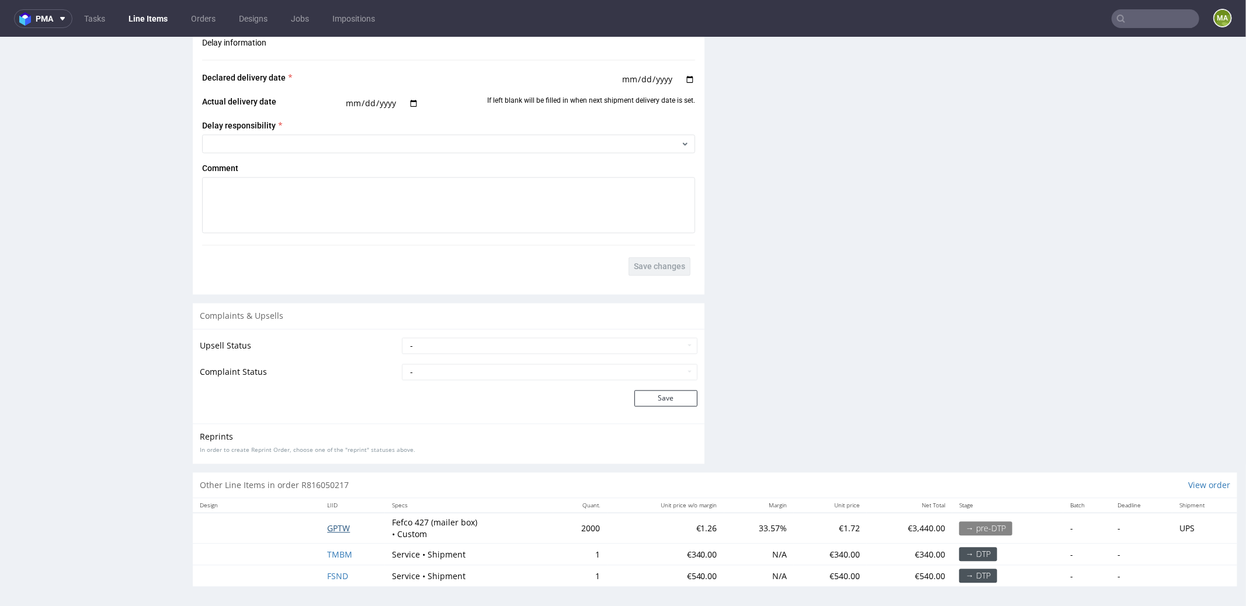
click at [329, 528] on span "GPTW" at bounding box center [338, 527] width 23 height 11
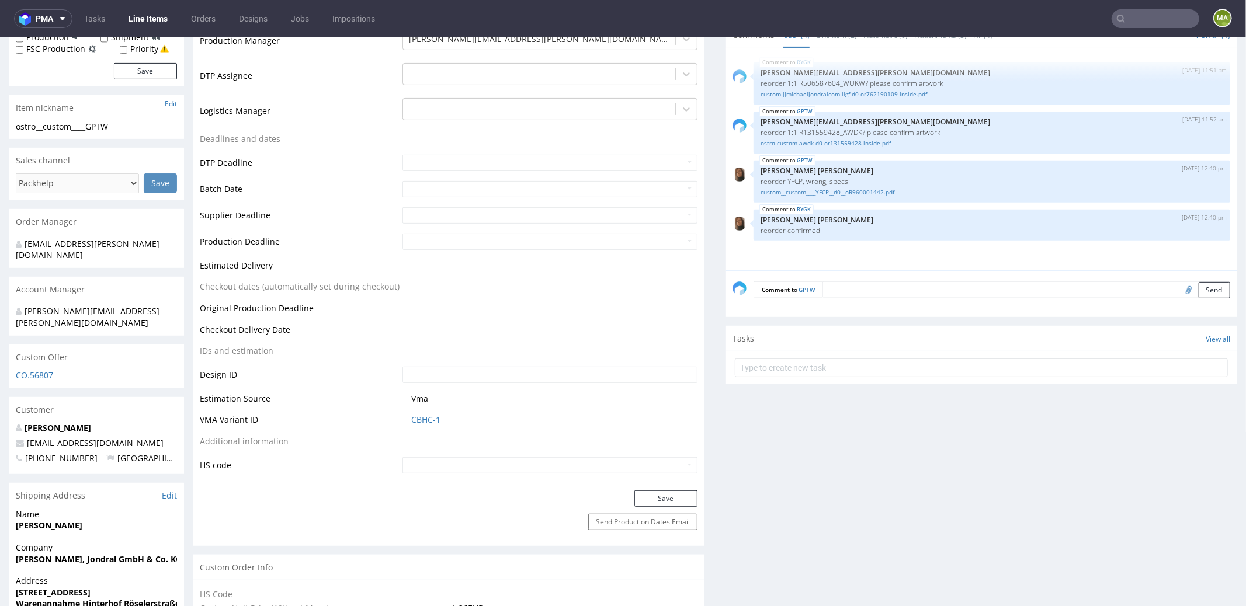
scroll to position [374, 0]
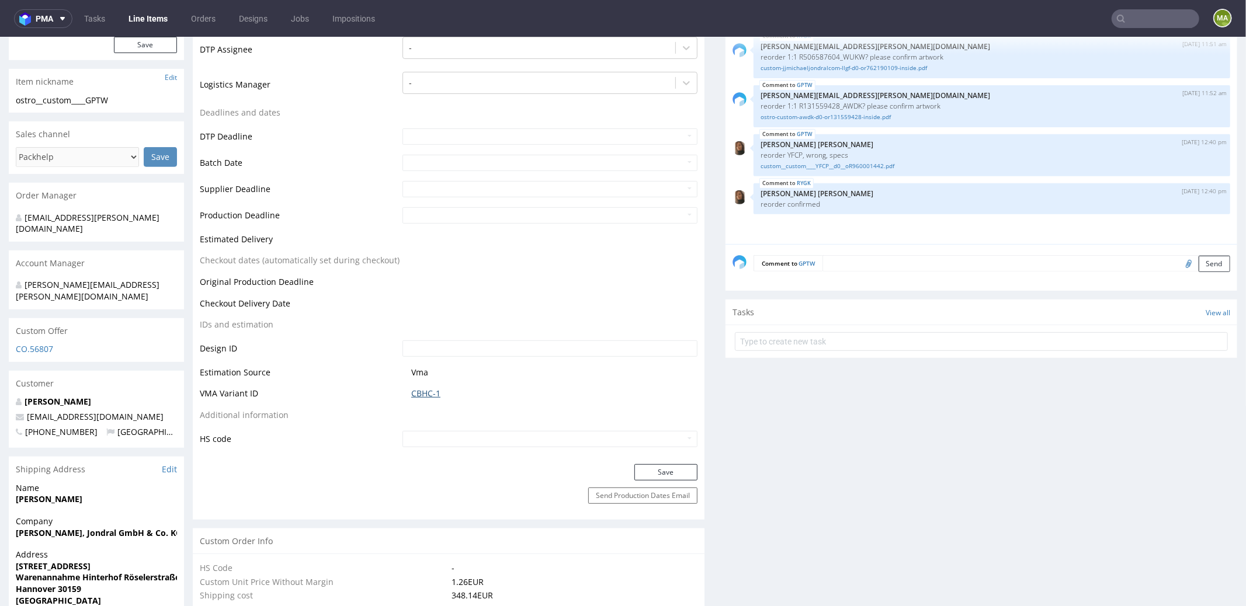
click at [419, 395] on link "CBHC-1" at bounding box center [425, 393] width 29 height 12
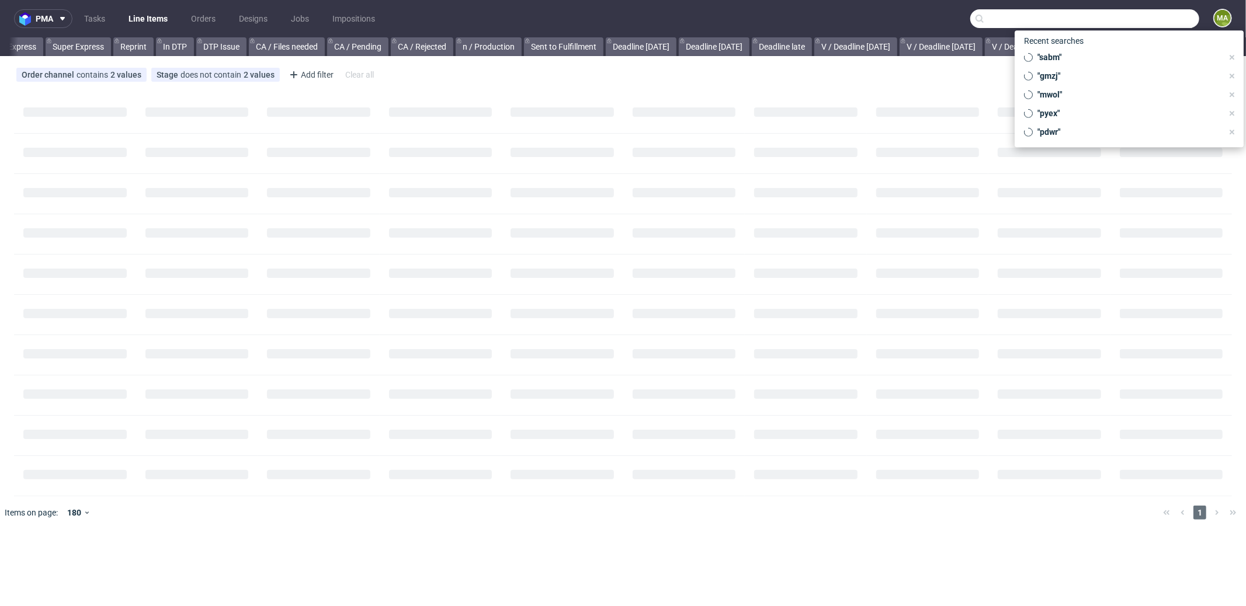
click at [1171, 22] on input "text" at bounding box center [1084, 18] width 229 height 19
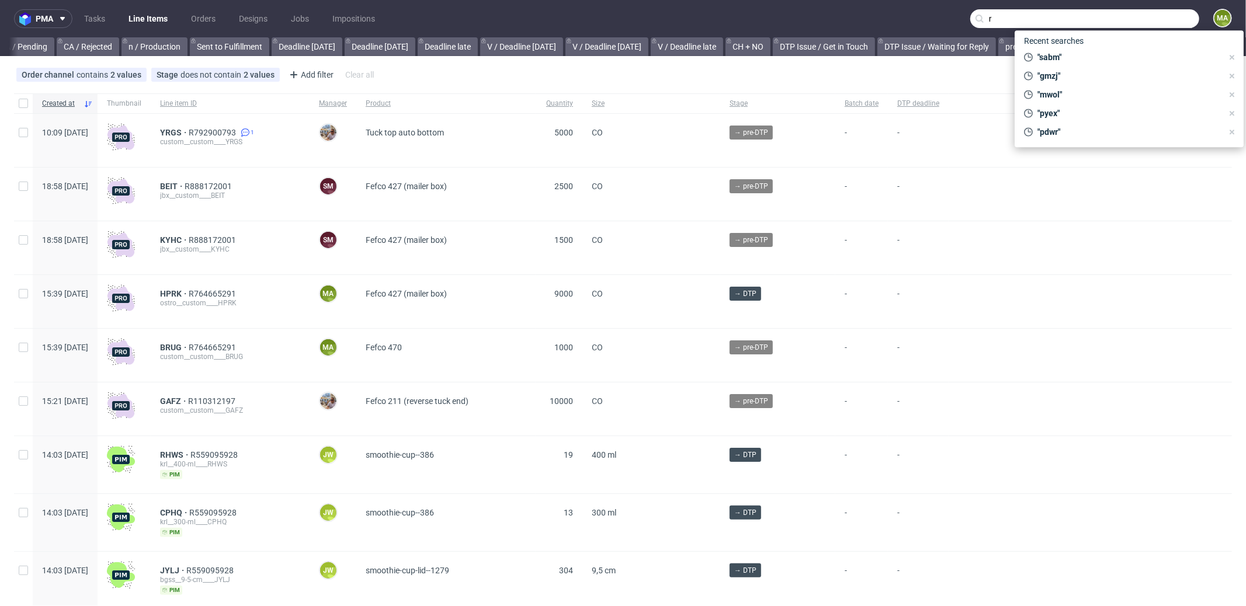
scroll to position [0, 1008]
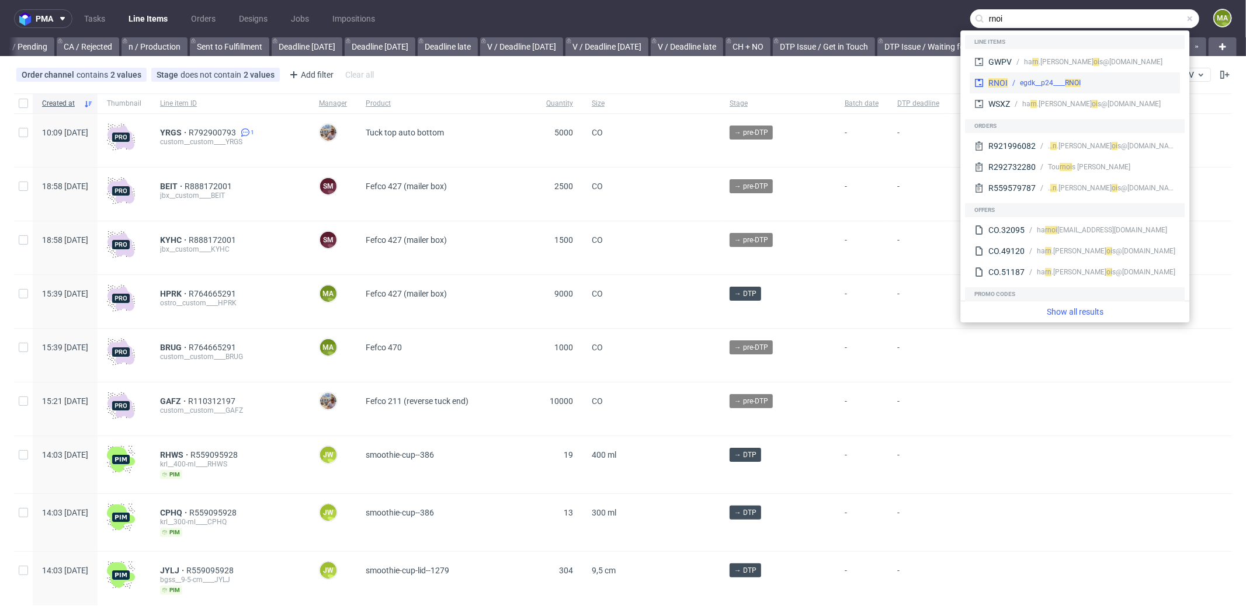
type input "rnoi"
click at [1027, 77] on div "RNOI egdk__p24____ RNOI" at bounding box center [1075, 82] width 210 height 21
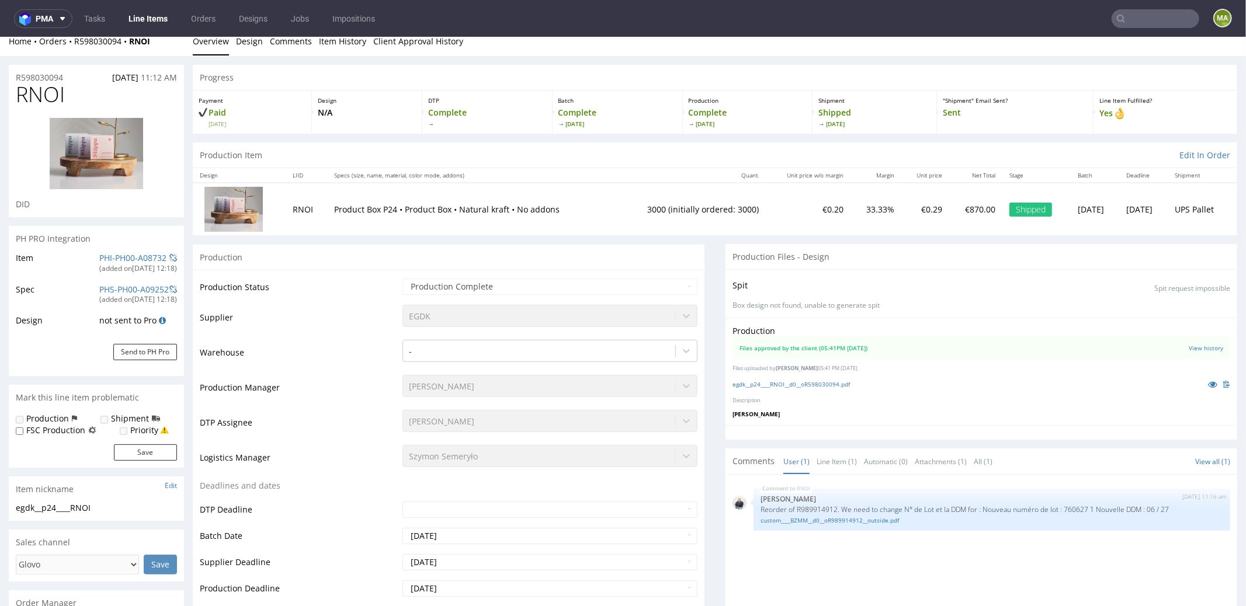
scroll to position [12, 0]
drag, startPoint x: 74, startPoint y: 76, endPoint x: 0, endPoint y: 75, distance: 73.6
copy p "R598030094"
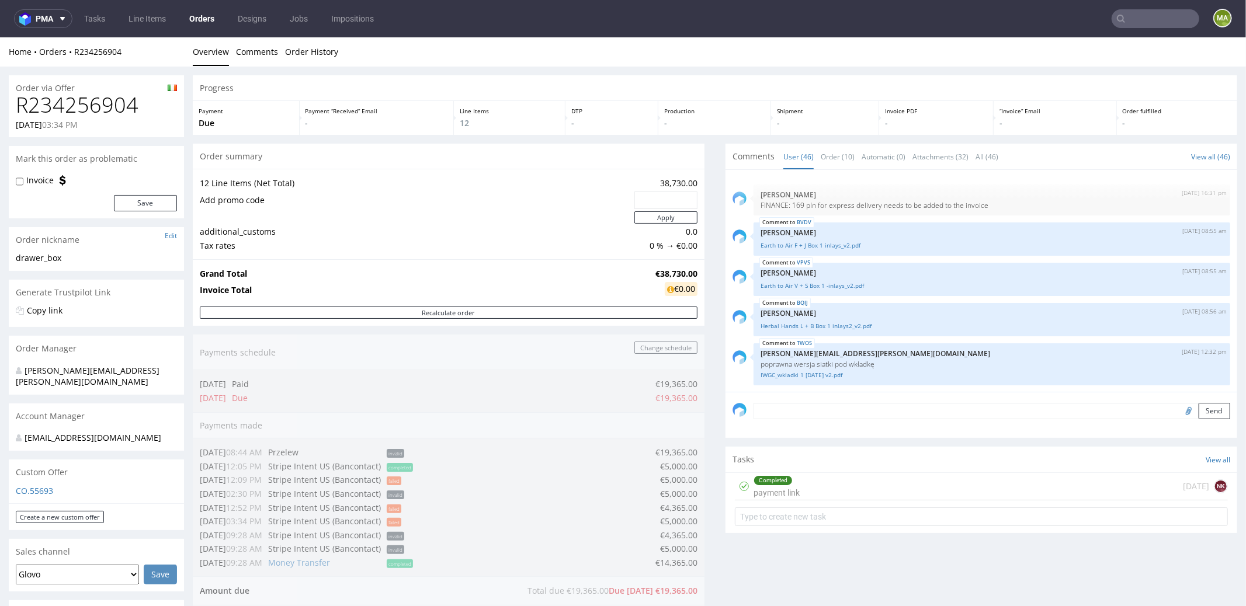
scroll to position [713, 0]
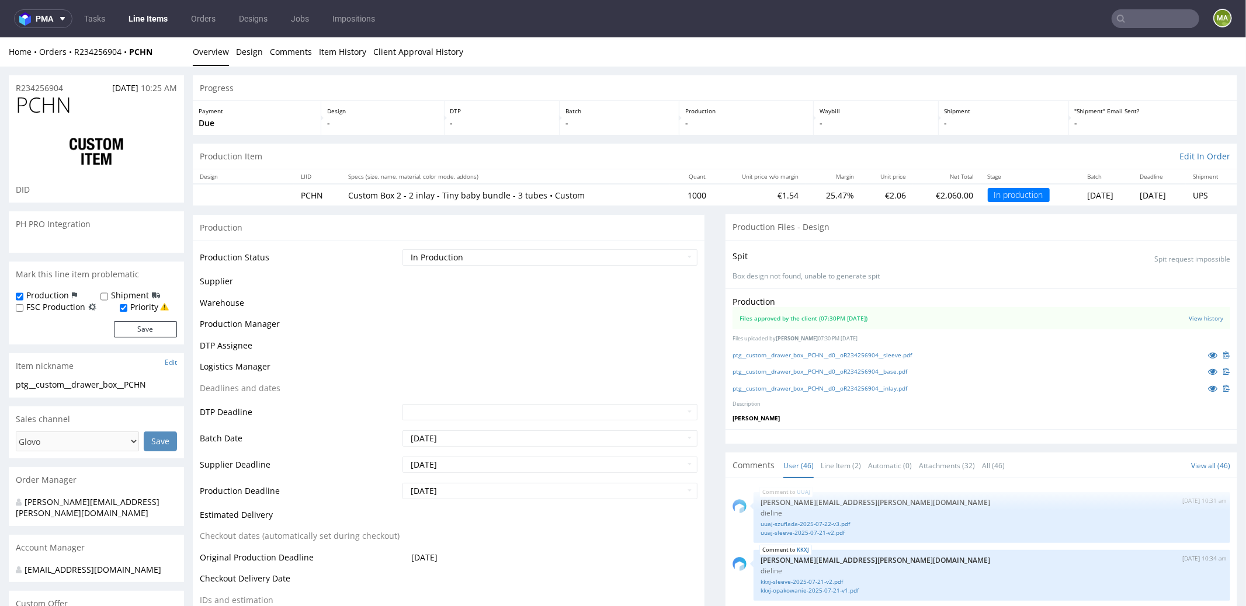
scroll to position [2207, 0]
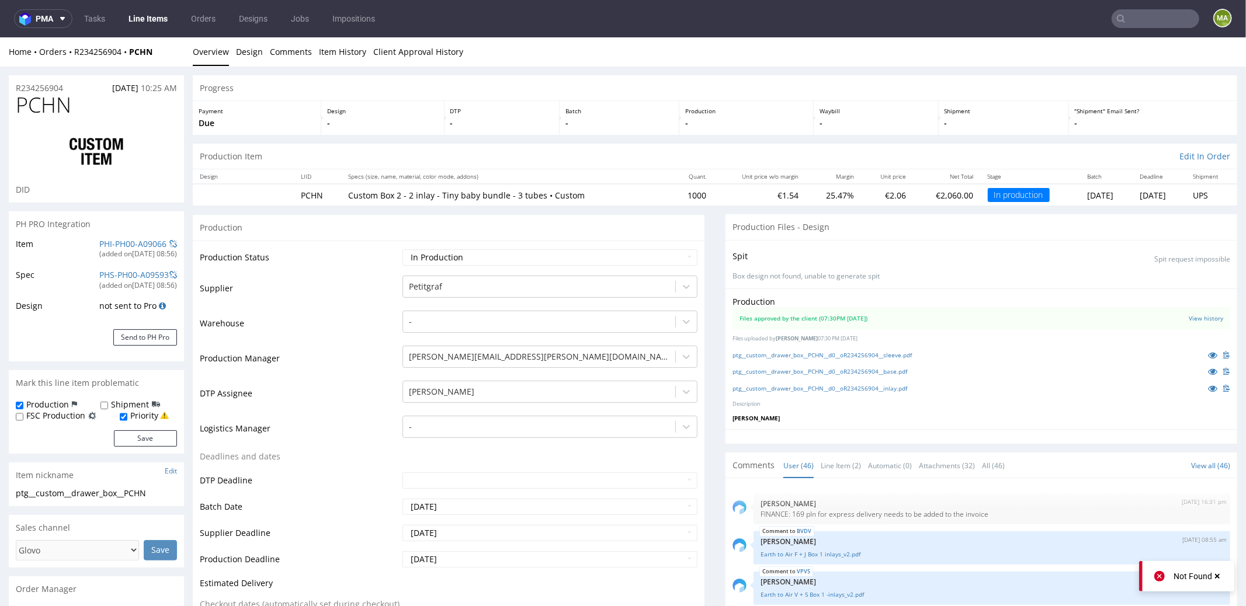
click at [131, 237] on td "PHI-PH00-A09066 (added on 15.09.2025, 08:56 )" at bounding box center [136, 252] width 81 height 31
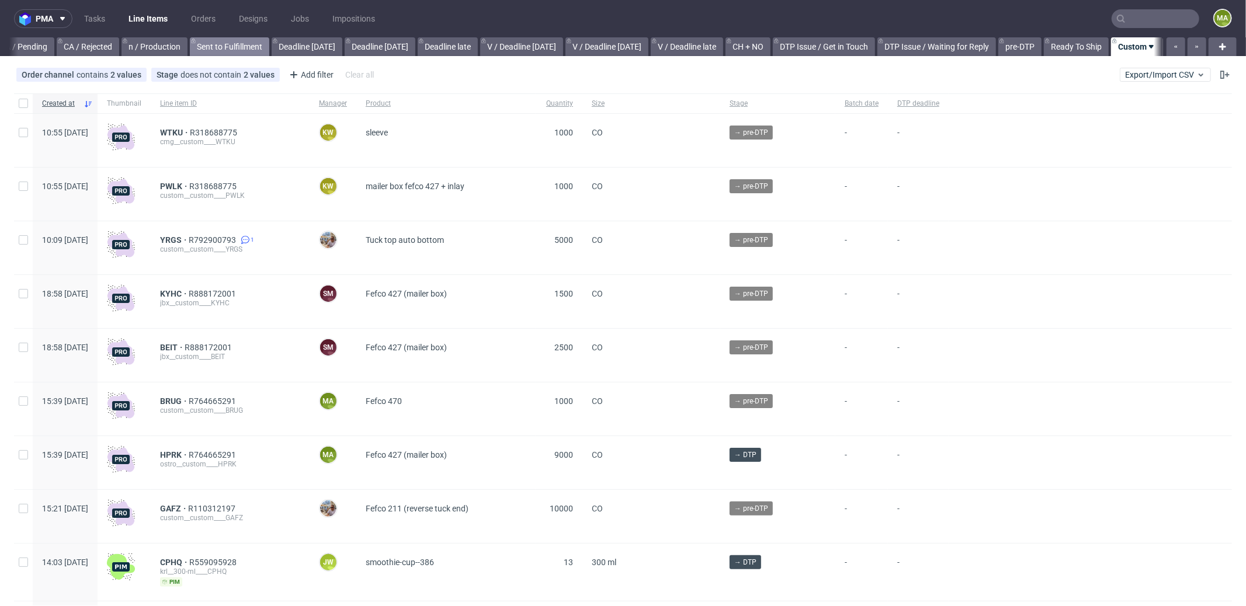
scroll to position [0, 1008]
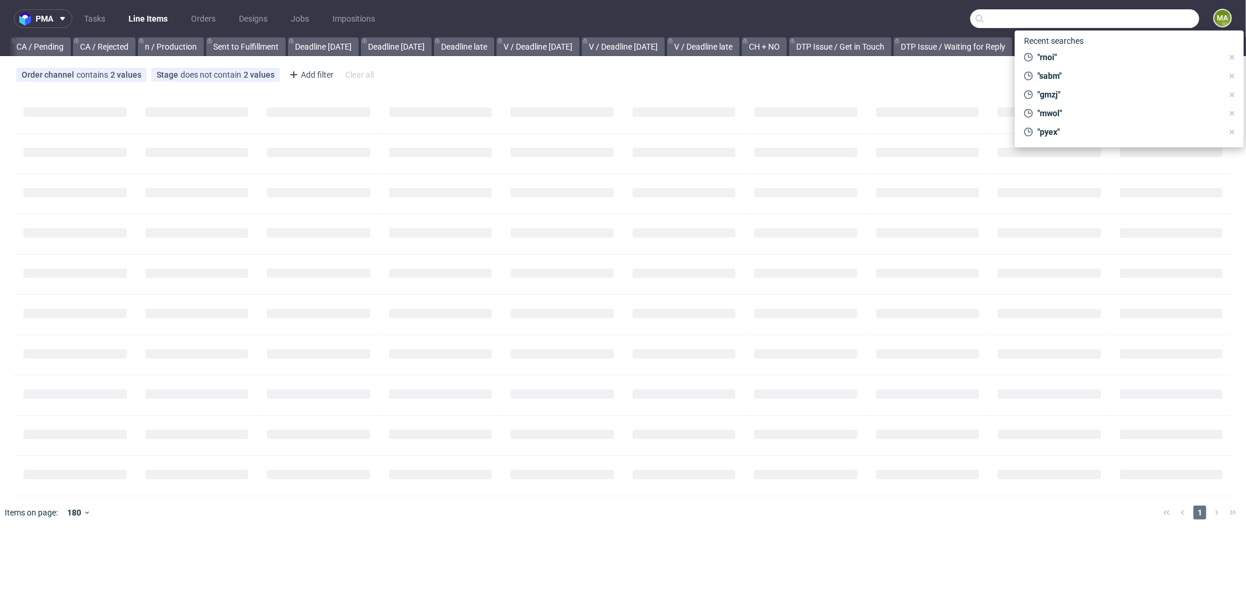
click at [1151, 25] on input "text" at bounding box center [1084, 18] width 229 height 19
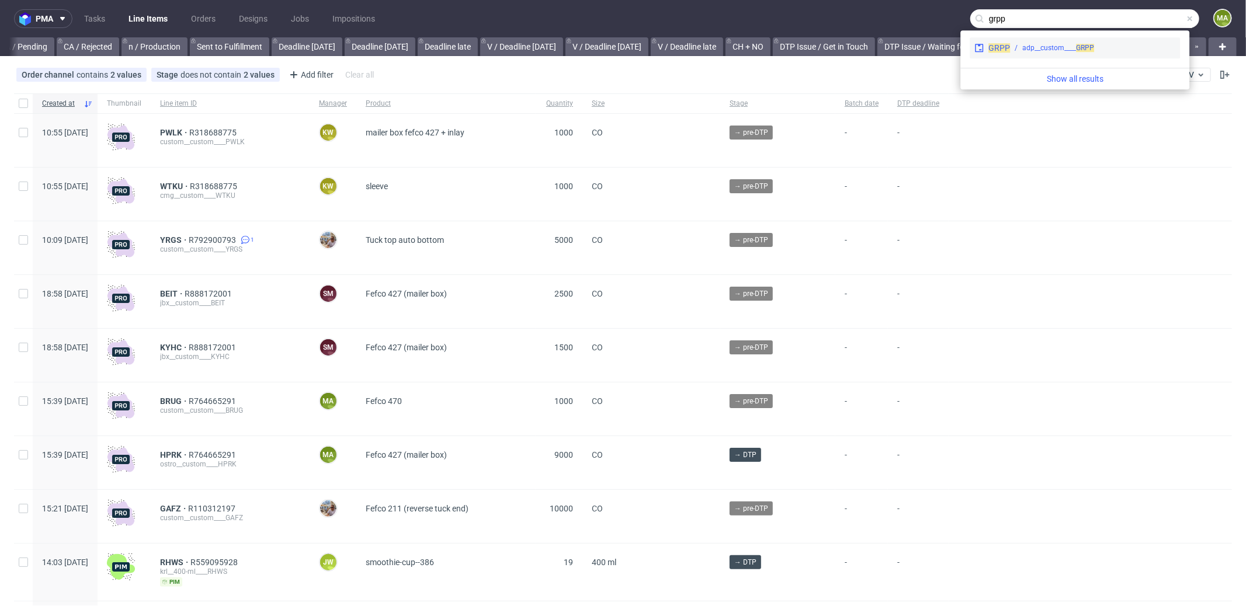
type input "grpp"
click at [1064, 46] on div "adp__custom____ GRPP" at bounding box center [1058, 48] width 72 height 11
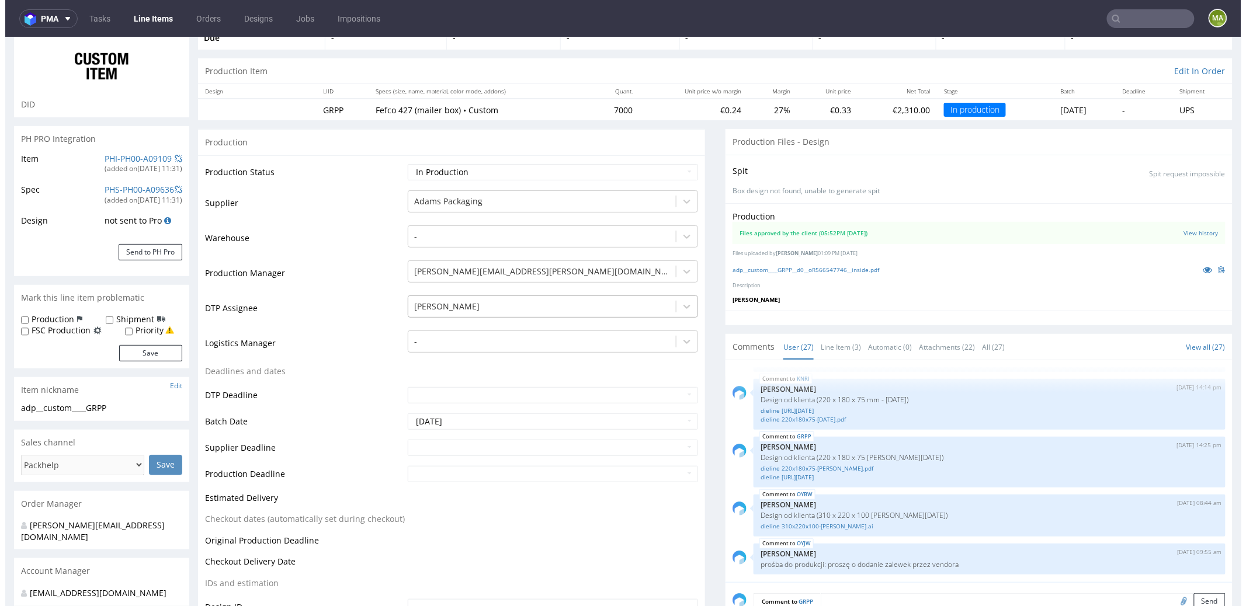
scroll to position [118, 0]
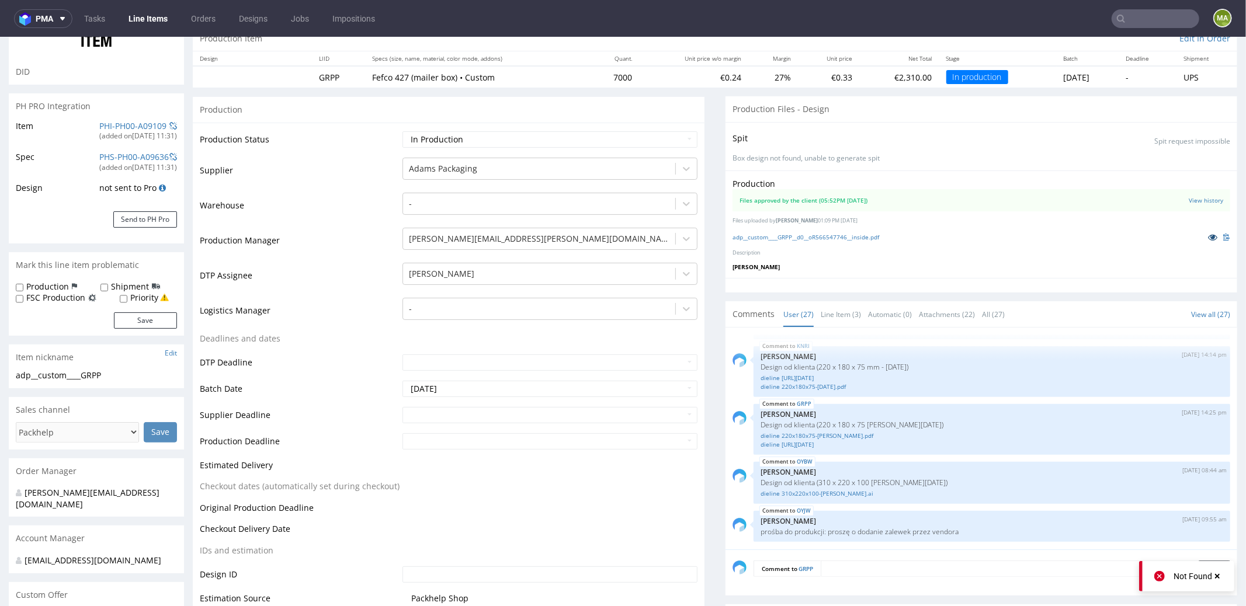
click at [1202, 234] on link at bounding box center [1212, 236] width 21 height 13
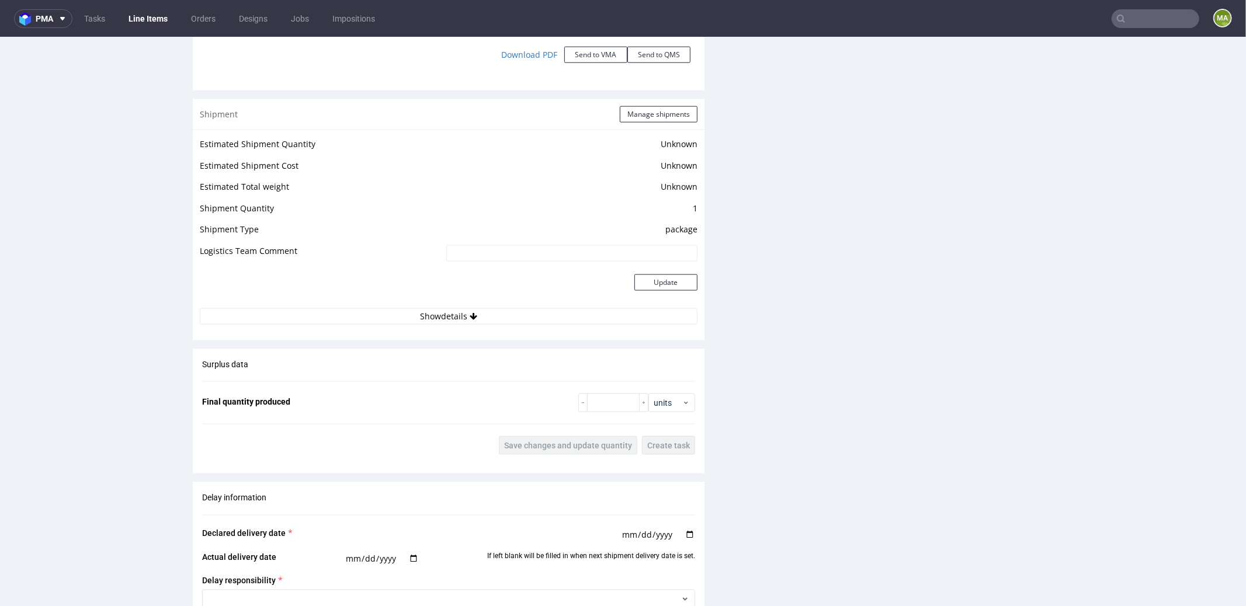
scroll to position [1875, 0]
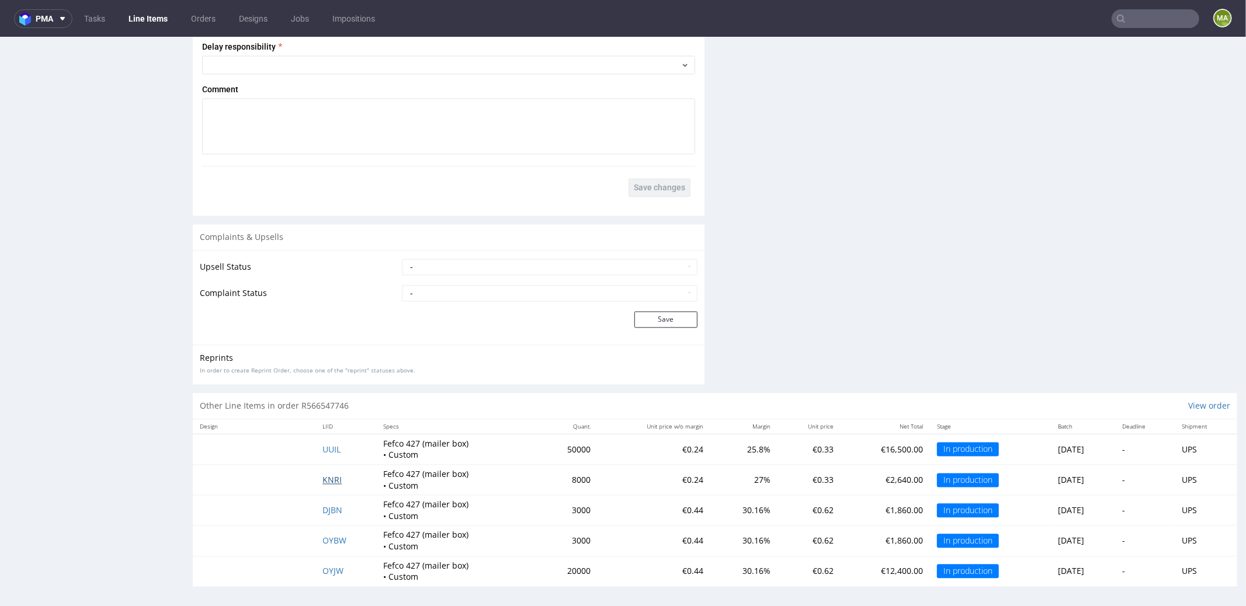
click at [327, 480] on span "KNRI" at bounding box center [331, 479] width 19 height 11
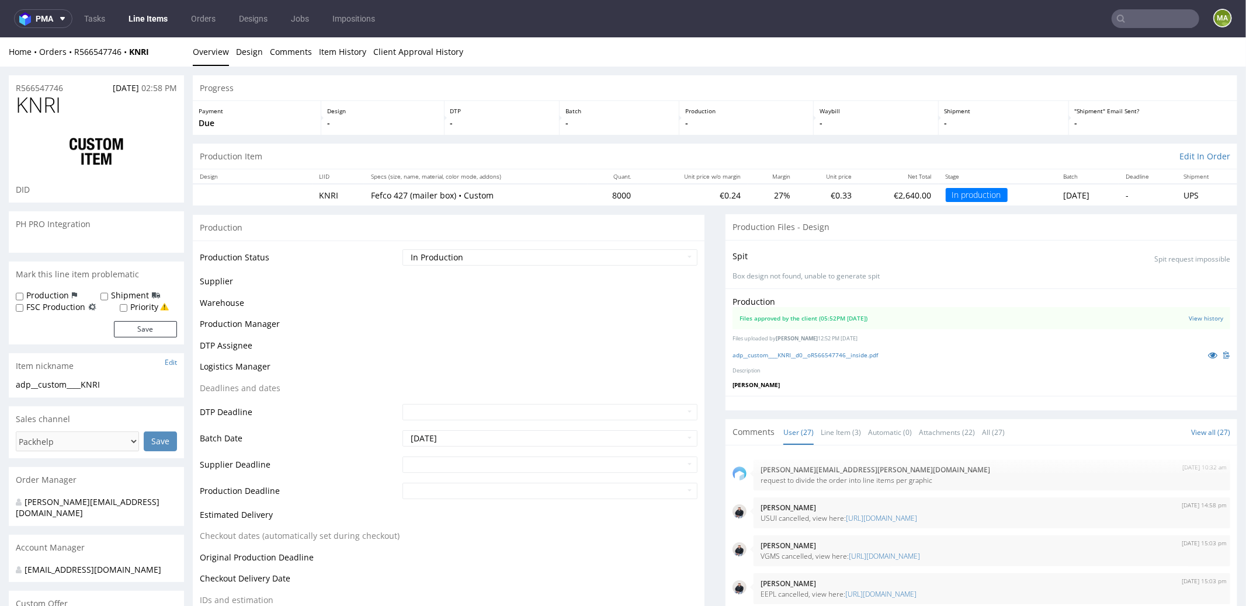
scroll to position [1337, 0]
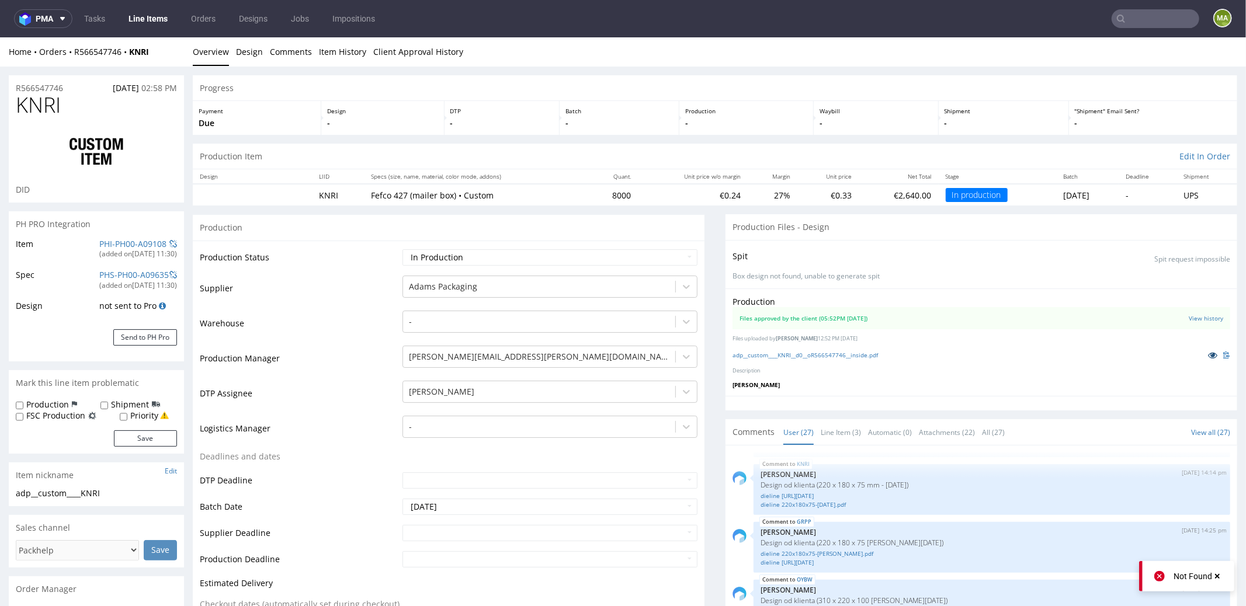
click at [1202, 353] on link at bounding box center [1212, 354] width 21 height 13
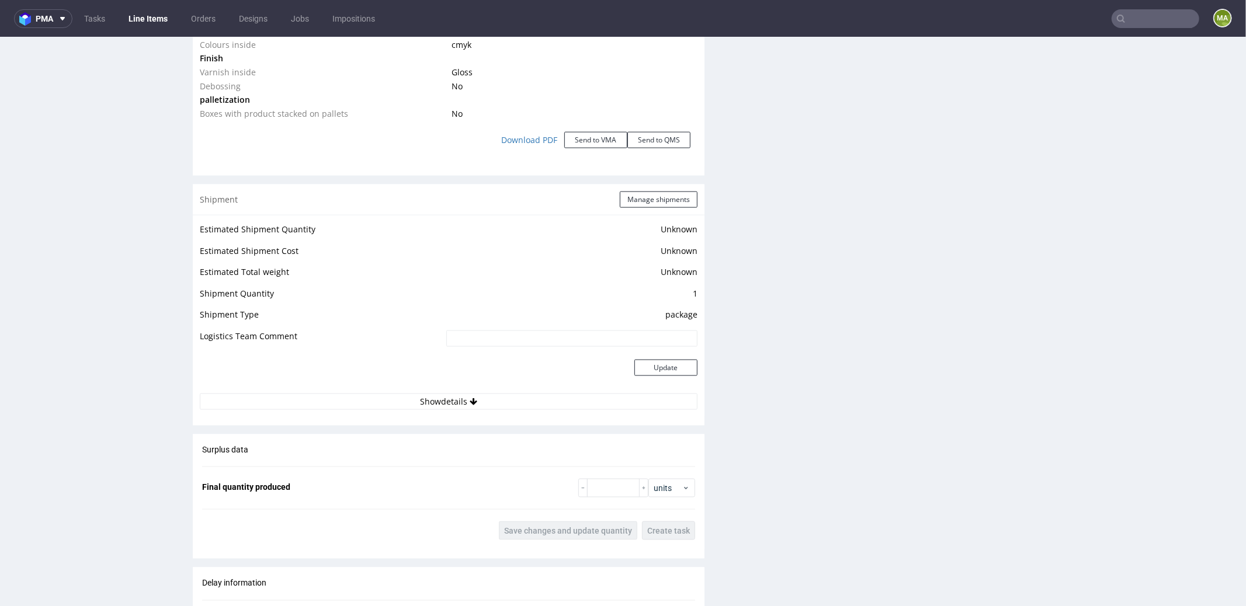
scroll to position [1875, 0]
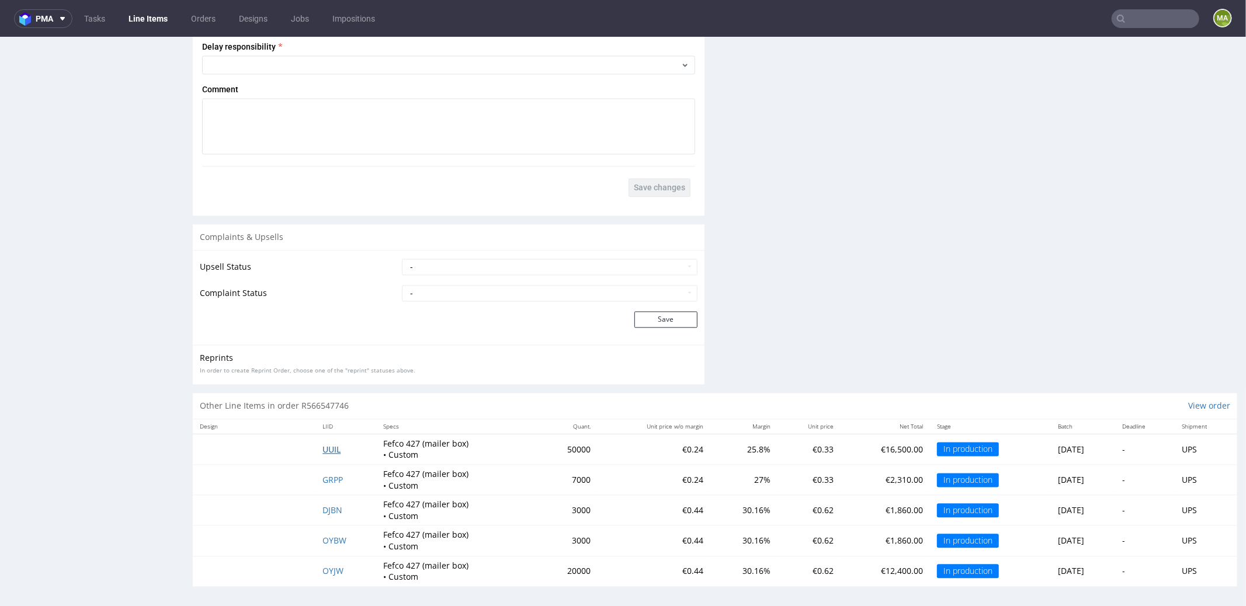
click at [328, 446] on span "UUIL" at bounding box center [331, 449] width 18 height 11
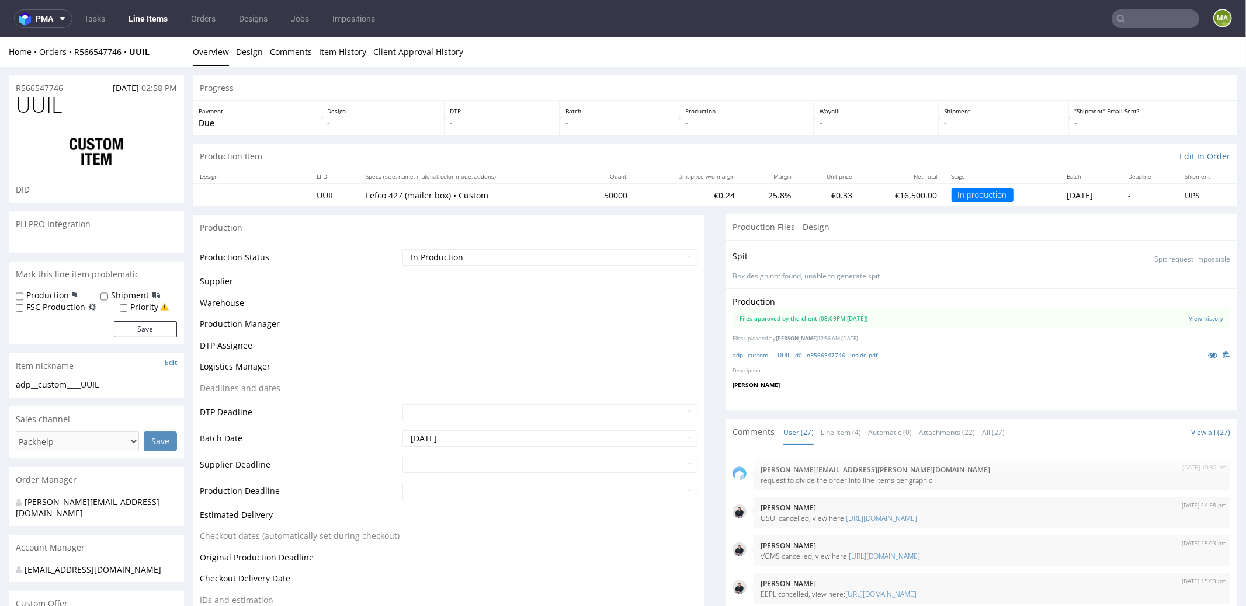
scroll to position [1337, 0]
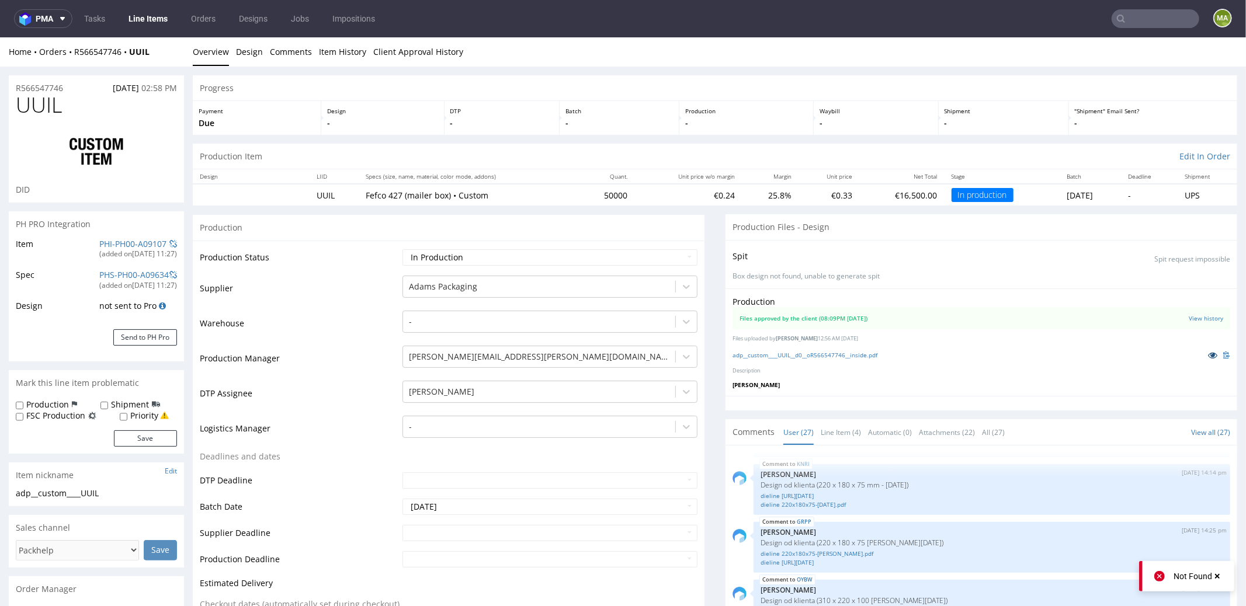
click at [1208, 352] on icon at bounding box center [1212, 355] width 9 height 8
click at [1133, 11] on input "text" at bounding box center [1156, 18] width 88 height 19
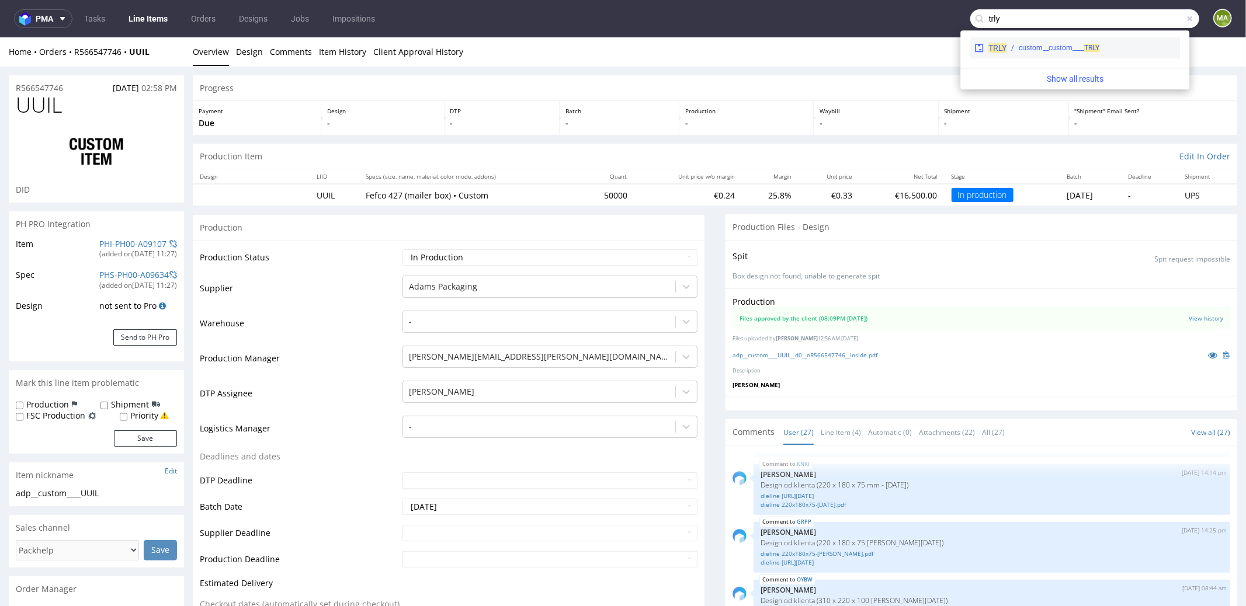
type input "trly"
click at [1039, 48] on div "custom__custom____ TRLY" at bounding box center [1059, 48] width 81 height 11
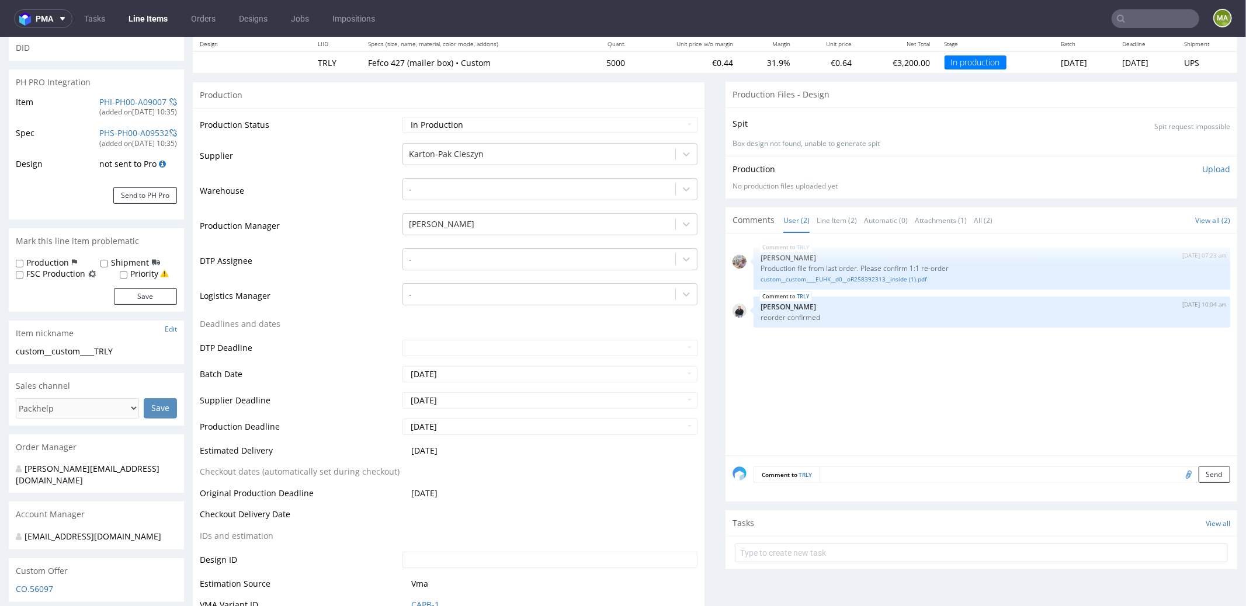
scroll to position [175, 0]
